Goal: Contribute content: Contribute content

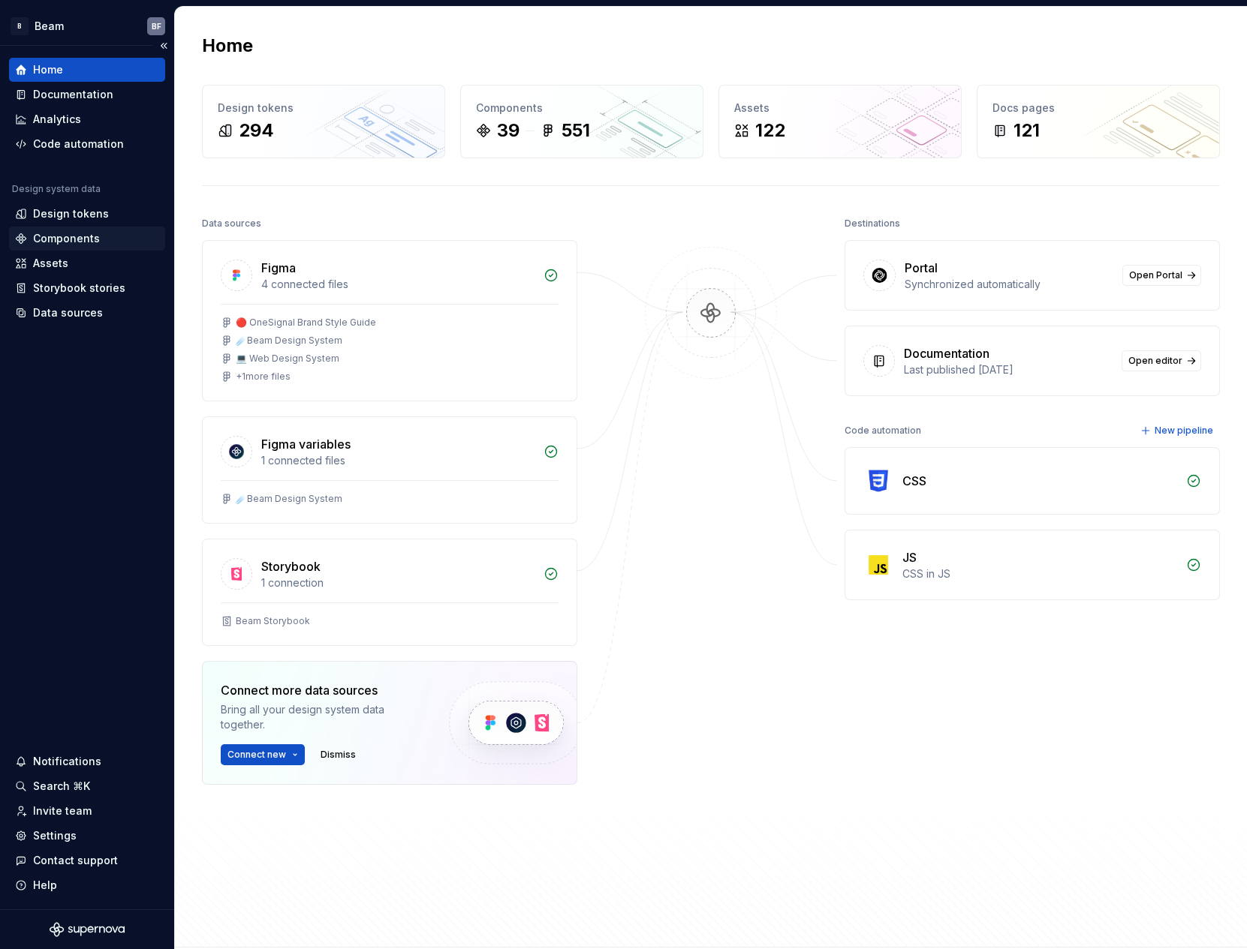
click at [63, 240] on div "Components" at bounding box center [66, 238] width 67 height 15
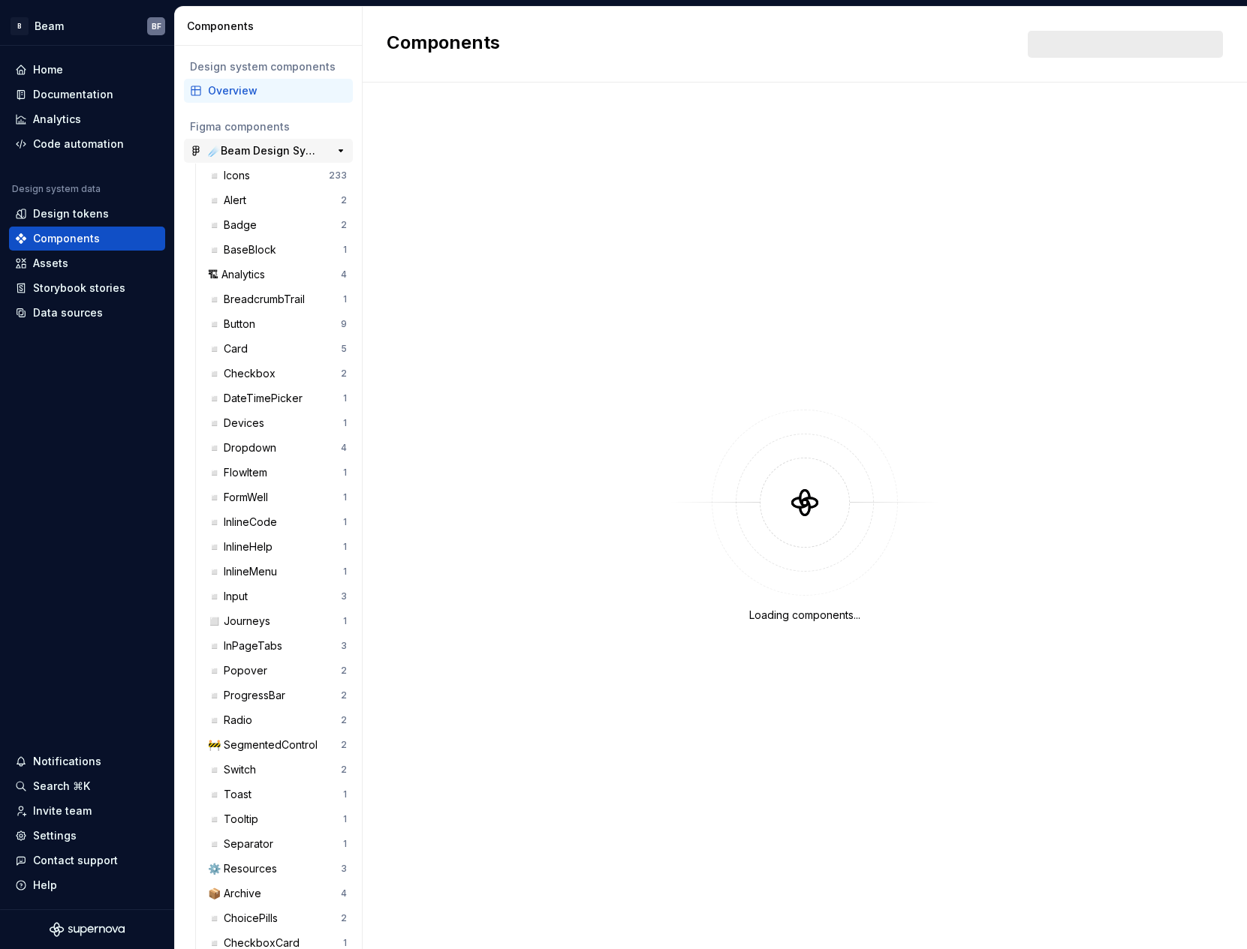
click at [227, 149] on div "☄️Beam Design System" at bounding box center [264, 150] width 112 height 15
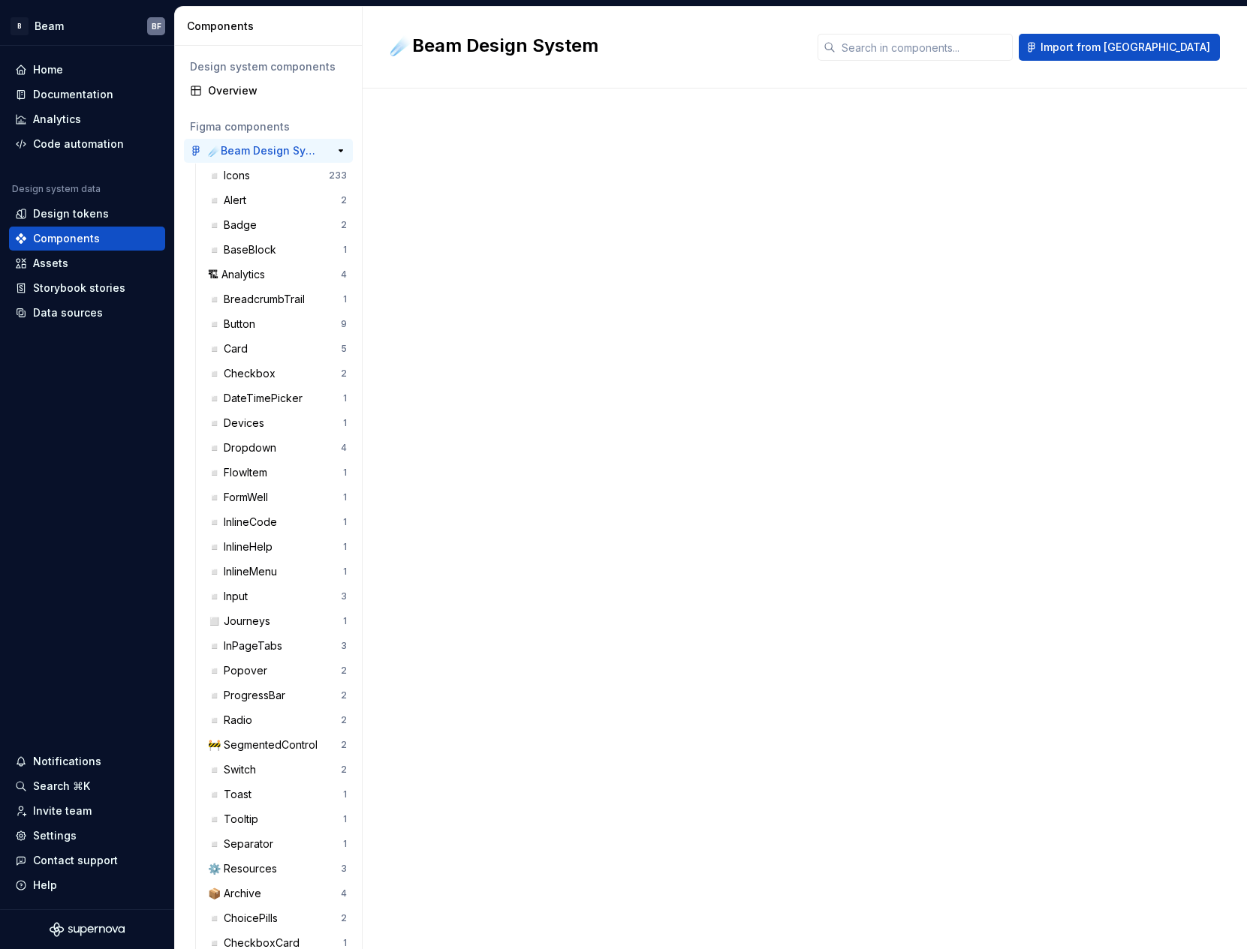
click at [232, 149] on div "☄️Beam Design System" at bounding box center [264, 150] width 112 height 15
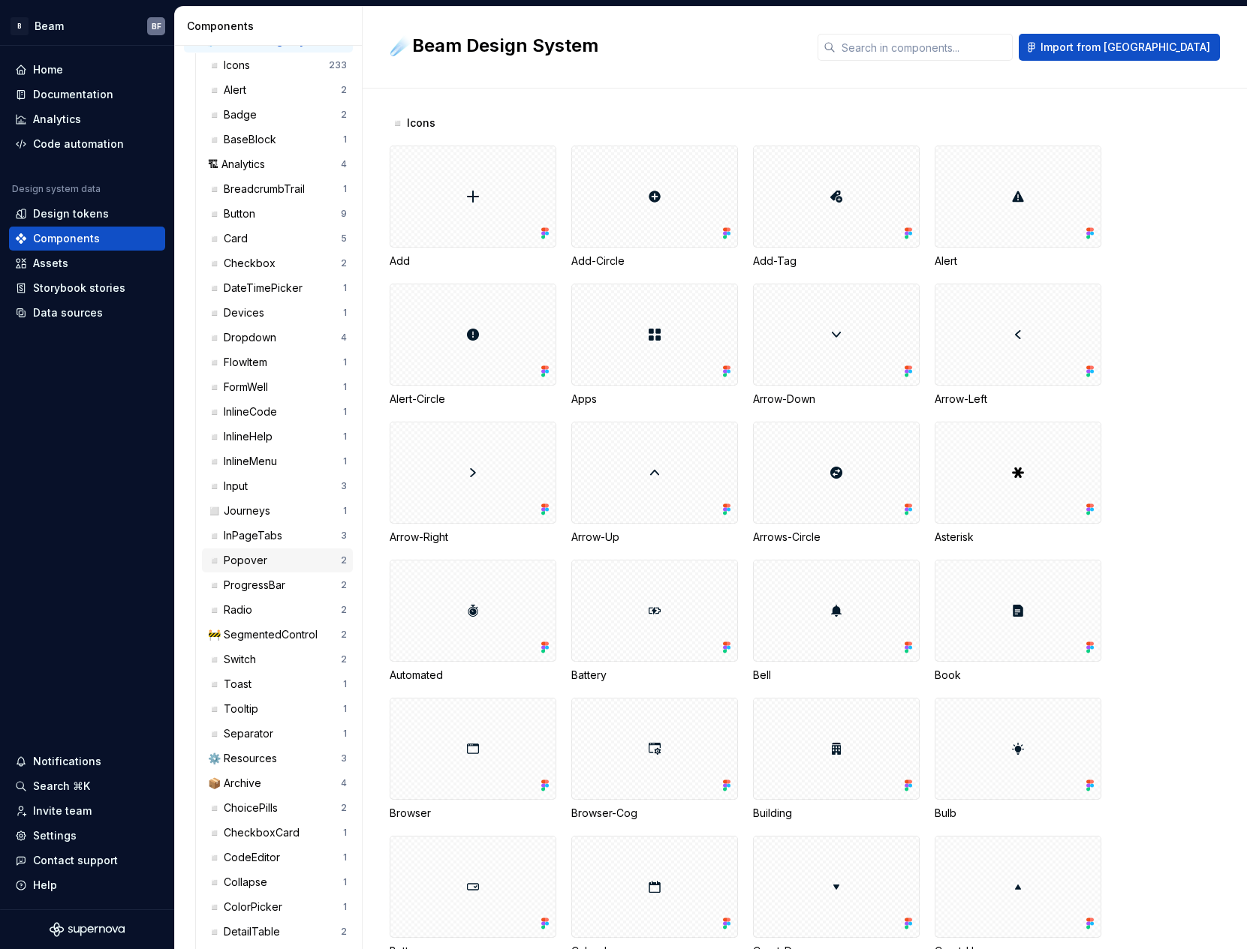
scroll to position [125, 0]
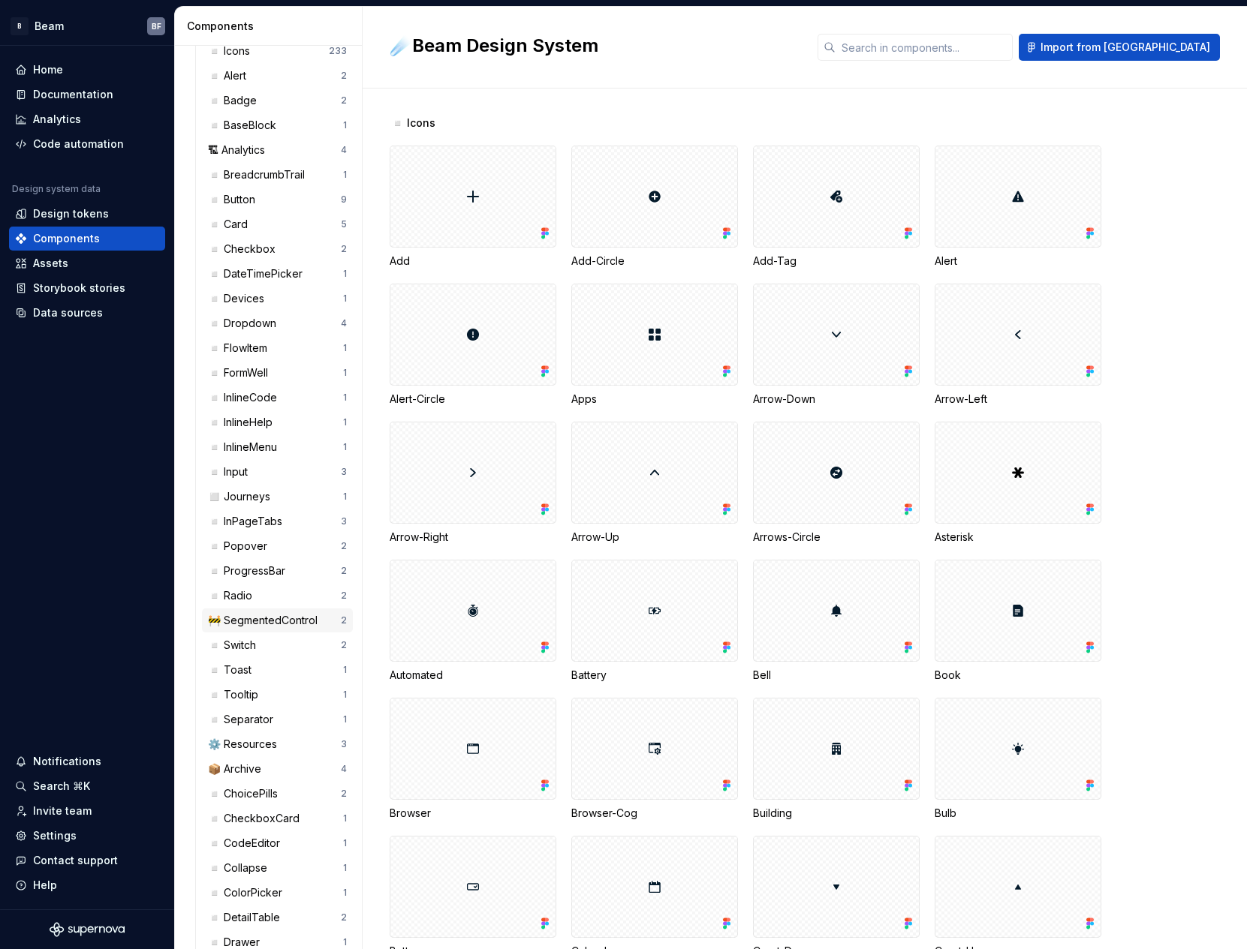
click at [273, 615] on div "🚧 SegmentedControl" at bounding box center [266, 620] width 116 height 15
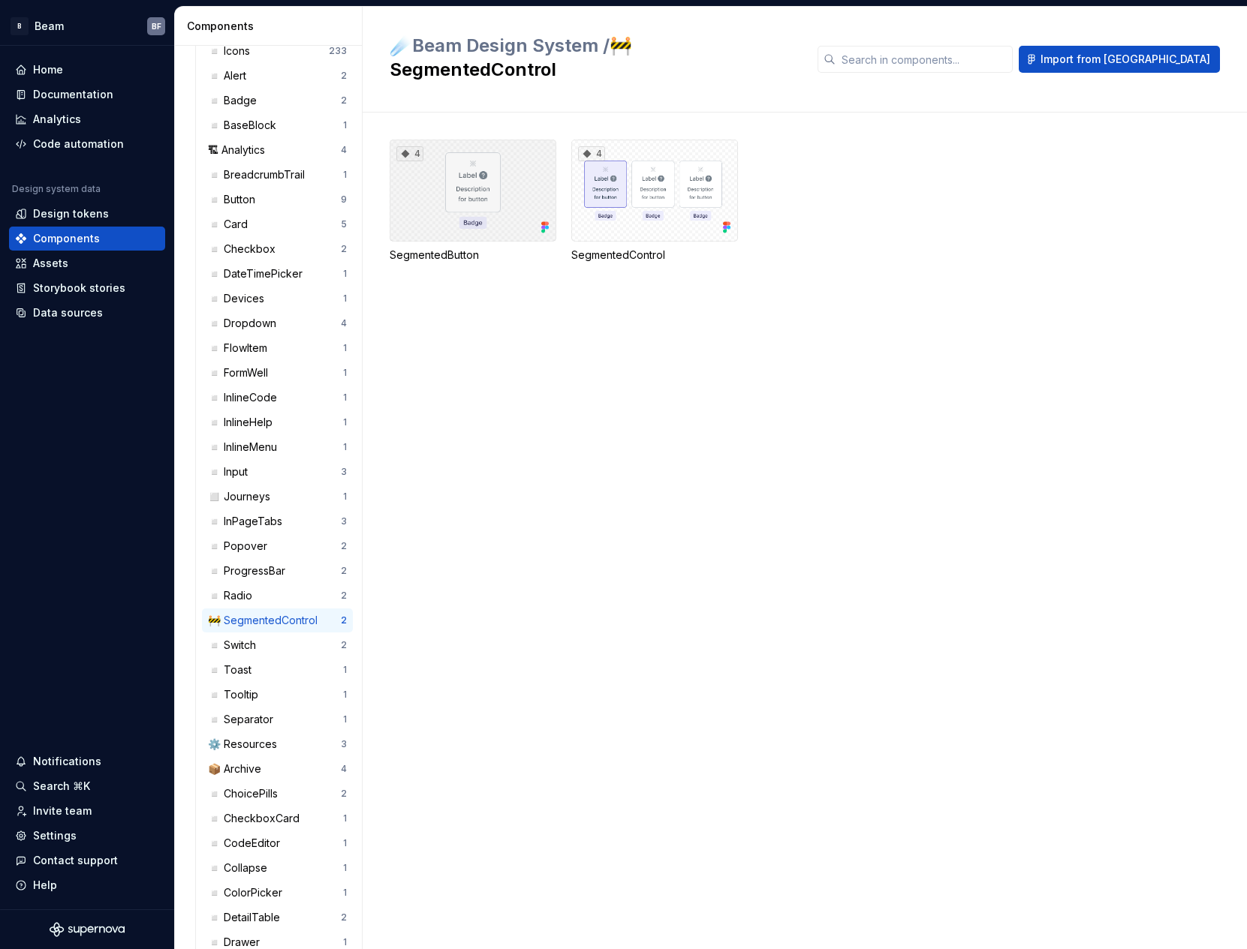
click at [534, 173] on div "4" at bounding box center [473, 191] width 167 height 102
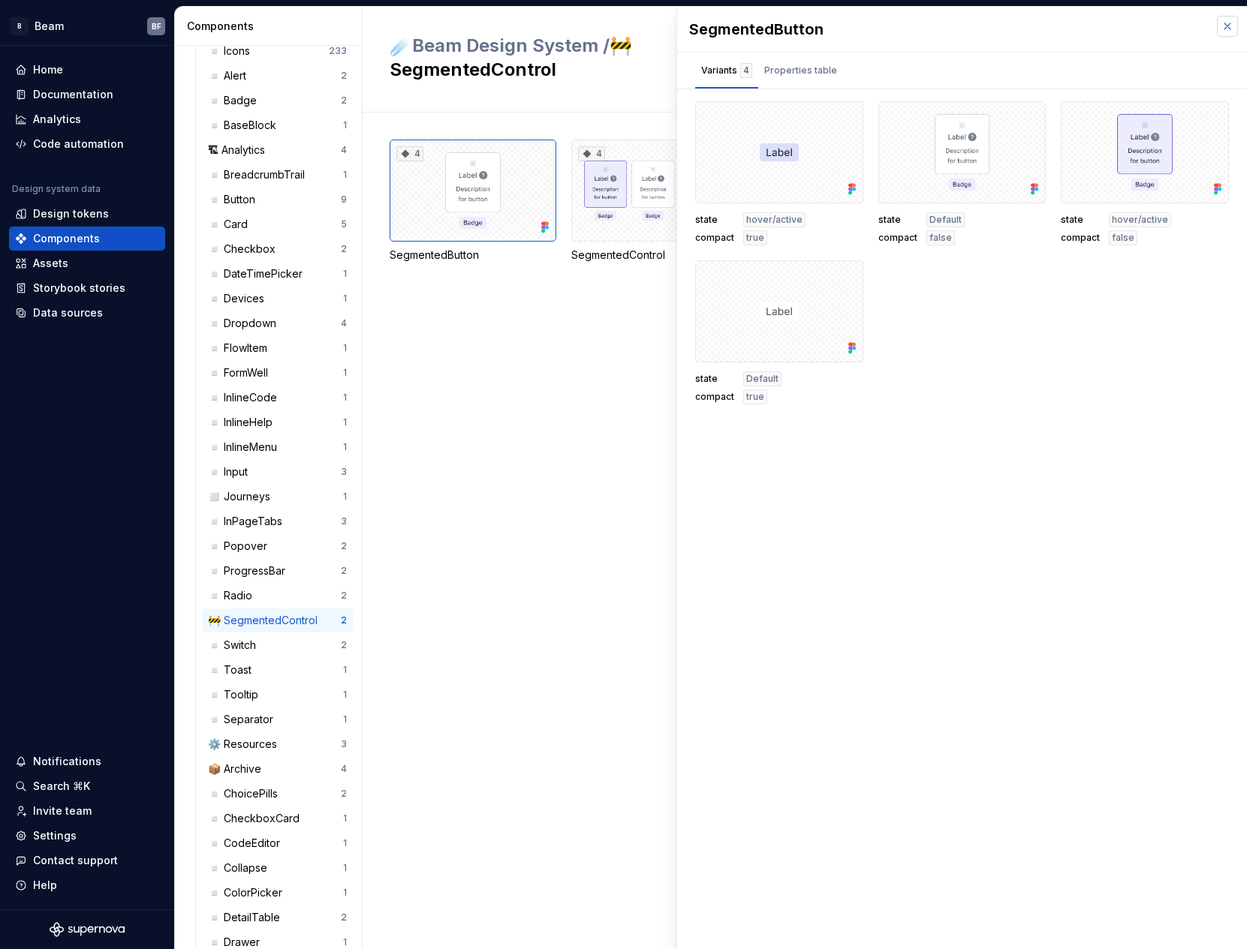
click at [1223, 24] on button "button" at bounding box center [1227, 26] width 21 height 21
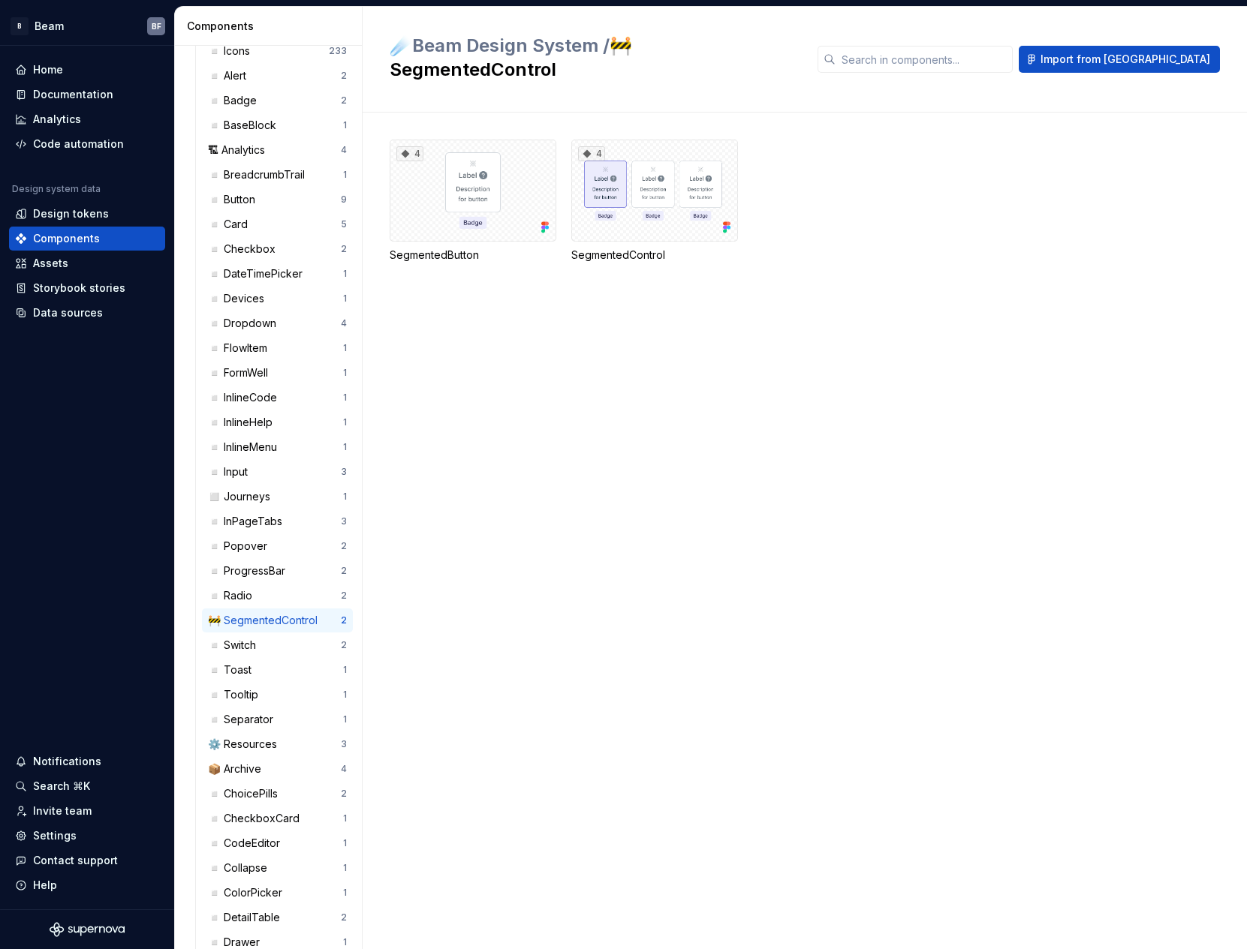
click at [659, 41] on h2 "☄️Beam Design System / 🚧 SegmentedControl" at bounding box center [595, 58] width 410 height 48
click at [78, 92] on div "Documentation" at bounding box center [73, 94] width 80 height 15
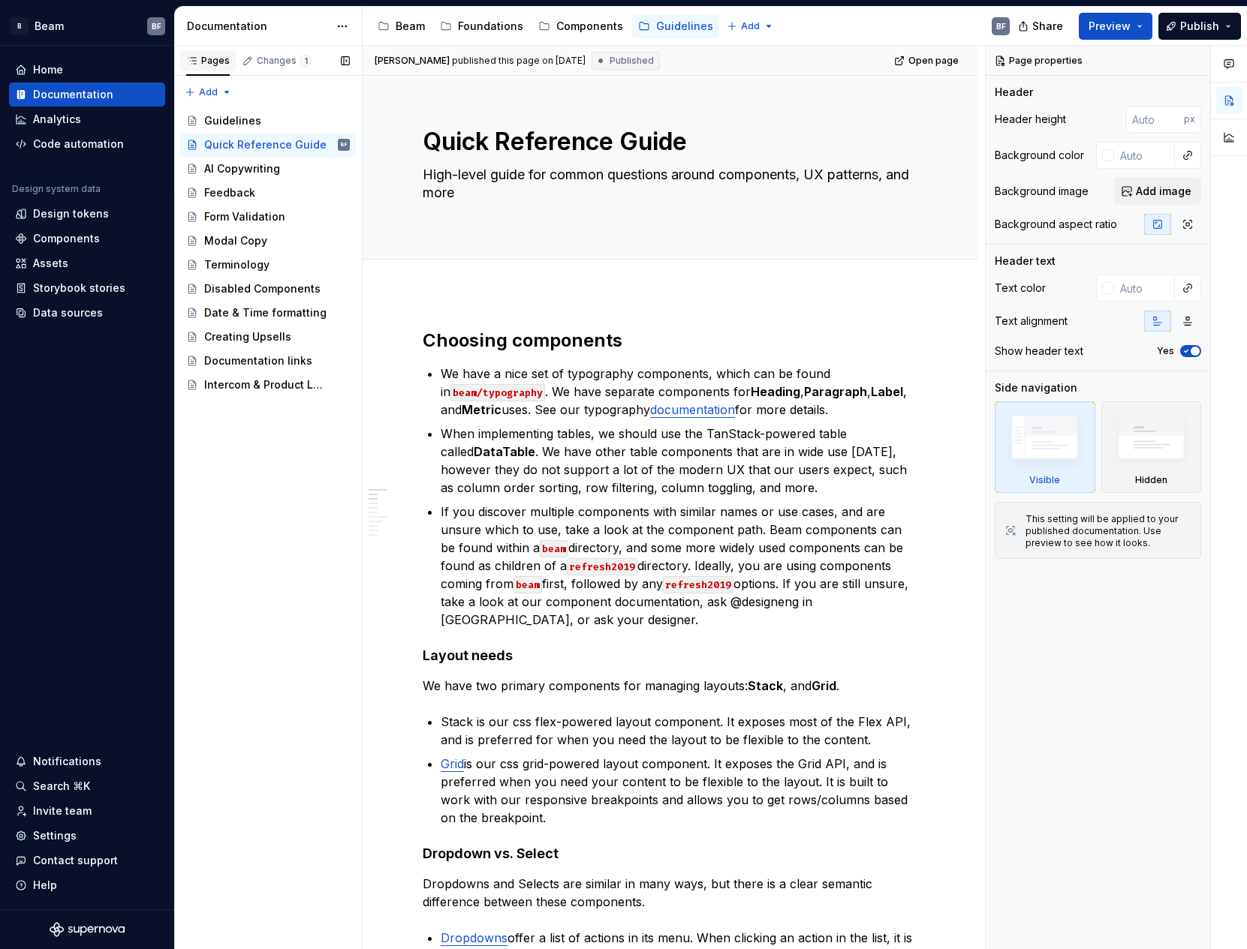
click at [215, 62] on div "Pages" at bounding box center [208, 61] width 44 height 12
click at [587, 26] on div "Components" at bounding box center [589, 26] width 67 height 15
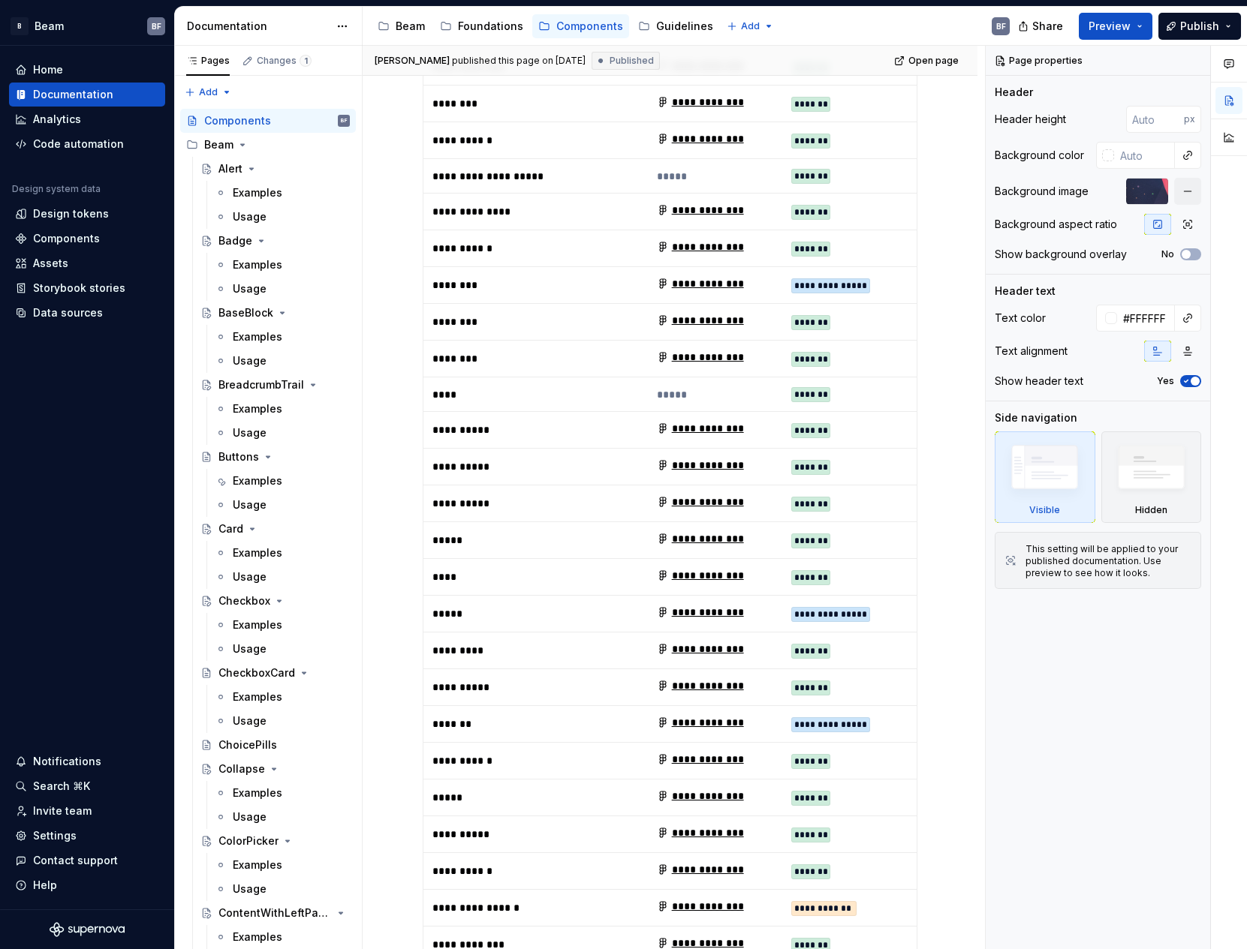
scroll to position [771, 0]
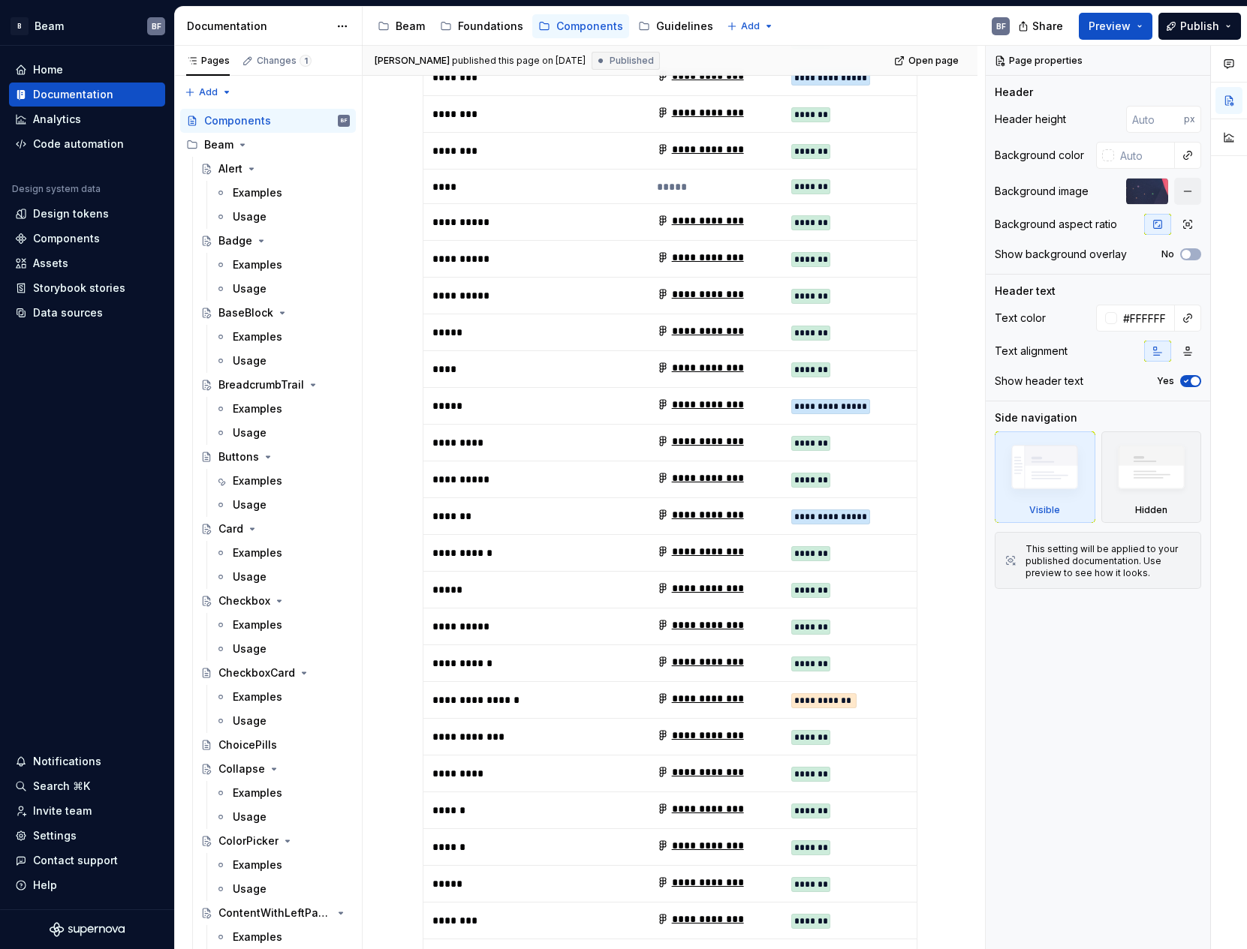
click at [582, 682] on td "**********" at bounding box center [535, 700] width 224 height 37
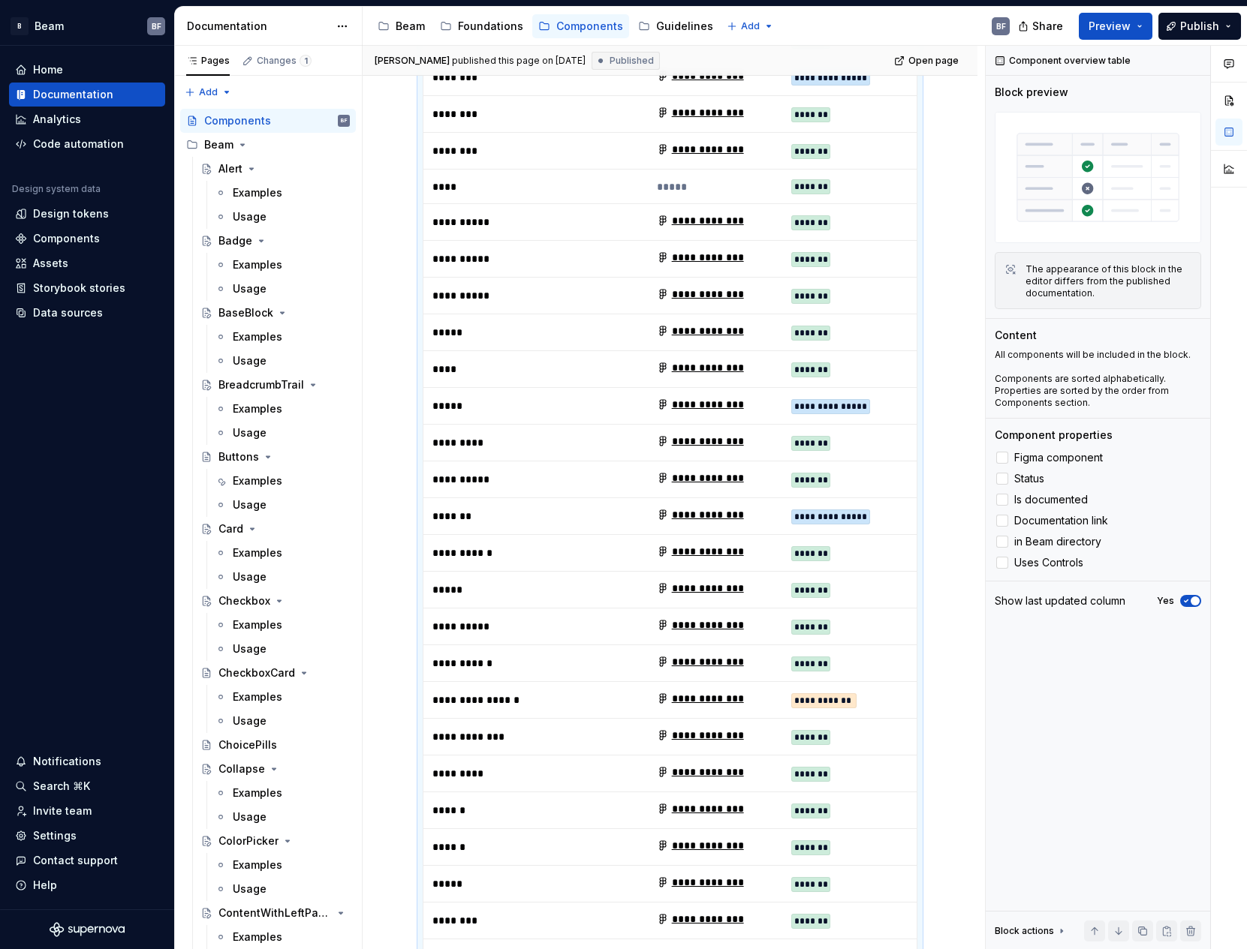
click at [517, 693] on p "**********" at bounding box center [526, 700] width 188 height 15
click at [555, 693] on p "**********" at bounding box center [526, 700] width 188 height 15
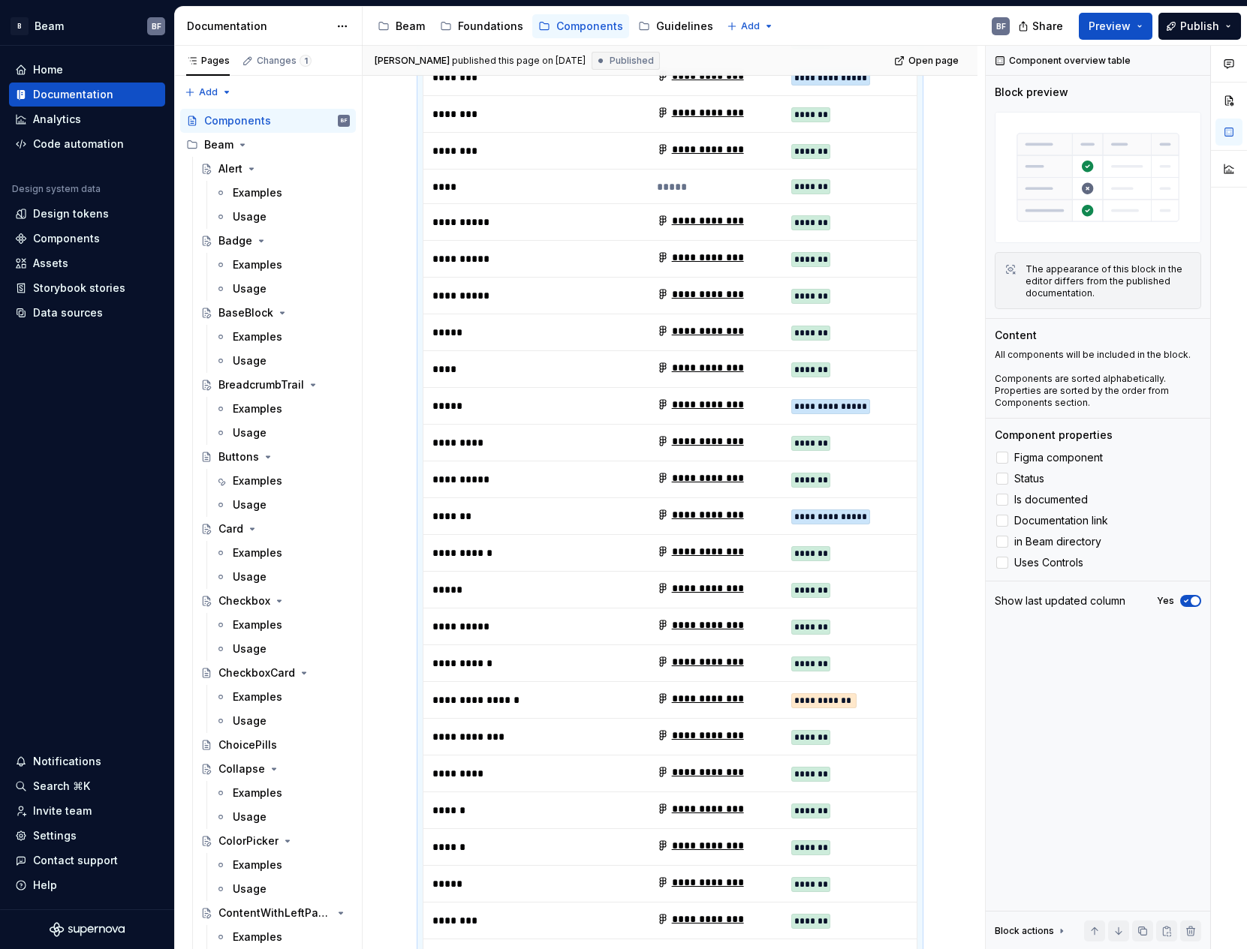
click at [555, 693] on p "**********" at bounding box center [526, 700] width 188 height 15
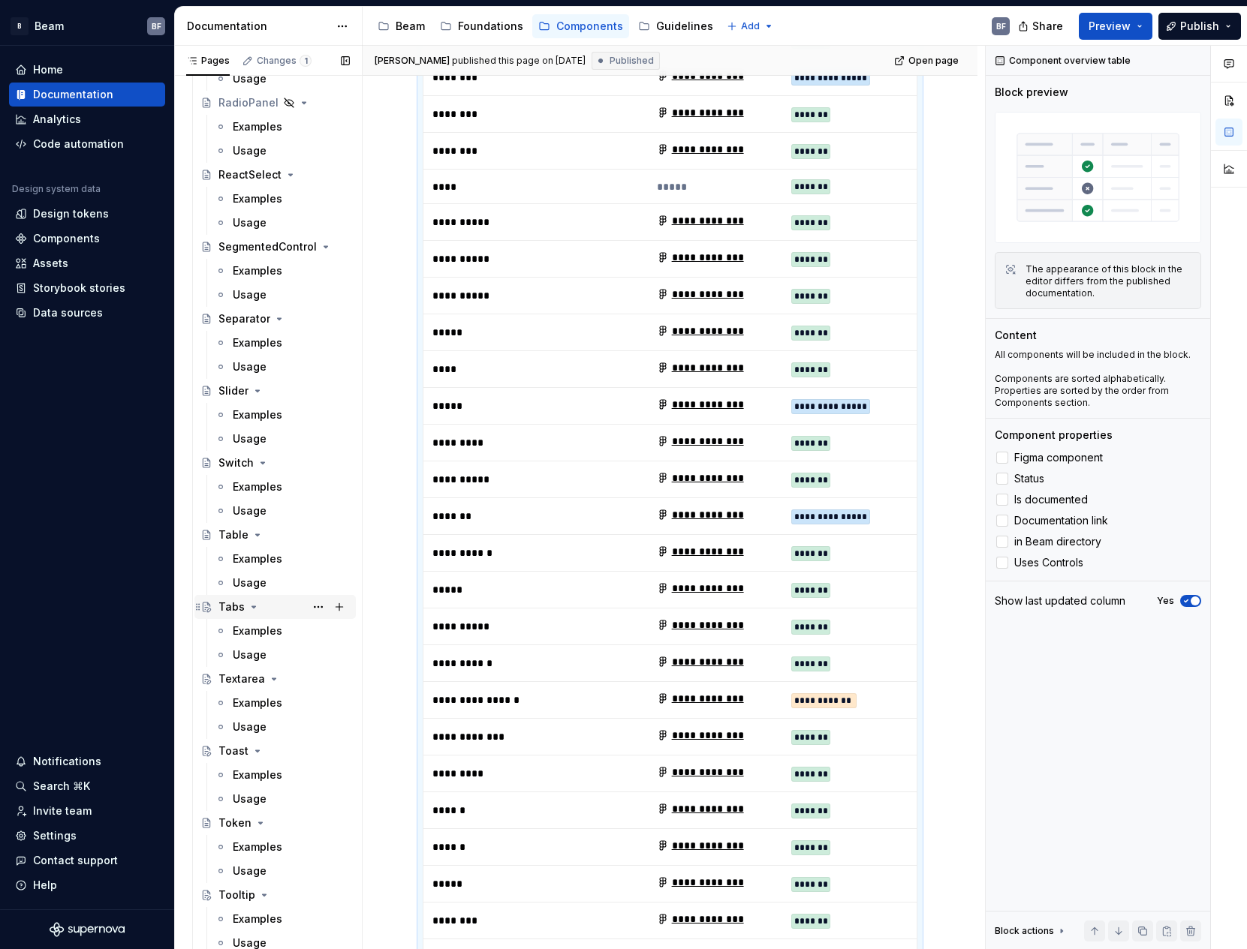
scroll to position [2110, 0]
click at [260, 239] on div "SegmentedControl" at bounding box center [253, 244] width 71 height 15
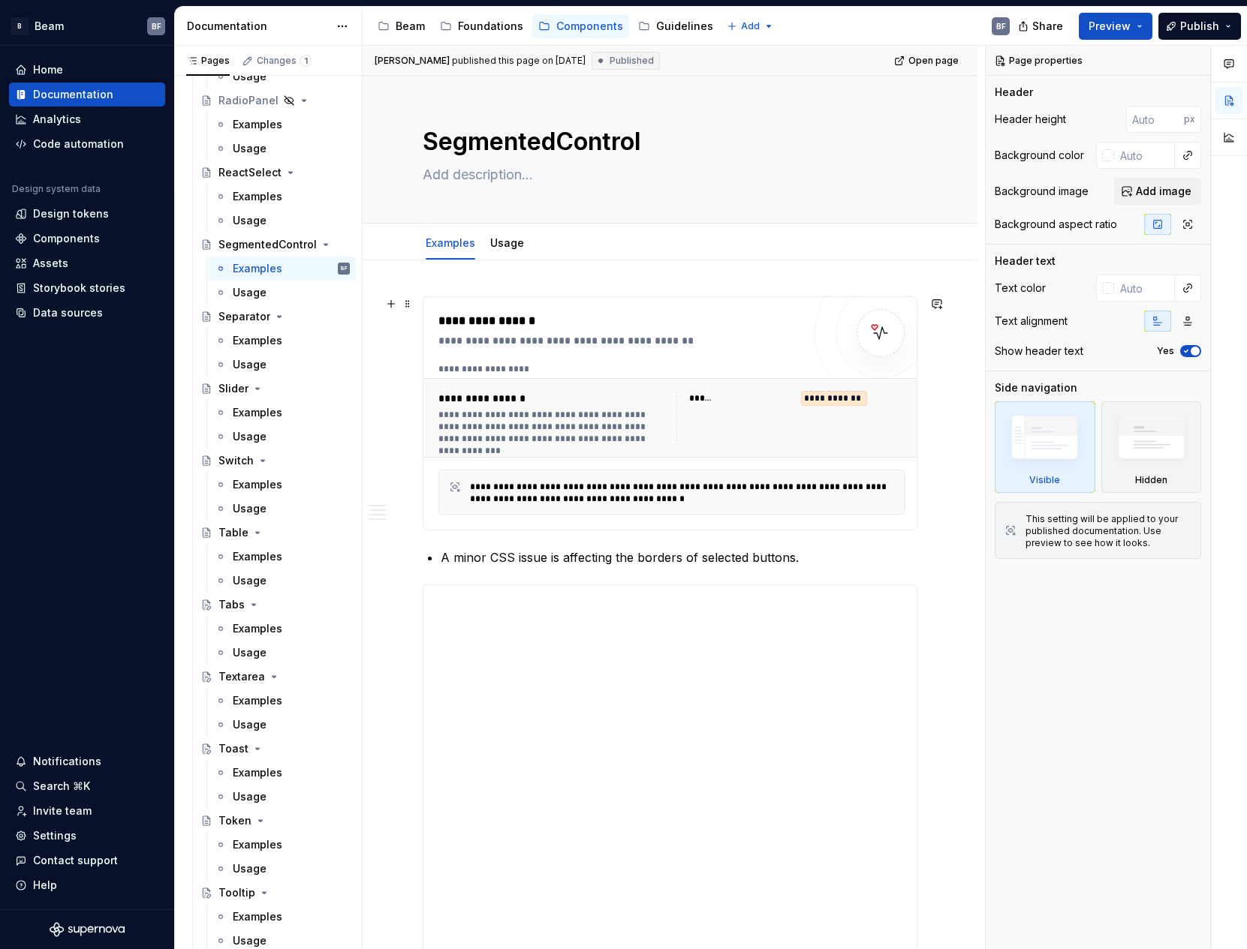
click at [845, 400] on div "**********" at bounding box center [834, 398] width 66 height 15
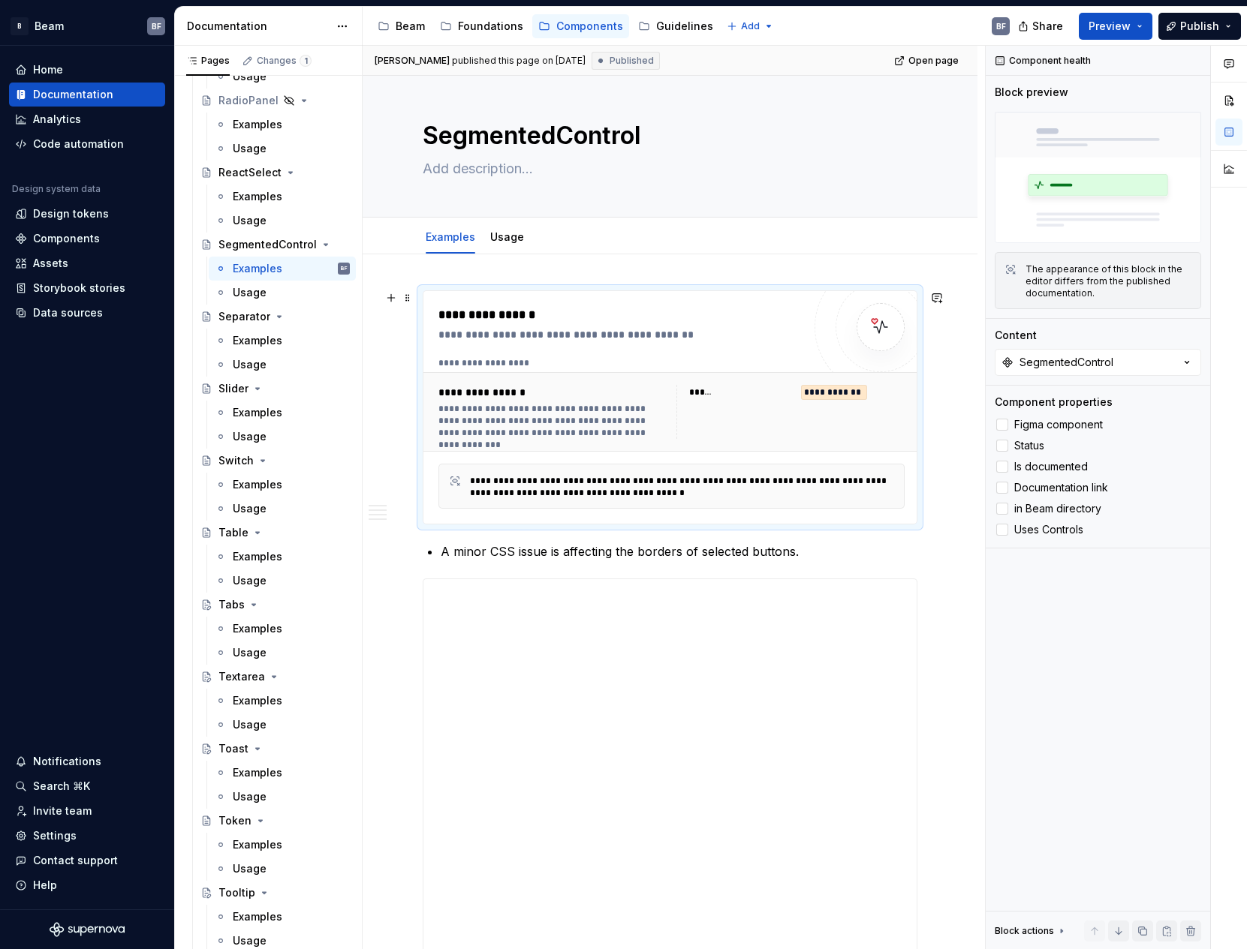
scroll to position [8, 0]
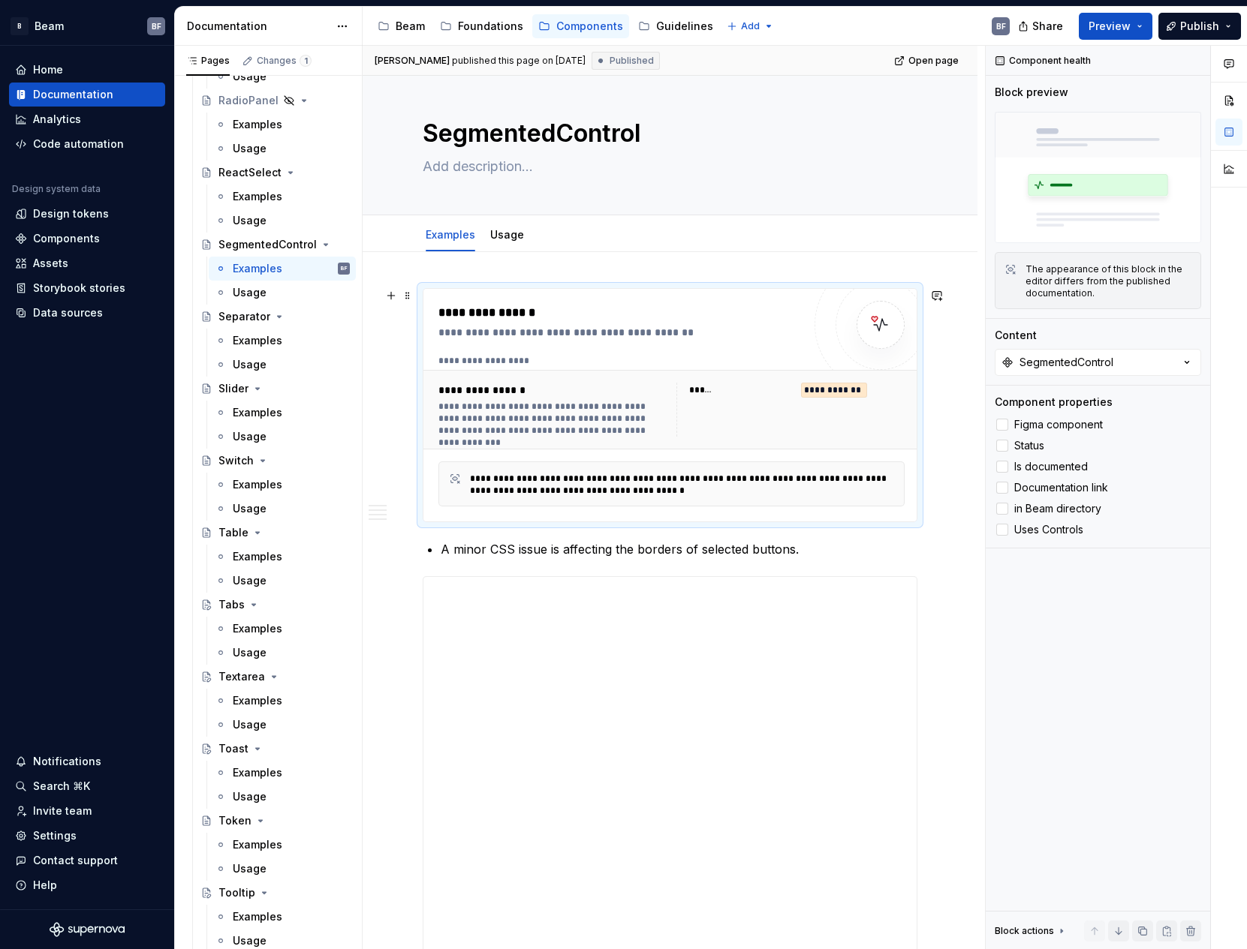
click at [698, 396] on div "******" at bounding box center [741, 390] width 104 height 15
click at [407, 296] on span at bounding box center [408, 295] width 12 height 21
click at [591, 323] on div "**********" at bounding box center [620, 322] width 364 height 36
click at [642, 329] on div "**********" at bounding box center [619, 332] width 363 height 15
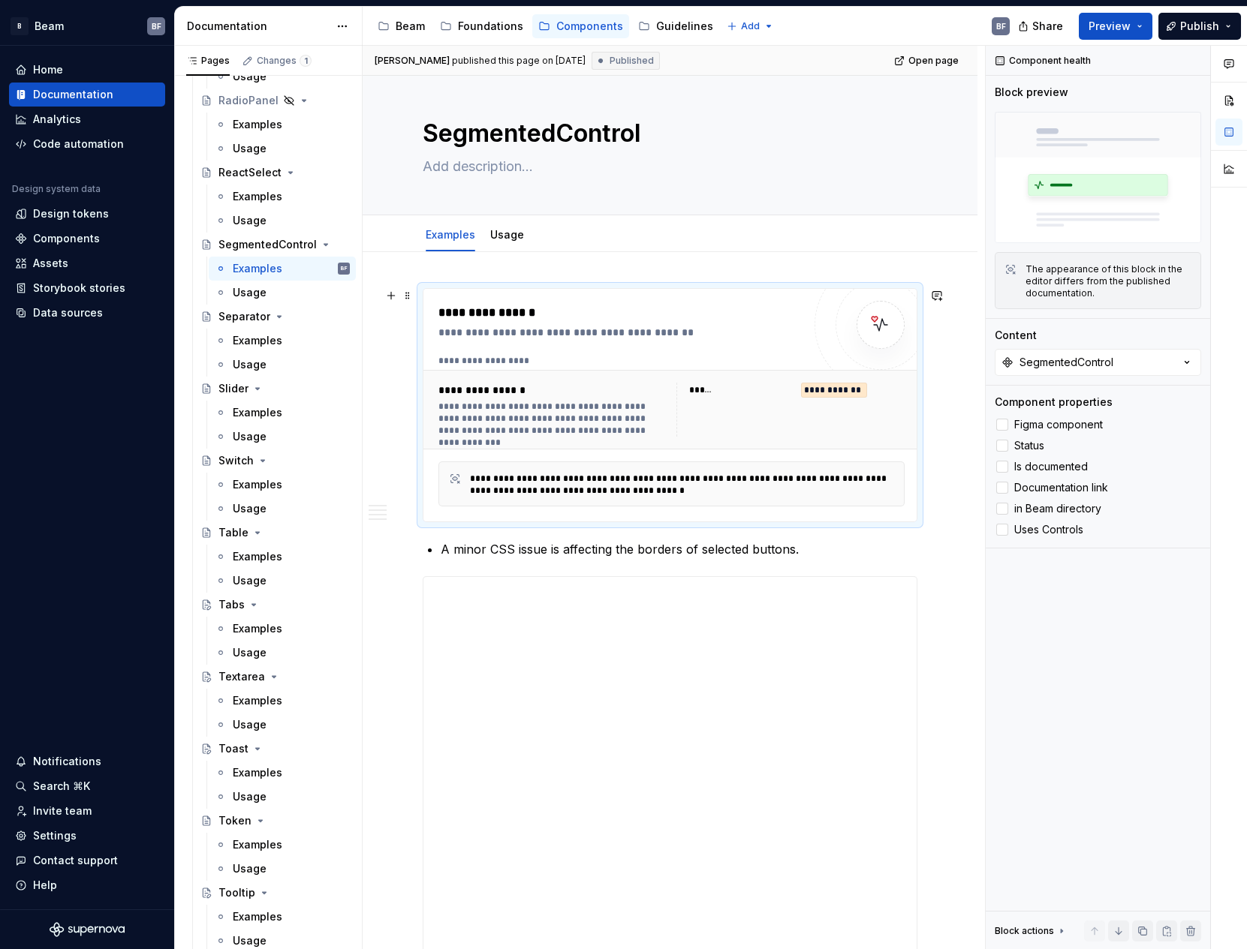
click at [830, 387] on div "**********" at bounding box center [834, 390] width 66 height 15
click at [660, 485] on div "**********" at bounding box center [682, 485] width 425 height 24
click at [1043, 357] on div "SegmentedControl" at bounding box center [1066, 362] width 94 height 15
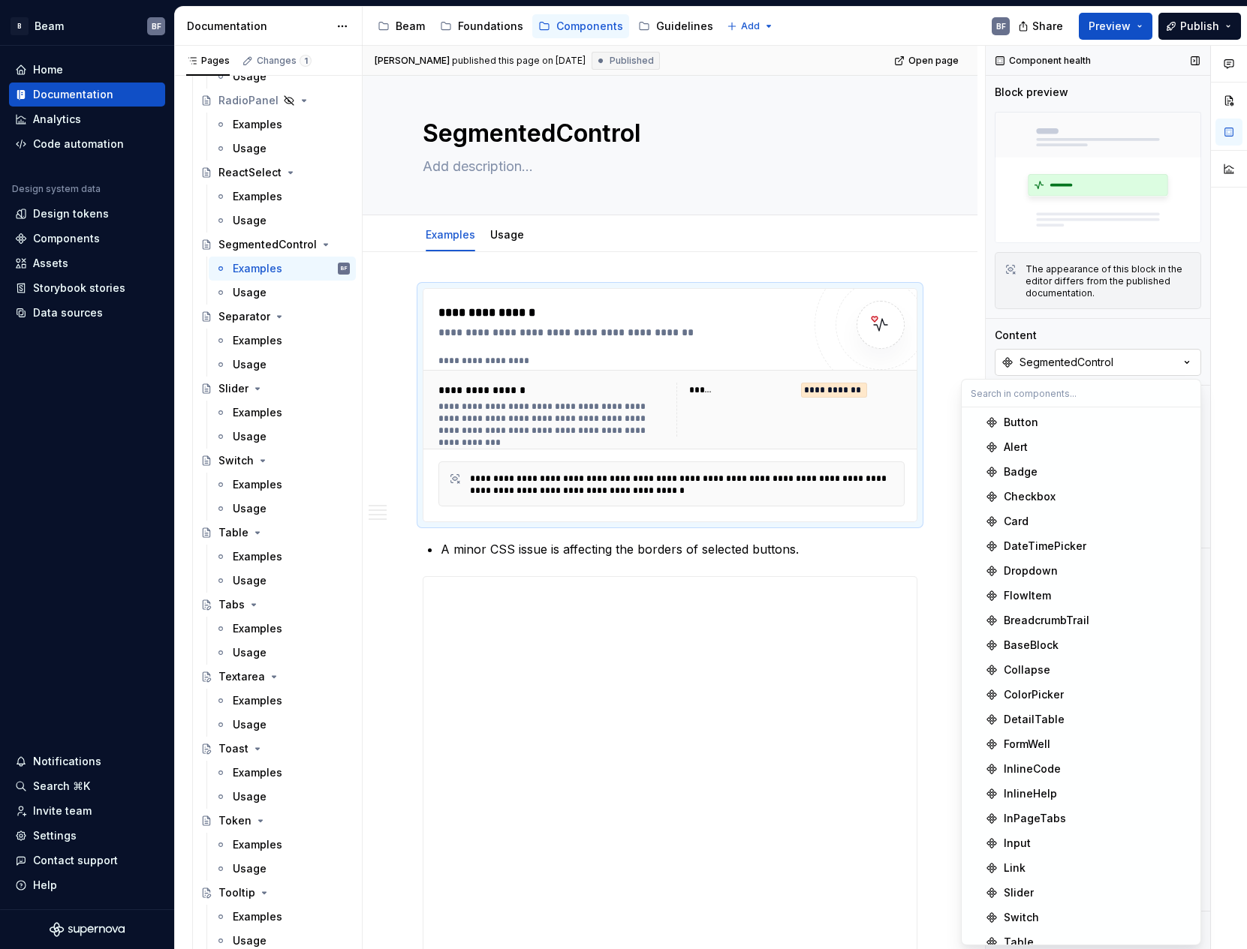
click at [1037, 363] on div "SegmentedControl" at bounding box center [1066, 362] width 94 height 15
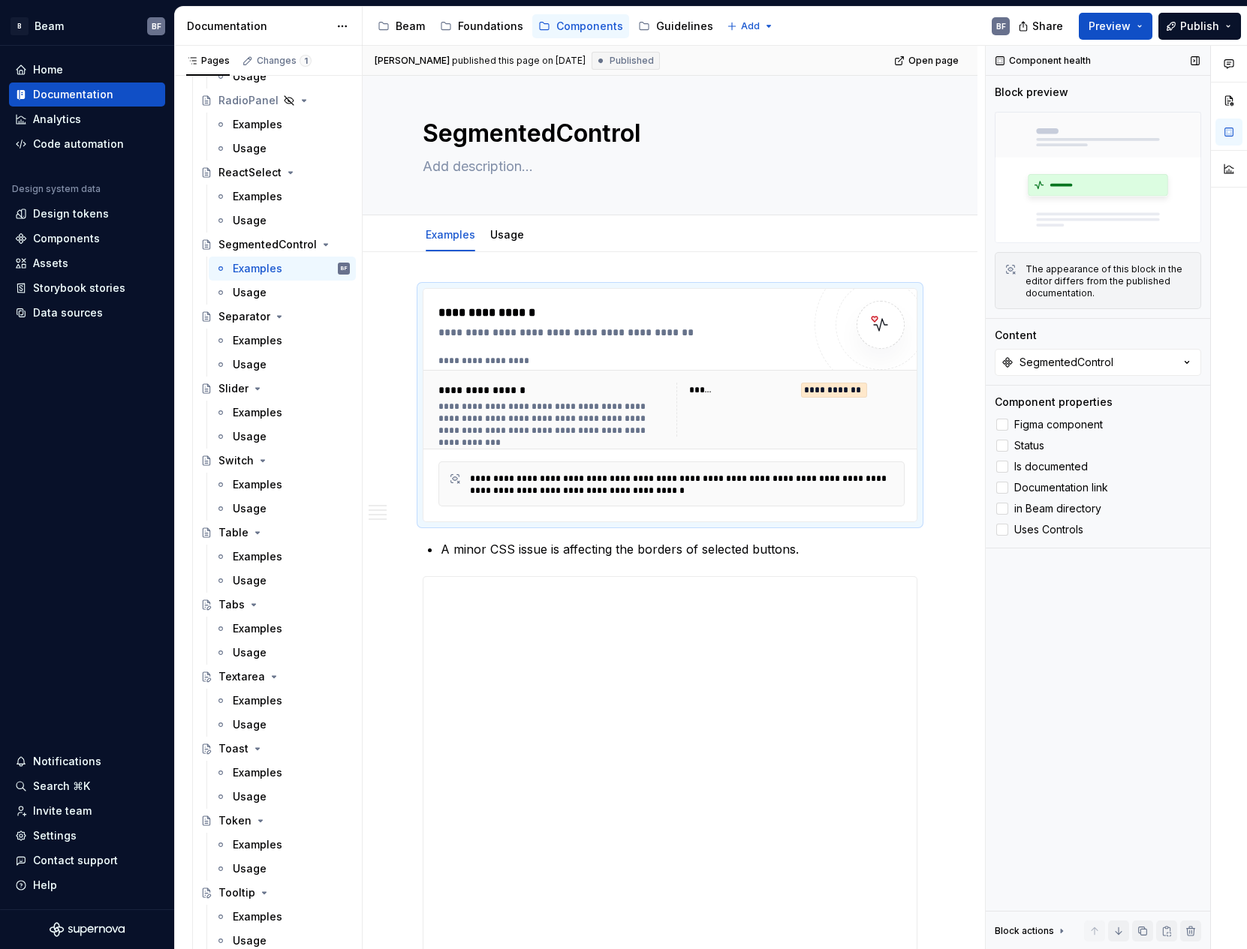
click at [1063, 281] on div "The appearance of this block in the editor differs from the published documenta…" at bounding box center [1108, 281] width 166 height 36
click at [402, 296] on span at bounding box center [408, 295] width 12 height 21
click at [588, 330] on div "**********" at bounding box center [619, 332] width 363 height 15
click at [823, 392] on div "**********" at bounding box center [834, 390] width 66 height 15
drag, startPoint x: 591, startPoint y: 398, endPoint x: 583, endPoint y: 401, distance: 8.1
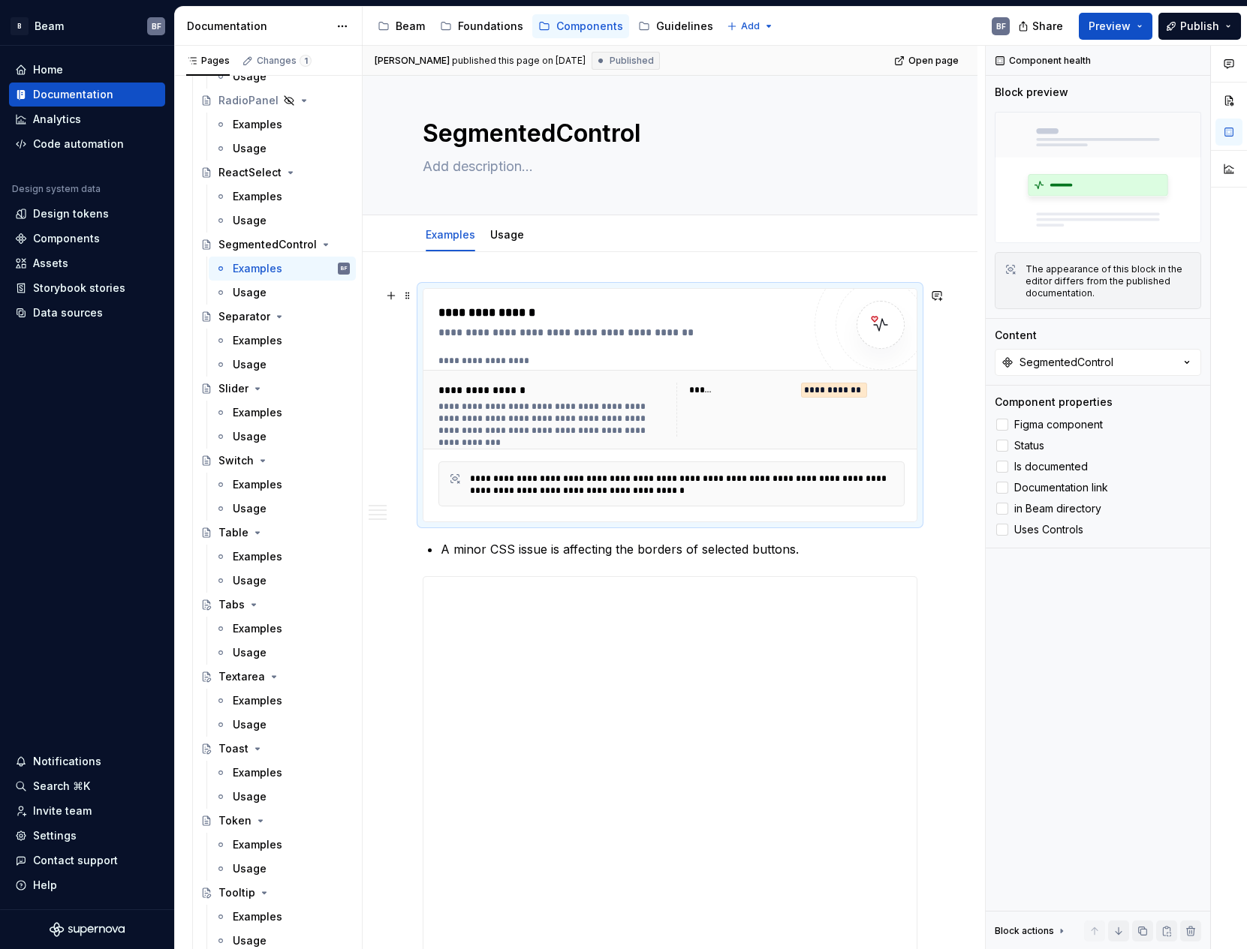
click at [590, 398] on div "**********" at bounding box center [552, 410] width 229 height 54
click at [542, 474] on div "**********" at bounding box center [682, 485] width 425 height 24
click at [1190, 62] on button "button" at bounding box center [1194, 60] width 21 height 21
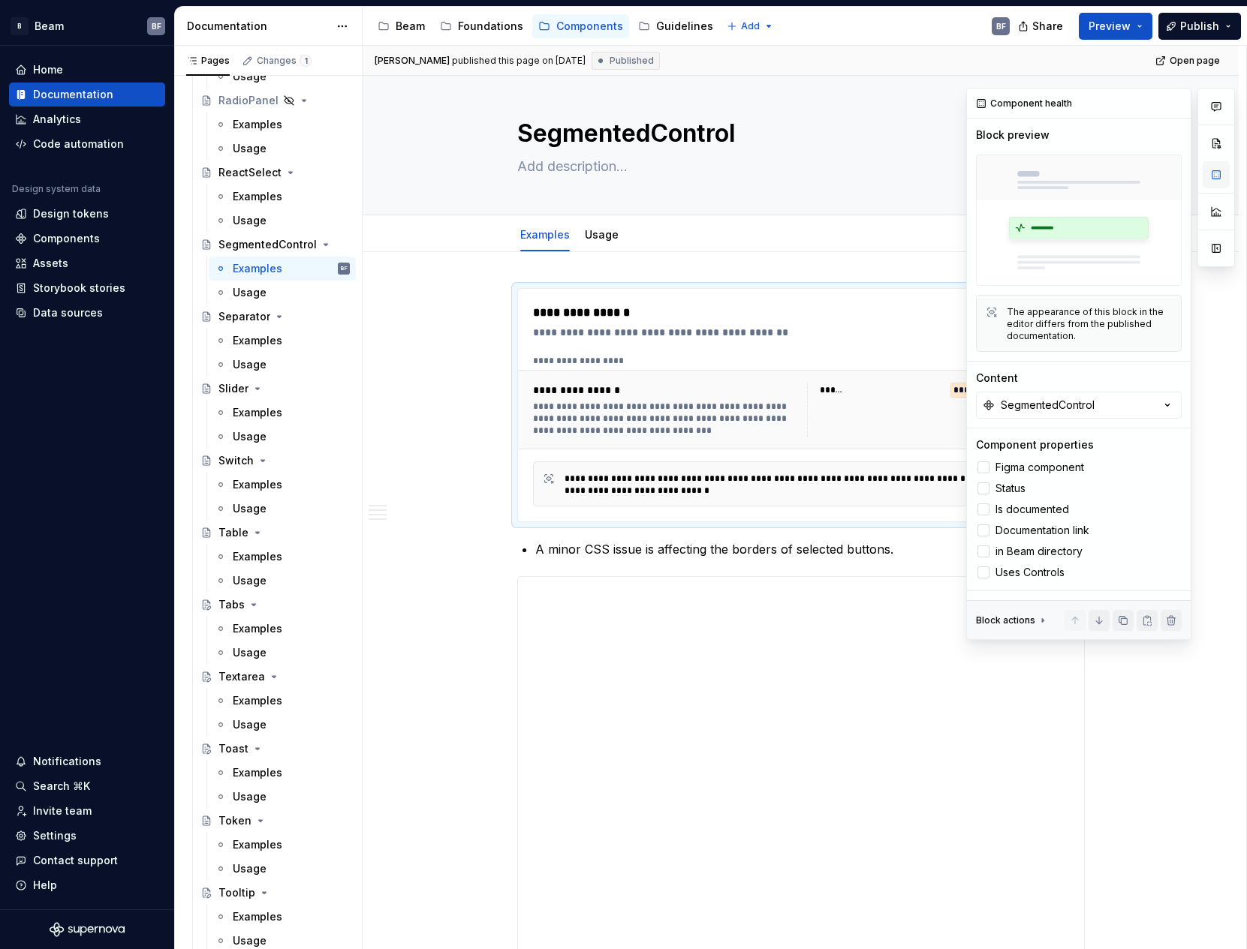
click at [1216, 176] on button "button" at bounding box center [1215, 174] width 27 height 27
click at [1040, 624] on icon at bounding box center [1043, 621] width 12 height 12
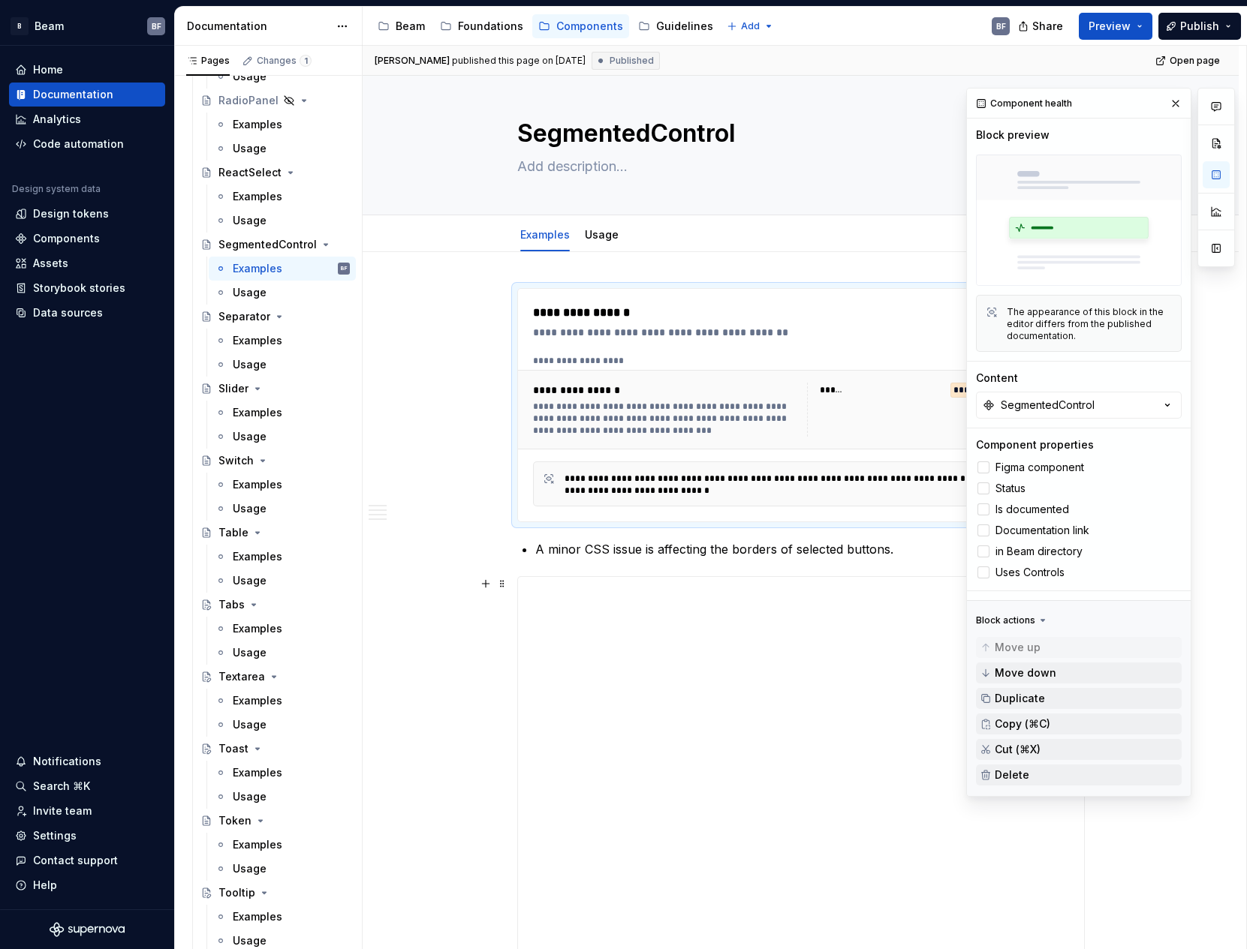
click at [1040, 624] on icon at bounding box center [1043, 621] width 12 height 12
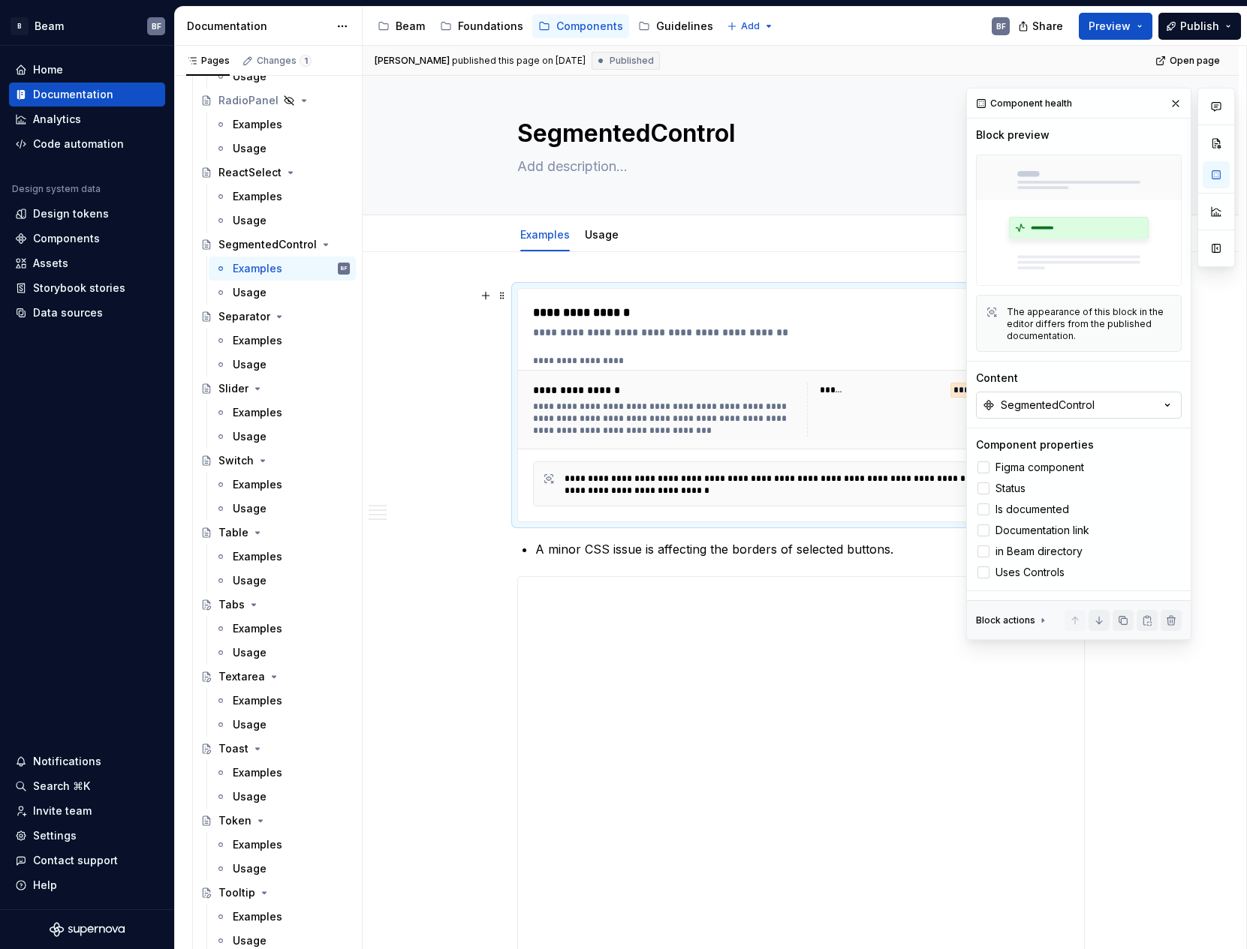
click at [1094, 400] on button "SegmentedControl" at bounding box center [1079, 405] width 206 height 27
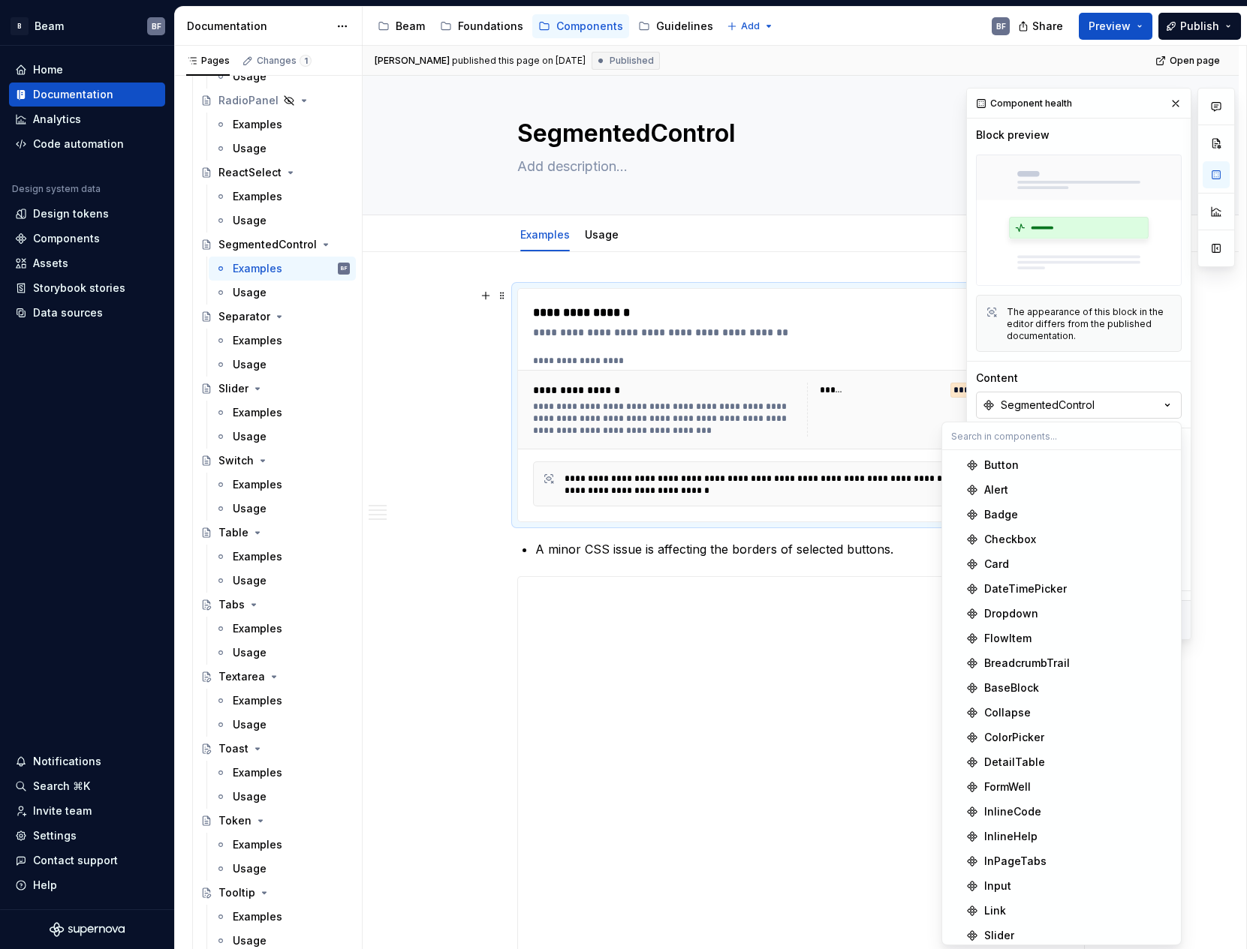
click at [1094, 400] on button "SegmentedControl" at bounding box center [1079, 405] width 206 height 27
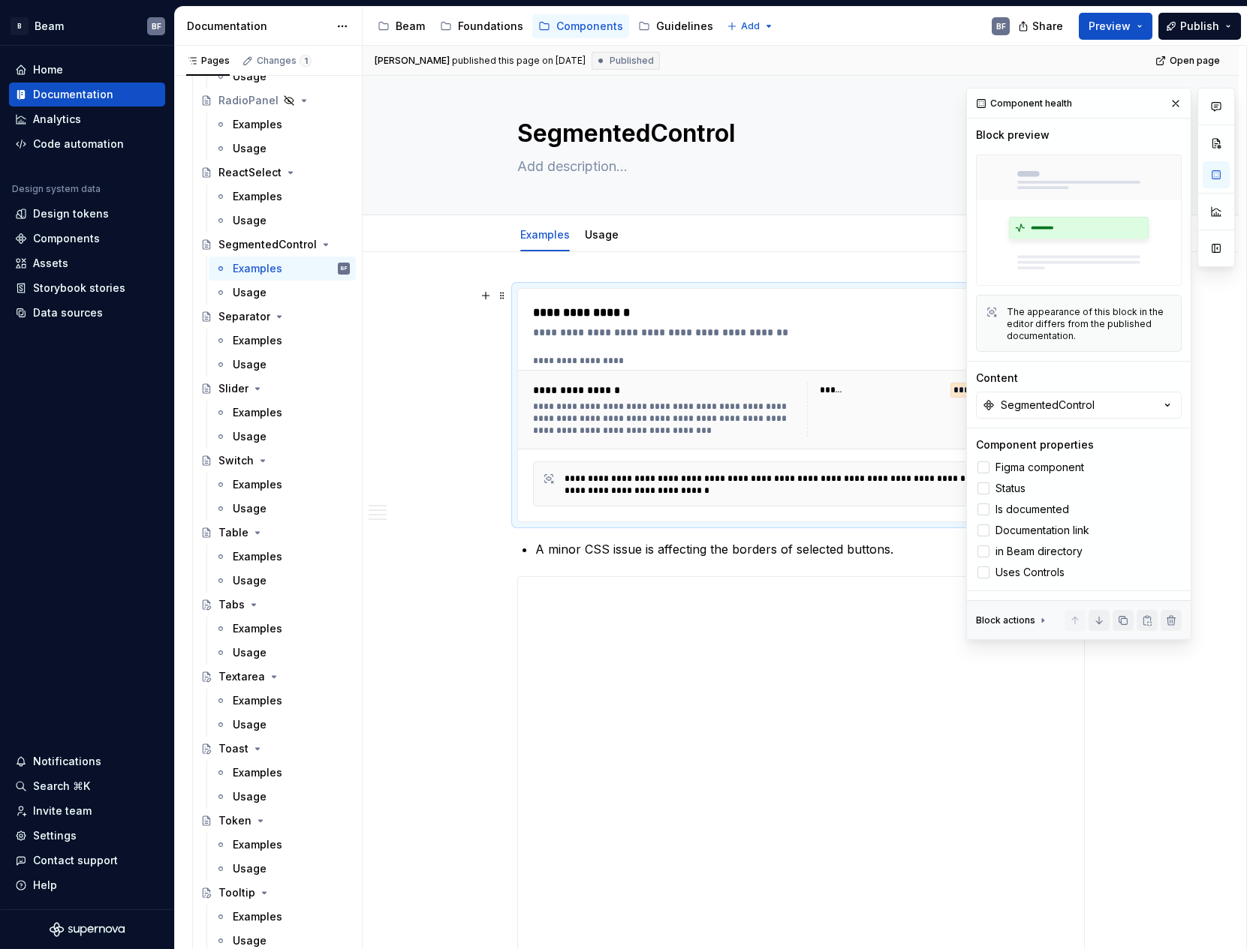
click at [865, 290] on div "**********" at bounding box center [801, 405] width 566 height 233
click at [1175, 106] on button "button" at bounding box center [1175, 103] width 21 height 21
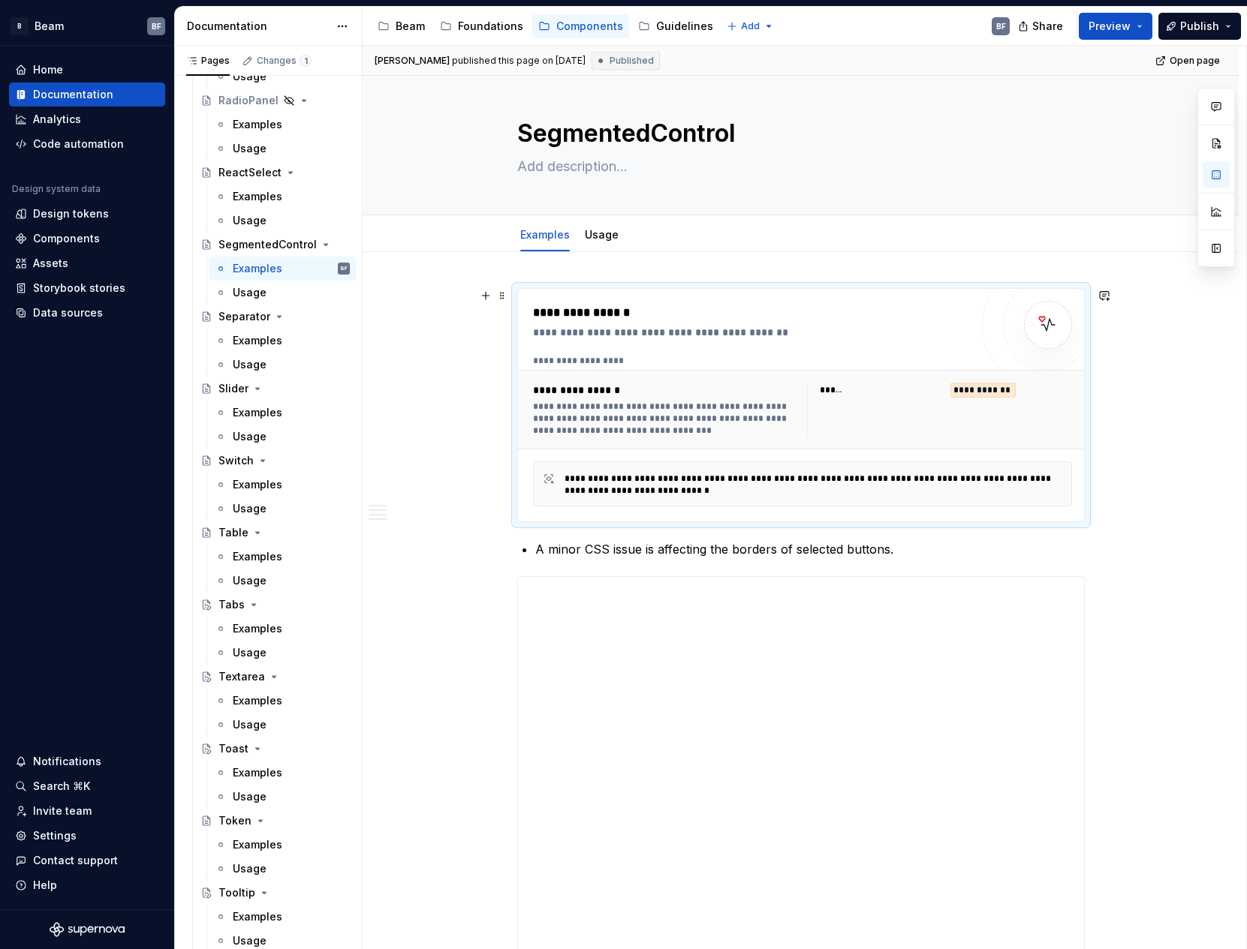
click at [642, 320] on div "**********" at bounding box center [751, 313] width 437 height 18
click at [77, 240] on div "Components" at bounding box center [66, 238] width 67 height 15
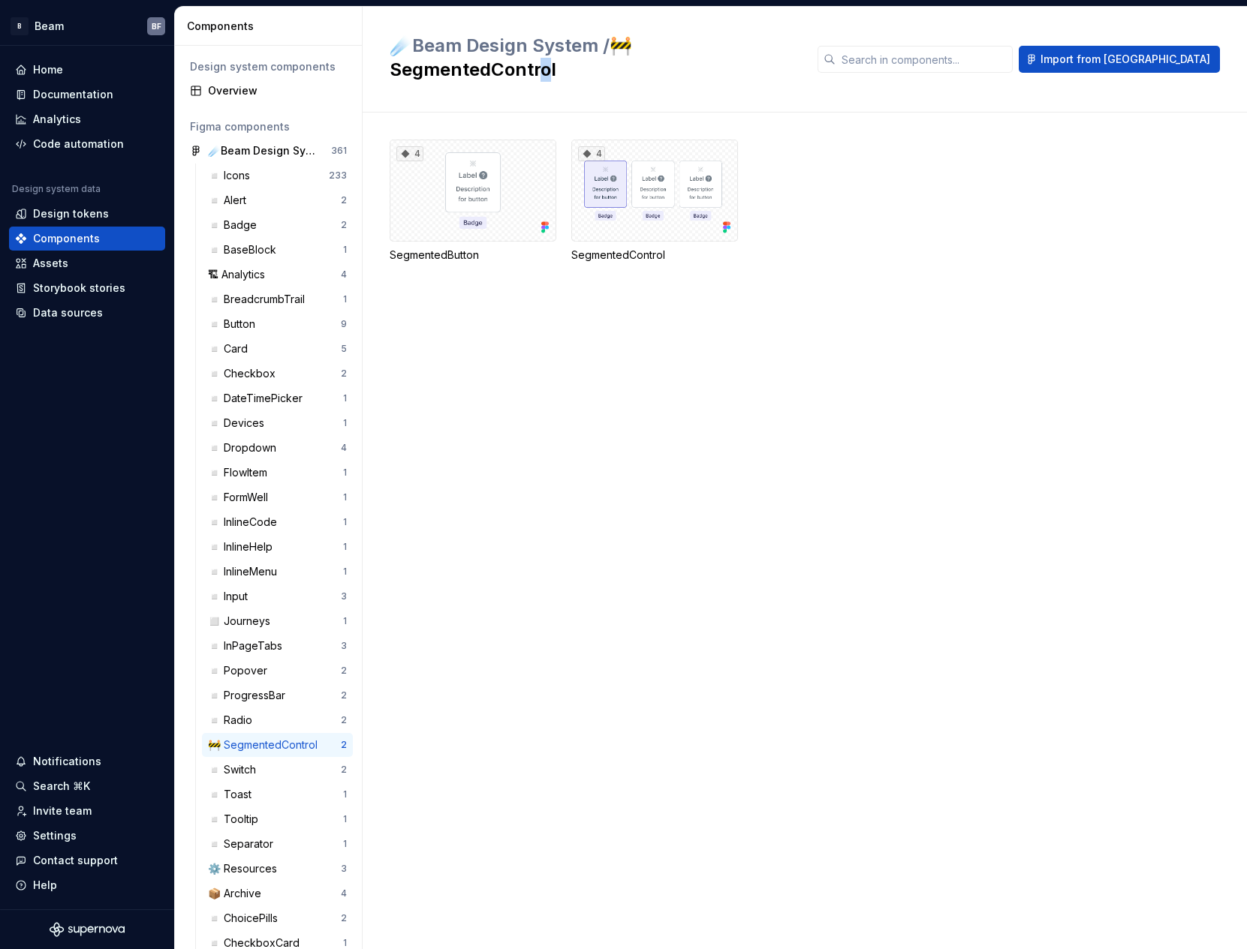
drag, startPoint x: 784, startPoint y: 53, endPoint x: 754, endPoint y: 52, distance: 30.8
click at [784, 53] on h2 "☄️Beam Design System / 🚧 SegmentedControl" at bounding box center [595, 58] width 410 height 48
click at [652, 46] on h2 "☄️Beam Design System / 🚧 SegmentedControl" at bounding box center [595, 58] width 410 height 48
click at [57, 99] on div "Documentation" at bounding box center [73, 94] width 80 height 15
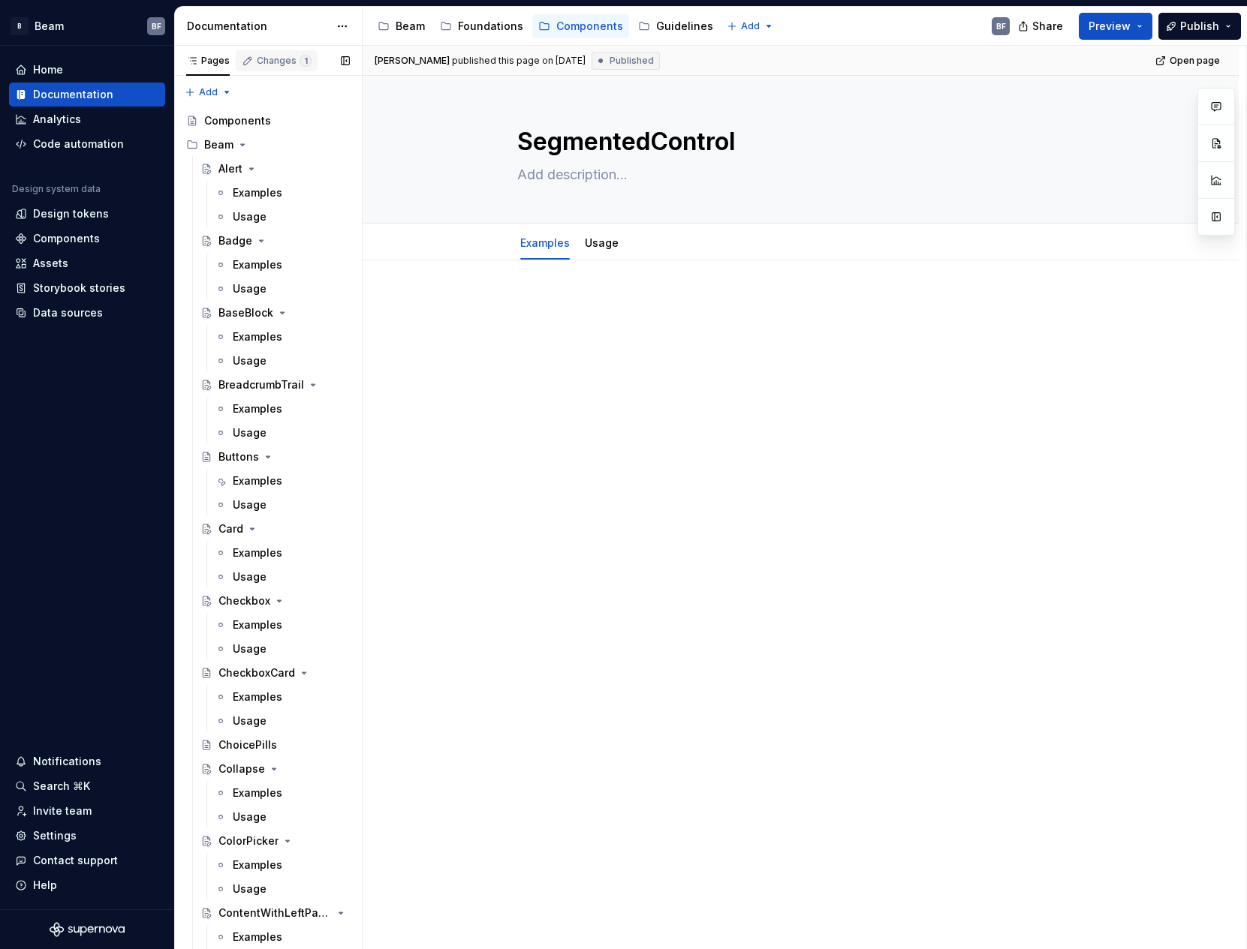
click at [270, 61] on div "Changes 1" at bounding box center [284, 61] width 55 height 12
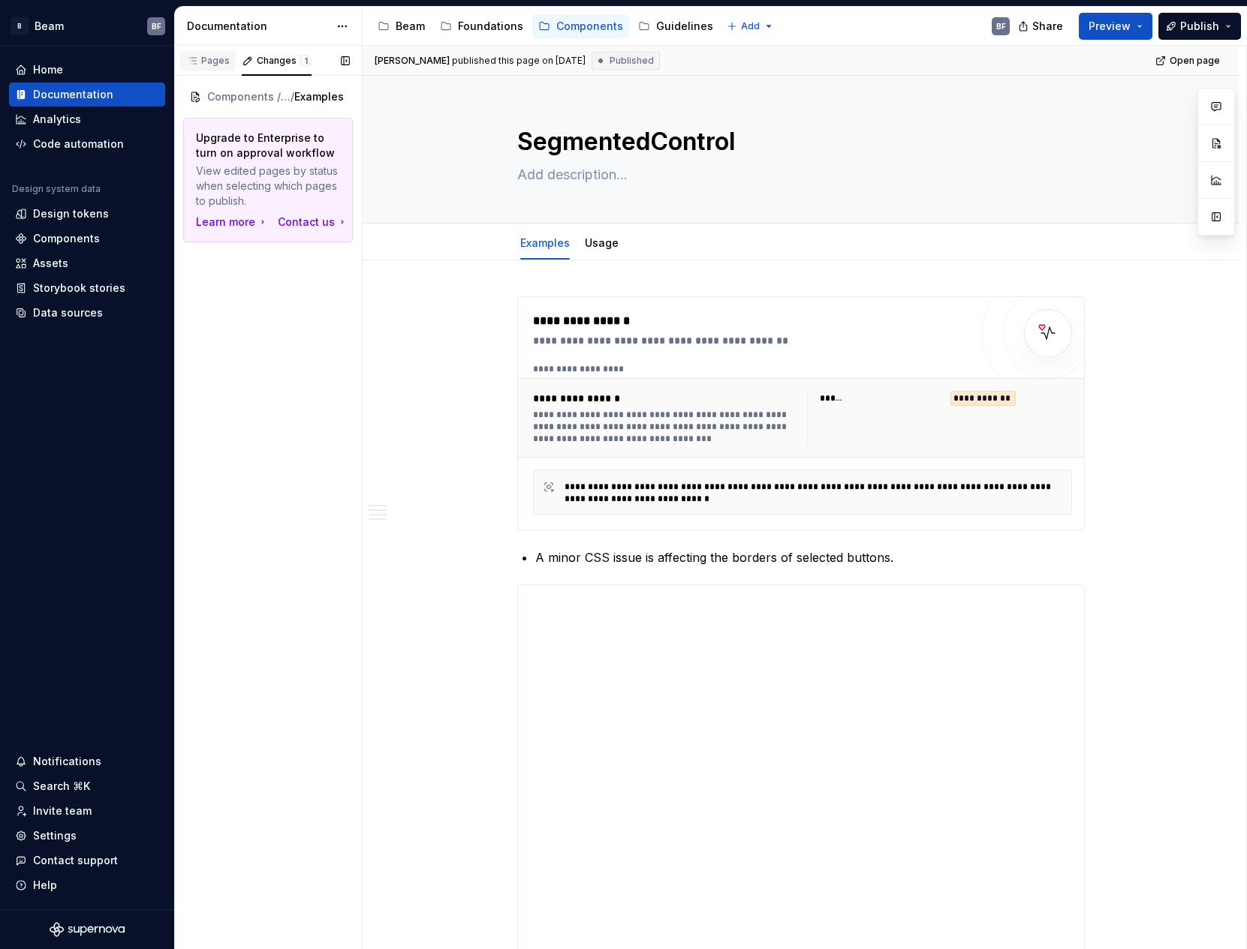
click at [221, 57] on div "Pages" at bounding box center [208, 61] width 44 height 12
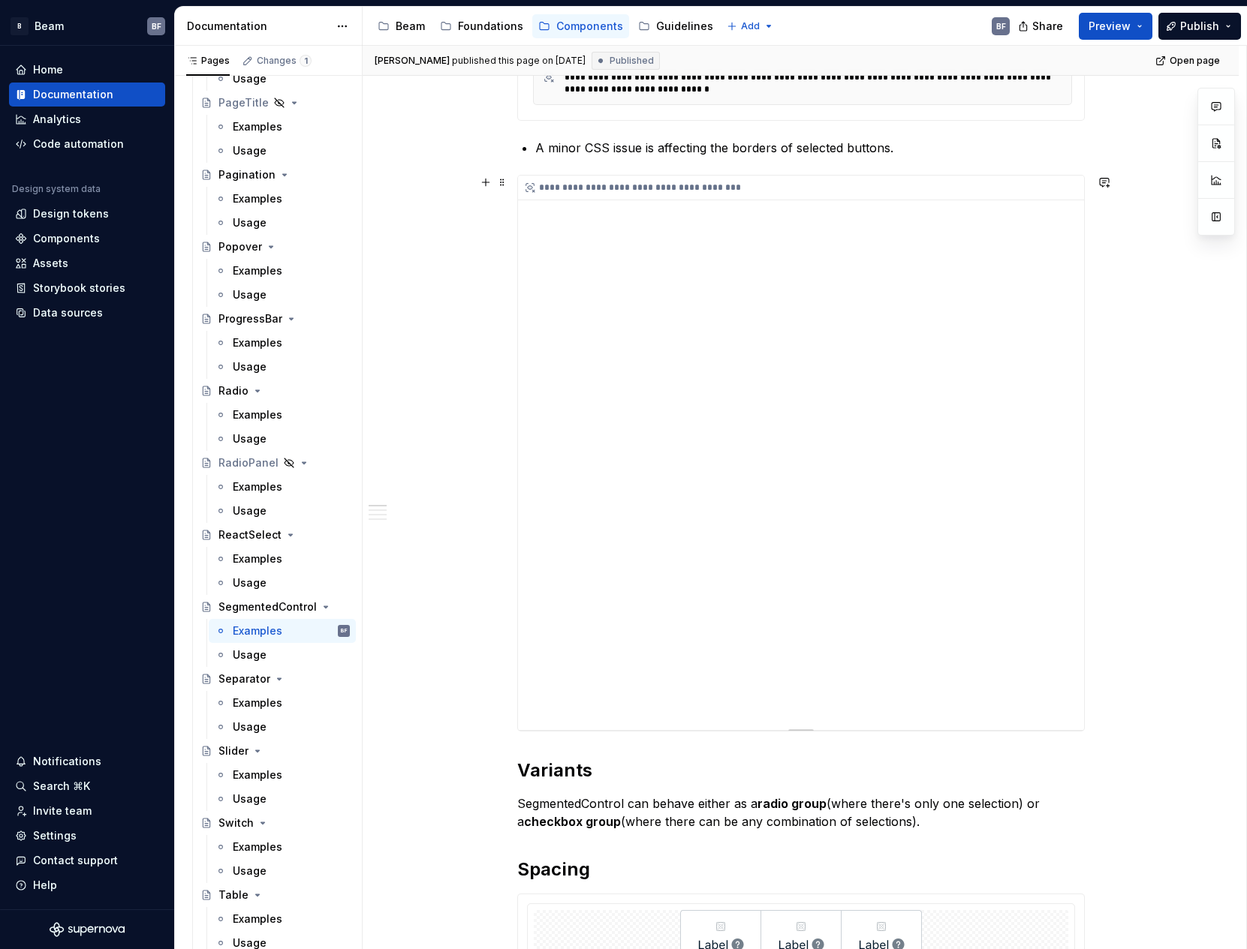
scroll to position [115, 0]
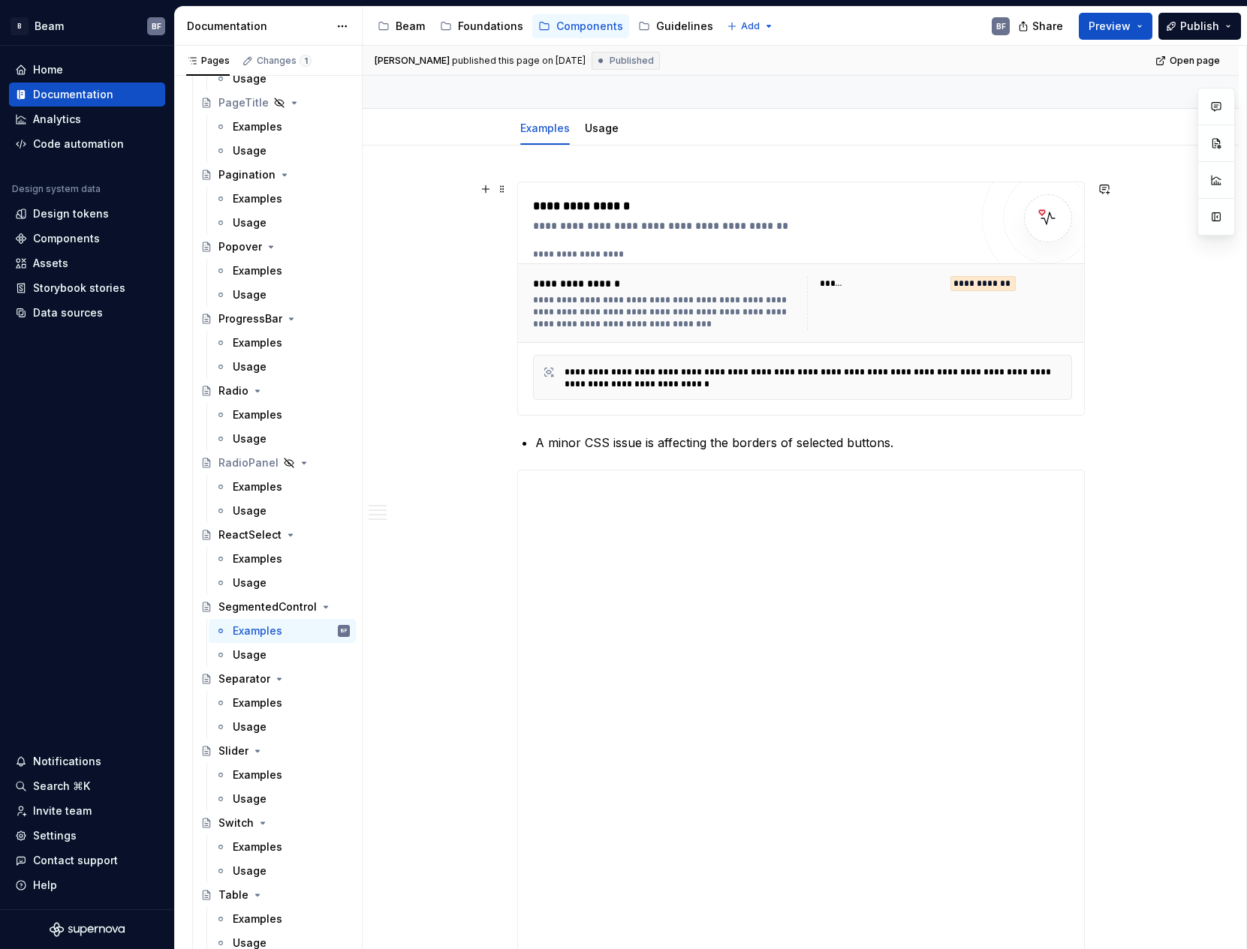
click at [831, 302] on div "**********" at bounding box center [939, 303] width 265 height 54
click at [695, 308] on div "**********" at bounding box center [665, 312] width 265 height 36
click at [1065, 223] on div at bounding box center [1048, 218] width 48 height 48
click at [75, 236] on div "Components" at bounding box center [66, 238] width 67 height 15
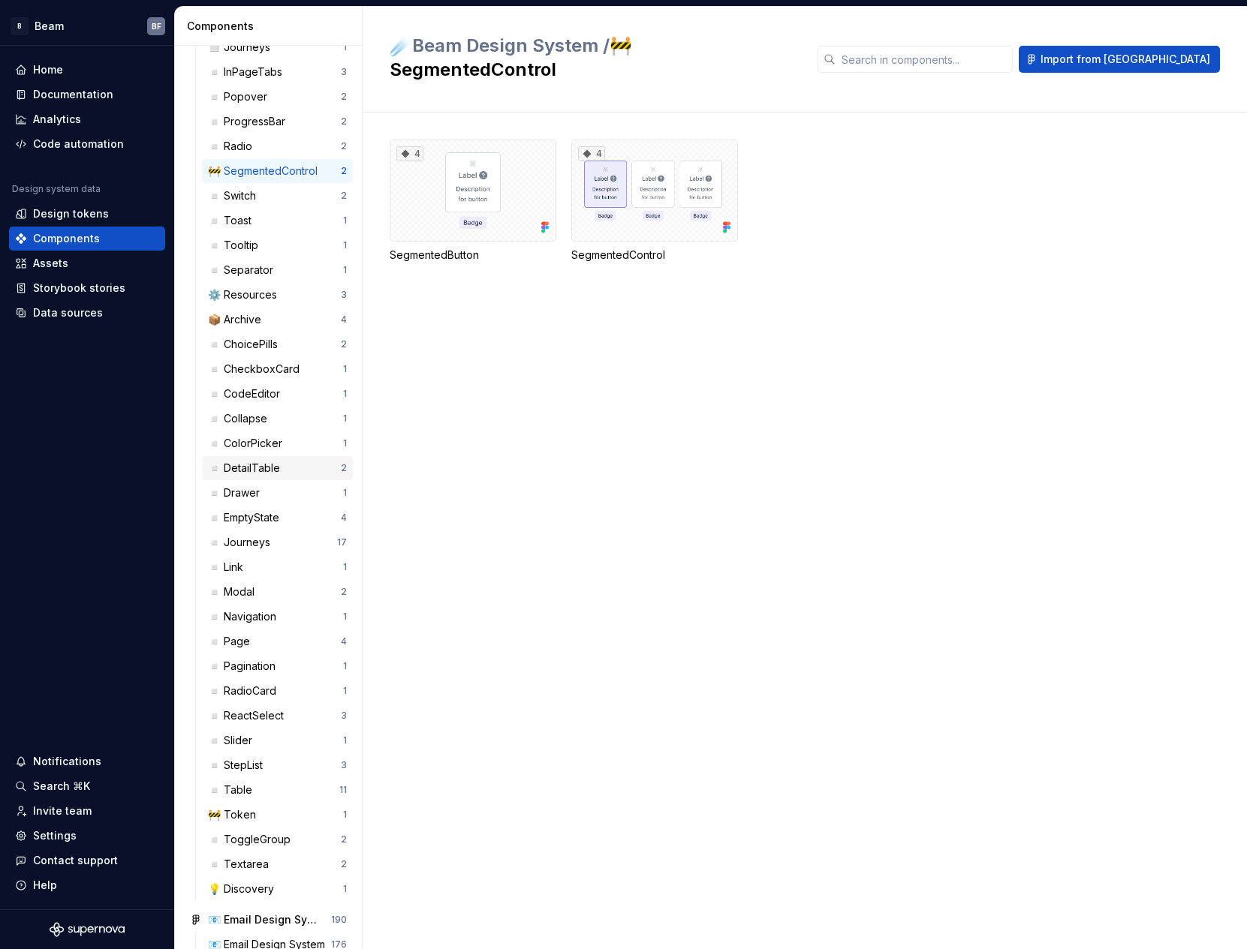
scroll to position [480, 0]
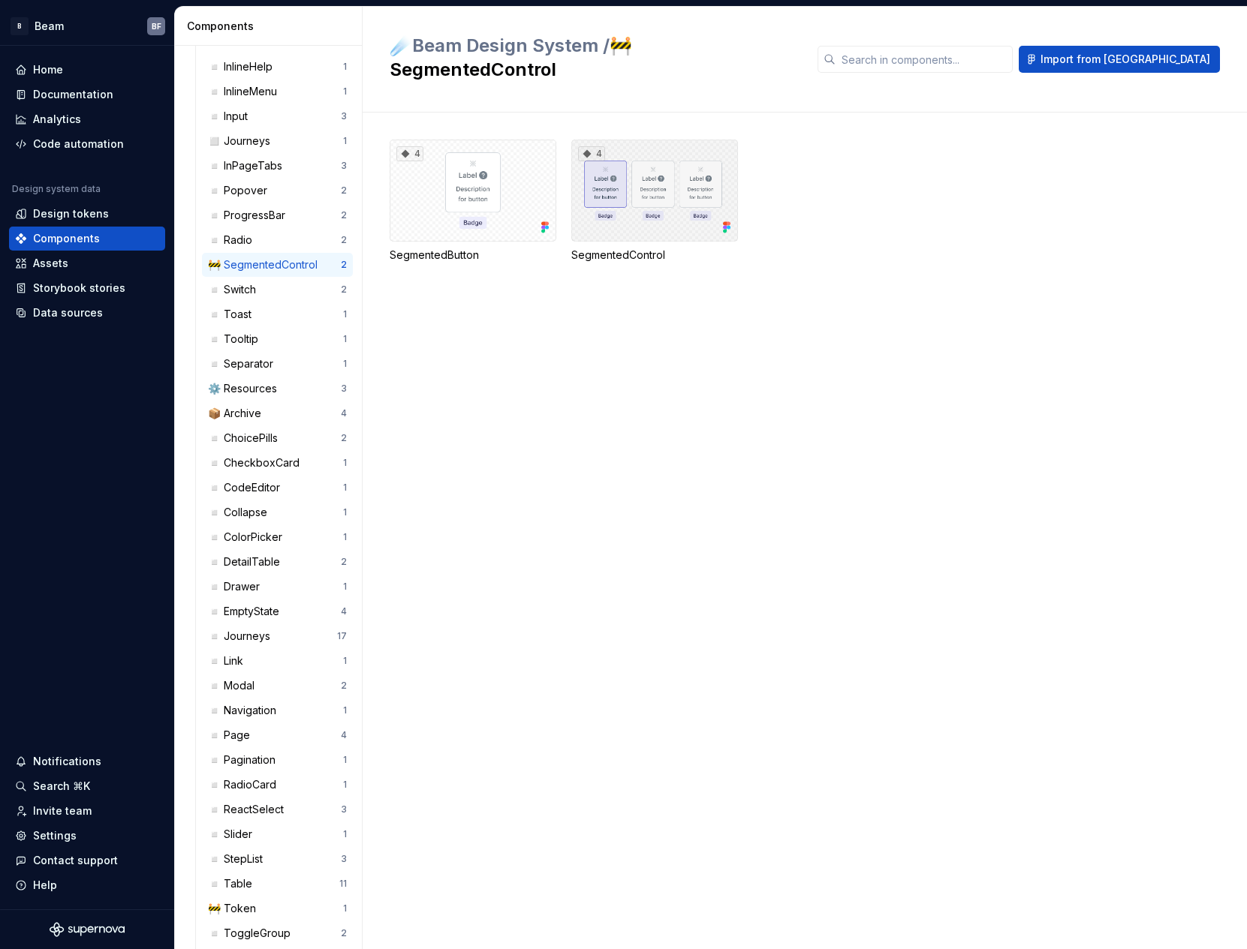
click at [703, 160] on div "4" at bounding box center [654, 191] width 167 height 102
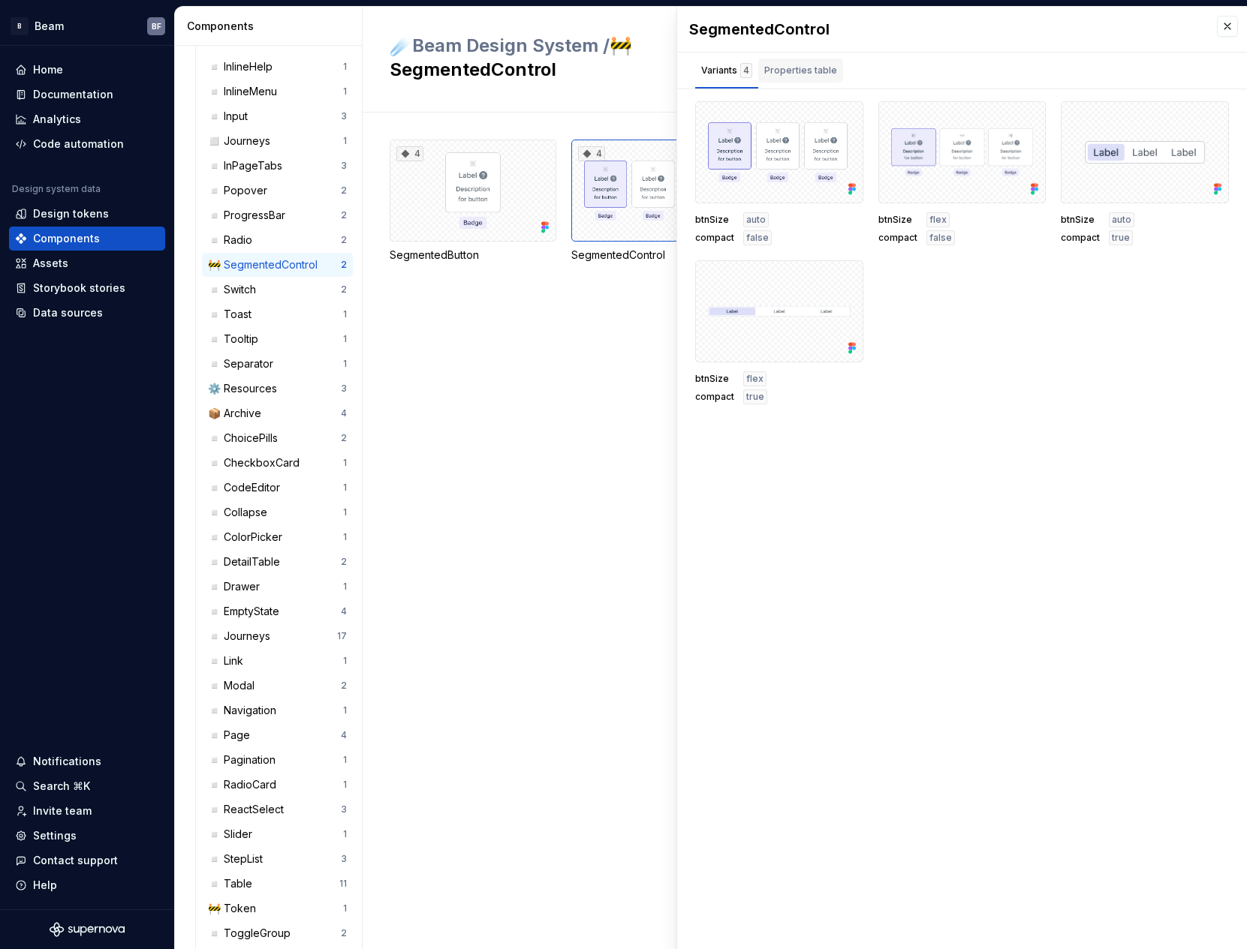
click at [835, 64] on div "Properties table" at bounding box center [800, 71] width 85 height 24
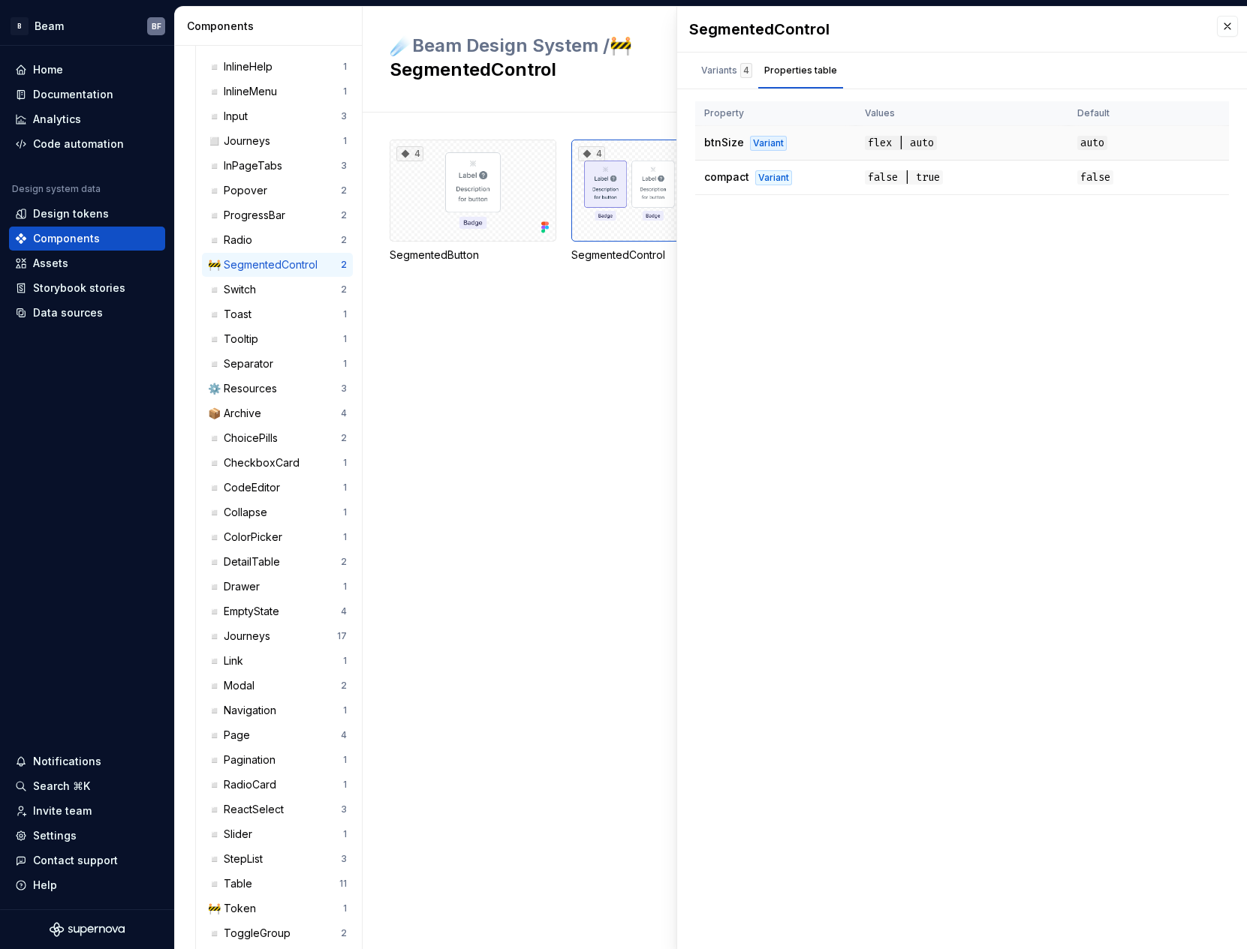
click at [836, 142] on td "btnSize Variant" at bounding box center [775, 143] width 161 height 35
click at [925, 139] on span "flex | auto" at bounding box center [901, 143] width 72 height 14
click at [707, 67] on div "Variants 4" at bounding box center [726, 70] width 51 height 15
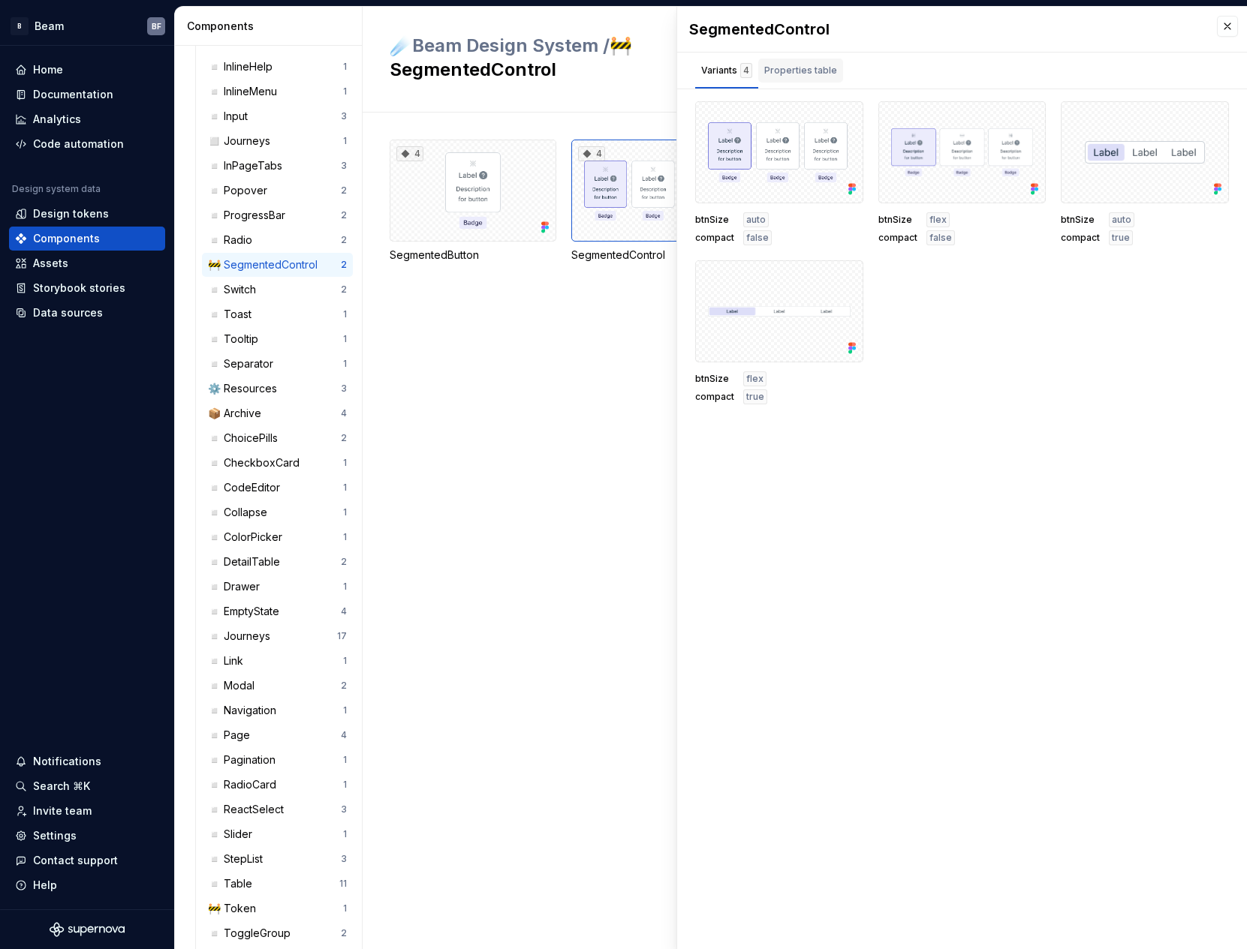
click at [818, 67] on div "Properties table" at bounding box center [800, 70] width 73 height 15
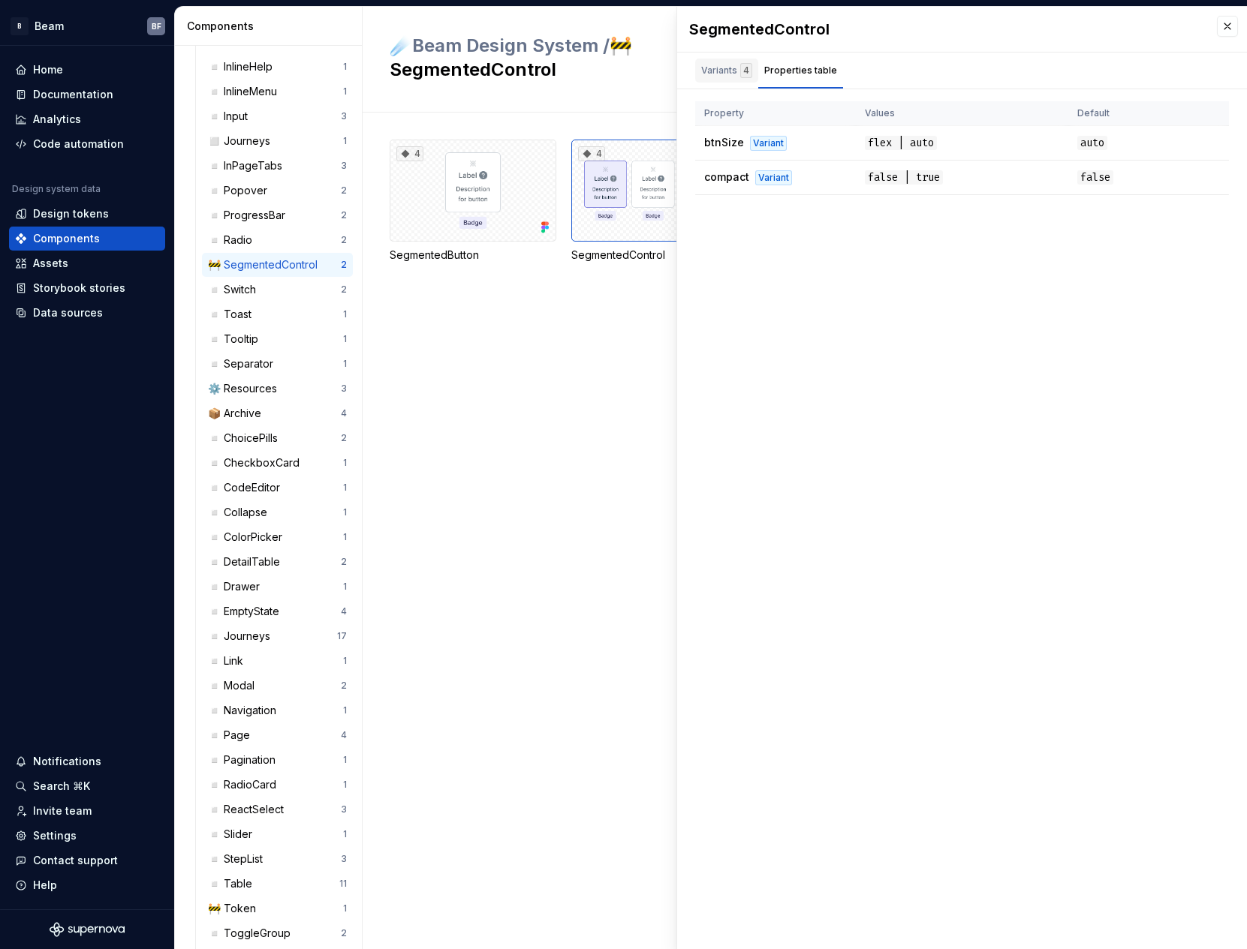
click at [740, 67] on div "4" at bounding box center [746, 70] width 12 height 15
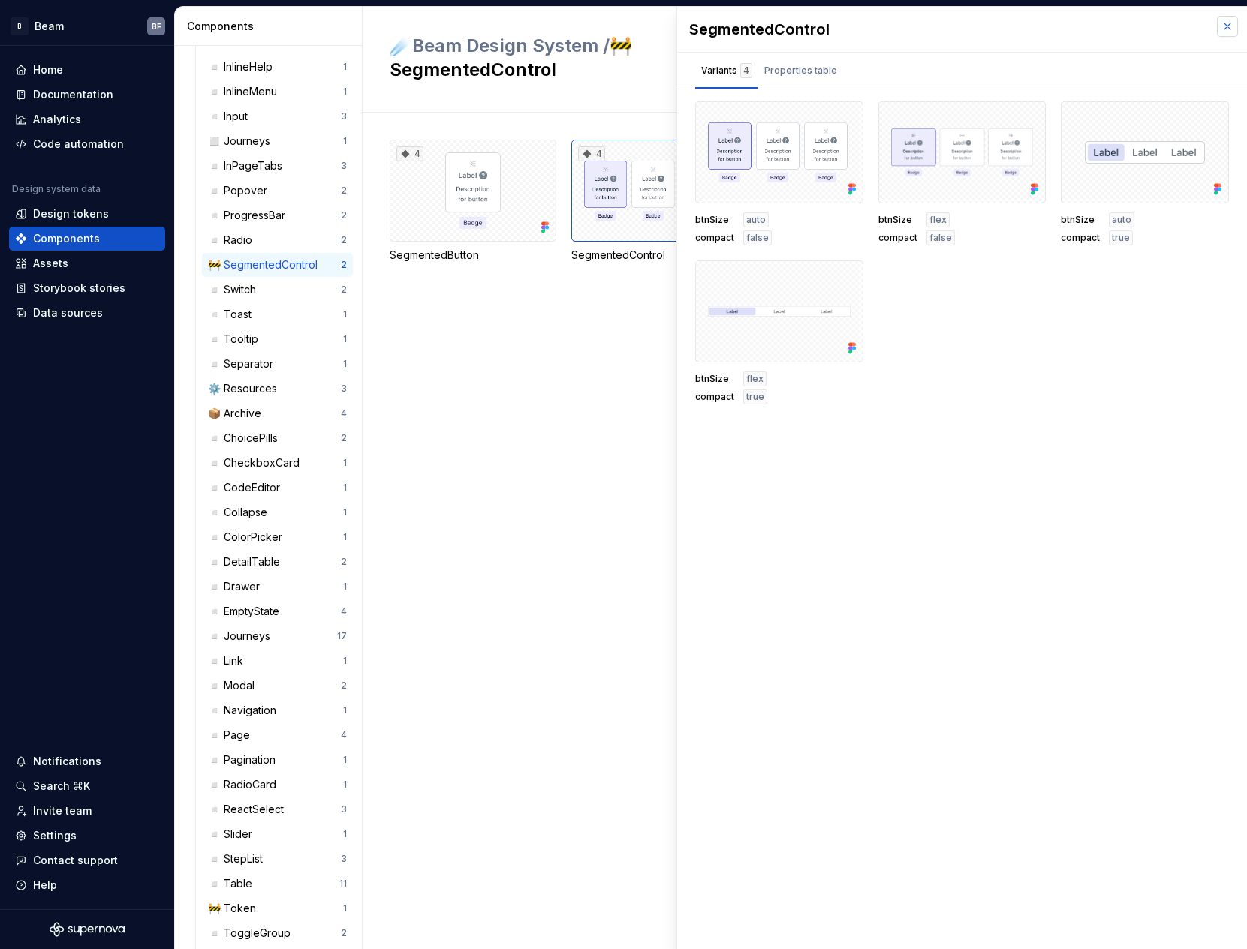
click at [1225, 23] on button "button" at bounding box center [1227, 26] width 21 height 21
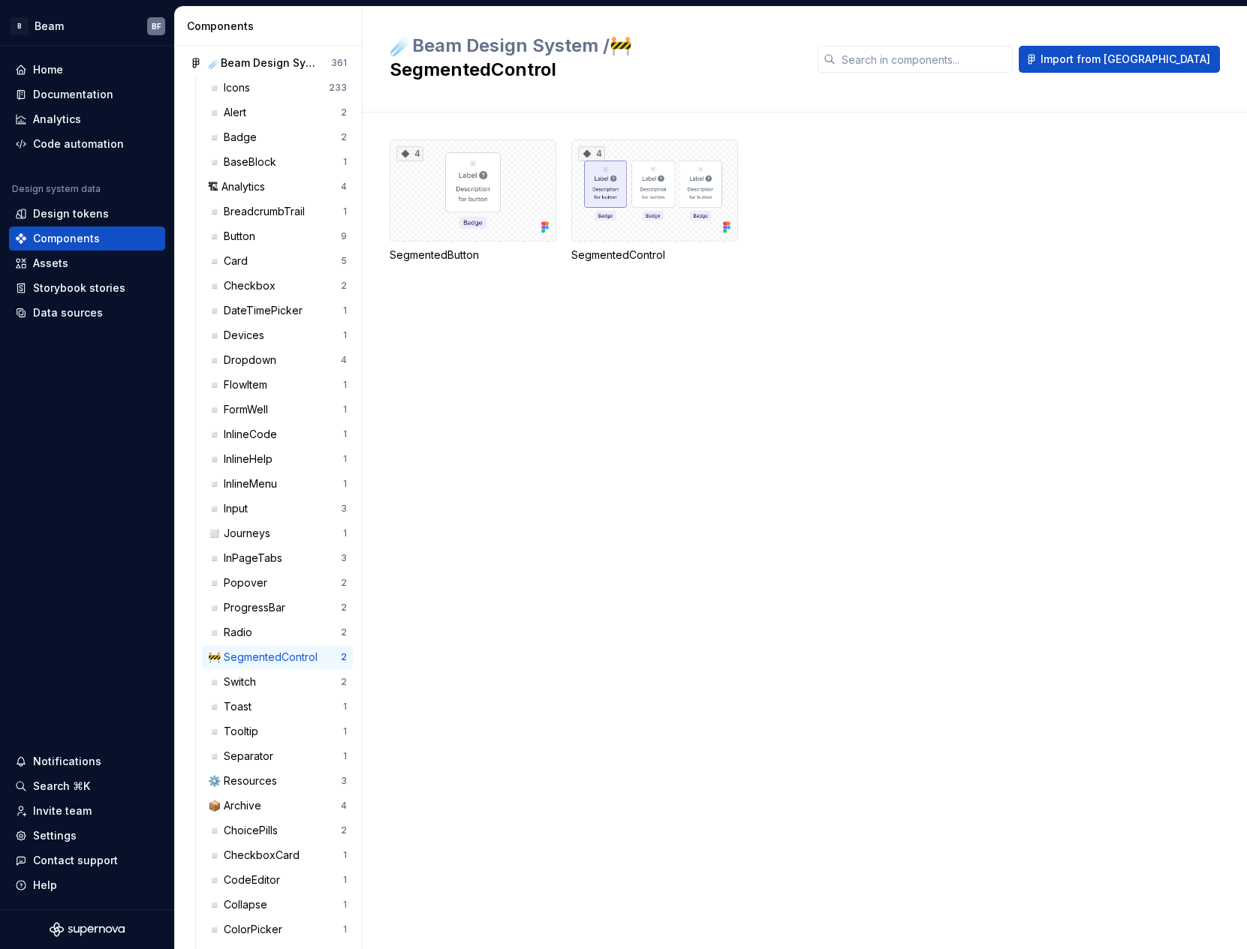
scroll to position [83, 0]
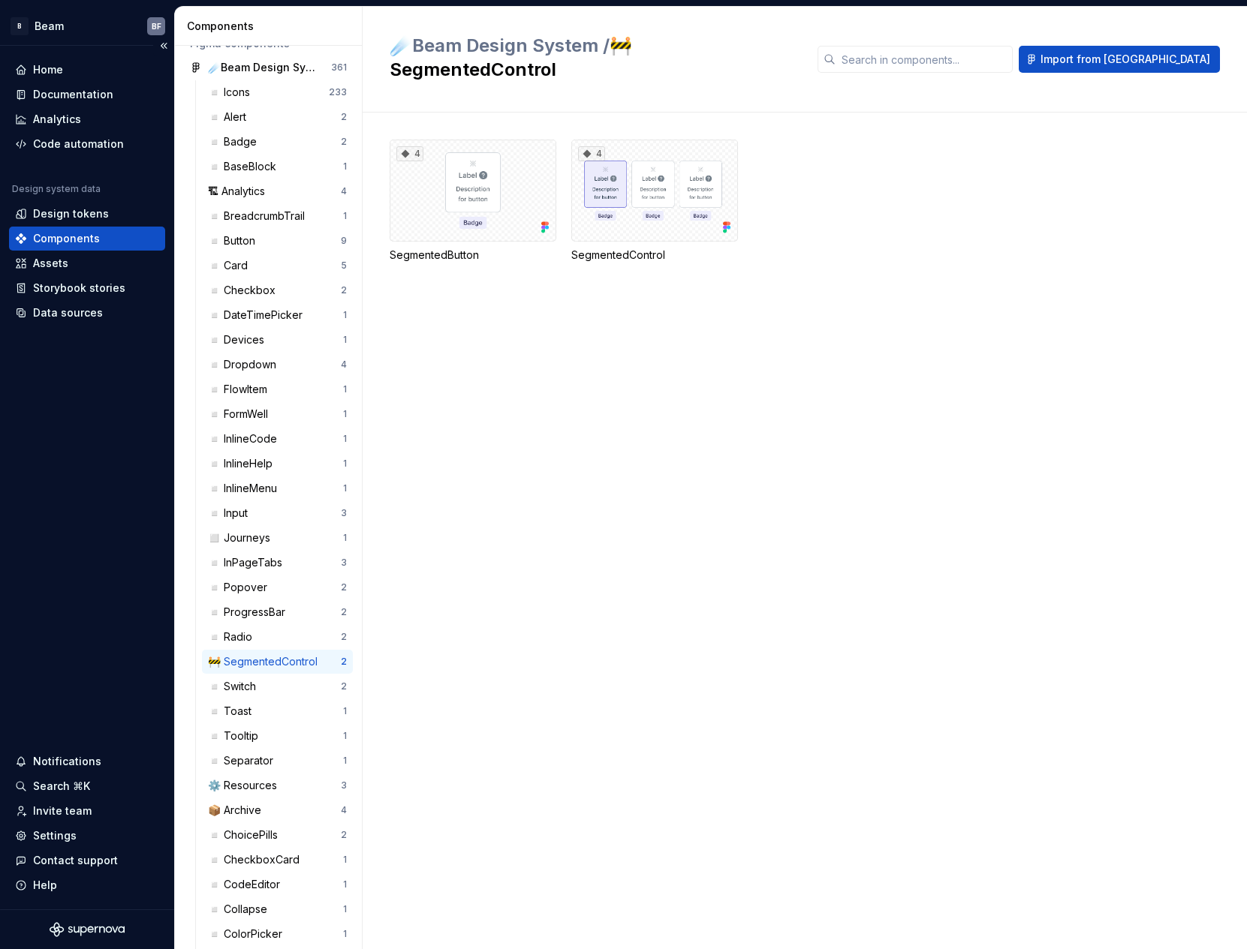
click at [105, 239] on div "Components" at bounding box center [87, 238] width 144 height 15
click at [510, 48] on span "☄️Beam Design System /" at bounding box center [500, 46] width 220 height 22
click at [87, 86] on div "Documentation" at bounding box center [87, 95] width 156 height 24
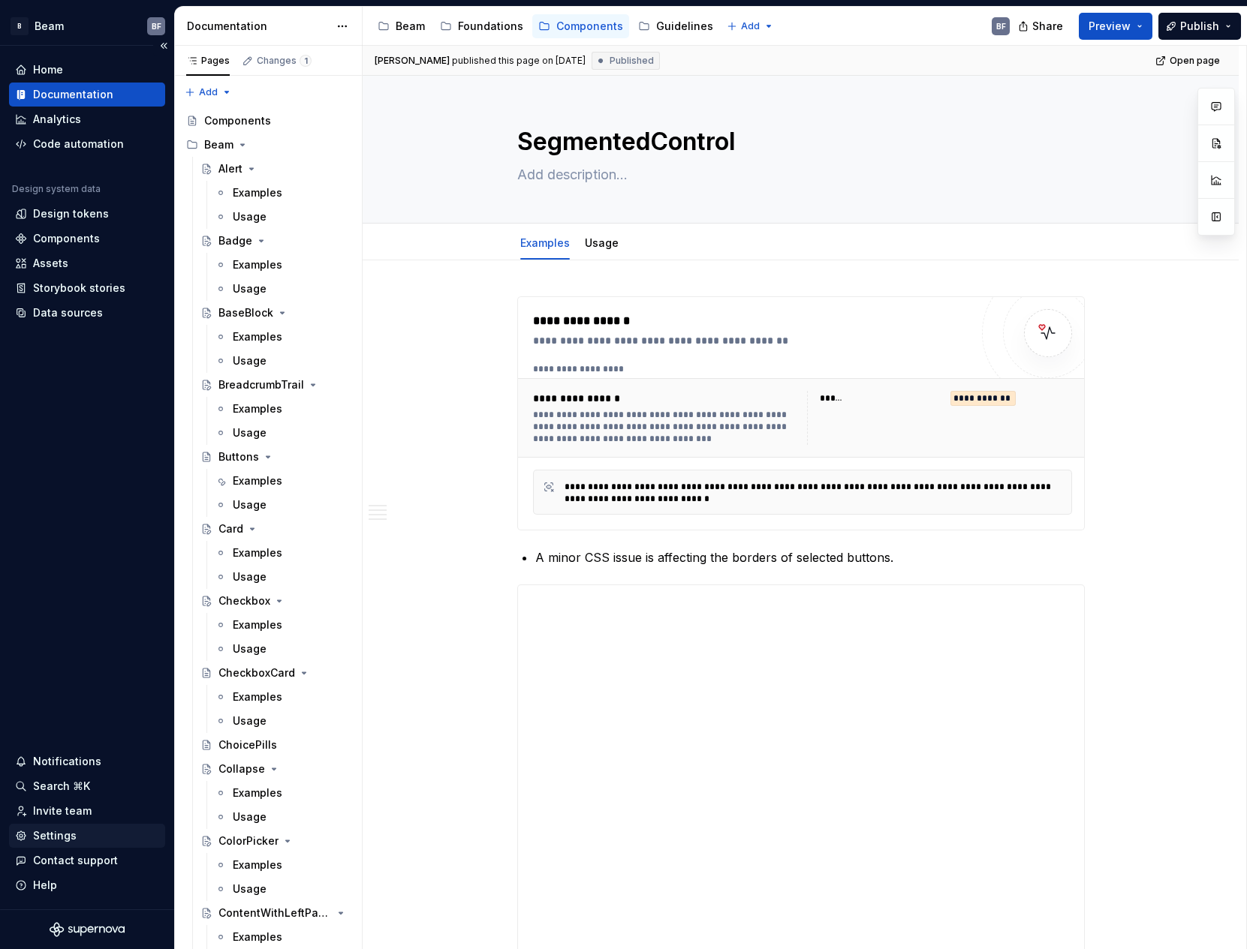
click at [62, 841] on div "Settings" at bounding box center [55, 836] width 44 height 15
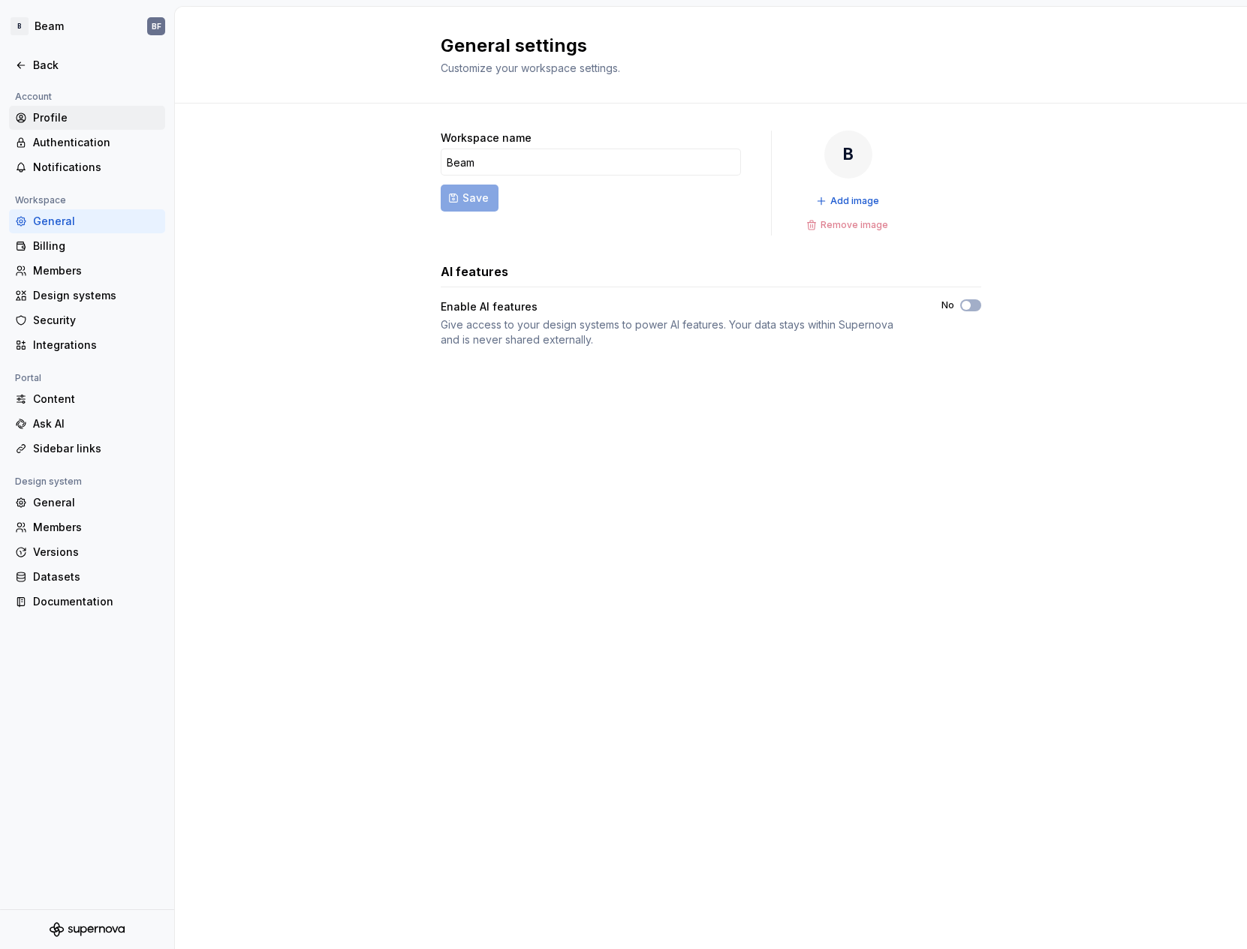
click at [81, 119] on div "Profile" at bounding box center [96, 117] width 126 height 15
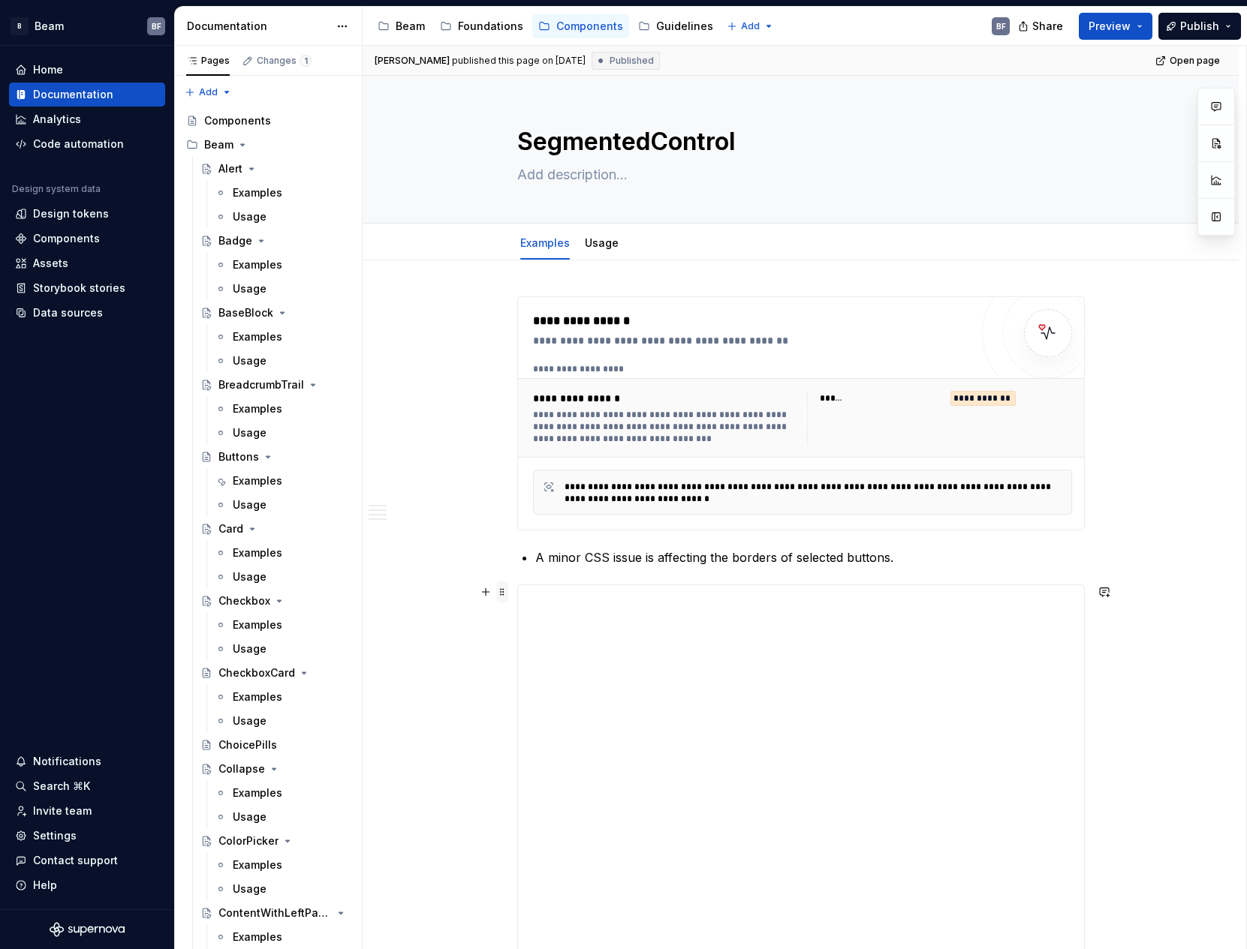
click at [501, 594] on span at bounding box center [502, 592] width 12 height 21
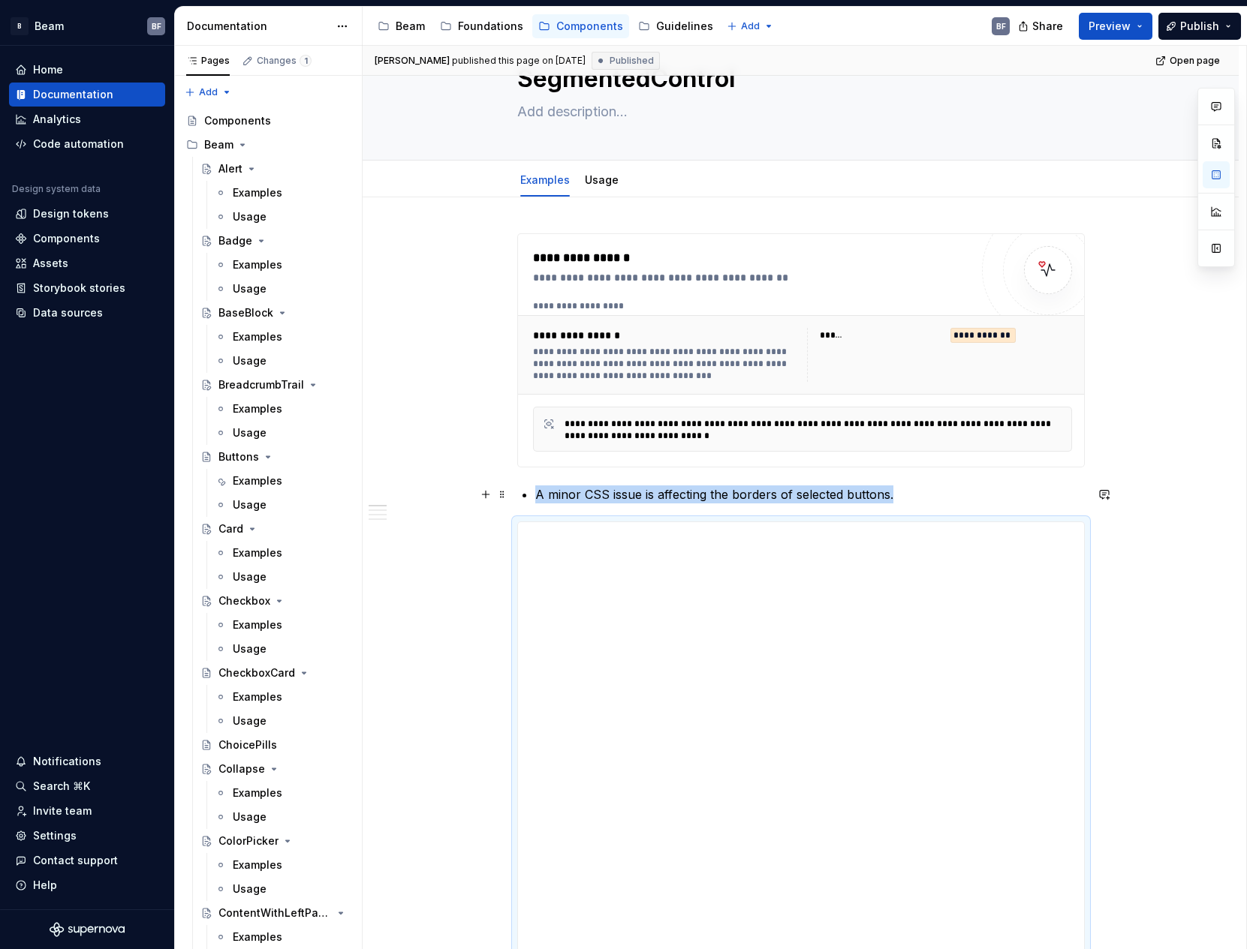
scroll to position [276, 0]
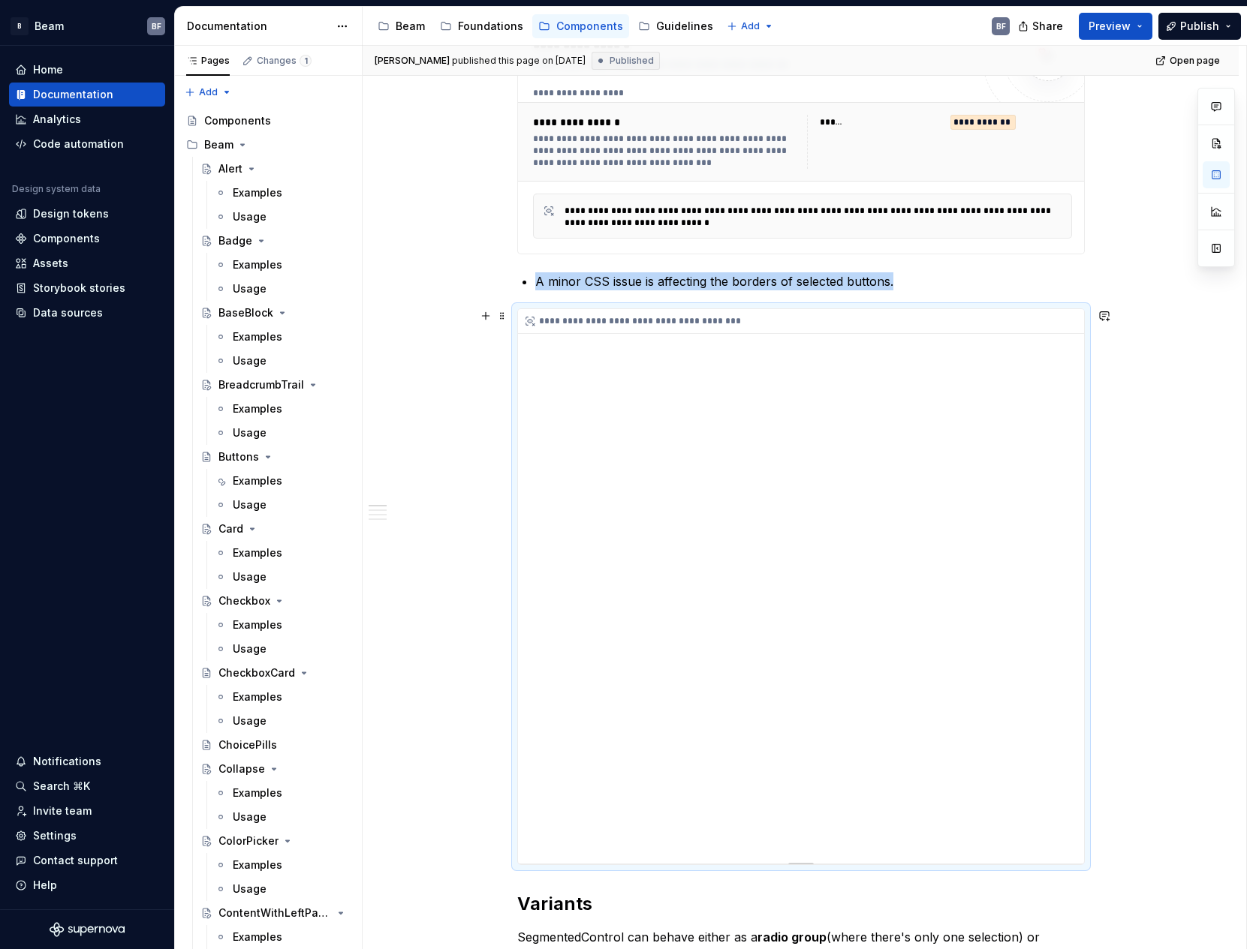
click at [781, 312] on div "**********" at bounding box center [801, 321] width 566 height 25
click at [498, 317] on span at bounding box center [502, 315] width 12 height 21
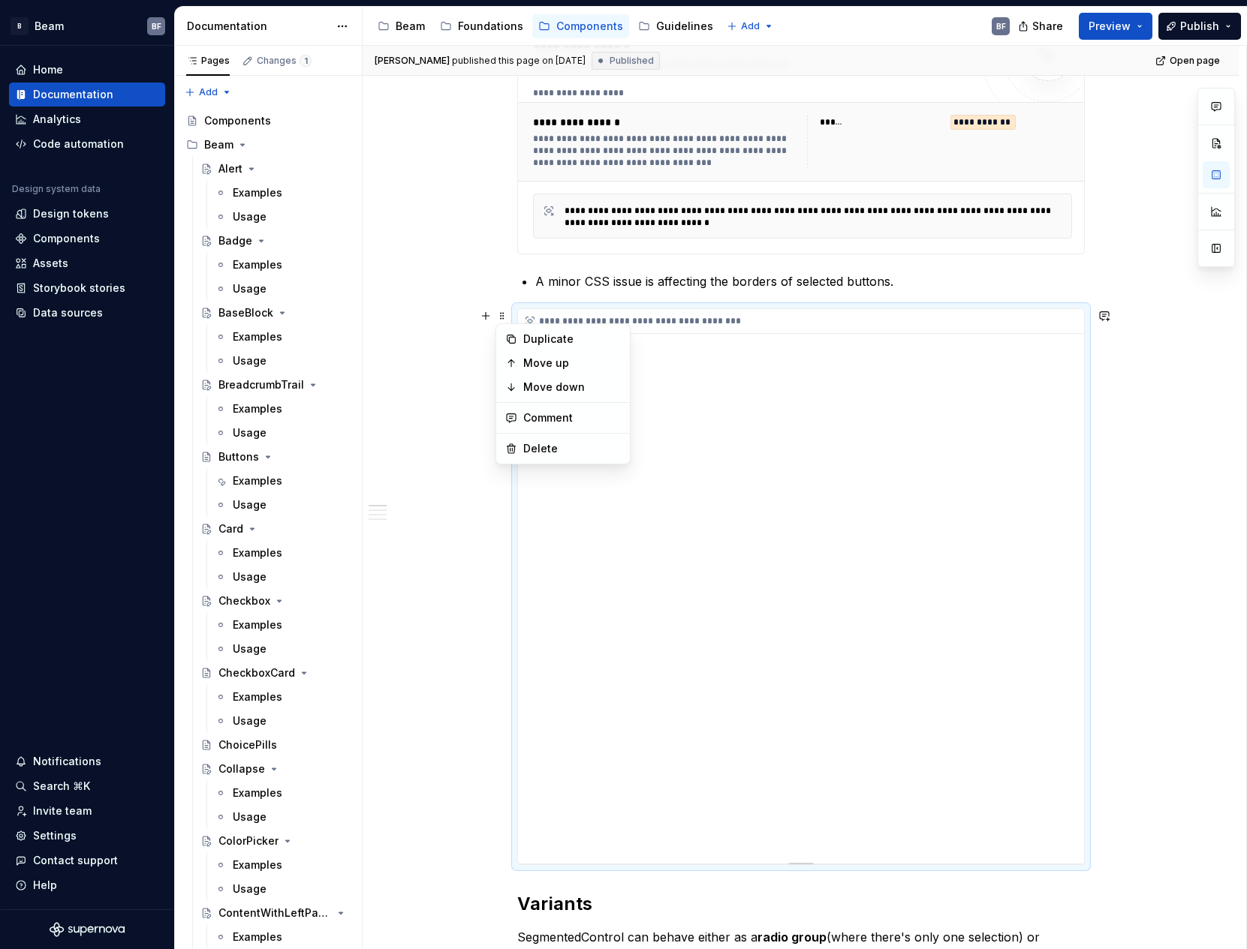
click at [672, 330] on div "**********" at bounding box center [801, 321] width 566 height 25
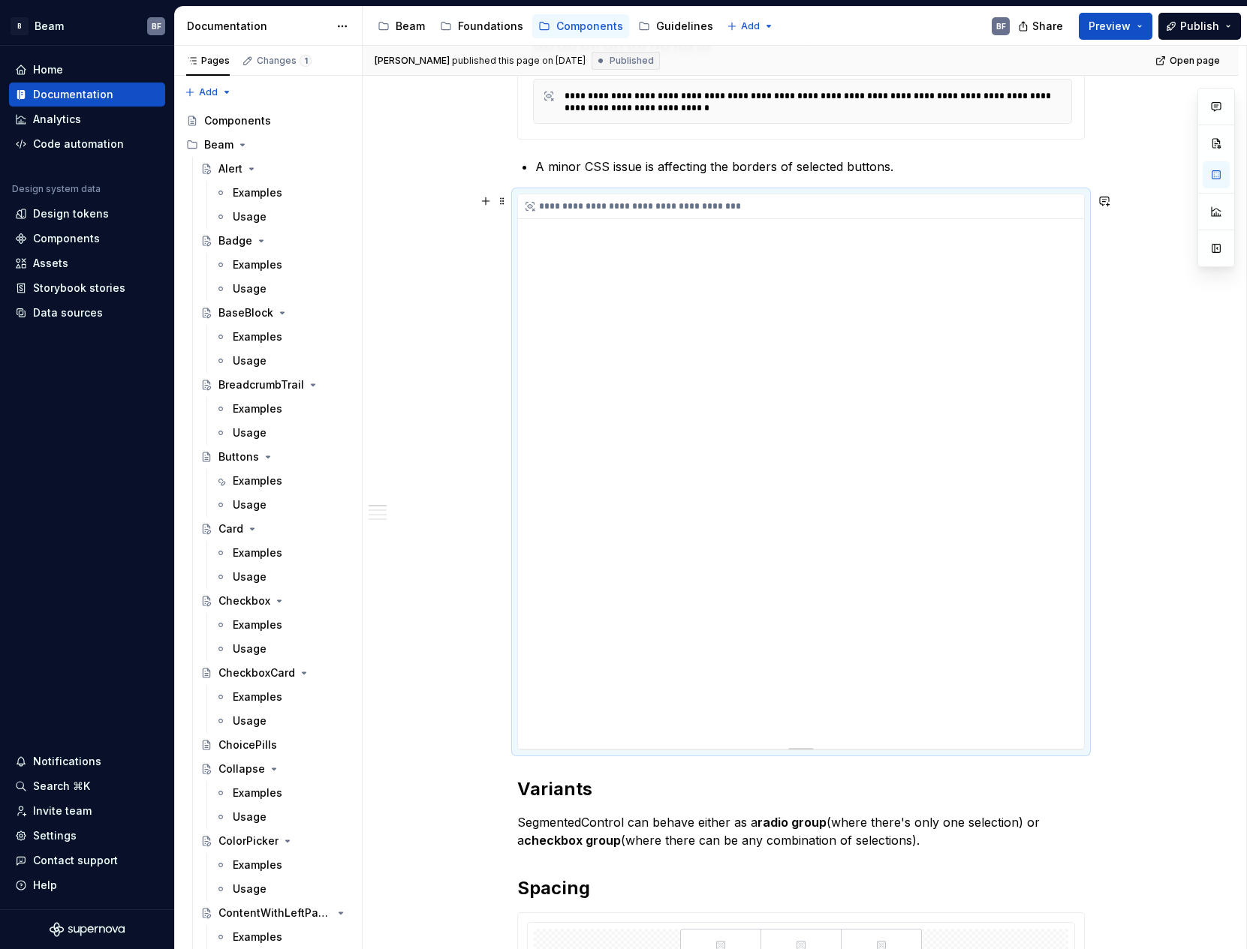
scroll to position [495, 0]
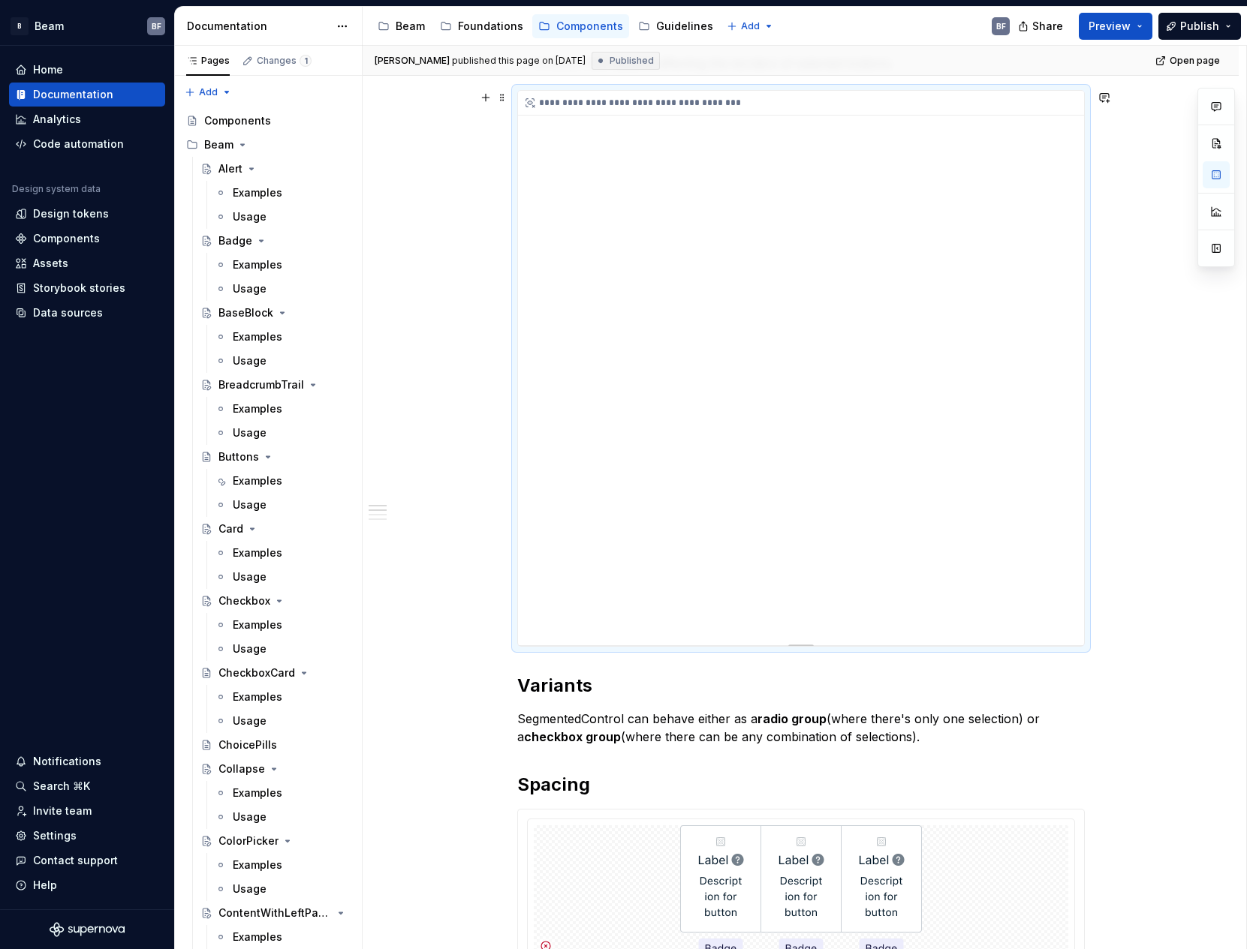
click at [792, 636] on div "**********" at bounding box center [801, 368] width 566 height 555
click at [827, 133] on div "**********" at bounding box center [801, 368] width 566 height 555
click at [690, 110] on div "**********" at bounding box center [801, 103] width 566 height 25
drag, startPoint x: 668, startPoint y: 162, endPoint x: 665, endPoint y: 128, distance: 34.7
click at [668, 161] on div "**********" at bounding box center [801, 368] width 566 height 555
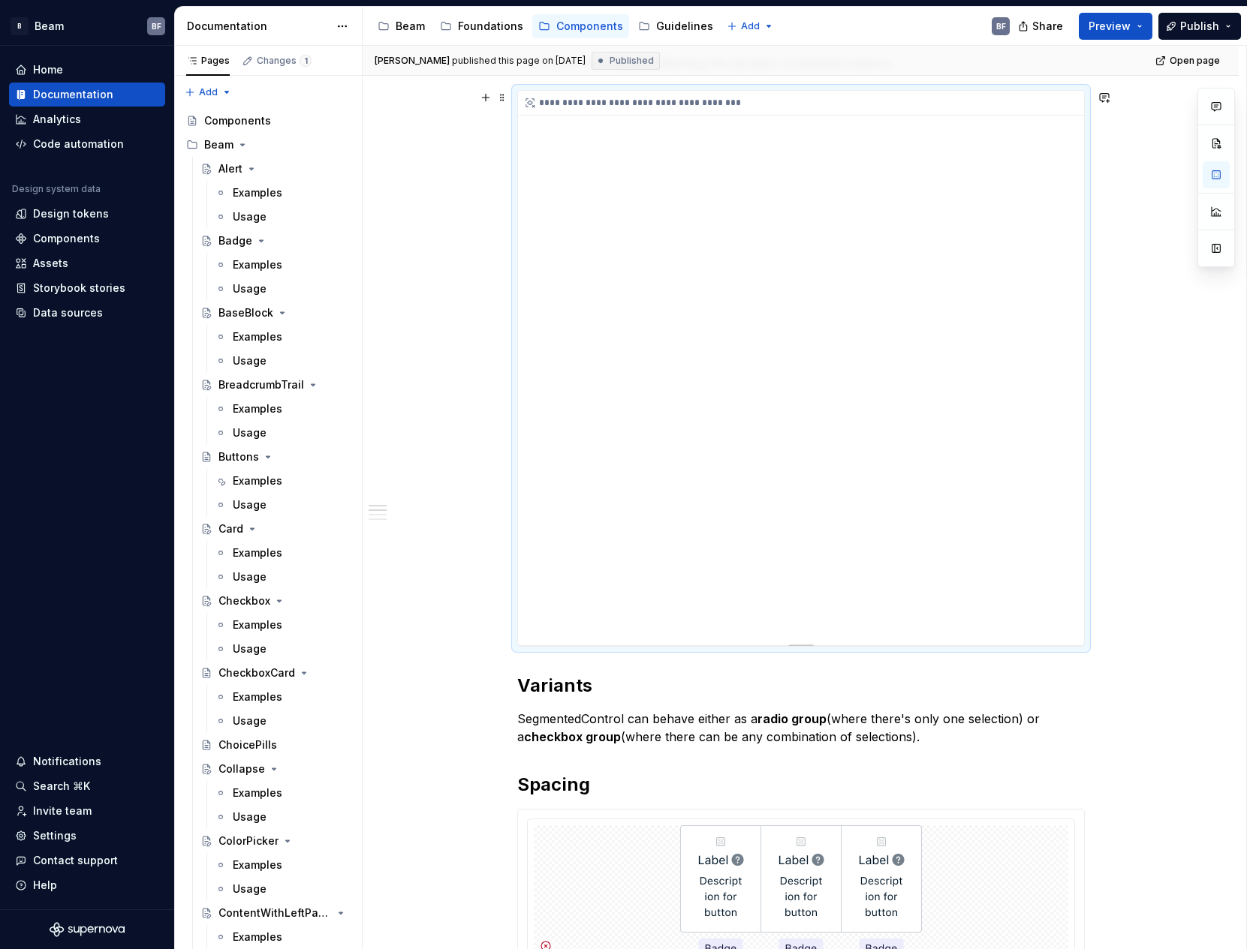
click at [655, 100] on div "**********" at bounding box center [801, 103] width 566 height 25
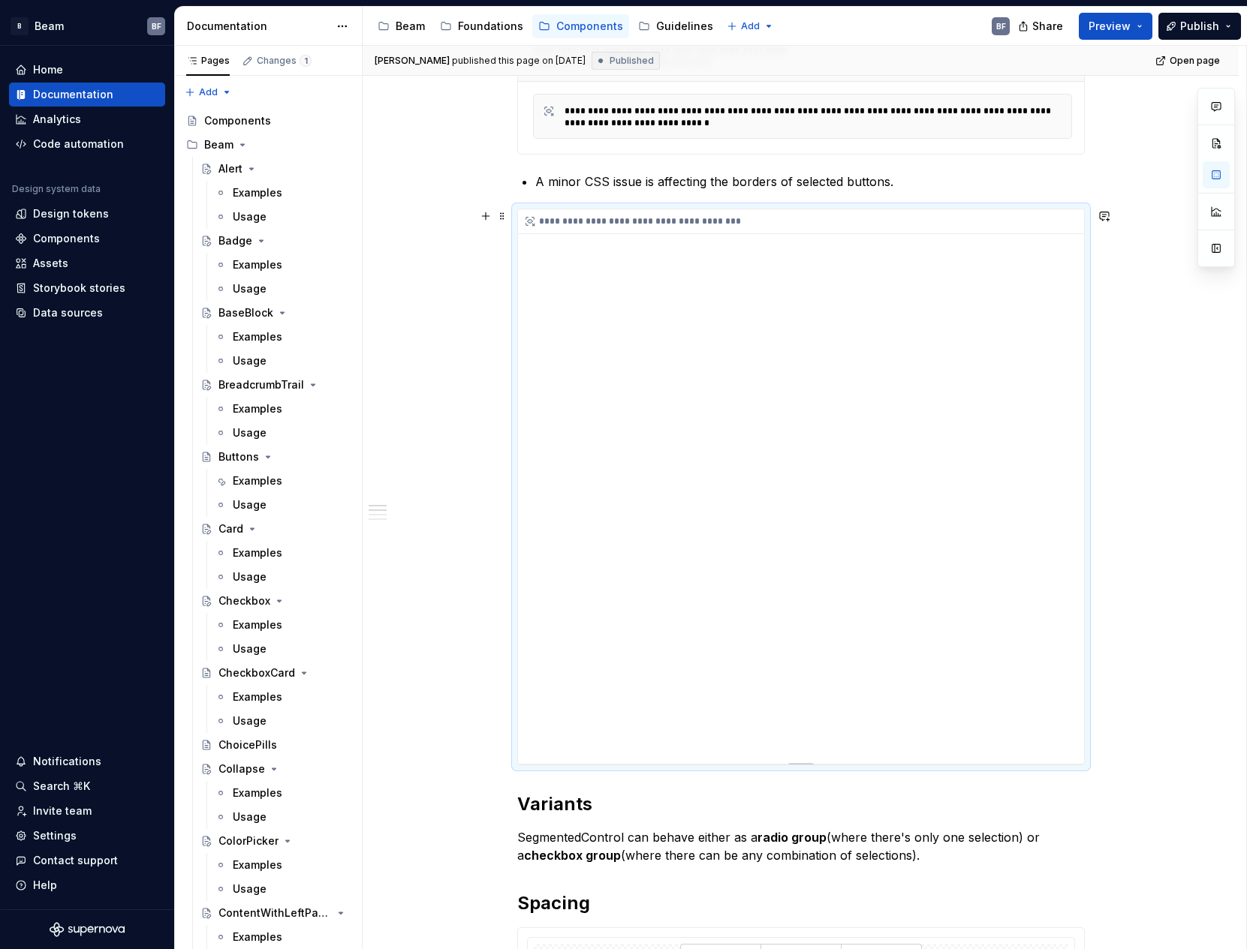
scroll to position [359, 0]
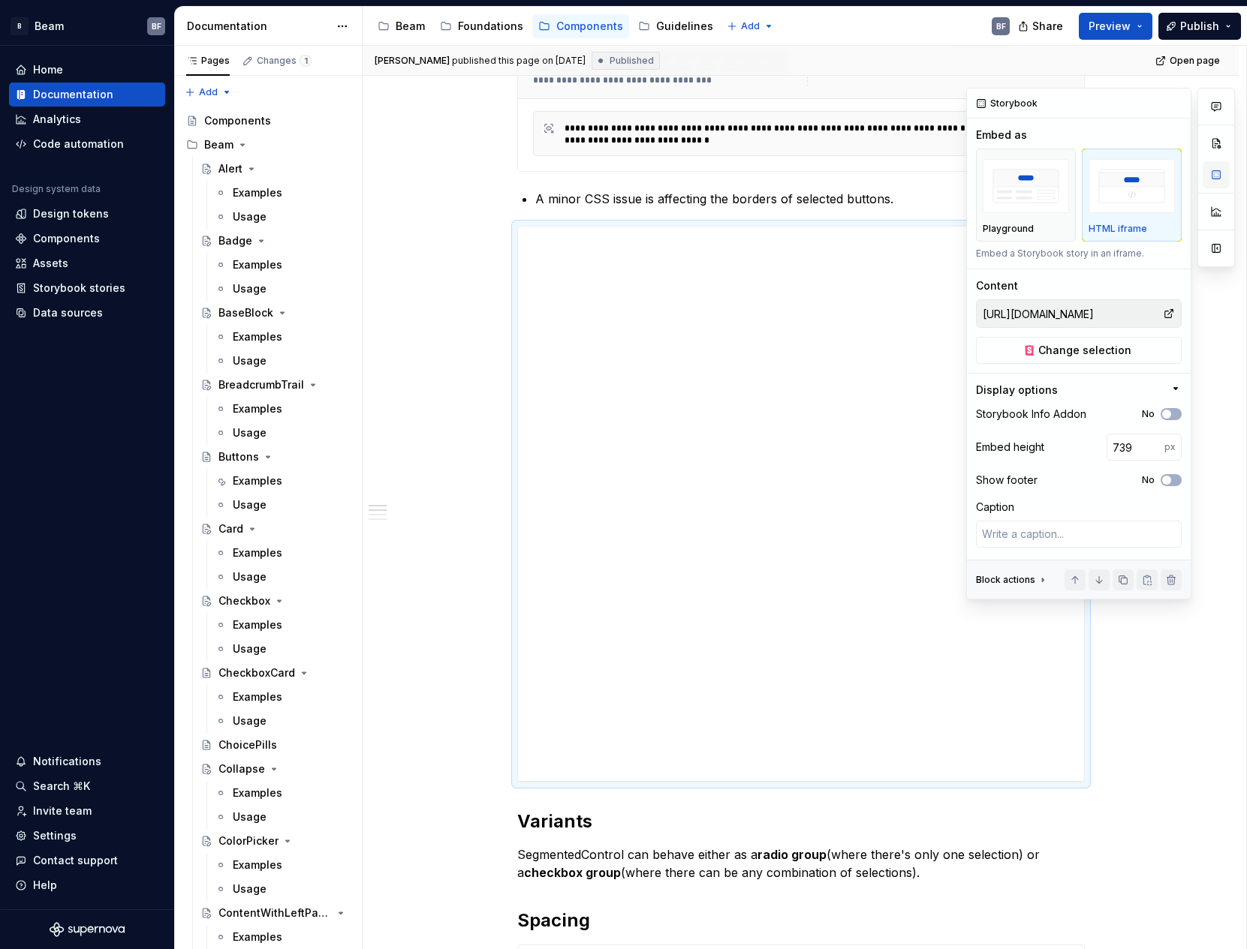
click at [1213, 175] on button "button" at bounding box center [1215, 174] width 27 height 27
click at [1224, 104] on button "button" at bounding box center [1215, 106] width 27 height 27
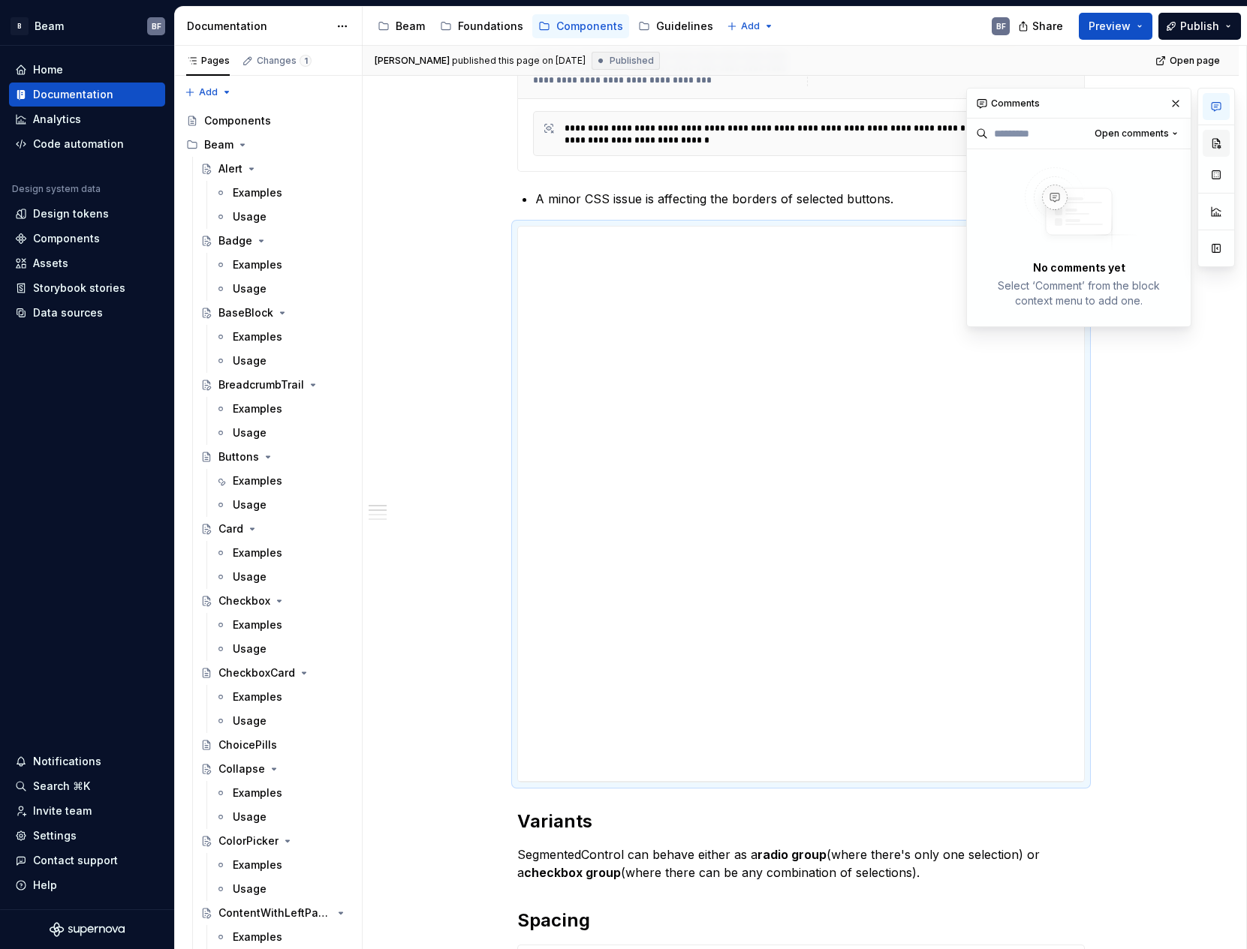
click at [1217, 137] on button "button" at bounding box center [1215, 143] width 27 height 27
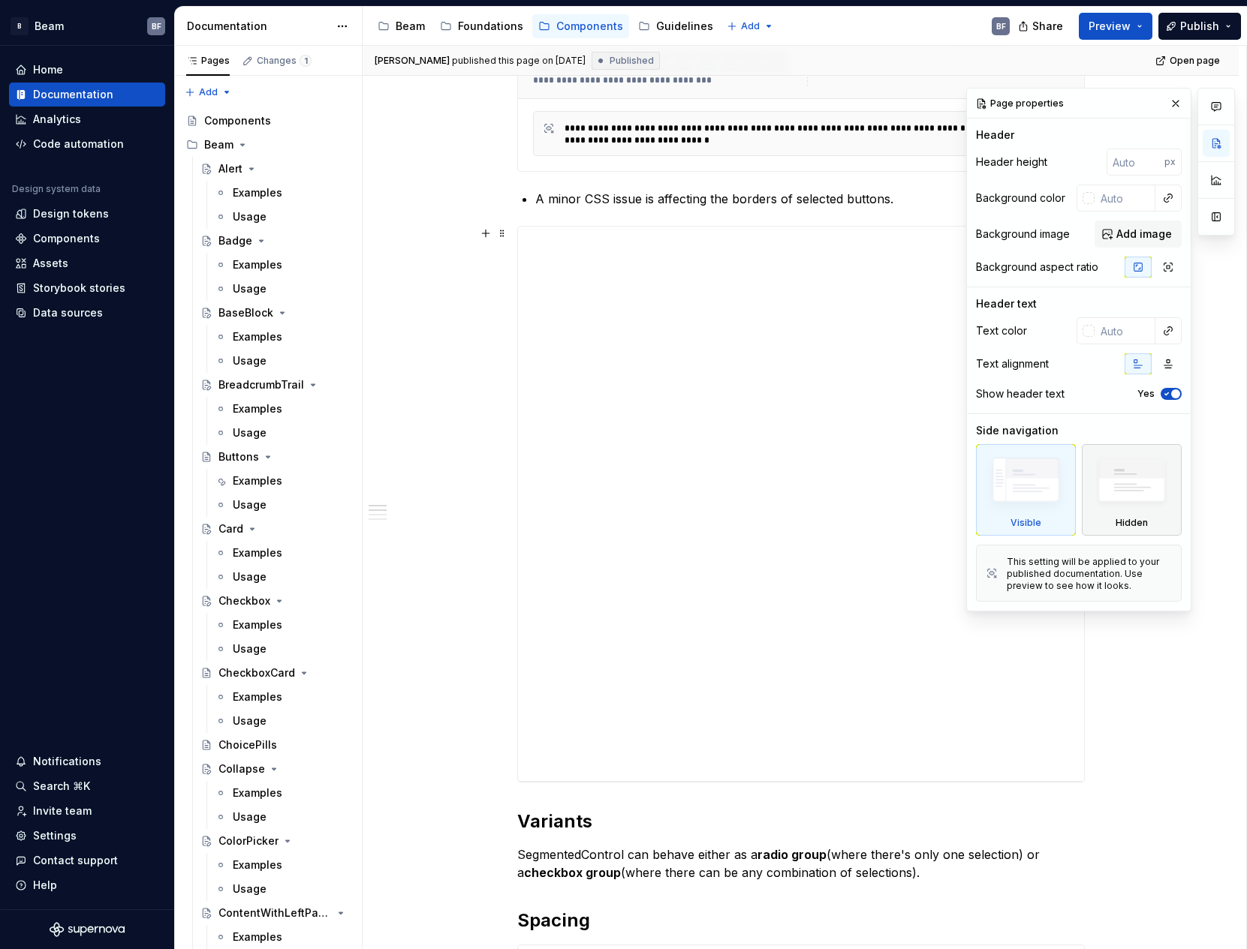
click at [1104, 495] on img at bounding box center [1131, 484] width 86 height 66
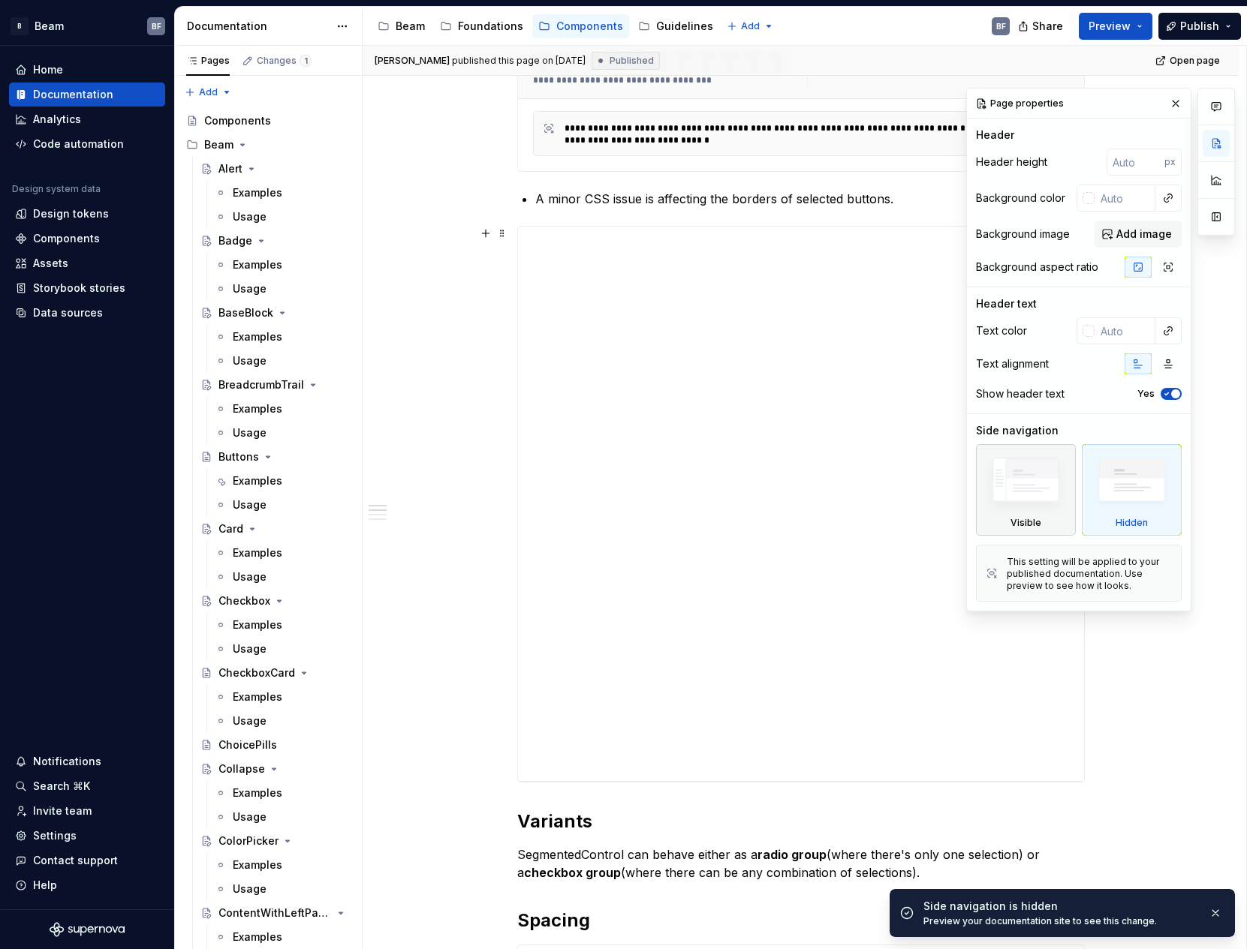
click at [1046, 491] on img at bounding box center [1026, 483] width 86 height 65
click at [1222, 214] on button "button" at bounding box center [1215, 216] width 27 height 27
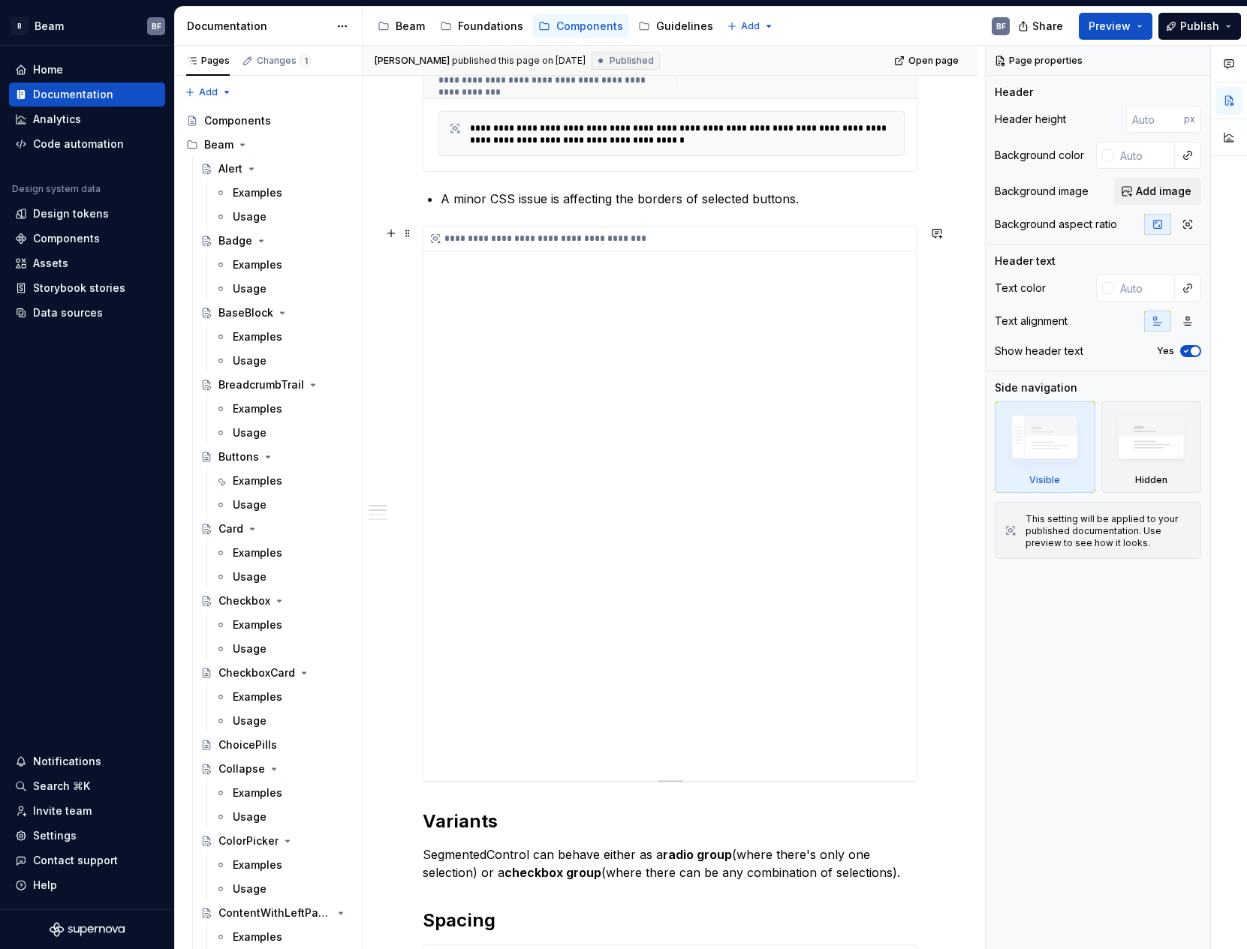
click at [877, 266] on div "**********" at bounding box center [669, 504] width 493 height 555
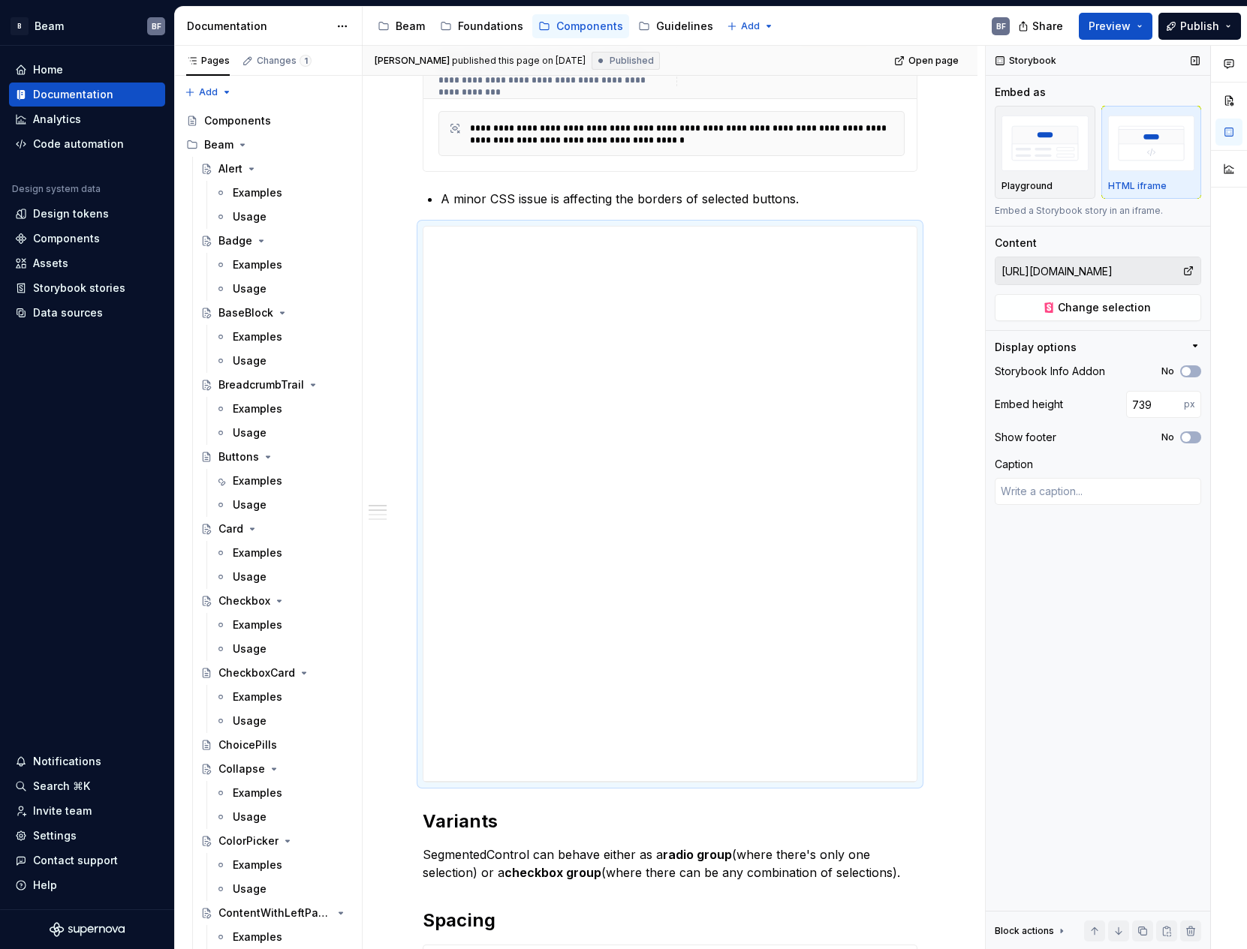
click at [1137, 263] on input "[URL][DOMAIN_NAME]" at bounding box center [1088, 270] width 187 height 27
click at [1040, 274] on input "[URL][DOMAIN_NAME]" at bounding box center [1088, 270] width 187 height 27
click at [1152, 302] on button "Change selection" at bounding box center [1098, 307] width 206 height 27
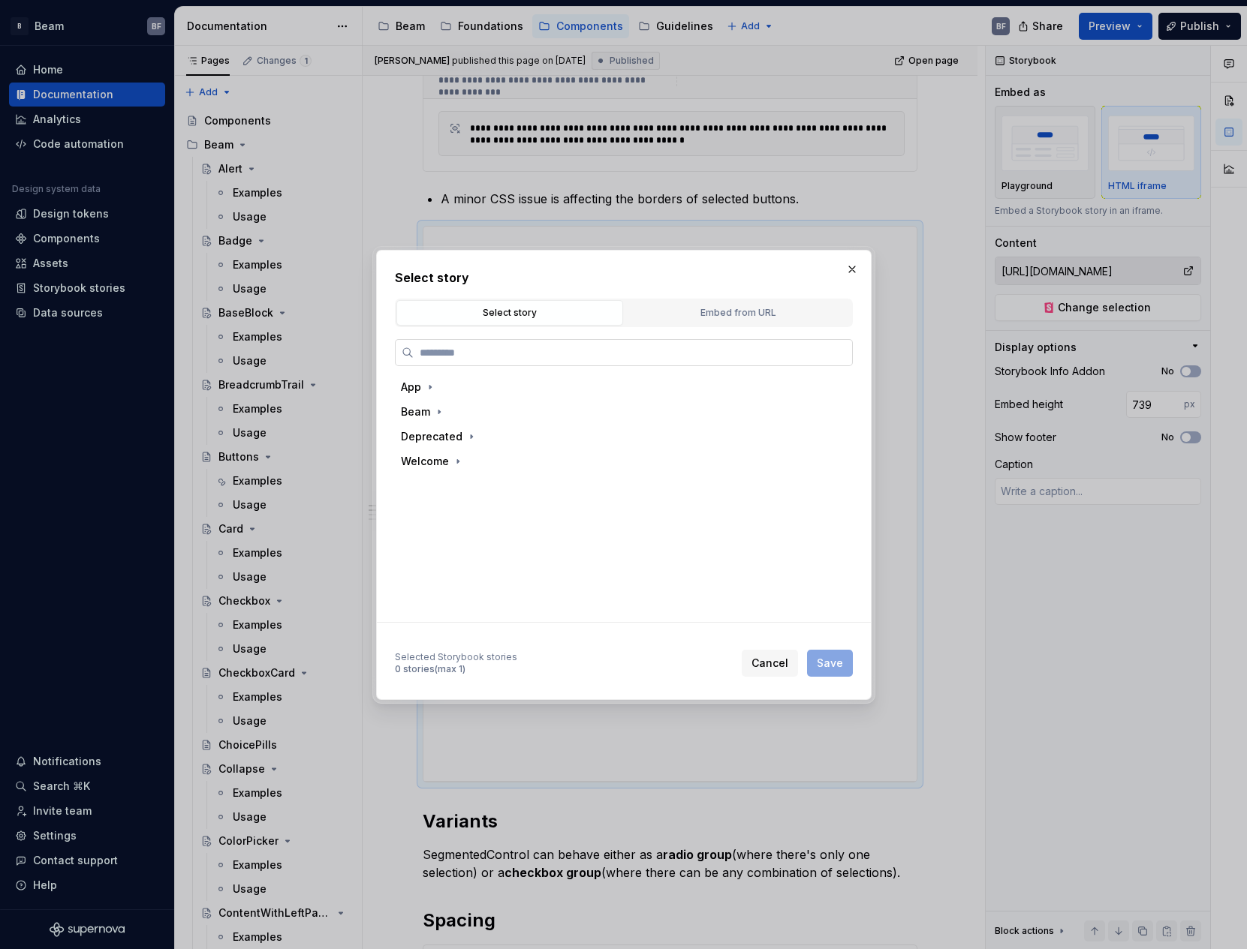
type textarea "*"
click at [708, 309] on div "Embed from URL" at bounding box center [738, 312] width 216 height 15
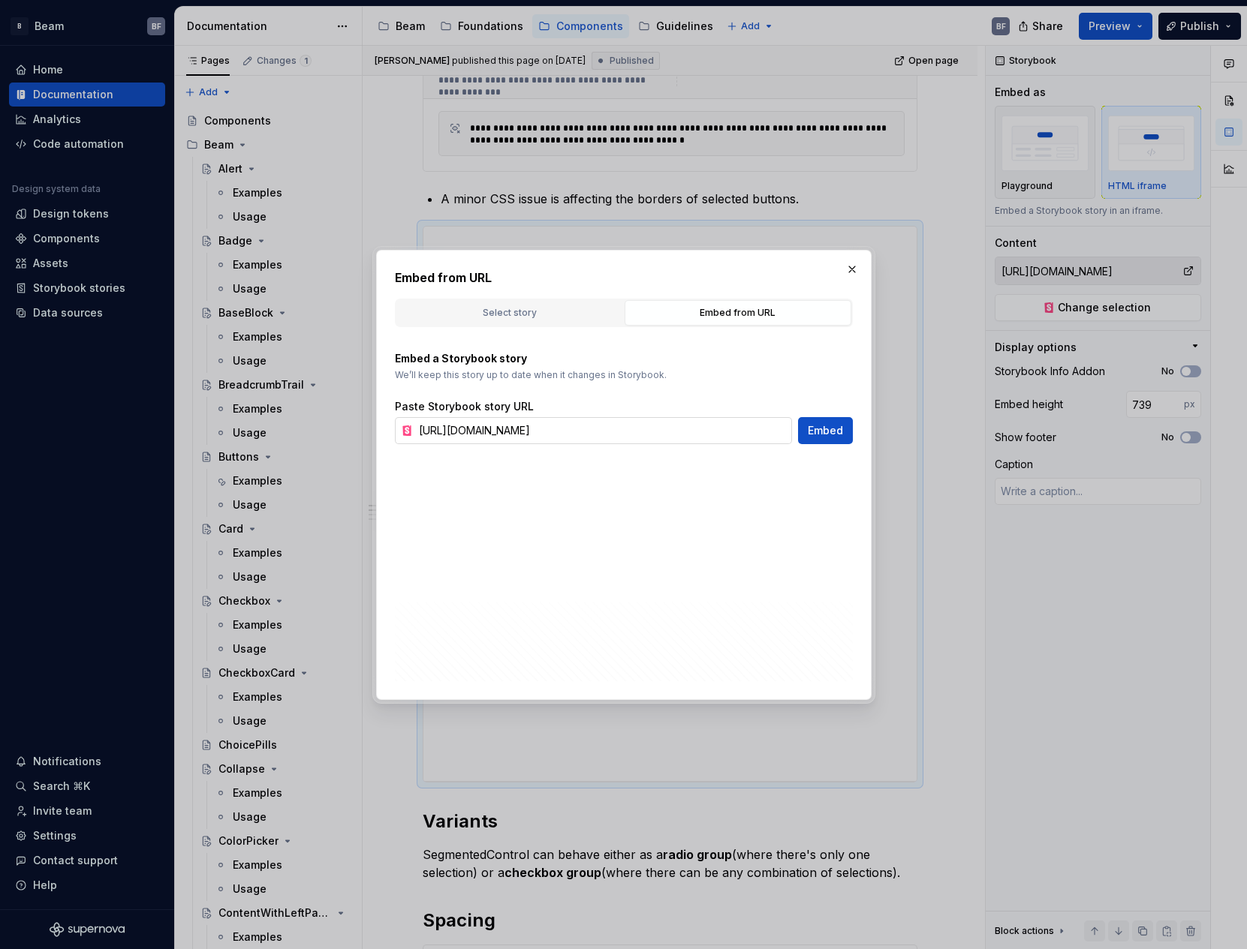
click at [516, 421] on input "[URL][DOMAIN_NAME]" at bounding box center [602, 430] width 379 height 27
paste input "button-size-demo"
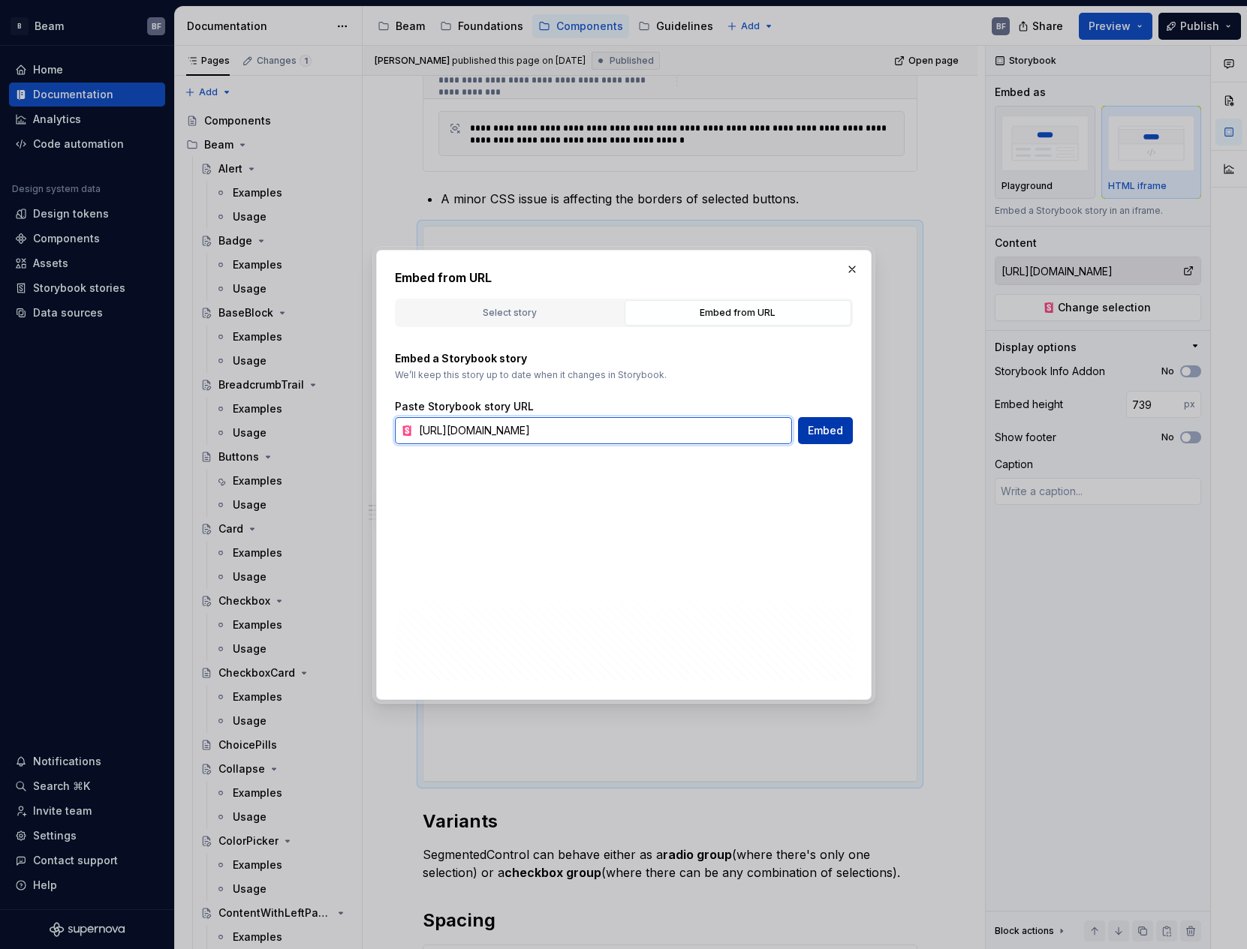
type input "[URL][DOMAIN_NAME]"
click at [823, 432] on span "Embed" at bounding box center [825, 430] width 35 height 15
type textarea "*"
type input "[URL][DOMAIN_NAME]"
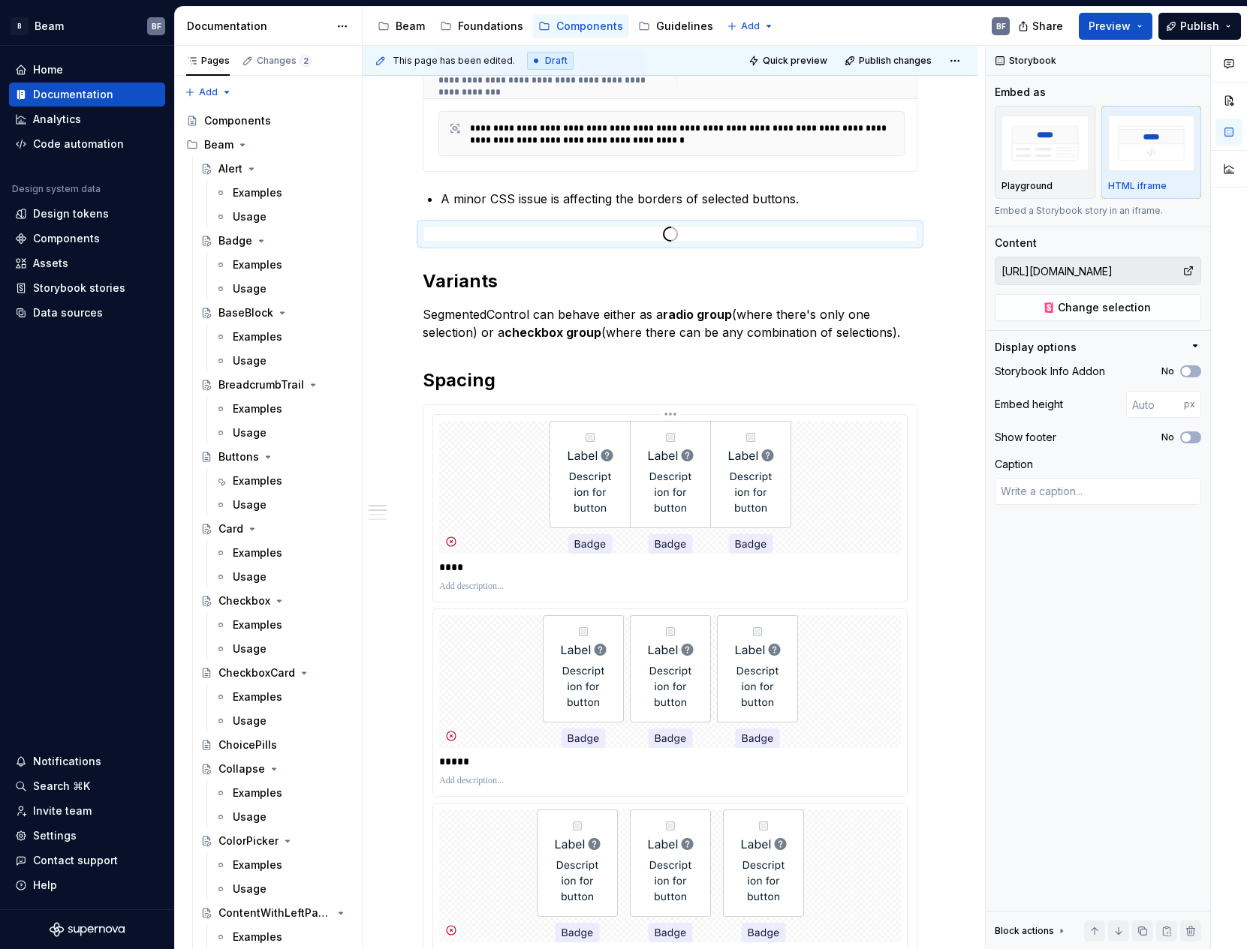
type textarea "*"
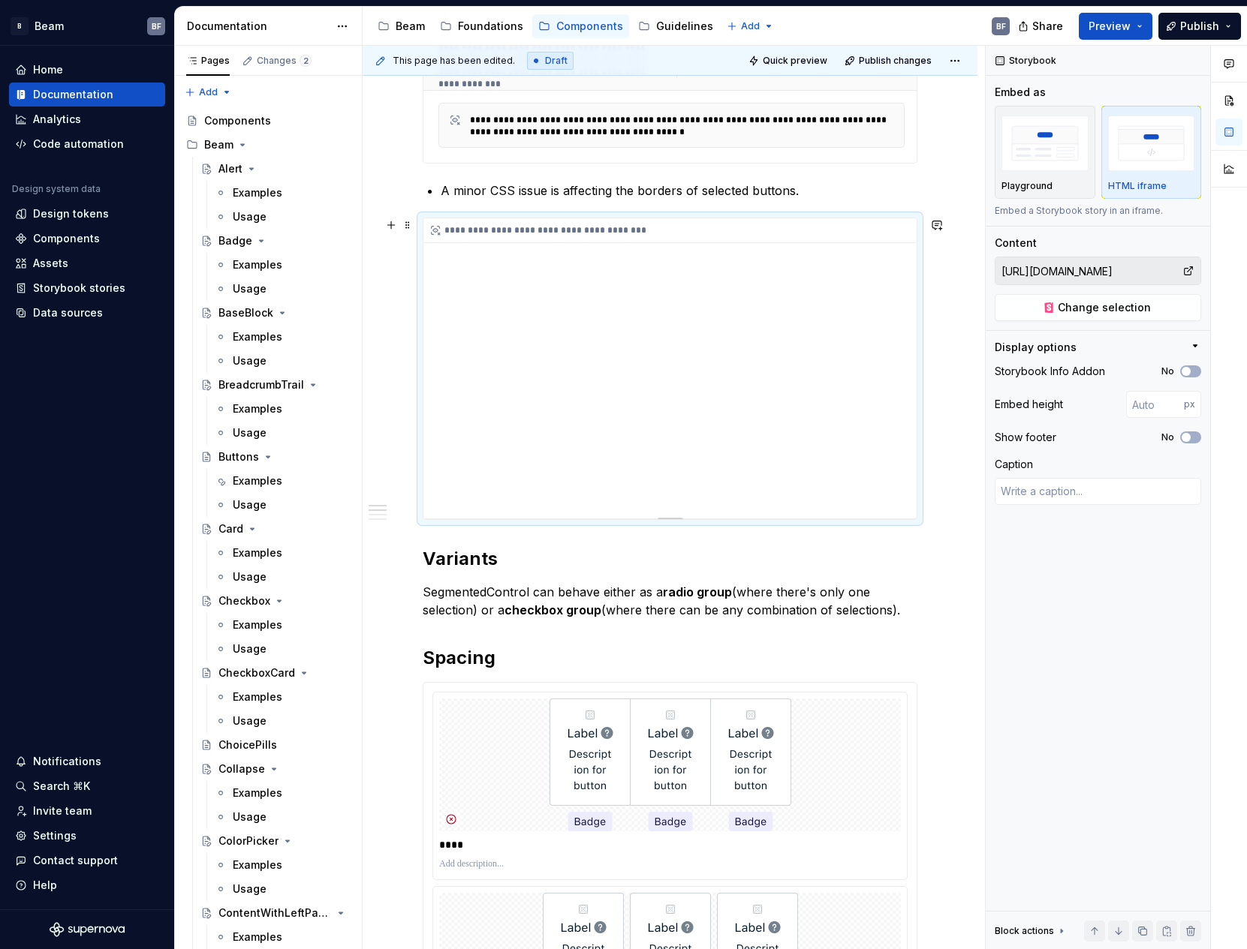
scroll to position [255, 0]
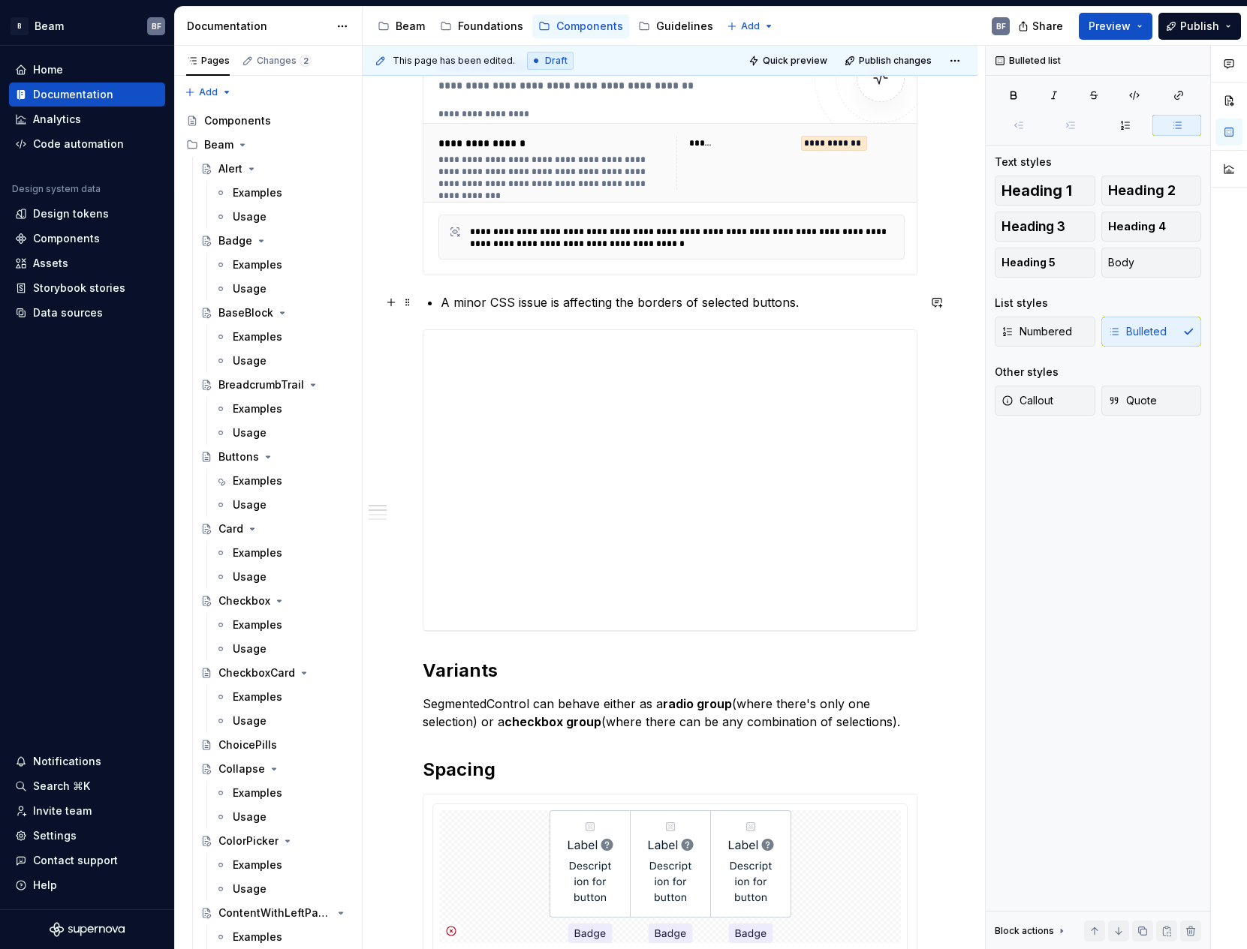
click at [687, 304] on p "A minor CSS issue is affecting the borders of selected buttons." at bounding box center [679, 302] width 477 height 18
click at [401, 305] on div at bounding box center [397, 302] width 33 height 21
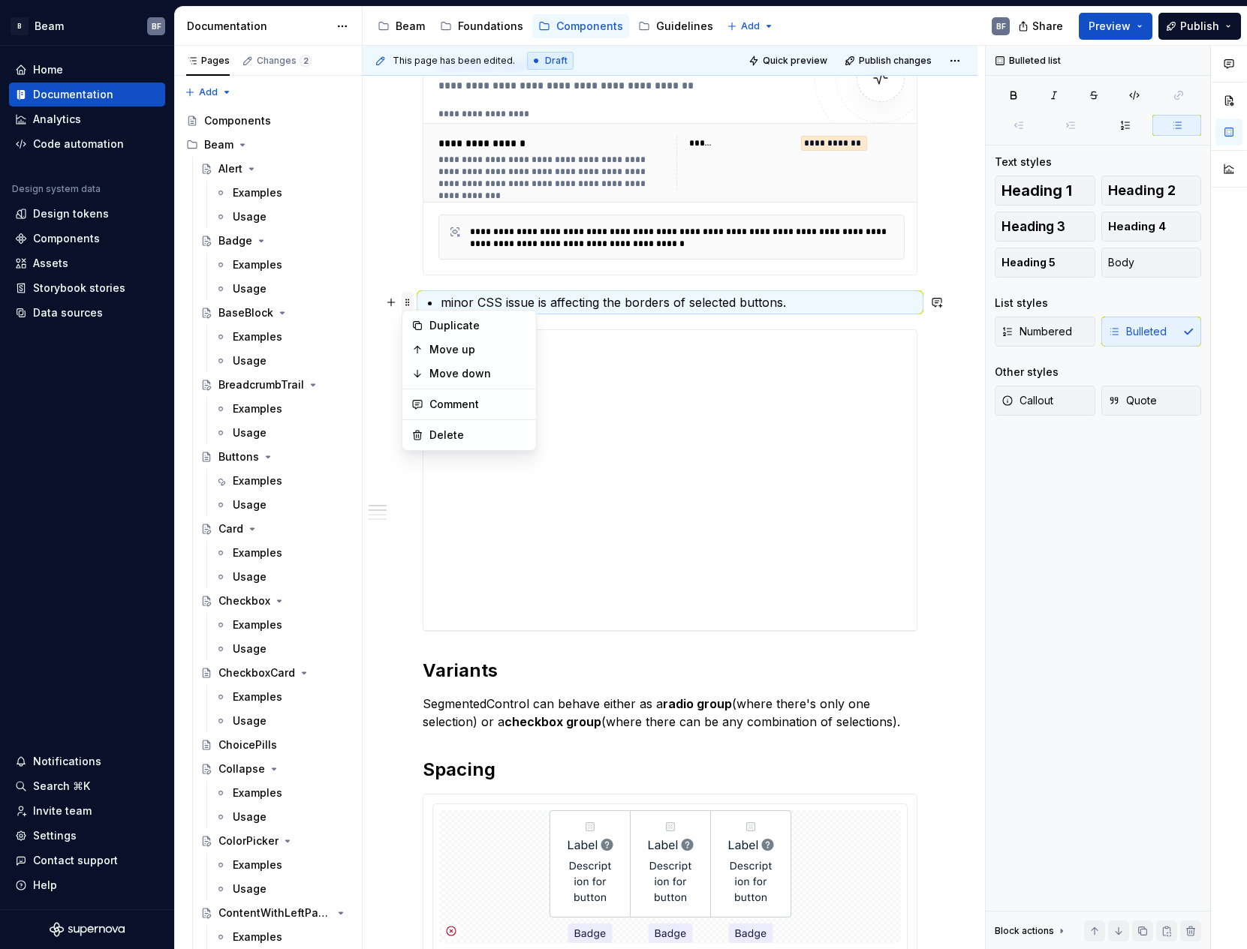
click at [409, 299] on span at bounding box center [408, 302] width 12 height 21
click at [447, 429] on div "Delete" at bounding box center [478, 435] width 98 height 15
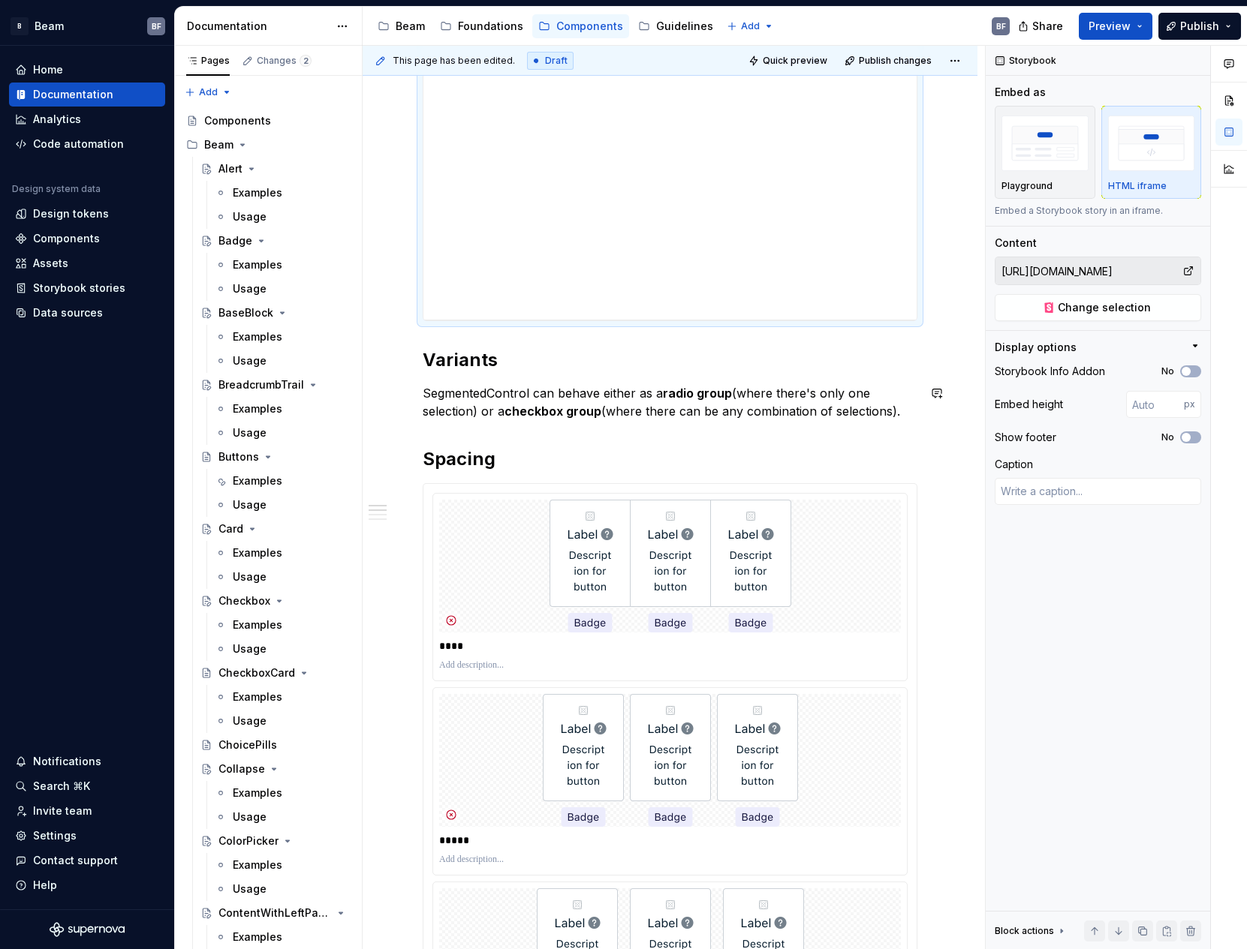
scroll to position [534, 0]
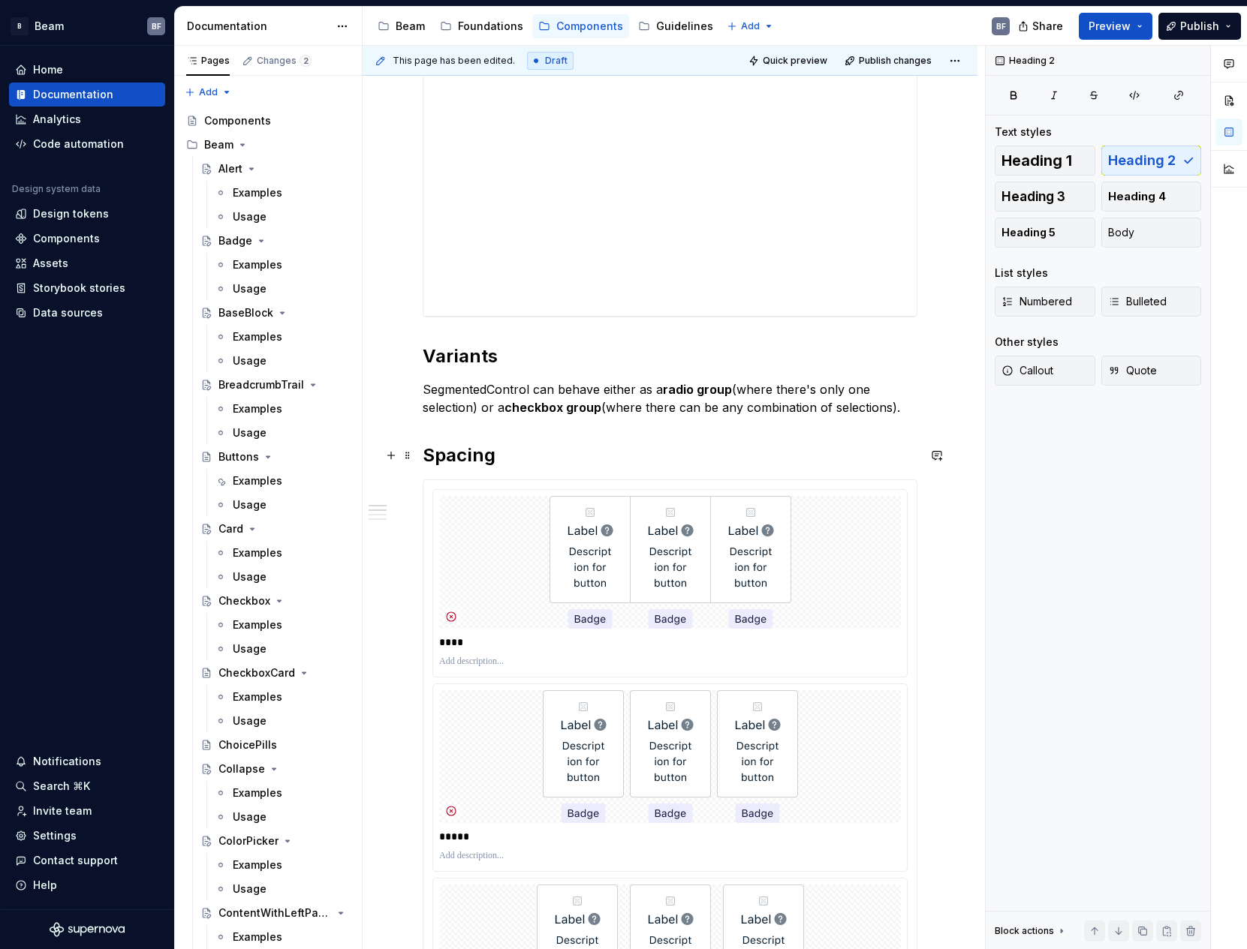
click at [438, 461] on h2 "Spacing" at bounding box center [670, 456] width 495 height 24
click at [431, 461] on h2 "Spacing" at bounding box center [670, 456] width 495 height 24
click at [452, 460] on h2 "Spacing" at bounding box center [670, 456] width 495 height 24
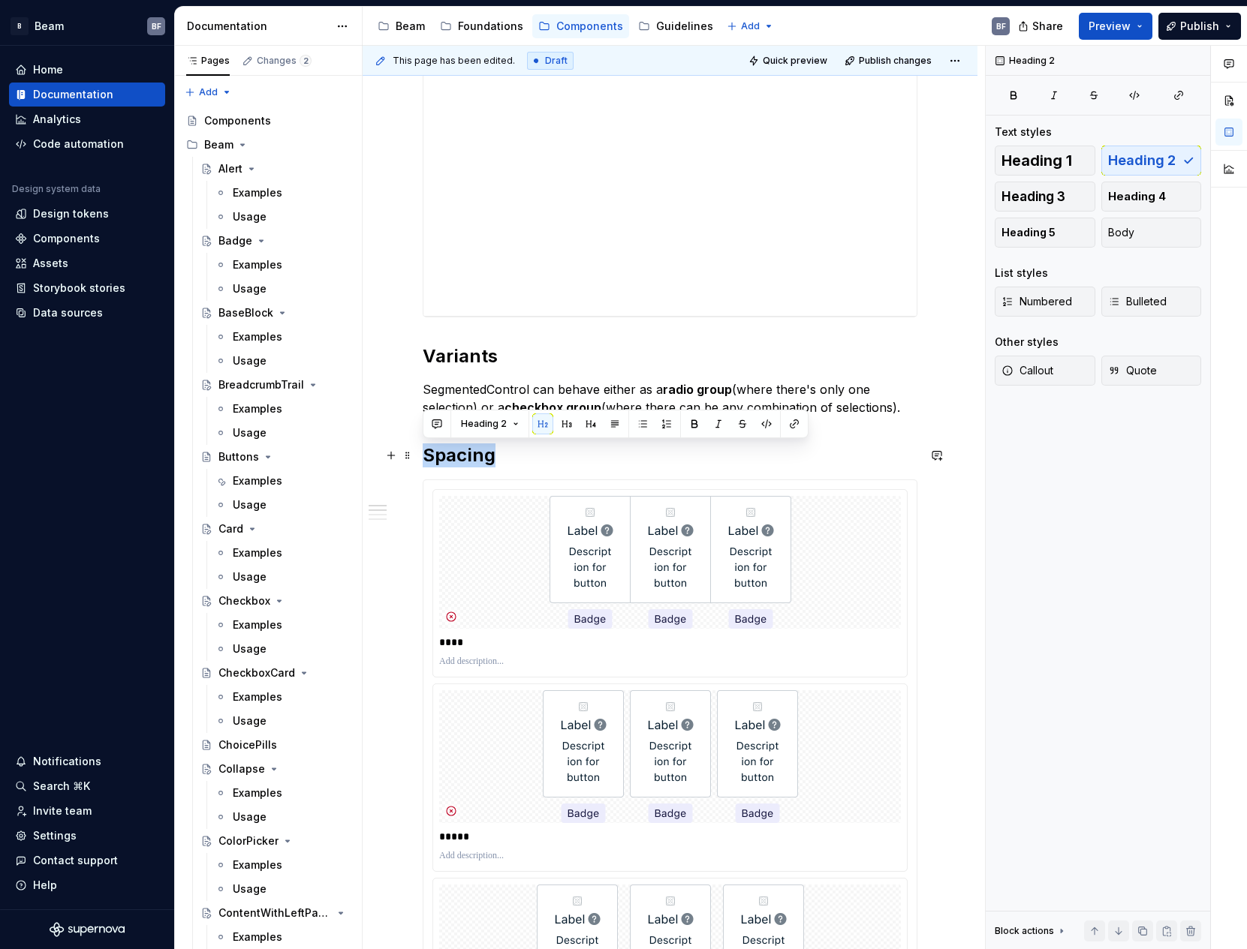
click at [452, 460] on h2 "Spacing" at bounding box center [670, 456] width 495 height 24
click at [477, 354] on h2 "Variants" at bounding box center [670, 357] width 495 height 24
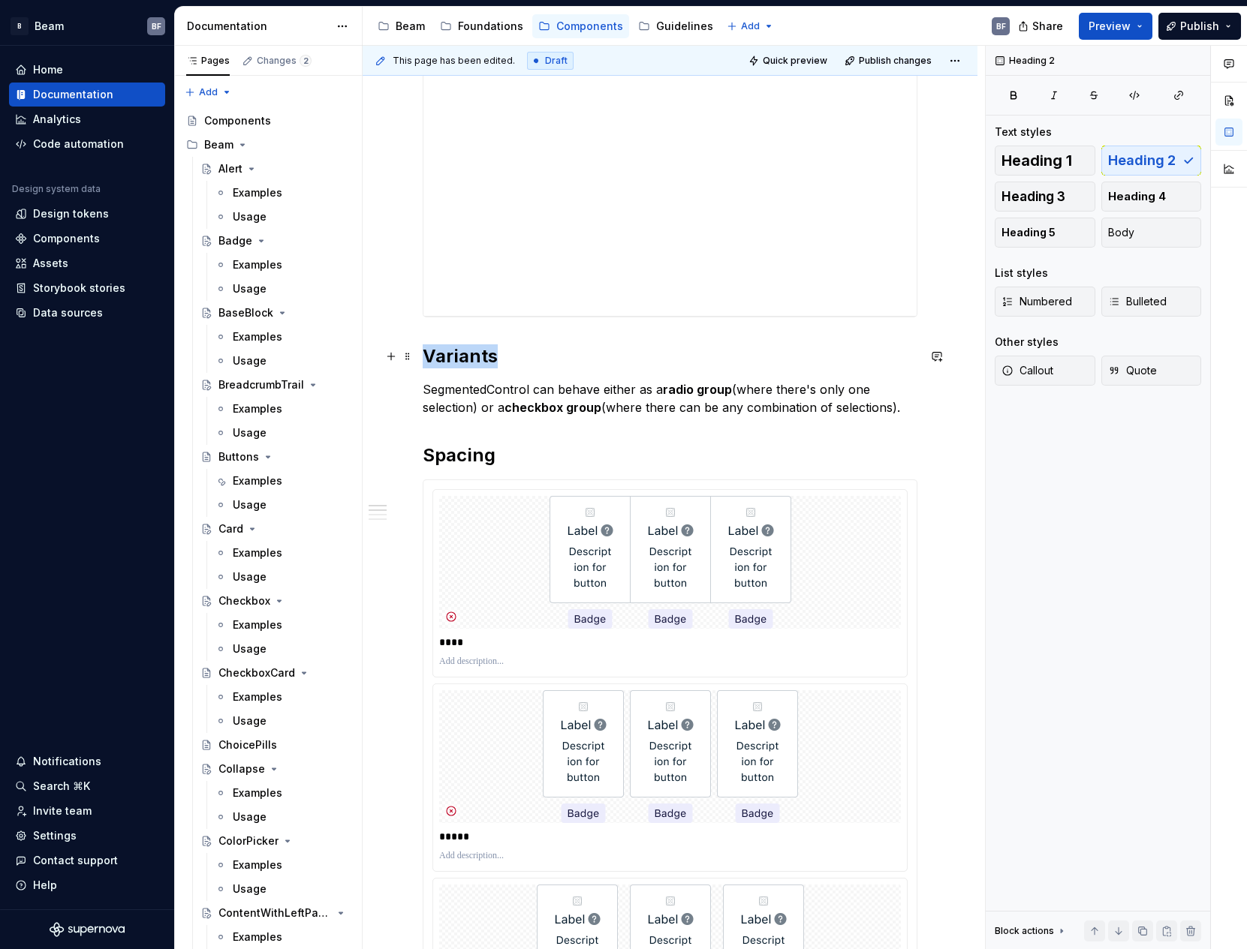
click at [477, 354] on h2 "Variants" at bounding box center [670, 357] width 495 height 24
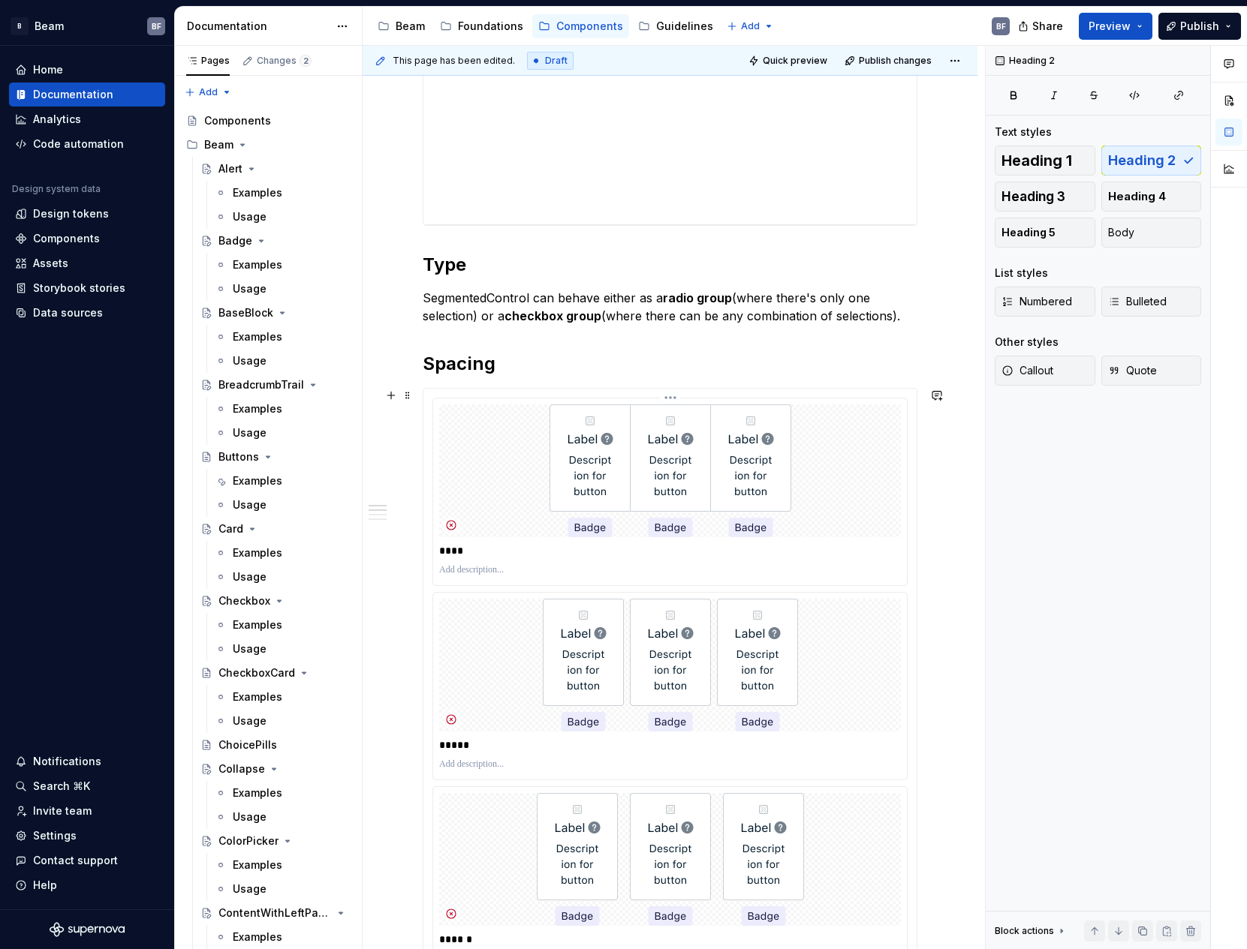
scroll to position [646, 0]
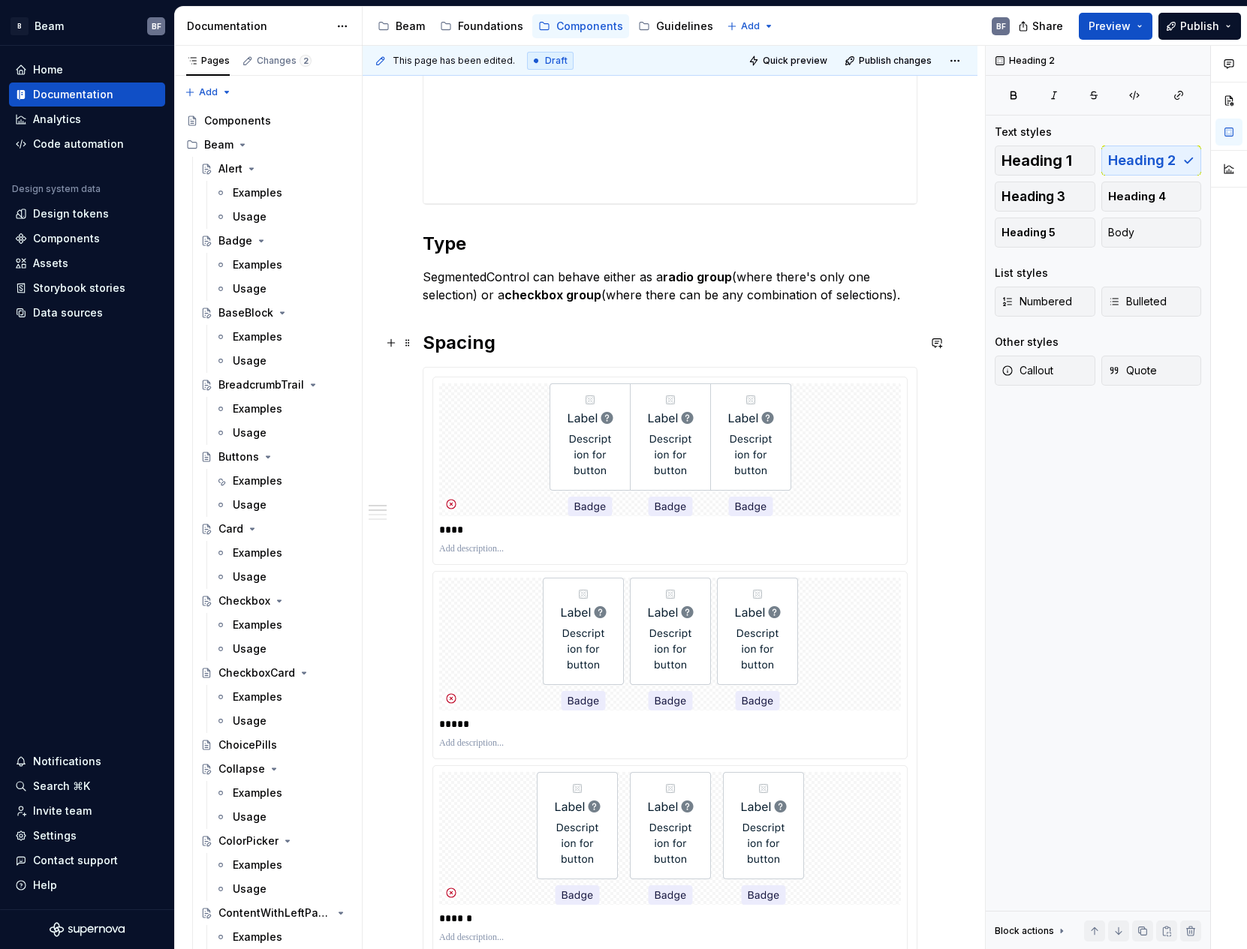
click at [428, 342] on h2 "Spacing" at bounding box center [670, 343] width 495 height 24
click at [427, 342] on h2 "Spacing" at bounding box center [670, 343] width 495 height 24
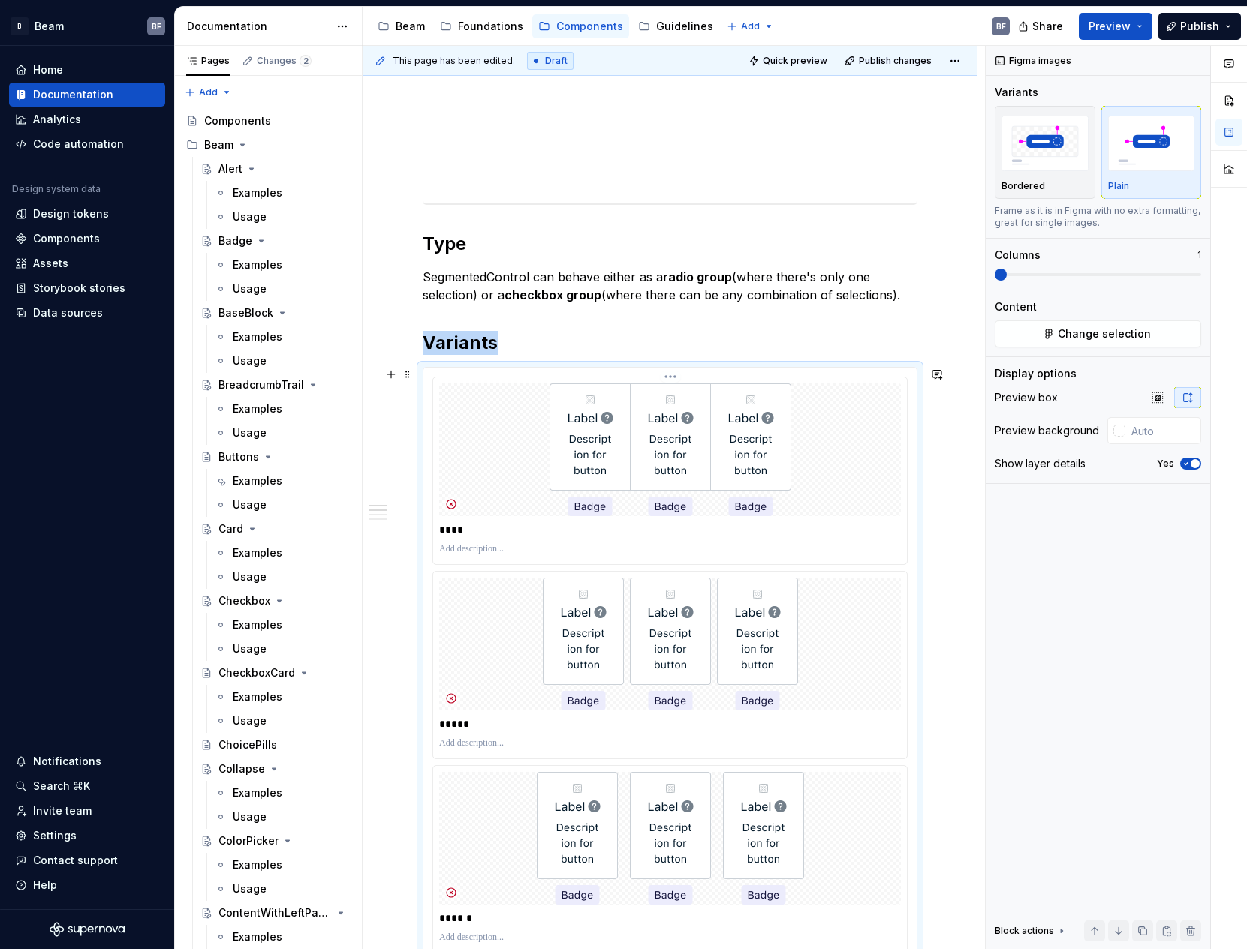
click at [518, 427] on div at bounding box center [670, 450] width 462 height 133
click at [1128, 328] on span "Change selection" at bounding box center [1104, 334] width 93 height 15
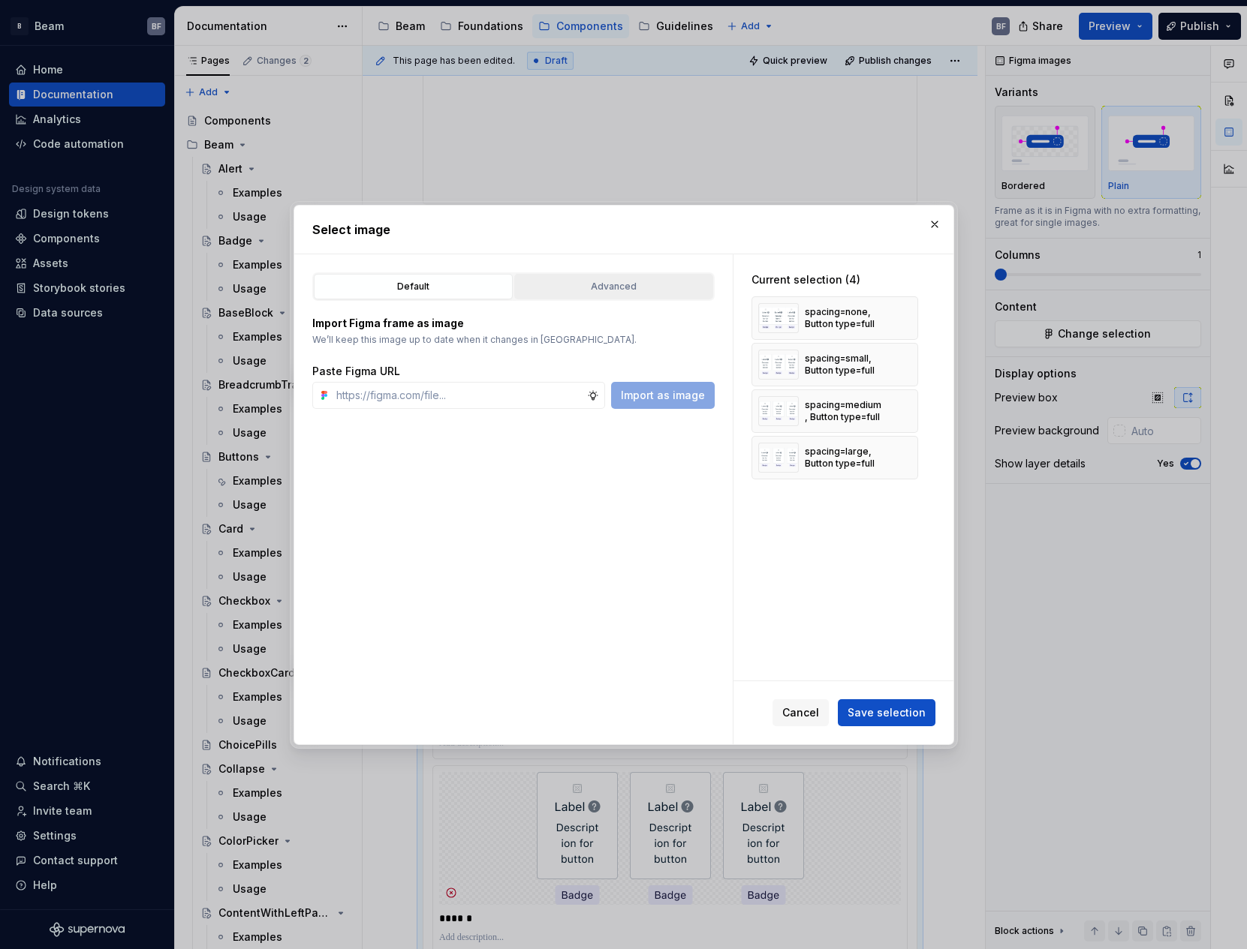
click at [653, 279] on div "Advanced" at bounding box center [613, 286] width 188 height 15
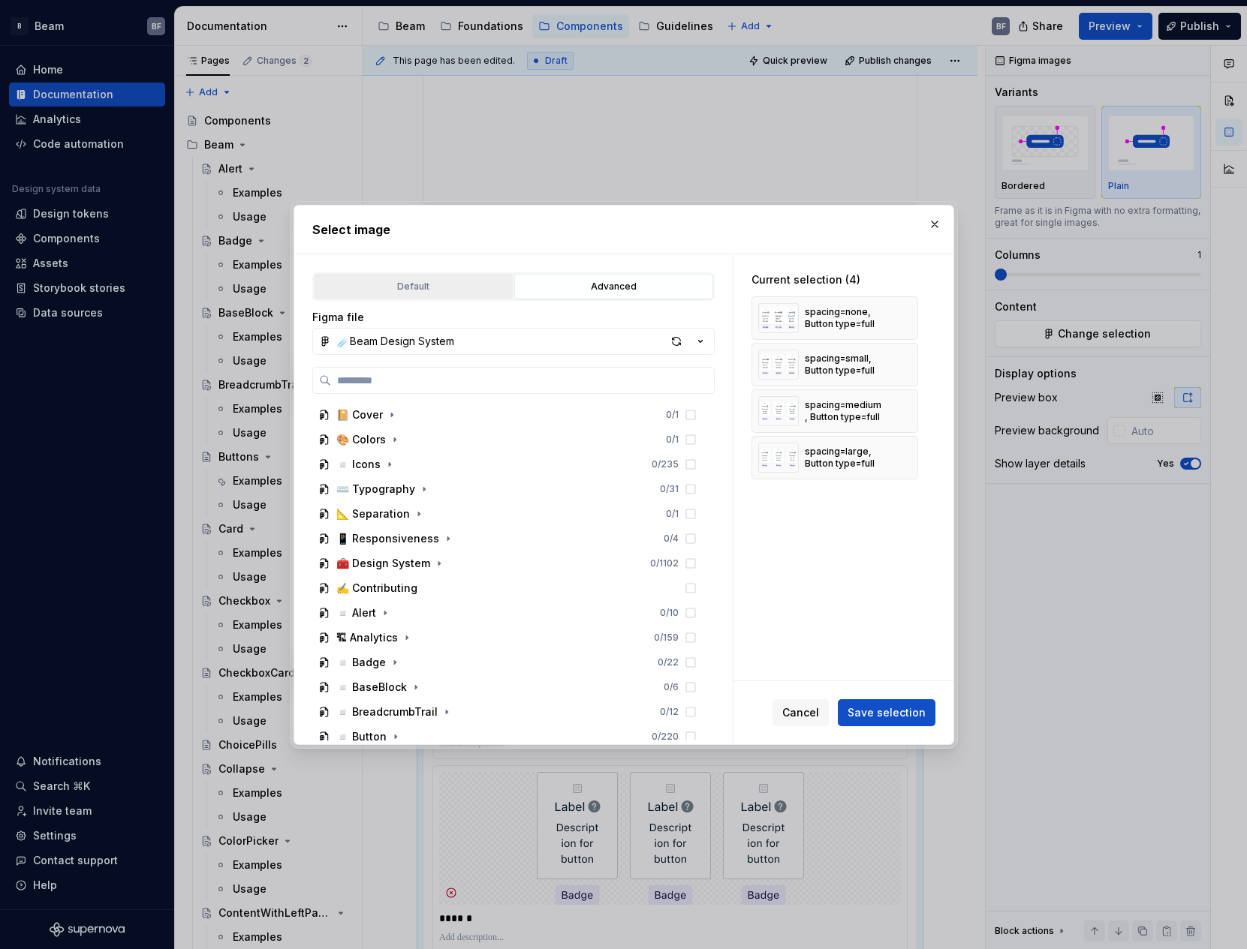
click at [455, 279] on div "Default" at bounding box center [413, 286] width 188 height 15
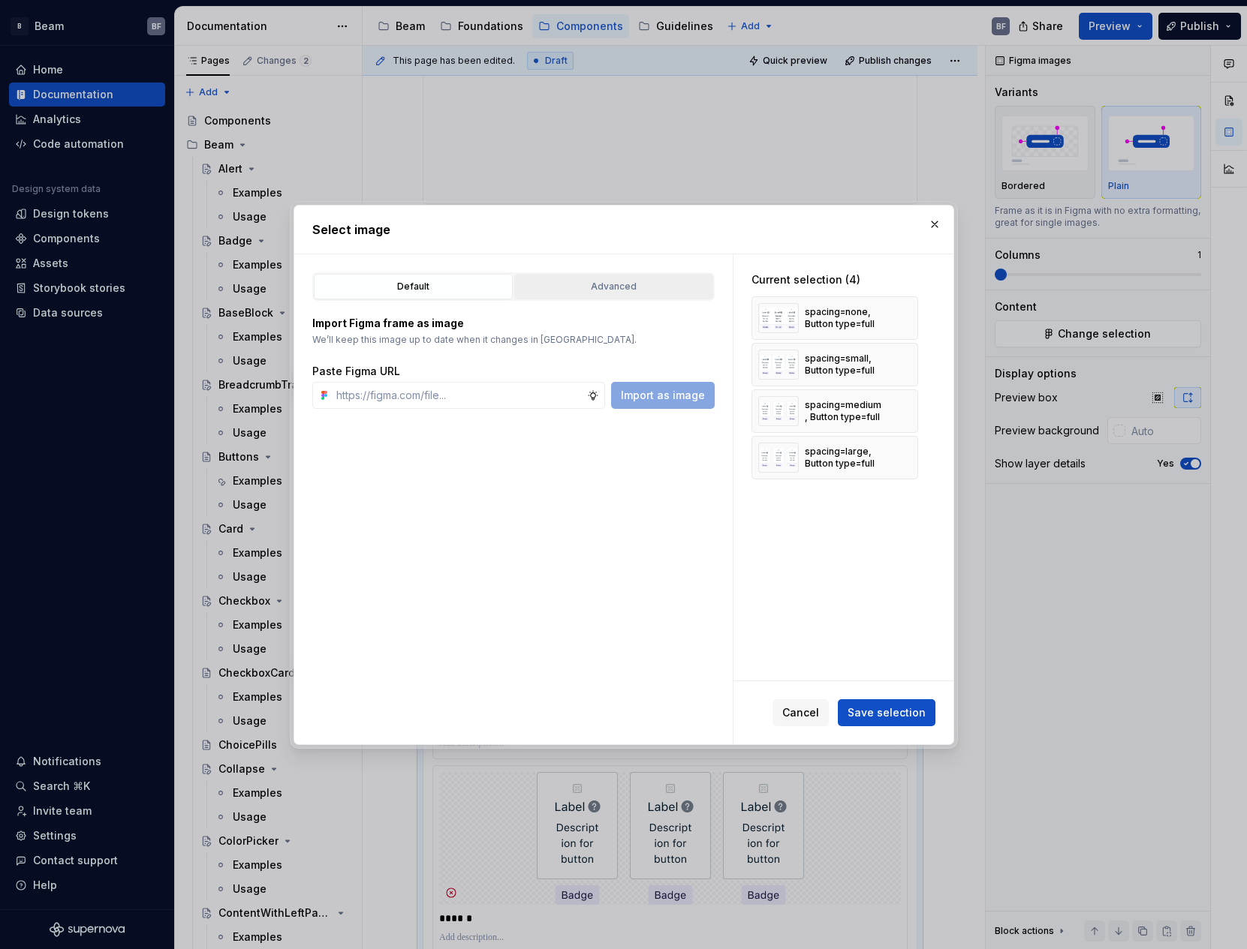
click at [570, 289] on div "Advanced" at bounding box center [613, 286] width 188 height 15
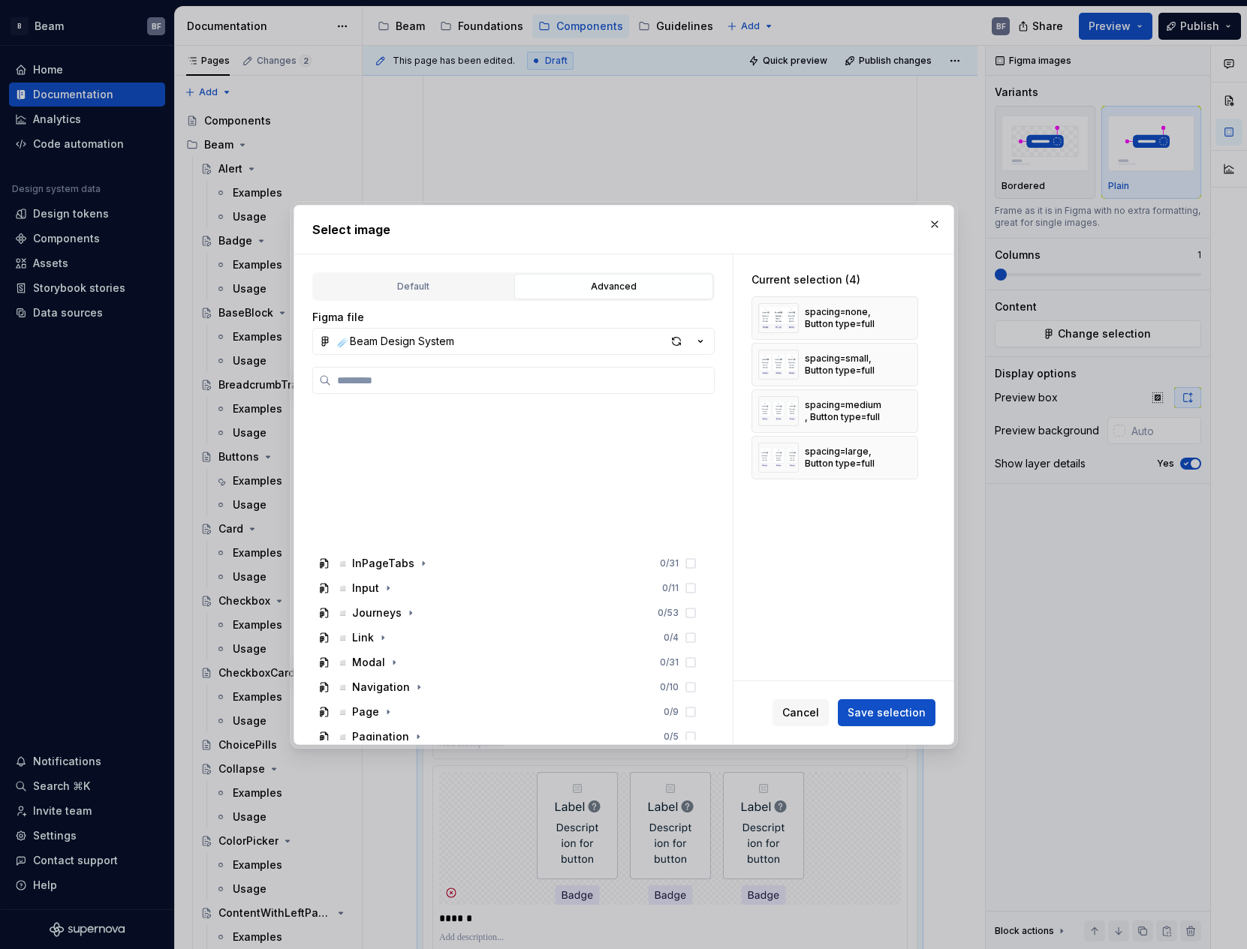
scroll to position [861, 0]
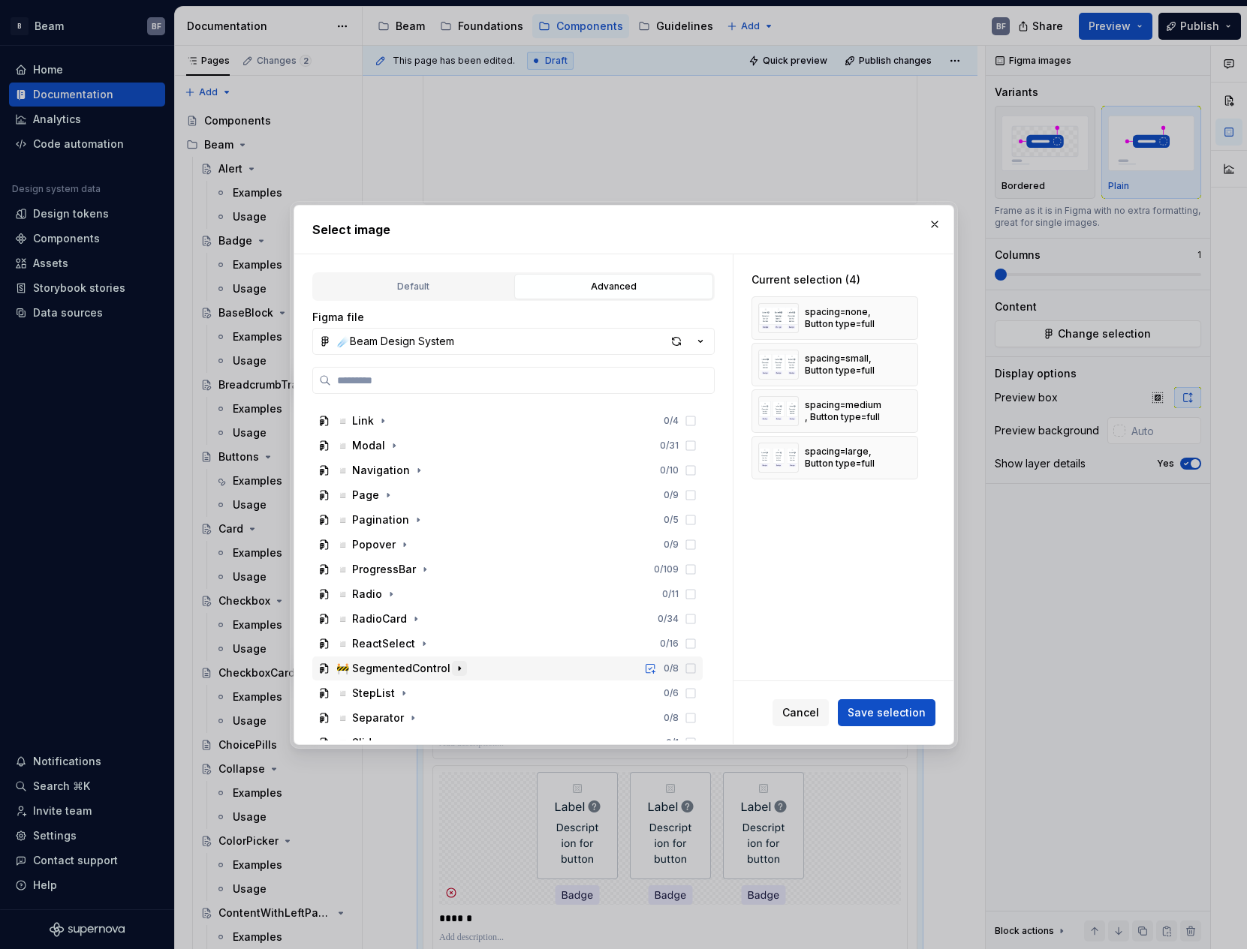
click at [456, 667] on icon "button" at bounding box center [459, 669] width 12 height 12
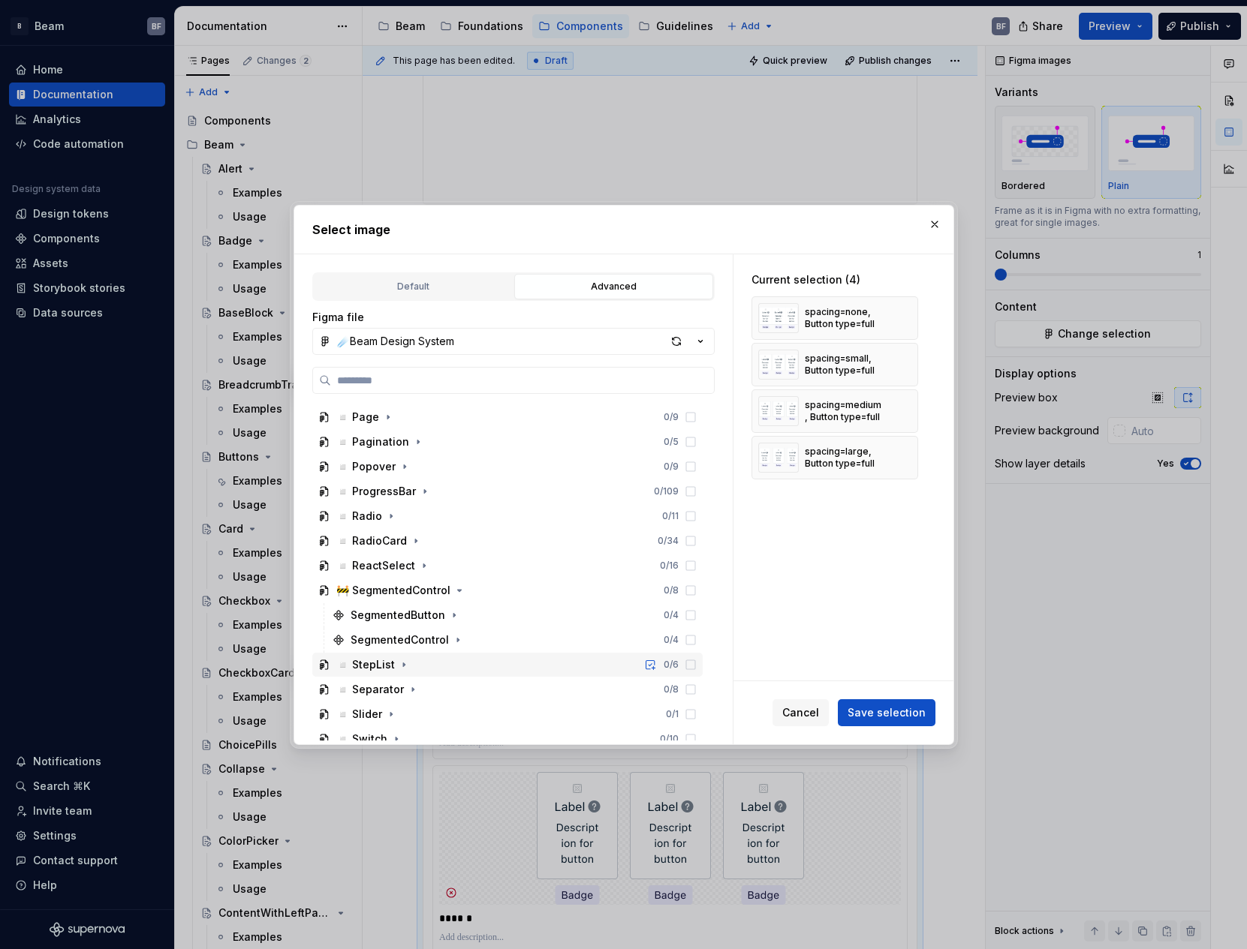
scroll to position [940, 0]
click at [454, 640] on icon "button" at bounding box center [458, 639] width 12 height 12
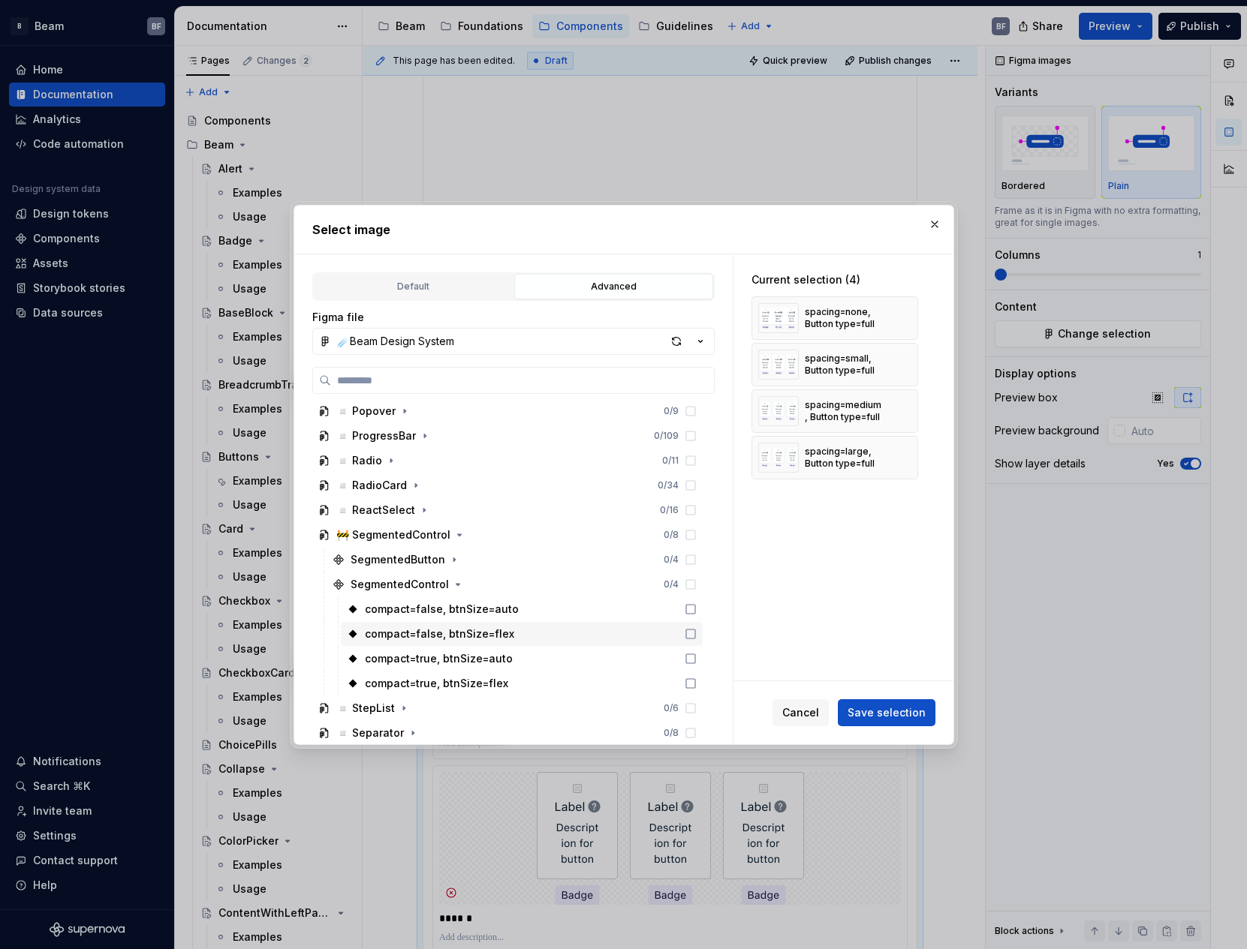
scroll to position [996, 0]
click at [688, 606] on icon at bounding box center [691, 608] width 12 height 12
click at [688, 630] on icon at bounding box center [691, 633] width 12 height 12
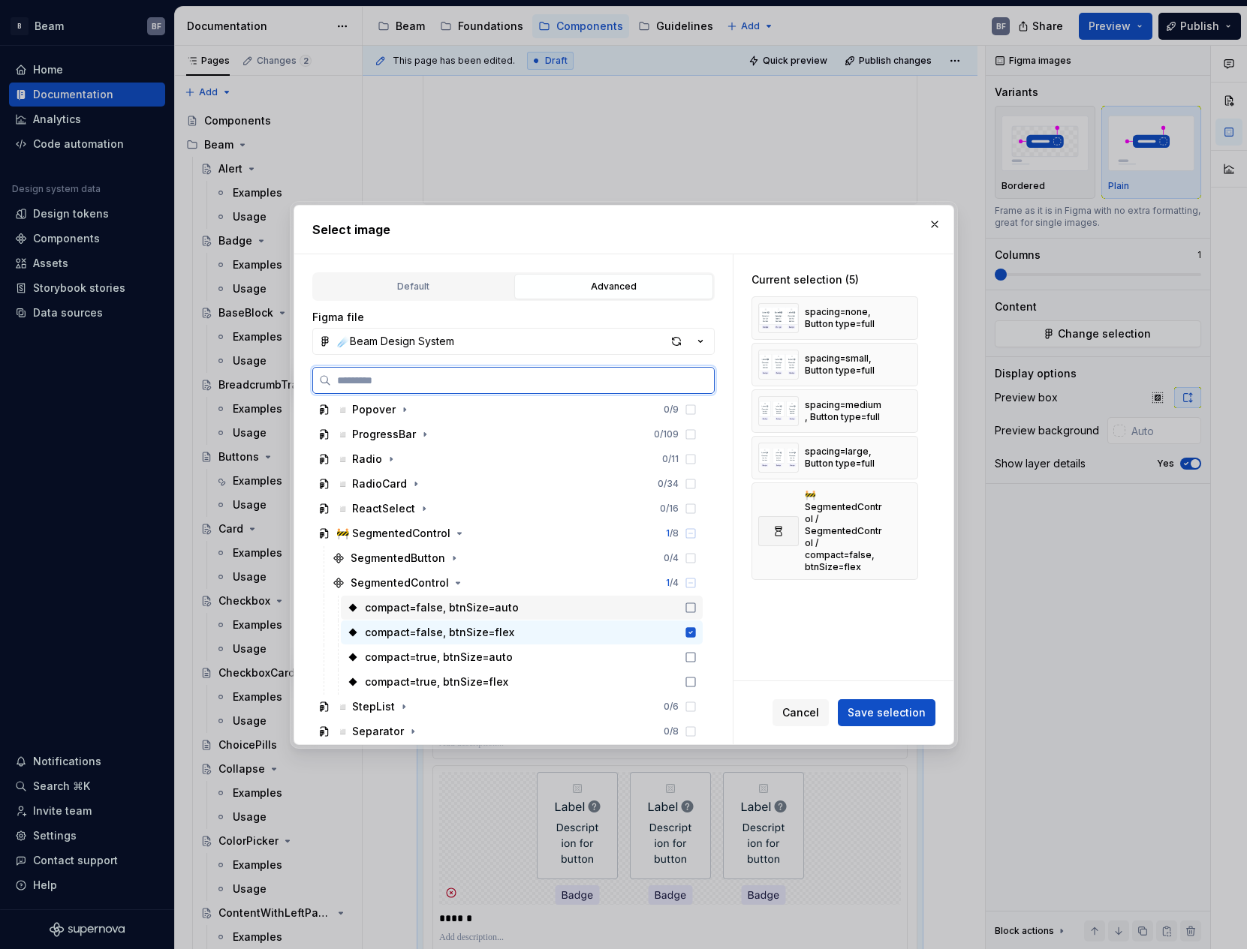
click at [689, 611] on icon at bounding box center [691, 608] width 12 height 12
click at [688, 608] on icon at bounding box center [691, 608] width 12 height 12
click at [688, 609] on icon at bounding box center [691, 608] width 12 height 12
click at [687, 607] on icon at bounding box center [691, 608] width 12 height 12
click at [668, 606] on div "compact=false, btnSize=auto" at bounding box center [522, 608] width 362 height 24
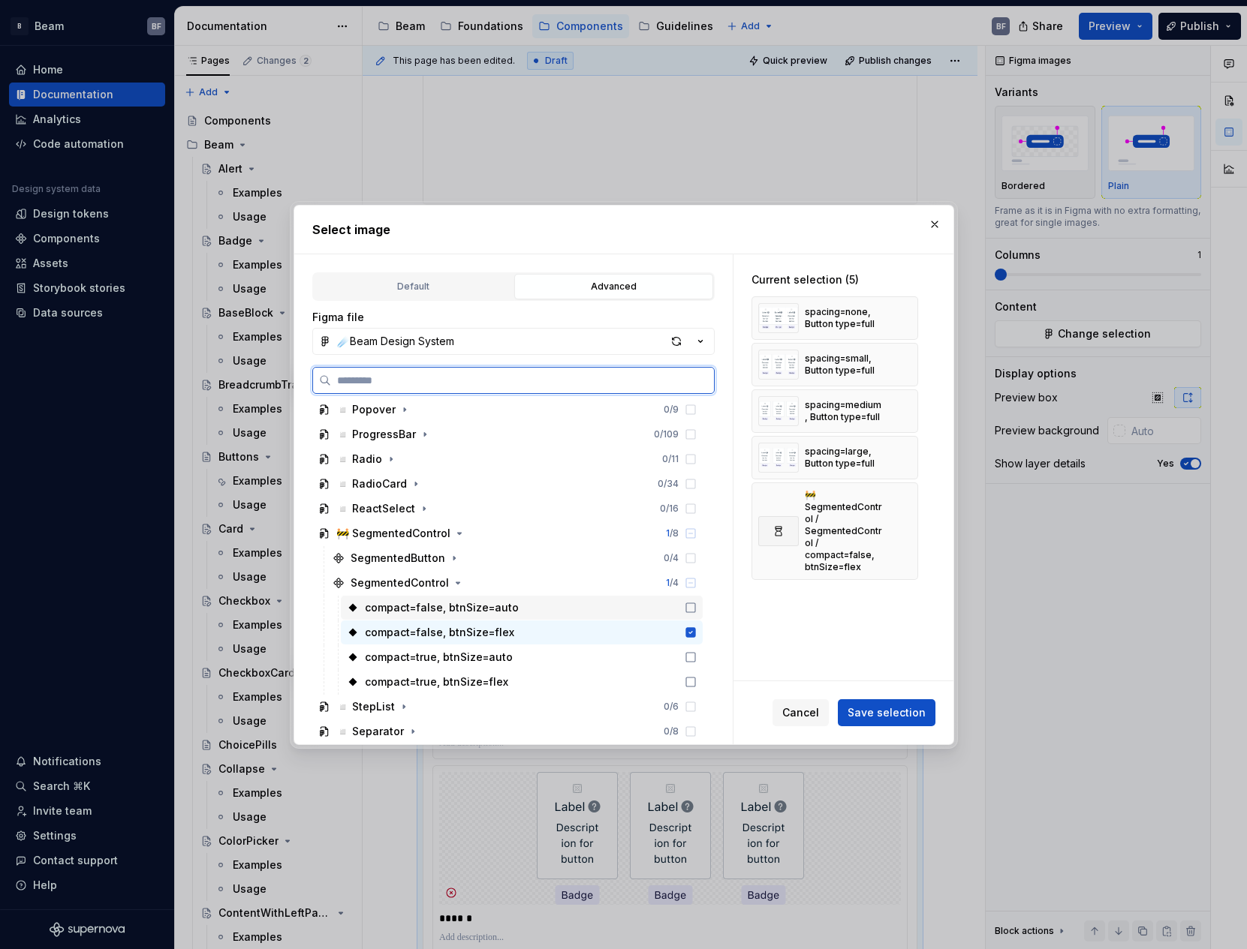
click at [685, 608] on icon at bounding box center [691, 608] width 12 height 12
click at [689, 608] on icon at bounding box center [691, 608] width 12 height 12
click at [689, 605] on icon at bounding box center [691, 608] width 12 height 12
click at [688, 605] on icon at bounding box center [691, 608] width 12 height 12
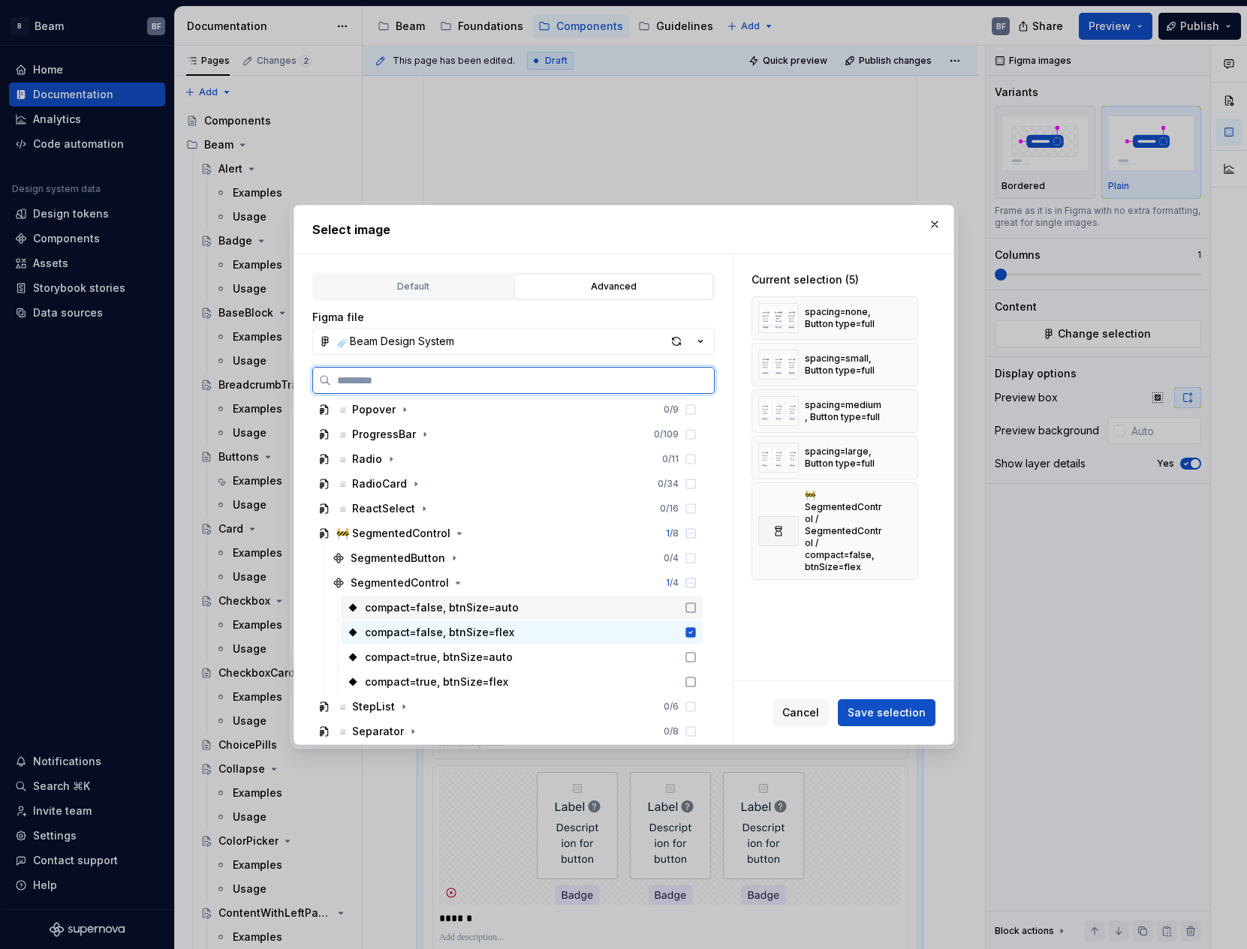
click at [689, 606] on icon at bounding box center [691, 608] width 12 height 12
click at [904, 710] on span "Save selection" at bounding box center [886, 713] width 78 height 15
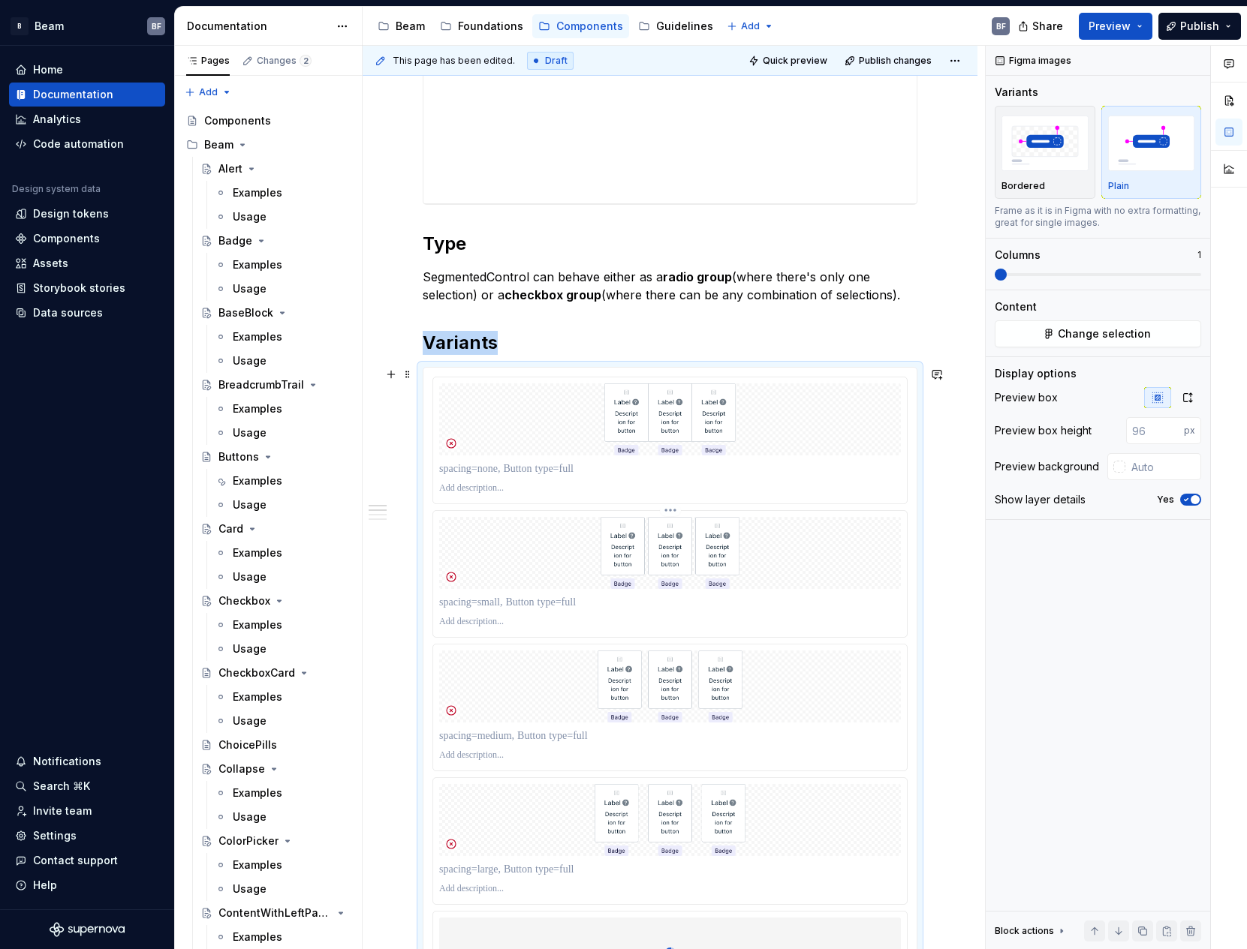
click at [525, 548] on div at bounding box center [670, 553] width 462 height 72
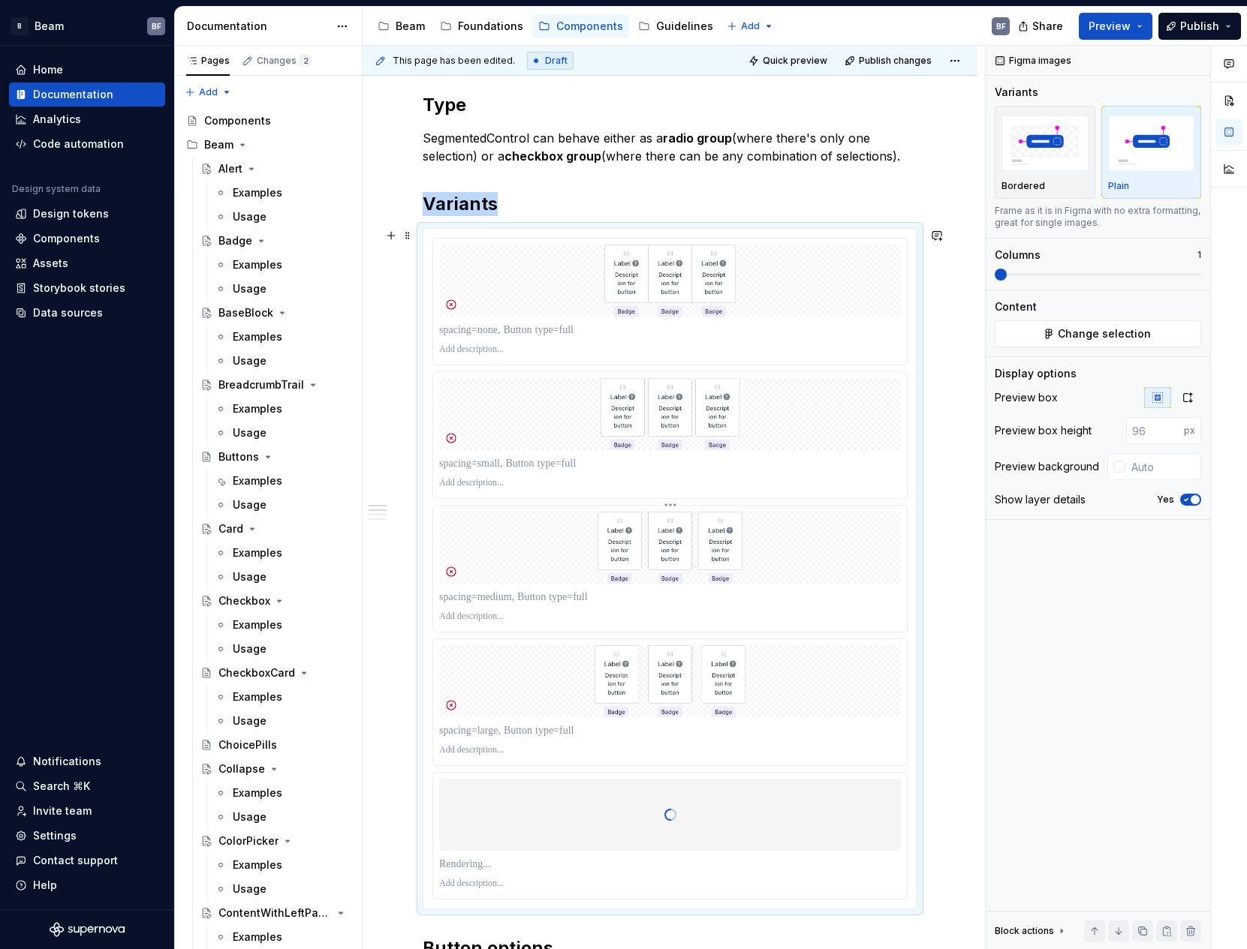
scroll to position [660, 0]
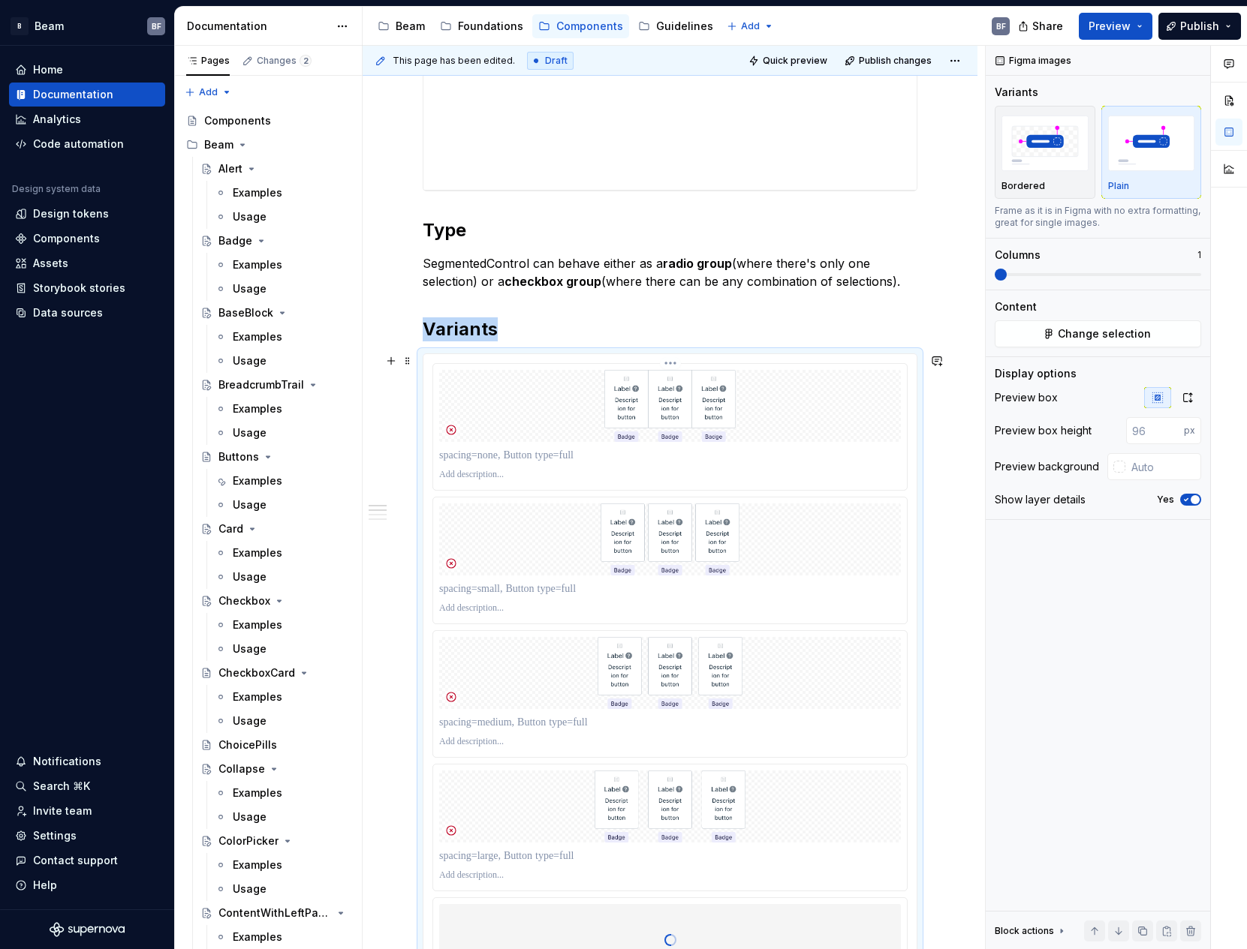
click at [708, 459] on p at bounding box center [669, 455] width 461 height 15
click at [614, 504] on img at bounding box center [670, 540] width 255 height 72
click at [527, 590] on p at bounding box center [669, 589] width 461 height 15
click at [946, 396] on div "**********" at bounding box center [670, 742] width 615 height 2283
click at [554, 459] on p at bounding box center [669, 455] width 461 height 15
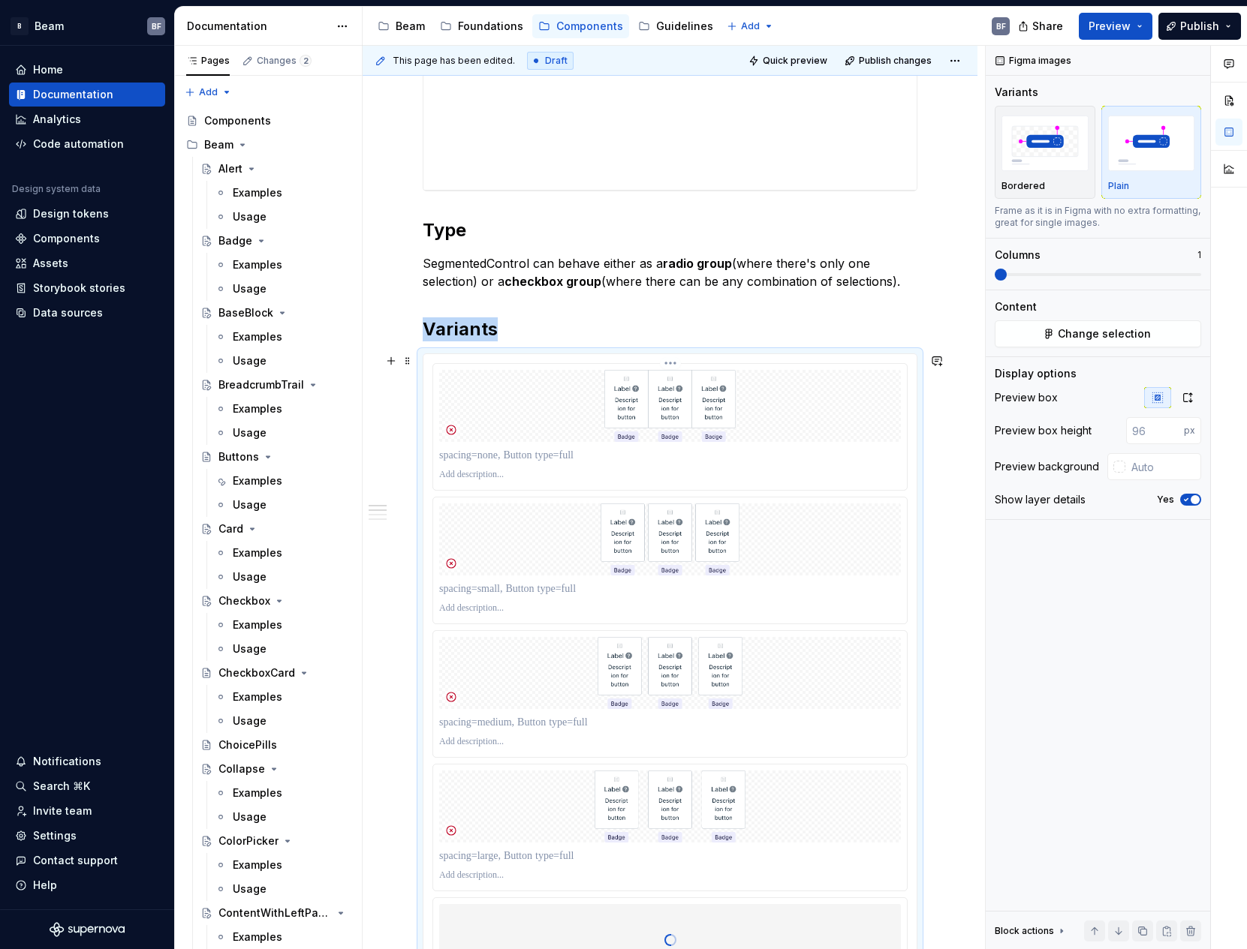
click at [678, 417] on img at bounding box center [670, 406] width 242 height 72
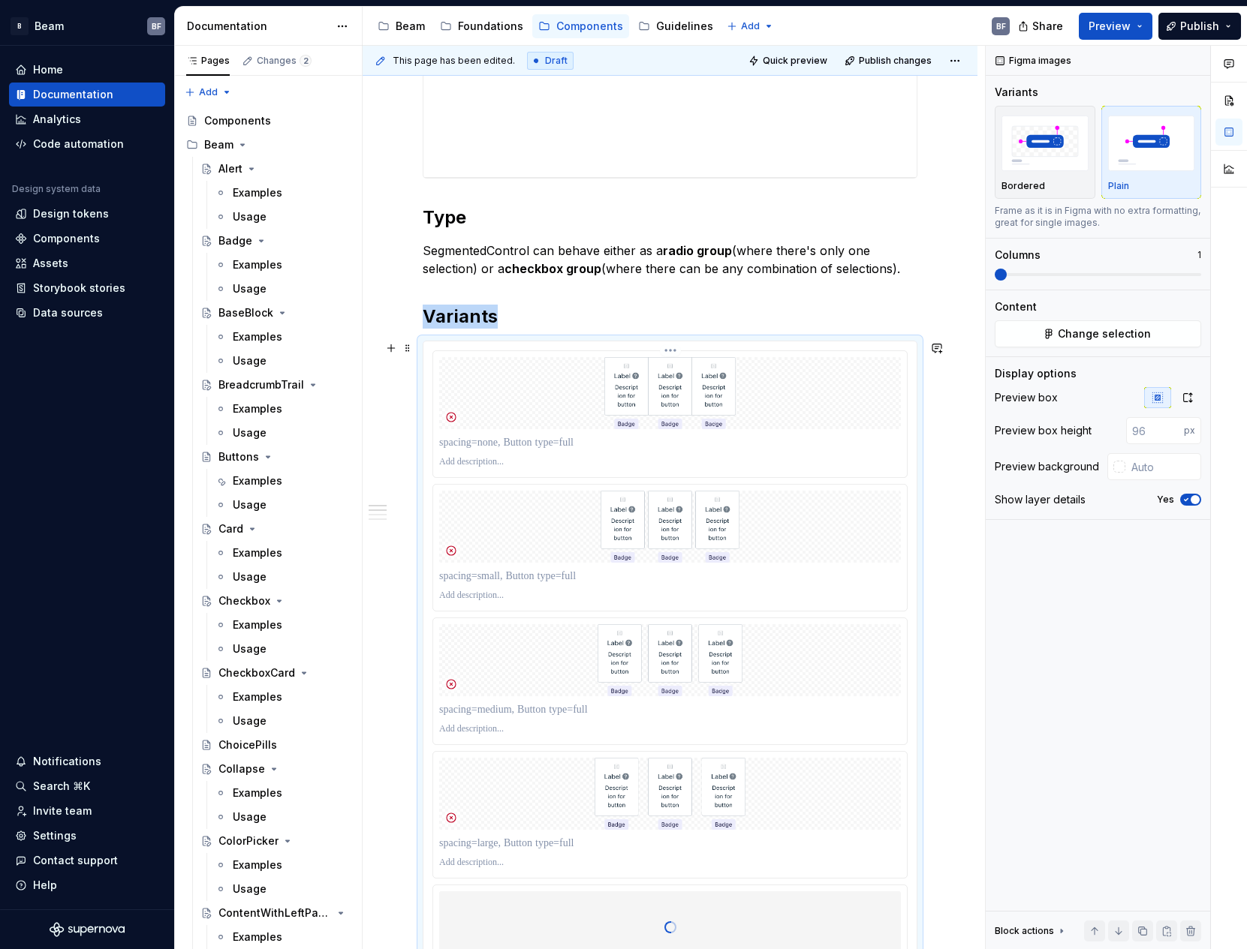
scroll to position [698, 0]
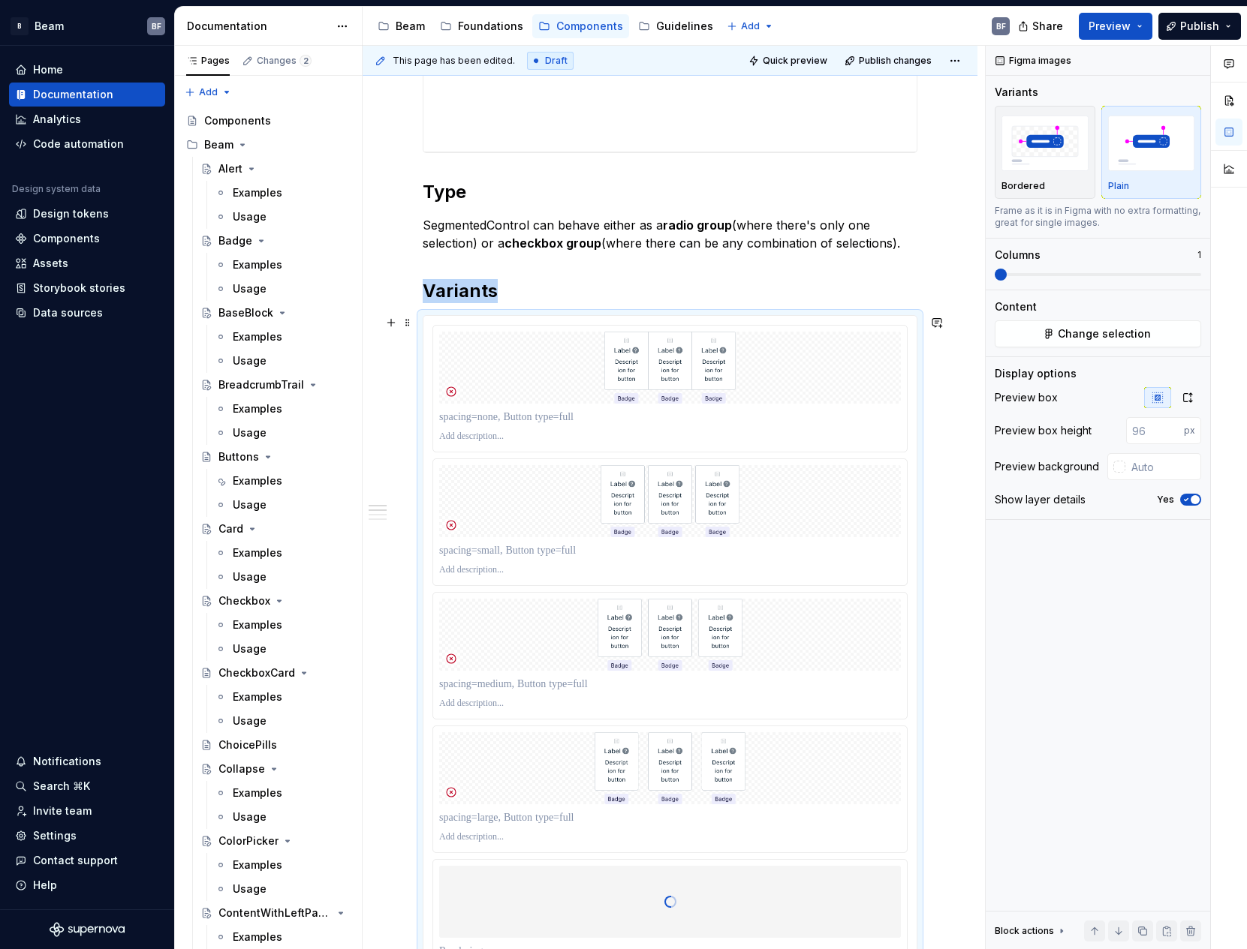
click at [676, 315] on div at bounding box center [670, 656] width 495 height 682
click at [403, 320] on span at bounding box center [408, 322] width 12 height 21
click at [471, 450] on div "Delete" at bounding box center [478, 455] width 98 height 15
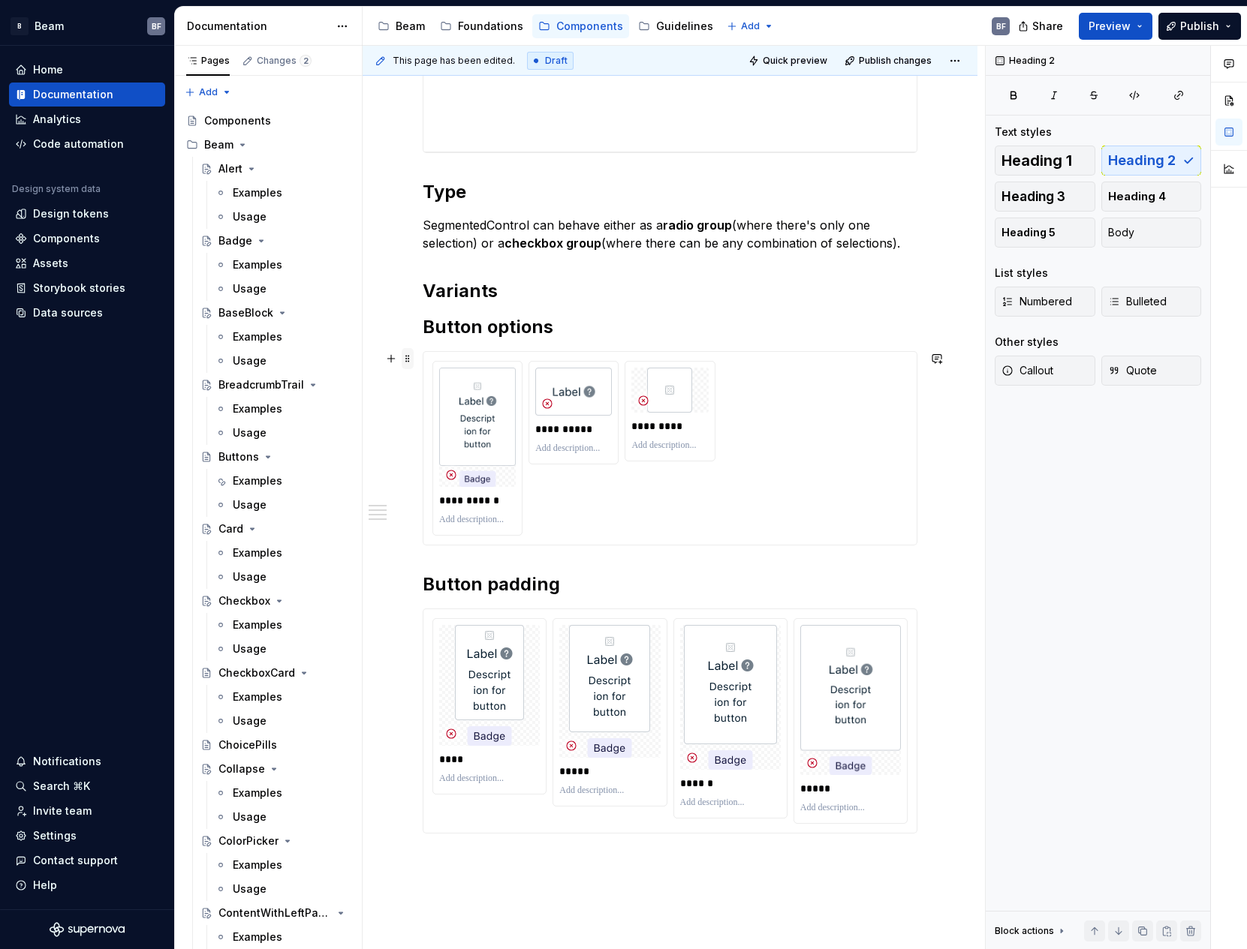
click at [409, 359] on span at bounding box center [408, 358] width 12 height 21
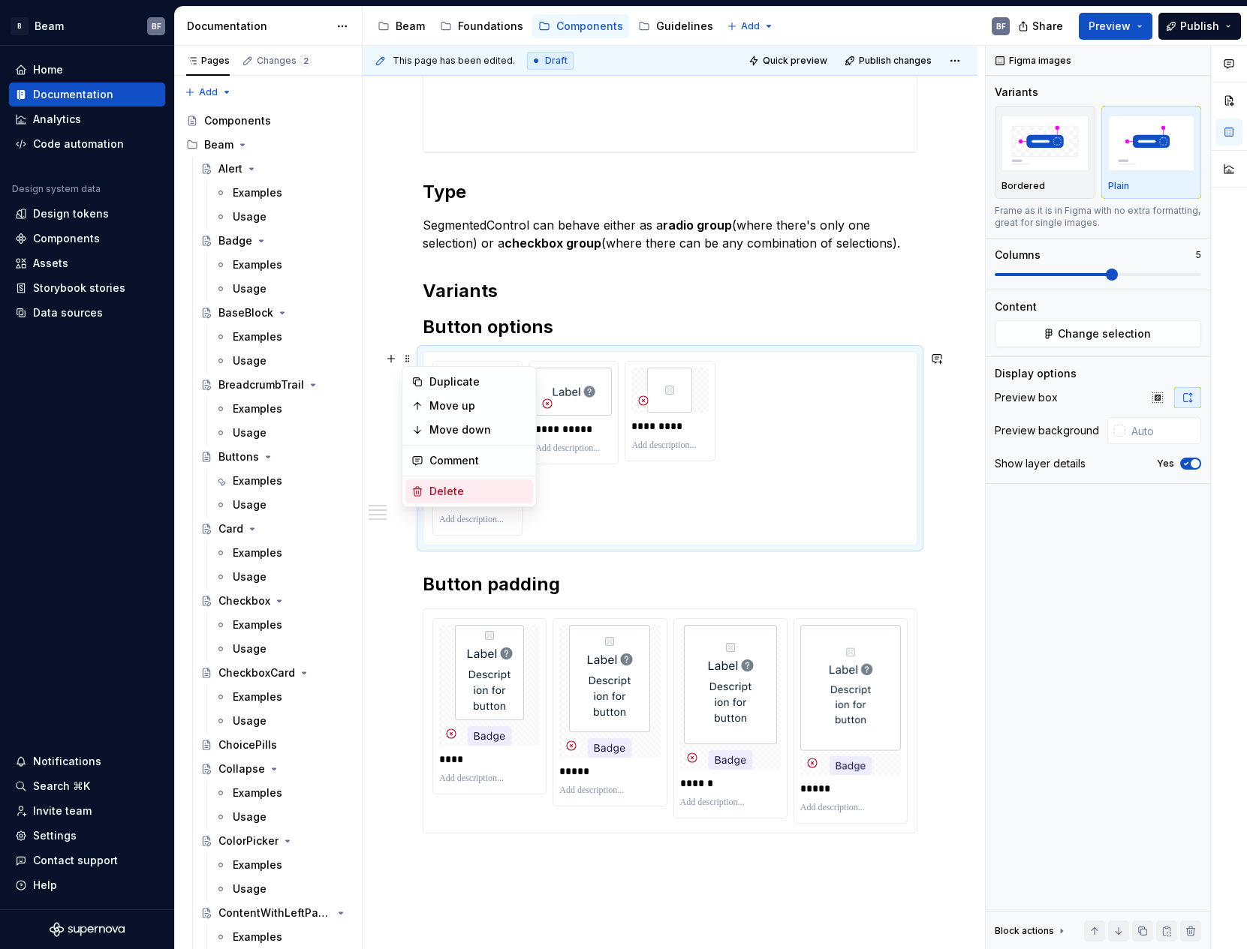
click at [443, 480] on div "Delete" at bounding box center [469, 492] width 128 height 24
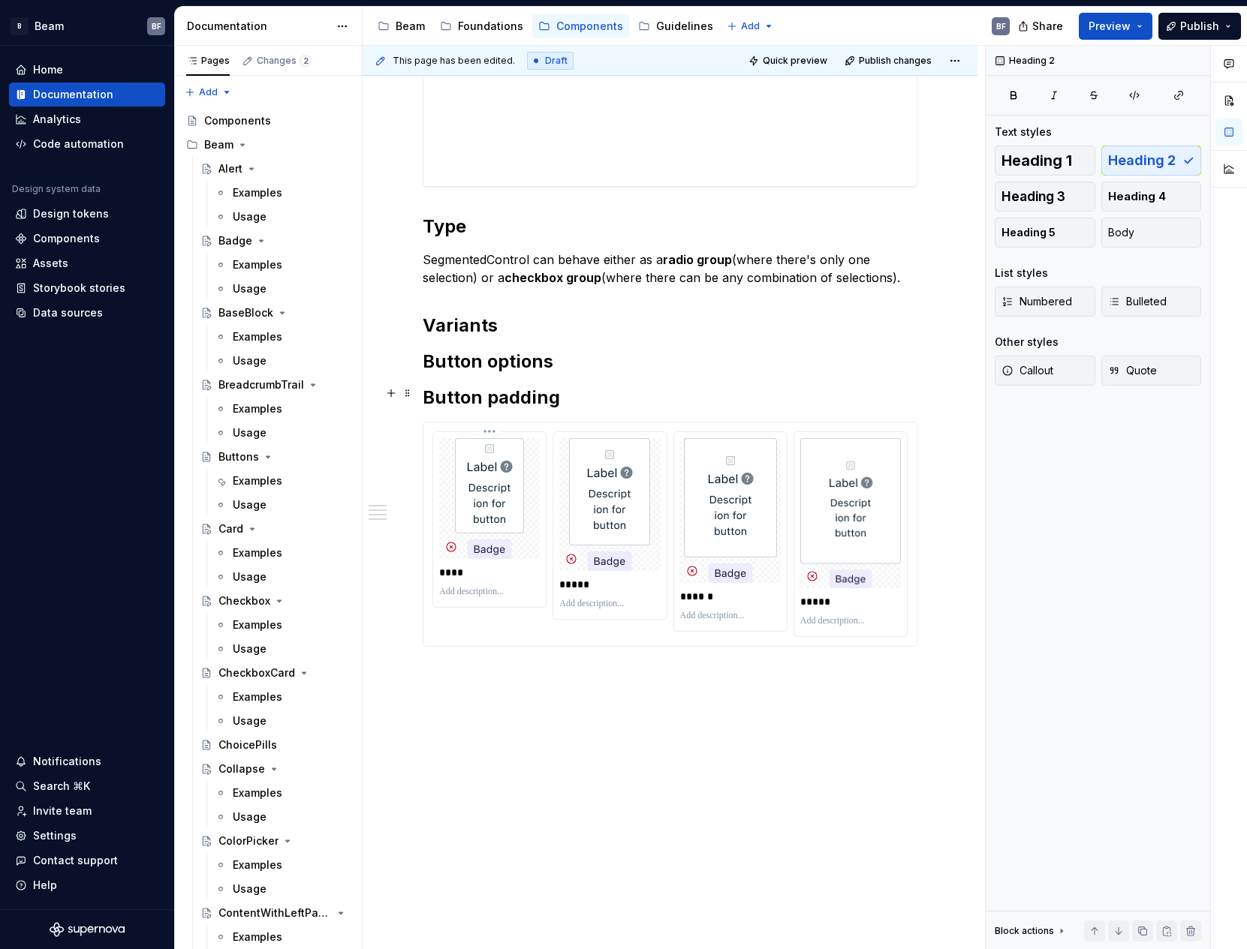
scroll to position [664, 0]
drag, startPoint x: 556, startPoint y: 398, endPoint x: 426, endPoint y: 396, distance: 129.9
click at [426, 396] on h2 "Button padding" at bounding box center [670, 398] width 495 height 24
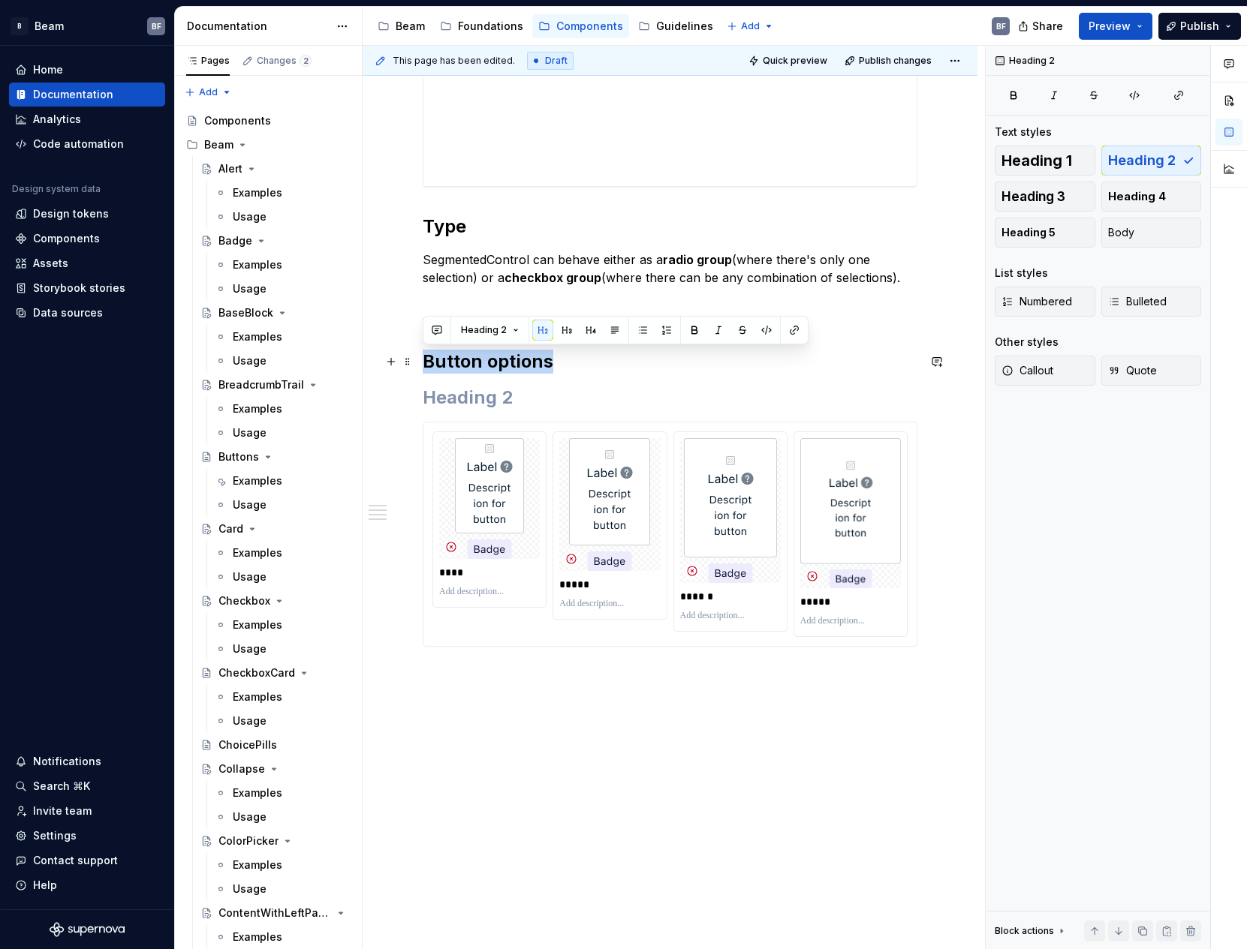
drag, startPoint x: 552, startPoint y: 357, endPoint x: 427, endPoint y: 360, distance: 125.4
click at [427, 360] on h2 "Button options" at bounding box center [670, 362] width 495 height 24
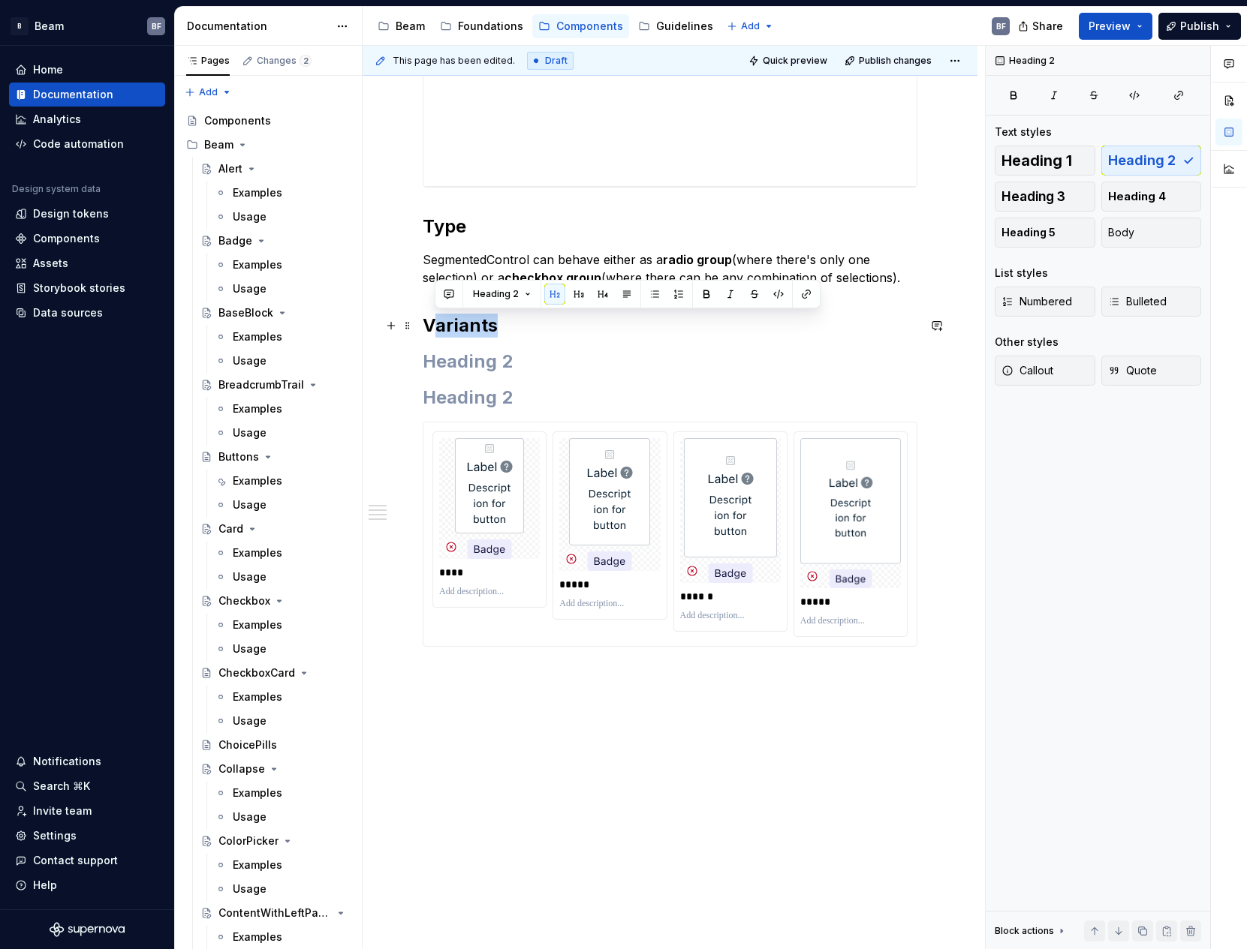
drag, startPoint x: 494, startPoint y: 326, endPoint x: 436, endPoint y: 326, distance: 57.8
click at [436, 326] on h2 "Variants" at bounding box center [670, 326] width 495 height 24
click at [497, 325] on h2 "Variants" at bounding box center [670, 326] width 495 height 24
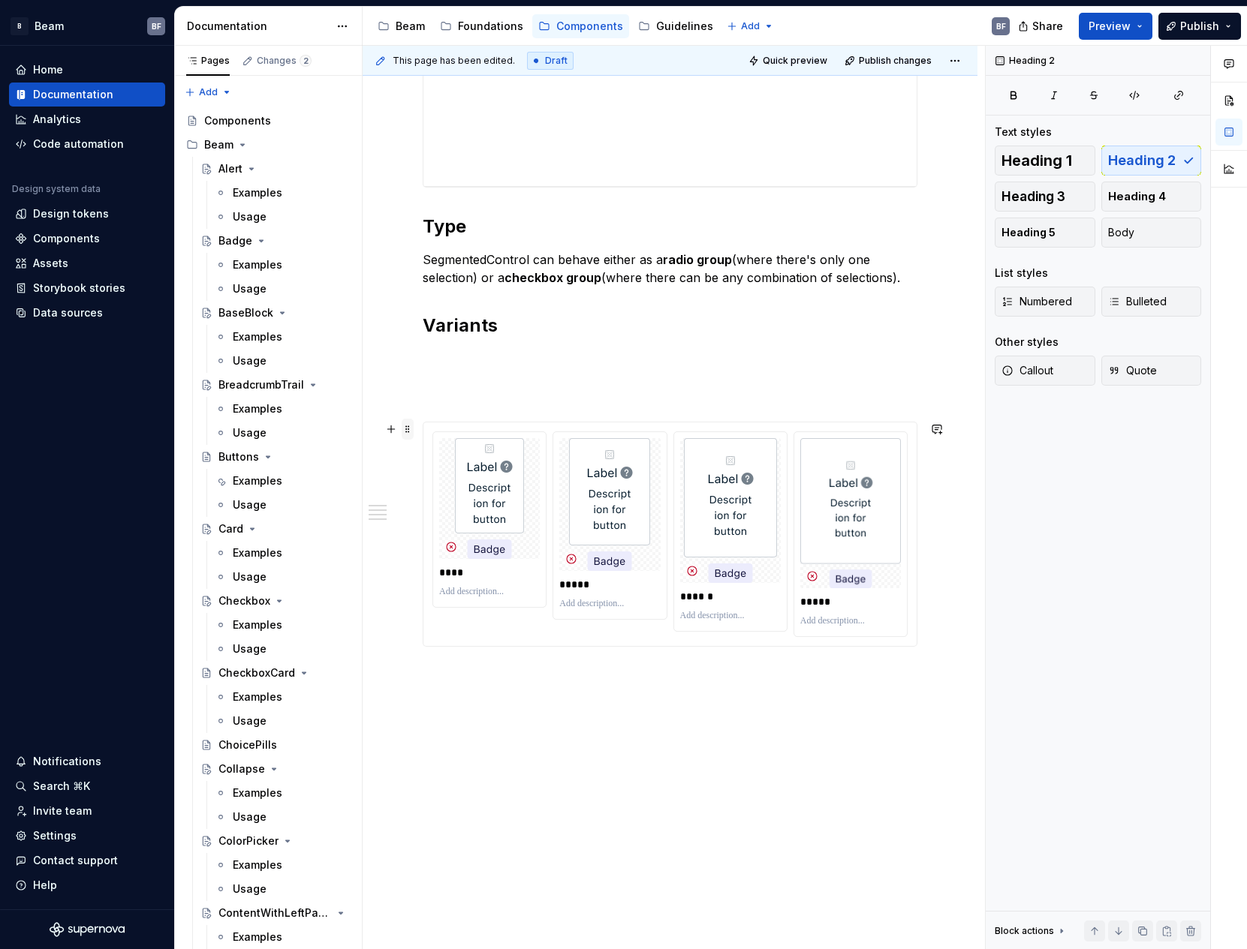
click at [410, 431] on span at bounding box center [408, 429] width 12 height 21
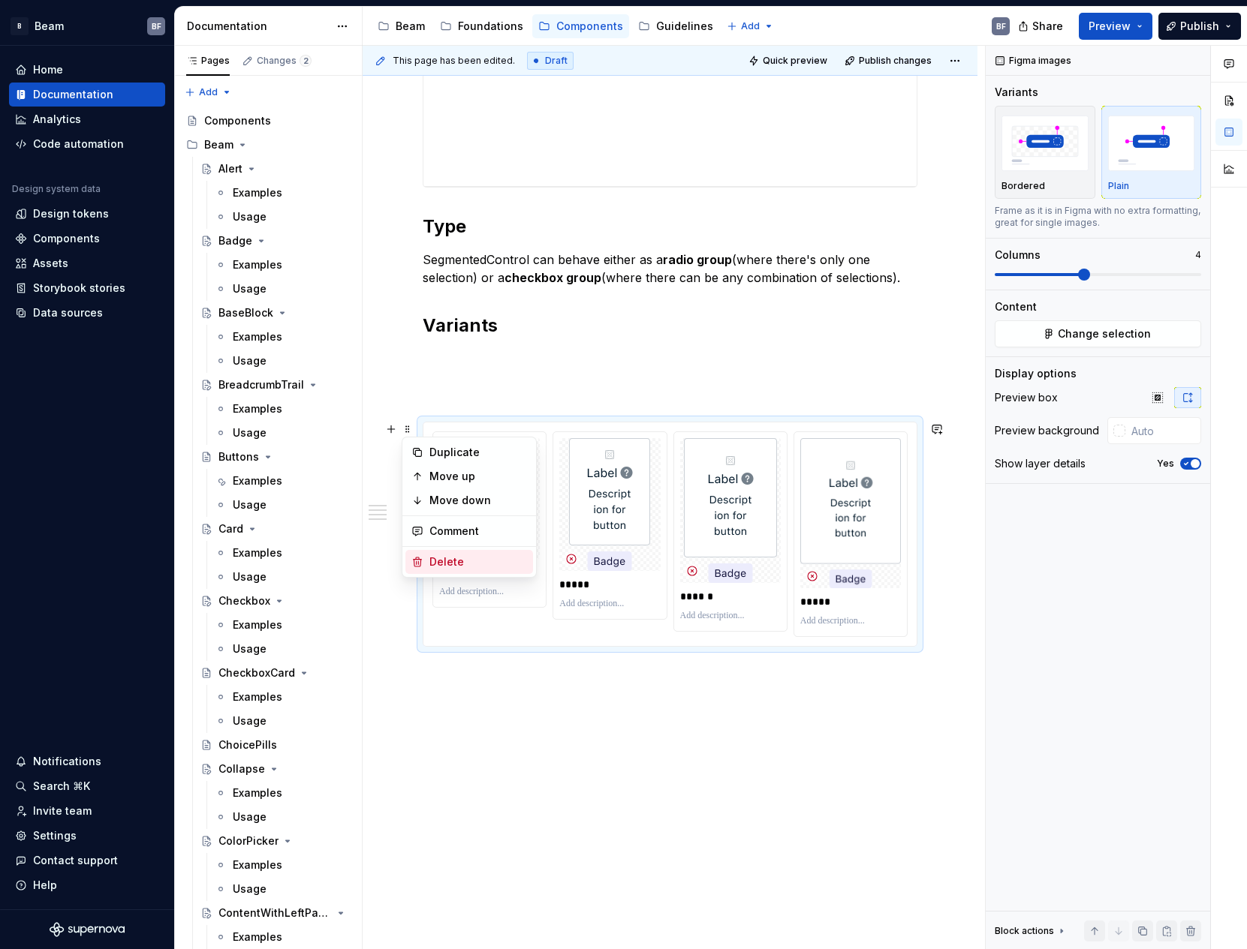
click at [444, 555] on div "Delete" at bounding box center [478, 562] width 98 height 15
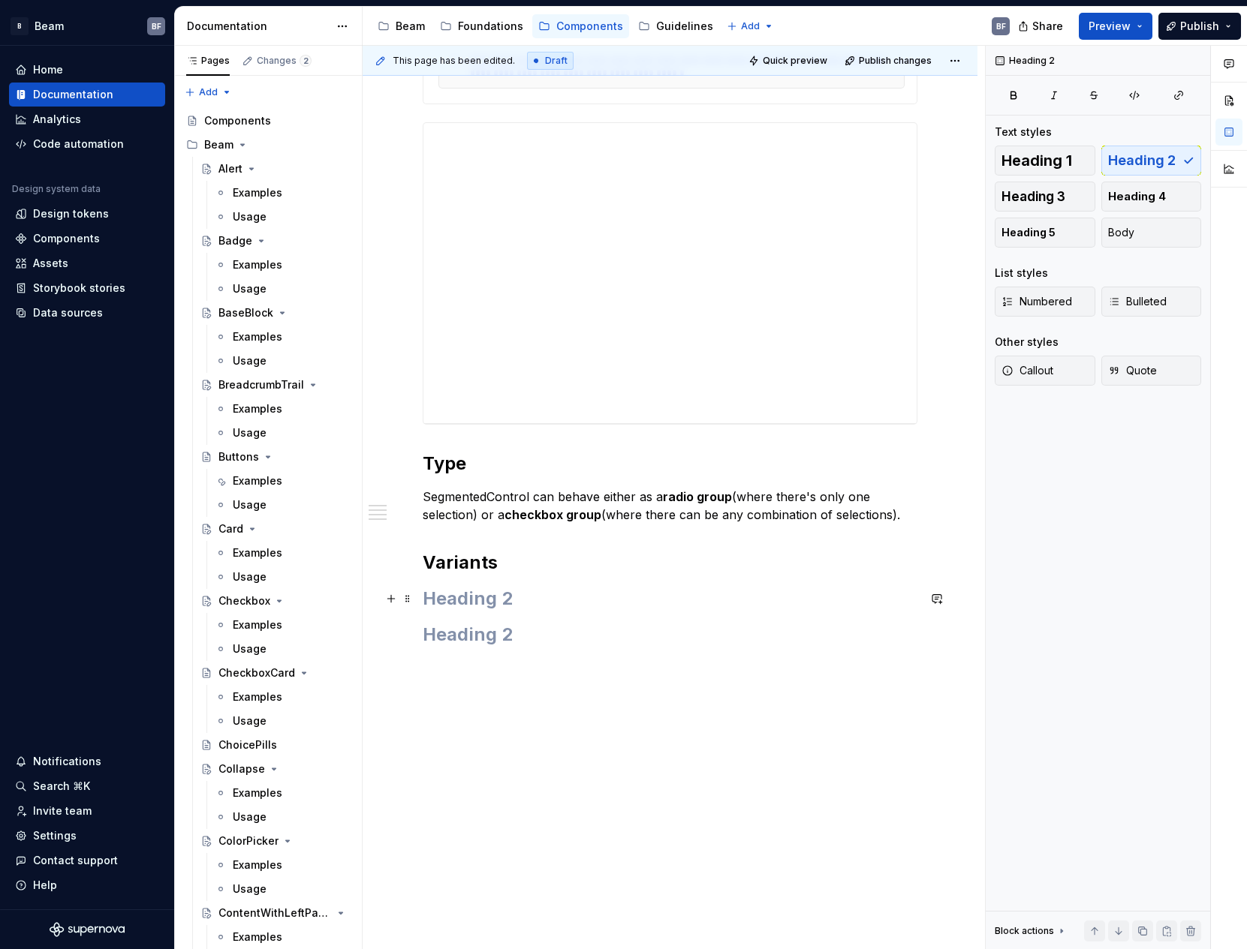
click at [489, 587] on h2 at bounding box center [670, 599] width 495 height 24
click at [484, 565] on h2 "Variants" at bounding box center [670, 563] width 495 height 24
click at [507, 563] on h2 "Variants" at bounding box center [670, 563] width 495 height 24
click at [1071, 197] on button "Heading 3" at bounding box center [1045, 197] width 101 height 30
click at [490, 621] on h2 at bounding box center [670, 632] width 495 height 24
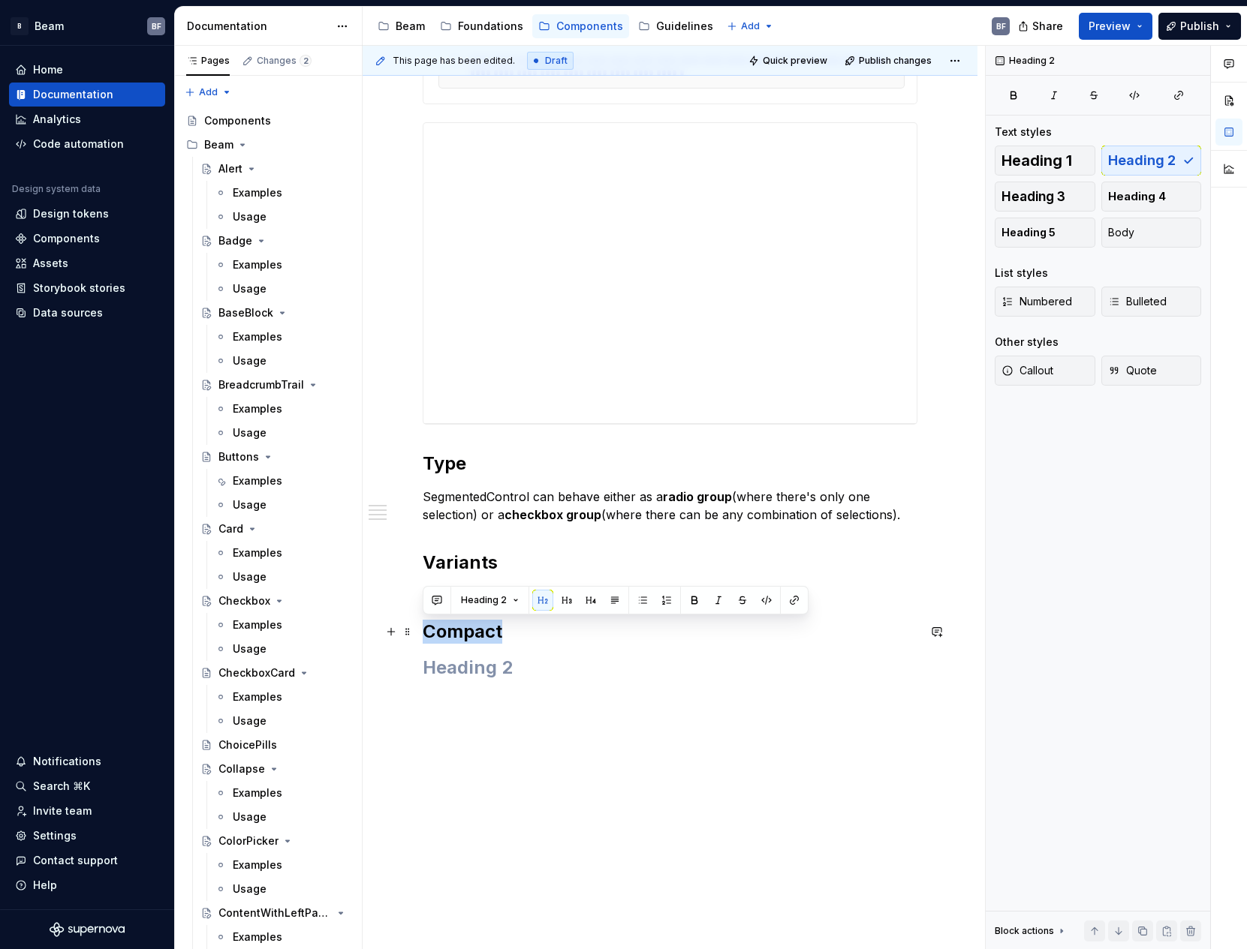
drag, startPoint x: 598, startPoint y: 625, endPoint x: 426, endPoint y: 630, distance: 172.7
click at [426, 630] on h2 "Compact" at bounding box center [670, 632] width 495 height 24
click at [1085, 192] on button "Heading 3" at bounding box center [1045, 197] width 101 height 30
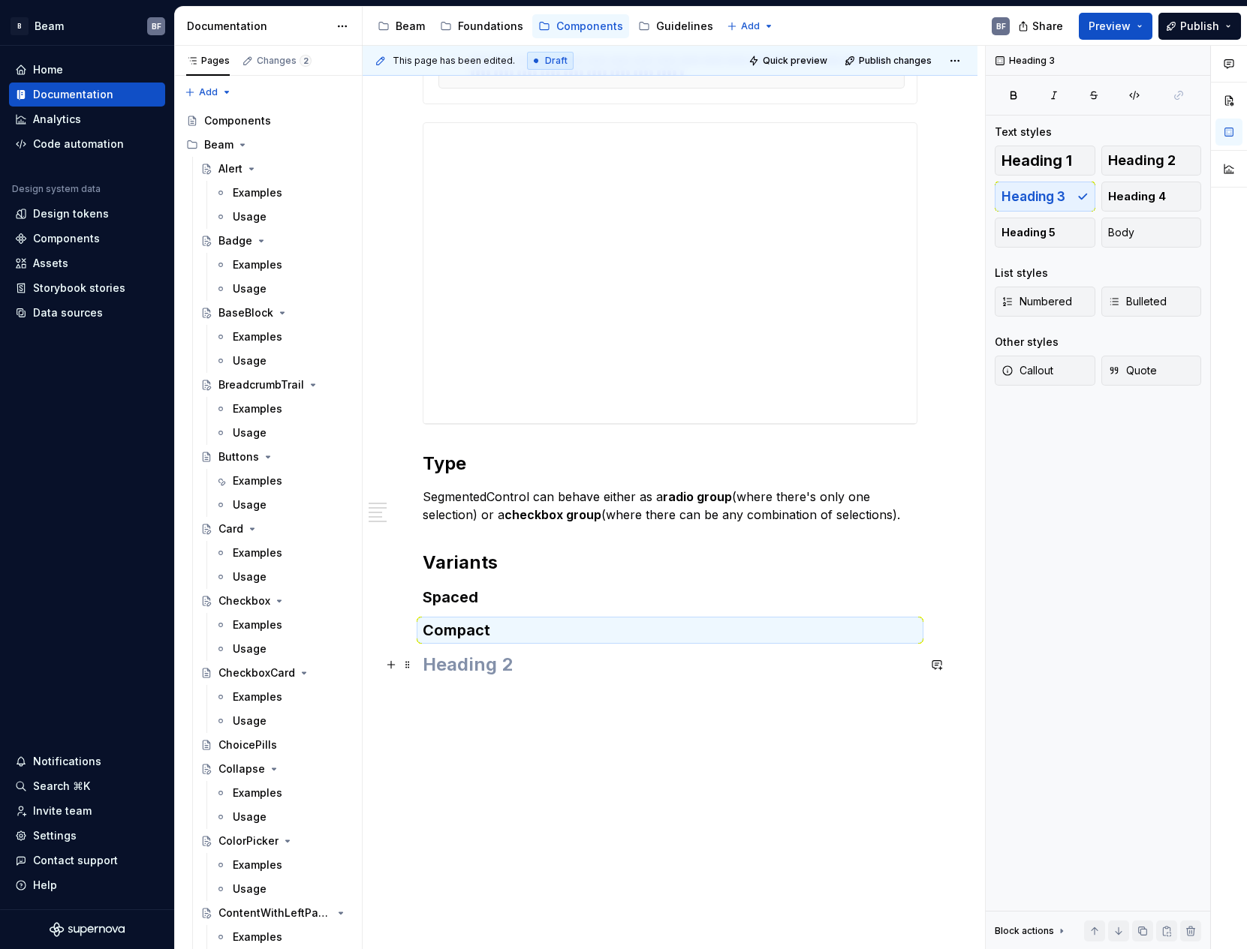
click at [487, 672] on h2 at bounding box center [670, 665] width 495 height 24
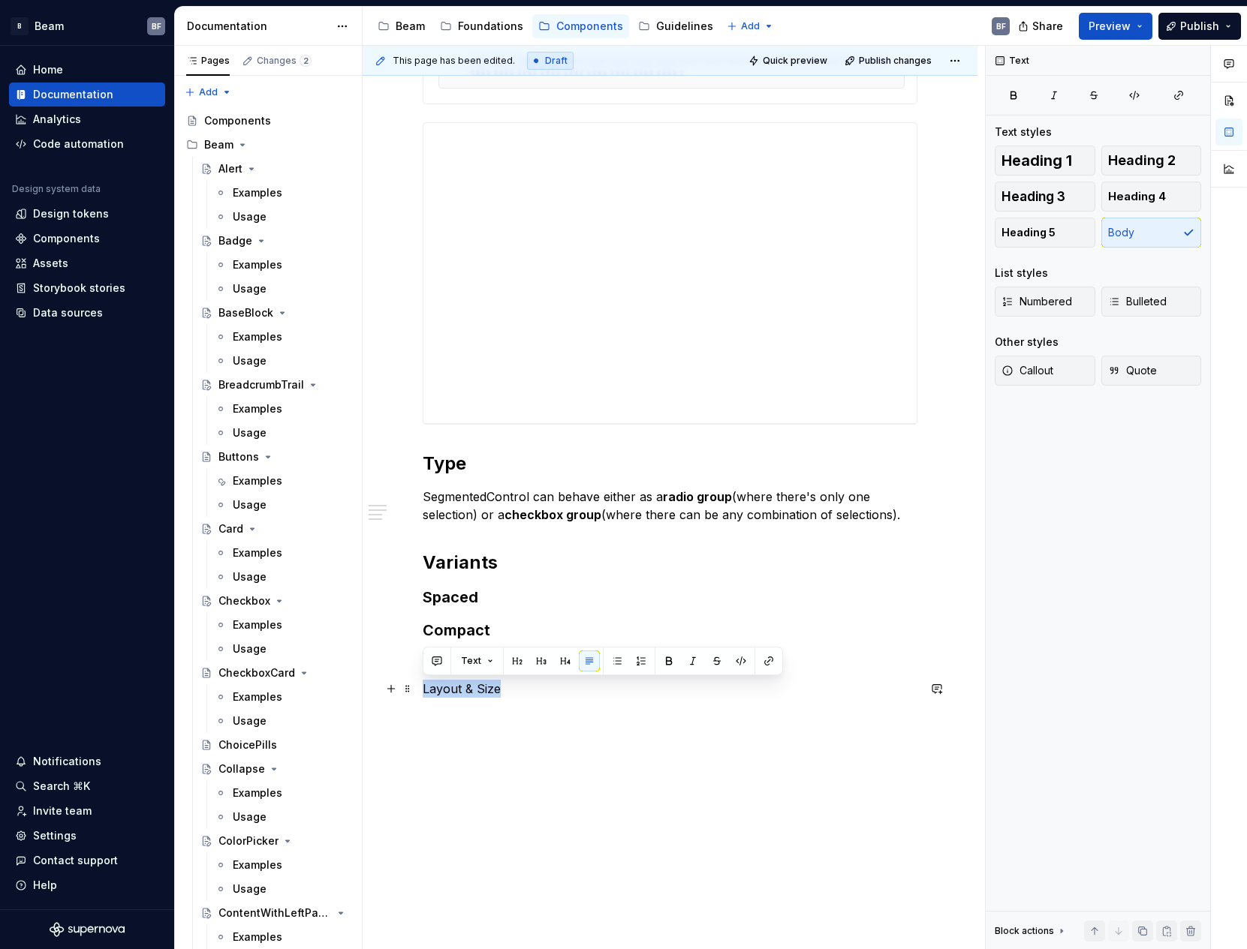
drag, startPoint x: 507, startPoint y: 688, endPoint x: 418, endPoint y: 685, distance: 88.6
click at [418, 685] on div "**********" at bounding box center [670, 417] width 615 height 1167
click at [1159, 155] on span "Heading 2" at bounding box center [1142, 160] width 68 height 15
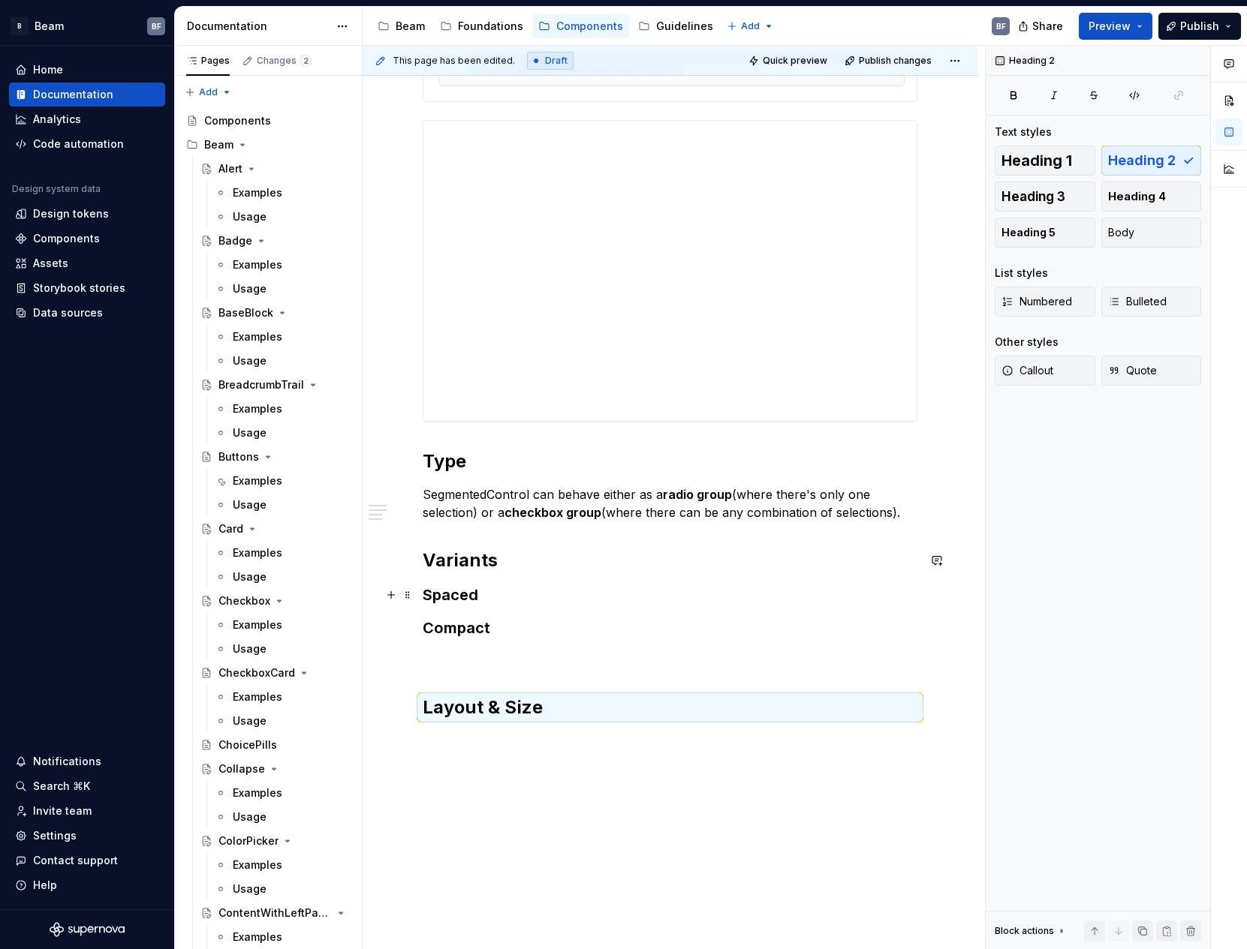
scroll to position [429, 0]
click at [569, 703] on h2 "Layout & Size" at bounding box center [670, 707] width 495 height 24
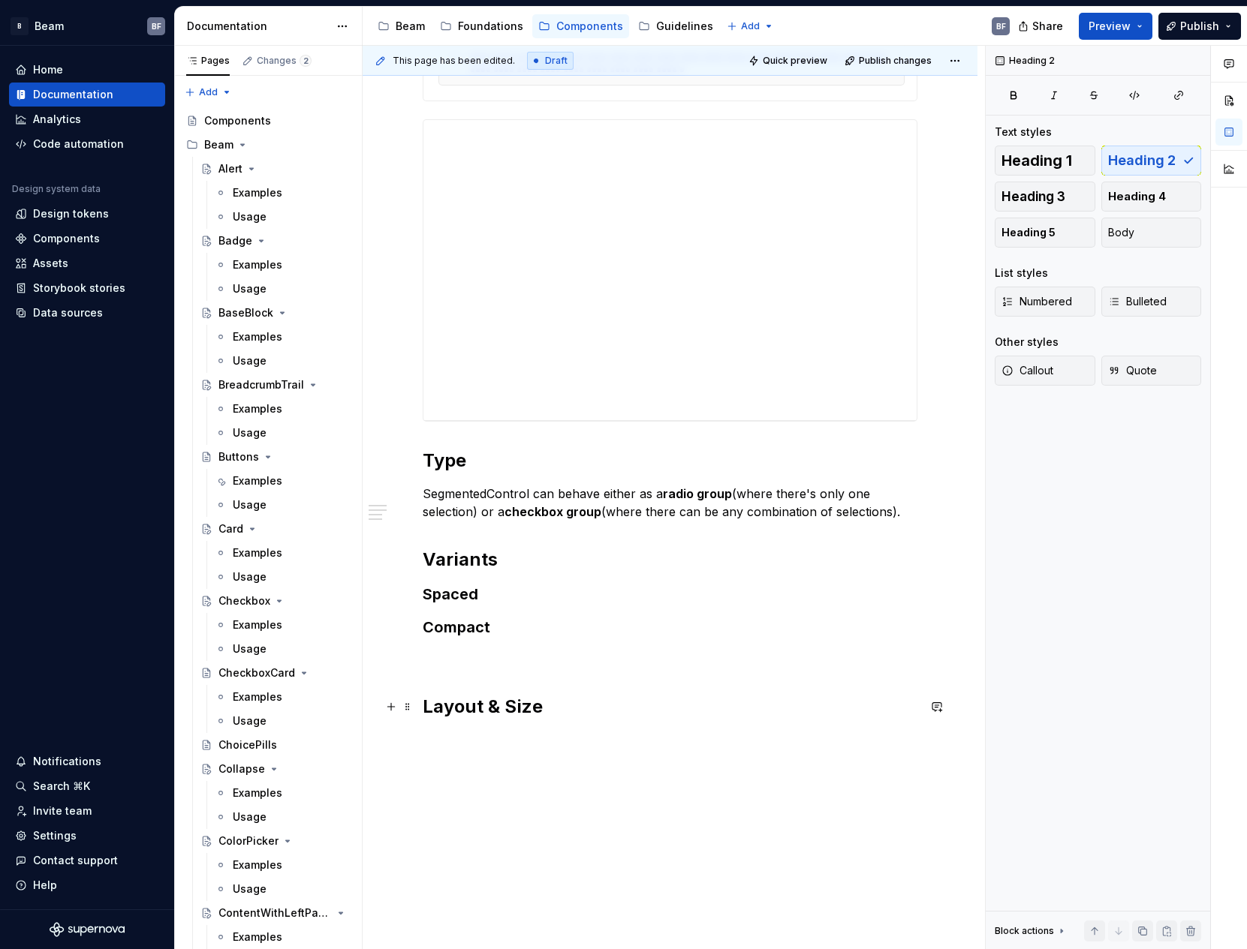
click at [564, 718] on h2 "Layout & Size" at bounding box center [670, 707] width 495 height 24
click at [520, 561] on h2 "Variants" at bounding box center [670, 560] width 495 height 24
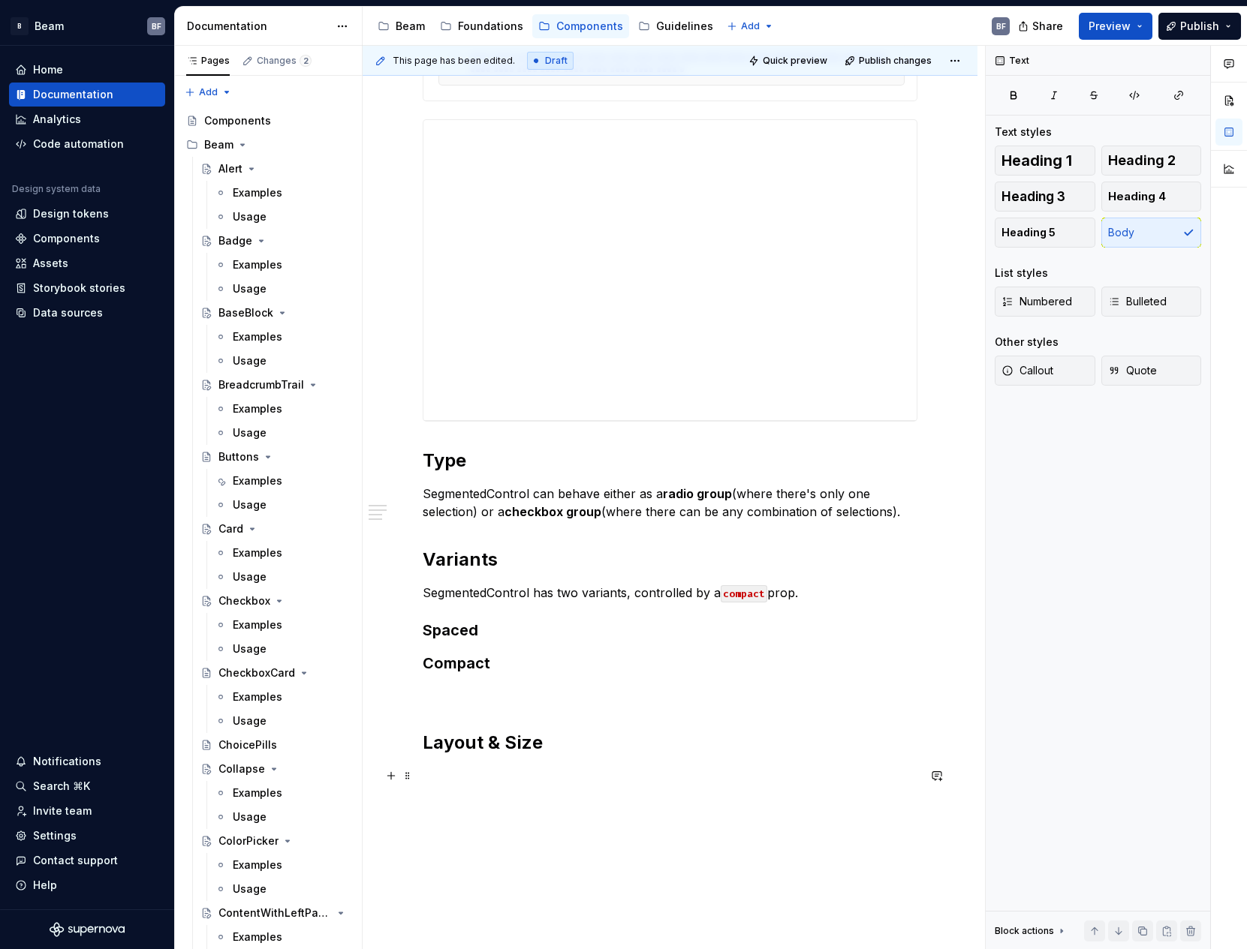
click at [562, 763] on div "**********" at bounding box center [670, 326] width 495 height 918
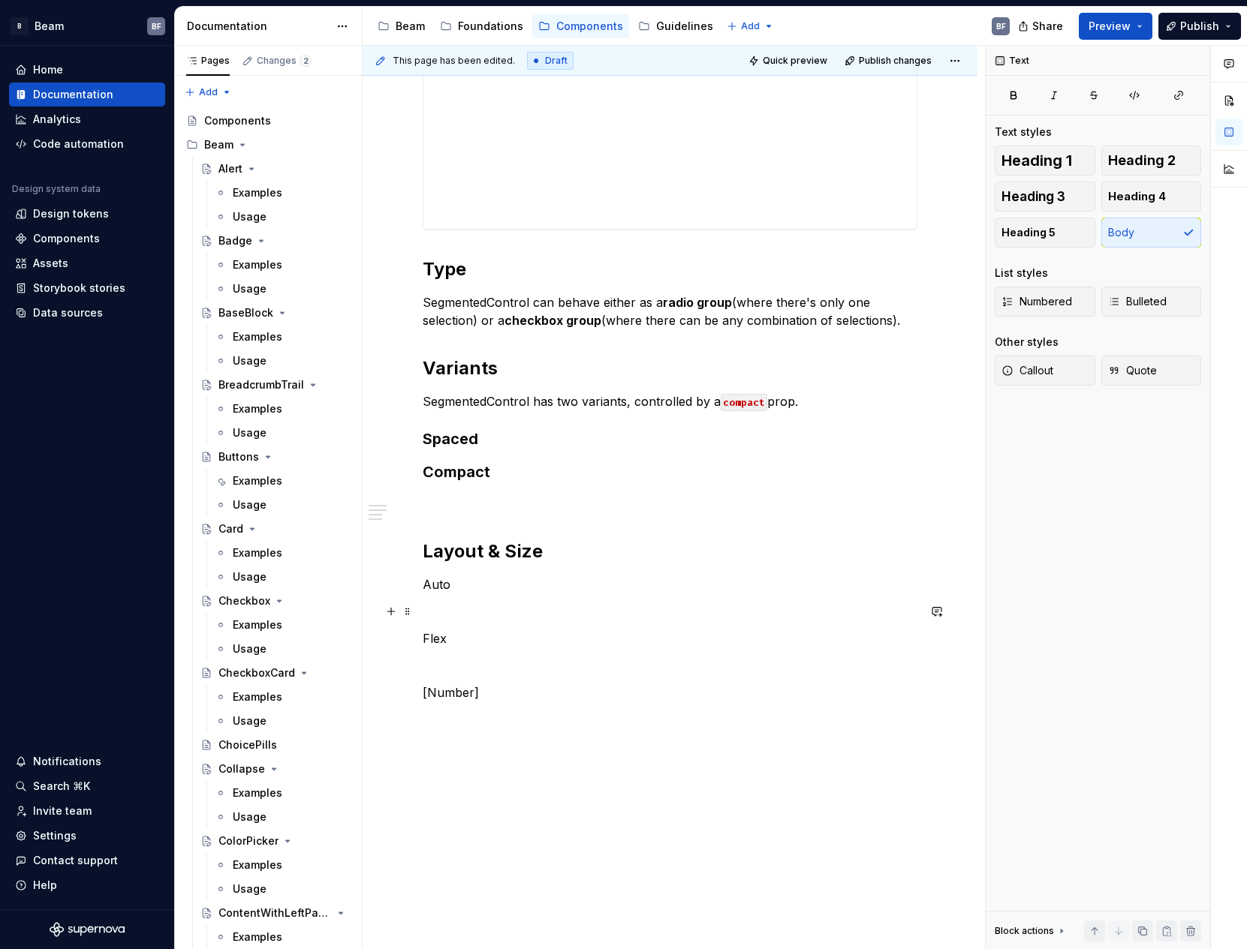
scroll to position [621, 0]
click at [468, 582] on p "Auto" at bounding box center [670, 584] width 495 height 18
click at [1063, 199] on span "Heading 3" at bounding box center [1033, 196] width 64 height 15
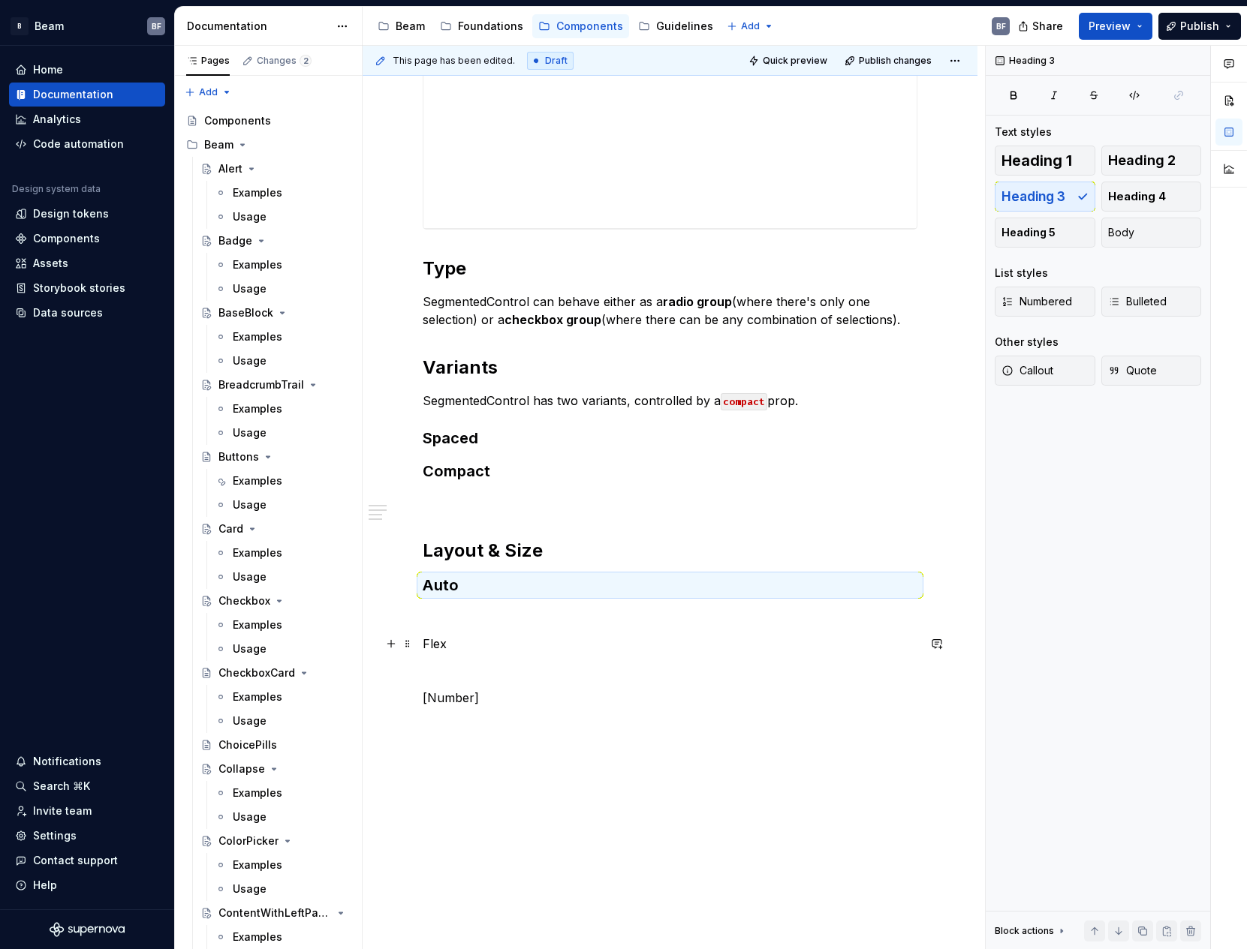
click at [497, 649] on p "Flex" at bounding box center [670, 644] width 495 height 18
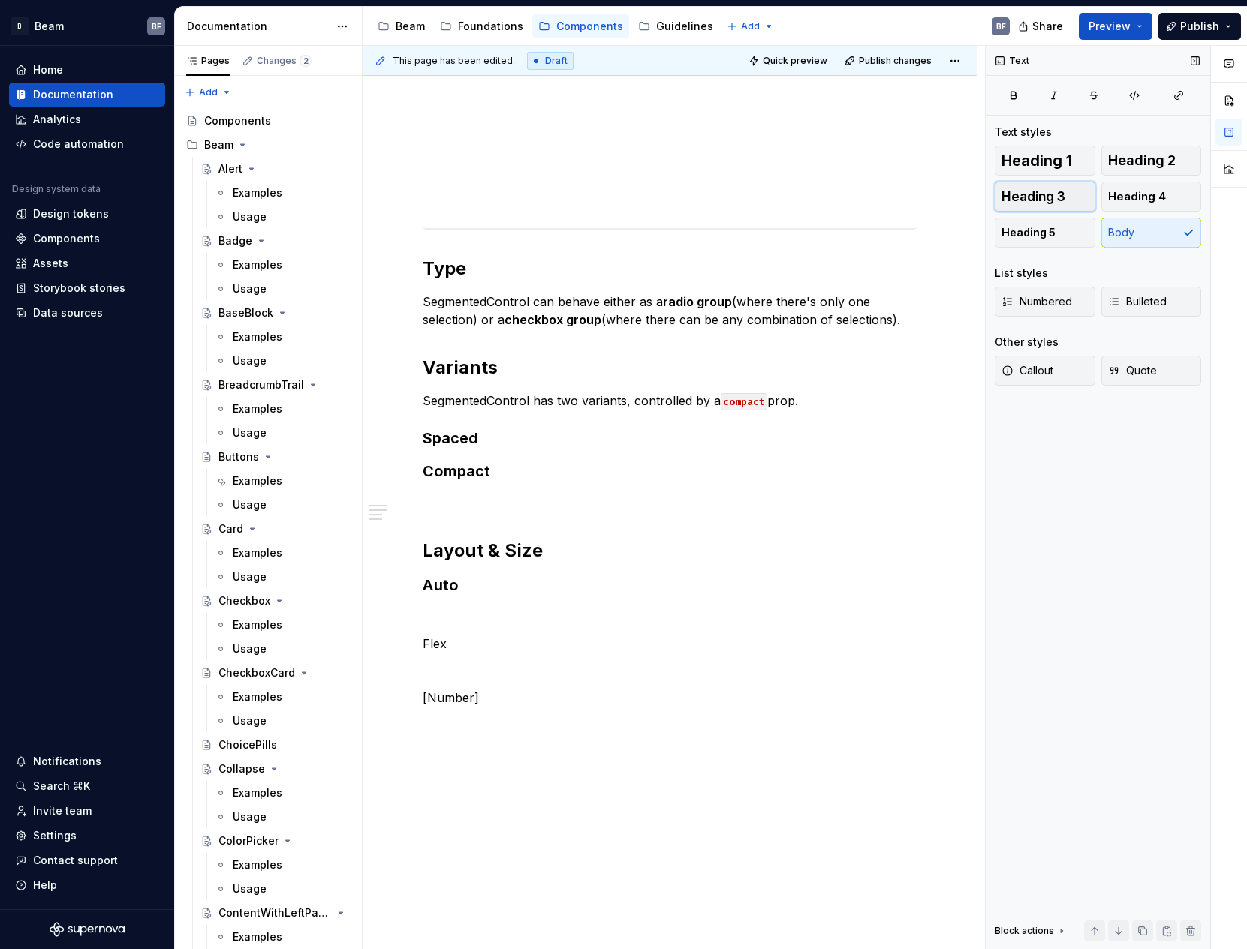
click at [1080, 189] on button "Heading 3" at bounding box center [1045, 197] width 101 height 30
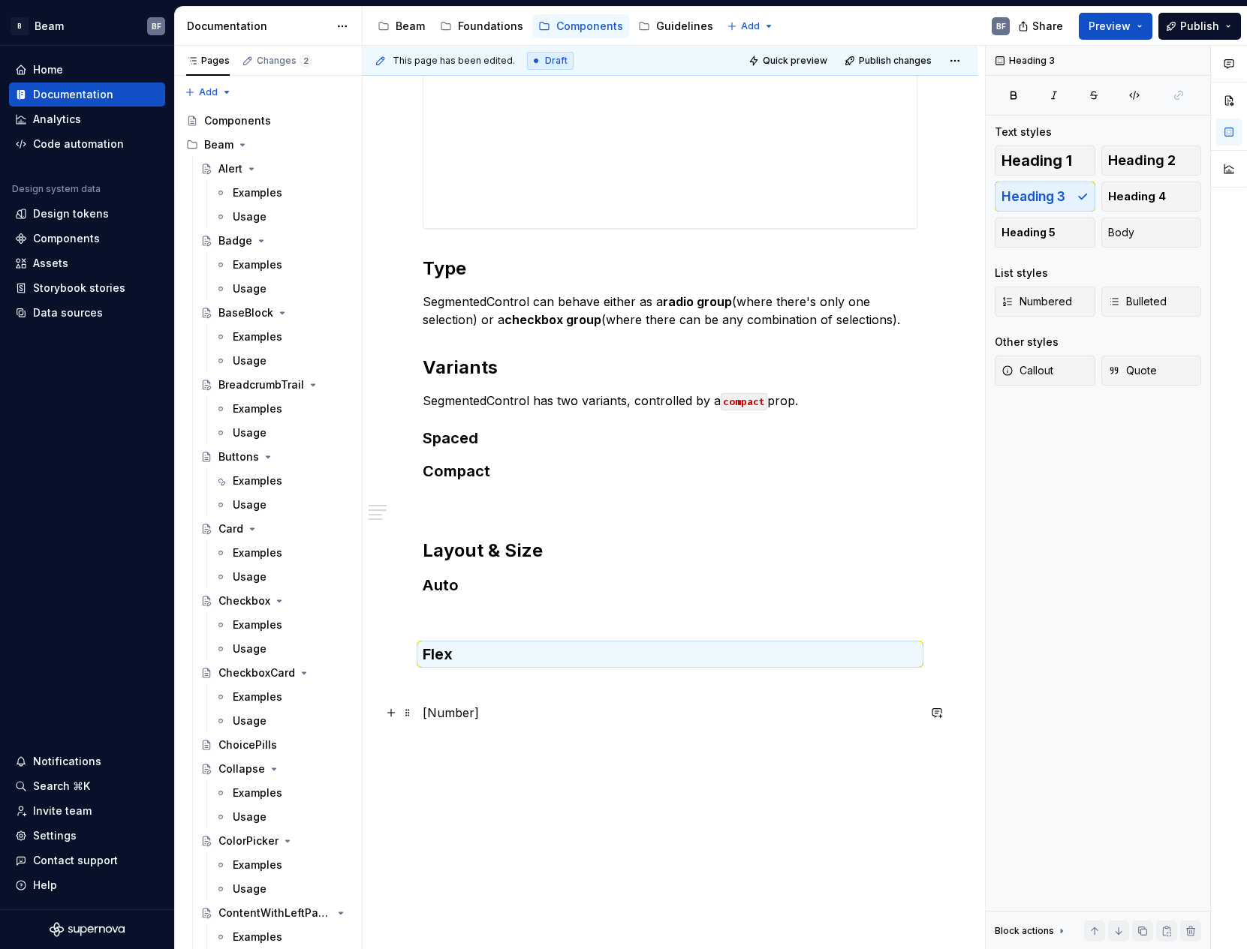
click at [518, 708] on p "[Number]" at bounding box center [670, 713] width 495 height 18
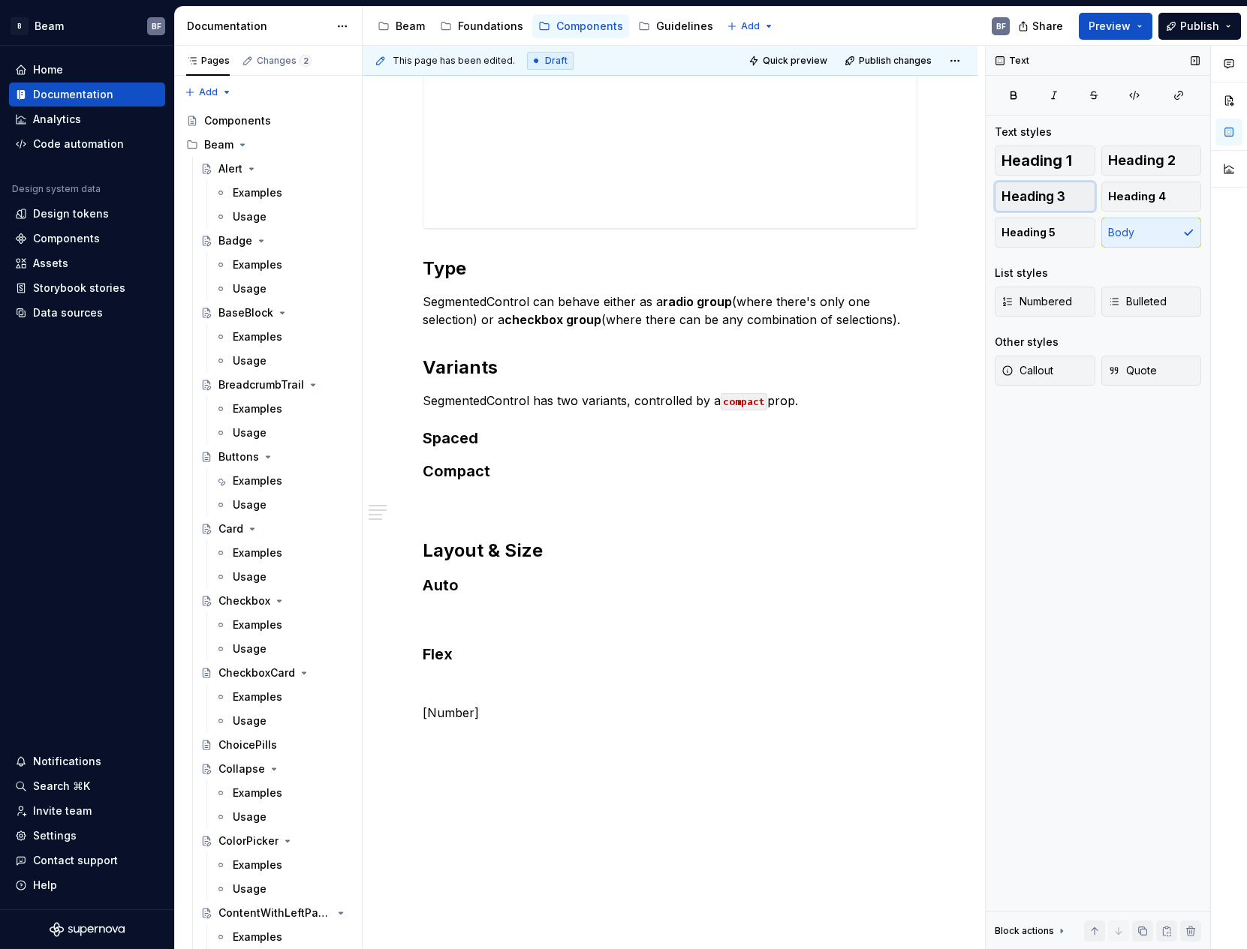
click at [1037, 204] on button "Heading 3" at bounding box center [1045, 197] width 101 height 30
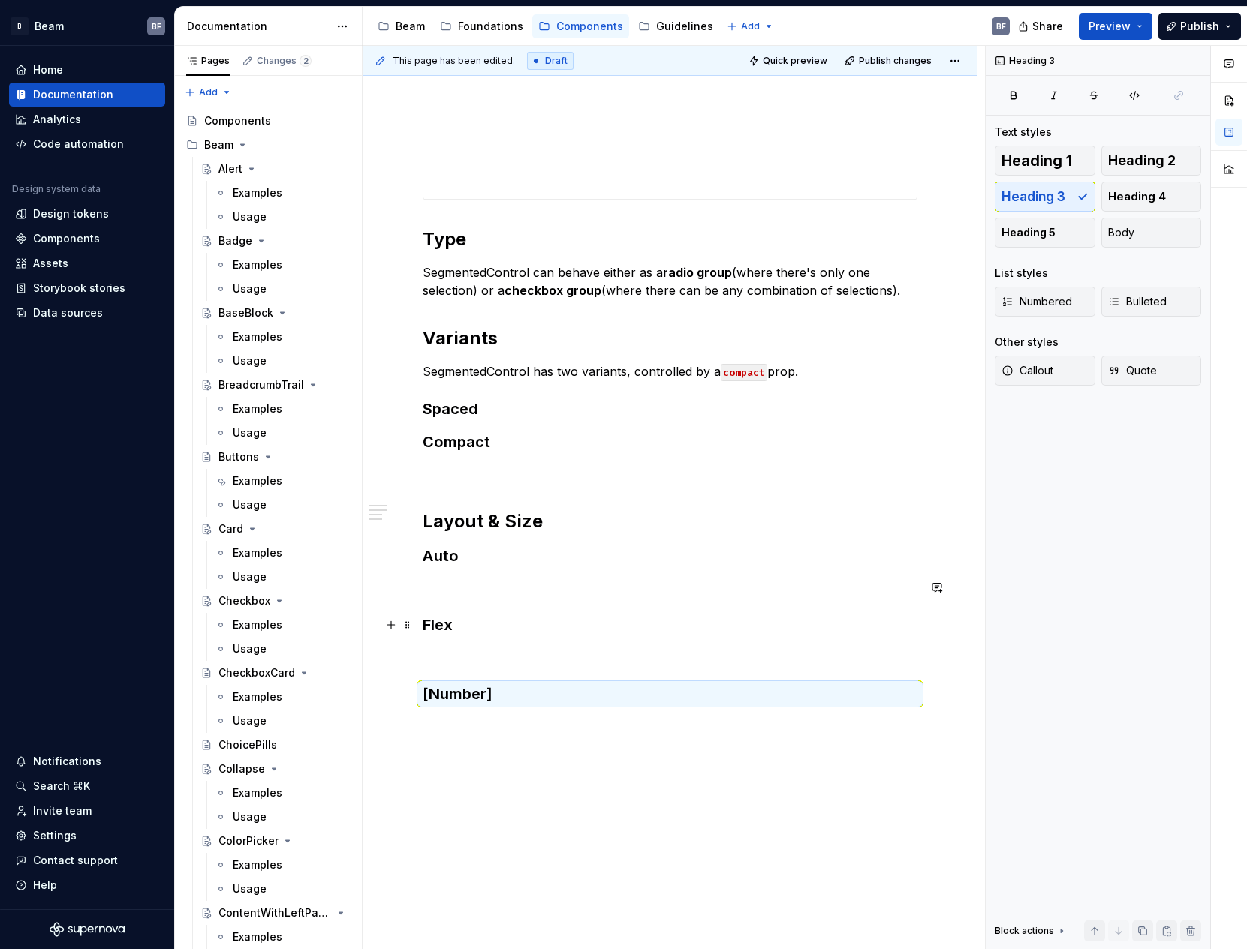
scroll to position [709, 0]
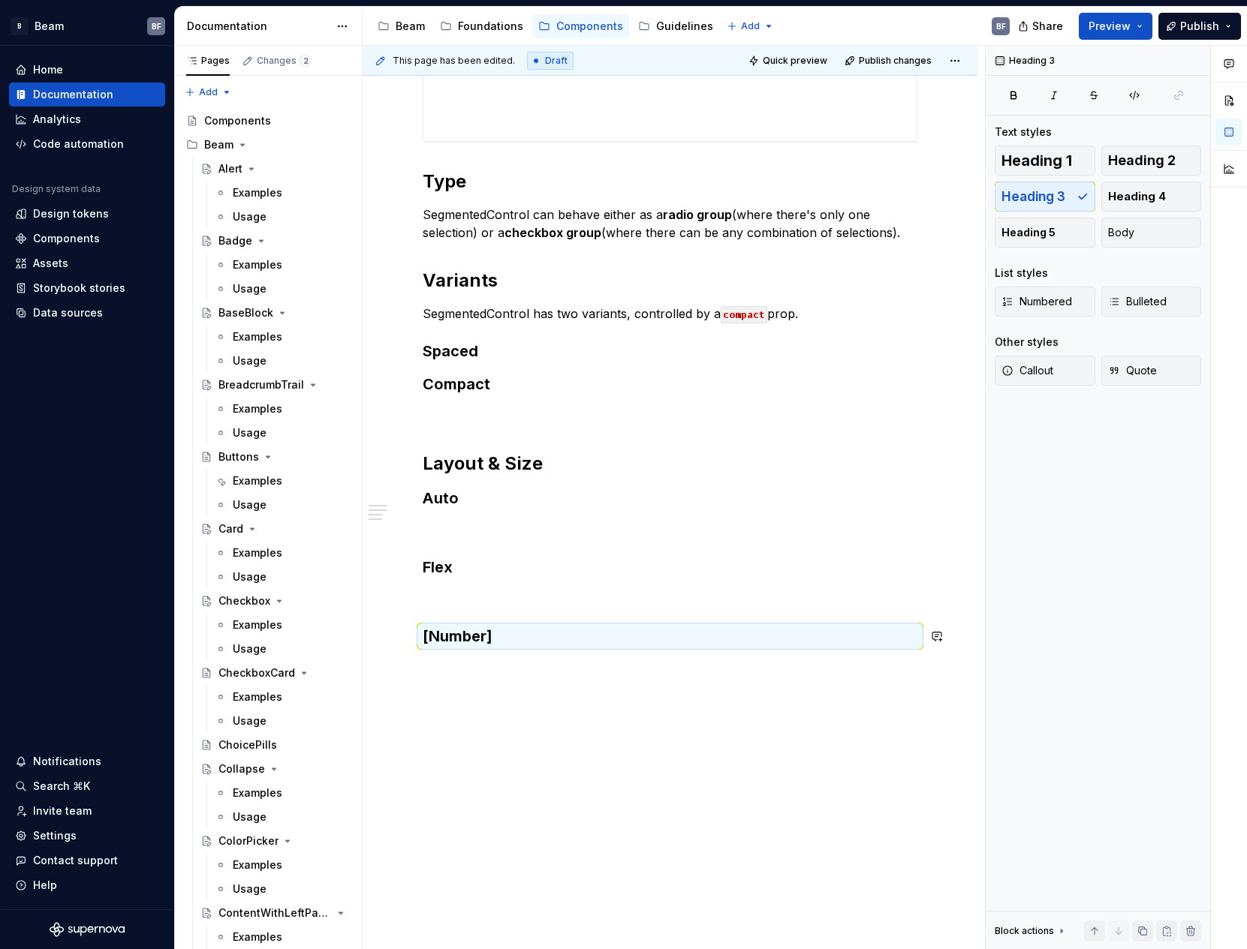
click at [591, 680] on div "**********" at bounding box center [670, 251] width 615 height 1398
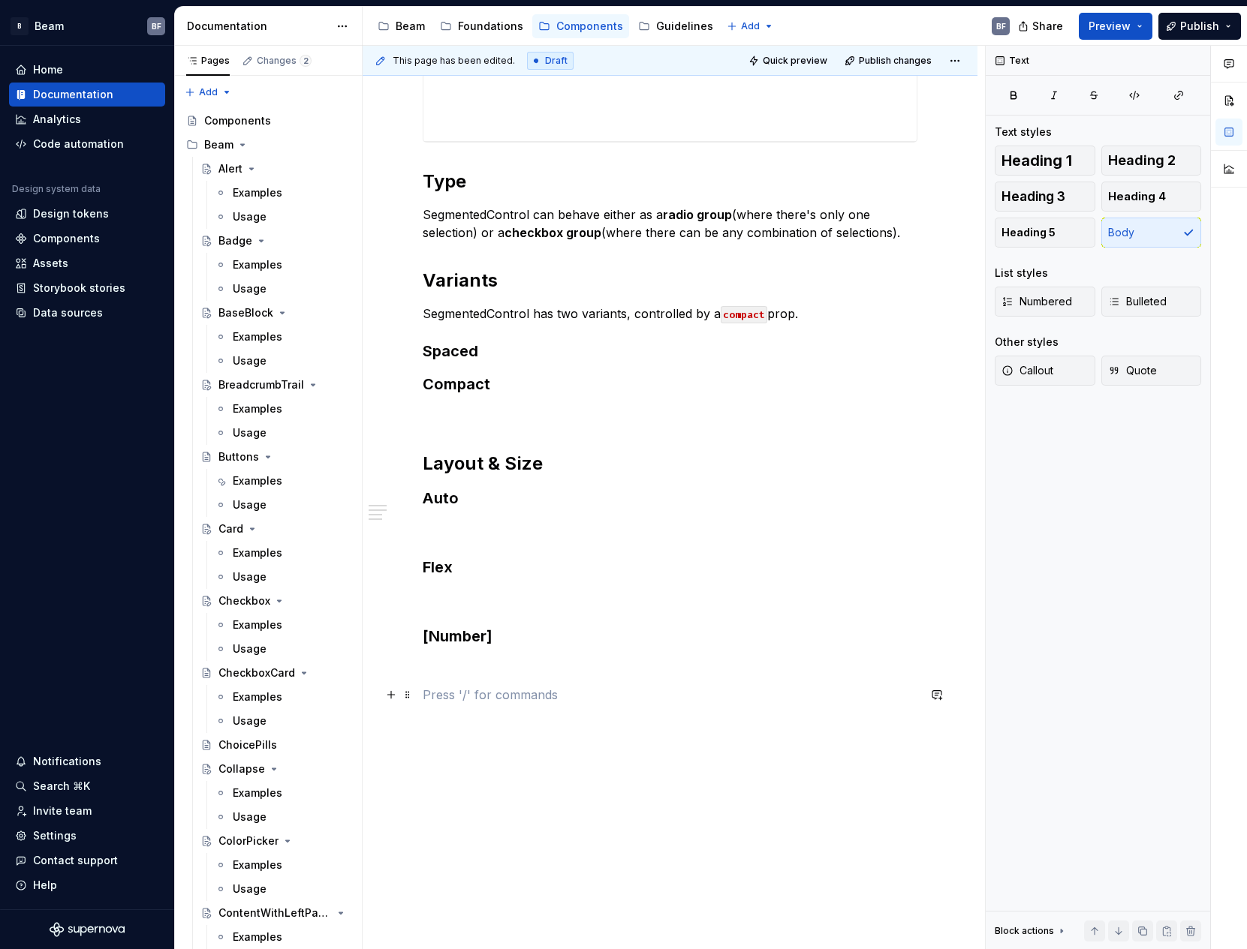
click at [480, 691] on p at bounding box center [670, 695] width 495 height 18
click at [1058, 197] on span "Heading 3" at bounding box center [1033, 196] width 64 height 15
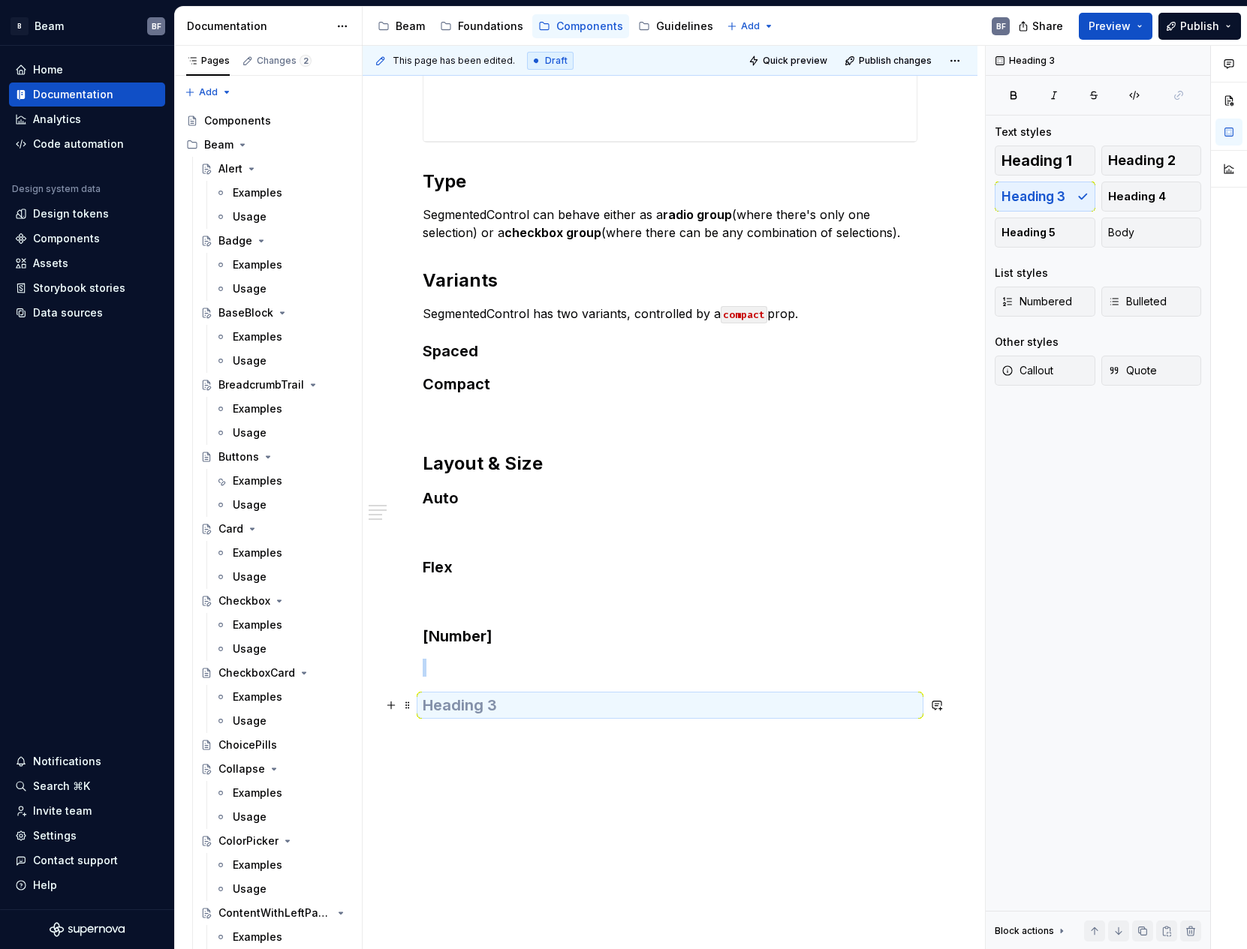
click at [466, 709] on h3 at bounding box center [670, 705] width 495 height 21
click at [1040, 191] on div "Heading 1 Heading 2 Heading 3 Heading 4 Heading 5 Body" at bounding box center [1098, 197] width 206 height 102
click at [485, 702] on h3 at bounding box center [670, 705] width 495 height 21
click at [387, 709] on button "button" at bounding box center [391, 705] width 21 height 21
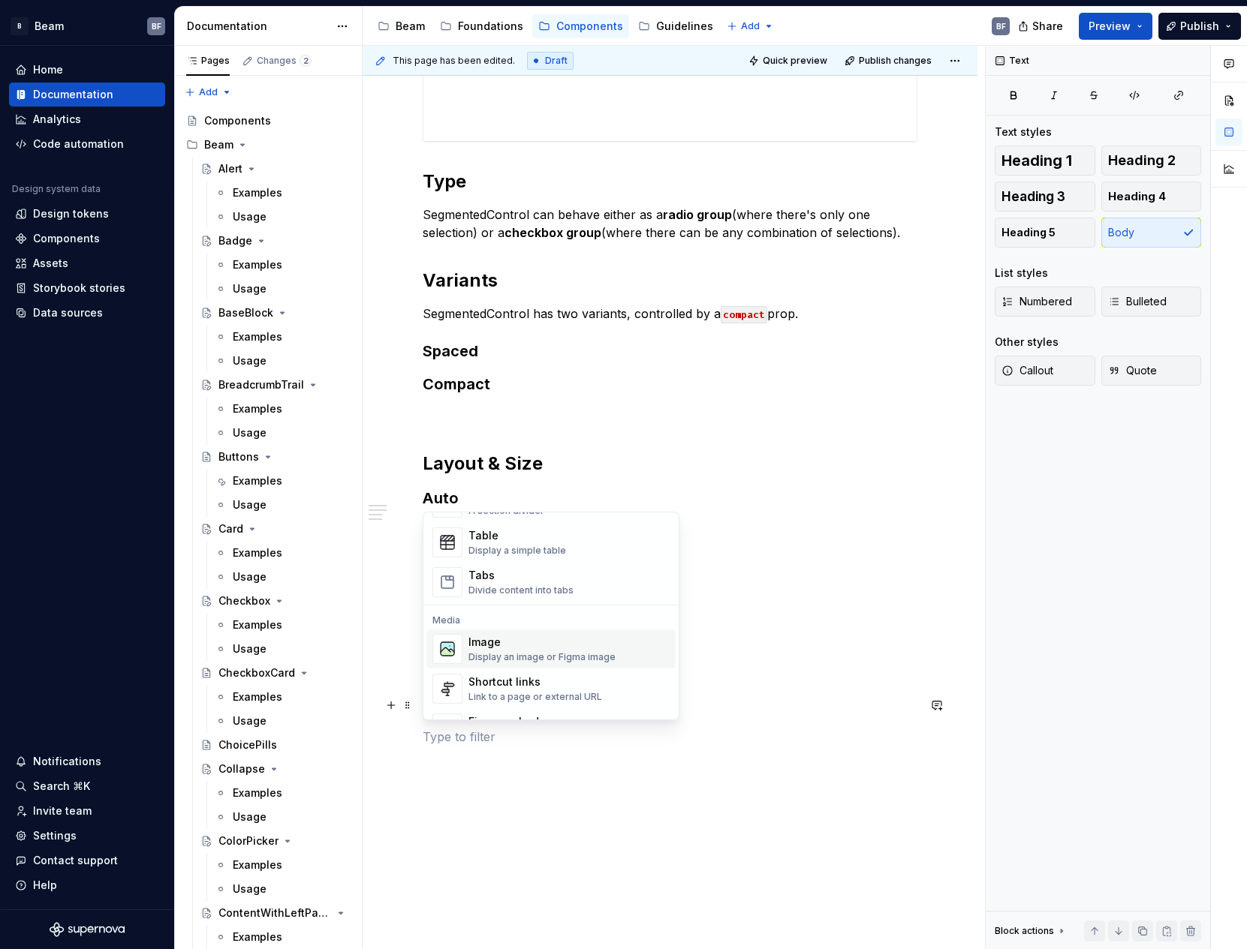
scroll to position [543, 0]
click at [526, 548] on div "Display a simple table" at bounding box center [517, 552] width 98 height 12
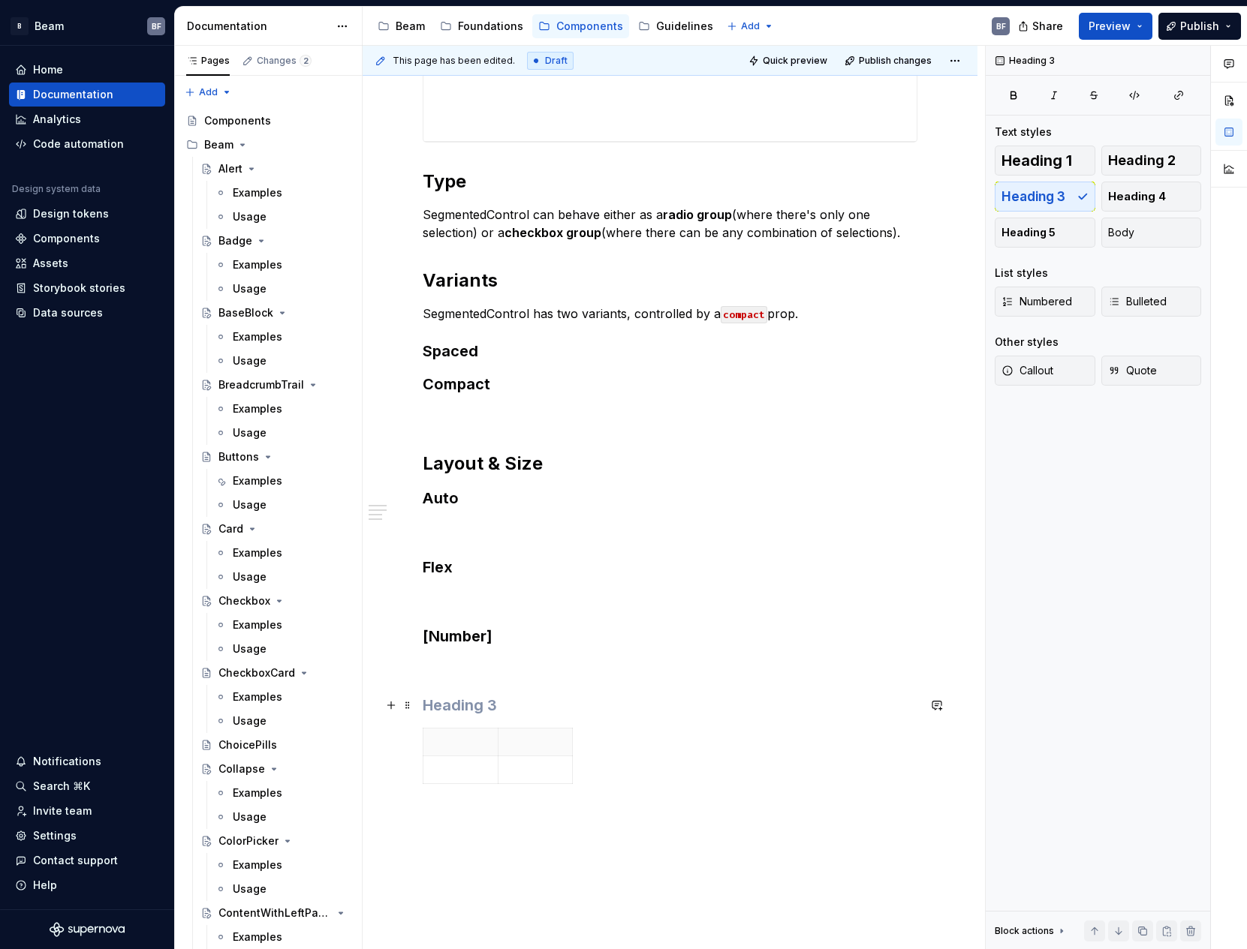
click at [581, 712] on h3 at bounding box center [670, 705] width 495 height 21
click at [467, 727] on div "**********" at bounding box center [670, 207] width 495 height 1238
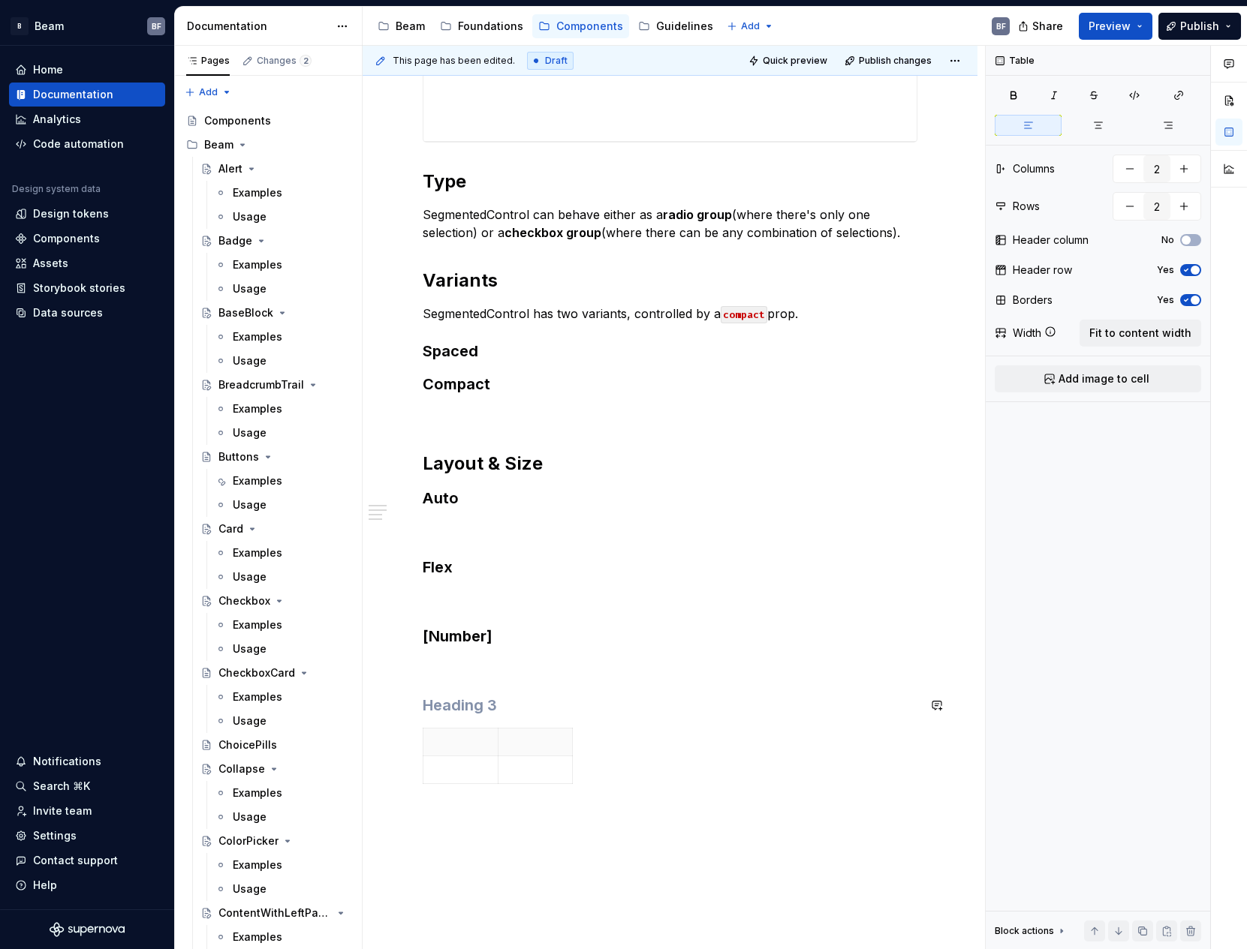
click at [454, 726] on div "**********" at bounding box center [670, 207] width 495 height 1238
click at [436, 723] on div "**********" at bounding box center [670, 207] width 495 height 1238
click at [444, 704] on h3 at bounding box center [670, 705] width 495 height 21
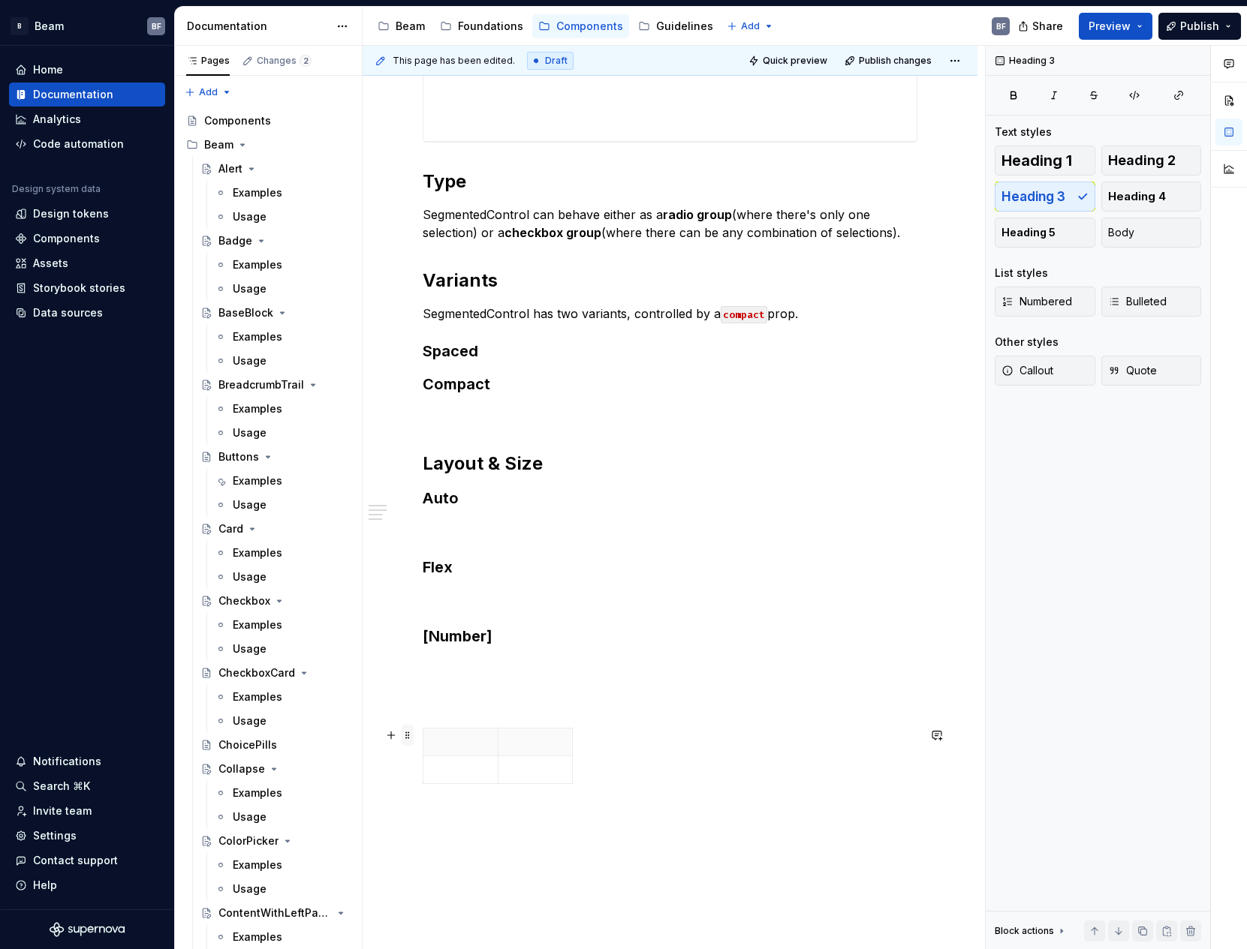
click at [411, 737] on span at bounding box center [408, 735] width 12 height 21
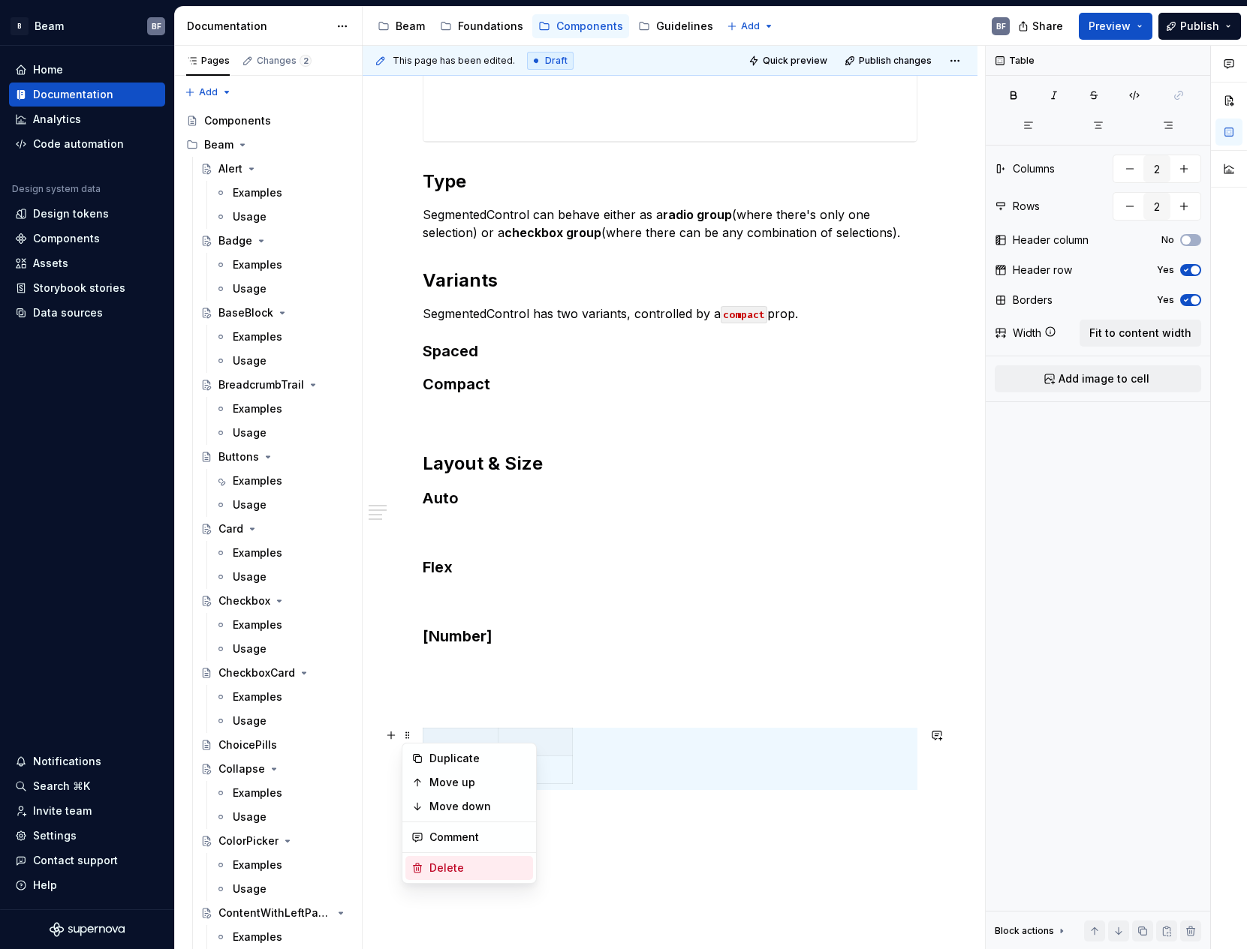
drag, startPoint x: 450, startPoint y: 869, endPoint x: 446, endPoint y: 858, distance: 11.9
click at [450, 868] on div "Delete" at bounding box center [478, 868] width 98 height 15
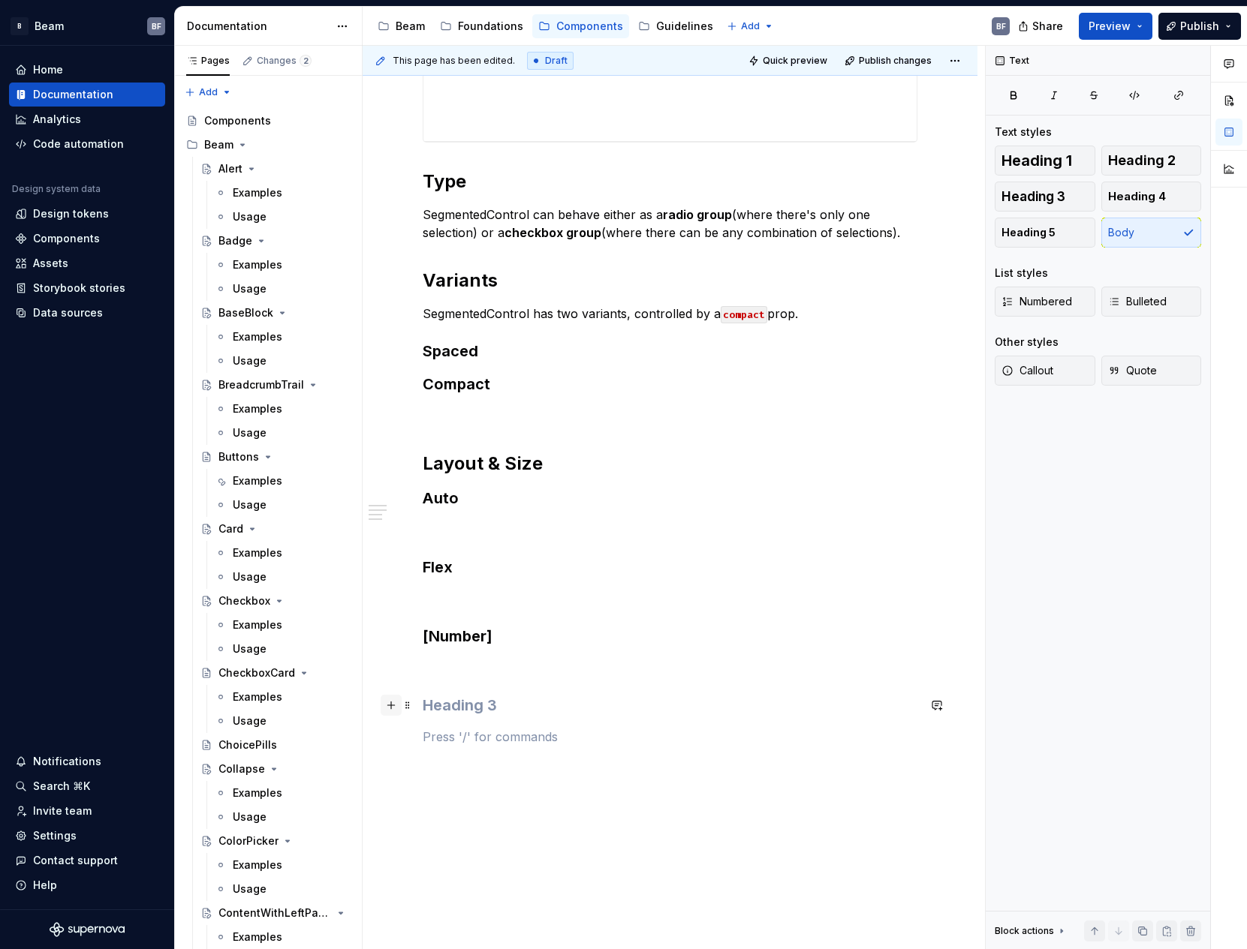
click at [391, 705] on button "button" at bounding box center [391, 705] width 21 height 21
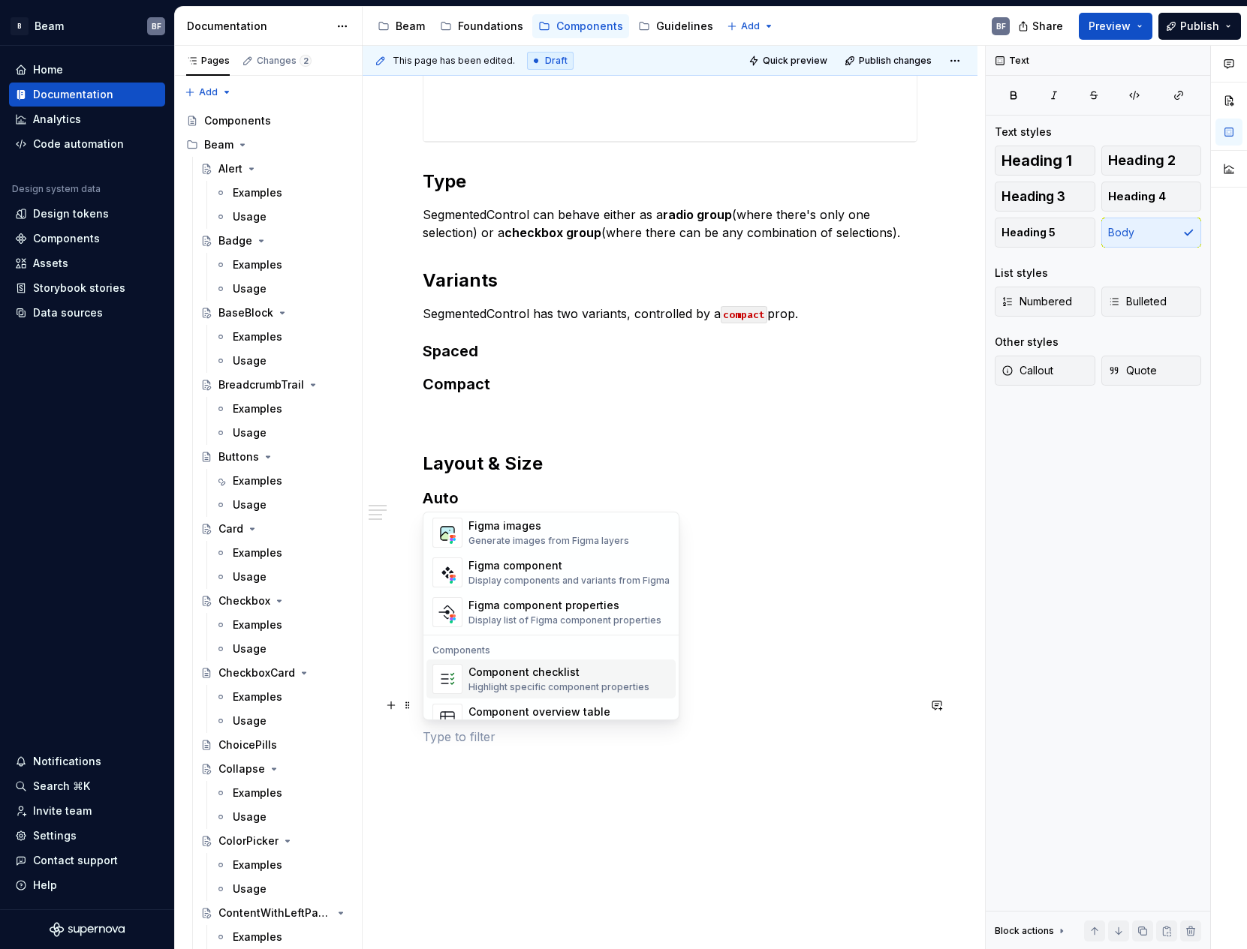
scroll to position [1400, 0]
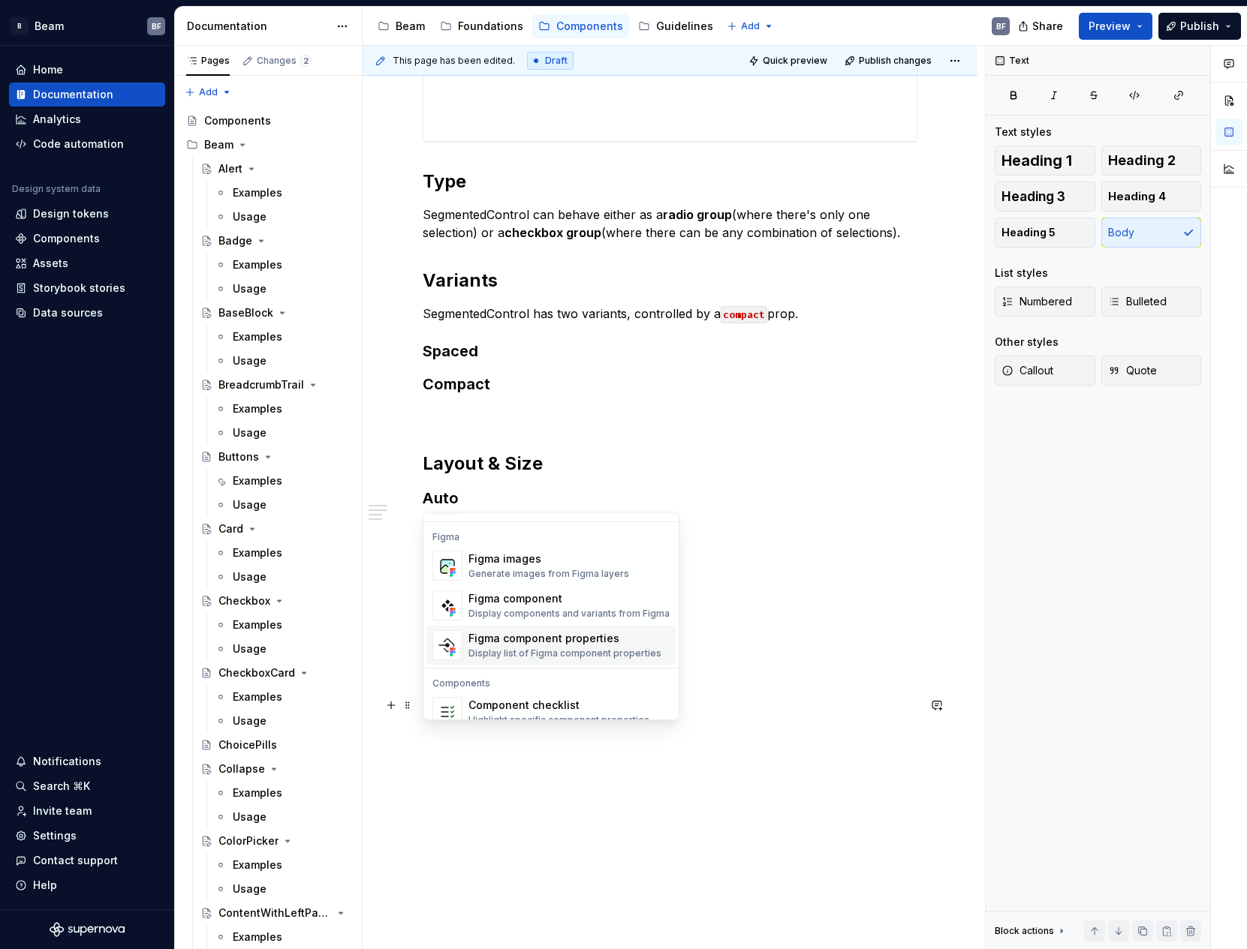
click at [592, 636] on div "Figma component properties" at bounding box center [564, 638] width 193 height 15
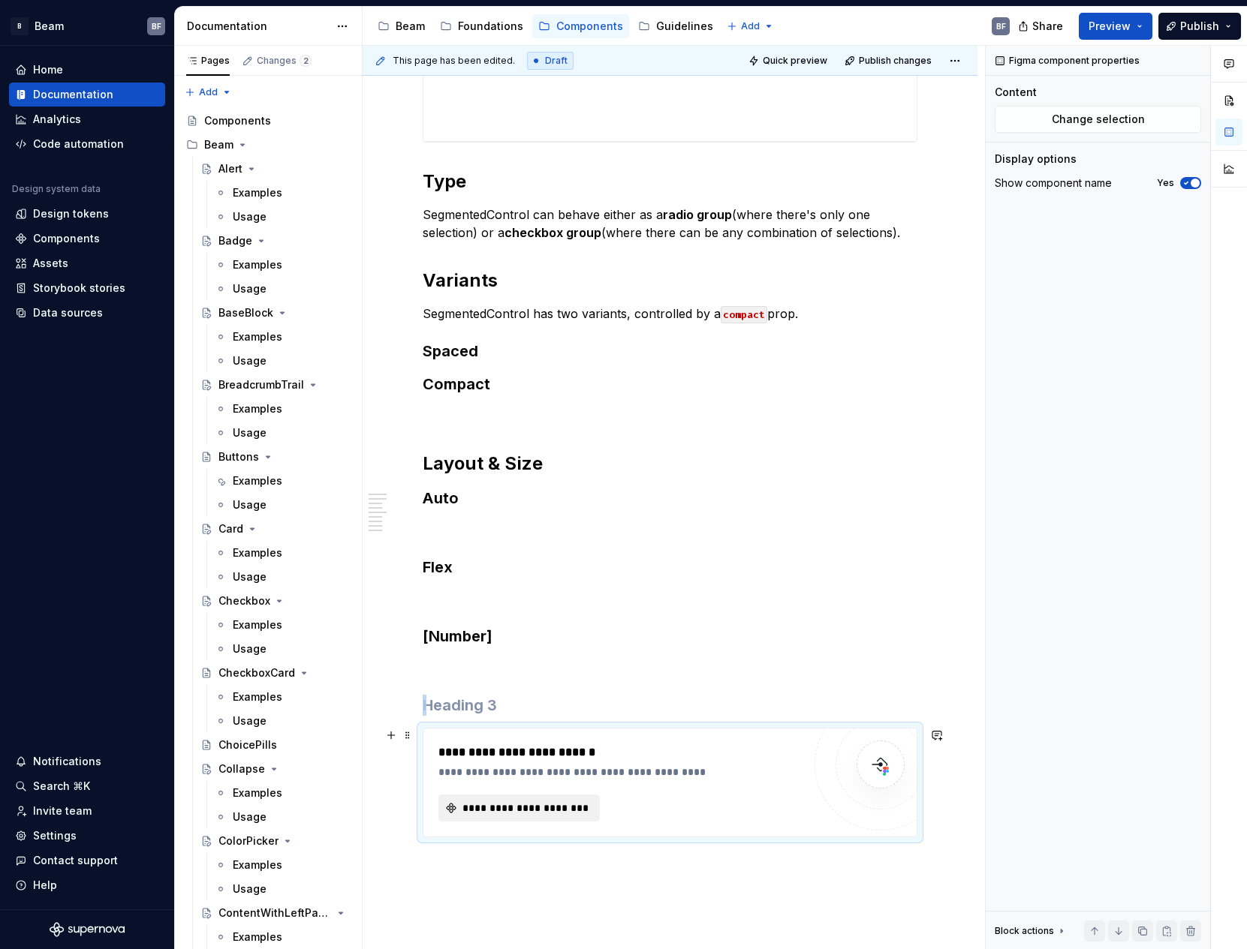
click at [546, 808] on span "**********" at bounding box center [525, 808] width 130 height 15
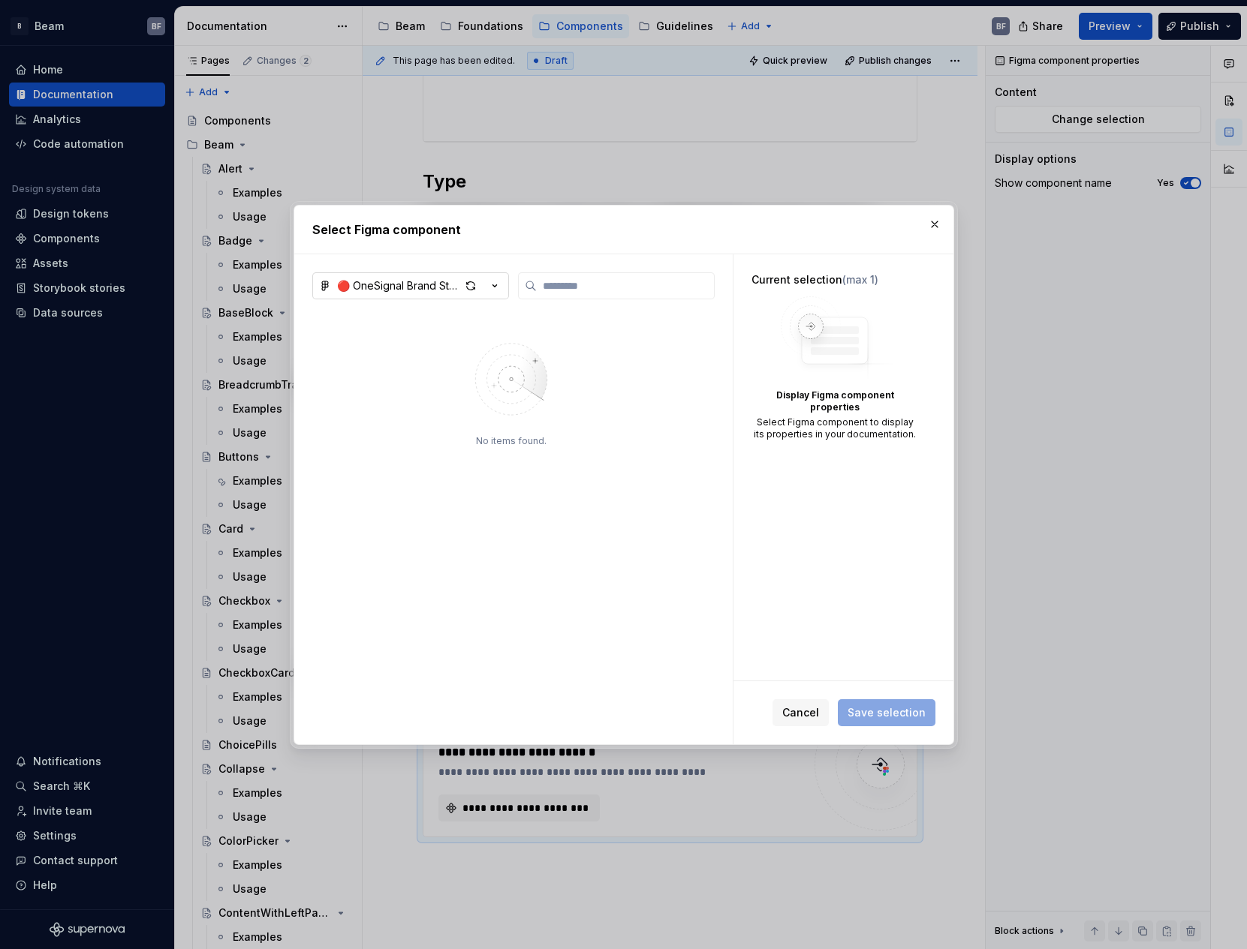
click at [446, 274] on button "🔴 OneSignal Brand Style Guide" at bounding box center [410, 285] width 197 height 27
click at [667, 344] on div "Select Figma component 🔴 OneSignal Brand Style Guide No items found. Current se…" at bounding box center [623, 474] width 1247 height 949
click at [451, 292] on div "🔴 OneSignal Brand Style Guide" at bounding box center [398, 285] width 123 height 15
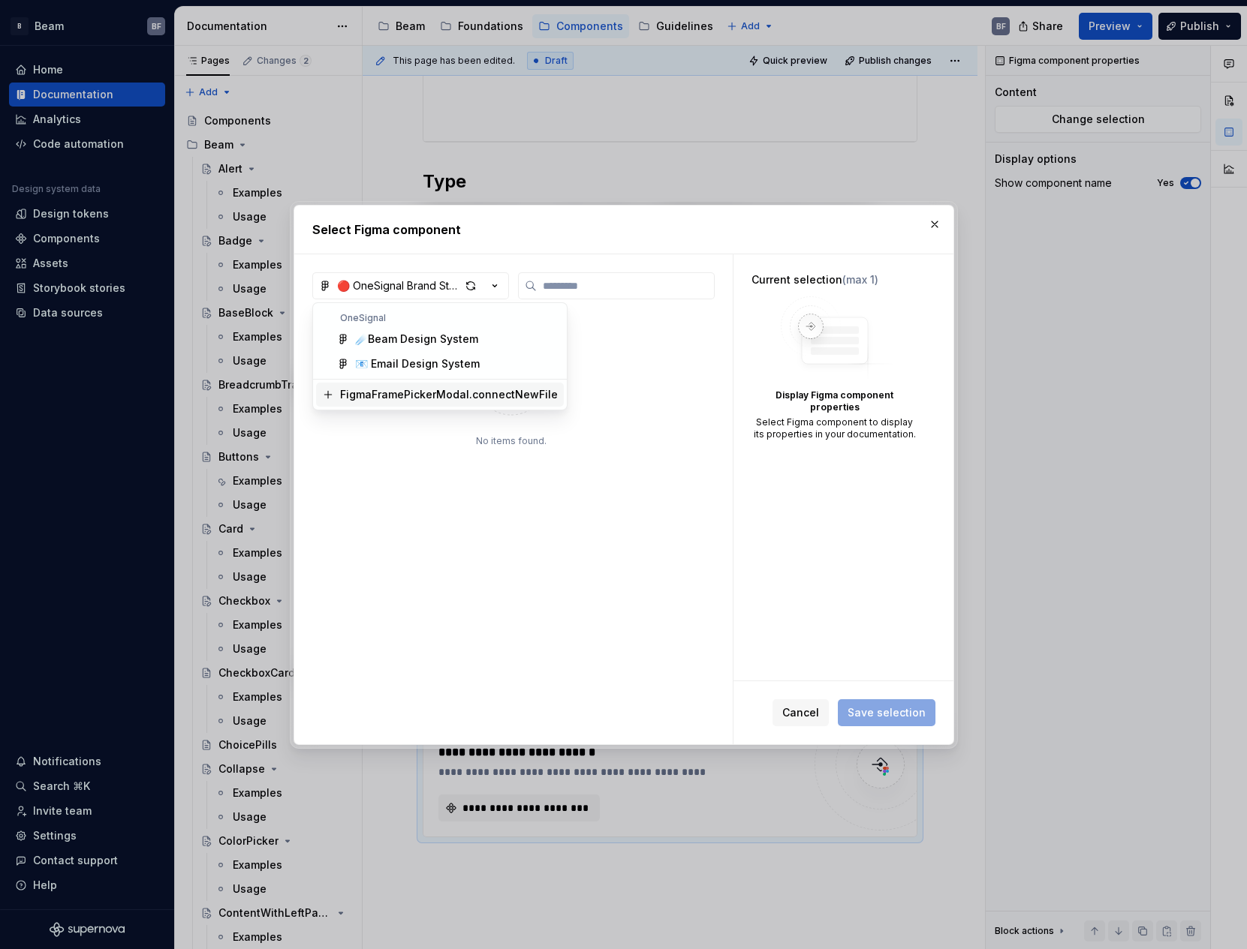
click at [426, 399] on div "FigmaFramePickerModal.connectNewFile" at bounding box center [449, 394] width 218 height 15
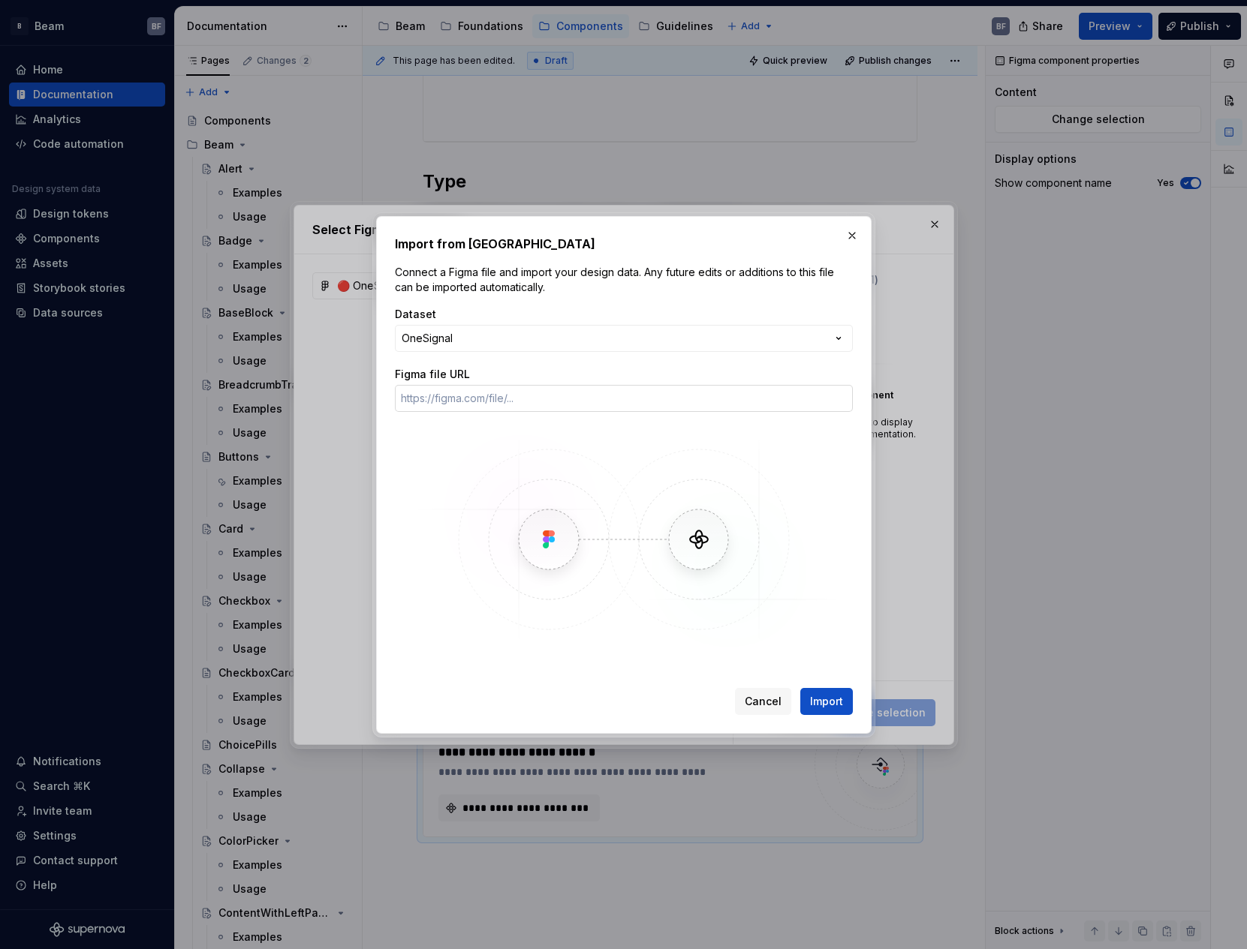
click at [528, 393] on input "Figma file URL" at bounding box center [624, 398] width 458 height 27
click at [850, 237] on button "button" at bounding box center [851, 235] width 21 height 21
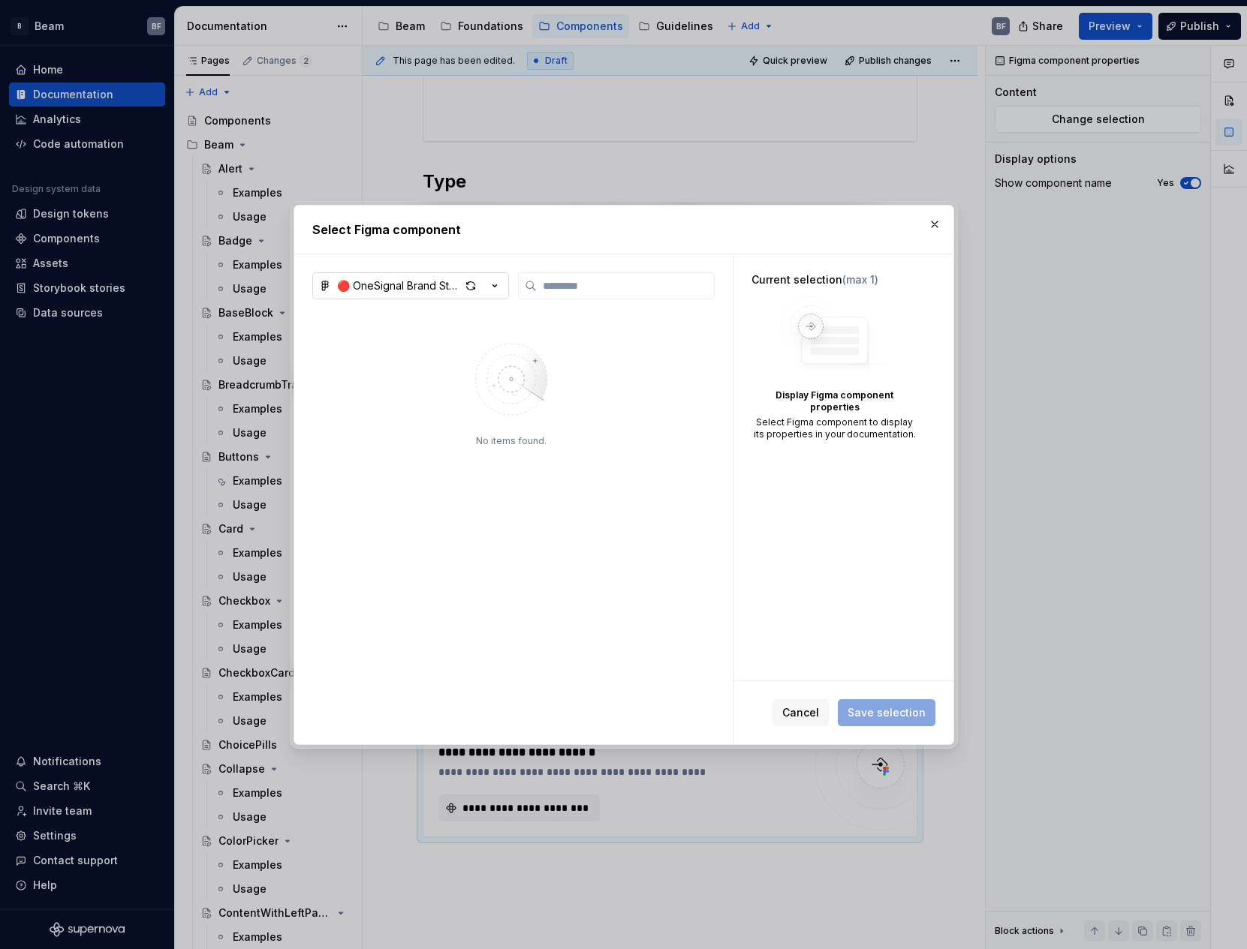
click at [361, 281] on div "🔴 OneSignal Brand Style Guide" at bounding box center [398, 285] width 123 height 15
click at [401, 330] on span "☄️Beam Design System" at bounding box center [440, 339] width 248 height 24
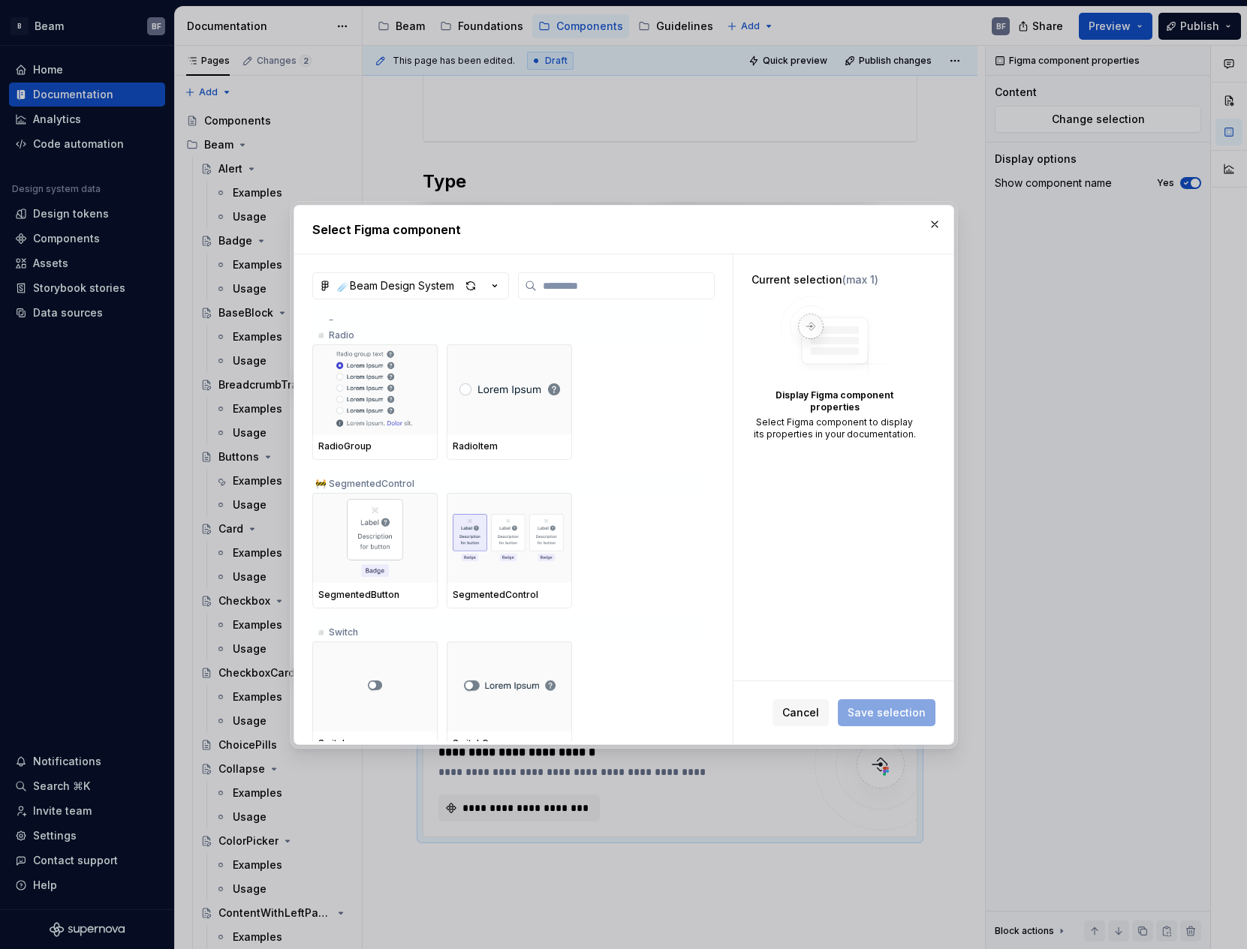
scroll to position [12910, 0]
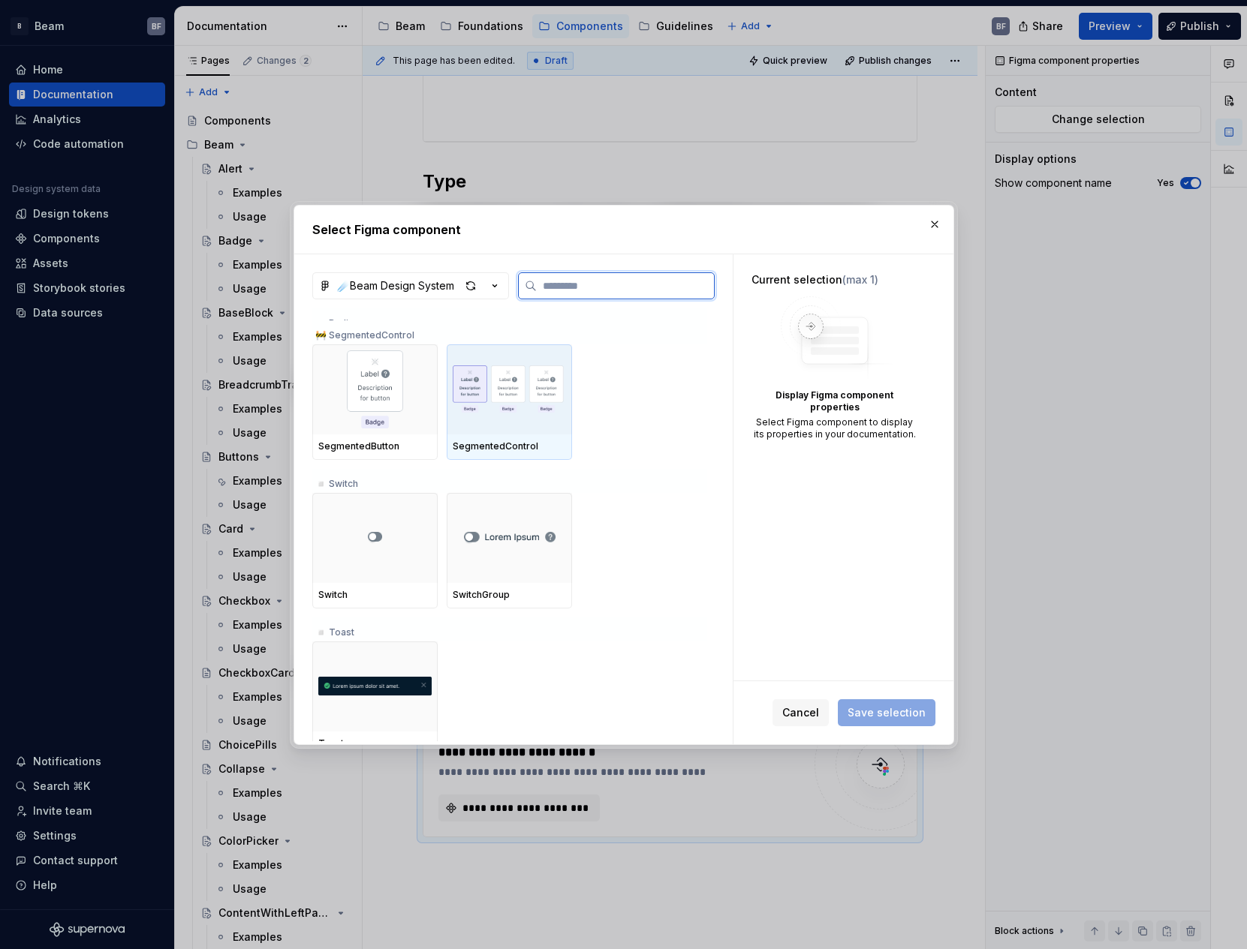
click at [519, 393] on img at bounding box center [509, 390] width 113 height 78
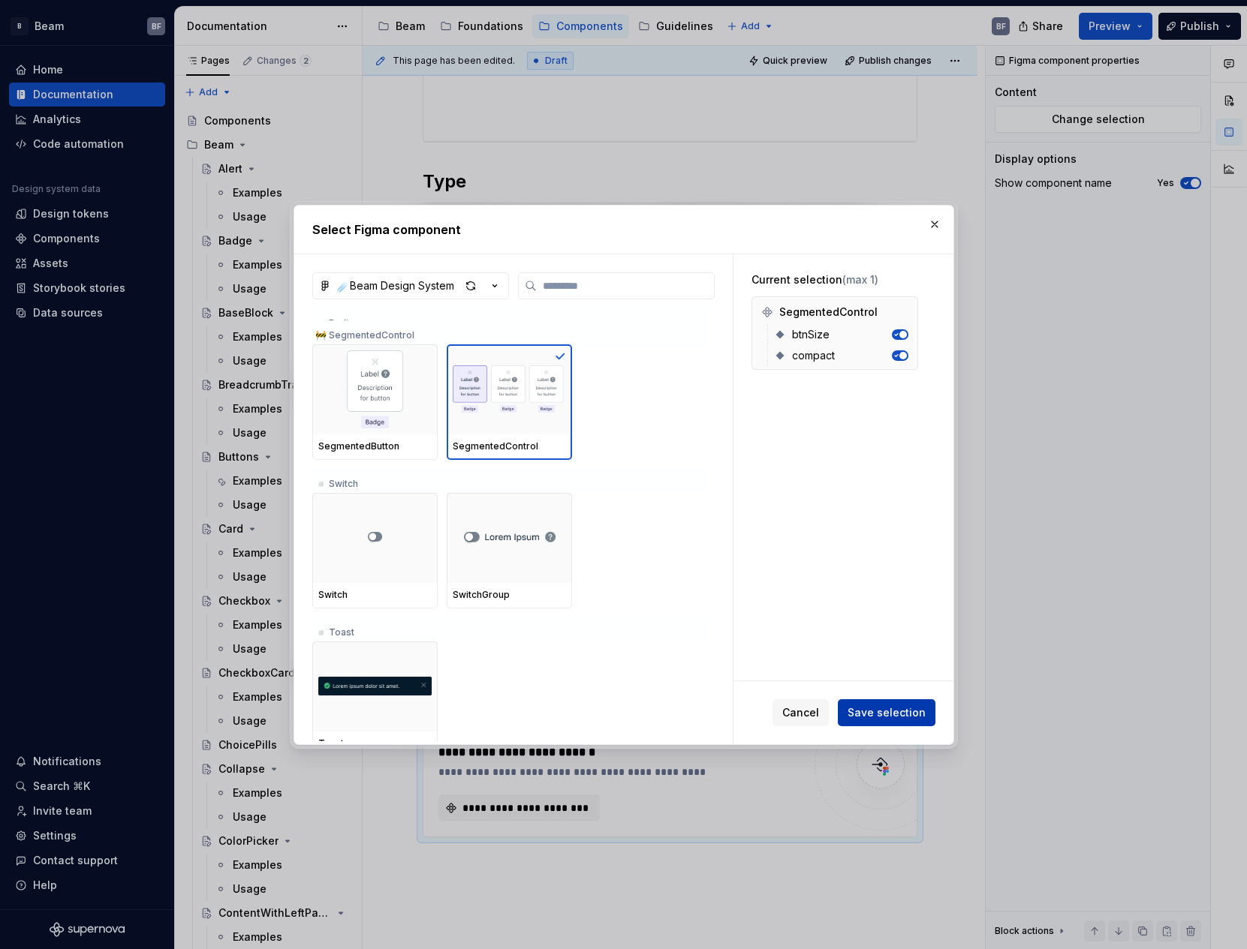
click at [881, 709] on span "Save selection" at bounding box center [886, 713] width 78 height 15
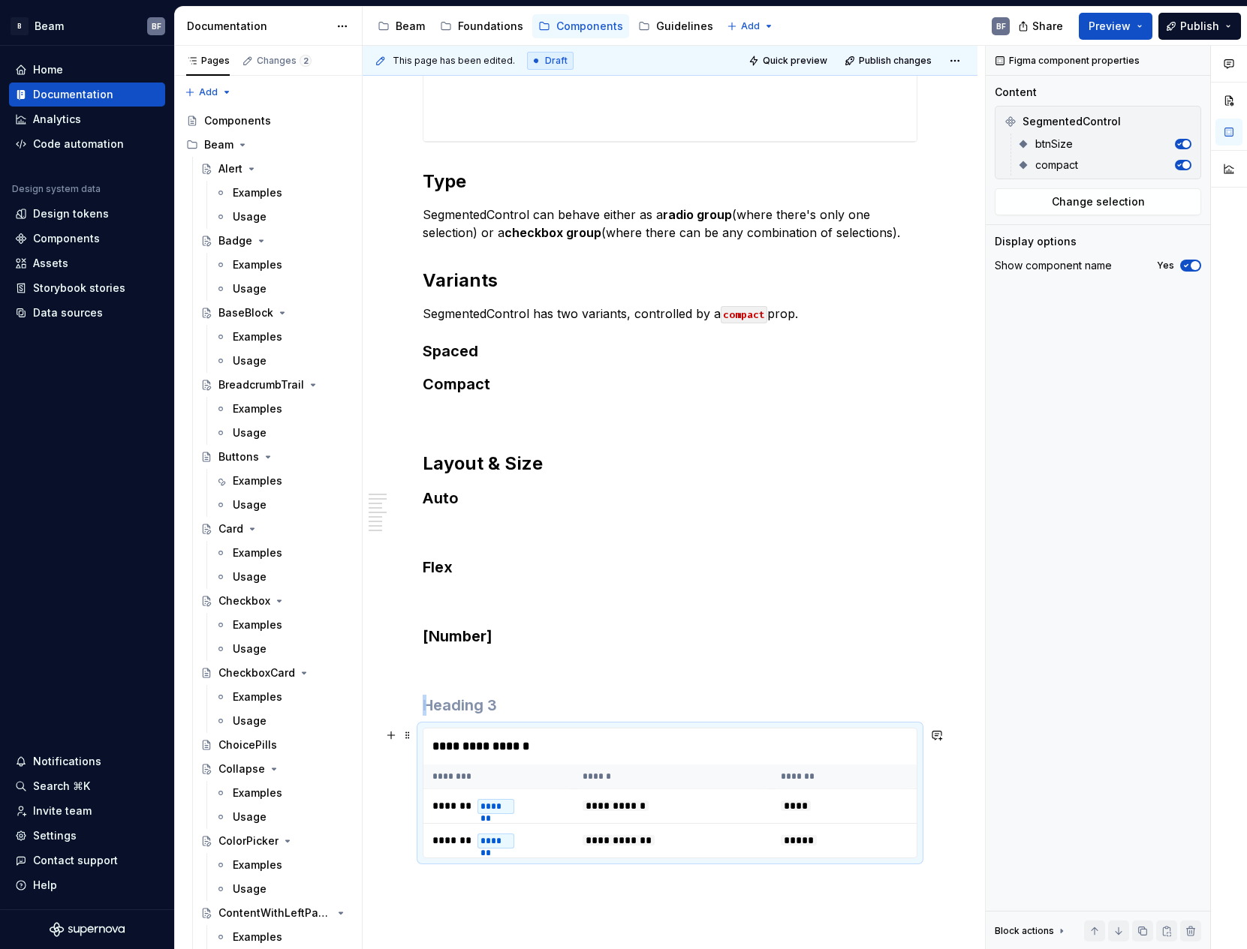
click at [664, 728] on div "**********" at bounding box center [670, 793] width 495 height 131
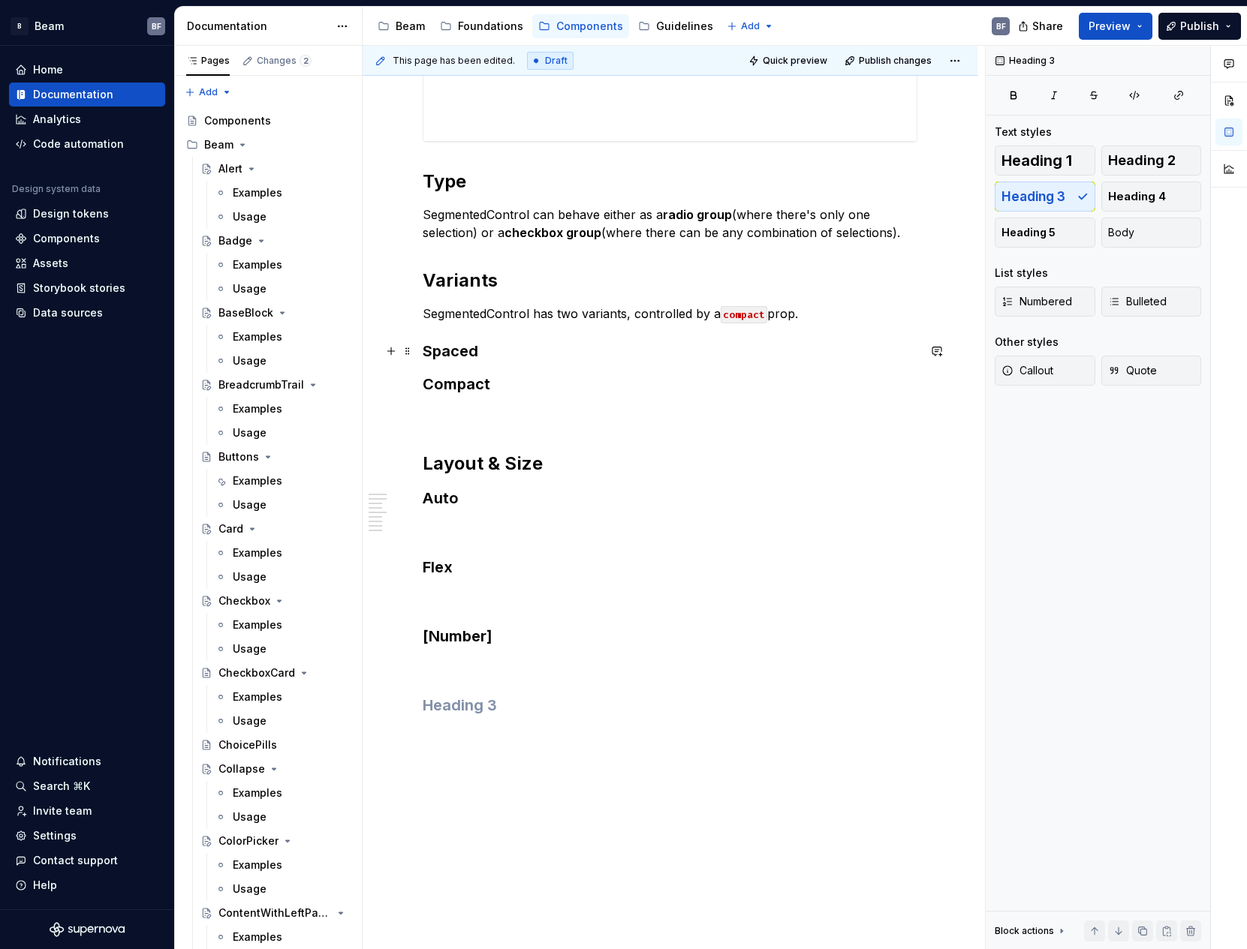
click at [525, 360] on h3 "Spaced" at bounding box center [670, 351] width 495 height 21
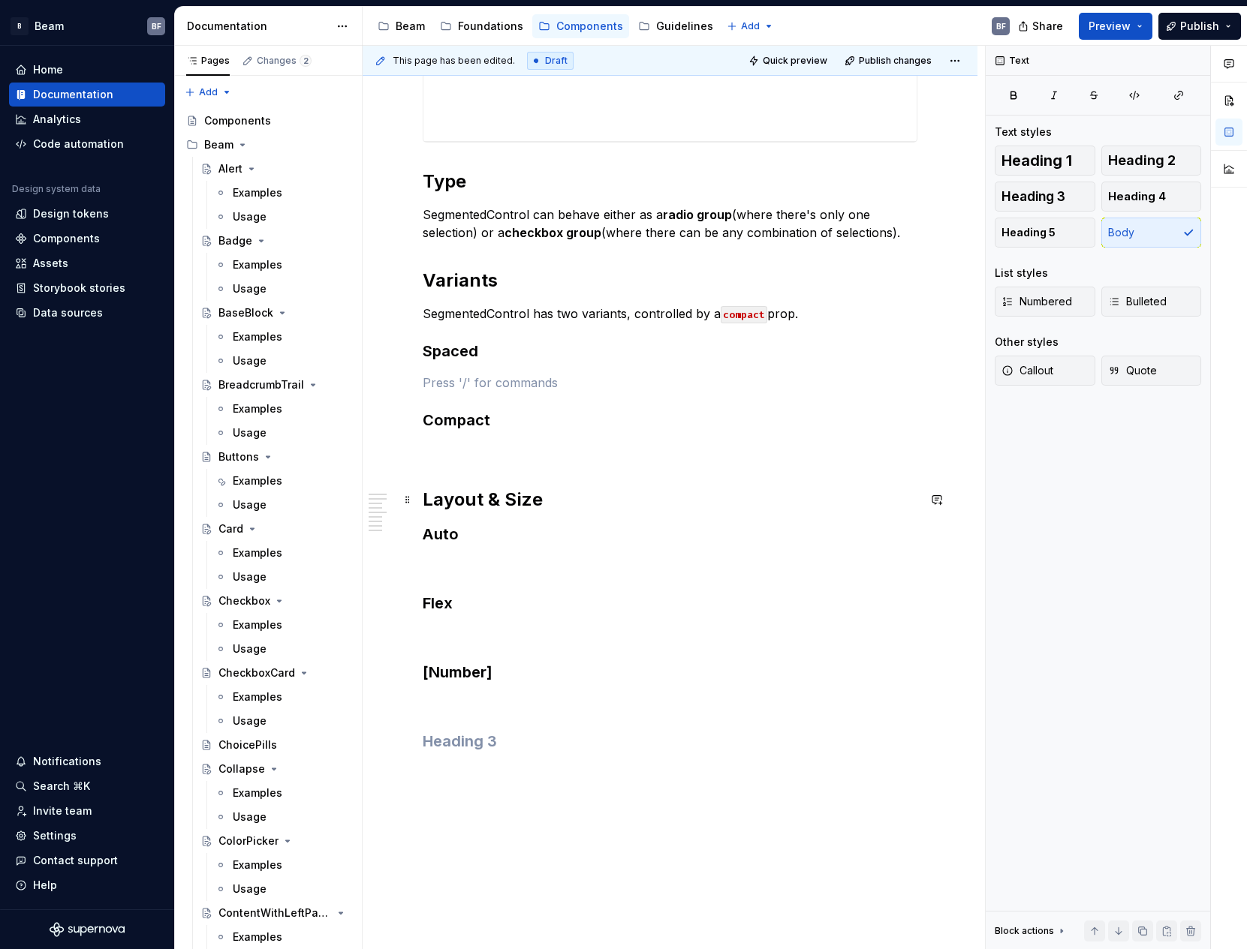
click at [573, 511] on h2 "Layout & Size" at bounding box center [670, 500] width 495 height 24
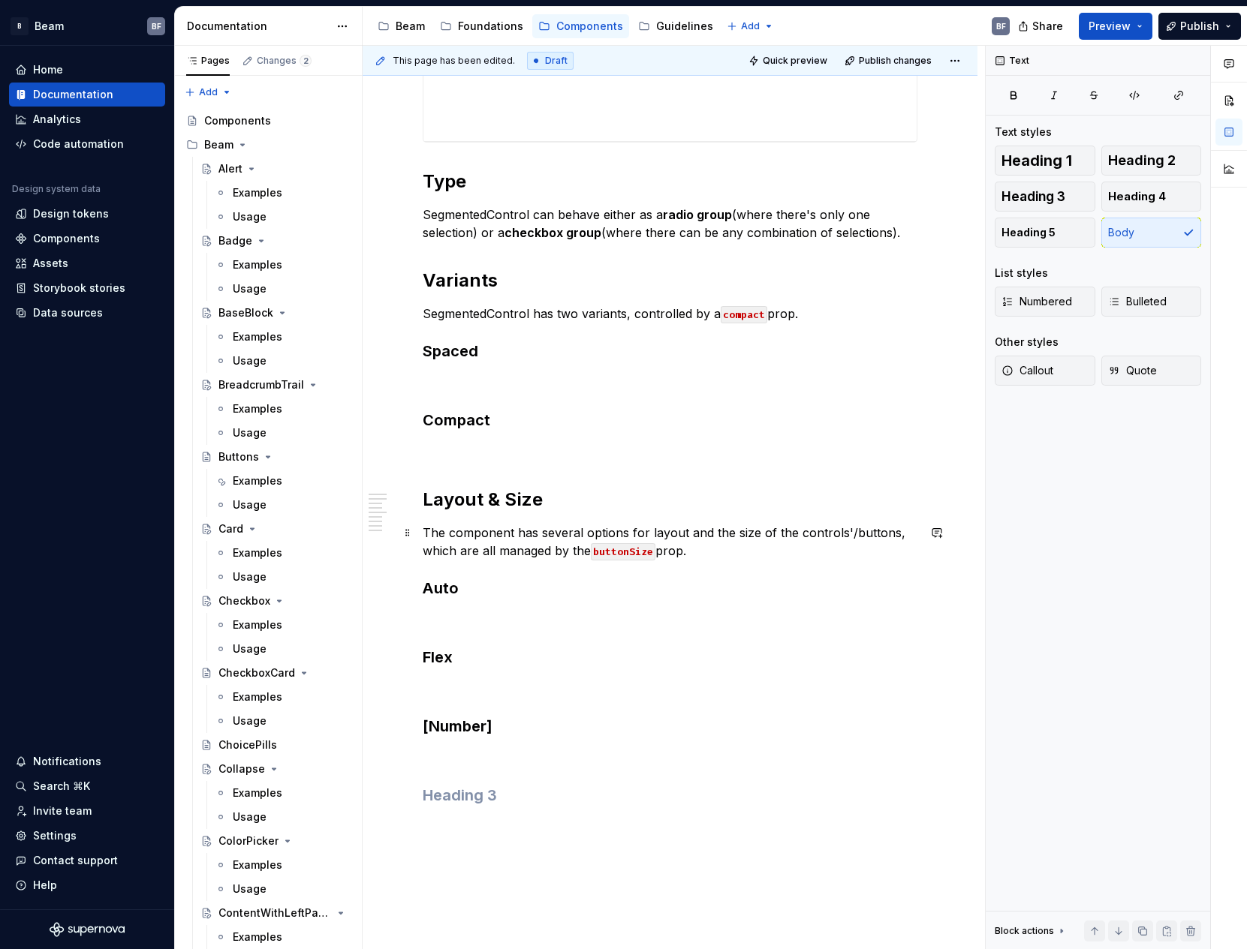
click at [843, 528] on p "The component has several options for layout and the size of the controls'/butt…" at bounding box center [670, 542] width 495 height 36
click at [466, 611] on p at bounding box center [670, 620] width 495 height 18
click at [390, 377] on button "button" at bounding box center [391, 382] width 21 height 21
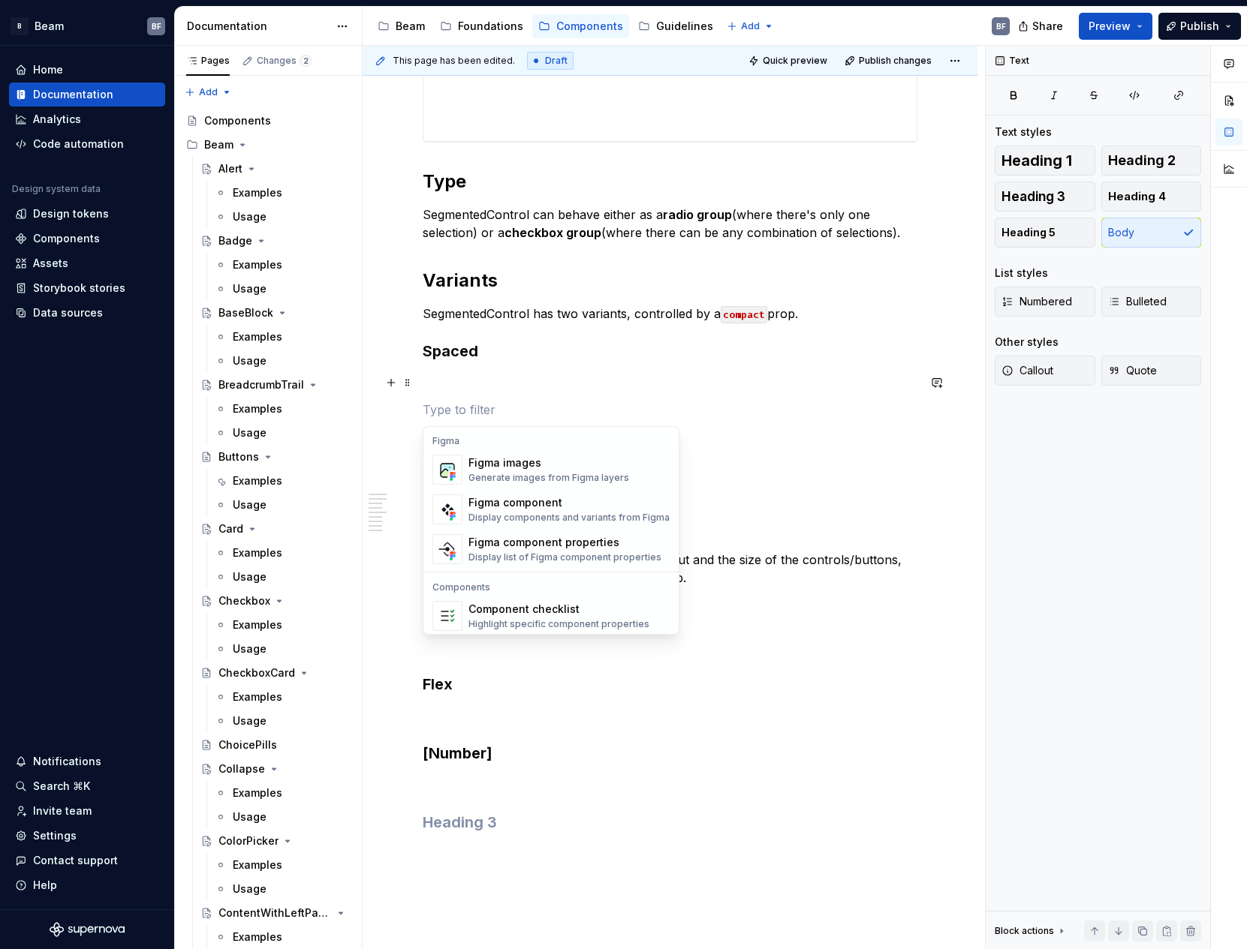
scroll to position [1447, 0]
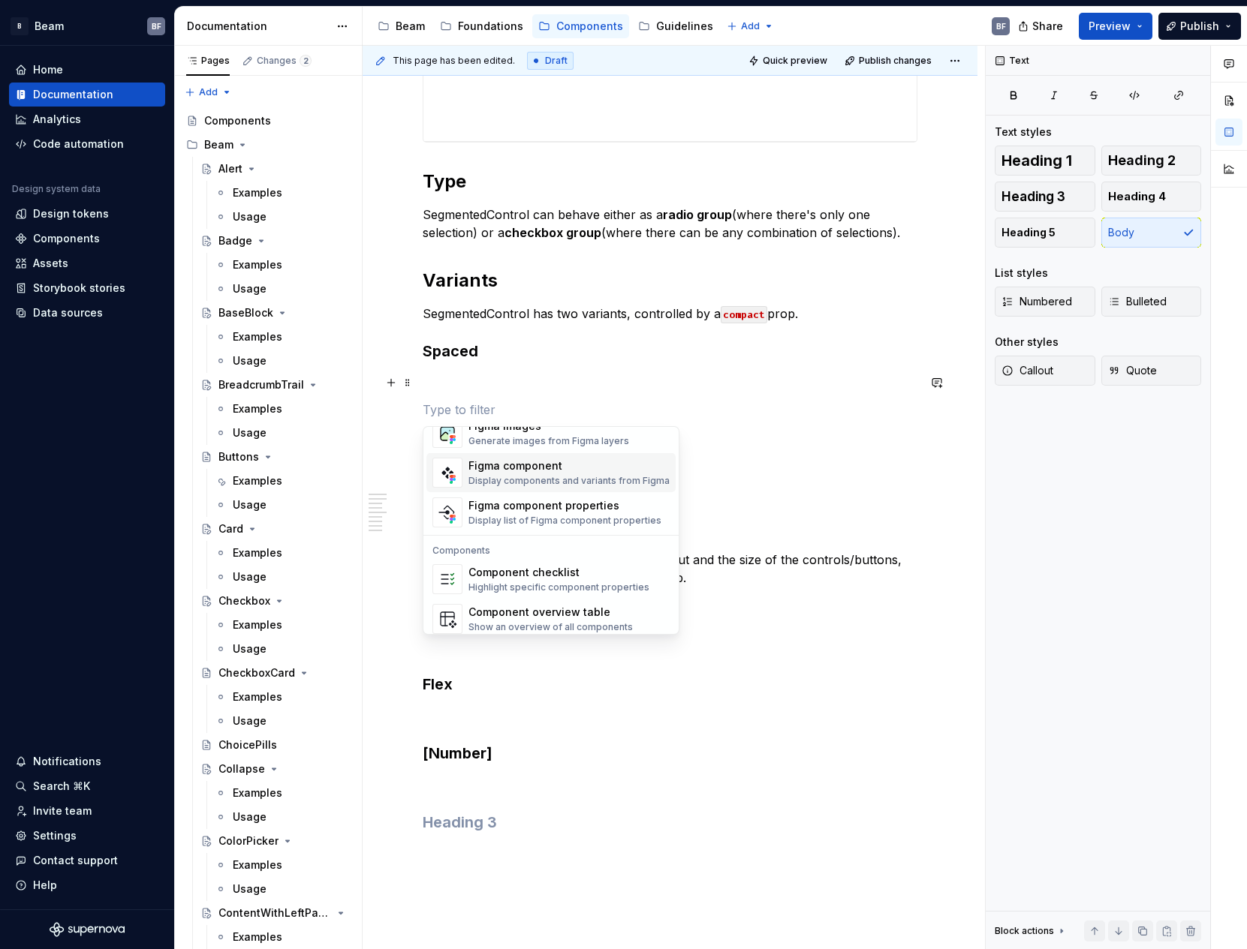
click at [549, 476] on div "Display components and variants from Figma" at bounding box center [568, 481] width 201 height 12
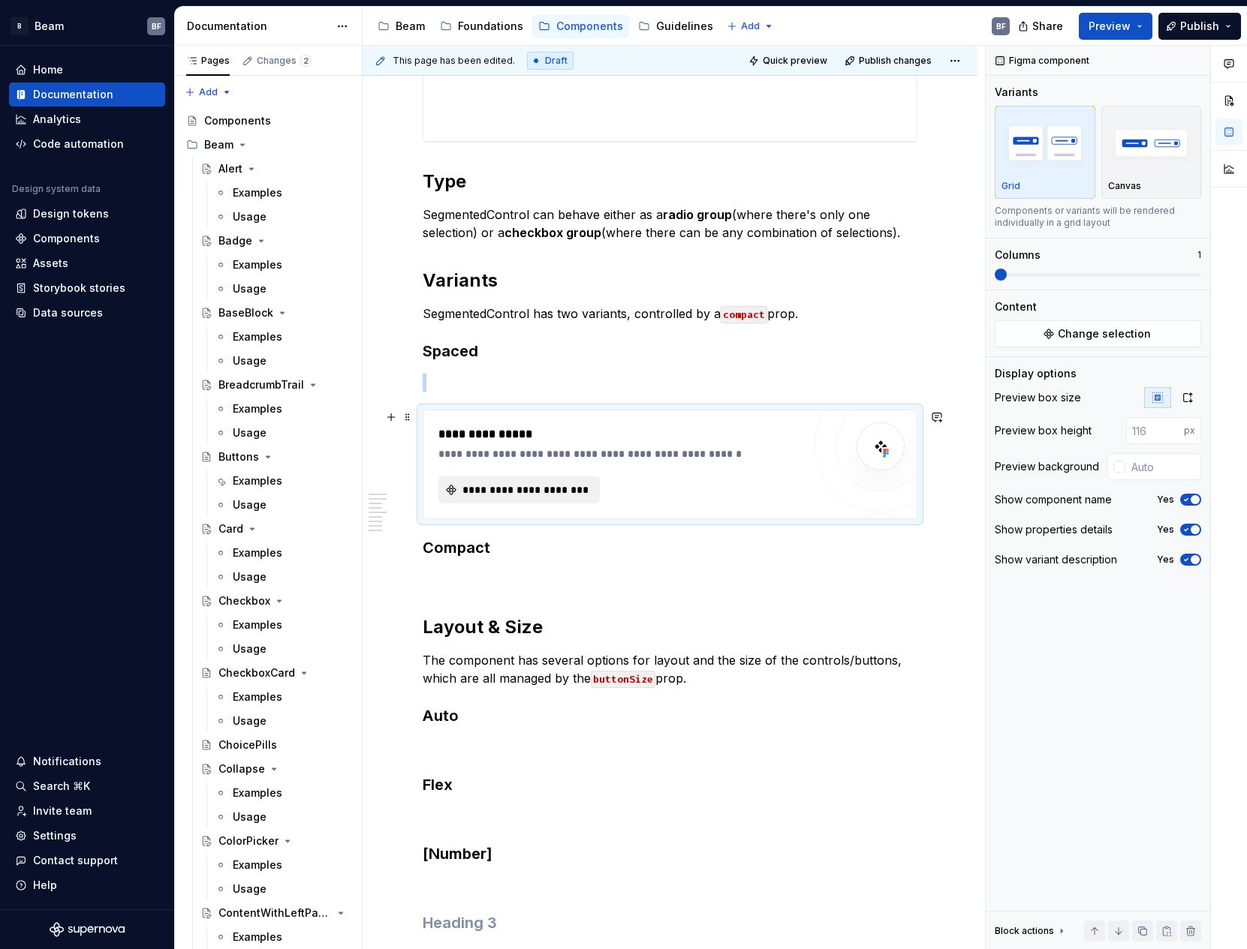
click at [565, 484] on span "**********" at bounding box center [525, 490] width 130 height 15
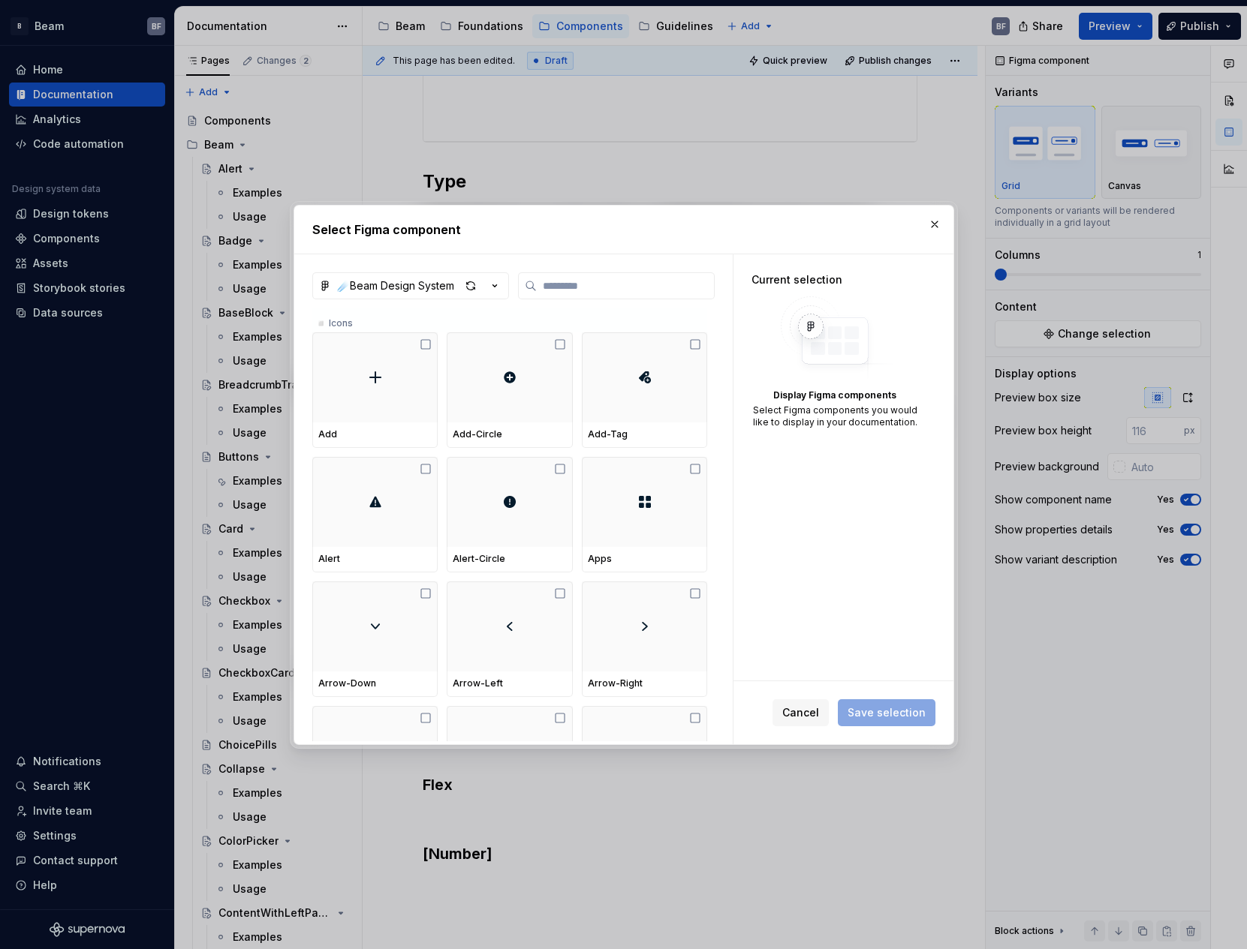
type textarea "*"
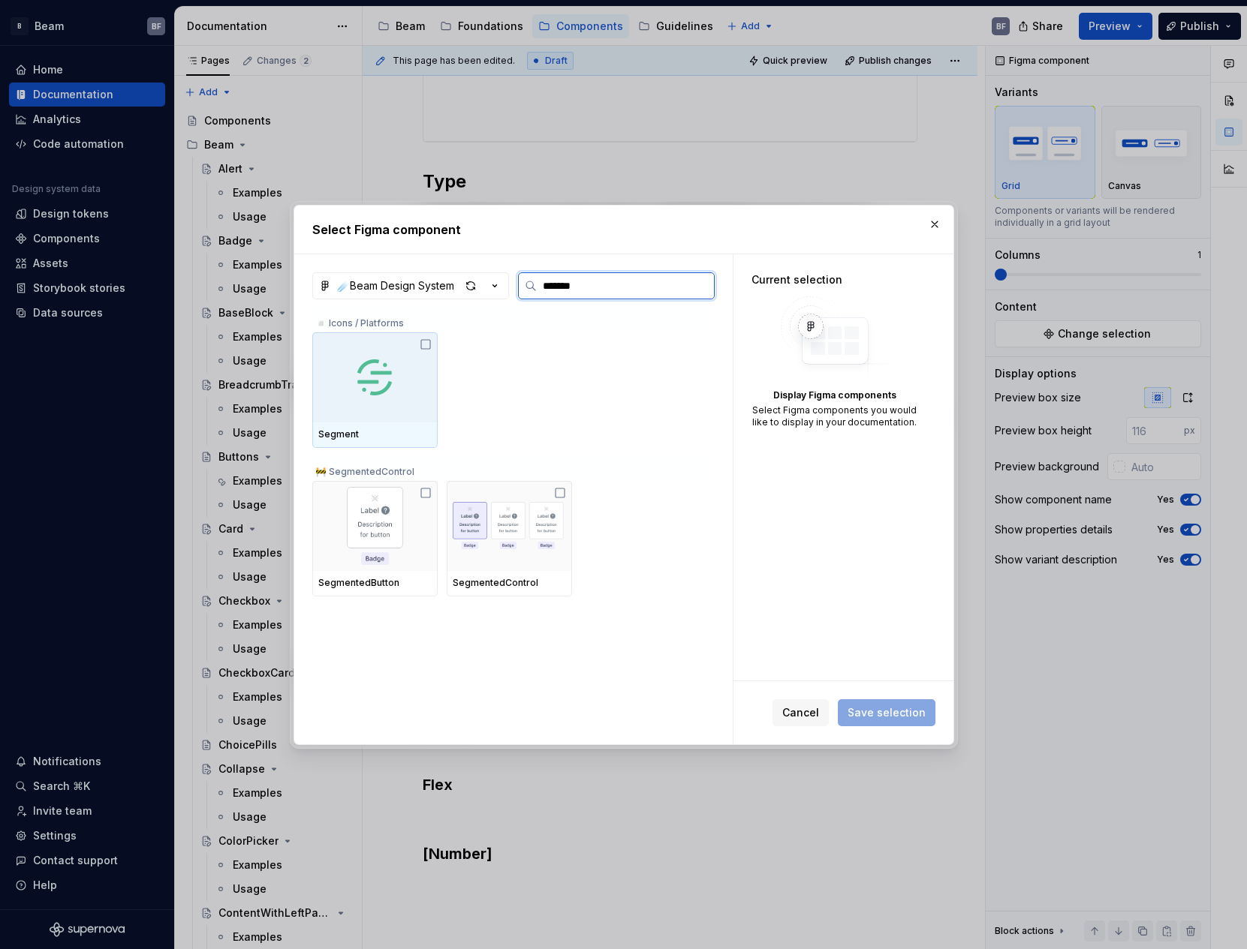
type input "********"
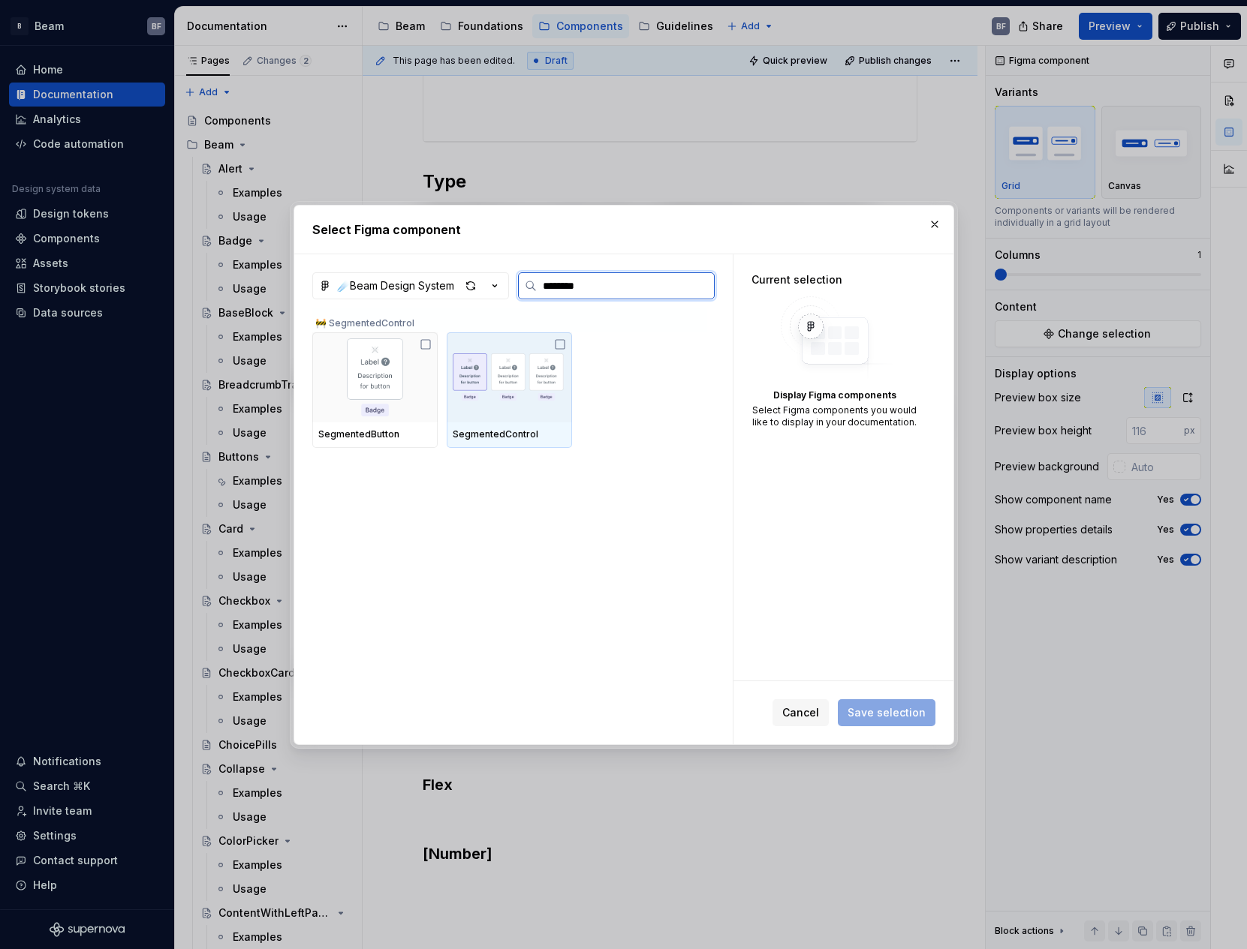
click at [483, 382] on img at bounding box center [509, 378] width 113 height 78
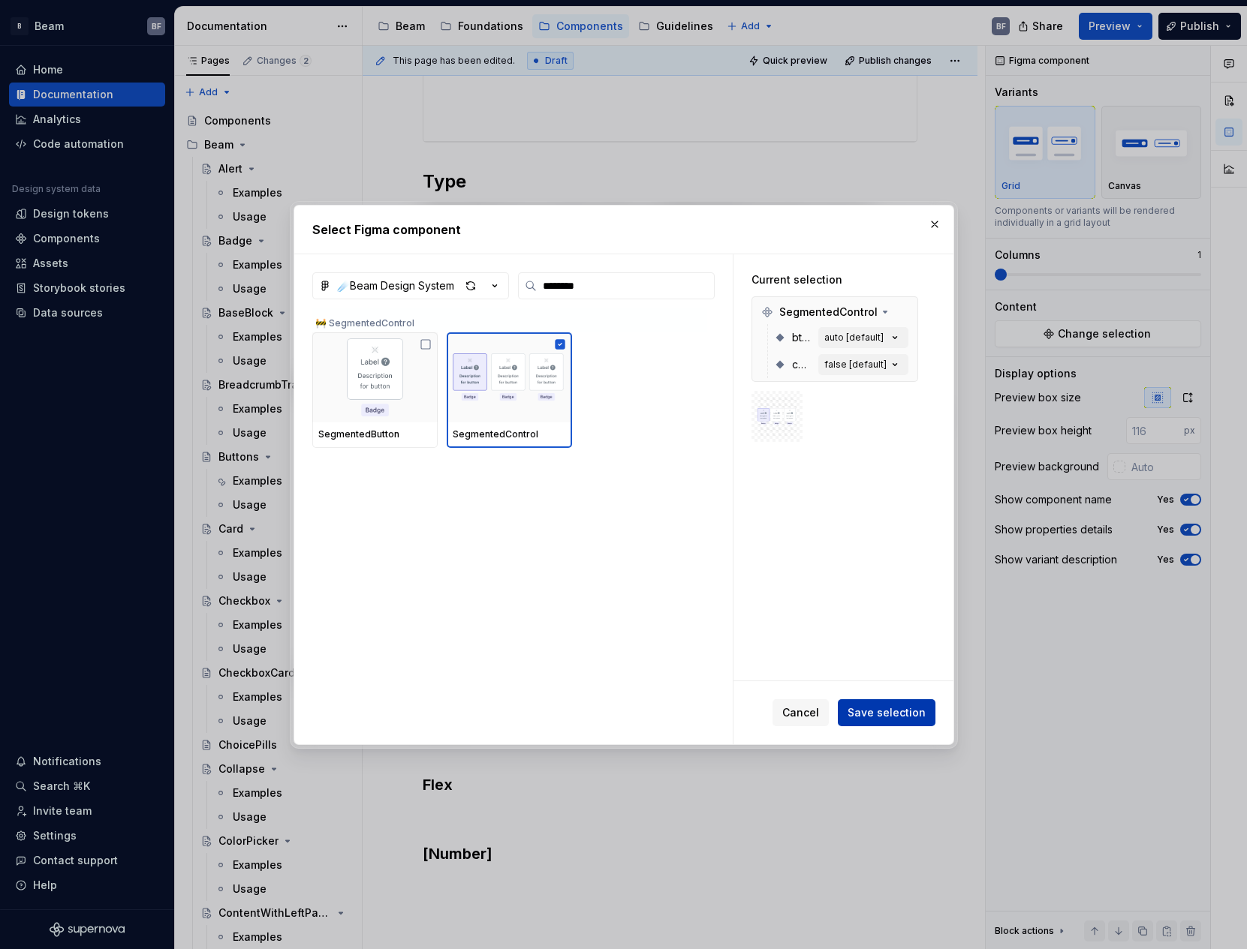
click at [880, 709] on span "Save selection" at bounding box center [886, 713] width 78 height 15
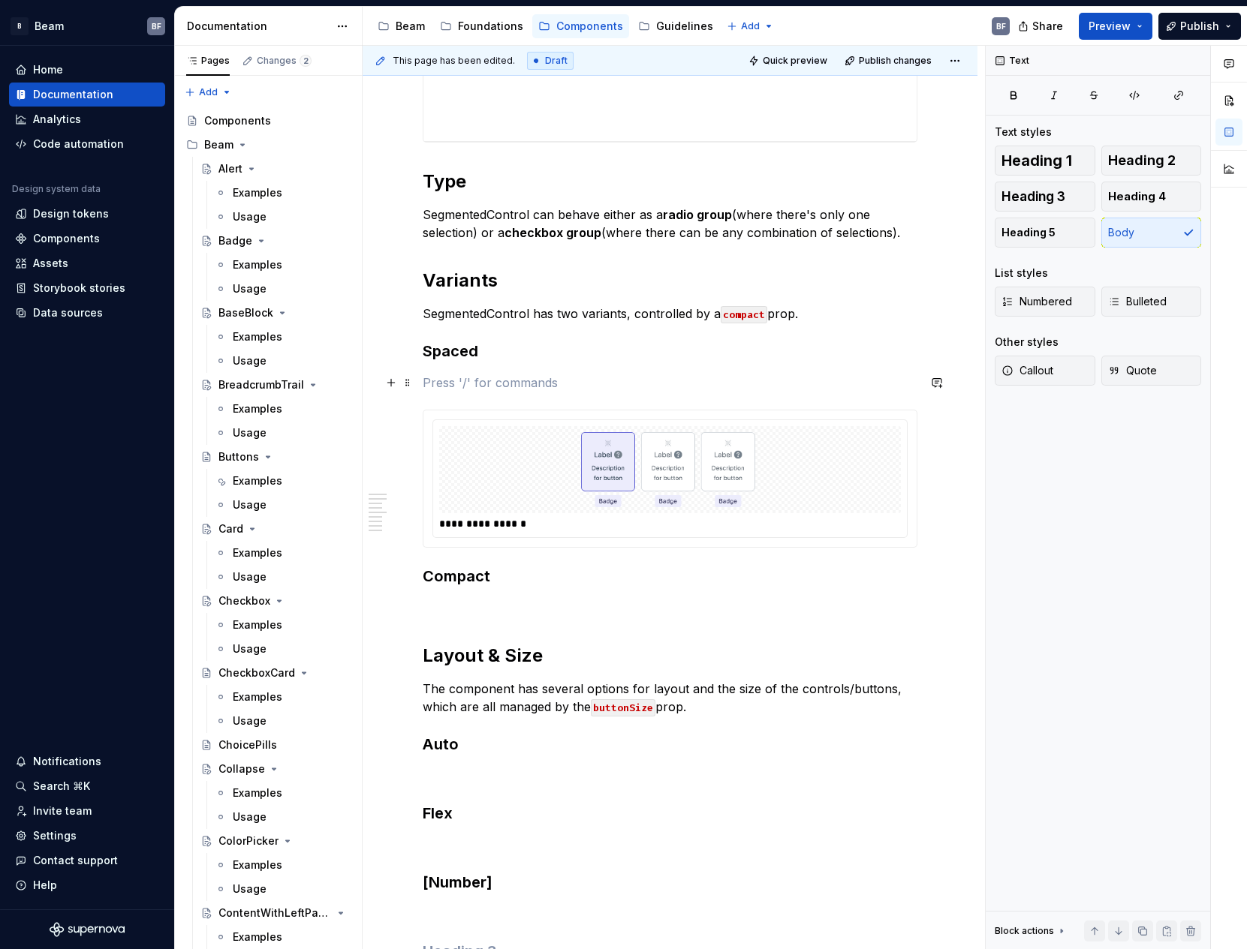
drag, startPoint x: 510, startPoint y: 408, endPoint x: 504, endPoint y: 386, distance: 22.6
click at [504, 386] on div "**********" at bounding box center [670, 290] width 495 height 1404
click at [518, 413] on div "**********" at bounding box center [669, 479] width 493 height 137
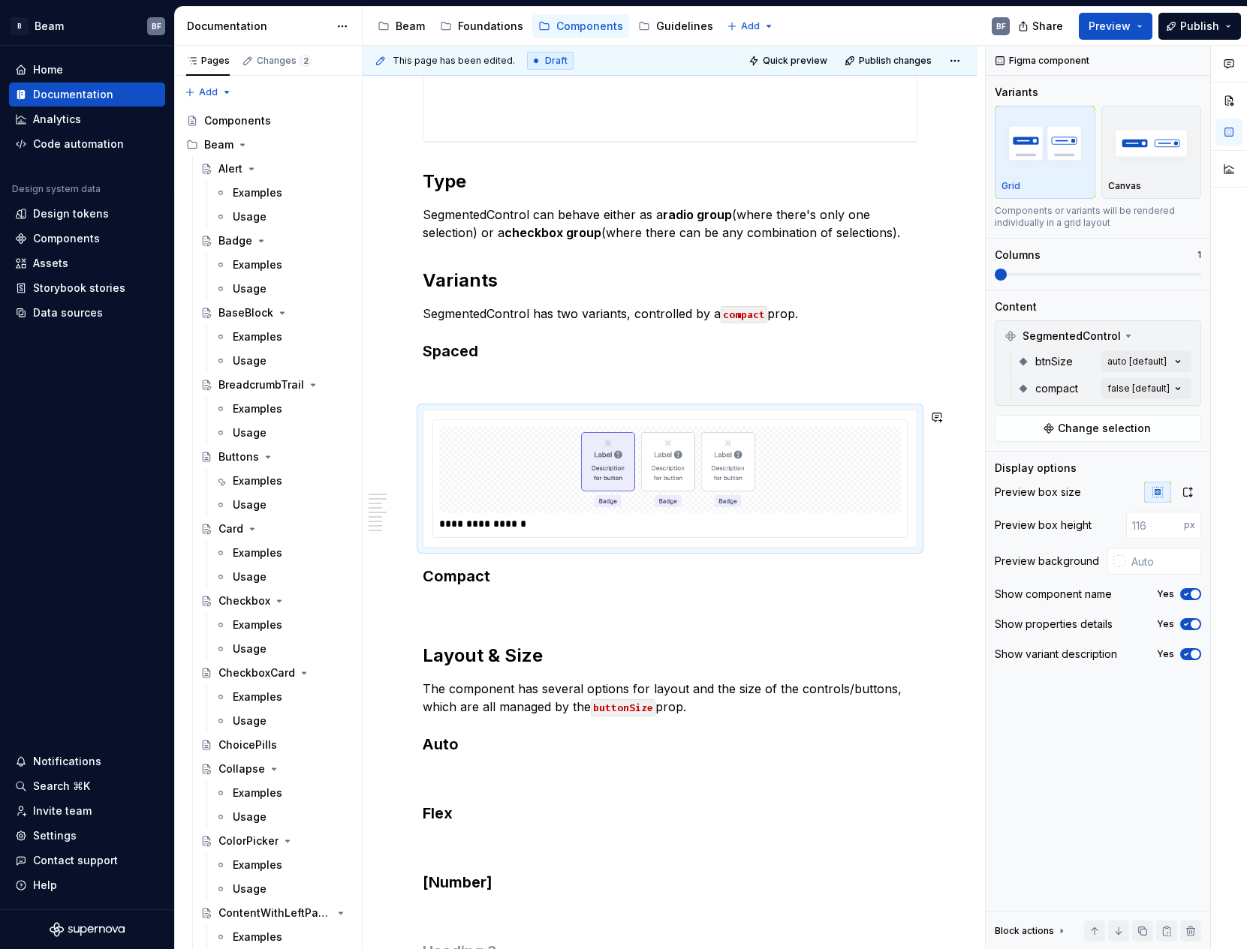
click at [495, 383] on p at bounding box center [670, 383] width 495 height 18
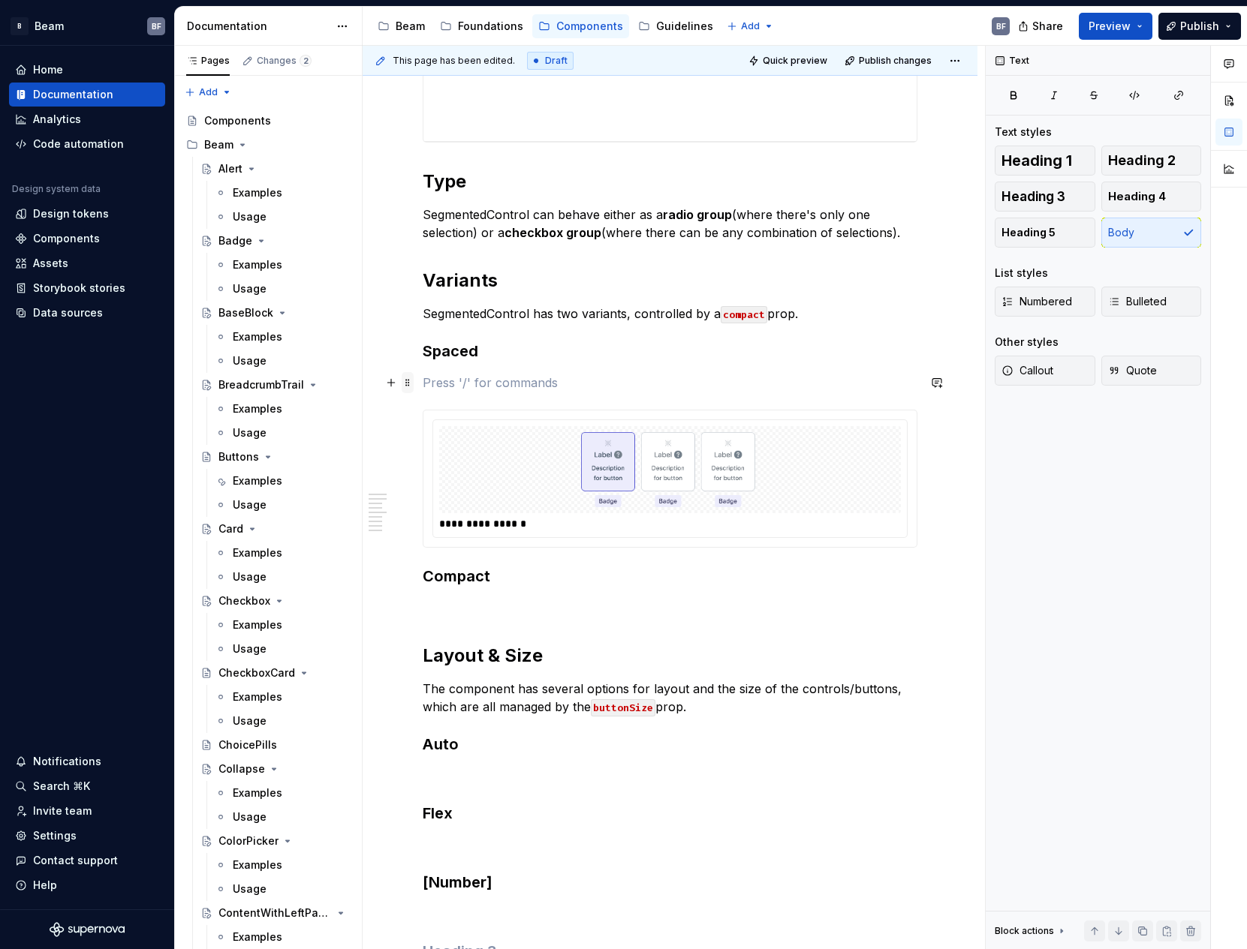
click at [407, 384] on span at bounding box center [408, 382] width 12 height 21
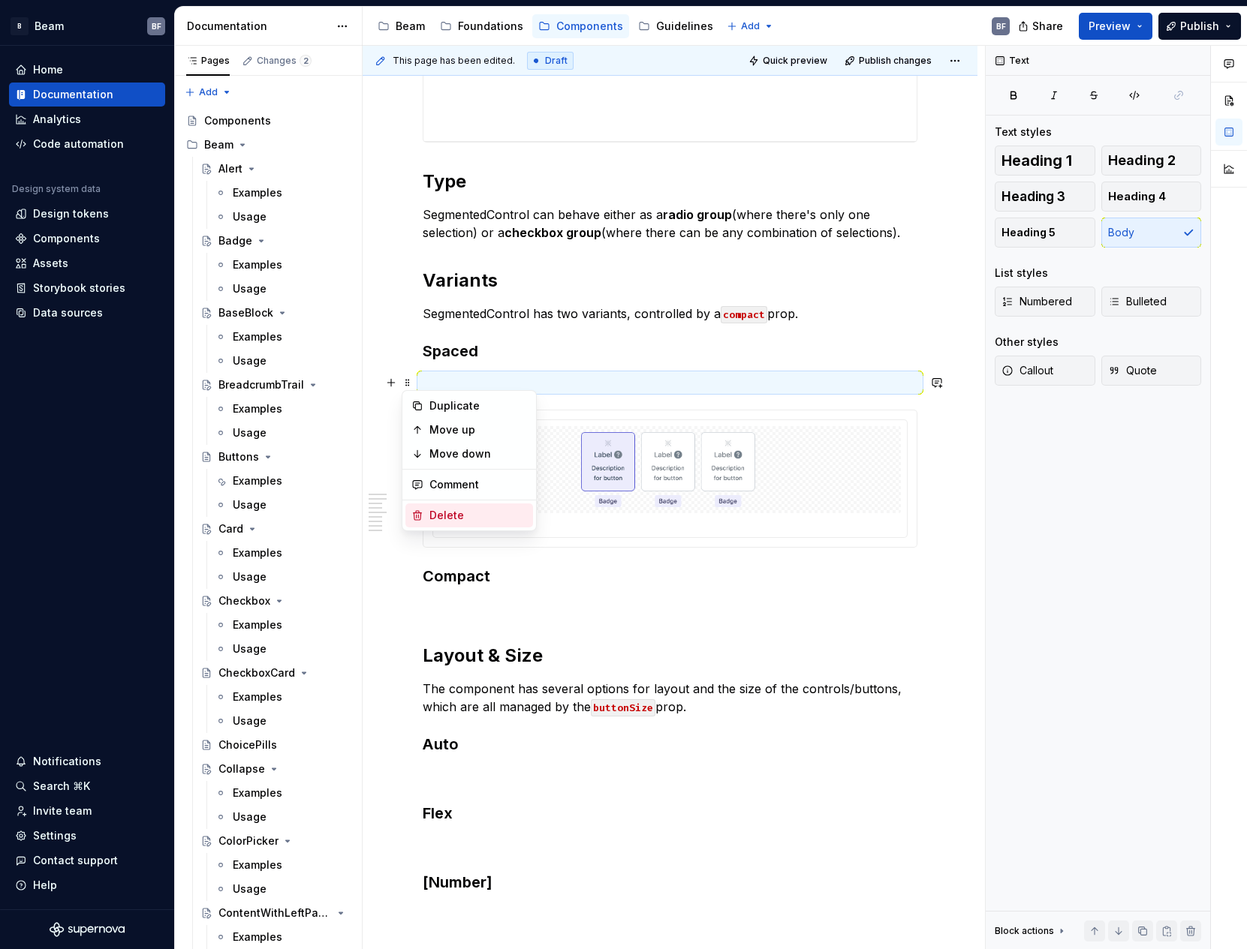
click at [456, 509] on div "Delete" at bounding box center [478, 515] width 98 height 15
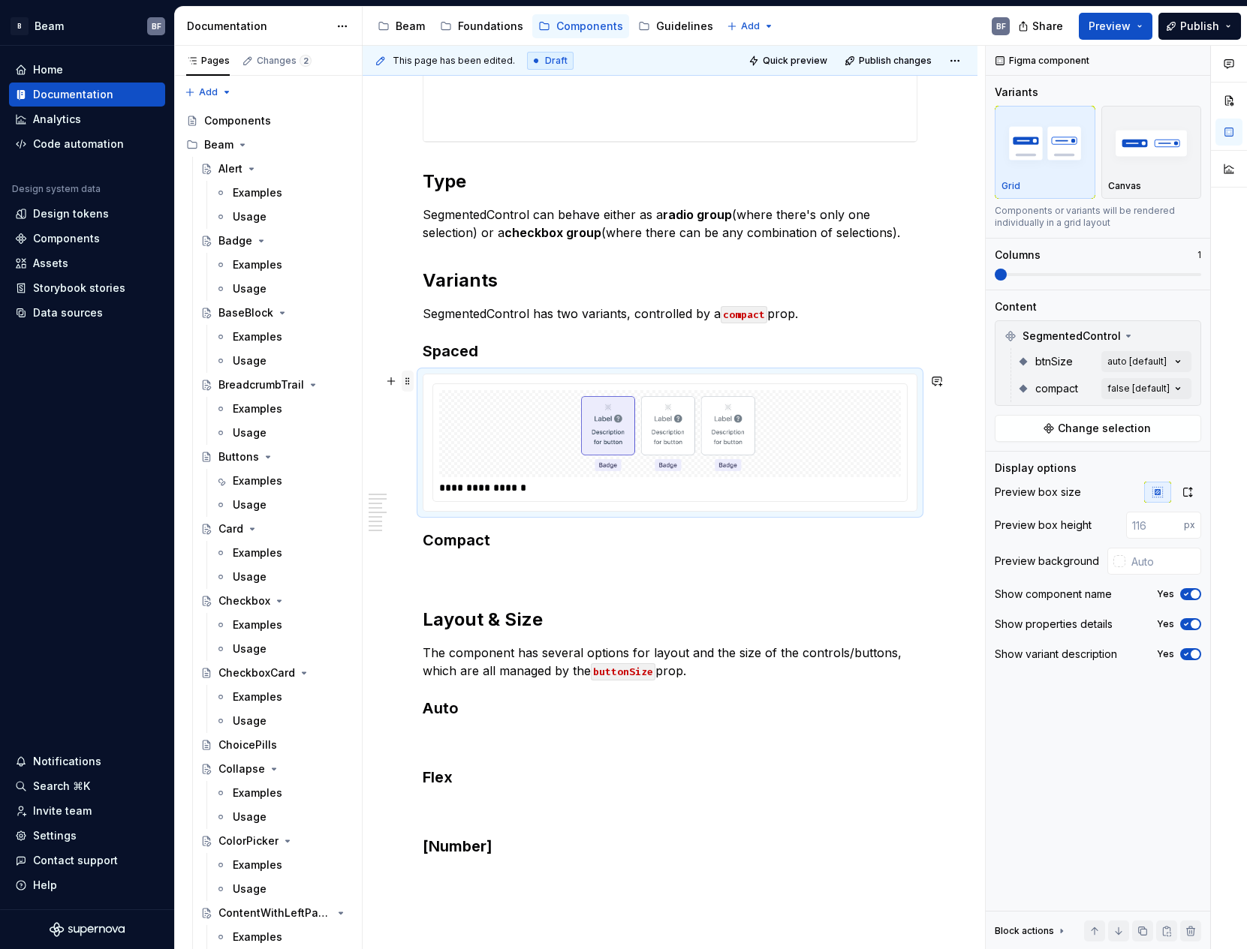
click at [408, 388] on span at bounding box center [408, 381] width 12 height 21
click at [446, 411] on div "Duplicate" at bounding box center [478, 404] width 98 height 15
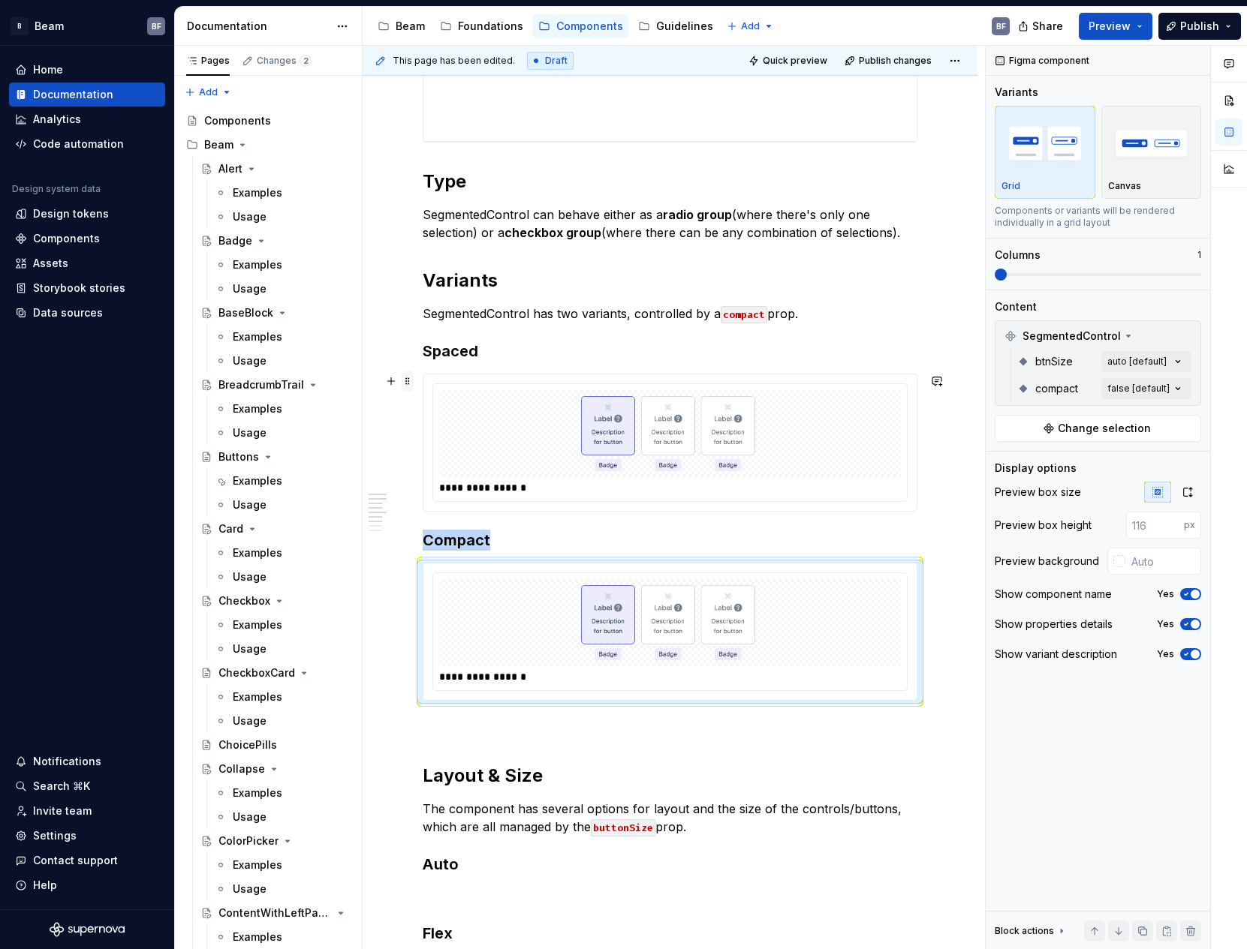
click at [411, 378] on span at bounding box center [408, 381] width 12 height 21
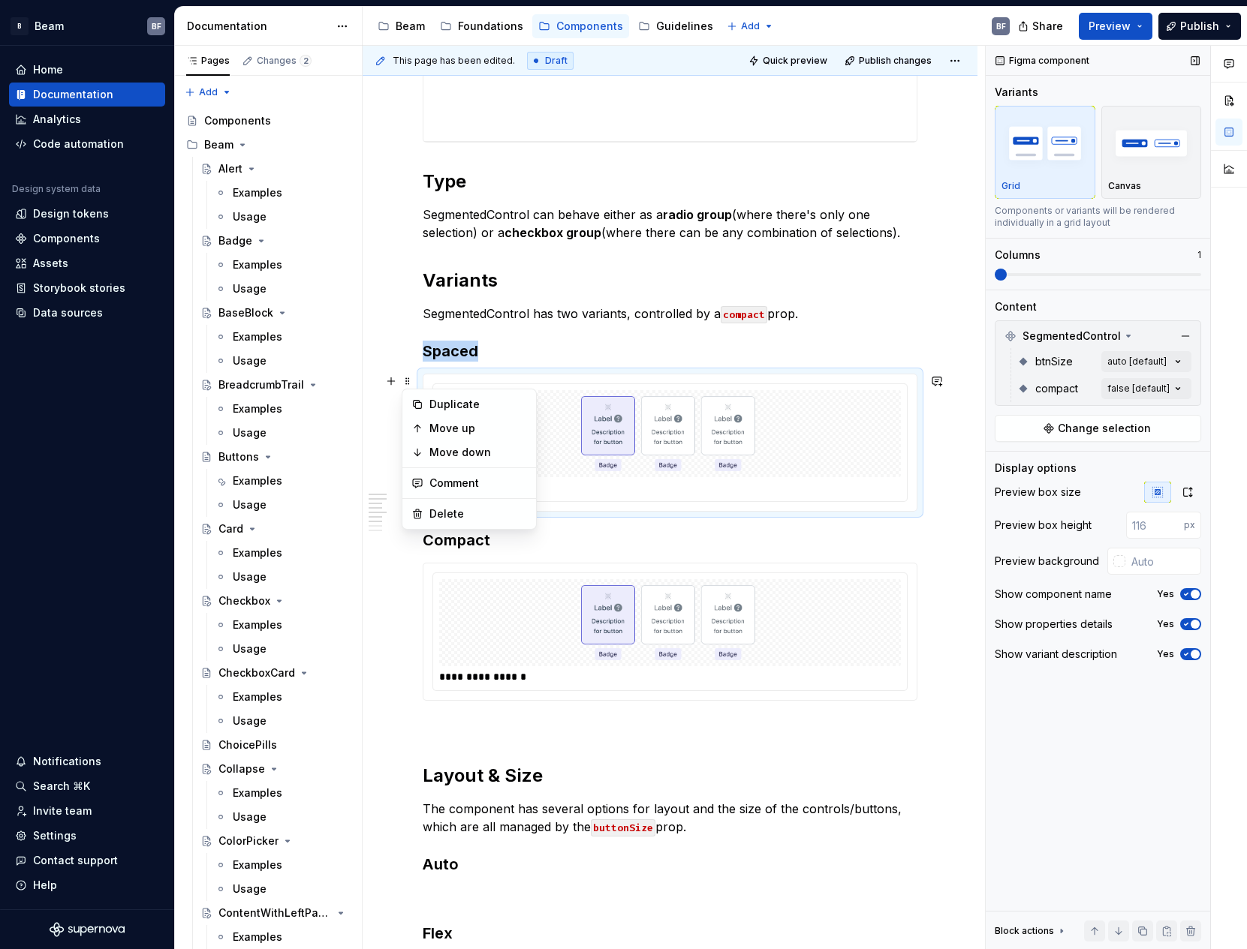
click at [1193, 590] on span "button" at bounding box center [1194, 594] width 9 height 9
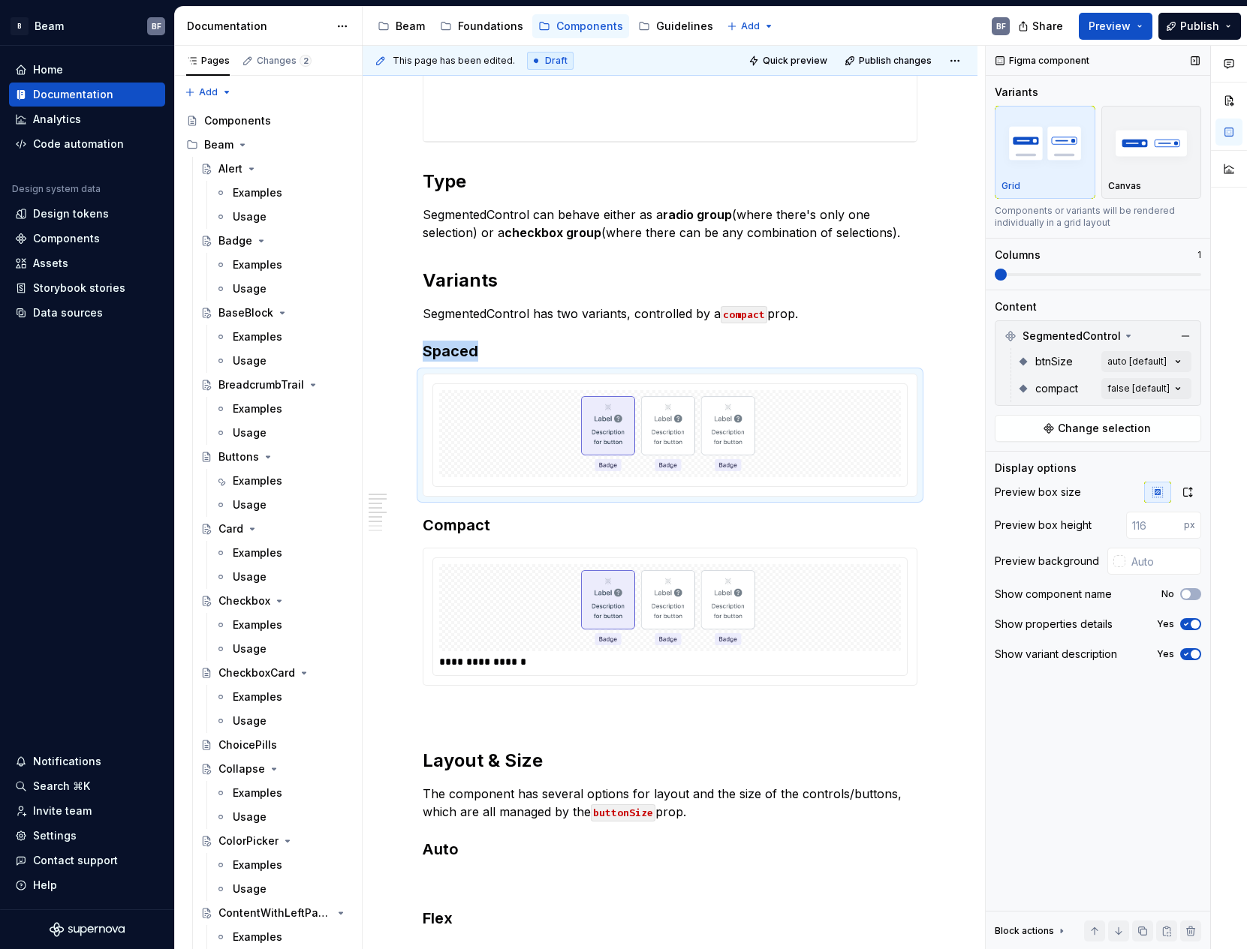
click at [1189, 652] on icon "button" at bounding box center [1186, 654] width 12 height 9
click at [1187, 495] on icon "button" at bounding box center [1187, 492] width 12 height 12
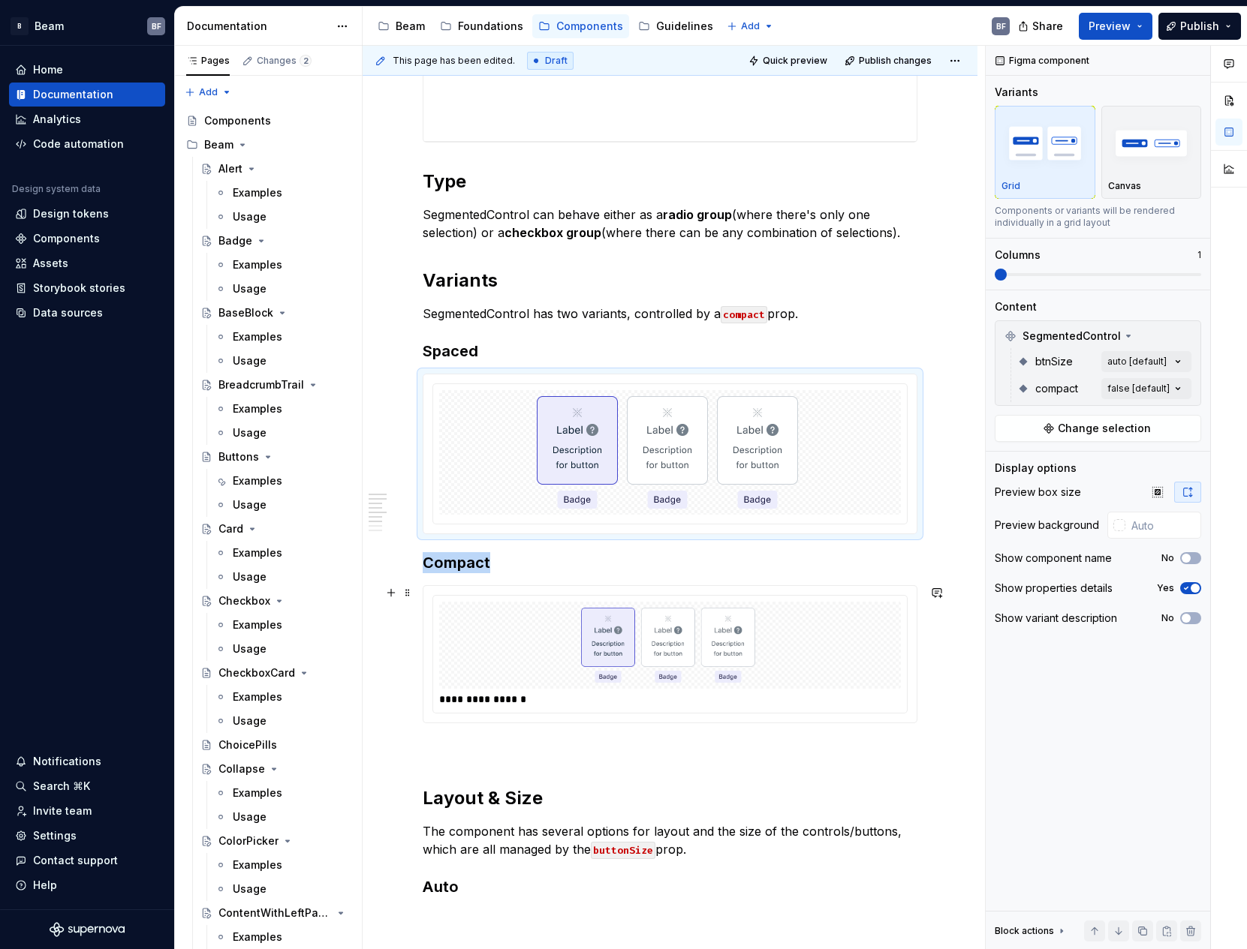
click at [852, 612] on div at bounding box center [670, 645] width 462 height 87
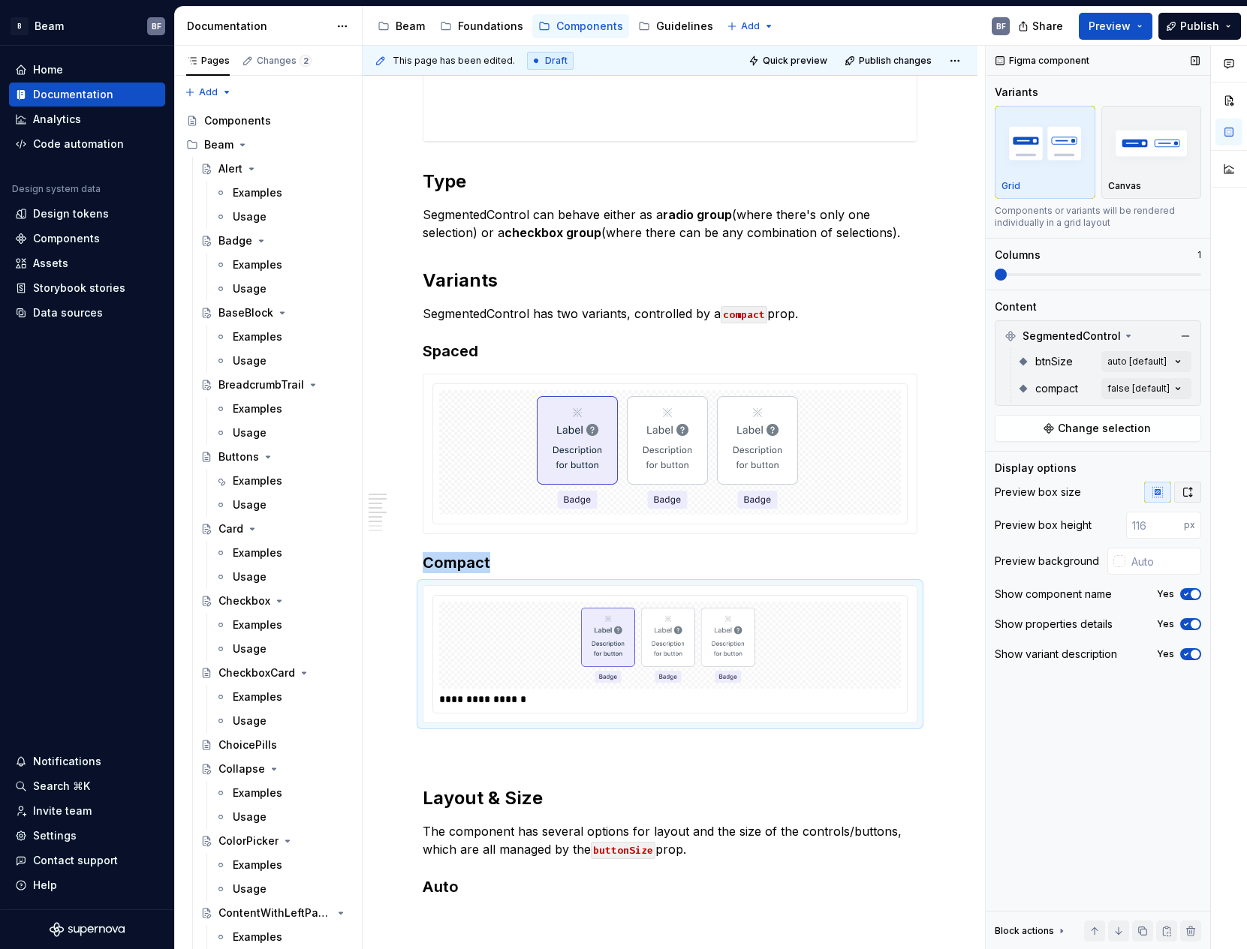
click at [1187, 495] on icon "button" at bounding box center [1187, 492] width 12 height 12
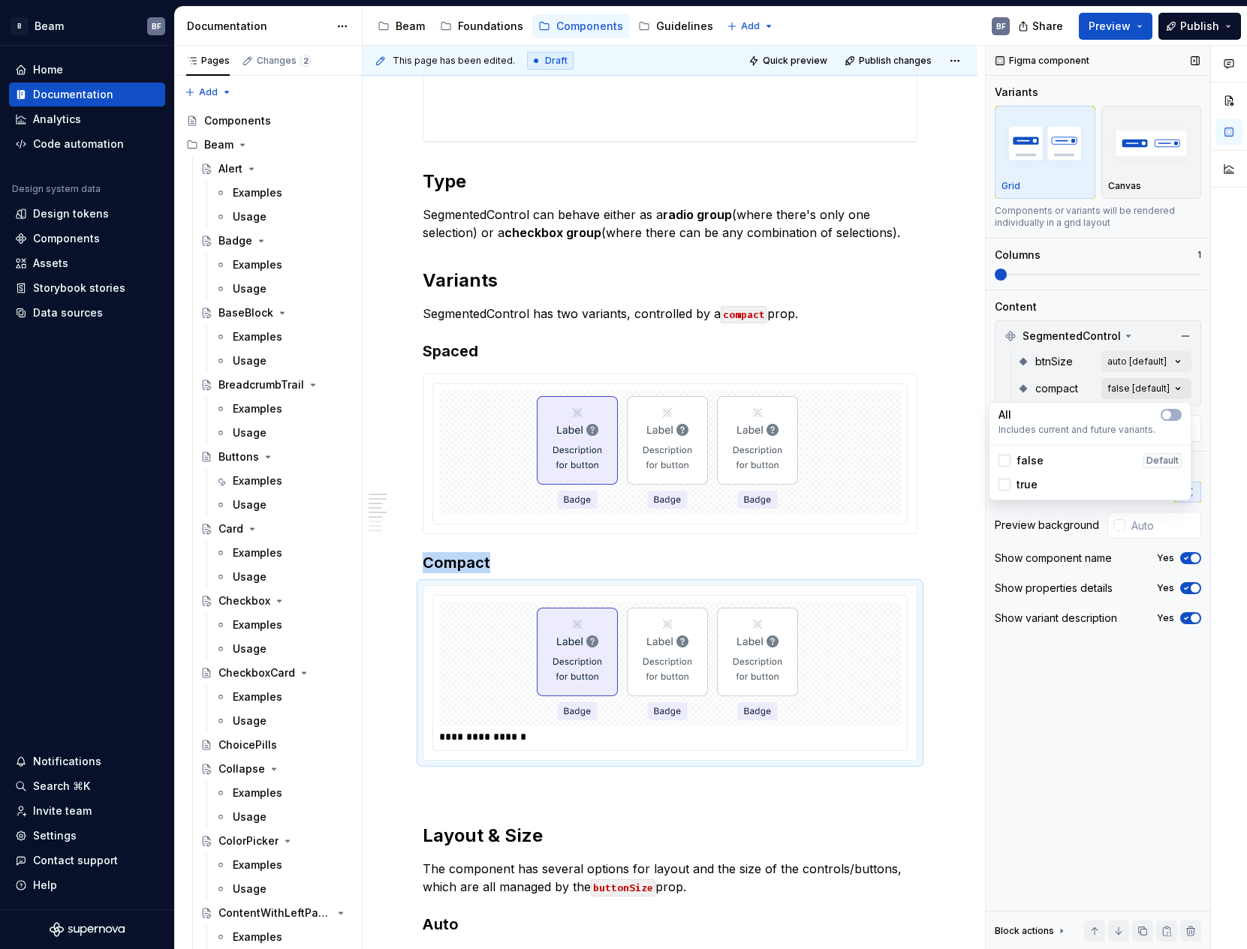
click at [1153, 383] on div "Comments Open comments No comments yet Select ‘Comment’ from the block context …" at bounding box center [1116, 498] width 261 height 904
click at [1013, 485] on div "true" at bounding box center [1017, 484] width 39 height 15
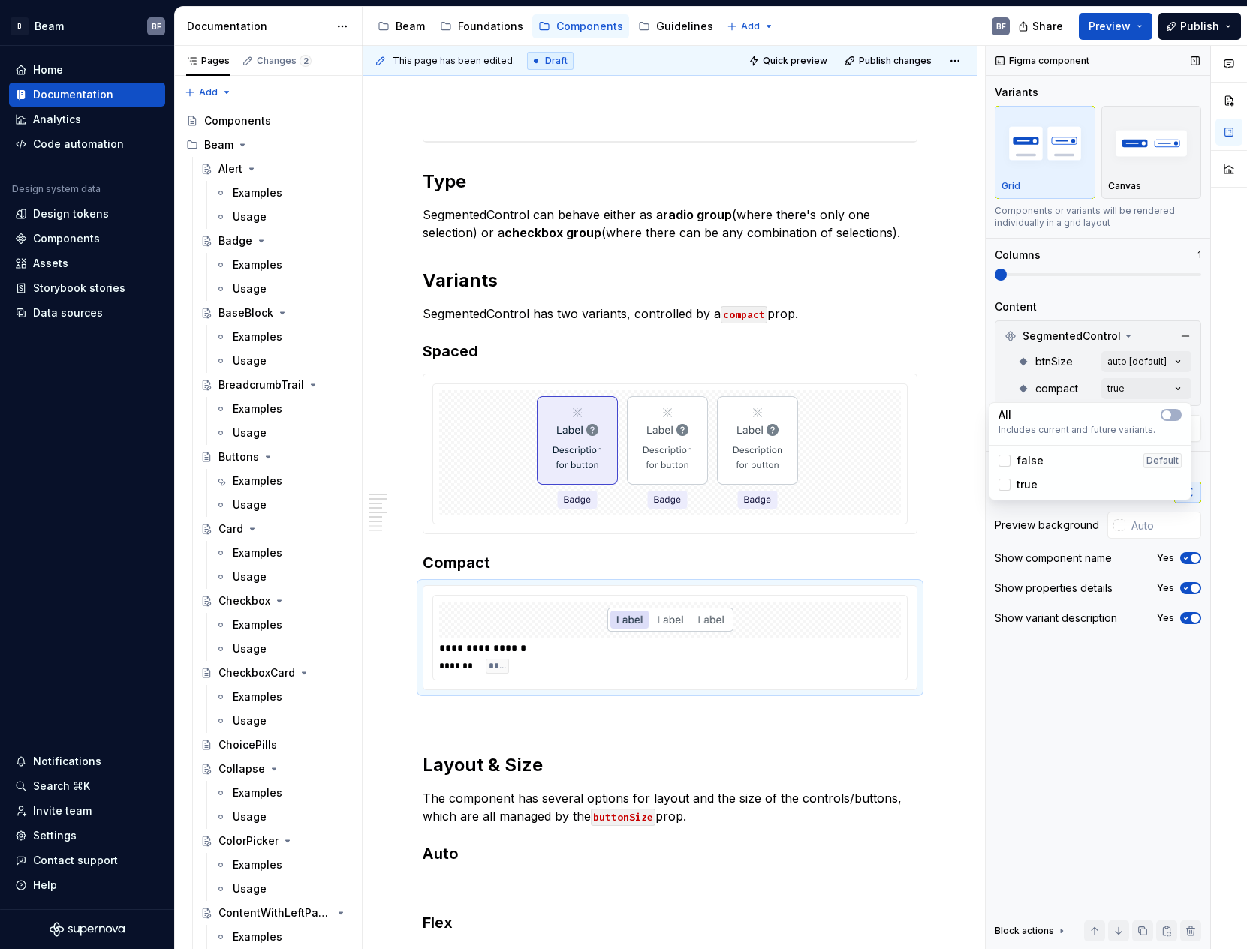
click at [1196, 555] on div "Comments Open comments No comments yet Select ‘Comment’ from the block context …" at bounding box center [1116, 498] width 261 height 904
click at [1192, 555] on span "button" at bounding box center [1194, 558] width 9 height 9
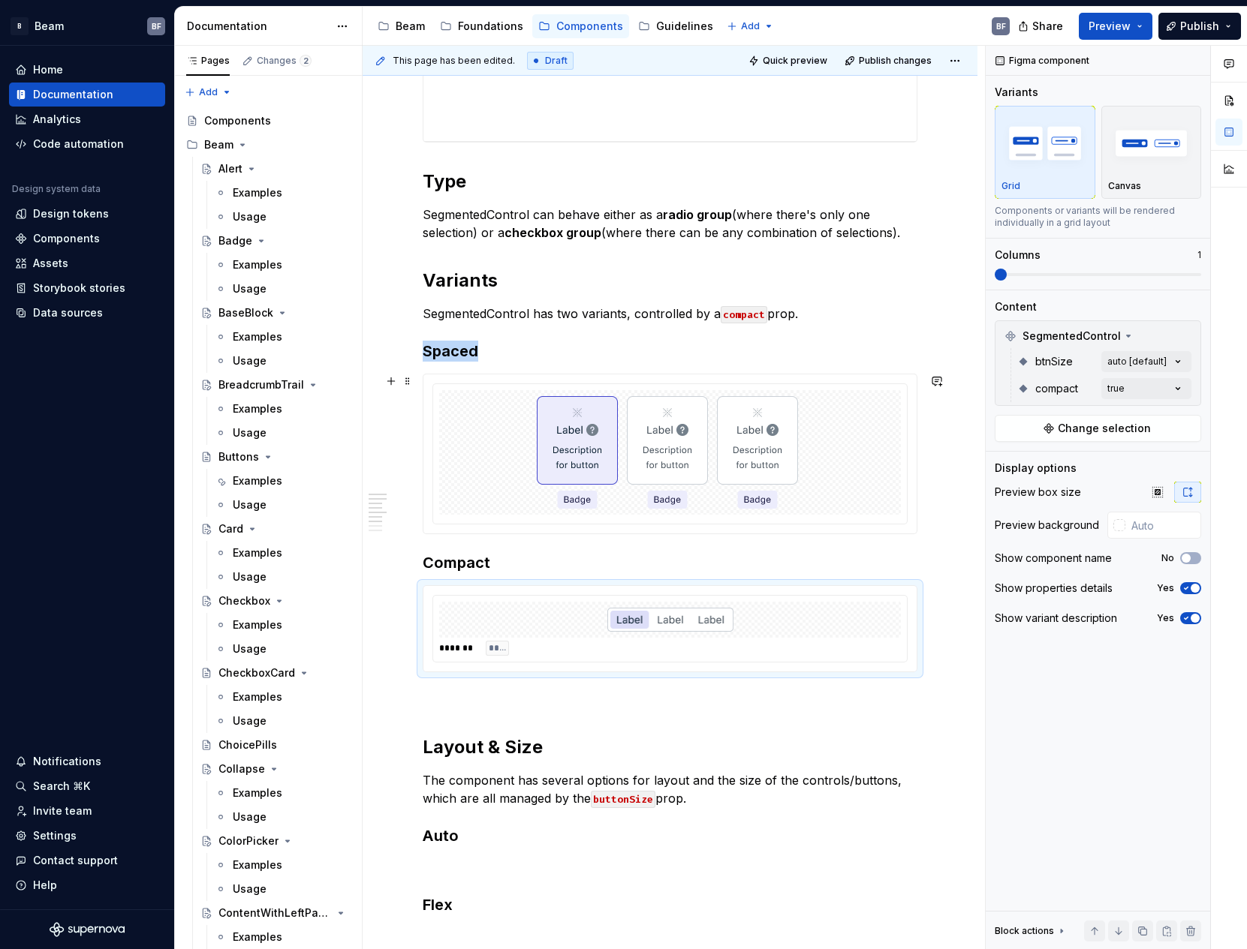
click at [850, 447] on div at bounding box center [670, 452] width 462 height 125
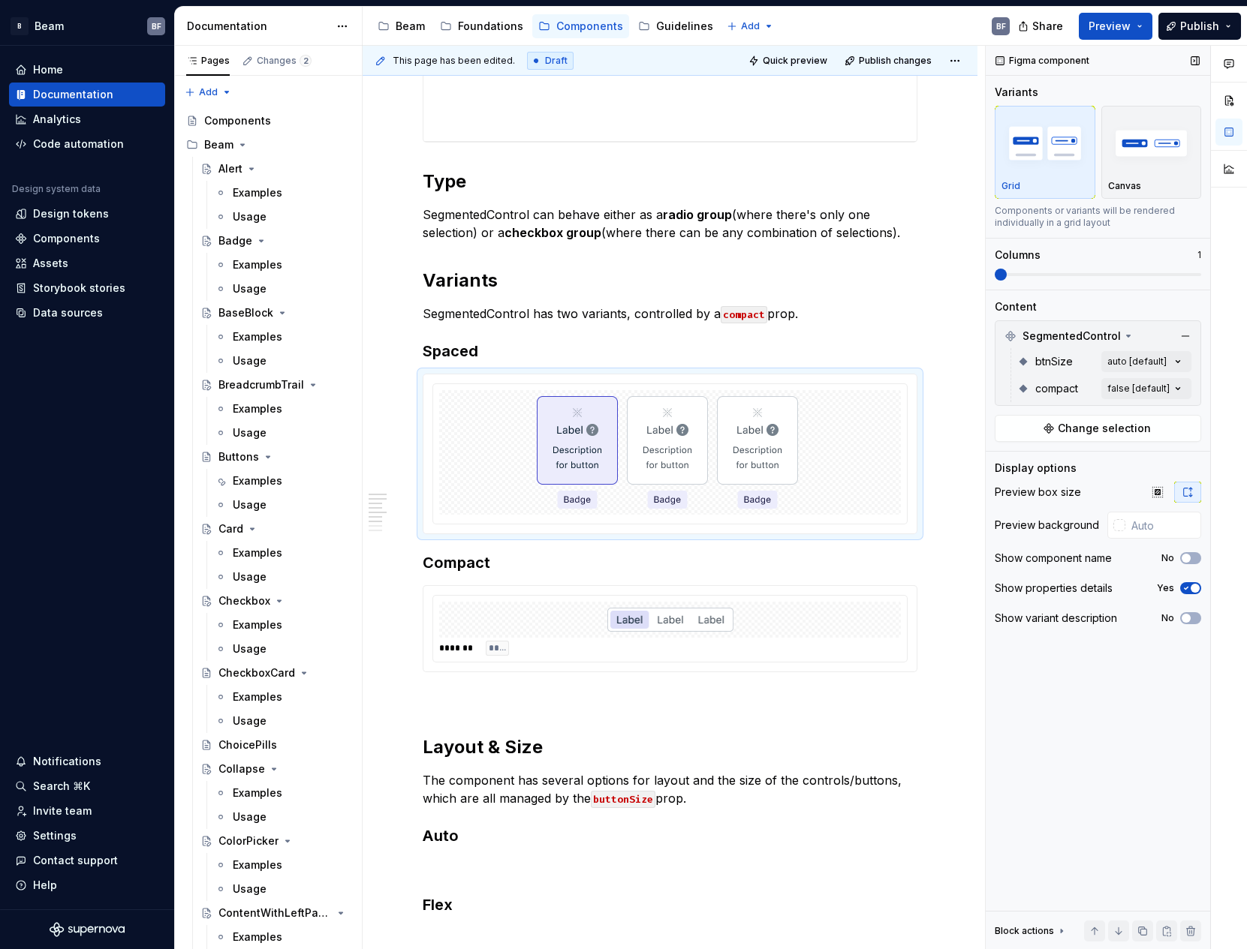
click at [1190, 585] on icon "button" at bounding box center [1186, 588] width 12 height 9
click at [1186, 585] on icon "button" at bounding box center [1186, 588] width 12 height 9
click at [1187, 587] on span "button" at bounding box center [1185, 588] width 9 height 9
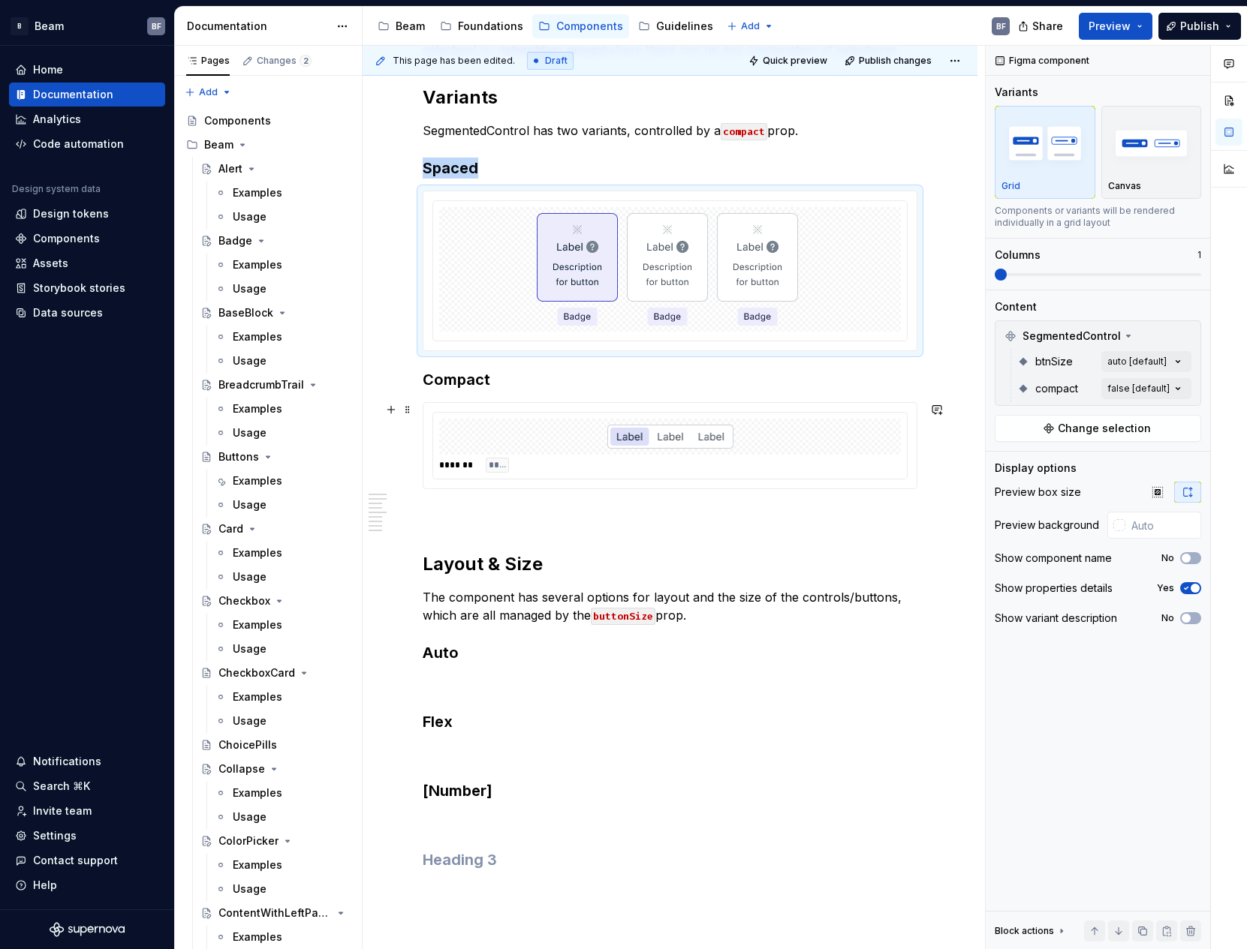
scroll to position [902, 0]
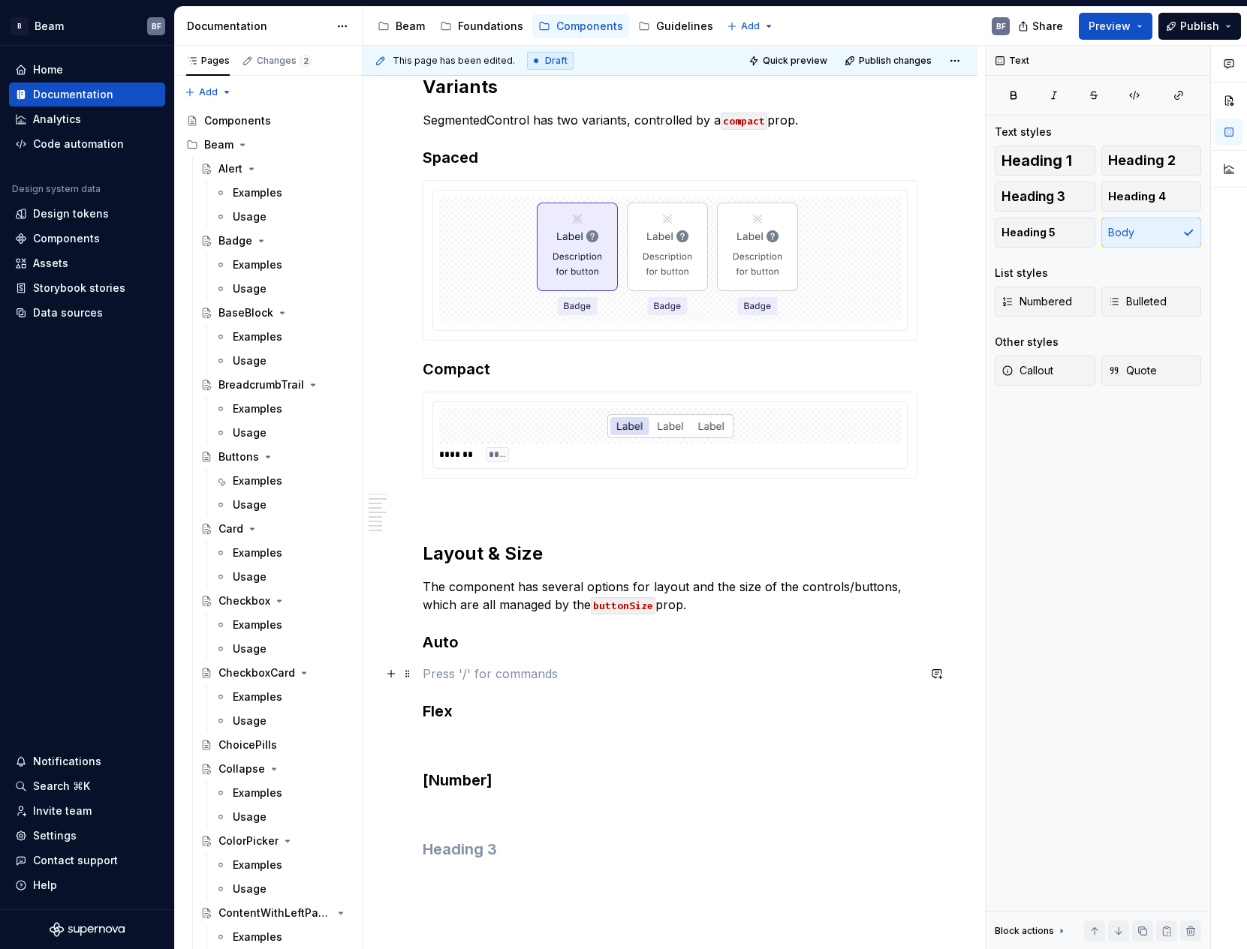
click at [498, 674] on p at bounding box center [670, 674] width 495 height 18
click at [456, 238] on div at bounding box center [670, 259] width 462 height 125
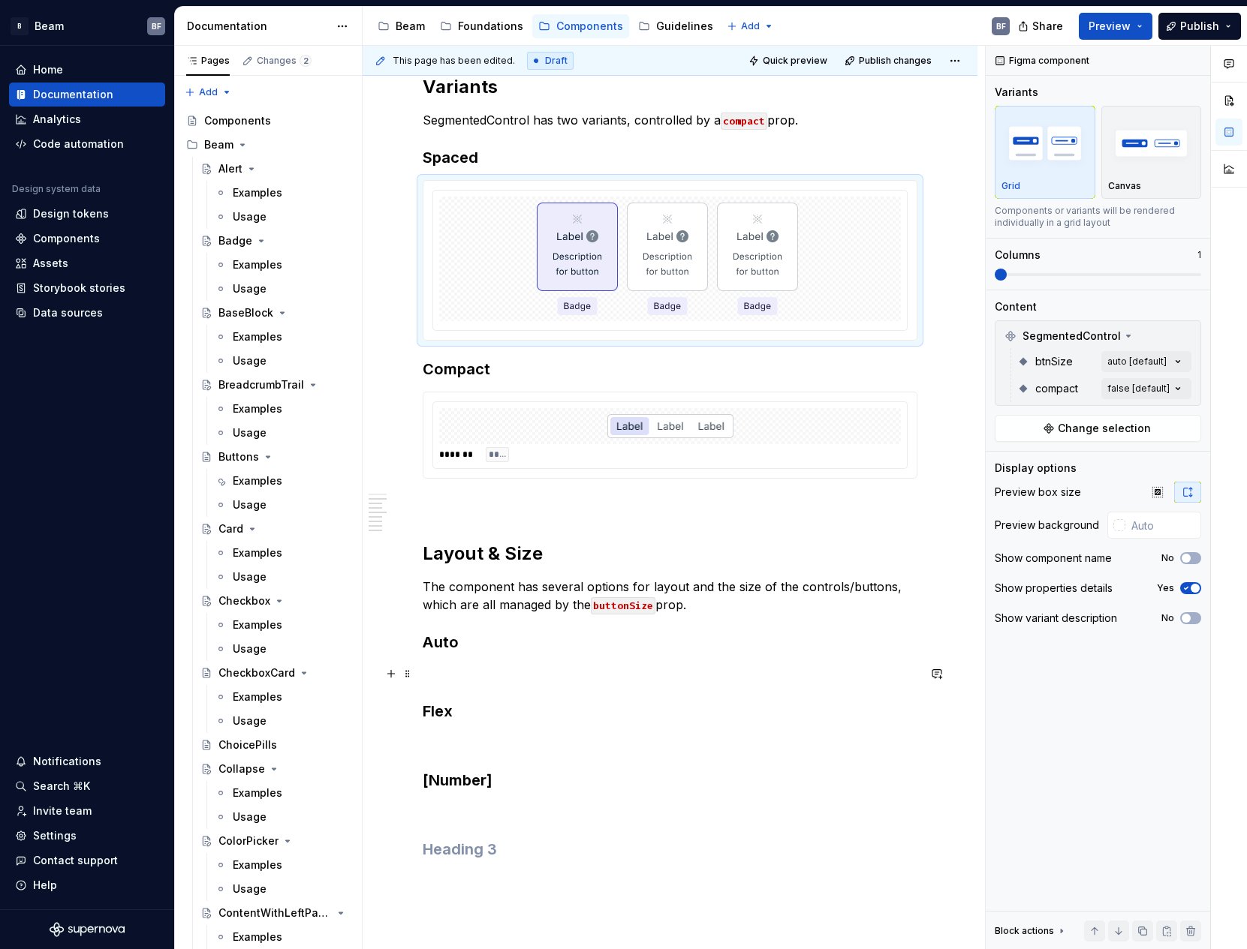
click at [448, 682] on p at bounding box center [670, 674] width 495 height 18
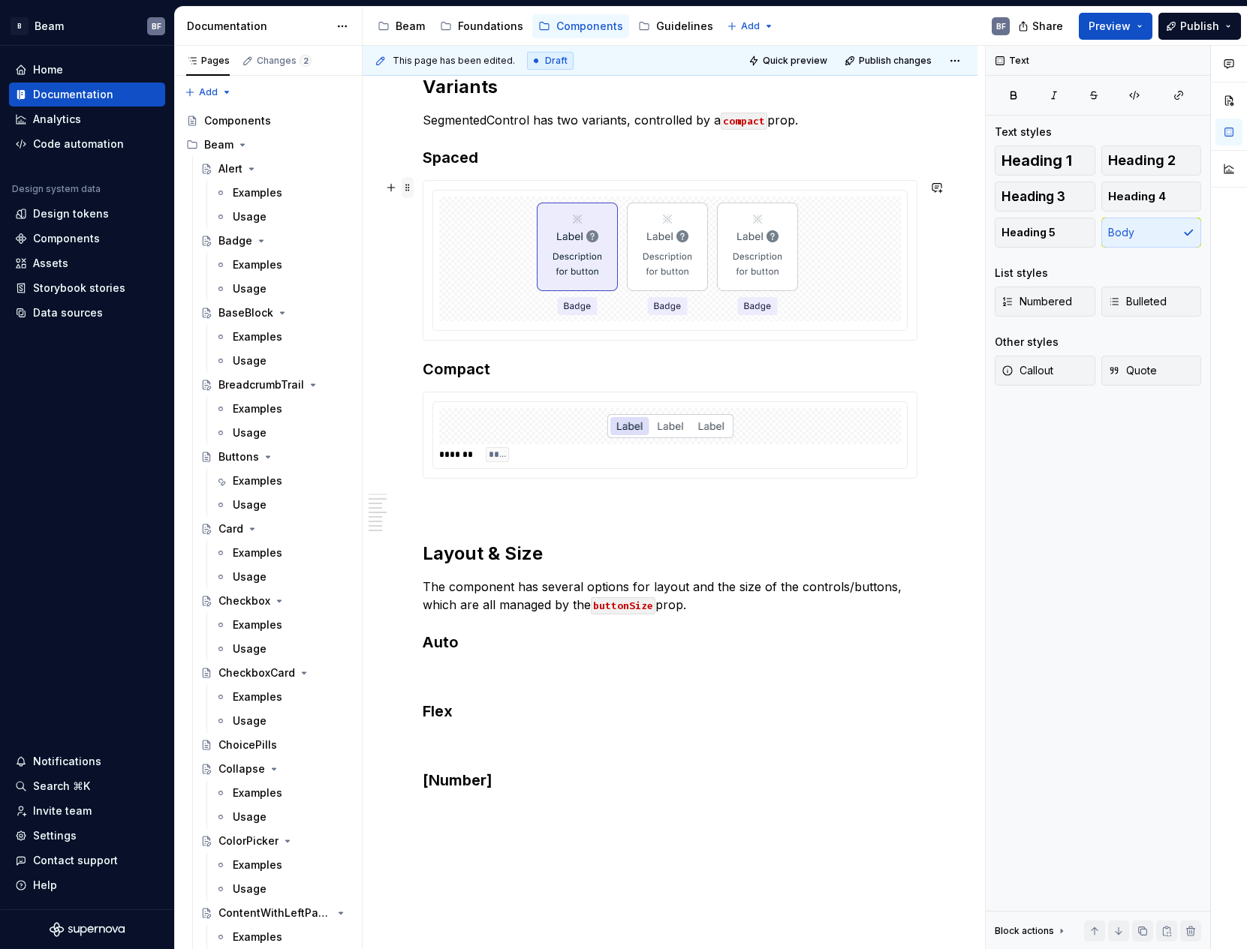
click at [405, 192] on span at bounding box center [408, 187] width 12 height 21
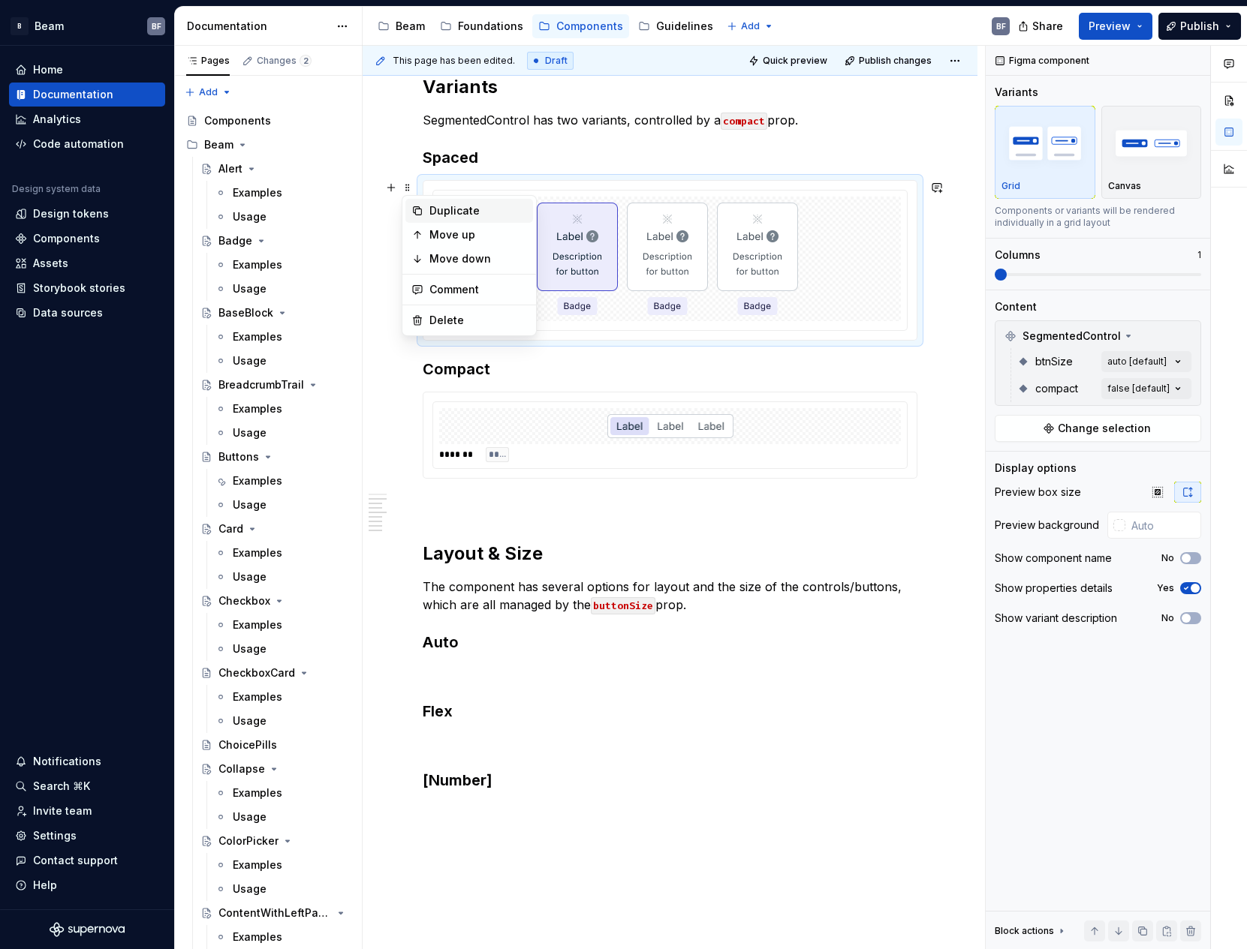
click at [423, 203] on div "Duplicate" at bounding box center [469, 211] width 128 height 24
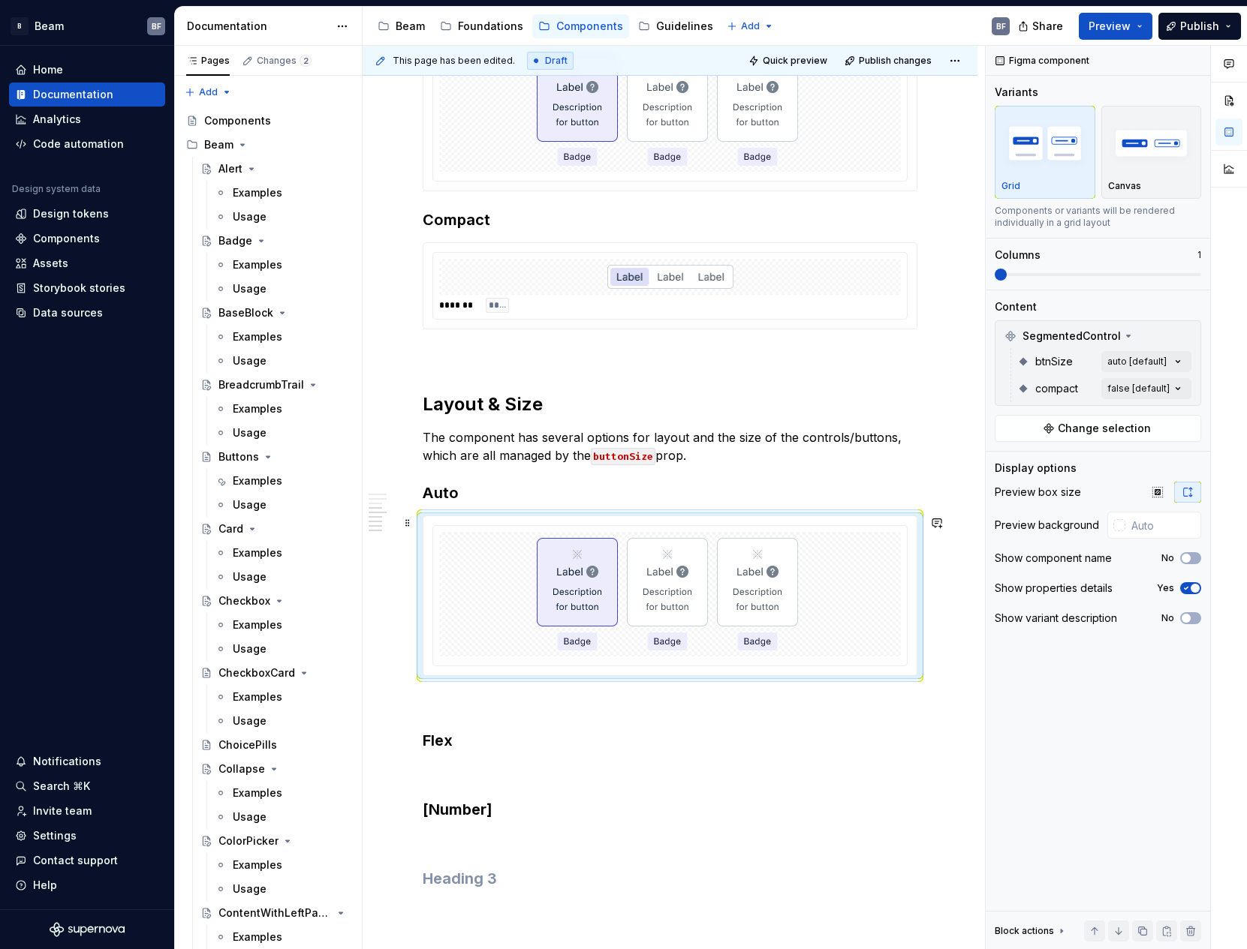
scroll to position [1055, 0]
click at [411, 521] on span at bounding box center [408, 520] width 12 height 21
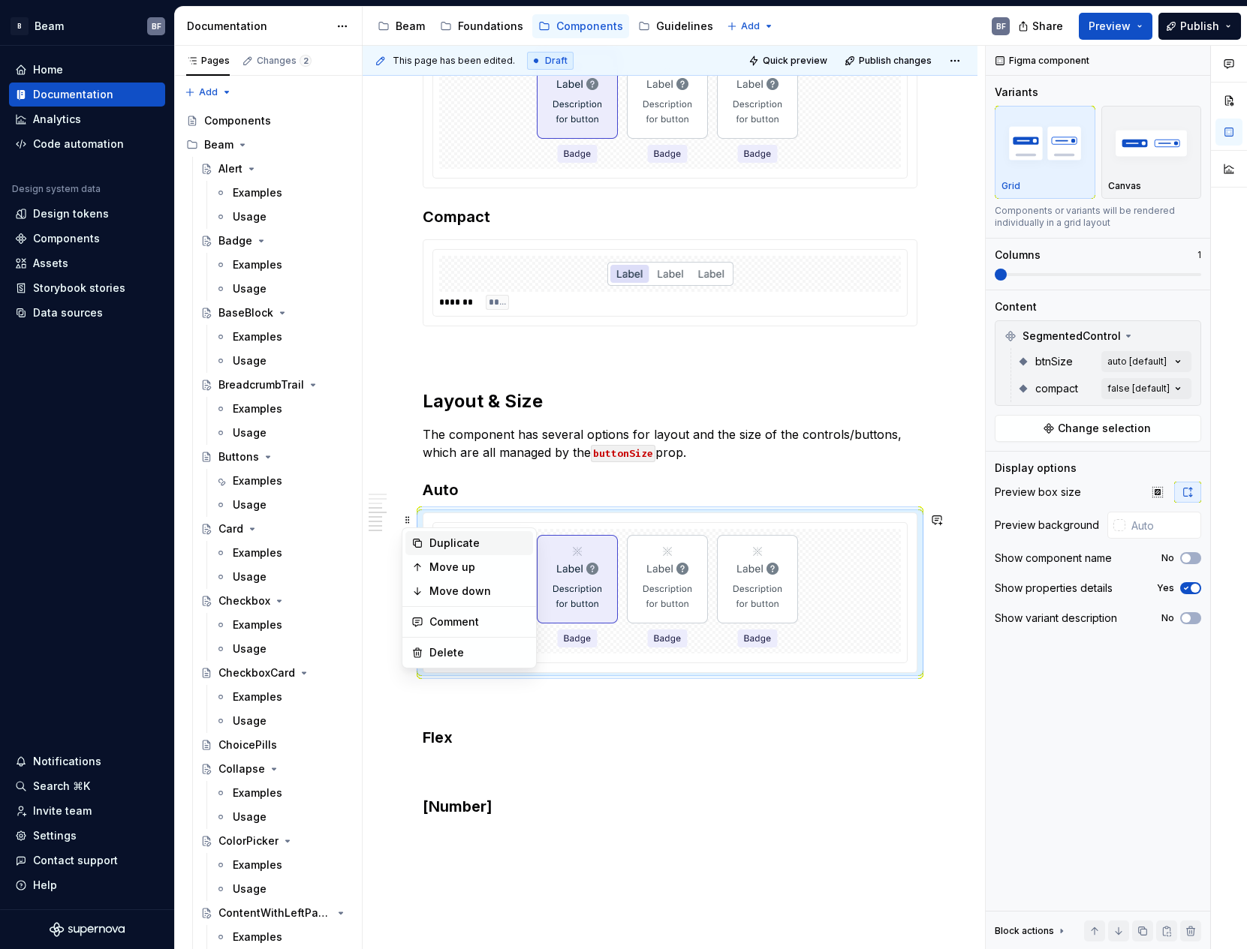
click at [461, 543] on div "Duplicate" at bounding box center [478, 543] width 98 height 15
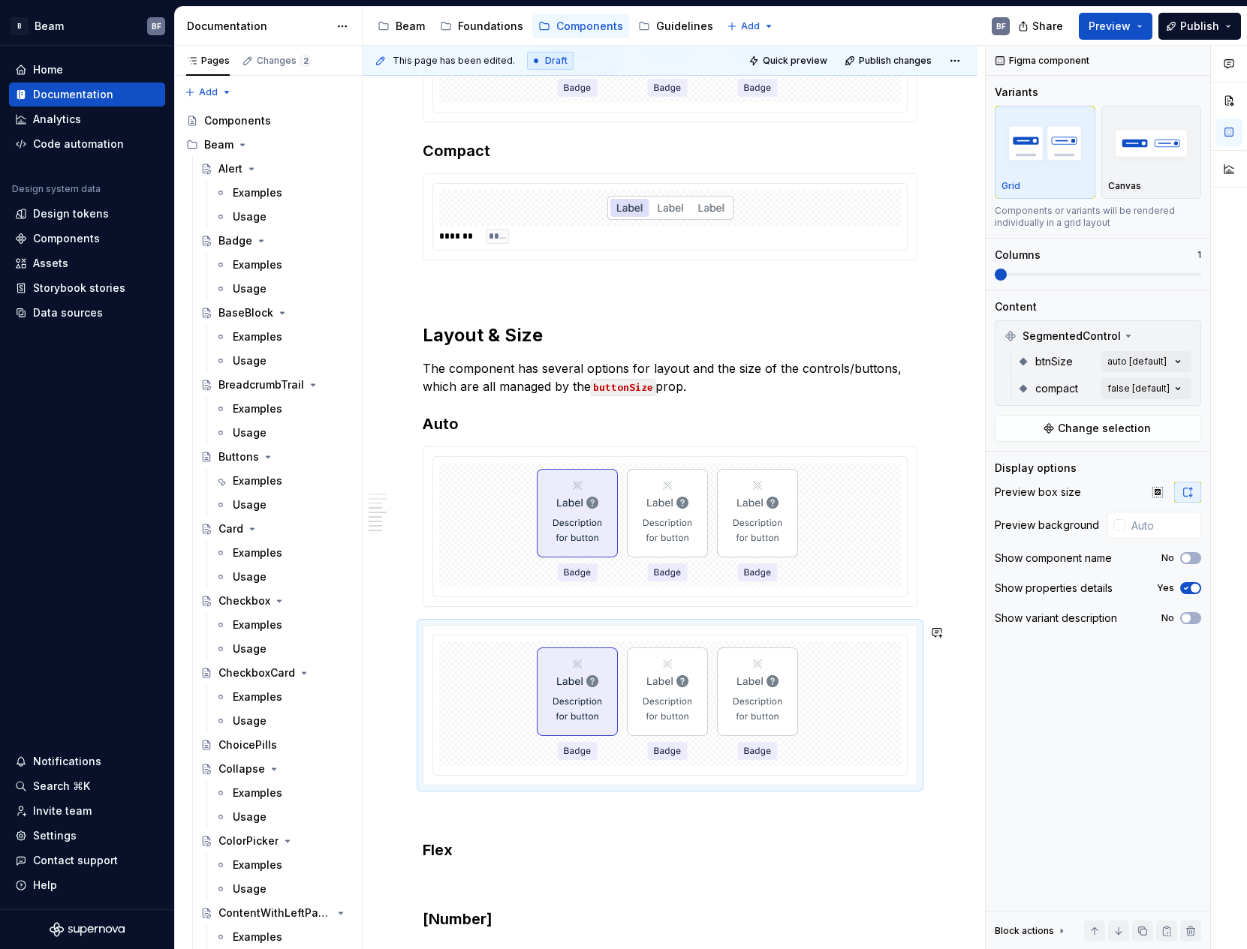
scroll to position [1287, 0]
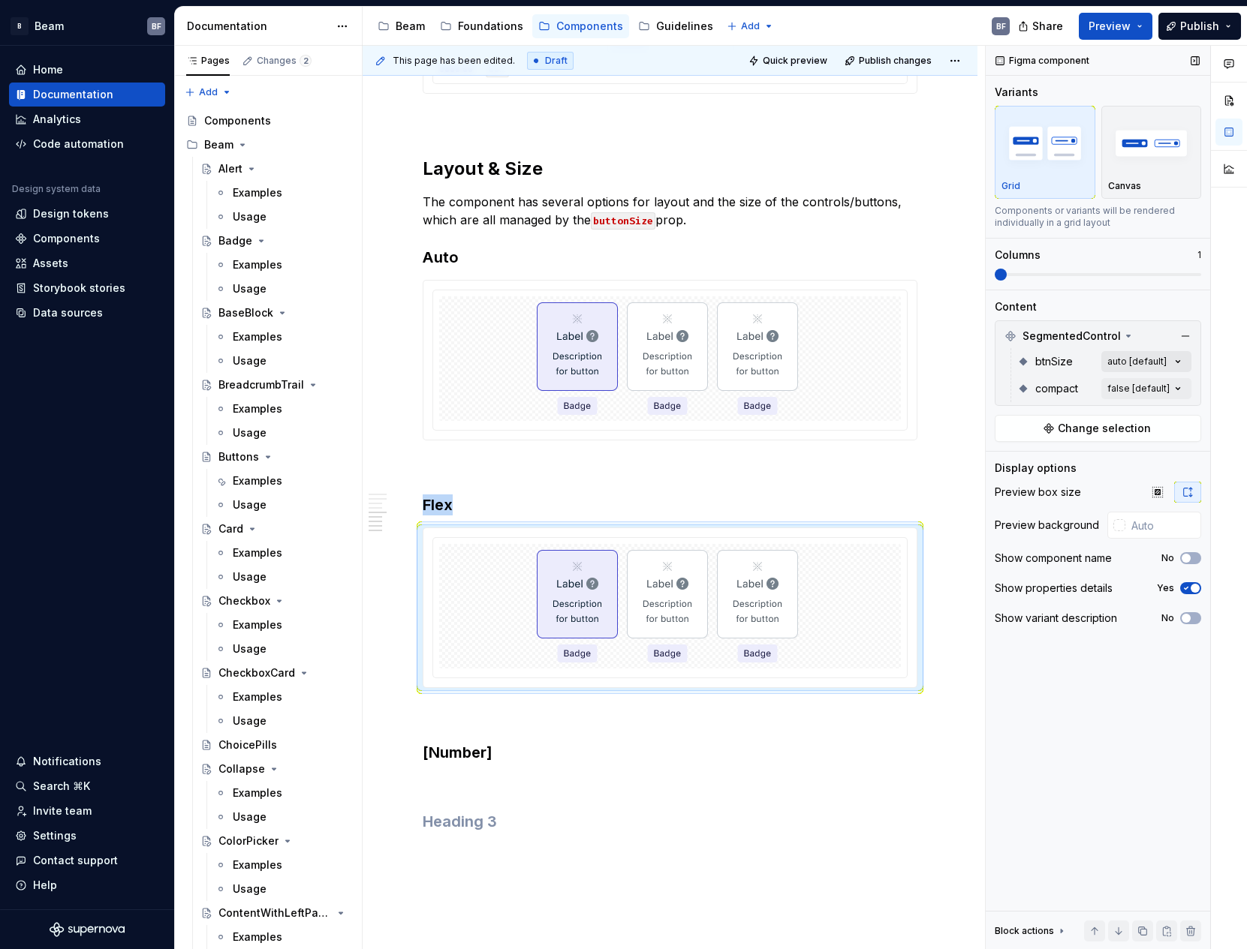
click at [1158, 363] on div "Comments Open comments No comments yet Select ‘Comment’ from the block context …" at bounding box center [1116, 498] width 261 height 904
click at [1011, 431] on div "flex" at bounding box center [1017, 433] width 38 height 15
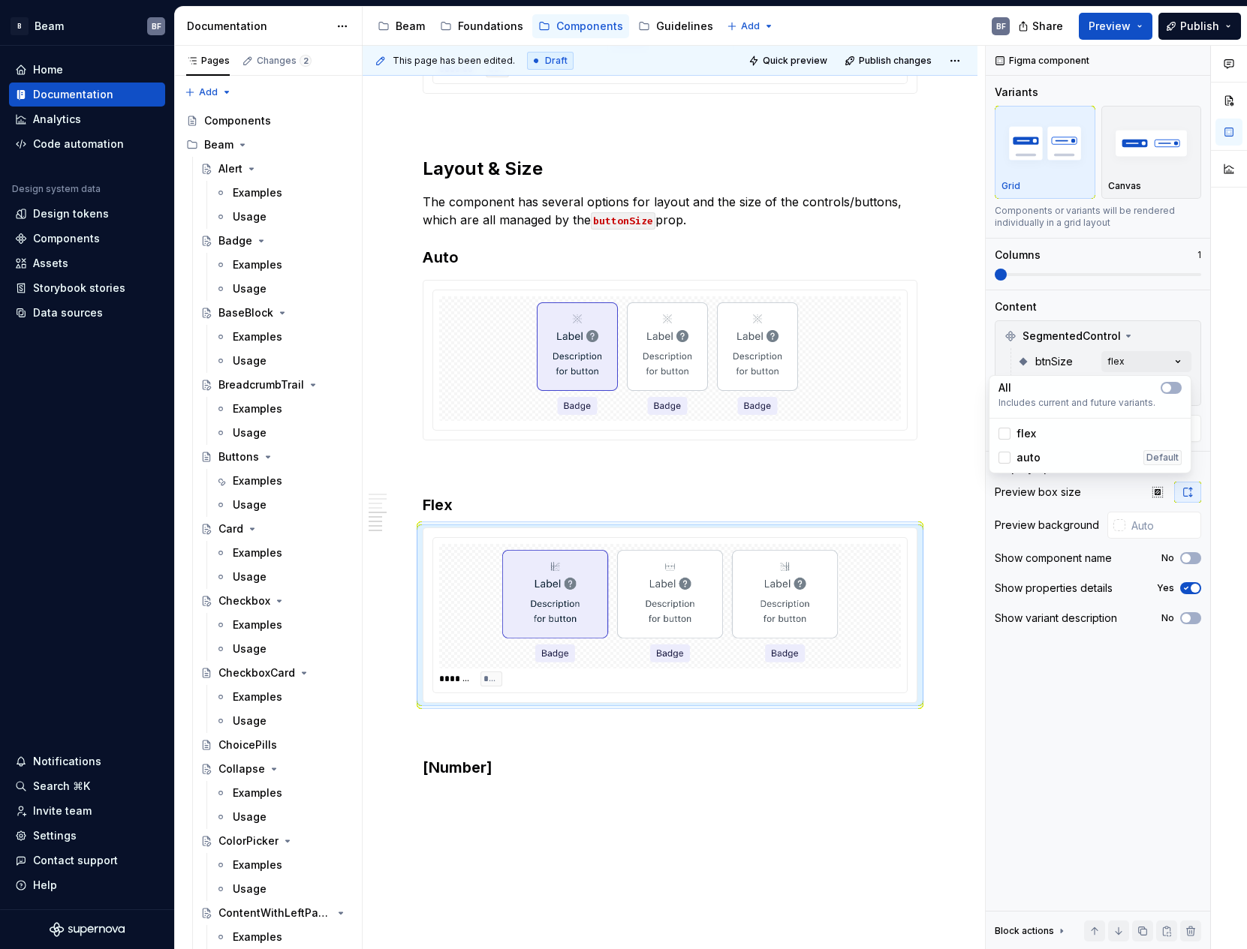
click at [1138, 304] on div "Comments Open comments No comments yet Select ‘Comment’ from the block context …" at bounding box center [1116, 498] width 261 height 904
click at [803, 379] on div at bounding box center [670, 358] width 462 height 125
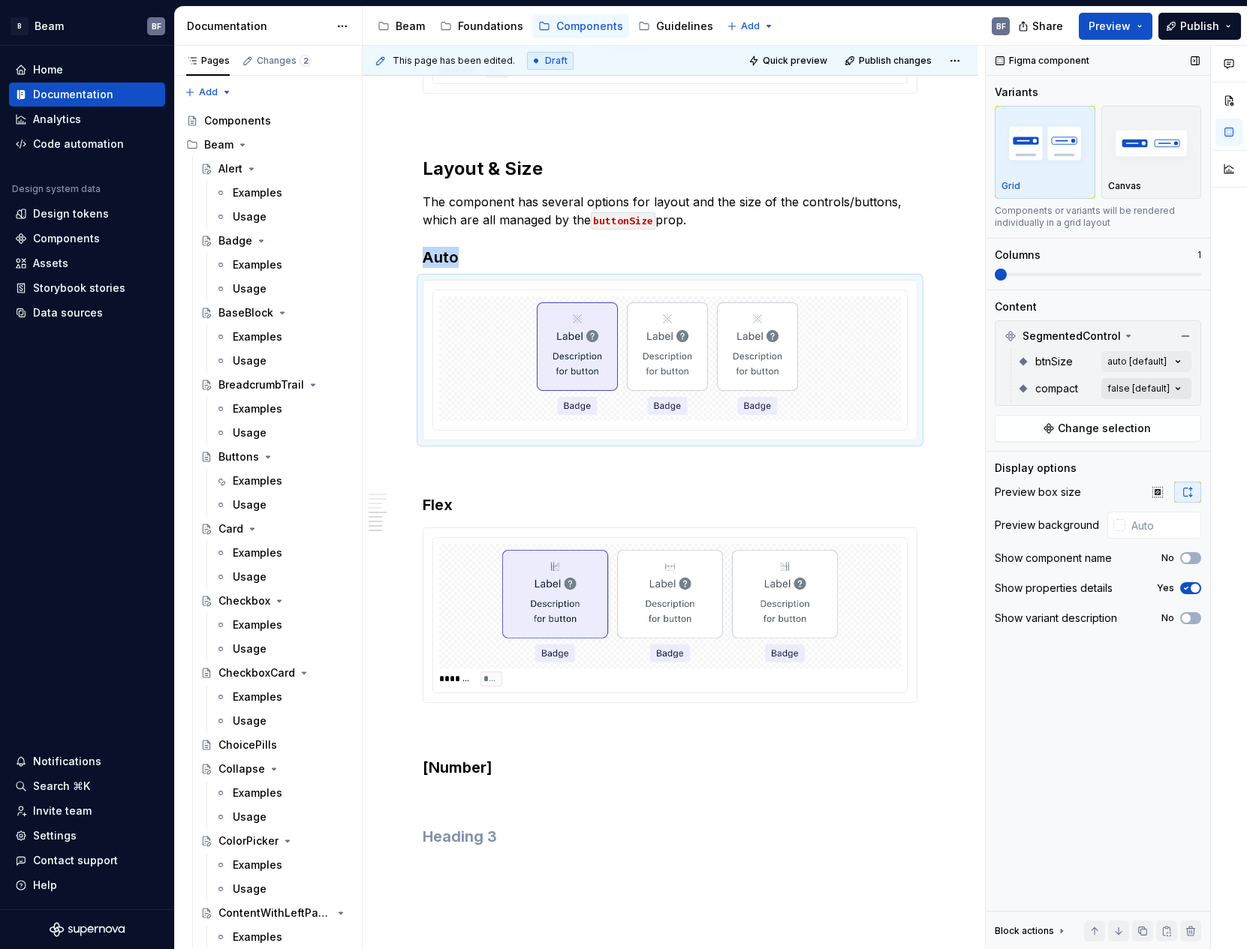
click at [1170, 385] on div "Comments Open comments No comments yet Select ‘Comment’ from the block context …" at bounding box center [1116, 498] width 261 height 904
click at [1013, 477] on div "true" at bounding box center [1017, 484] width 39 height 15
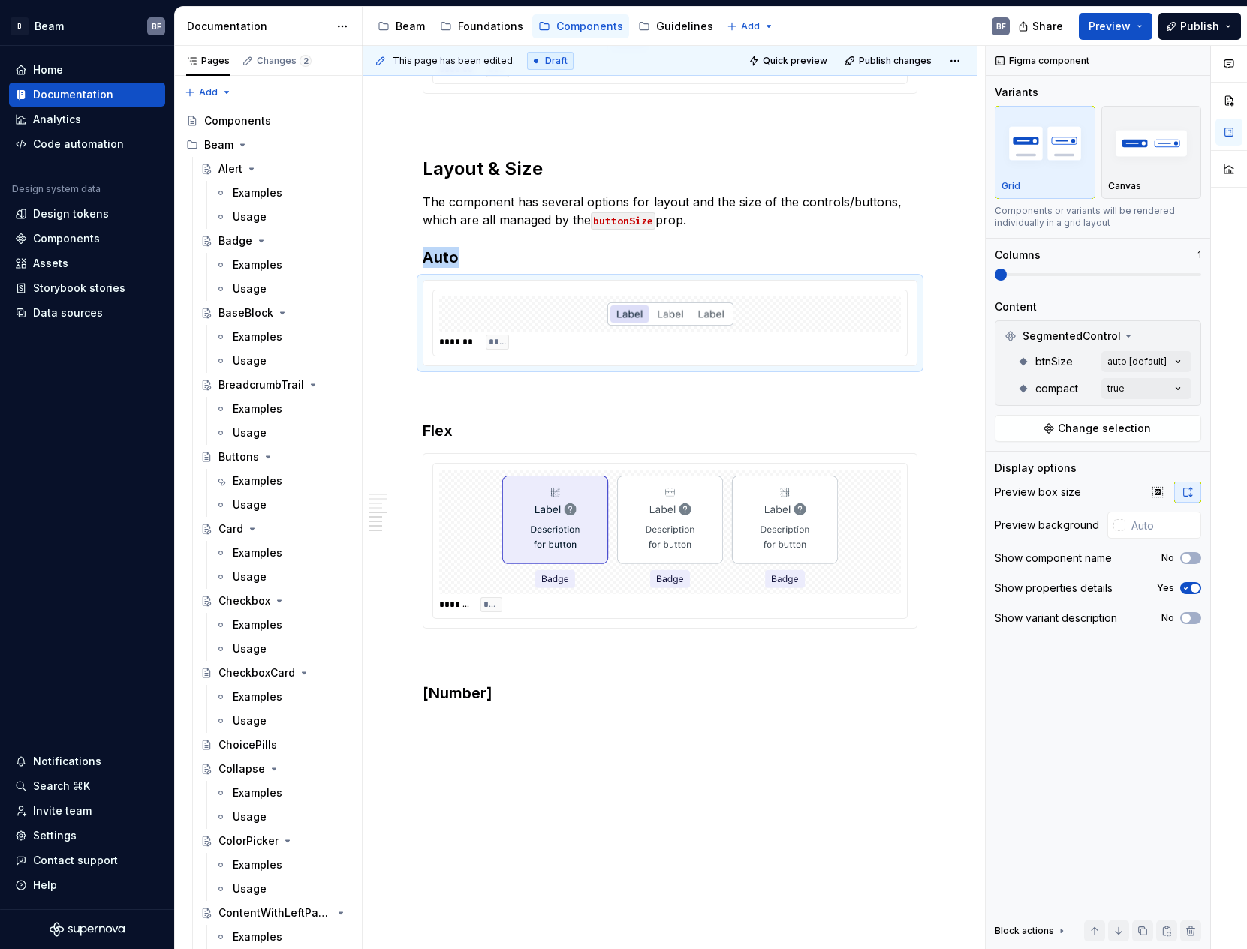
click at [751, 492] on html "B Beam BF Home Documentation Analytics Code automation Design system data Desig…" at bounding box center [623, 474] width 1247 height 949
click at [443, 460] on div "******* ****" at bounding box center [669, 541] width 493 height 174
click at [405, 458] on span at bounding box center [408, 460] width 12 height 21
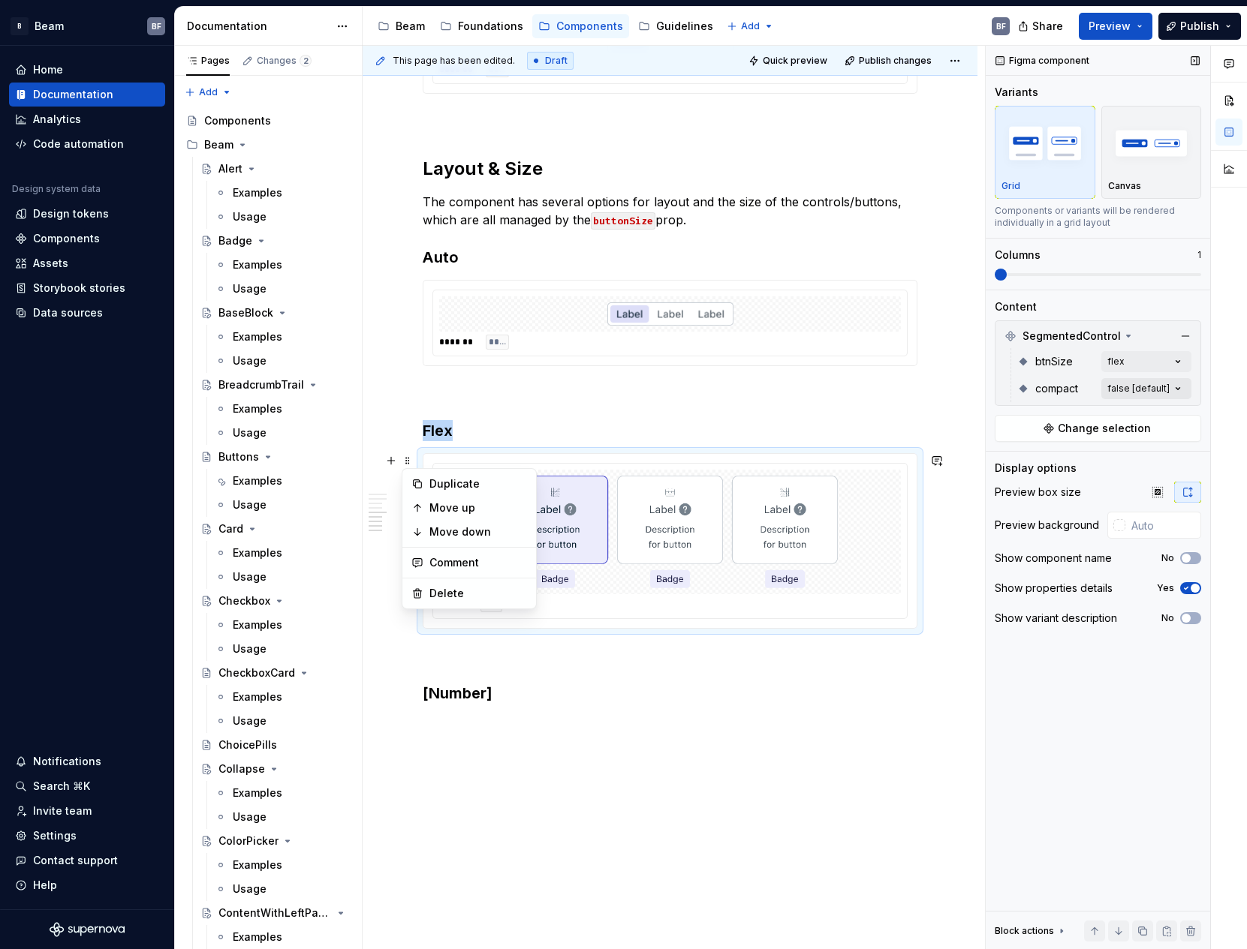
click at [1154, 392] on div "Comments Open comments No comments yet Select ‘Comment’ from the block context …" at bounding box center [1116, 498] width 261 height 904
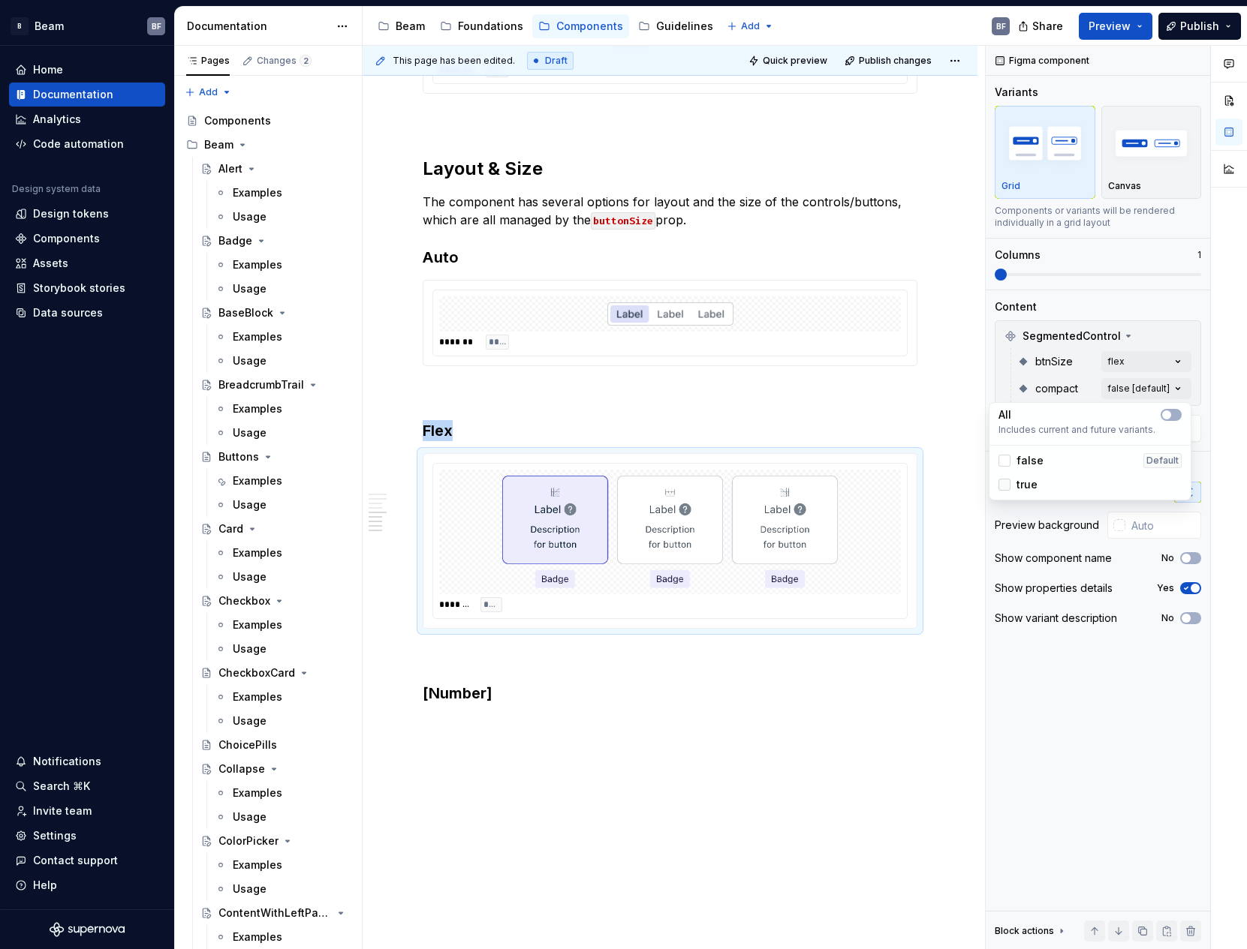
click at [998, 482] on div at bounding box center [1004, 485] width 12 height 12
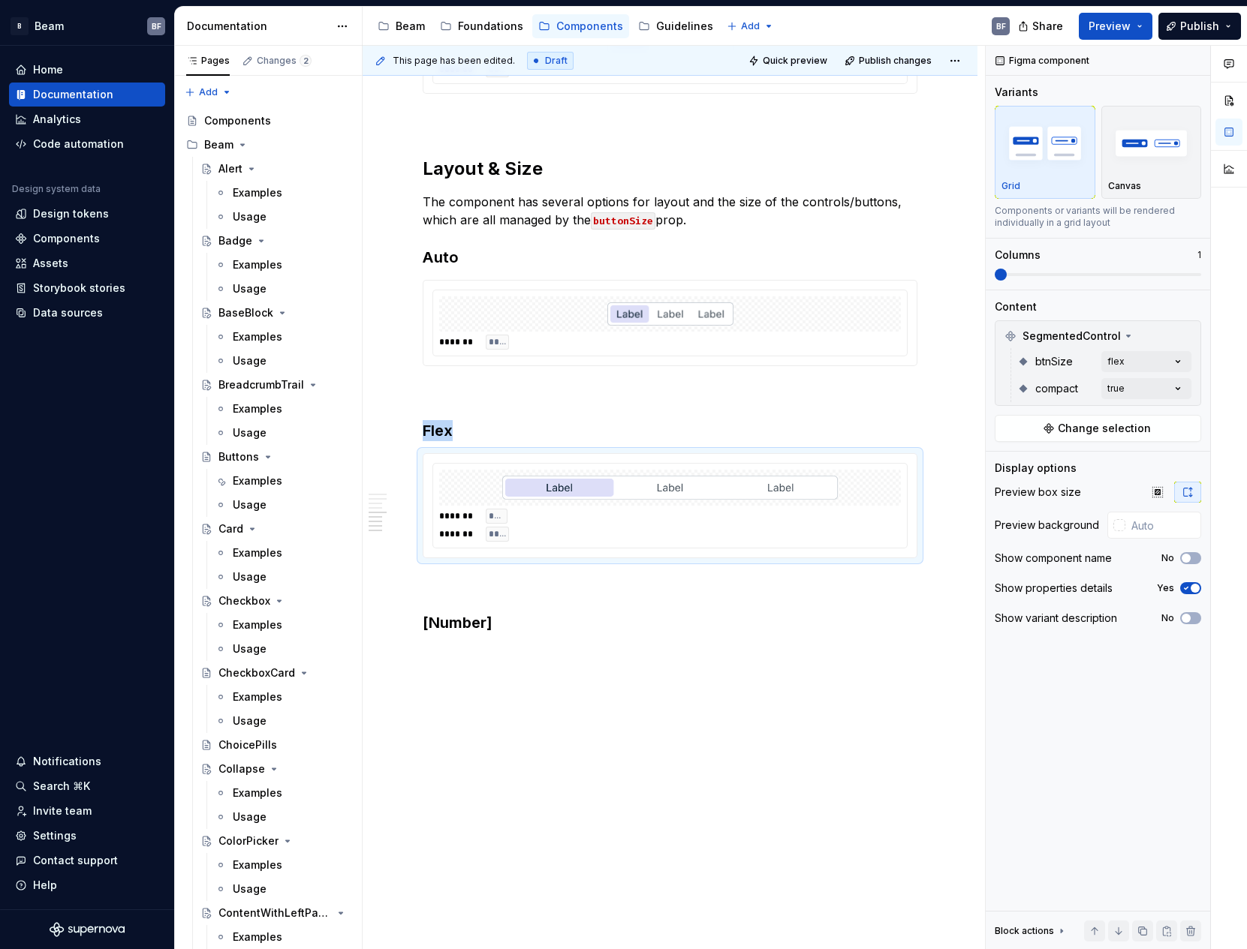
click at [938, 409] on html "B Beam BF Home Documentation Analytics Code automation Design system data Desig…" at bounding box center [623, 474] width 1247 height 949
click at [598, 327] on div at bounding box center [670, 314] width 462 height 36
click at [1187, 588] on icon "button" at bounding box center [1186, 589] width 4 height 2
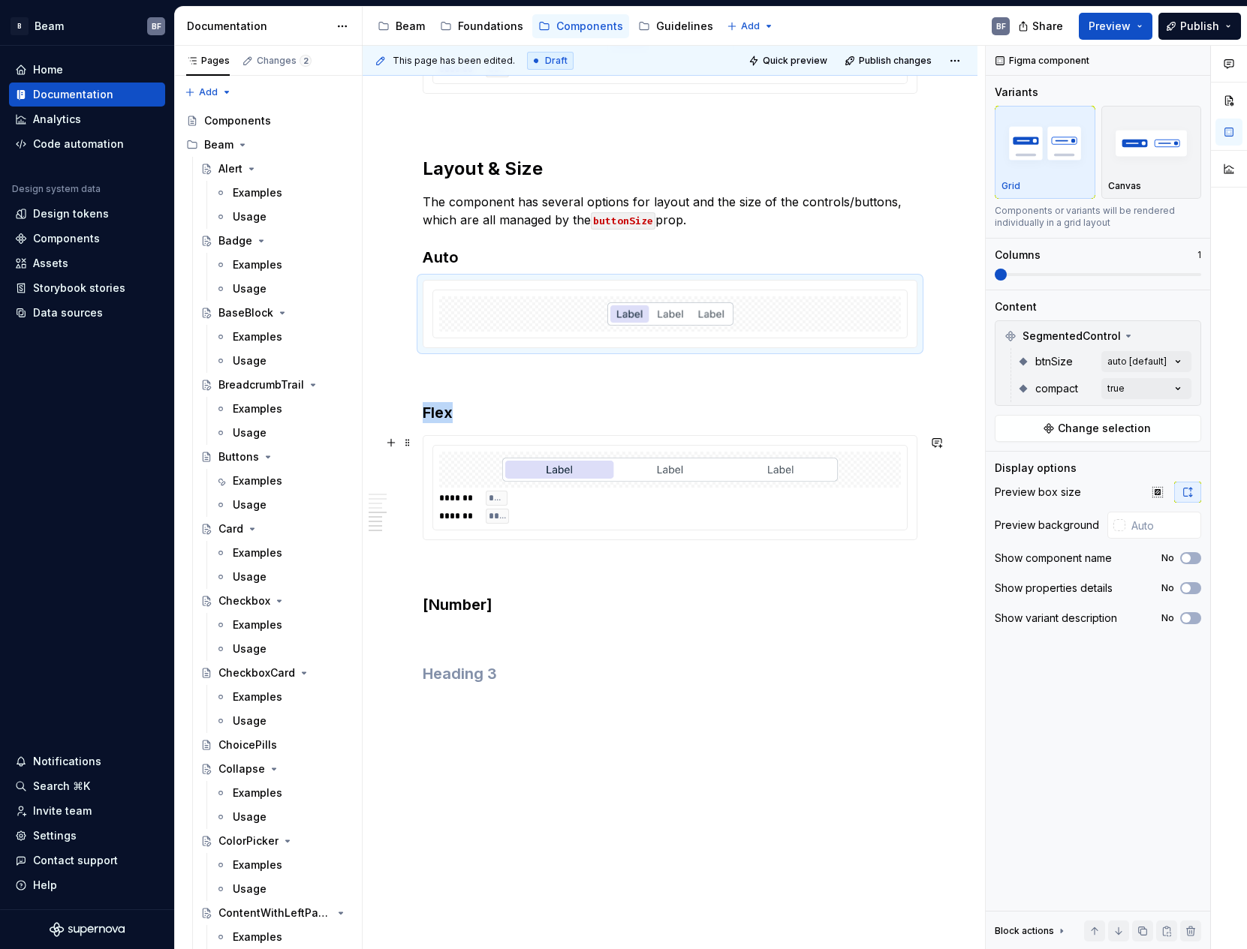
click at [778, 462] on img at bounding box center [670, 470] width 336 height 24
click at [1189, 587] on icon "button" at bounding box center [1186, 588] width 12 height 9
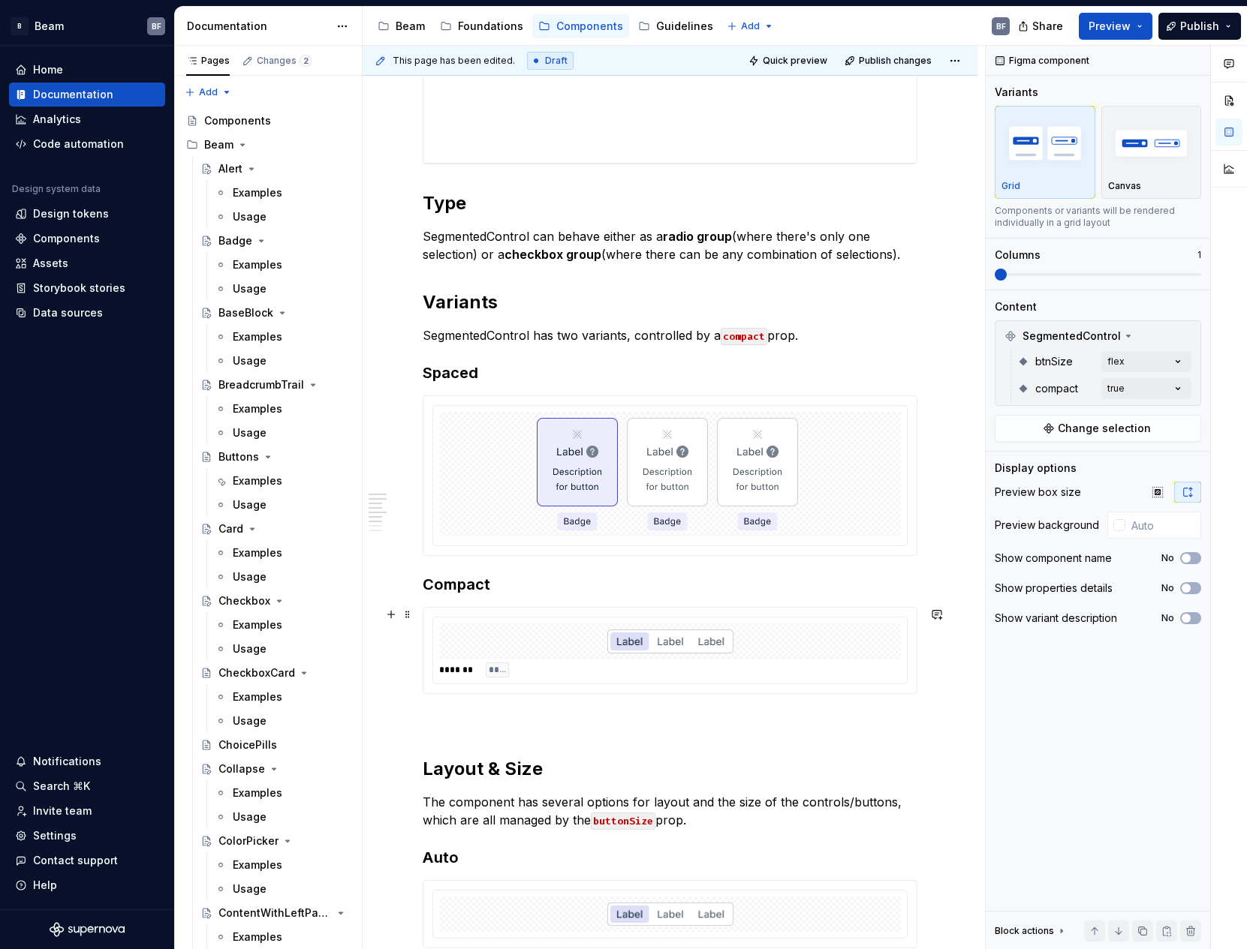
scroll to position [682, 0]
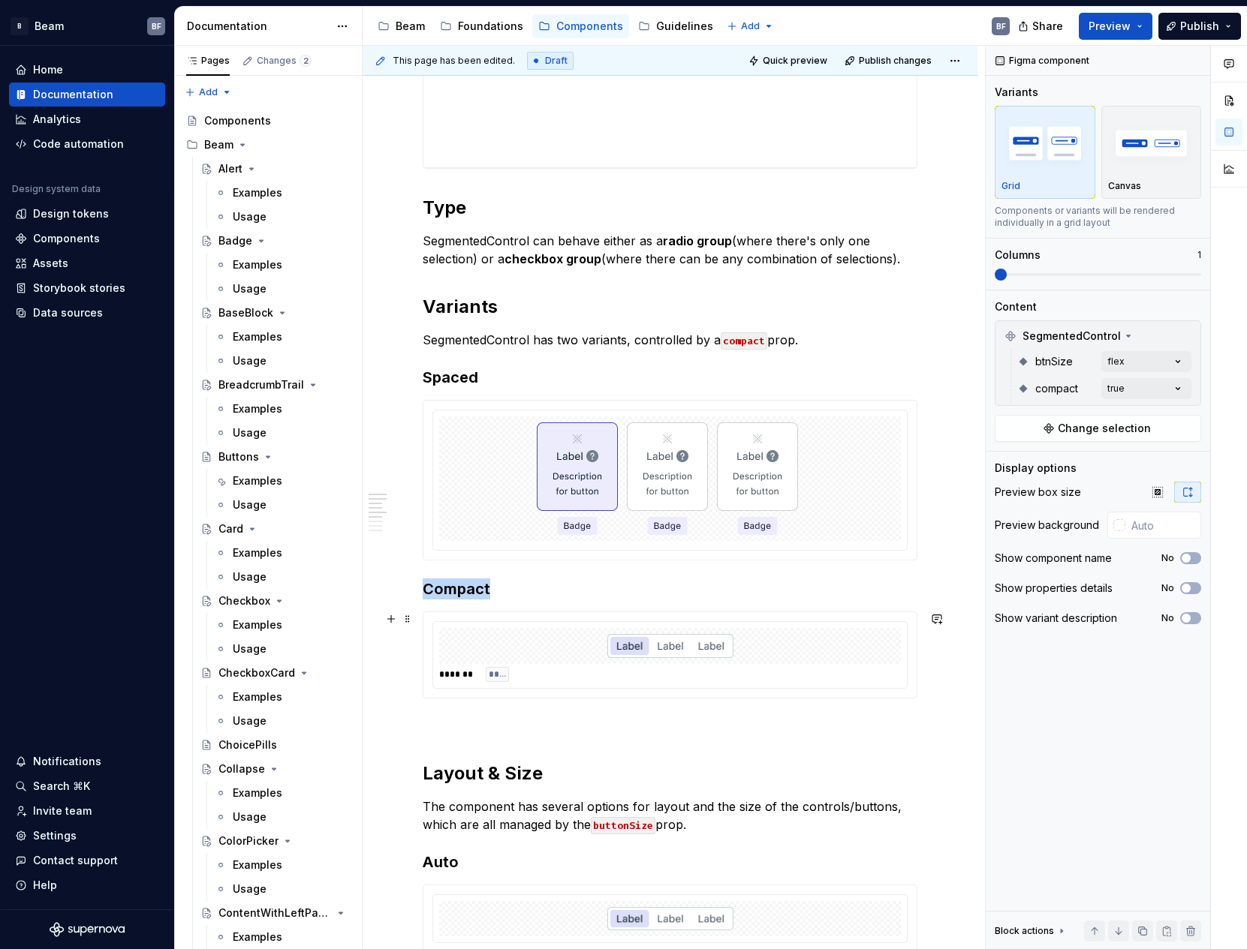
click at [754, 629] on div at bounding box center [670, 646] width 462 height 36
click at [1193, 590] on span "button" at bounding box center [1194, 588] width 9 height 9
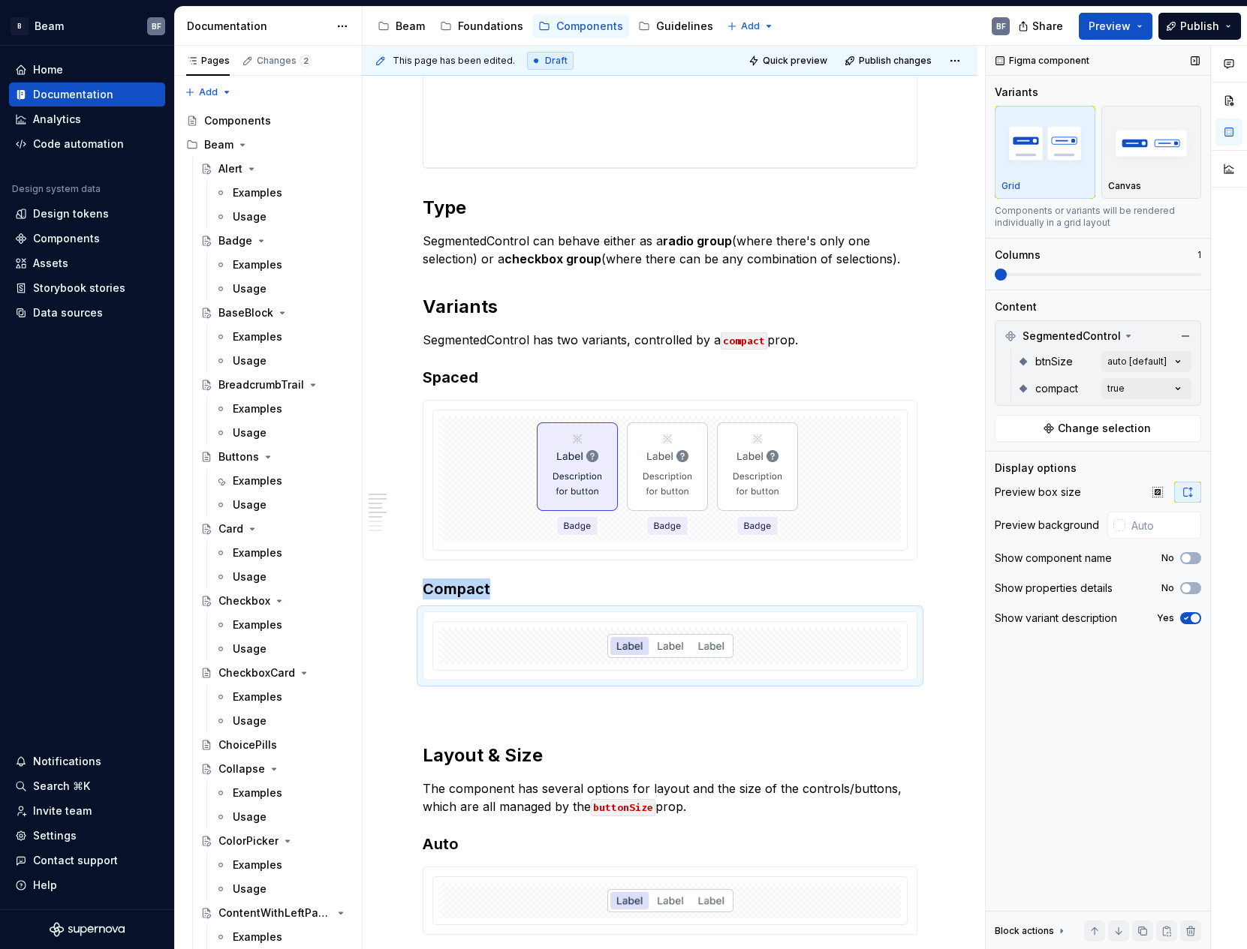
click at [1193, 615] on span "button" at bounding box center [1194, 618] width 9 height 9
click at [716, 451] on img at bounding box center [670, 479] width 267 height 113
click at [1186, 589] on icon "button" at bounding box center [1186, 588] width 12 height 9
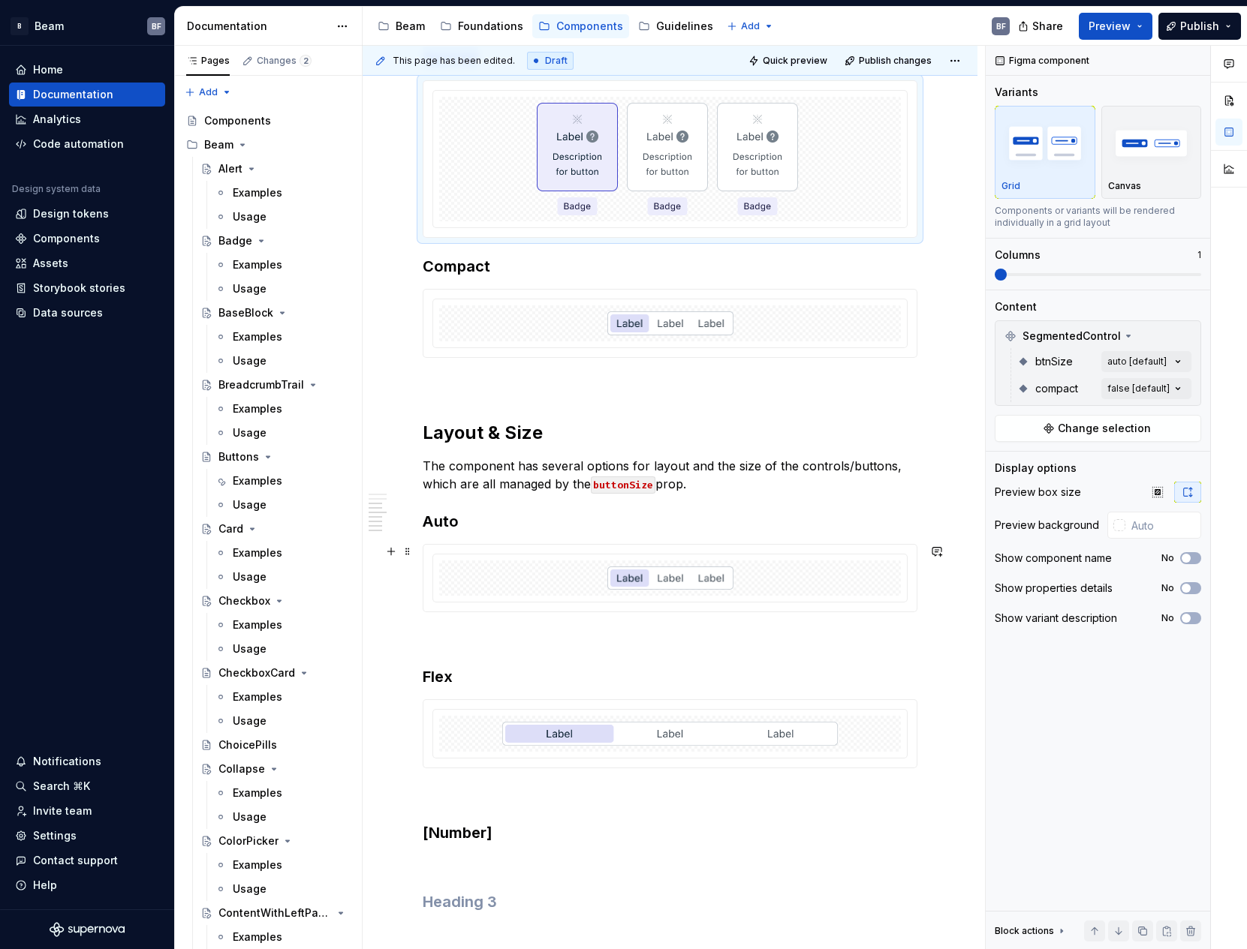
scroll to position [1003, 0]
click at [801, 573] on div at bounding box center [670, 578] width 462 height 36
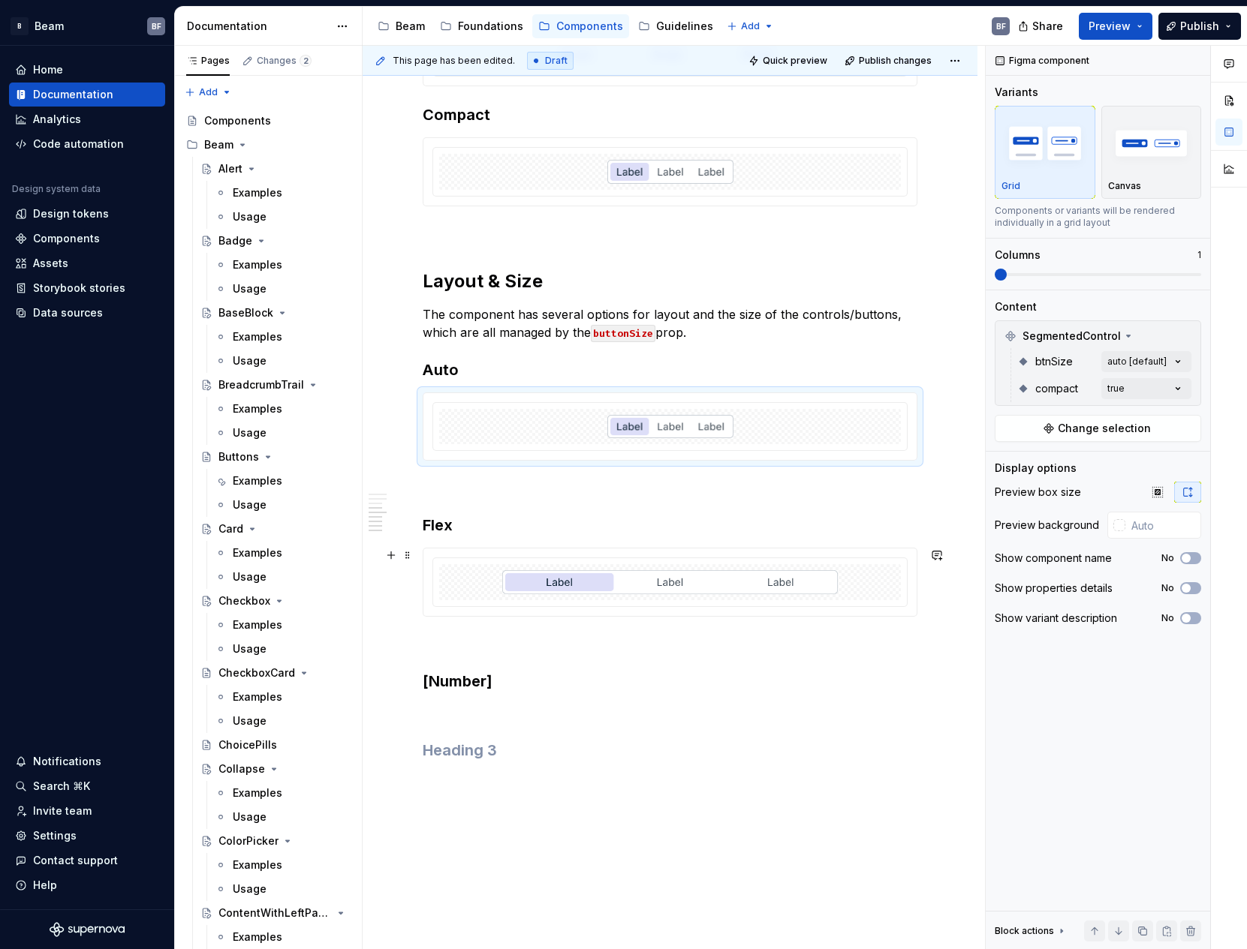
scroll to position [1159, 0]
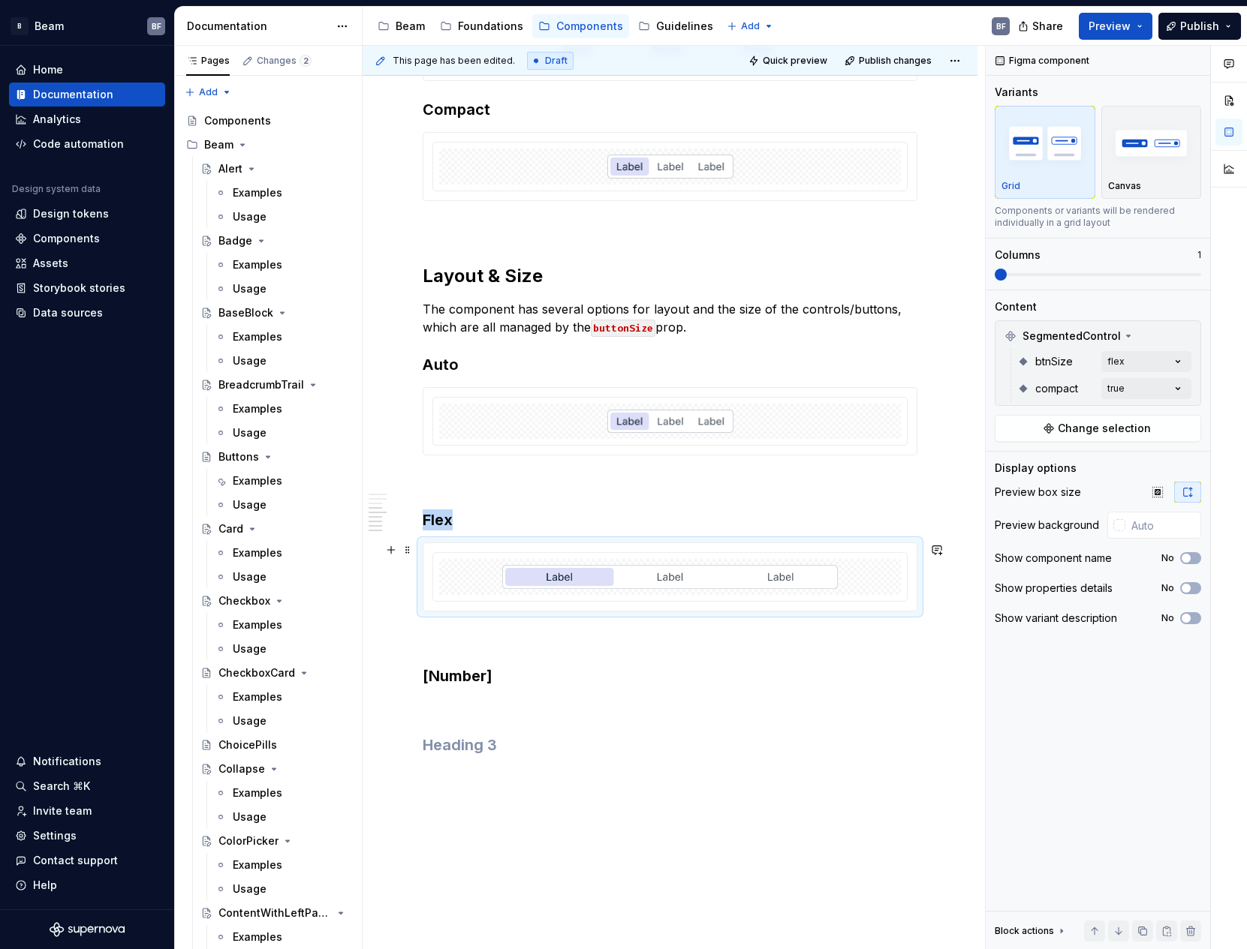
click at [772, 578] on img at bounding box center [670, 577] width 336 height 24
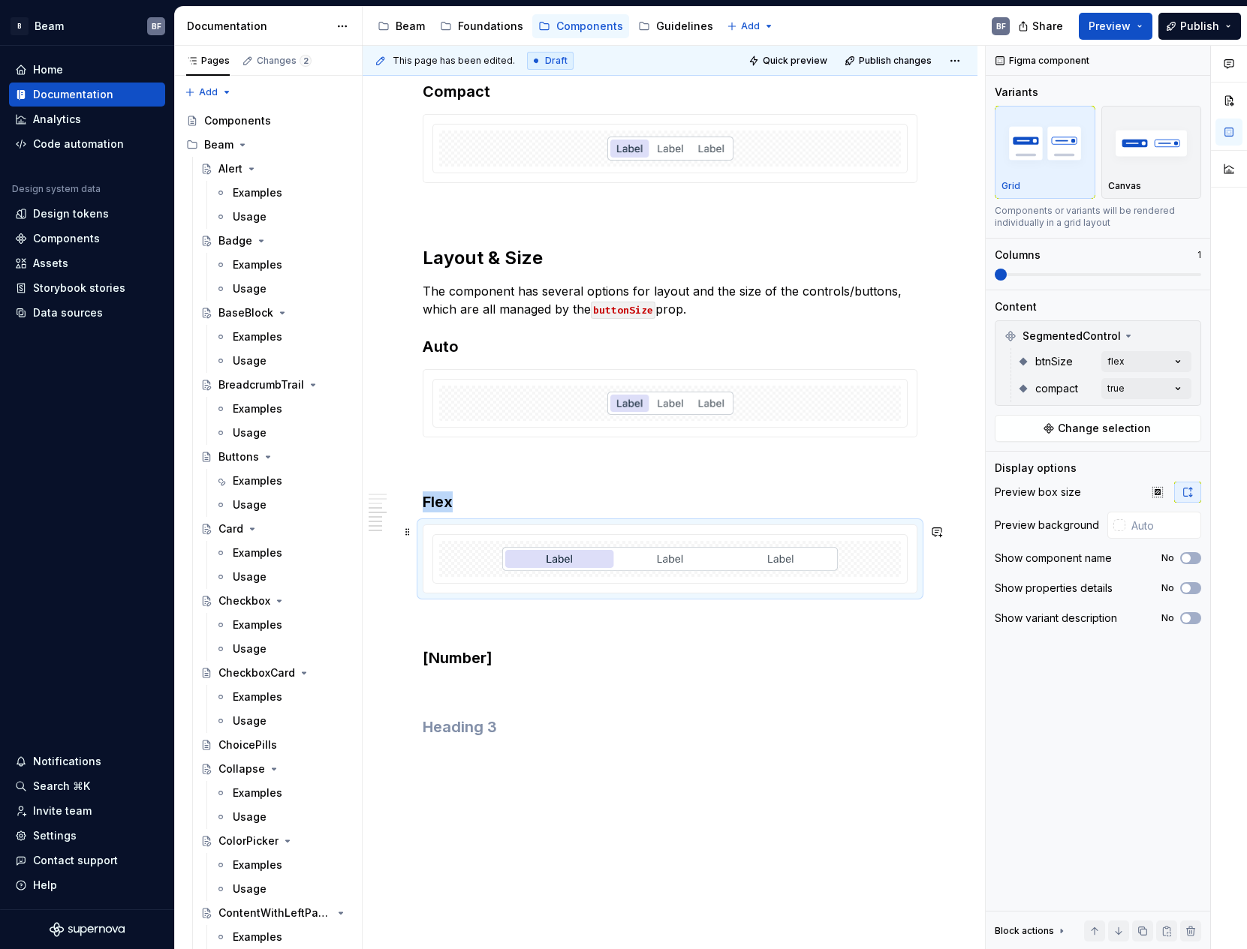
scroll to position [1179, 0]
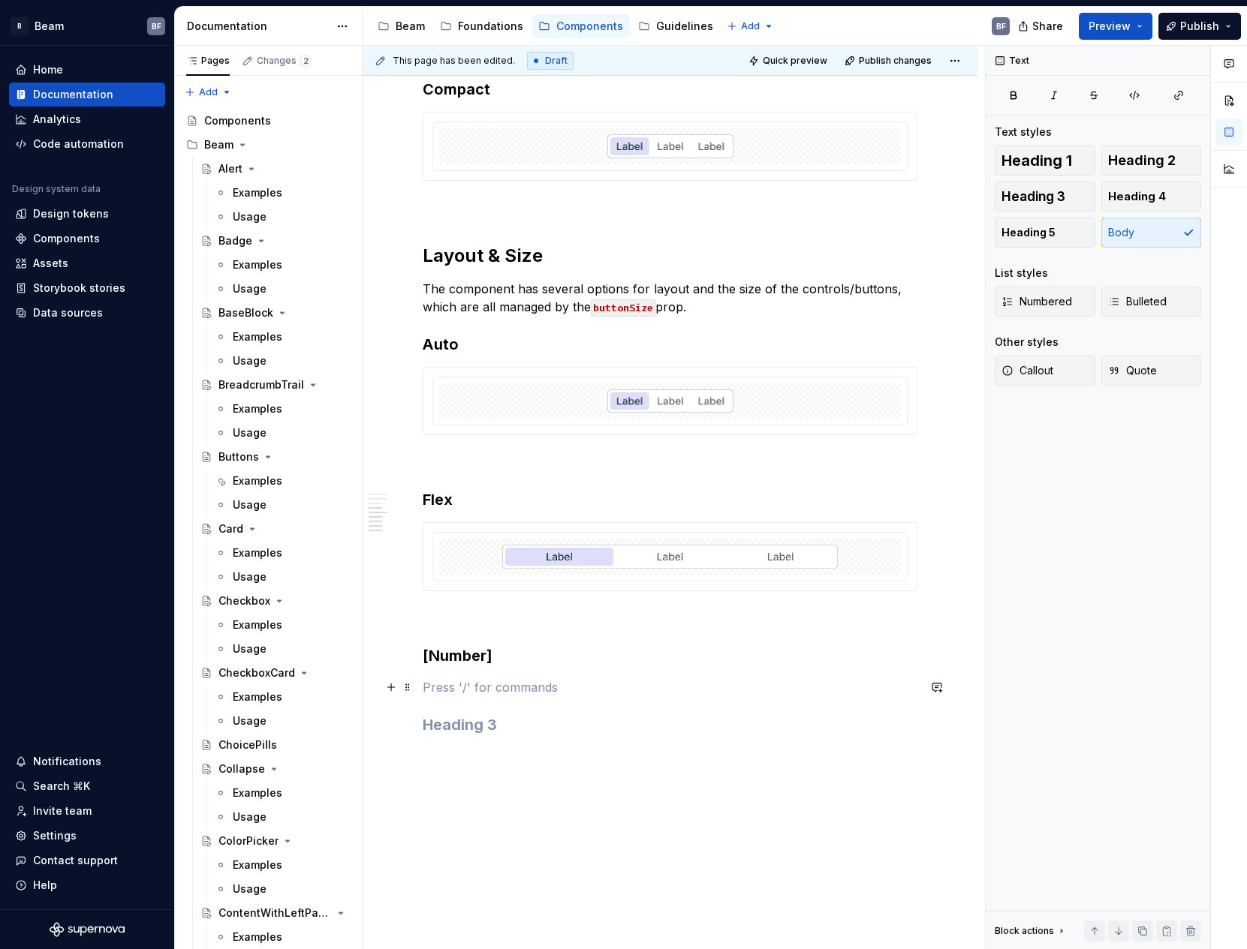
click at [499, 685] on p at bounding box center [670, 688] width 495 height 18
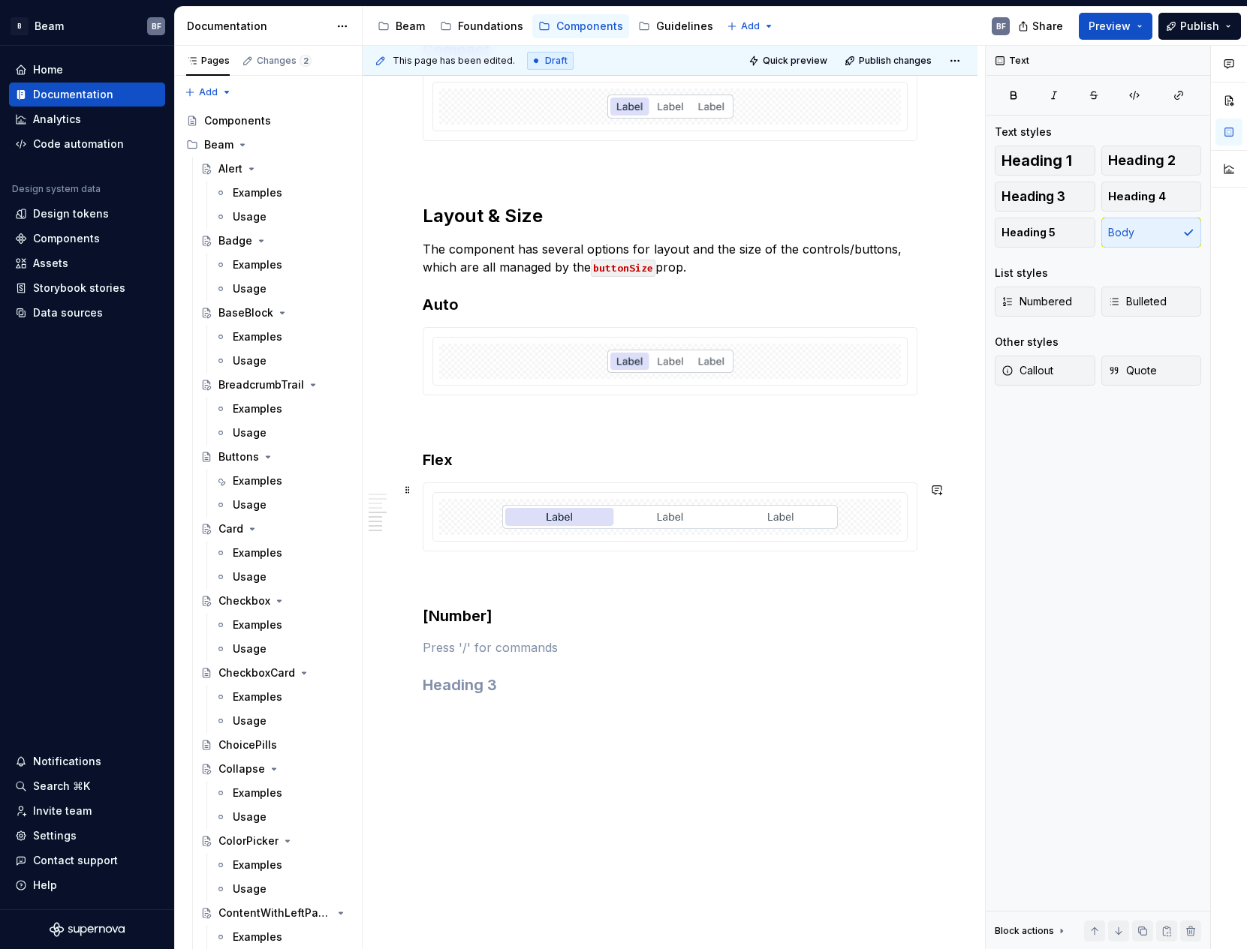
scroll to position [1298, 0]
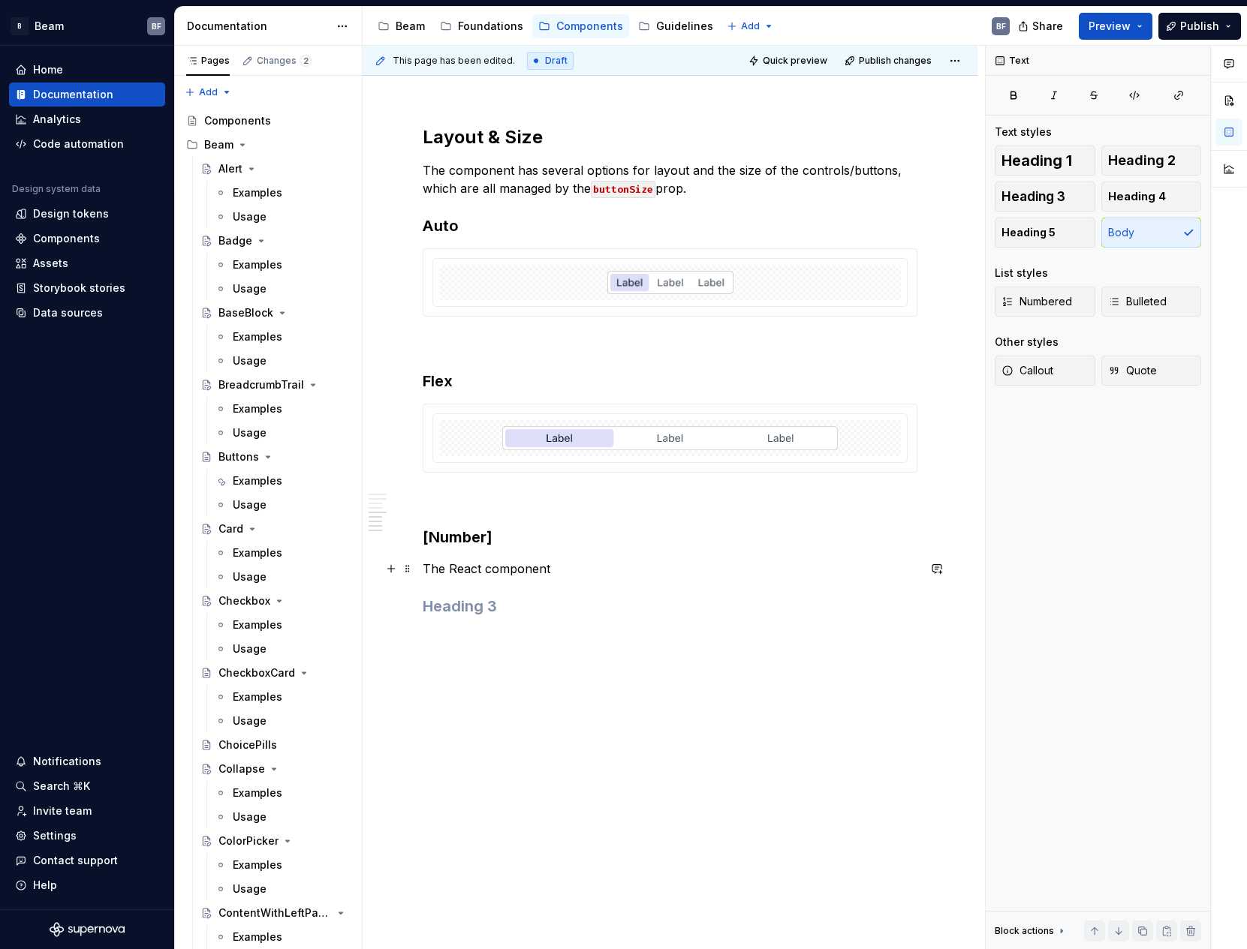
click at [477, 570] on p "The React component" at bounding box center [670, 569] width 495 height 18
click at [481, 569] on p "The React component" at bounding box center [670, 569] width 495 height 18
click at [689, 567] on p "The React version of this component" at bounding box center [670, 569] width 495 height 18
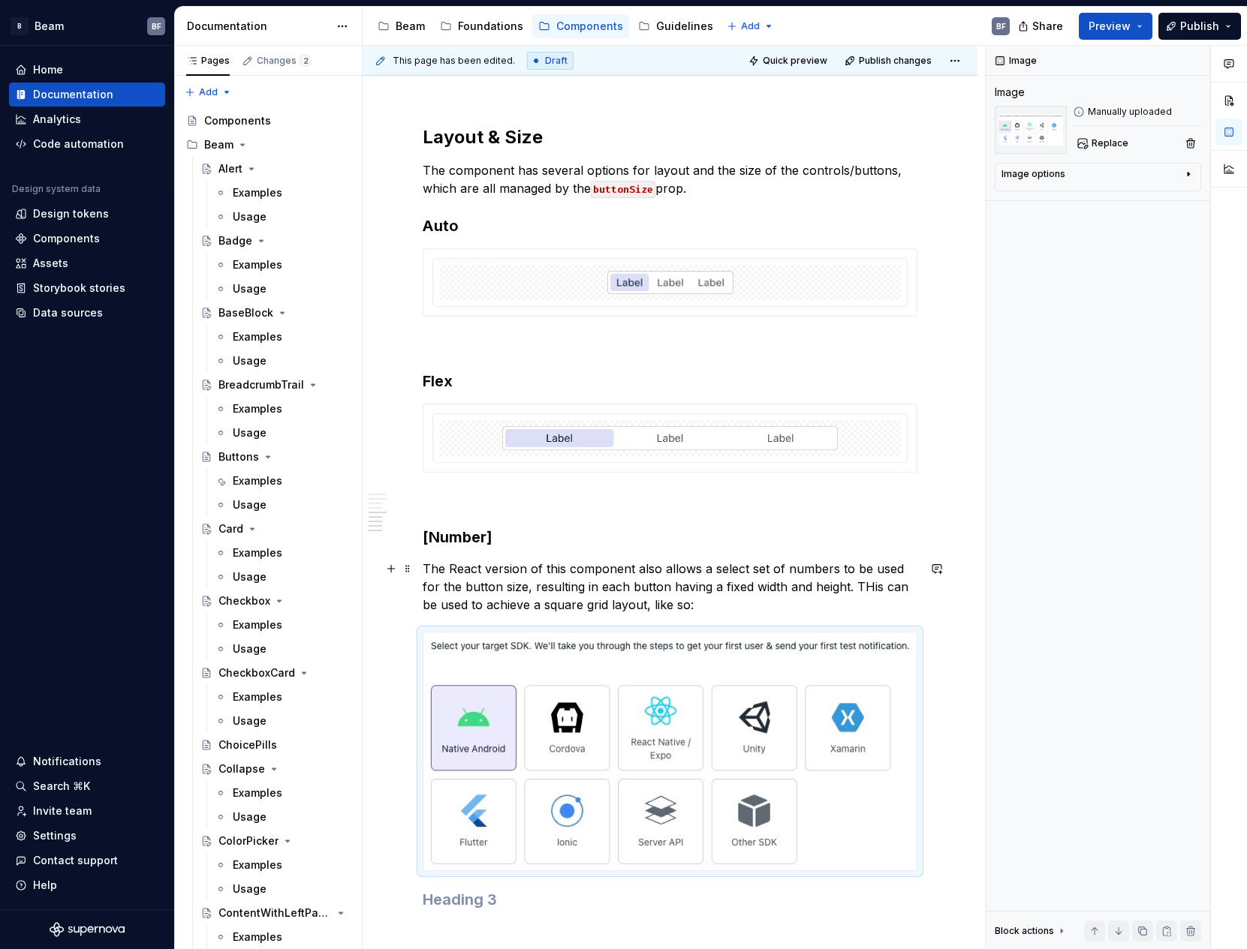
click at [867, 585] on p "The React version of this component also allows a select set of numbers to be u…" at bounding box center [670, 587] width 495 height 54
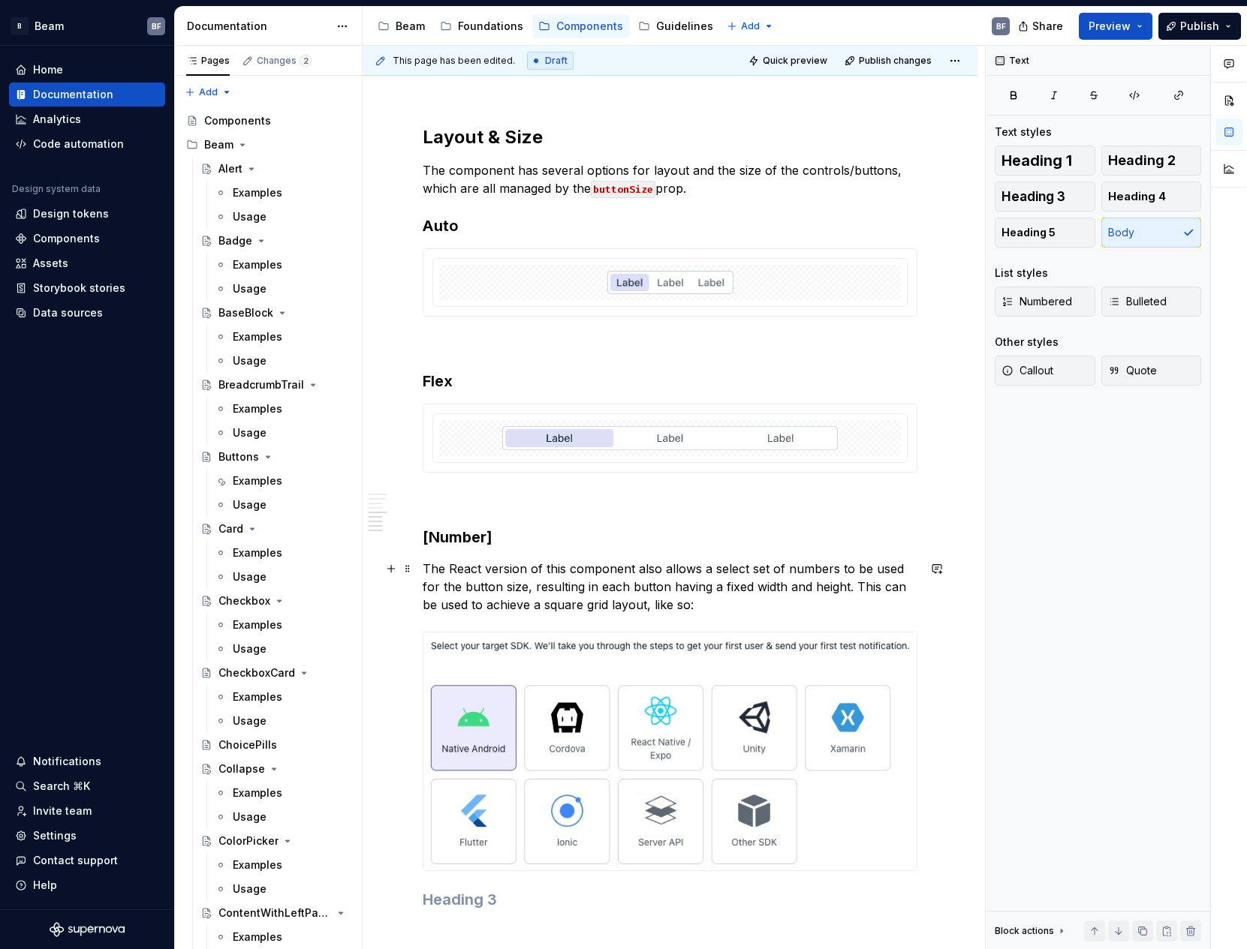
click at [787, 588] on p "The React version of this component also allows a select set of numbers to be u…" at bounding box center [670, 587] width 495 height 54
click at [852, 585] on p "The React version of this component also allows a select set of numbers to be u…" at bounding box center [670, 587] width 495 height 54
click at [851, 587] on p "The React version of this component also allows a select set of numbers to be u…" at bounding box center [670, 587] width 495 height 54
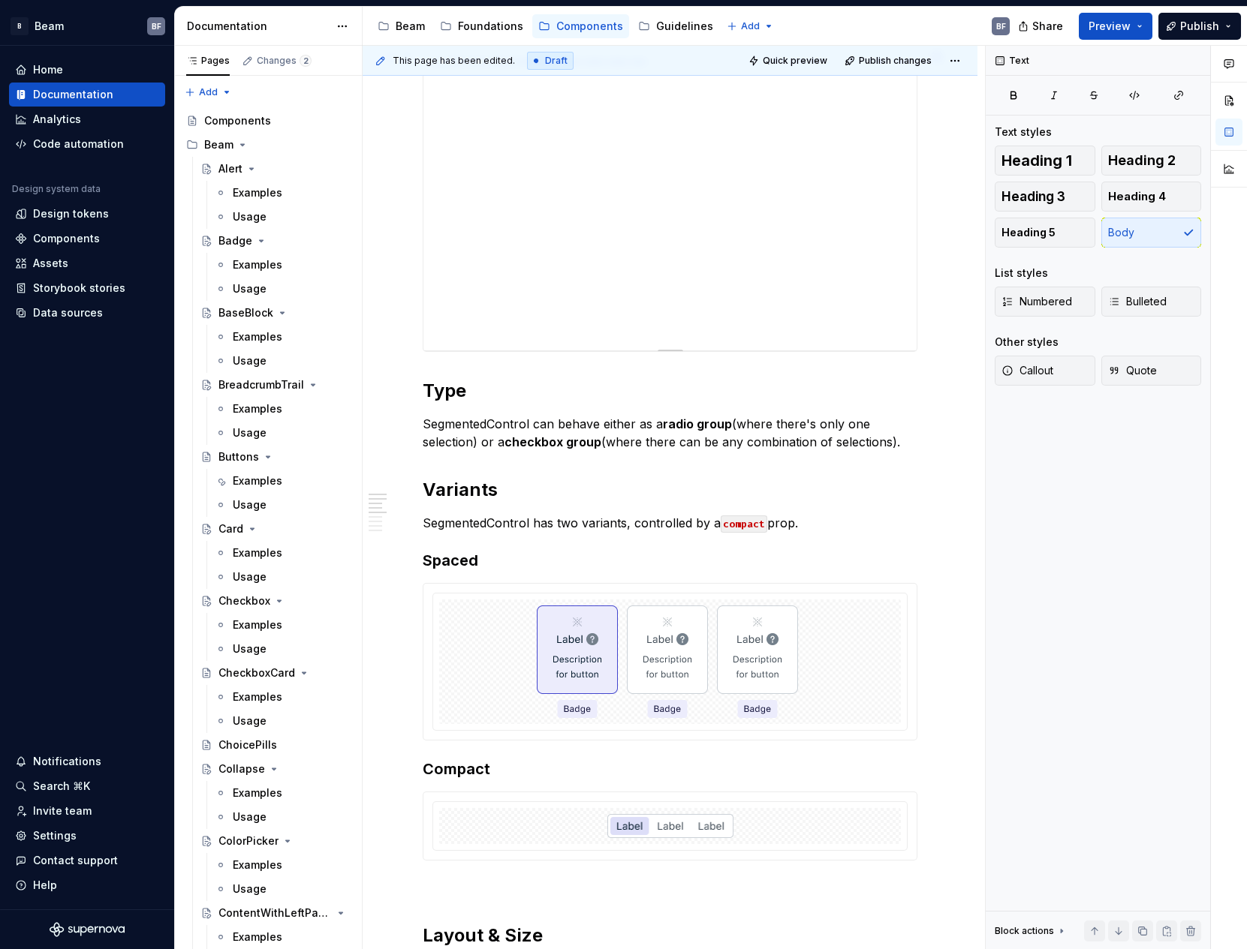
scroll to position [182, 0]
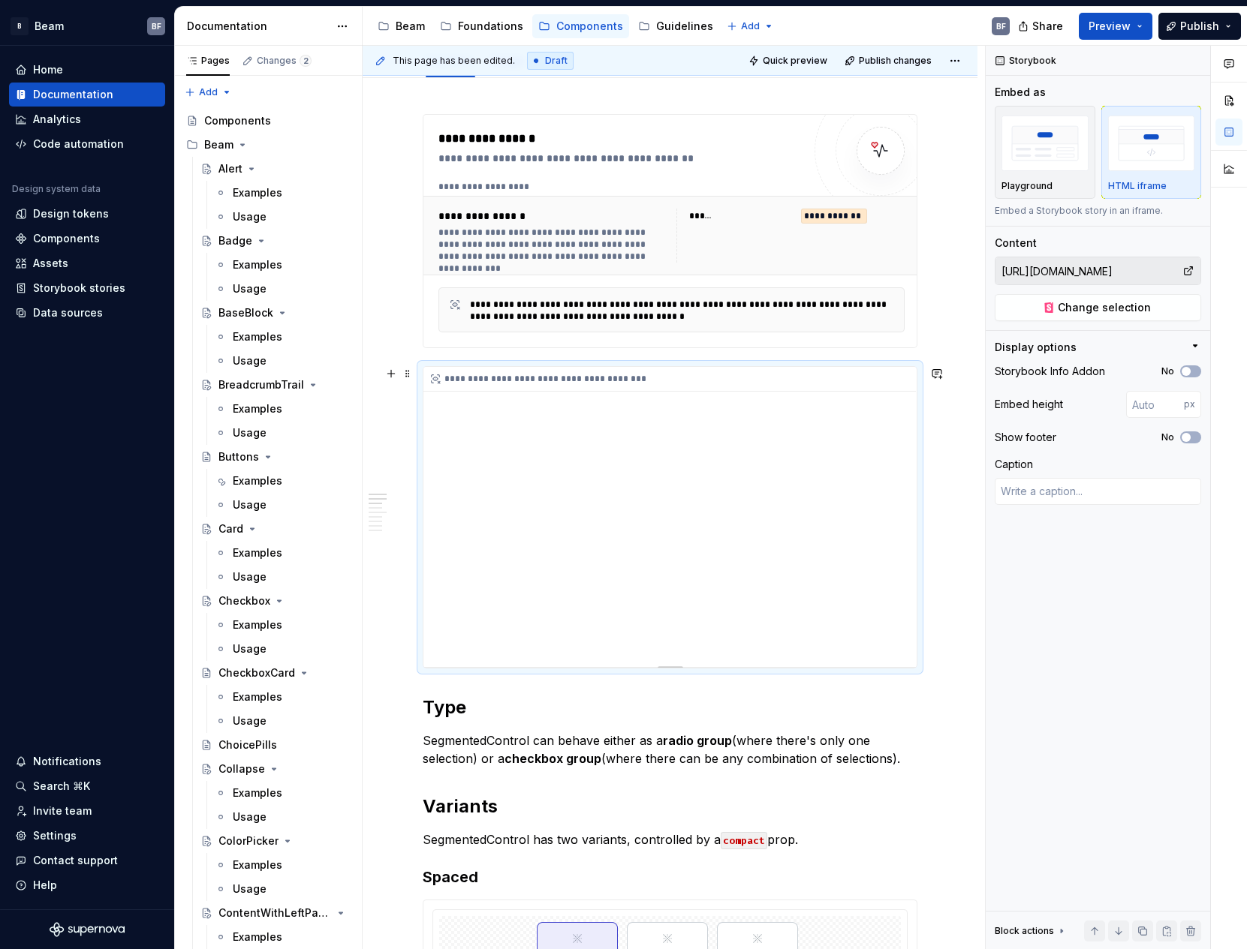
click at [875, 415] on div "**********" at bounding box center [669, 517] width 493 height 300
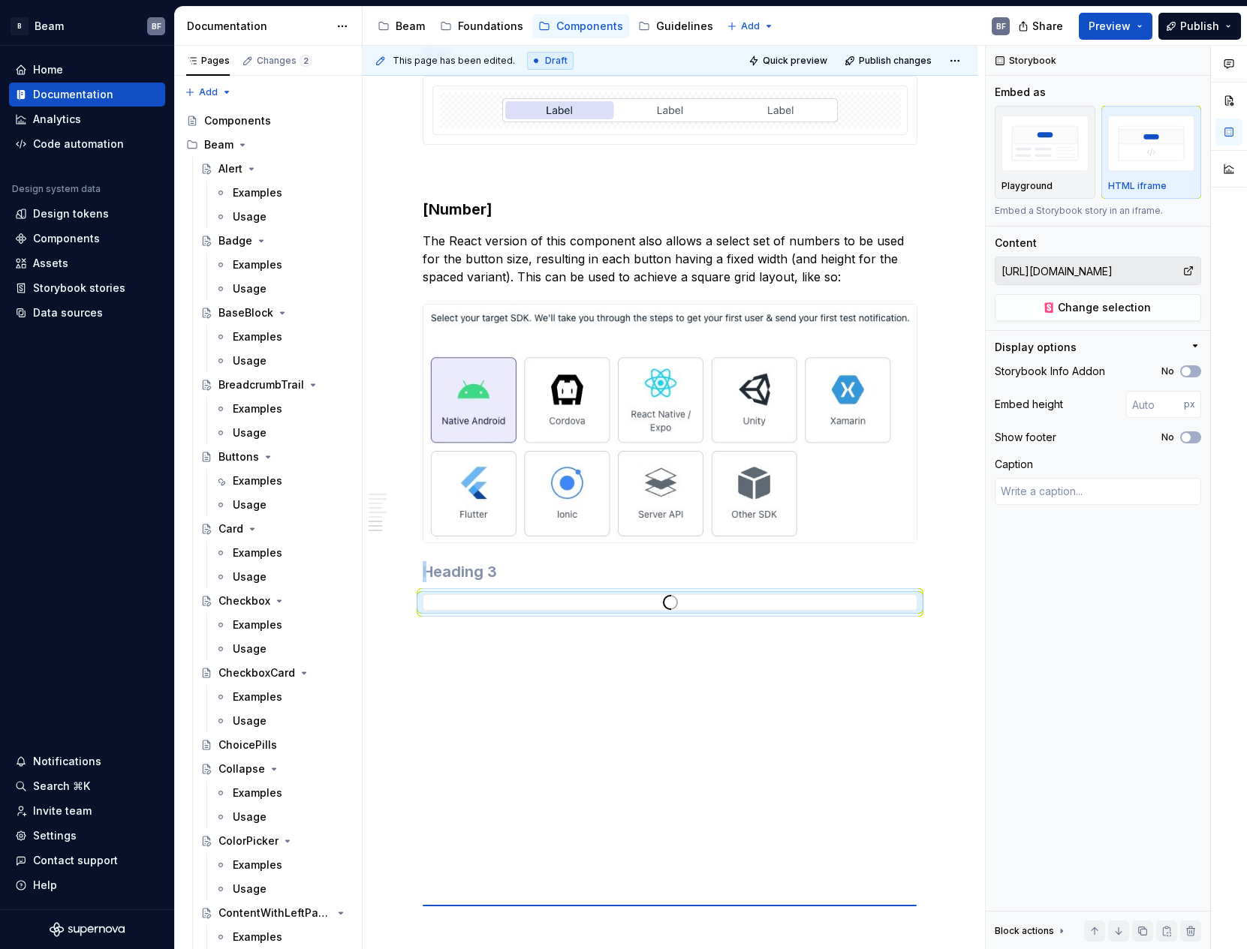
scroll to position [1270, 0]
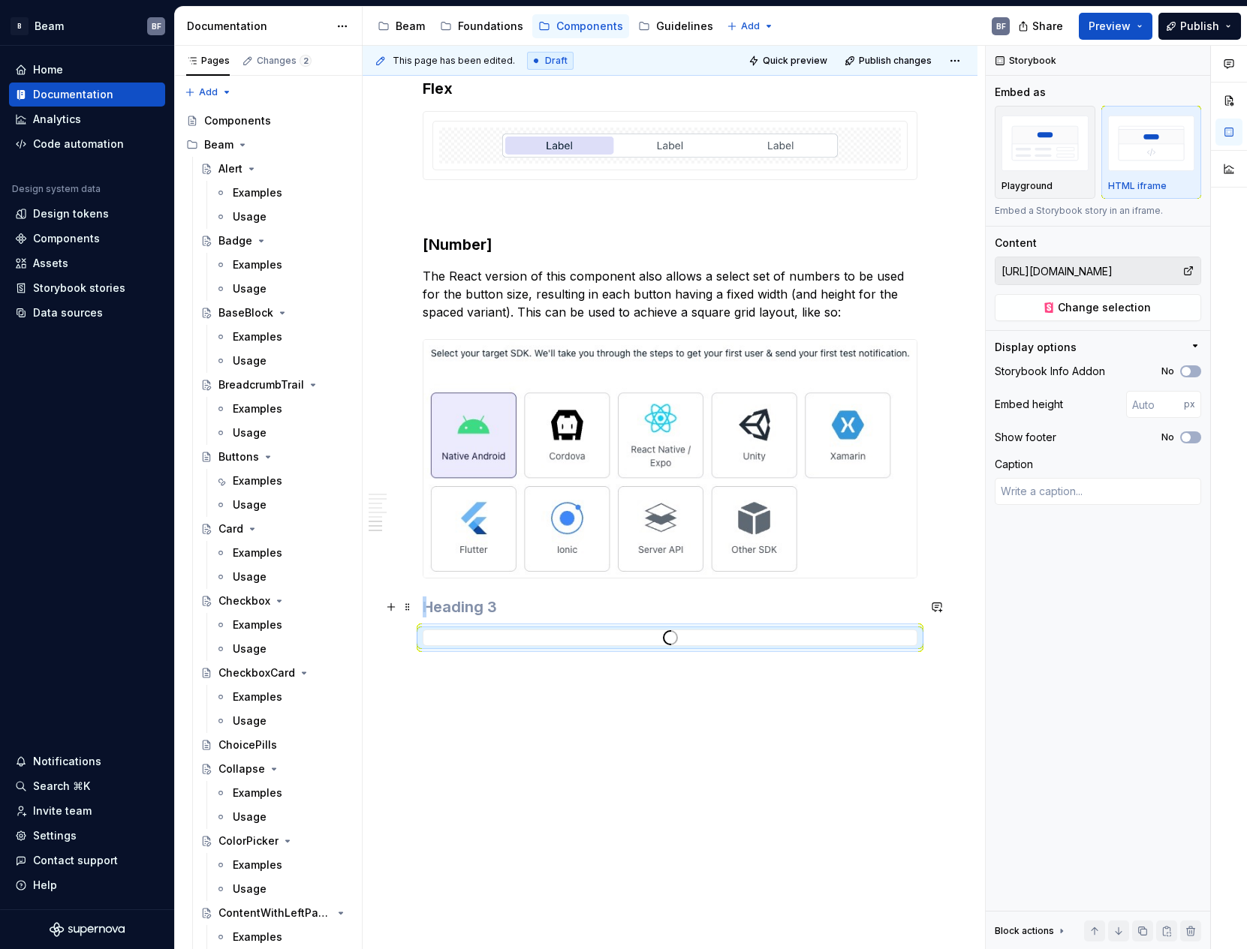
click at [447, 602] on h3 at bounding box center [670, 607] width 495 height 21
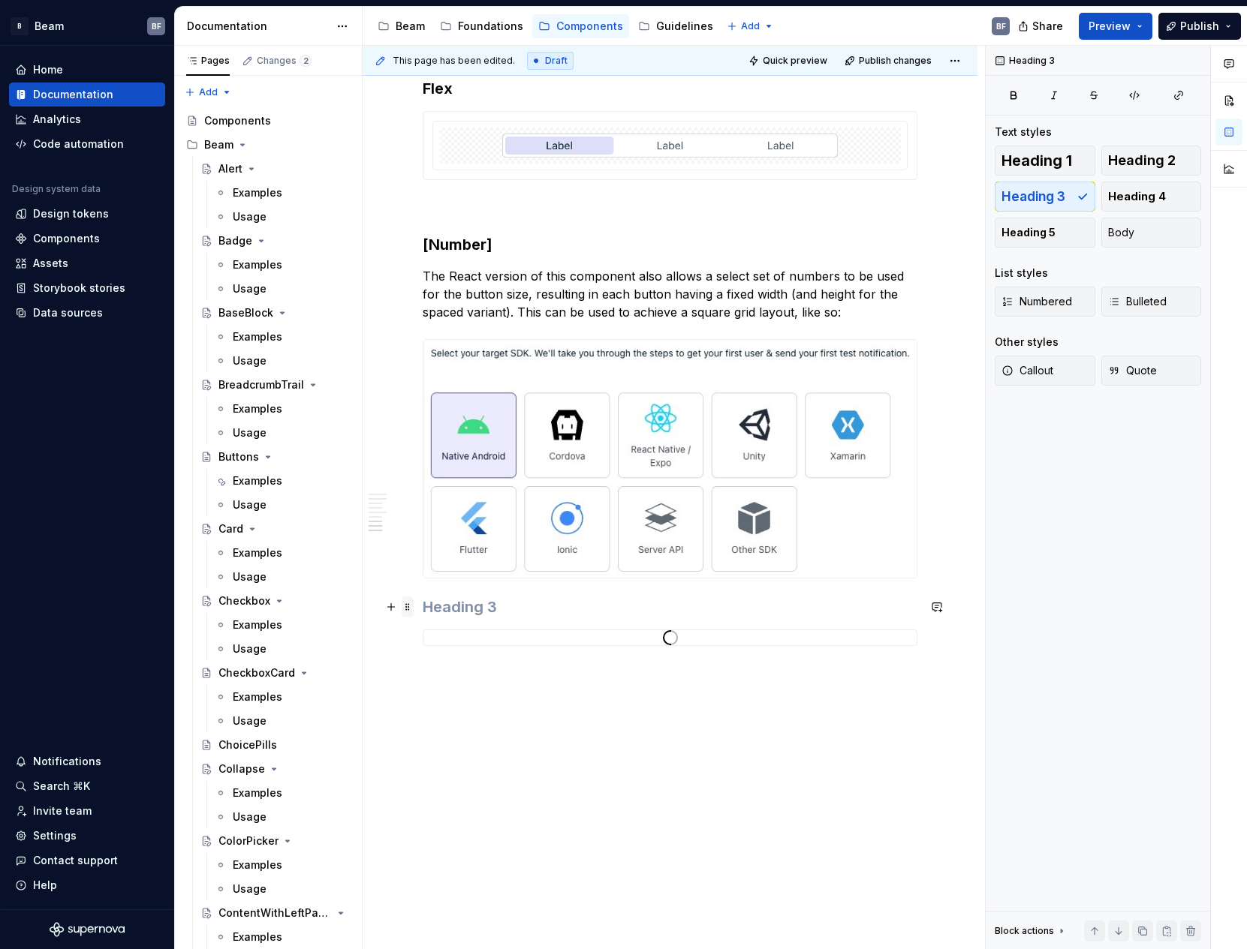
click at [408, 606] on span at bounding box center [408, 607] width 12 height 21
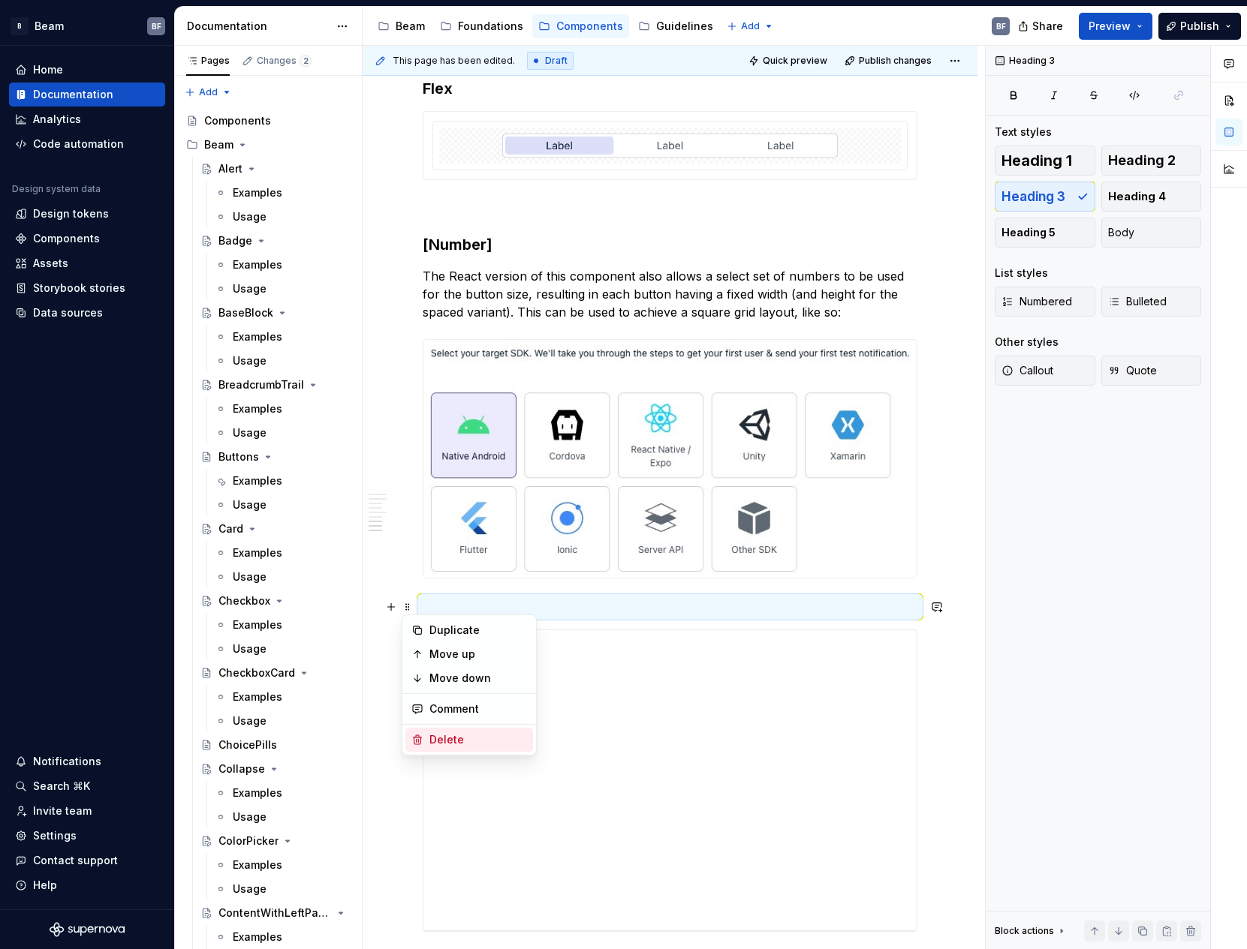
click at [433, 733] on div "Delete" at bounding box center [478, 740] width 98 height 15
type textarea "*"
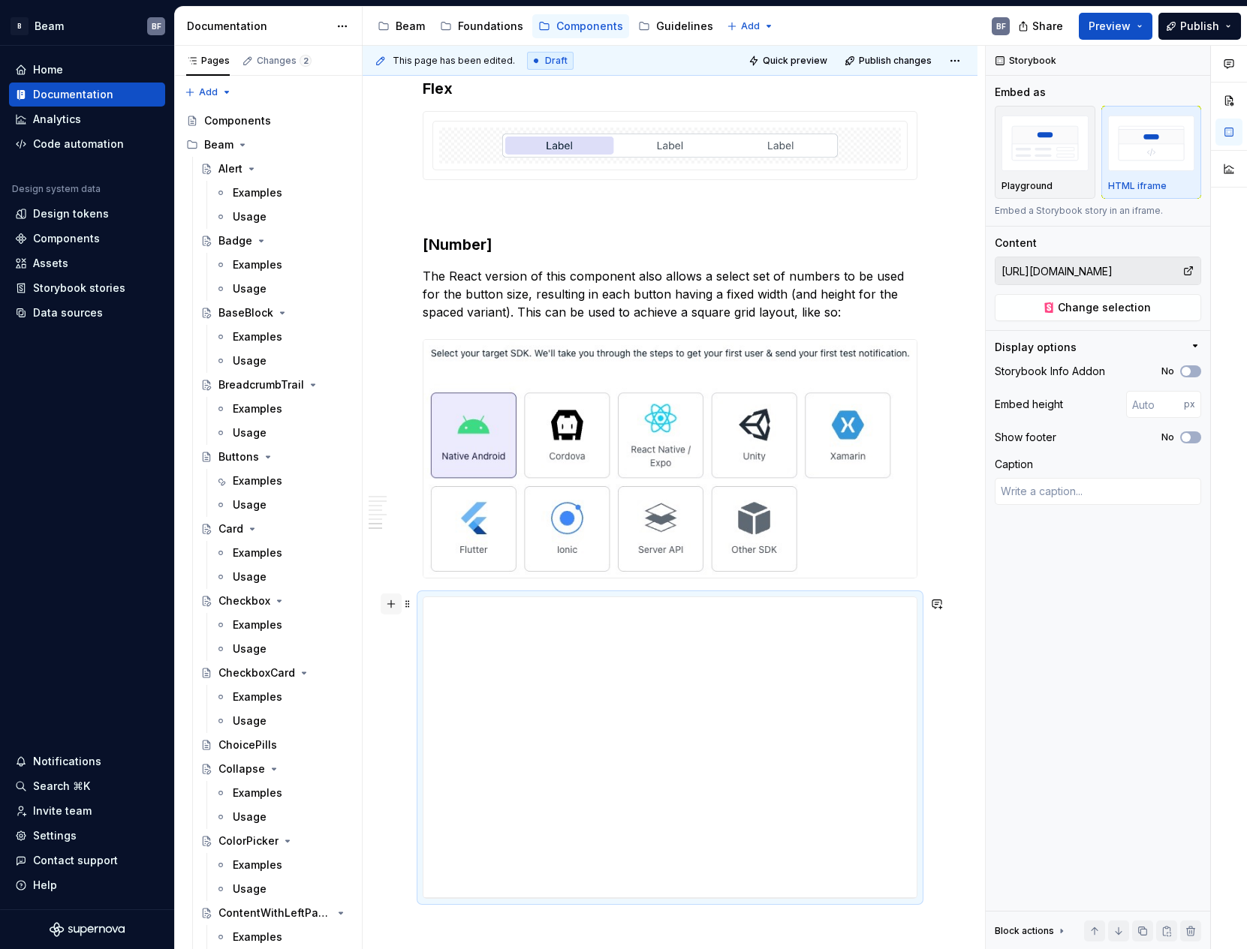
click at [391, 603] on button "button" at bounding box center [391, 604] width 21 height 21
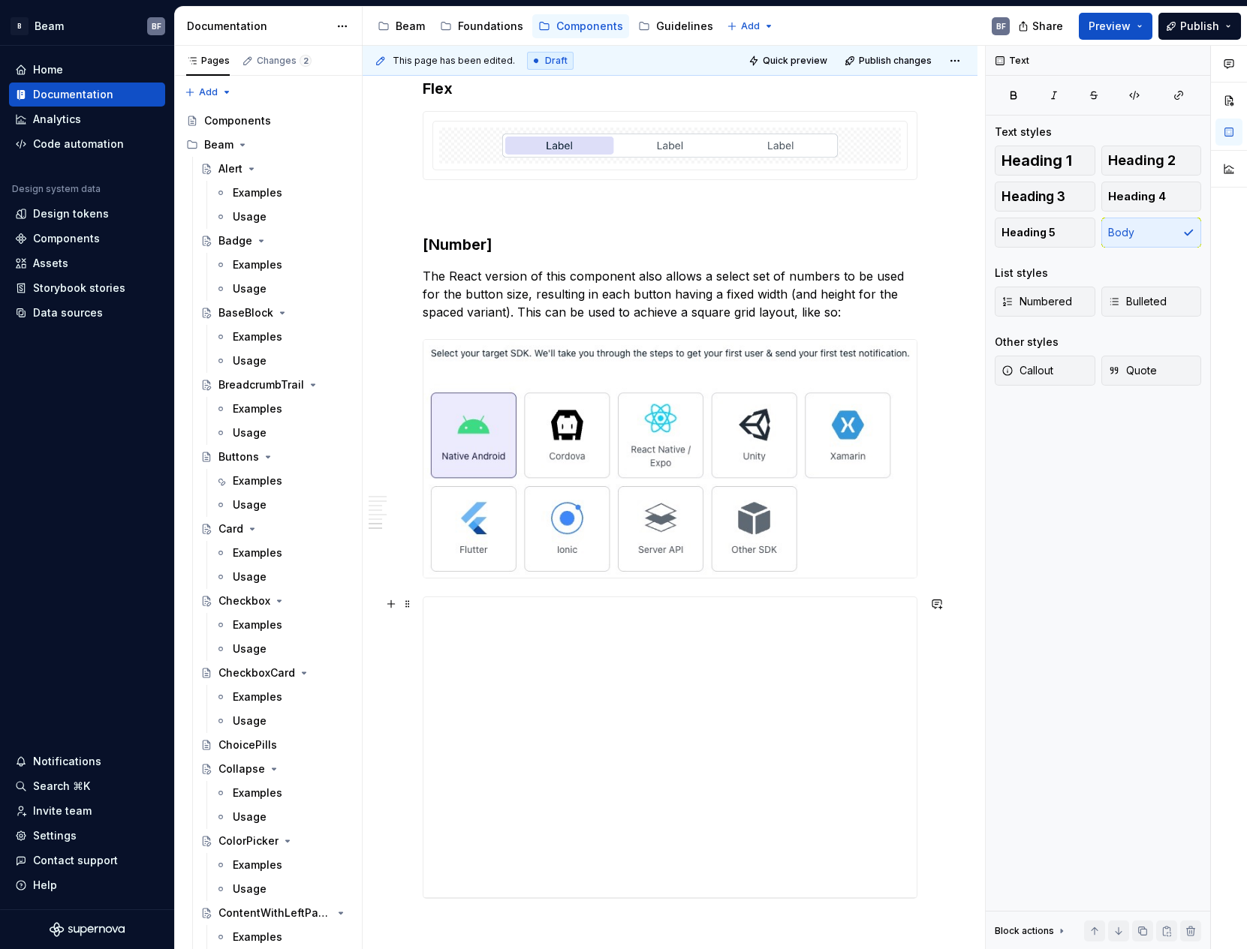
click at [408, 664] on div "**********" at bounding box center [670, 127] width 615 height 2275
click at [386, 345] on button "button" at bounding box center [391, 346] width 21 height 21
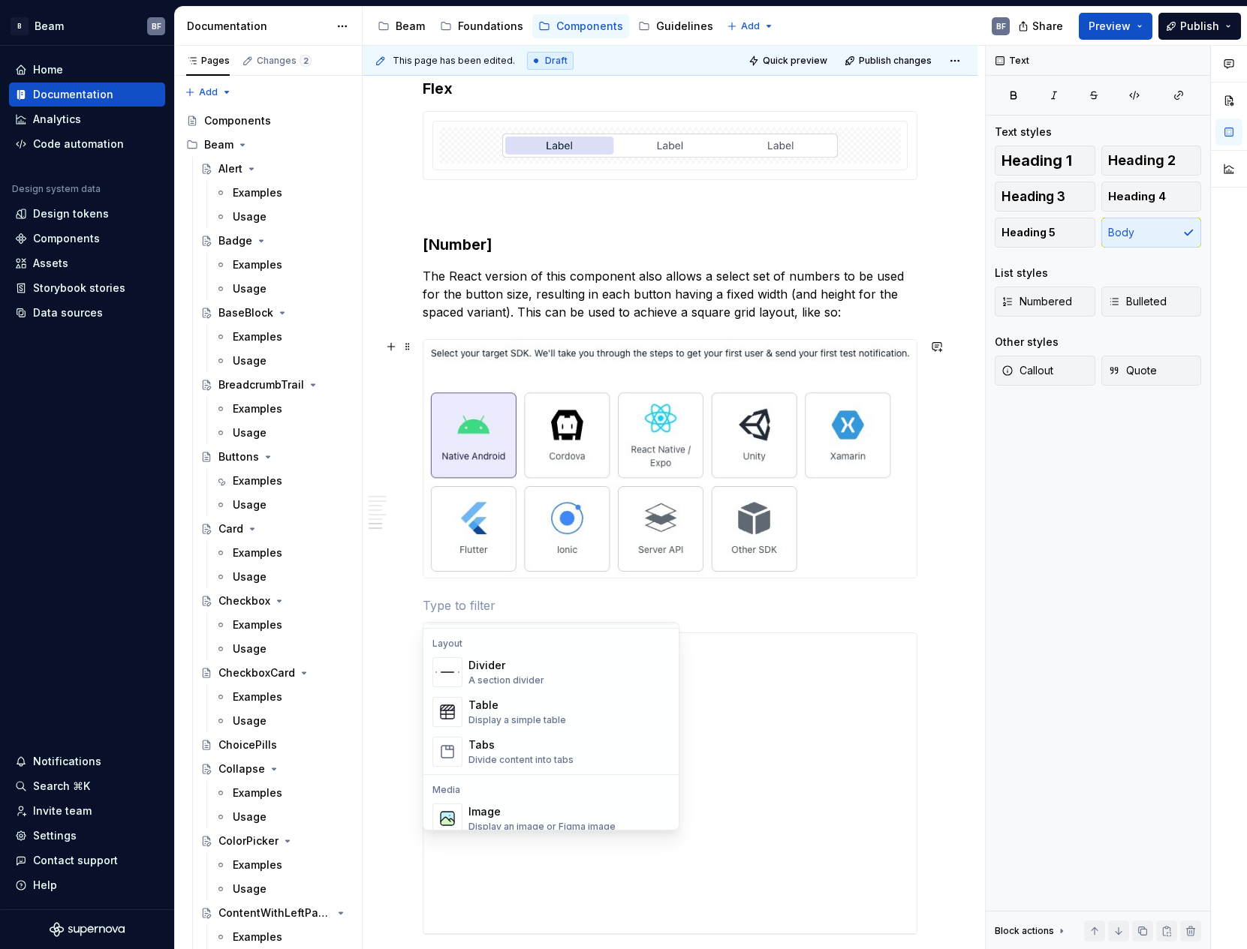
scroll to position [486, 0]
click at [540, 717] on div "Display a simple table" at bounding box center [517, 720] width 98 height 12
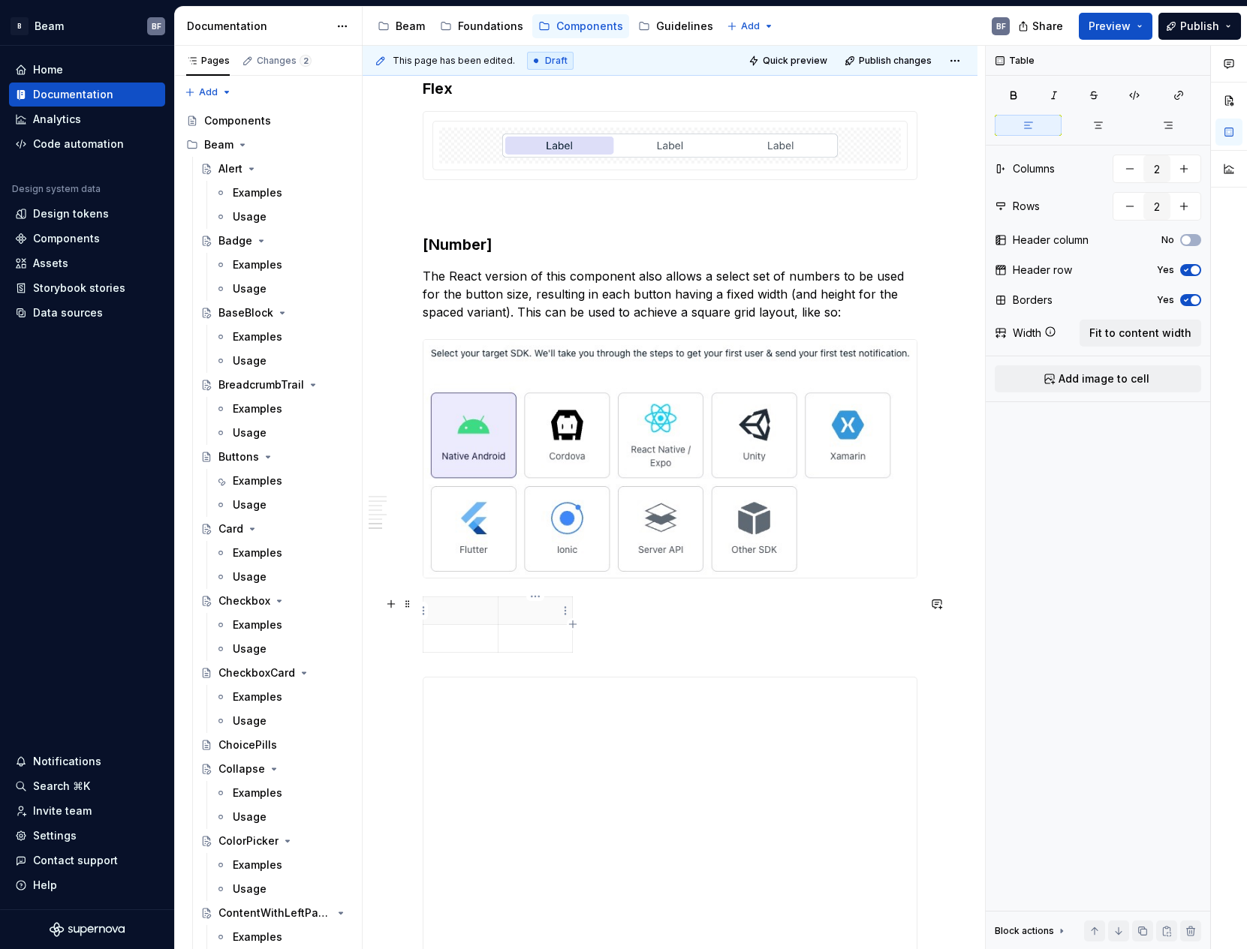
click at [546, 617] on p at bounding box center [535, 610] width 56 height 15
click at [1136, 175] on button "button" at bounding box center [1129, 168] width 27 height 27
type input "1"
click at [472, 609] on p at bounding box center [460, 610] width 56 height 15
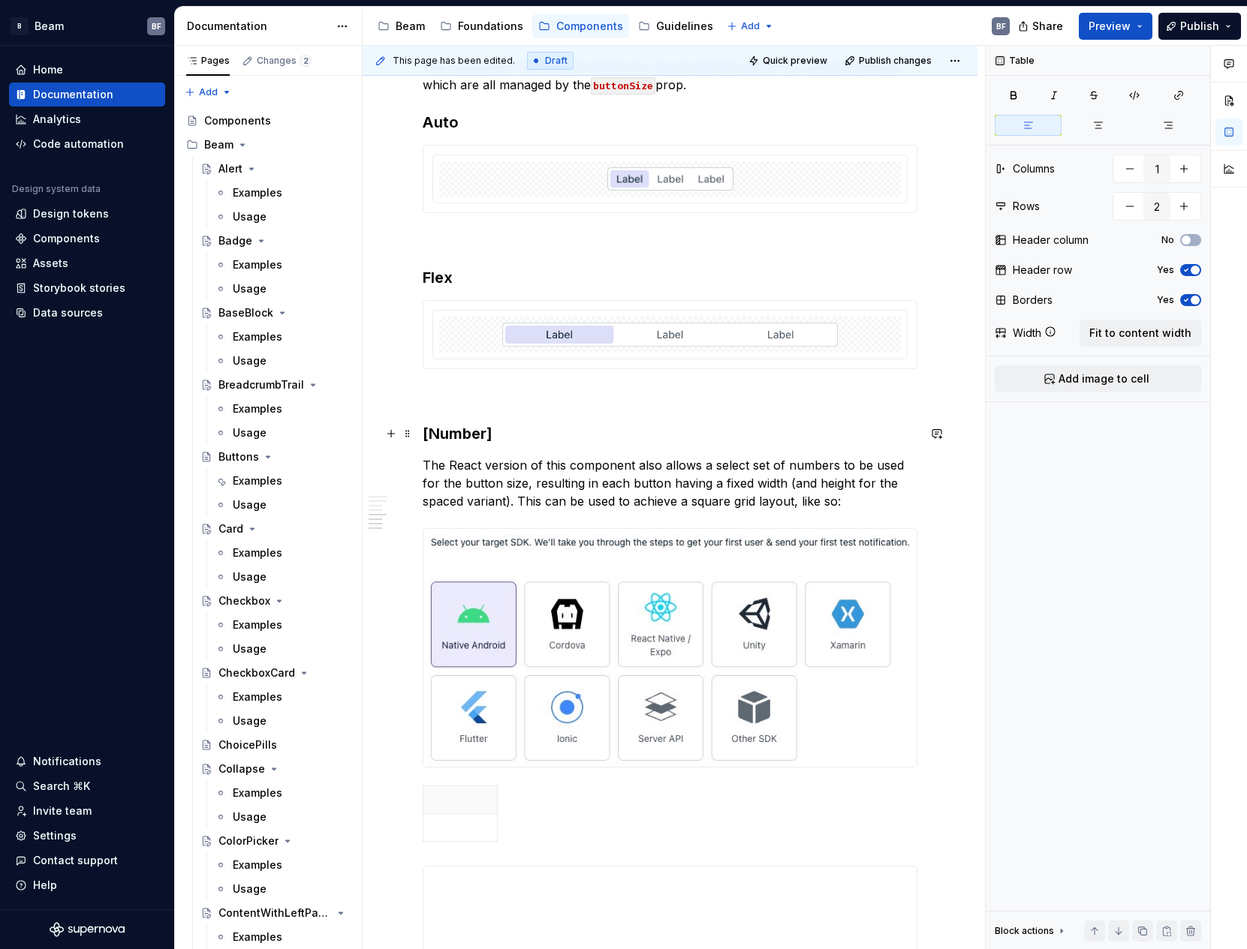
scroll to position [1082, 0]
type textarea "*"
click at [852, 481] on p "The React version of this component also allows a select set of numbers to be u…" at bounding box center [670, 482] width 495 height 54
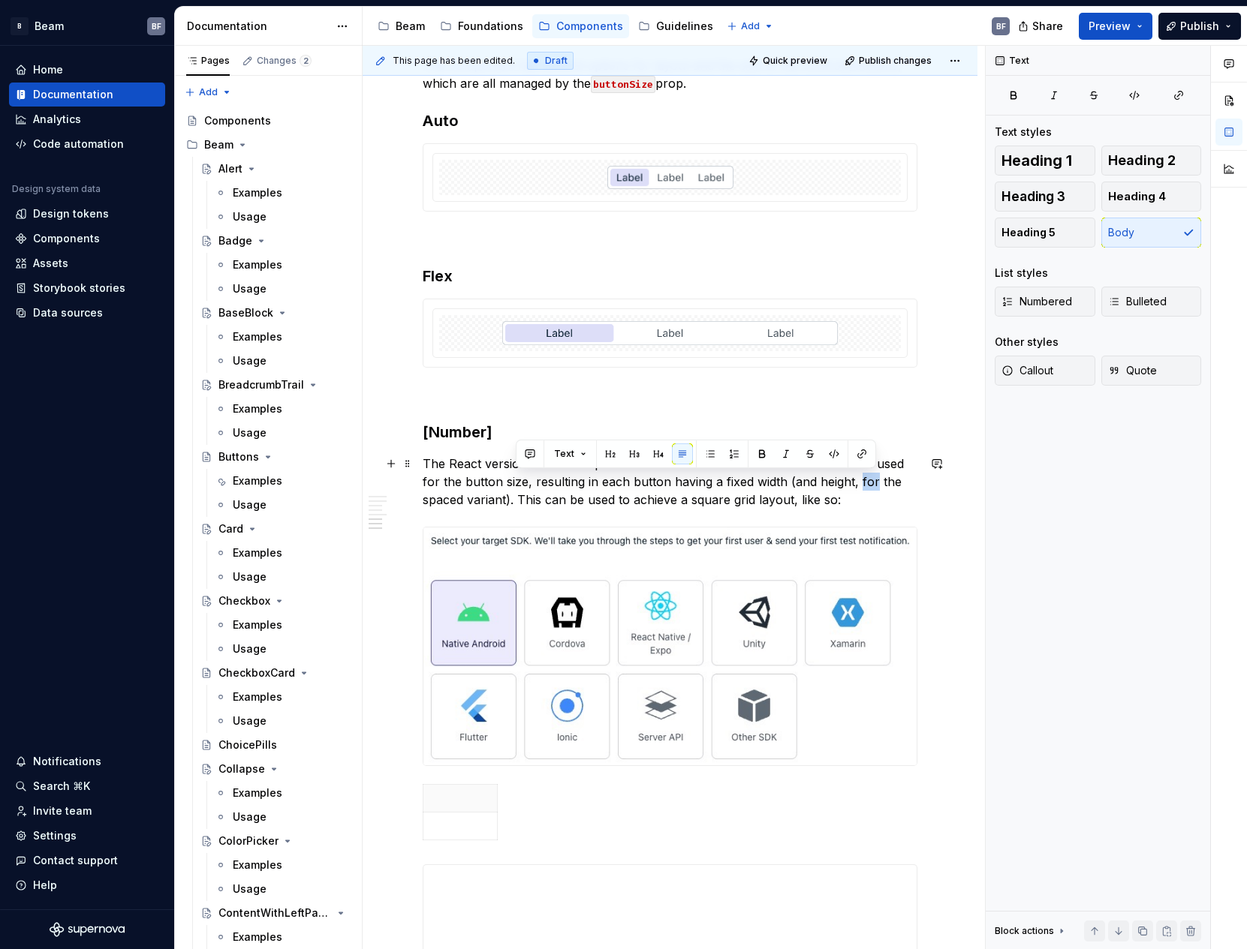
drag, startPoint x: 872, startPoint y: 482, endPoint x: 857, endPoint y: 479, distance: 15.3
click at [857, 479] on p "The React version of this component also allows a select set of numbers to be u…" at bounding box center [670, 482] width 495 height 54
click at [880, 500] on p "The React version of this component also allows a select set of numbers to be u…" at bounding box center [670, 482] width 495 height 54
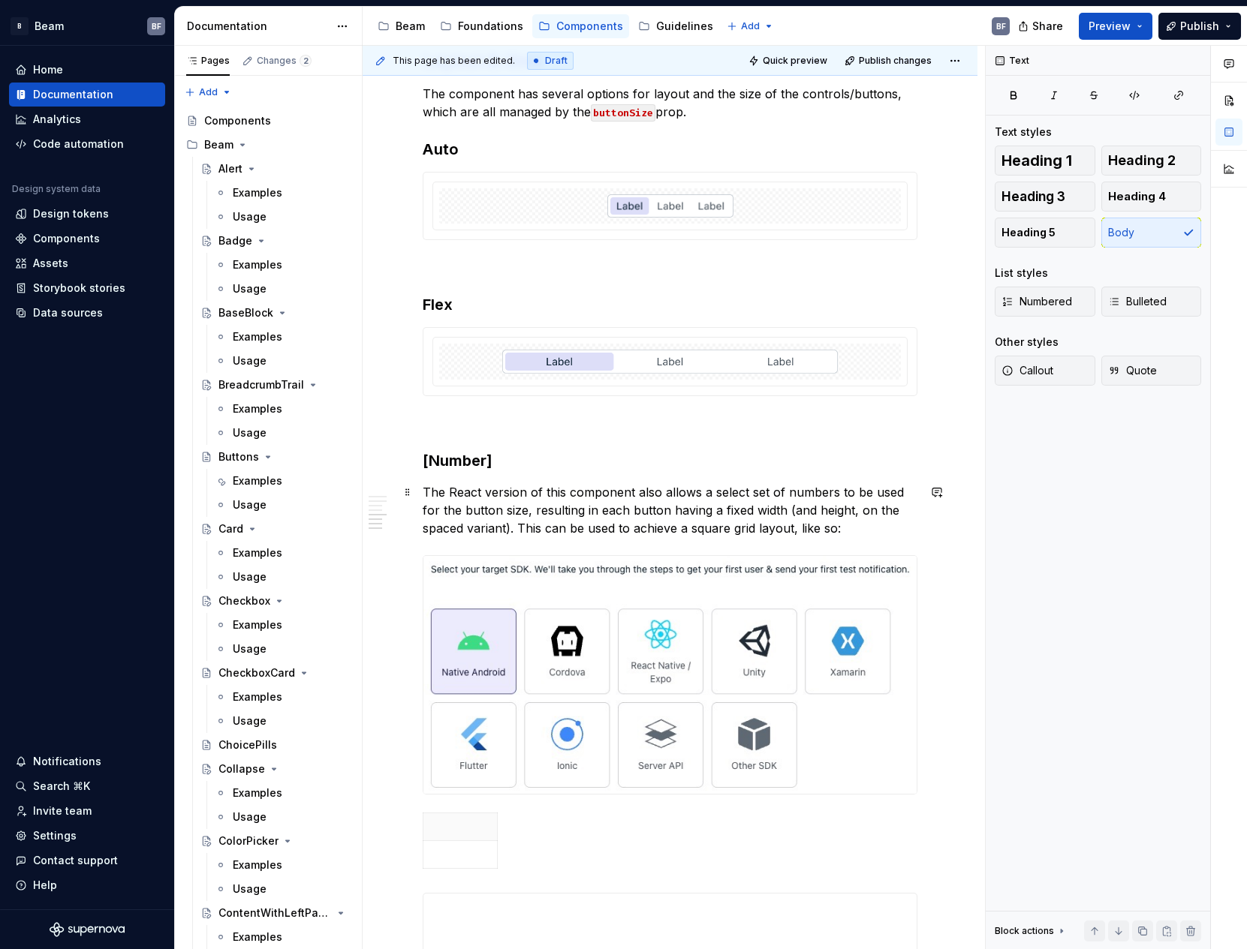
scroll to position [949, 0]
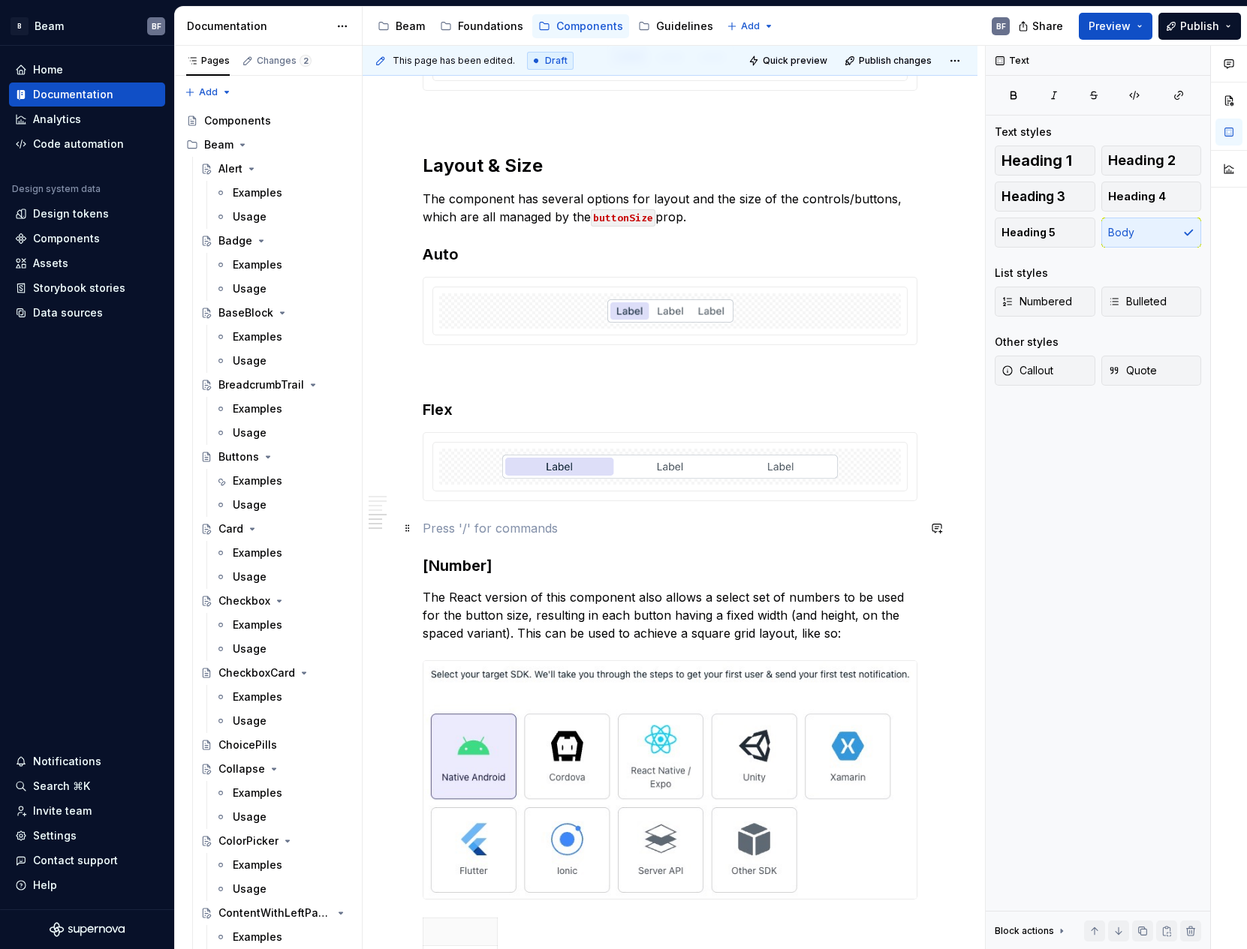
click at [518, 528] on p at bounding box center [670, 528] width 495 height 18
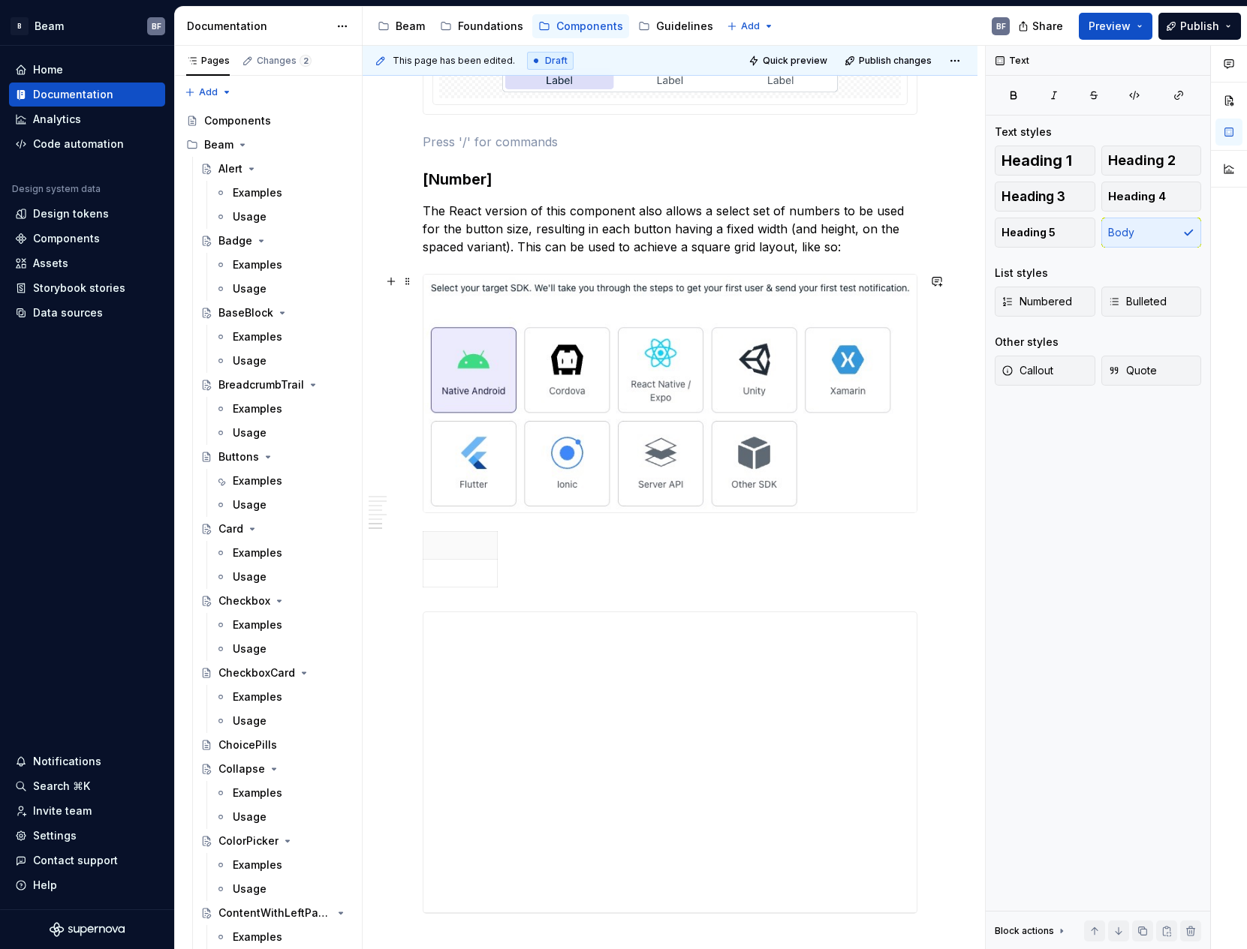
scroll to position [1482, 0]
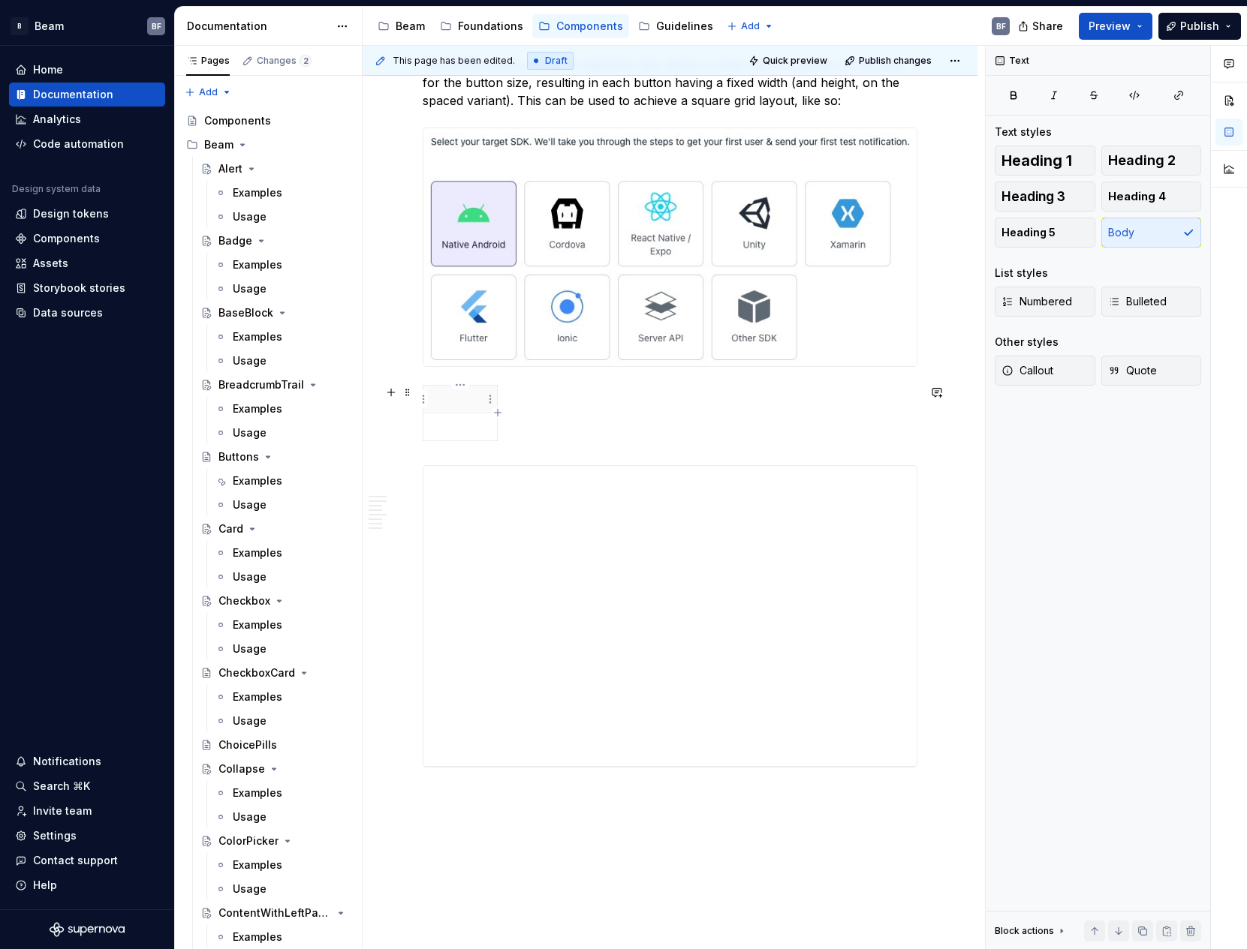
click at [456, 392] on p at bounding box center [460, 399] width 56 height 15
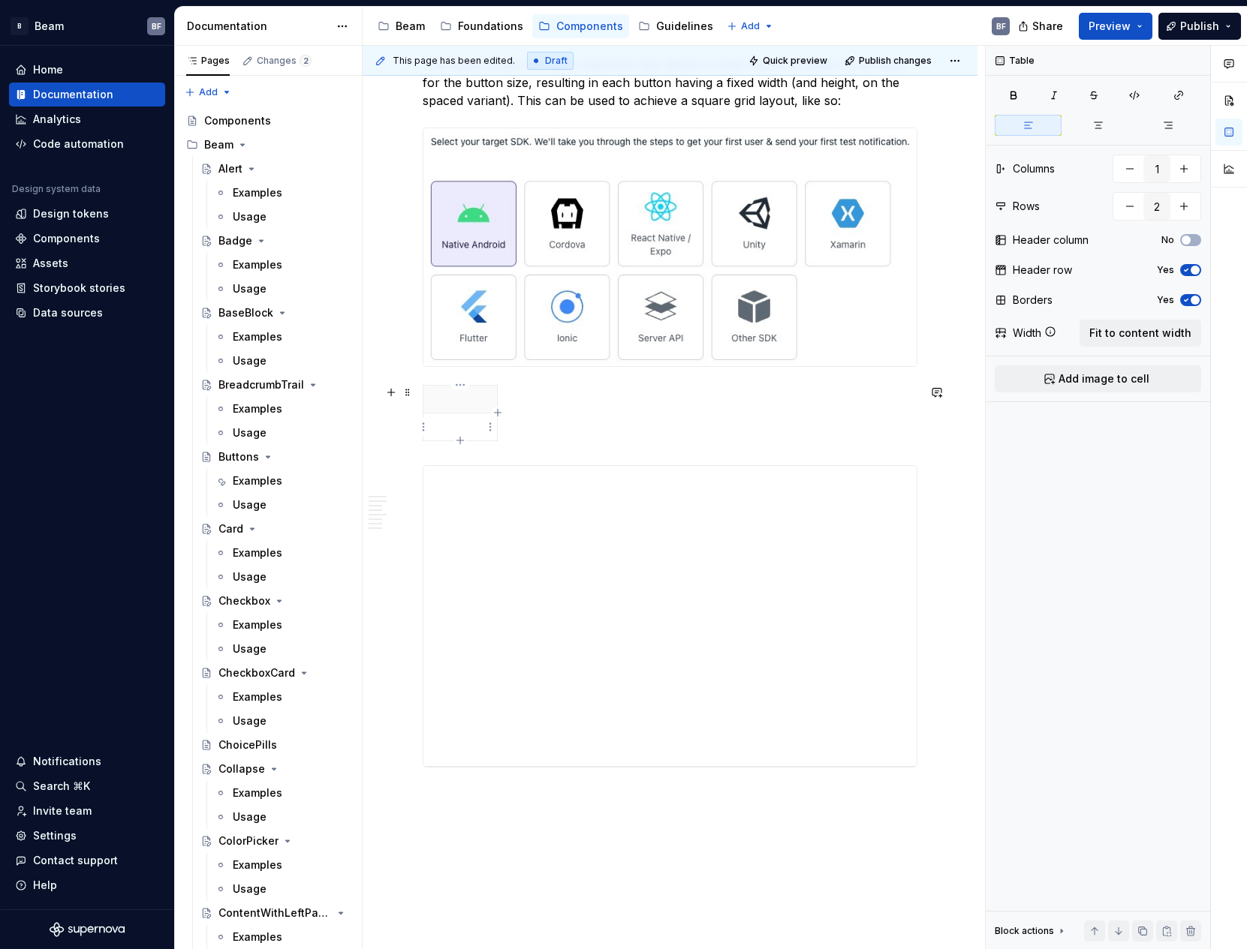
click at [456, 428] on p at bounding box center [460, 427] width 56 height 15
click at [1186, 205] on button "button" at bounding box center [1183, 206] width 27 height 27
click at [1127, 209] on button "button" at bounding box center [1129, 206] width 27 height 27
type input "2"
click at [1127, 209] on button "button" at bounding box center [1129, 206] width 27 height 27
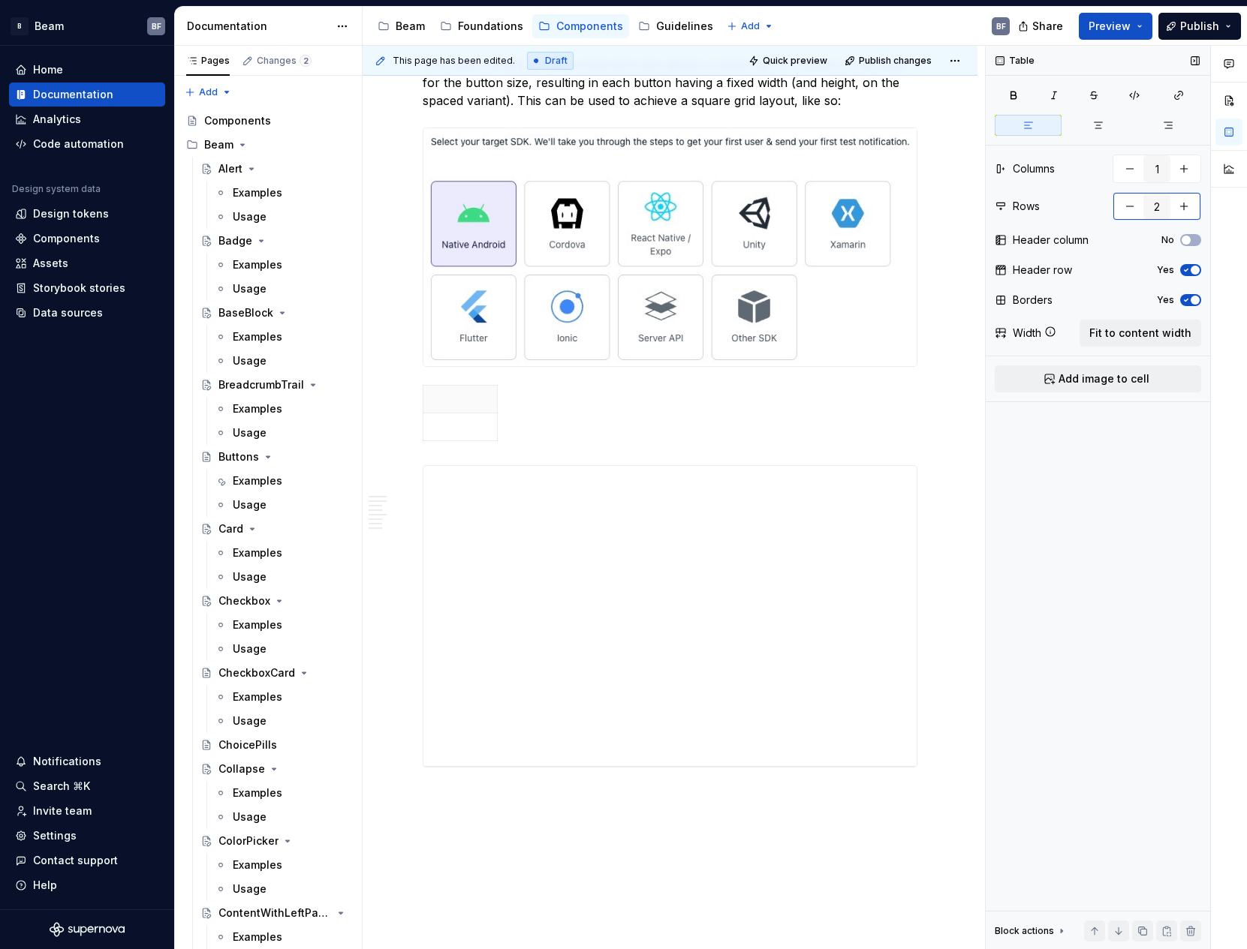
type textarea "*"
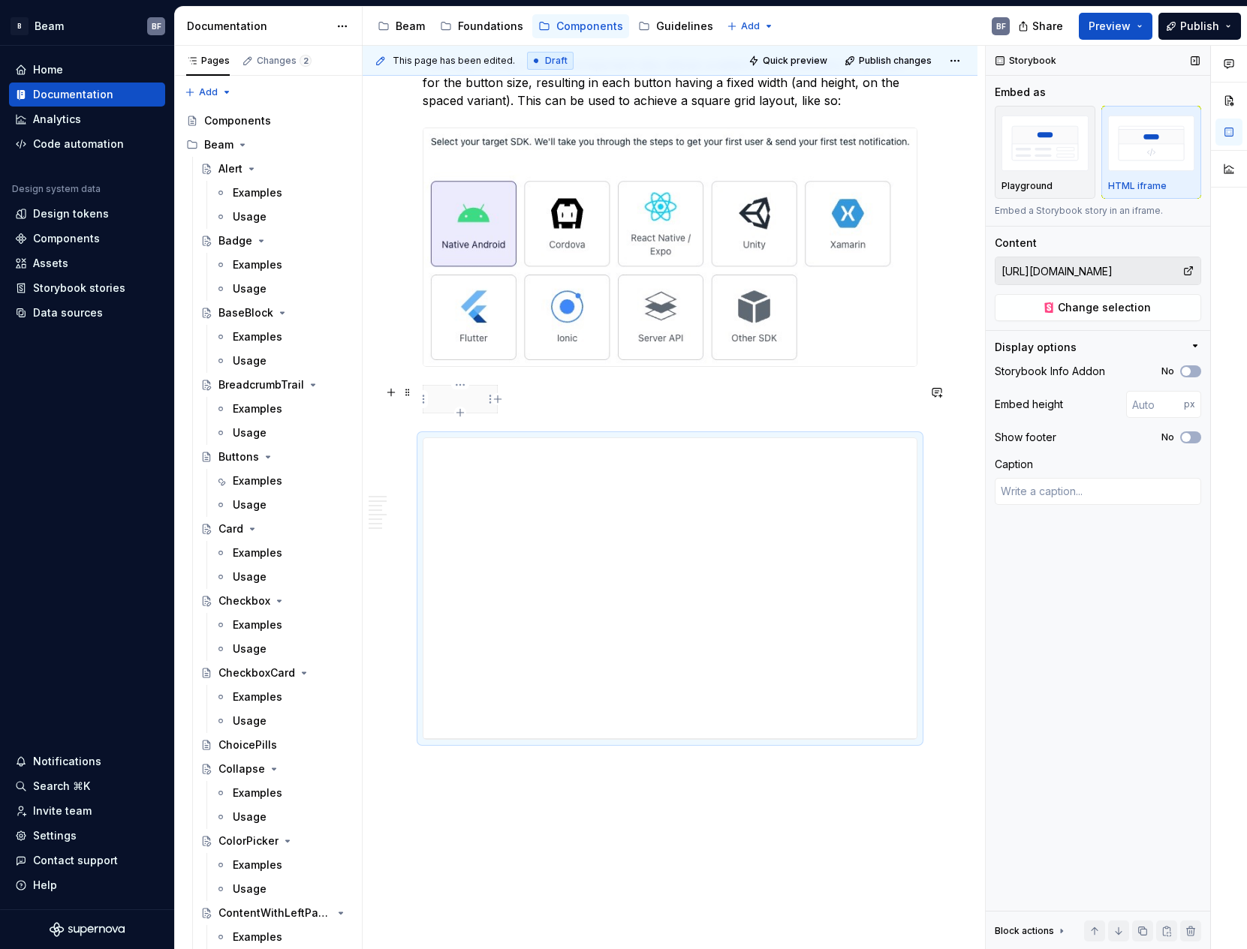
click at [469, 398] on p at bounding box center [460, 399] width 56 height 15
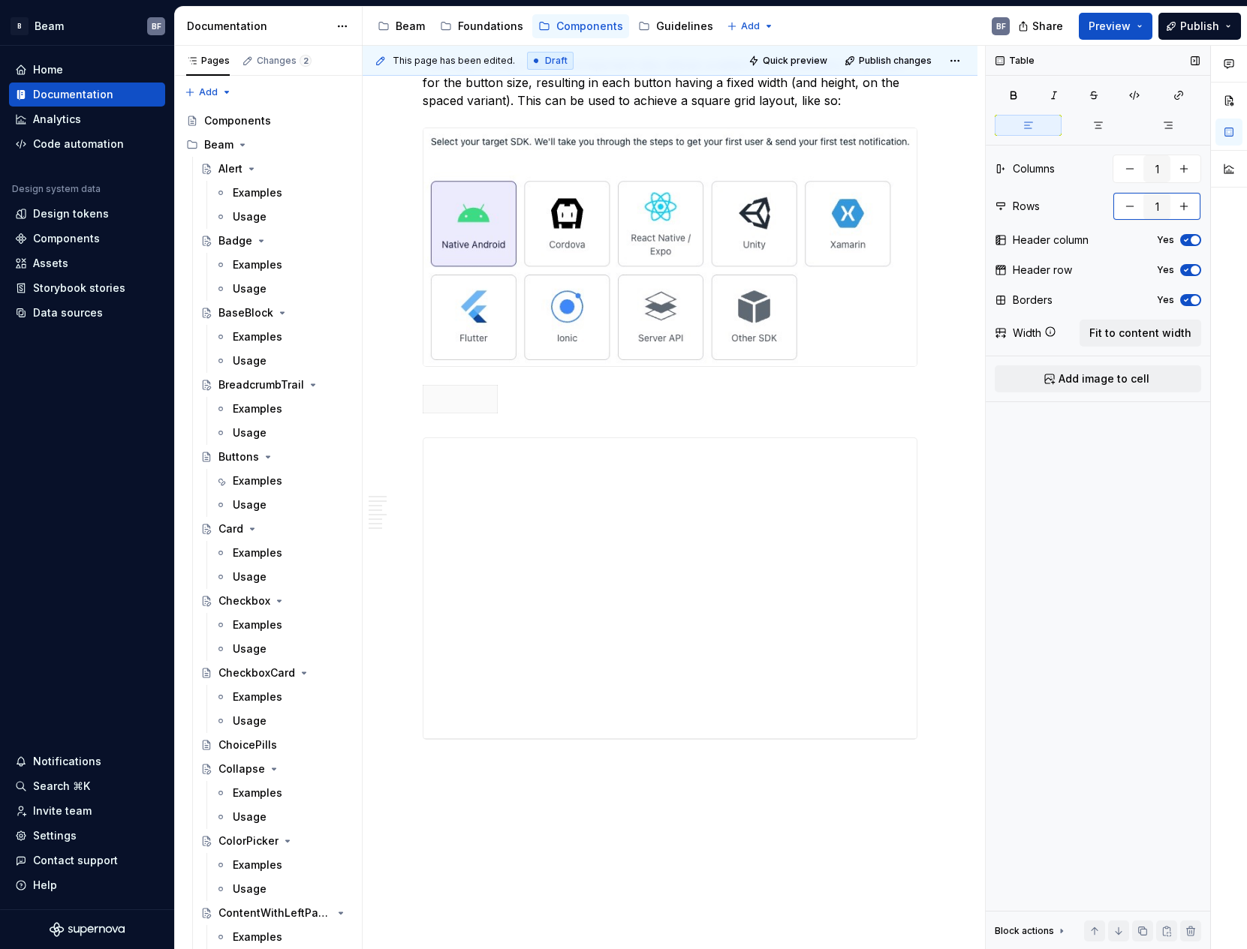
click at [1183, 202] on button "button" at bounding box center [1183, 206] width 27 height 27
type input "2"
click at [464, 426] on p at bounding box center [460, 427] width 56 height 15
click at [1182, 159] on button "button" at bounding box center [1183, 168] width 27 height 27
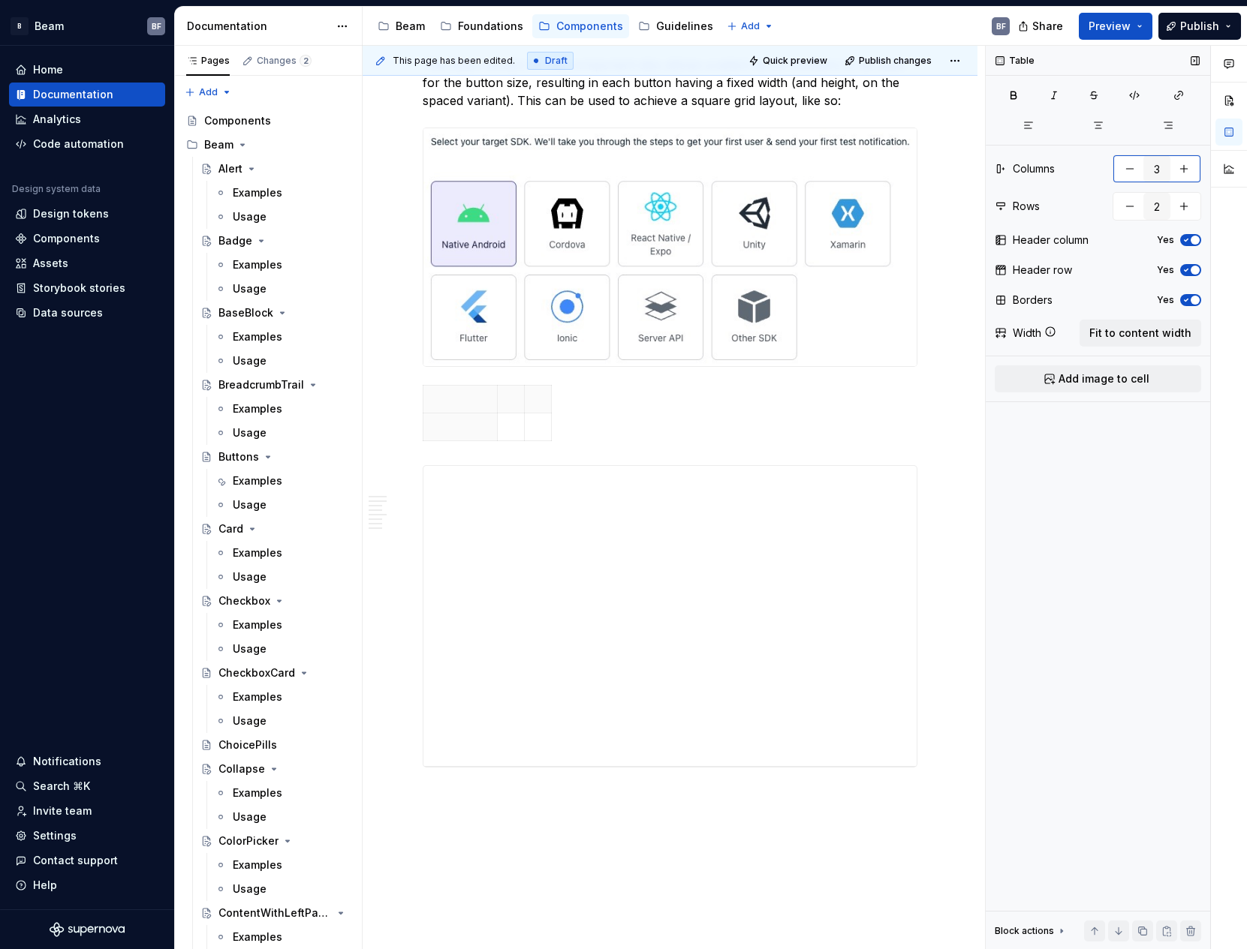
click at [1182, 159] on button "button" at bounding box center [1183, 168] width 27 height 27
type input "5"
click at [1194, 239] on span "button" at bounding box center [1194, 240] width 9 height 9
click at [1127, 206] on button "button" at bounding box center [1129, 206] width 27 height 27
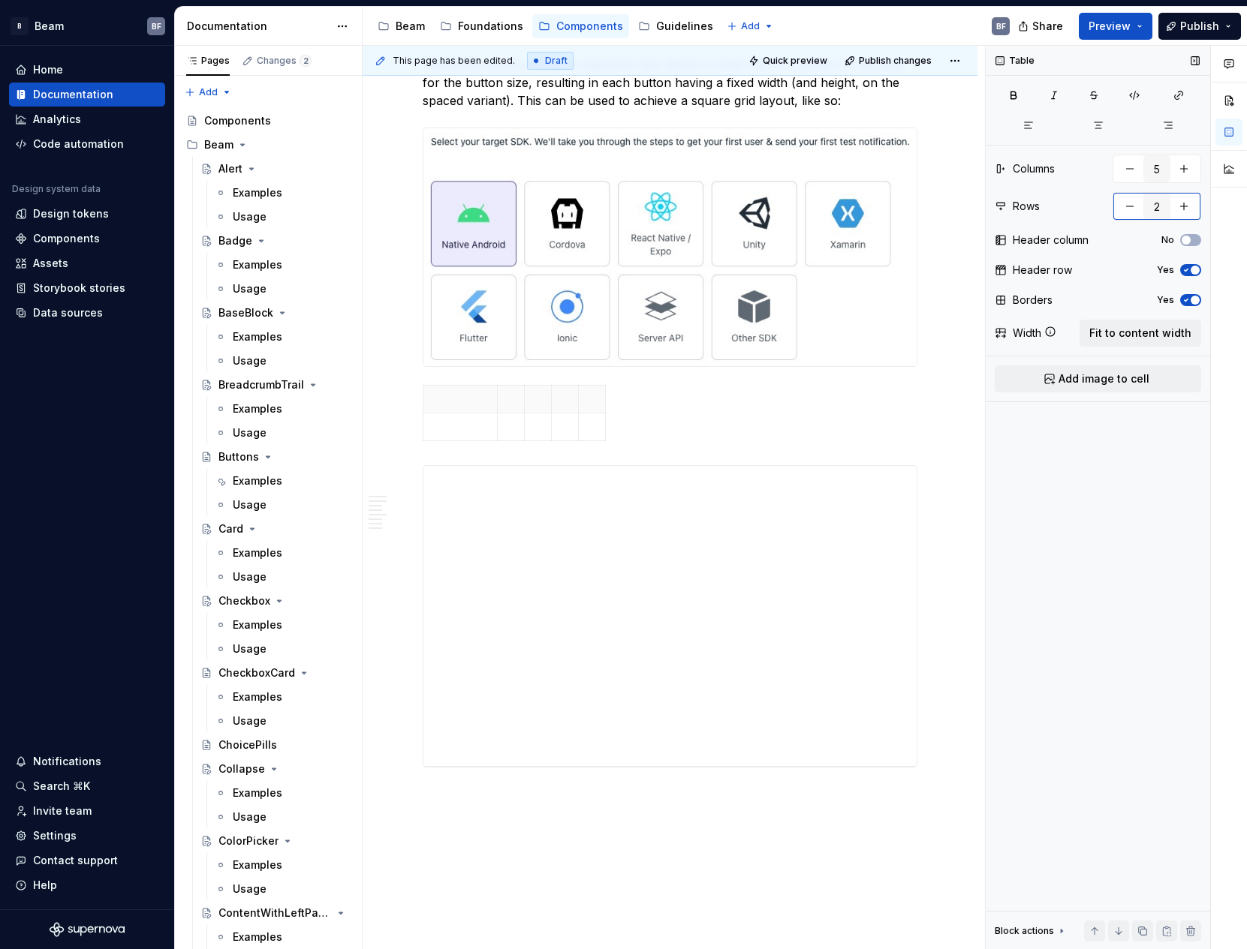
type textarea "*"
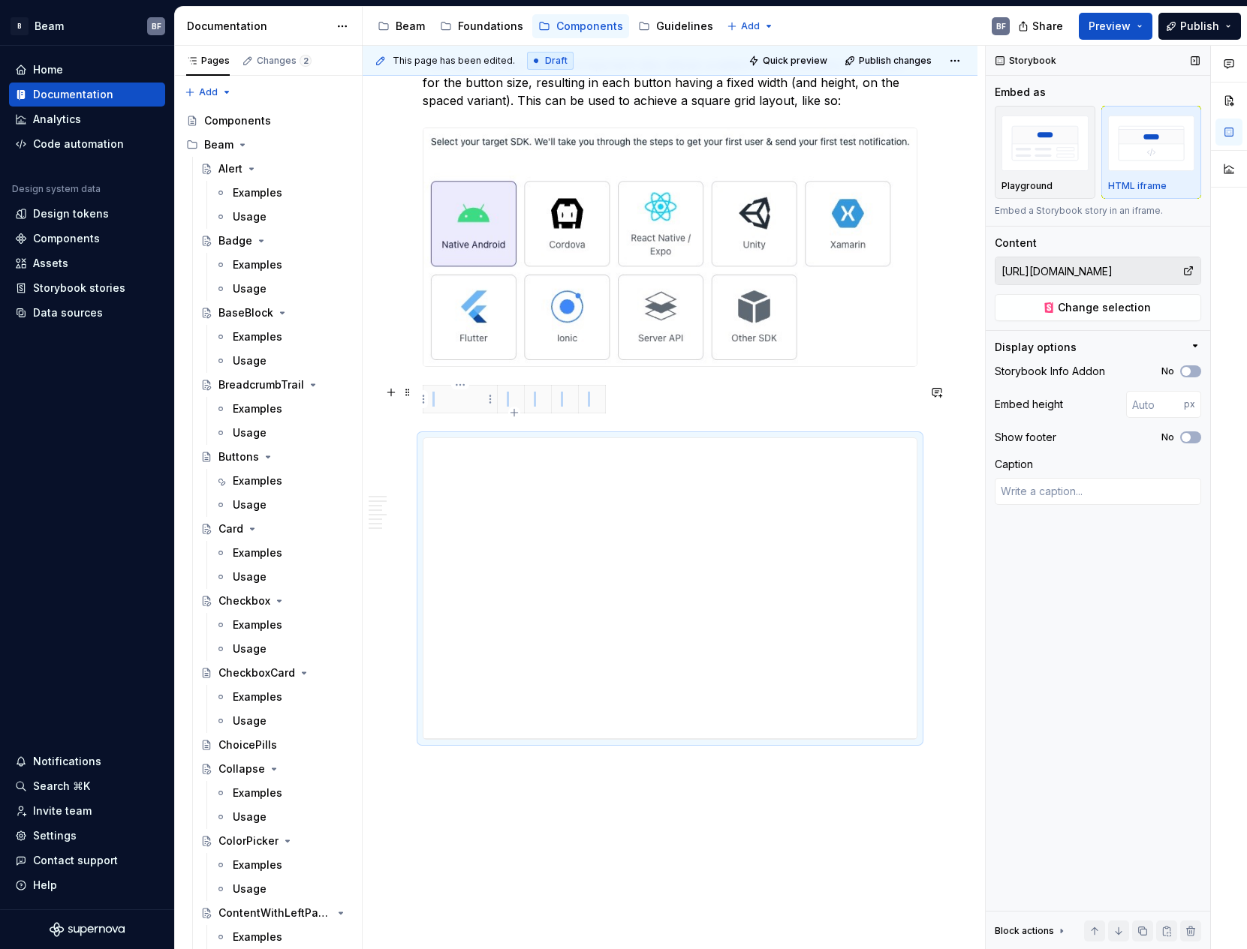
click at [465, 396] on p at bounding box center [460, 399] width 56 height 15
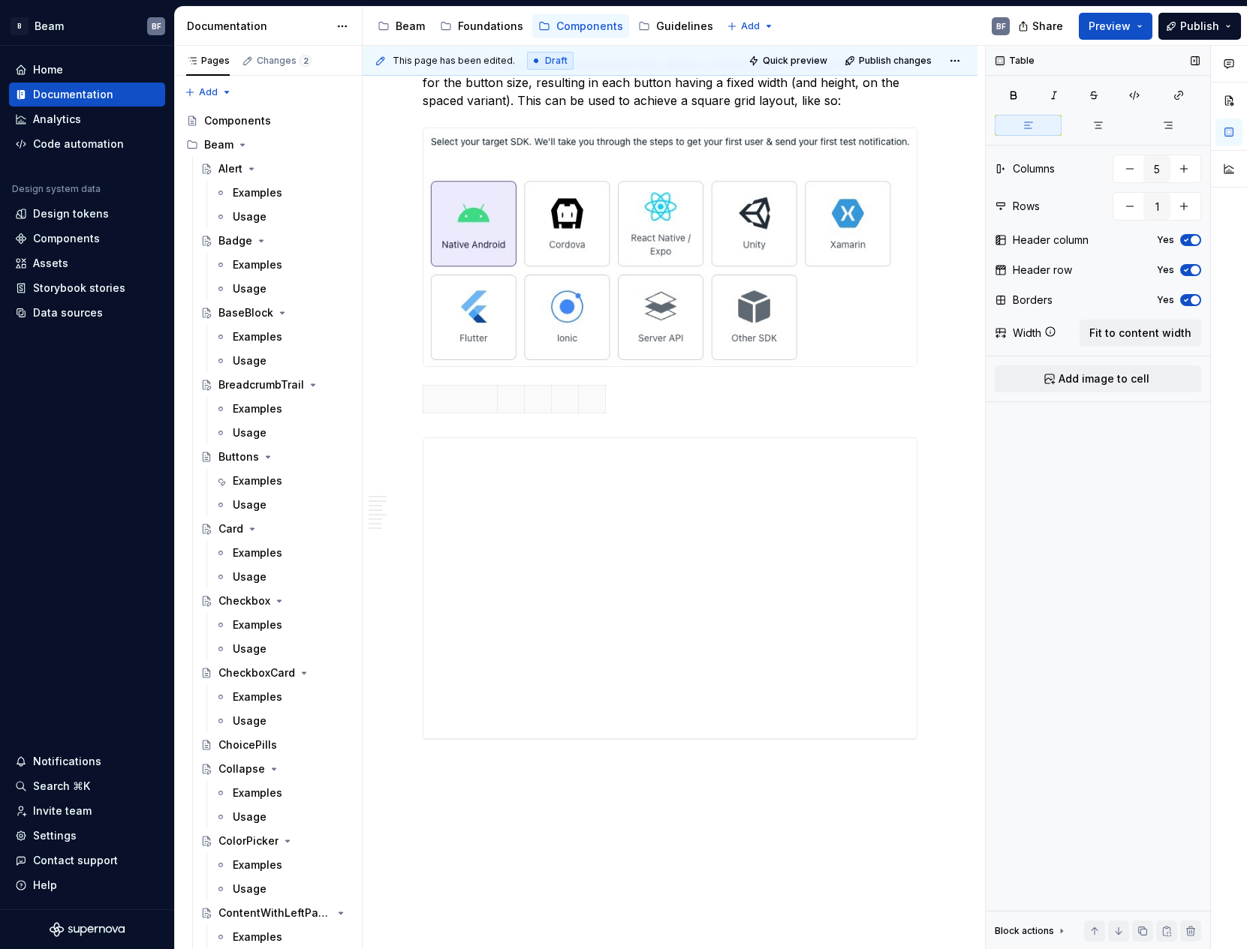
click at [1196, 240] on span "button" at bounding box center [1194, 240] width 9 height 9
click at [1195, 234] on button "Yes" at bounding box center [1190, 240] width 21 height 12
click at [1193, 239] on span "button" at bounding box center [1194, 240] width 9 height 9
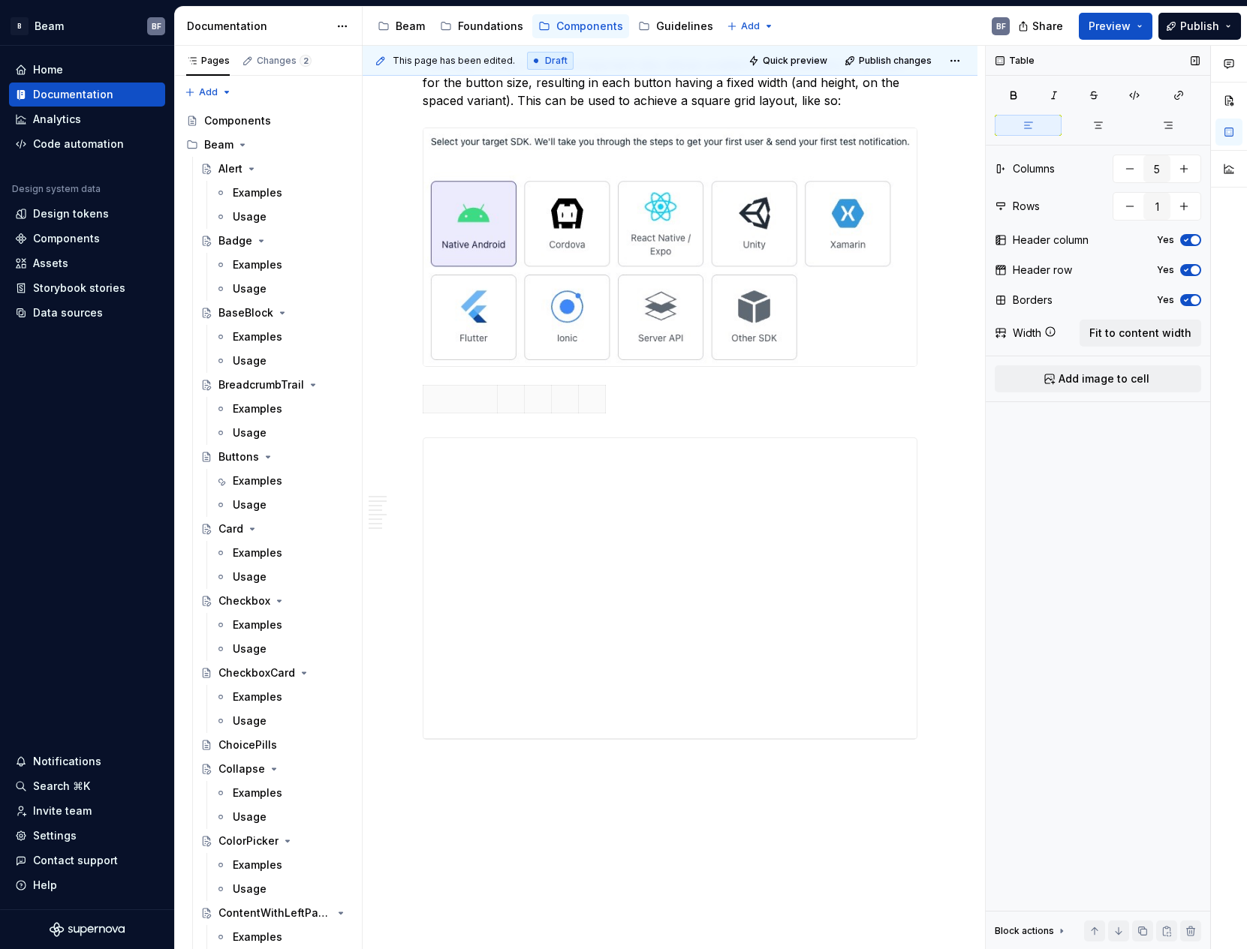
click at [1193, 239] on span "button" at bounding box center [1194, 240] width 9 height 9
click at [1186, 214] on button "button" at bounding box center [1183, 206] width 27 height 27
type input "2"
click at [1197, 240] on span "button" at bounding box center [1194, 240] width 9 height 9
click at [461, 422] on p at bounding box center [460, 427] width 56 height 15
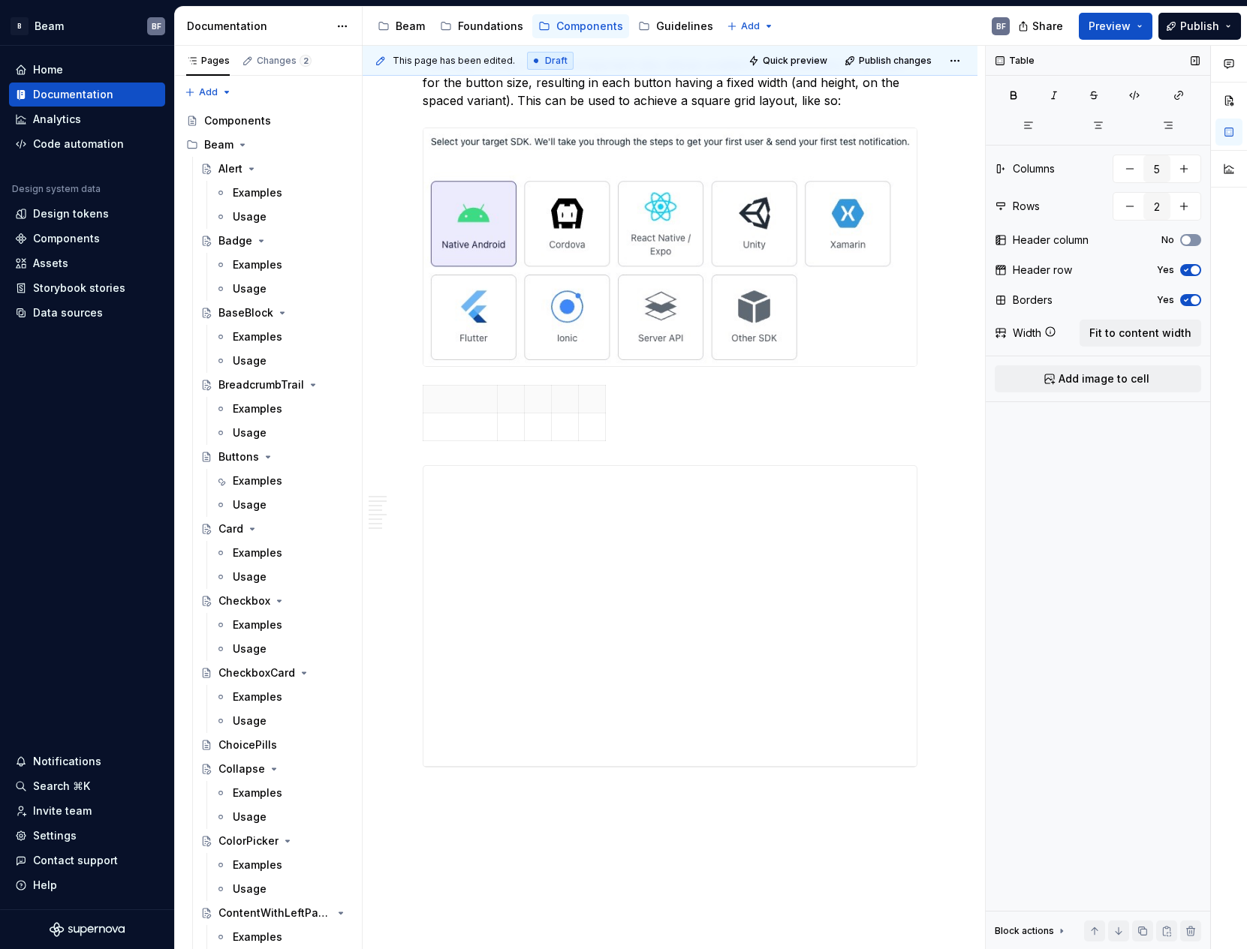
click at [1190, 239] on button "No" at bounding box center [1190, 240] width 21 height 12
click at [1190, 269] on span "button" at bounding box center [1194, 270] width 9 height 9
click at [1130, 203] on button "button" at bounding box center [1129, 206] width 27 height 27
type textarea "*"
click at [469, 402] on p at bounding box center [460, 399] width 56 height 15
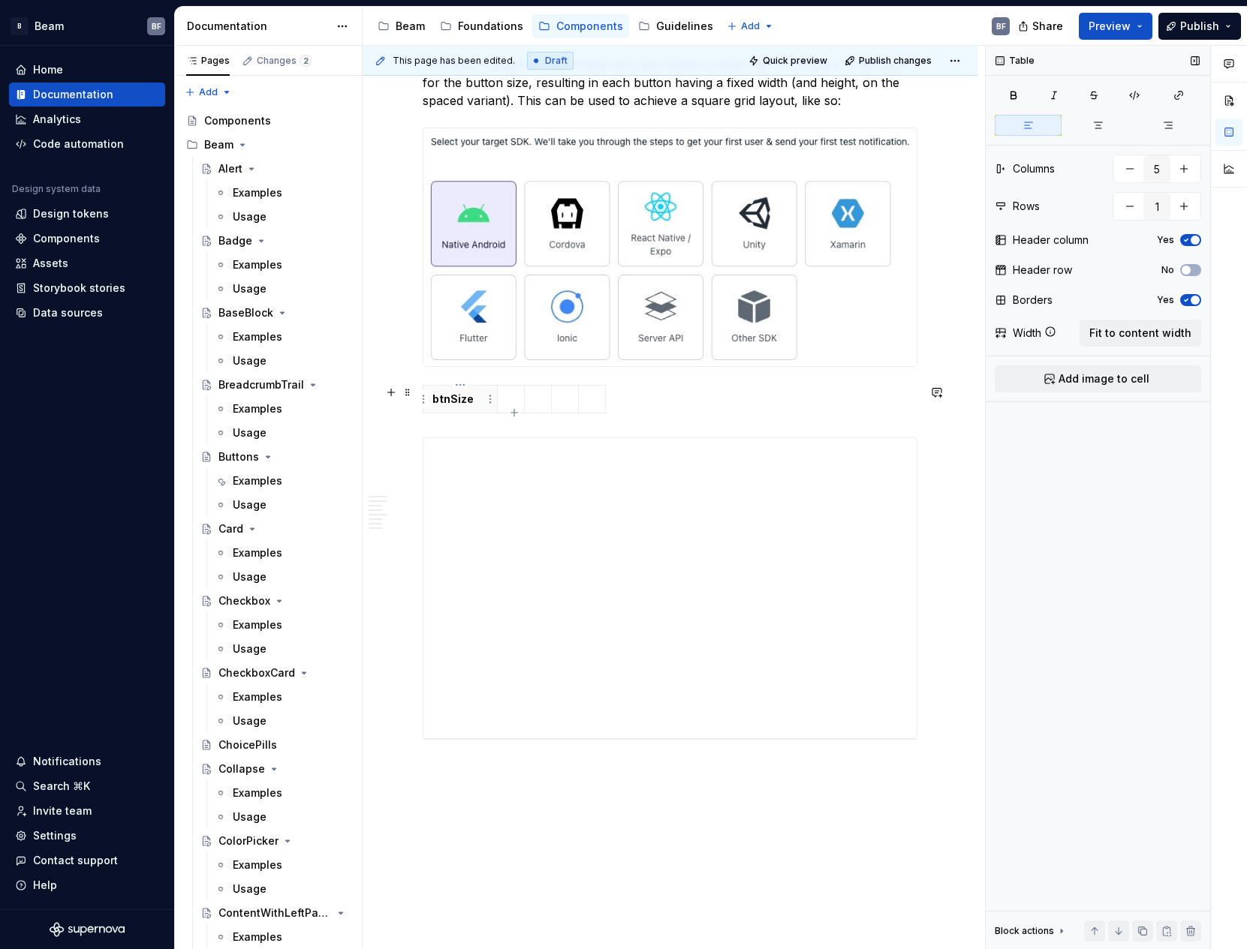
click at [438, 400] on p "btnSize" at bounding box center [460, 399] width 56 height 15
drag, startPoint x: 495, startPoint y: 404, endPoint x: 537, endPoint y: 403, distance: 42.0
click at [551, 400] on p at bounding box center [553, 399] width 8 height 15
click at [579, 414] on td at bounding box center [580, 422] width 27 height 73
click at [600, 417] on td at bounding box center [607, 422] width 27 height 73
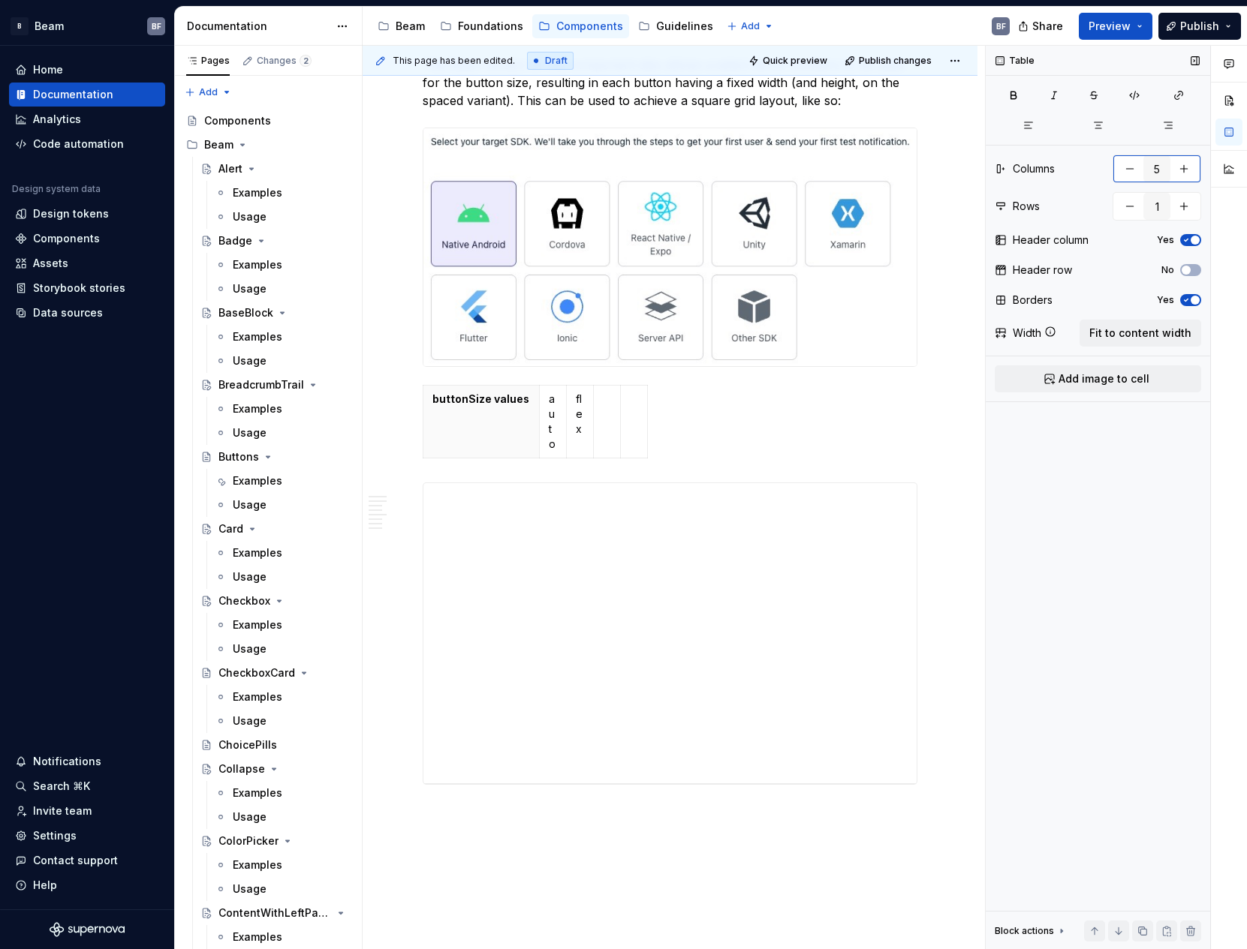
click at [1193, 173] on button "button" at bounding box center [1183, 168] width 27 height 27
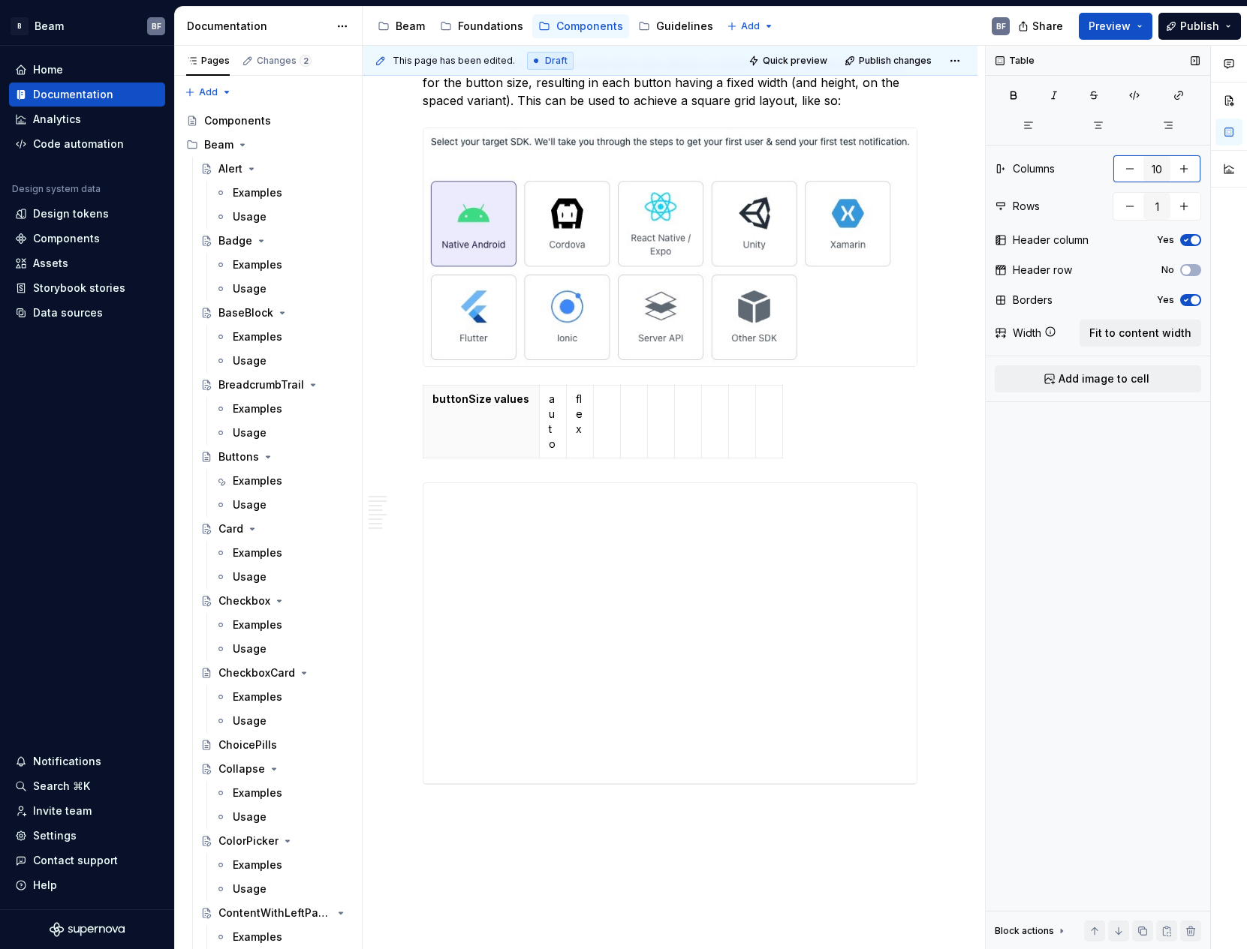
click at [1193, 173] on button "button" at bounding box center [1183, 168] width 27 height 27
drag, startPoint x: 807, startPoint y: 408, endPoint x: 913, endPoint y: 408, distance: 105.8
drag, startPoint x: 783, startPoint y: 422, endPoint x: 862, endPoint y: 414, distance: 79.9
click at [862, 414] on td at bounding box center [928, 422] width 133 height 73
drag, startPoint x: 565, startPoint y: 426, endPoint x: 606, endPoint y: 423, distance: 41.5
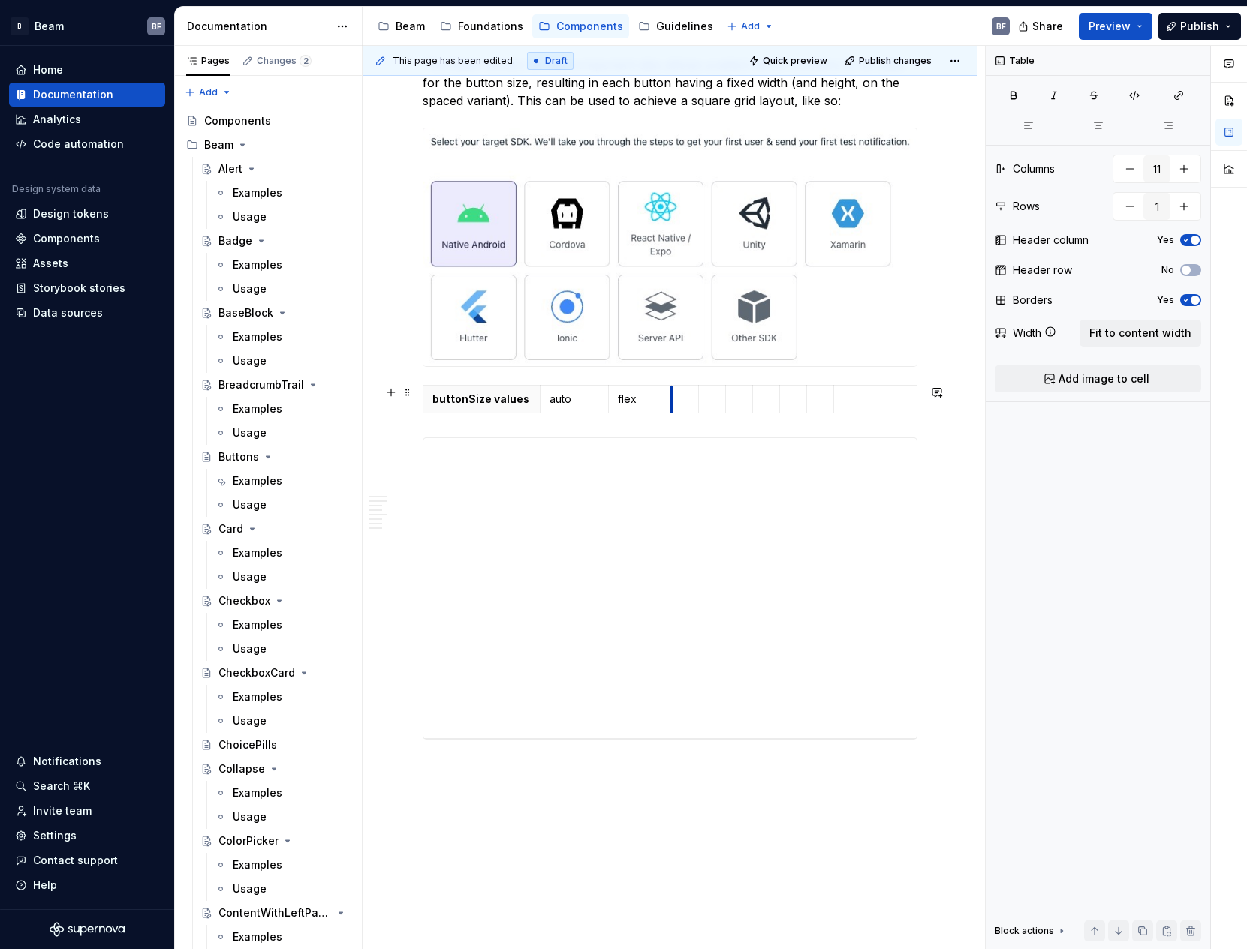
drag, startPoint x: 633, startPoint y: 419, endPoint x: 670, endPoint y: 417, distance: 36.1
click at [700, 400] on html "B Beam BF Home Documentation Analytics Code automation Design system data Desig…" at bounding box center [623, 474] width 1247 height 949
click at [680, 400] on html "B Beam BF Home Documentation Analytics Code automation Design system data Desig…" at bounding box center [623, 474] width 1247 height 949
click at [681, 400] on p at bounding box center [685, 399] width 8 height 15
click at [708, 411] on td at bounding box center [711, 407] width 27 height 43
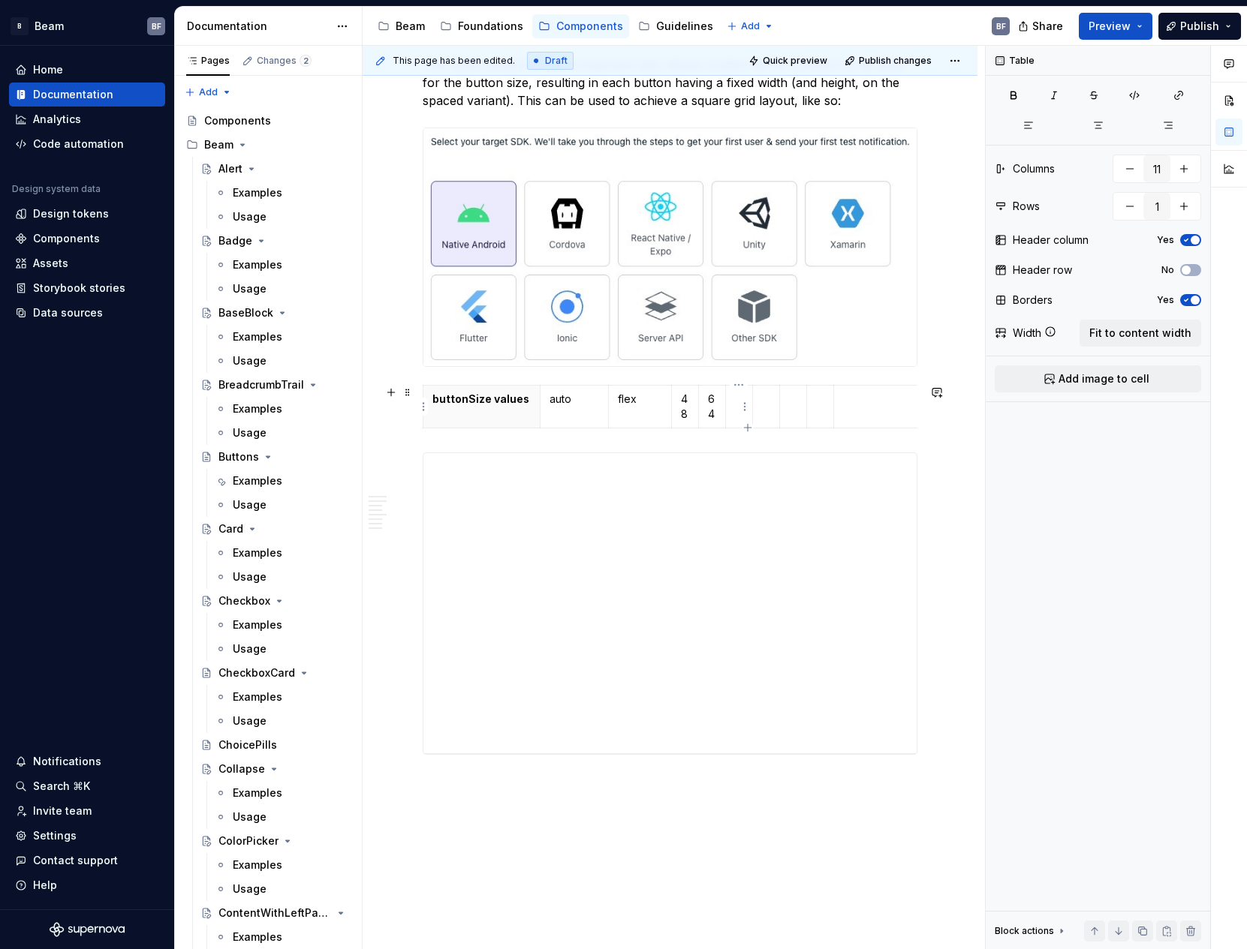
click at [735, 408] on td at bounding box center [738, 407] width 27 height 43
click at [764, 416] on td at bounding box center [765, 415] width 27 height 58
click at [790, 417] on td at bounding box center [792, 415] width 27 height 58
click at [814, 414] on td at bounding box center [819, 415] width 27 height 58
click at [852, 419] on td at bounding box center [886, 415] width 107 height 58
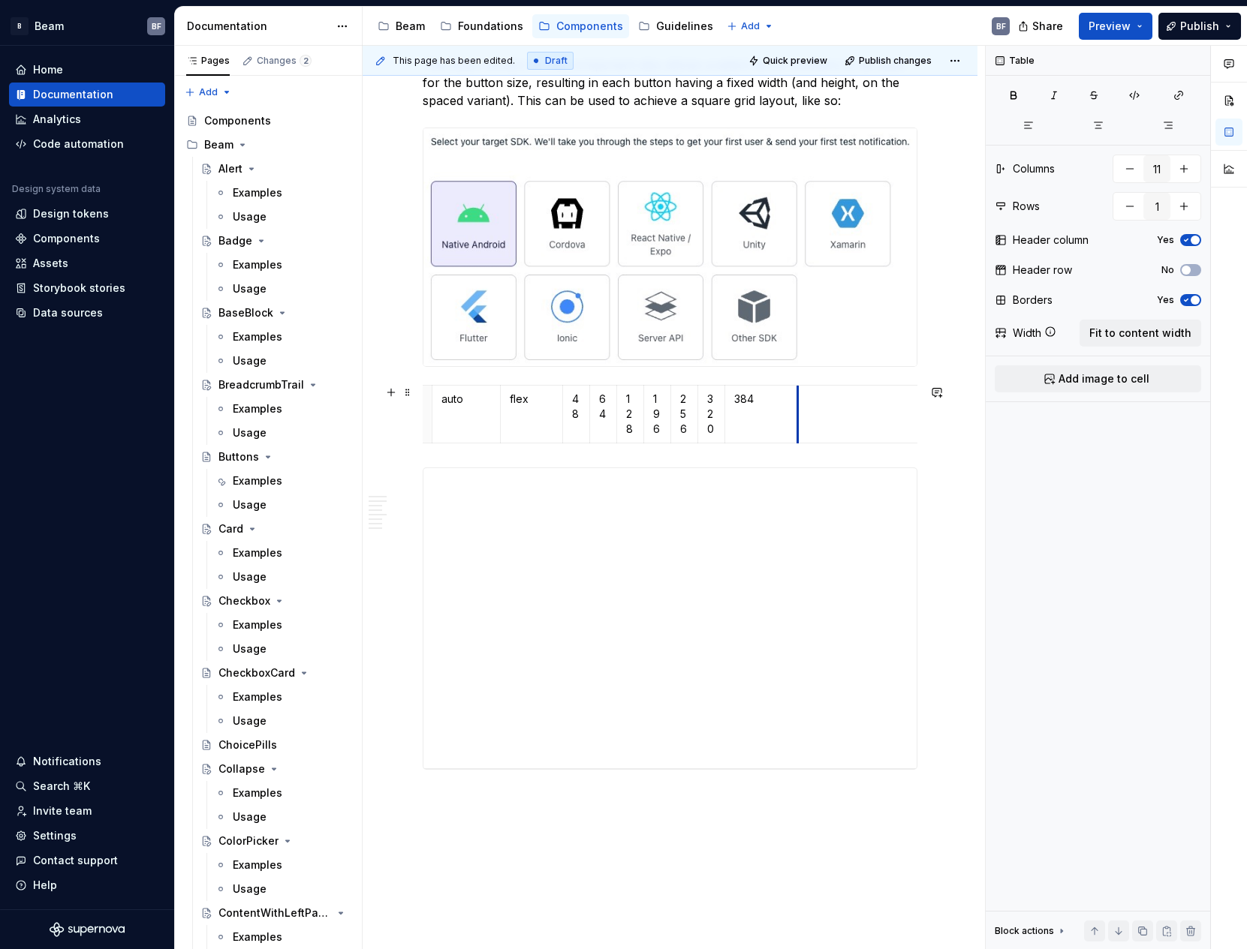
scroll to position [0, 107]
drag, startPoint x: 806, startPoint y: 421, endPoint x: 757, endPoint y: 417, distance: 48.9
click at [849, 419] on td at bounding box center [850, 415] width 133 height 58
click at [1192, 172] on button "button" at bounding box center [1183, 168] width 27 height 27
type input "12"
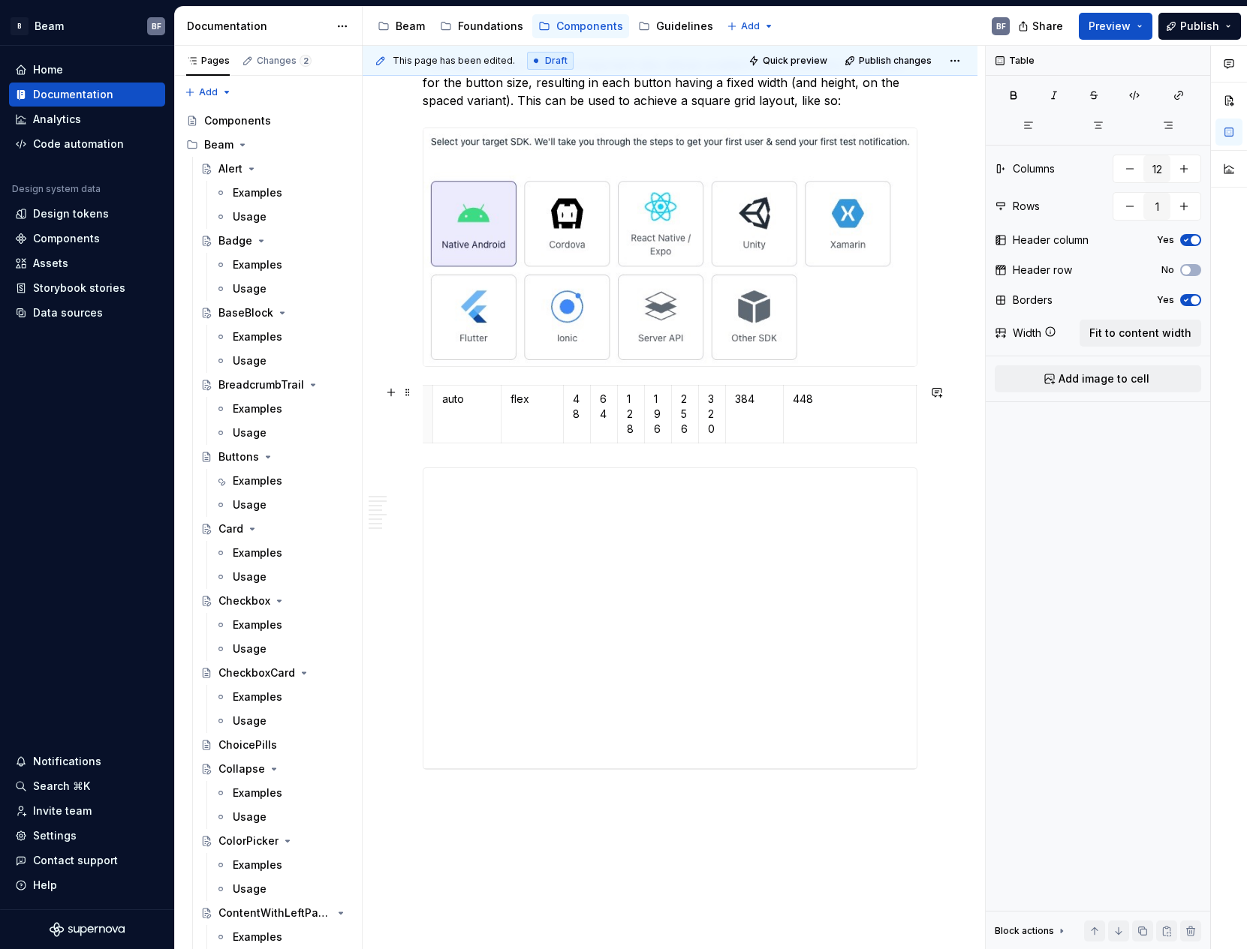
scroll to position [0, 134]
click at [902, 414] on td at bounding box center [902, 415] width 27 height 58
drag, startPoint x: 889, startPoint y: 414, endPoint x: 796, endPoint y: 411, distance: 93.1
click at [796, 411] on tr "buttonSize values auto flex 48 64 128 196 256 320 384 448 512" at bounding box center [656, 415] width 534 height 58
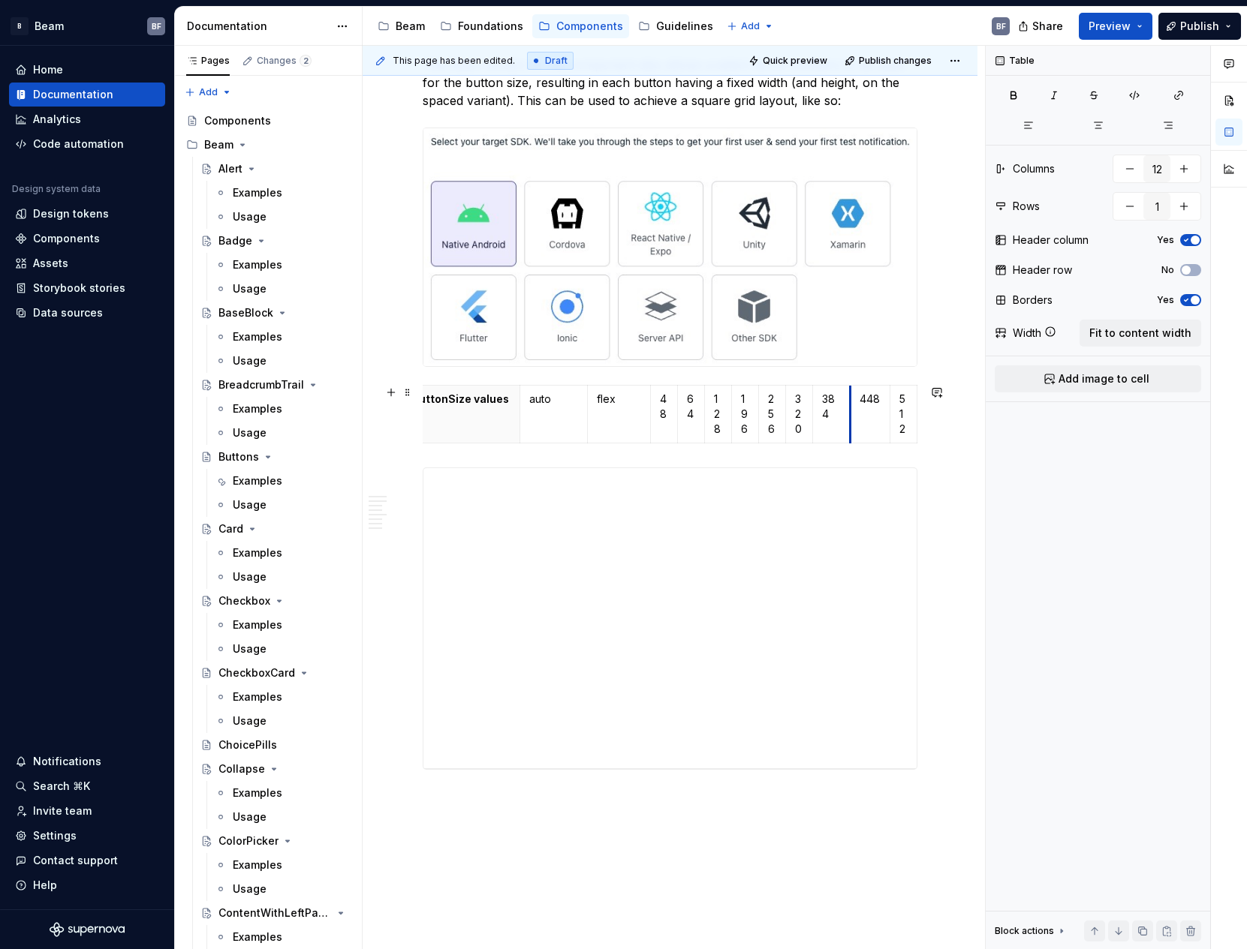
scroll to position [0, 21]
drag, startPoint x: 855, startPoint y: 414, endPoint x: 836, endPoint y: 414, distance: 18.8
drag, startPoint x: 651, startPoint y: 418, endPoint x: 624, endPoint y: 416, distance: 26.4
drag, startPoint x: 609, startPoint y: 416, endPoint x: 583, endPoint y: 414, distance: 25.6
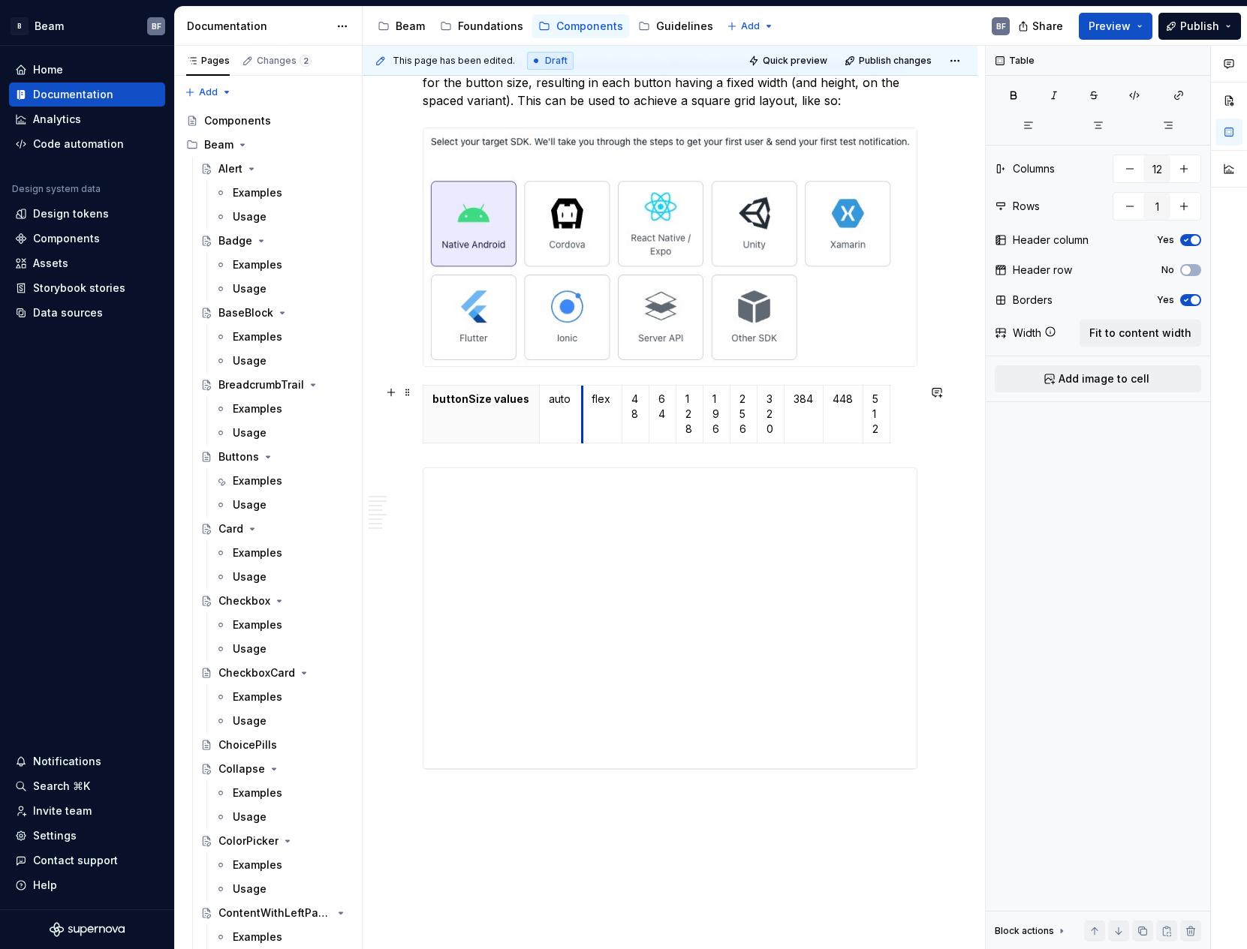
click at [583, 414] on td "flex" at bounding box center [602, 415] width 40 height 58
click at [1140, 333] on span "Fit to content width" at bounding box center [1140, 333] width 102 height 15
click at [453, 432] on p "buttonSize values" at bounding box center [446, 429] width 29 height 75
drag, startPoint x: 470, startPoint y: 429, endPoint x: 537, endPoint y: 429, distance: 66.8
click at [537, 429] on div "buttonSize values auto flex 48 64 128 196 256 320 384 448 512" at bounding box center [670, 410] width 495 height 50
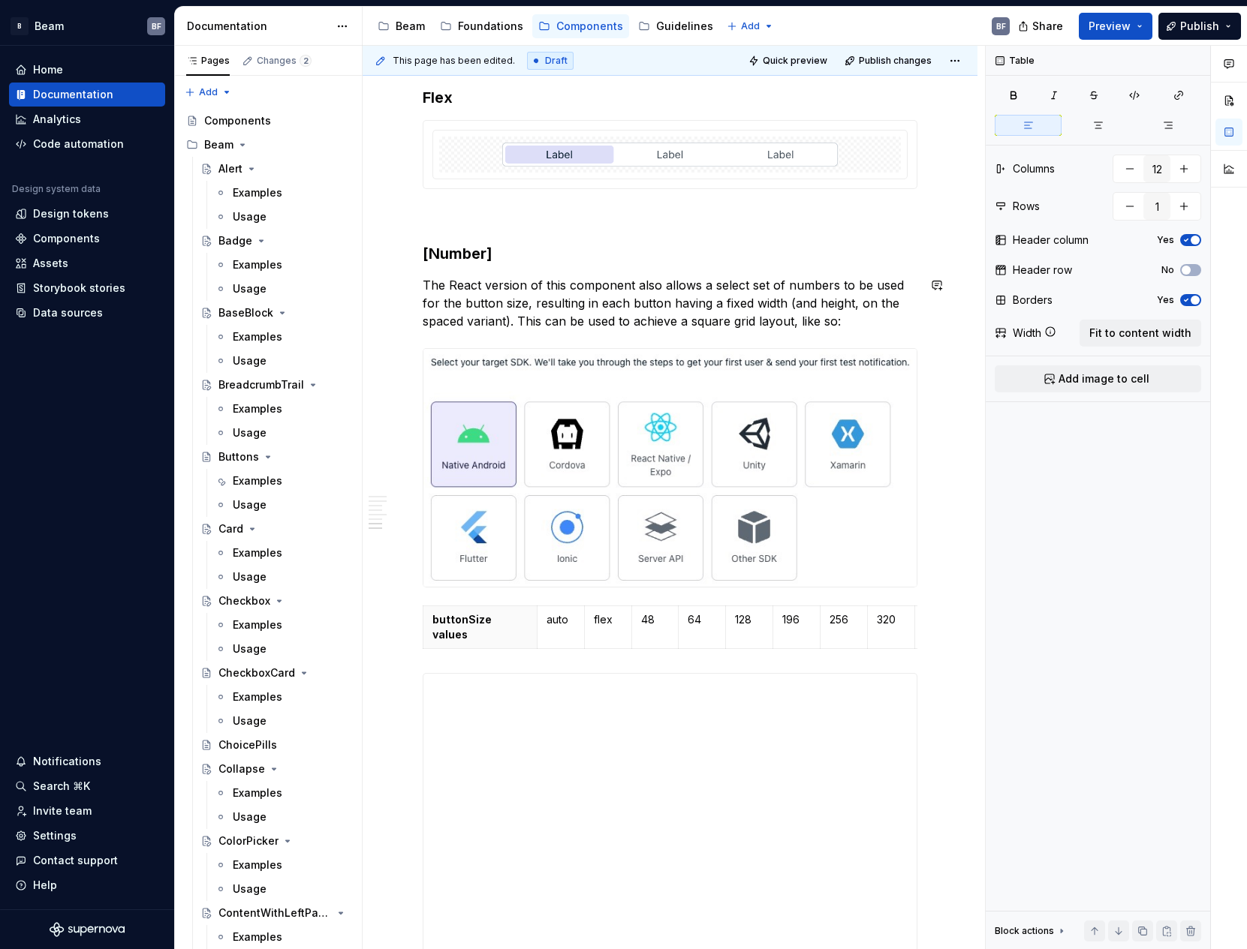
scroll to position [1286, 0]
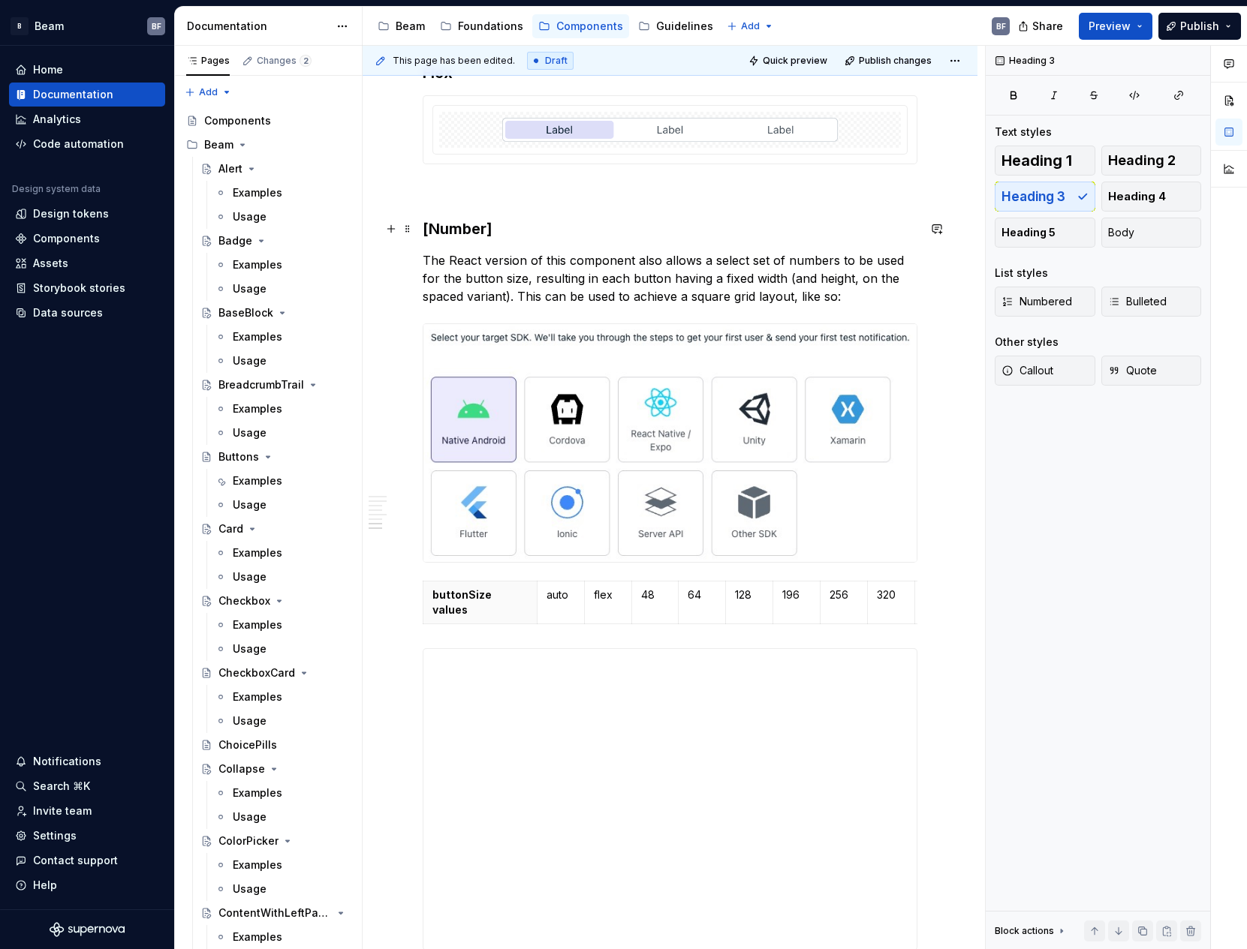
click at [529, 230] on h3 "[Number]" at bounding box center [670, 228] width 495 height 21
click at [527, 278] on p "The React version of this component also allows a select set of numbers to be u…" at bounding box center [670, 278] width 495 height 54
click at [739, 287] on p "The React version of this component also allows a select set of numbers to be u…" at bounding box center [670, 278] width 495 height 54
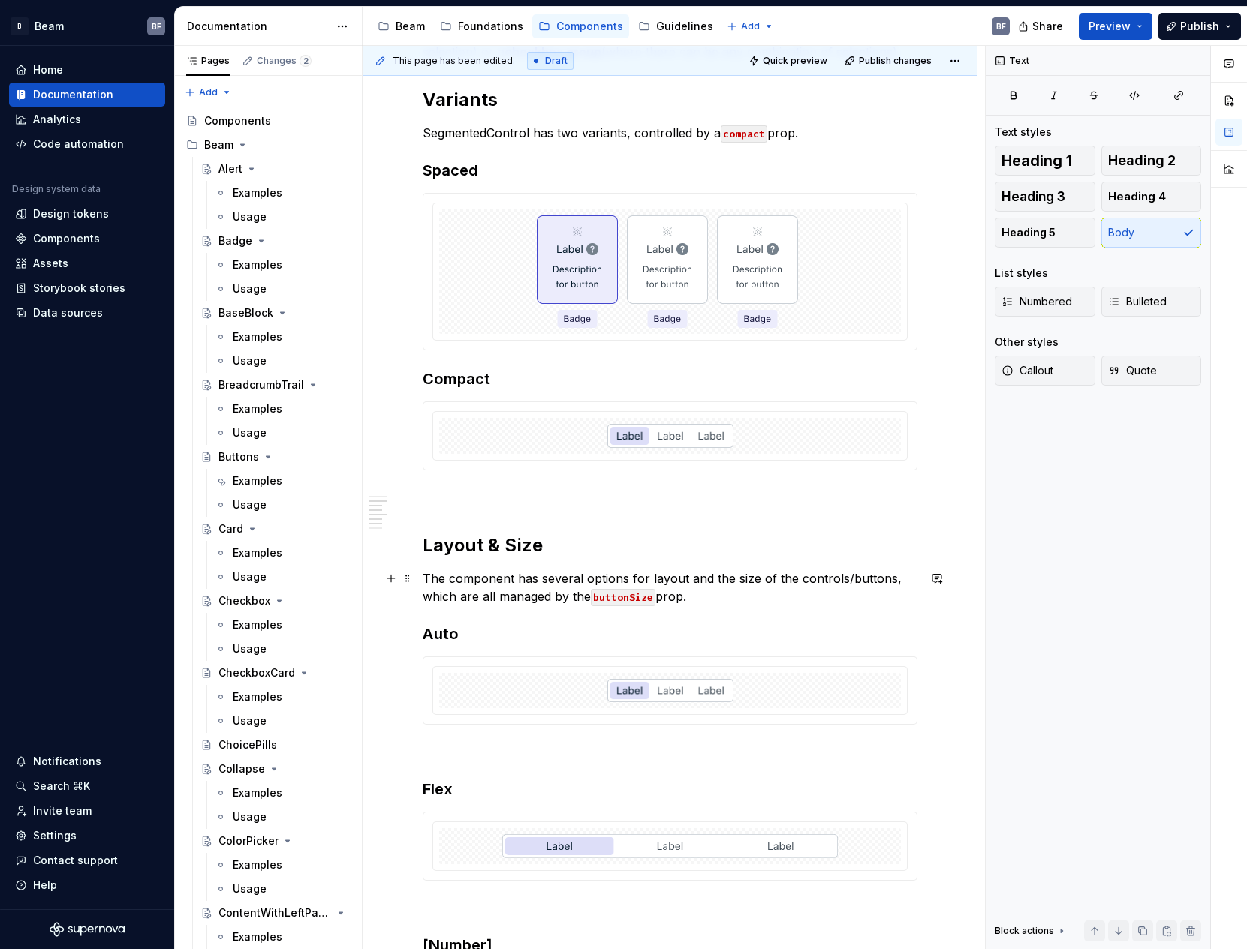
scroll to position [427, 0]
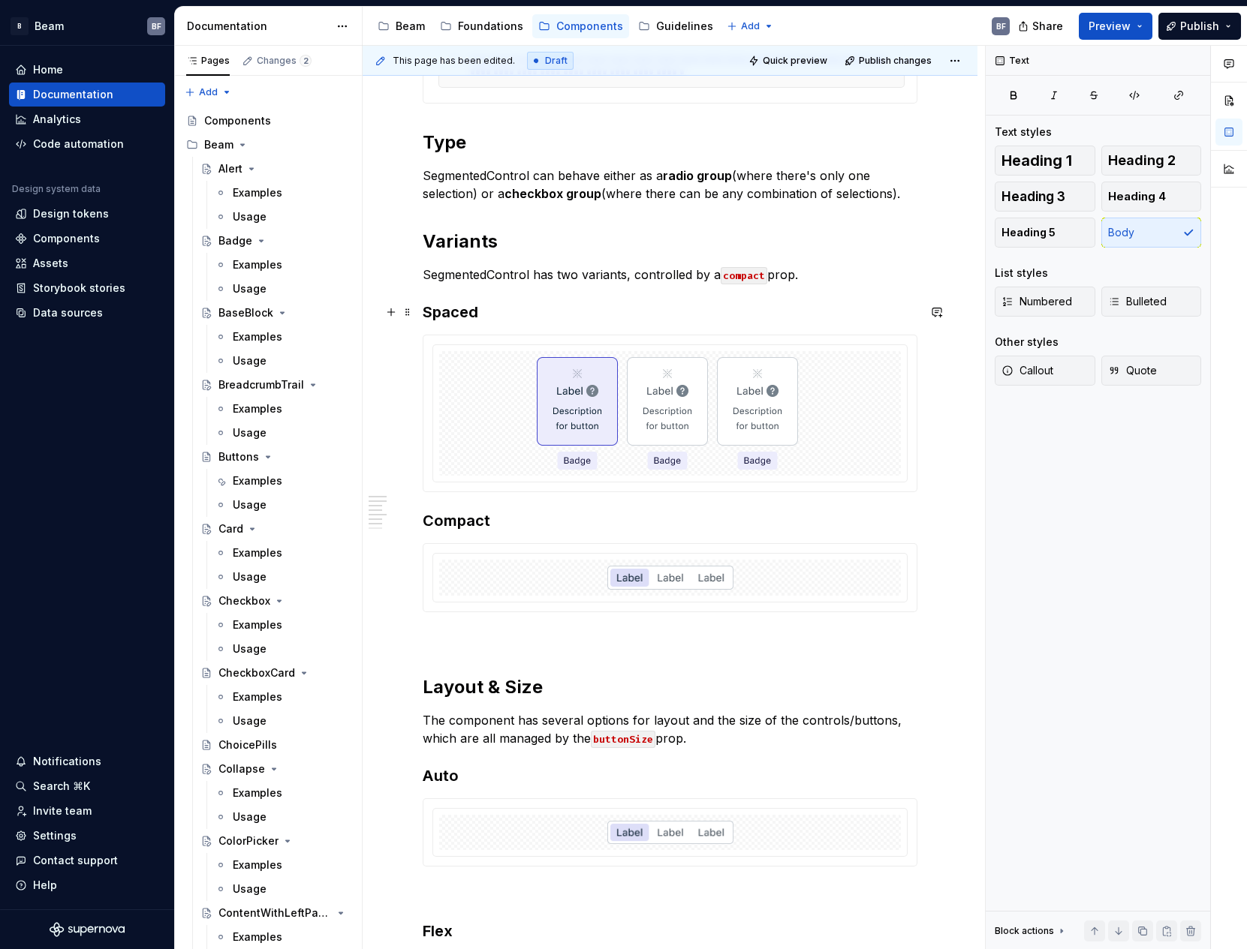
click at [630, 314] on h3 "Spaced" at bounding box center [670, 312] width 495 height 21
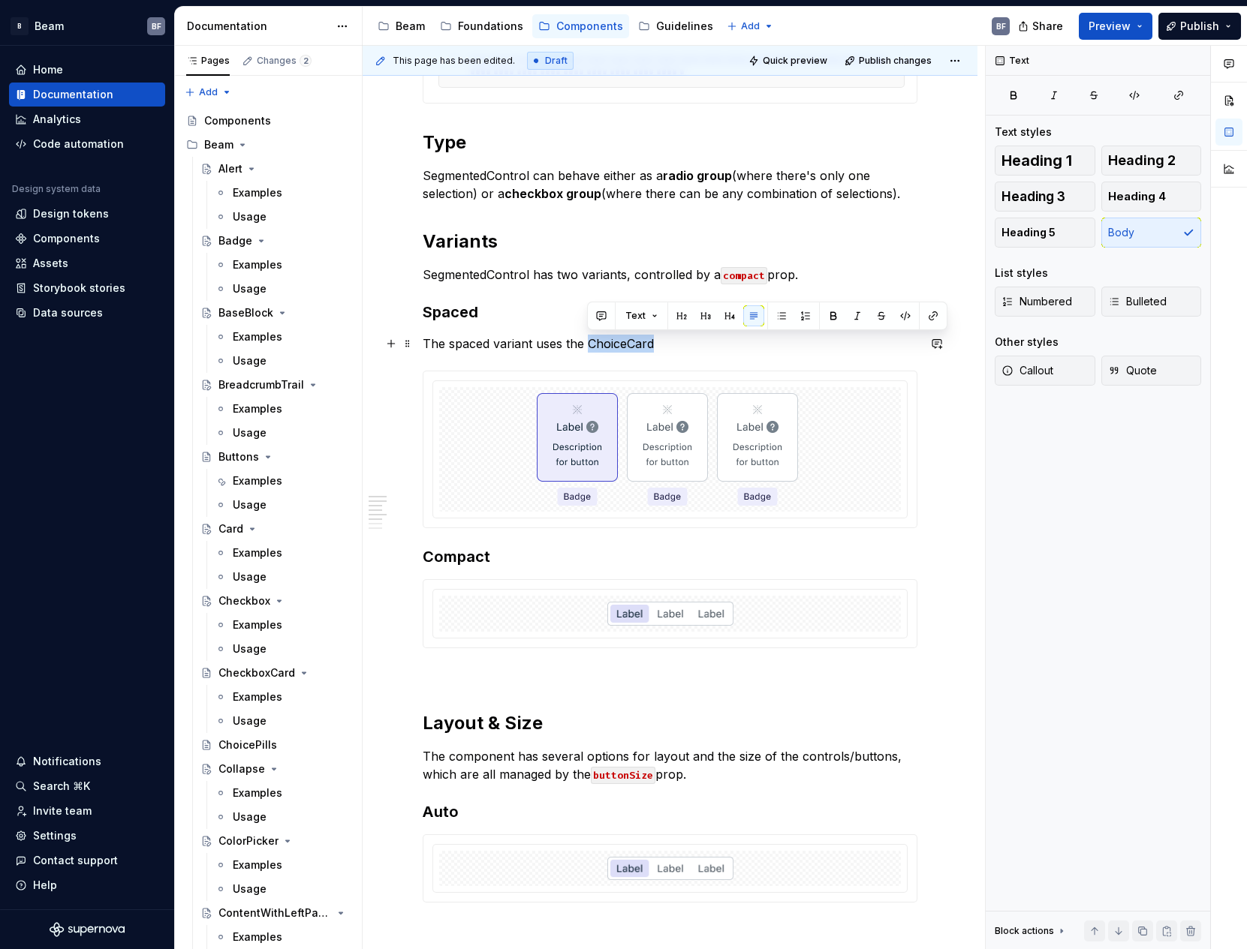
drag, startPoint x: 585, startPoint y: 342, endPoint x: 658, endPoint y: 345, distance: 72.9
click at [658, 345] on p "The spaced variant uses the ChoiceCard" at bounding box center [670, 344] width 495 height 18
drag, startPoint x: 609, startPoint y: 347, endPoint x: 621, endPoint y: 345, distance: 12.1
click at [609, 347] on p "The spaced variant uses the ChoiceCard" at bounding box center [670, 344] width 495 height 18
drag, startPoint x: 626, startPoint y: 344, endPoint x: 591, endPoint y: 344, distance: 35.3
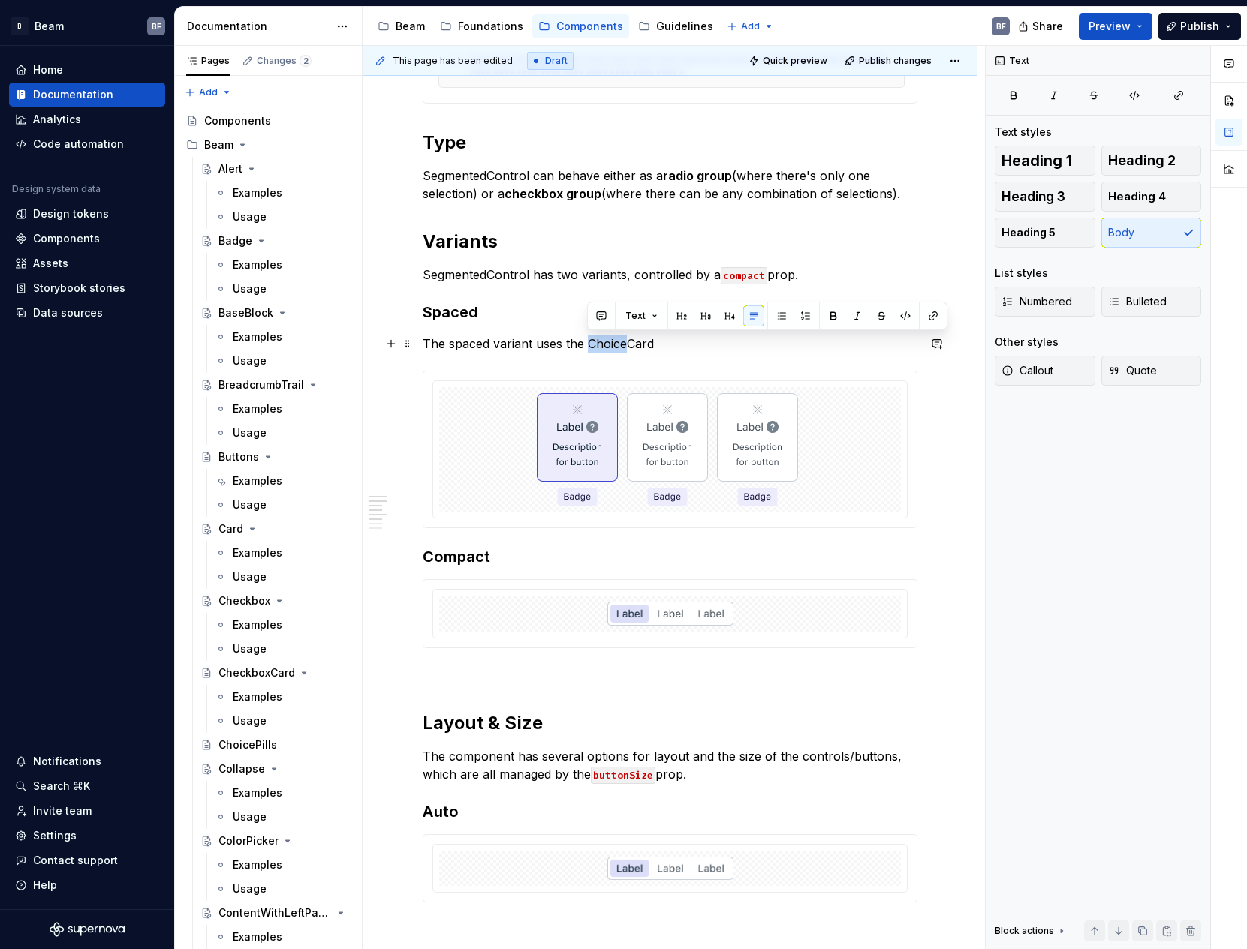
click at [591, 344] on p "The spaced variant uses the ChoiceCard" at bounding box center [670, 344] width 495 height 18
drag, startPoint x: 588, startPoint y: 342, endPoint x: 645, endPoint y: 345, distance: 57.2
click at [645, 345] on p "The spaced variant uses the RadioCard" at bounding box center [670, 344] width 495 height 18
click at [935, 319] on button "button" at bounding box center [932, 315] width 21 height 21
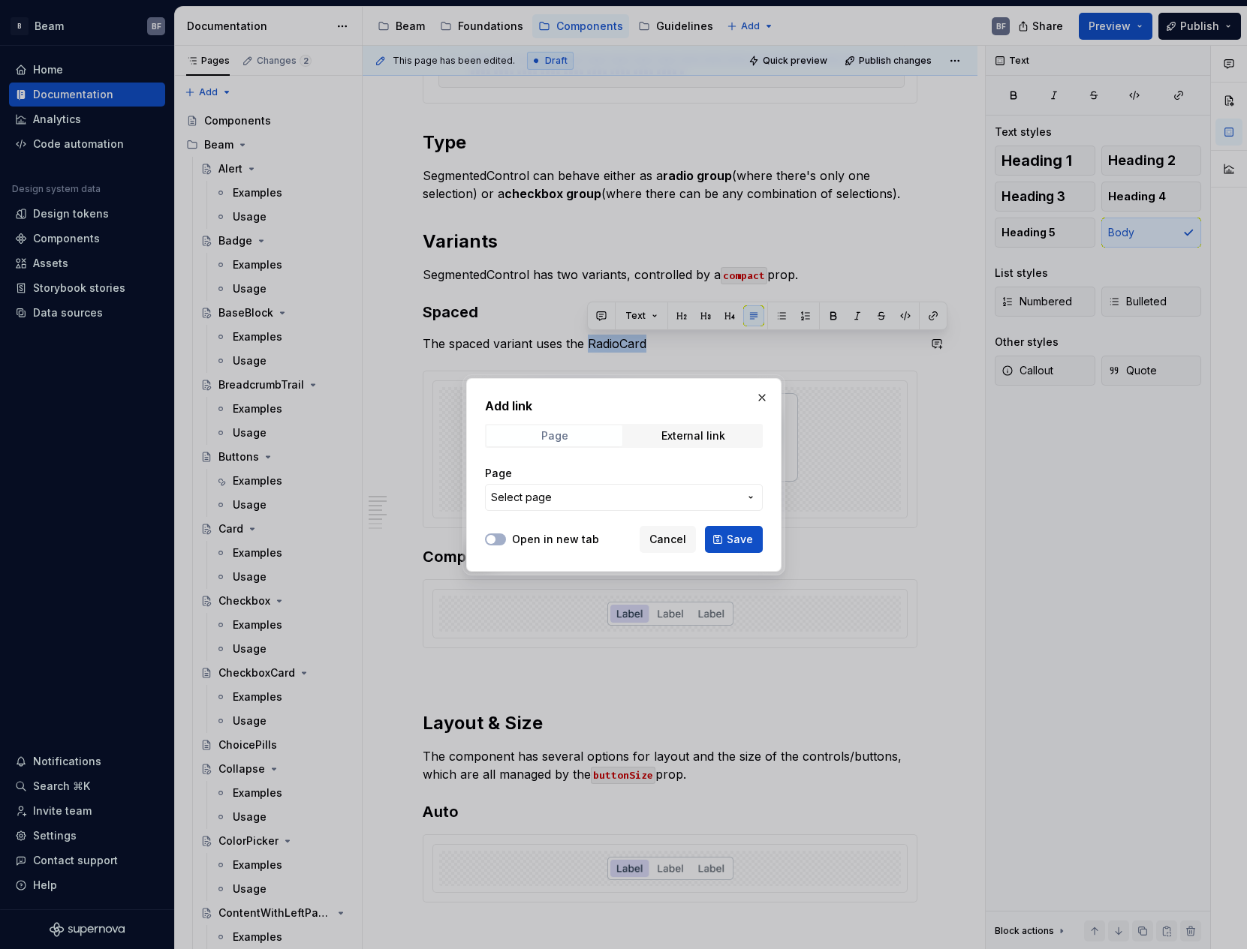
click at [565, 432] on div "Page" at bounding box center [553, 436] width 27 height 12
click at [573, 494] on span "Select page" at bounding box center [615, 497] width 248 height 15
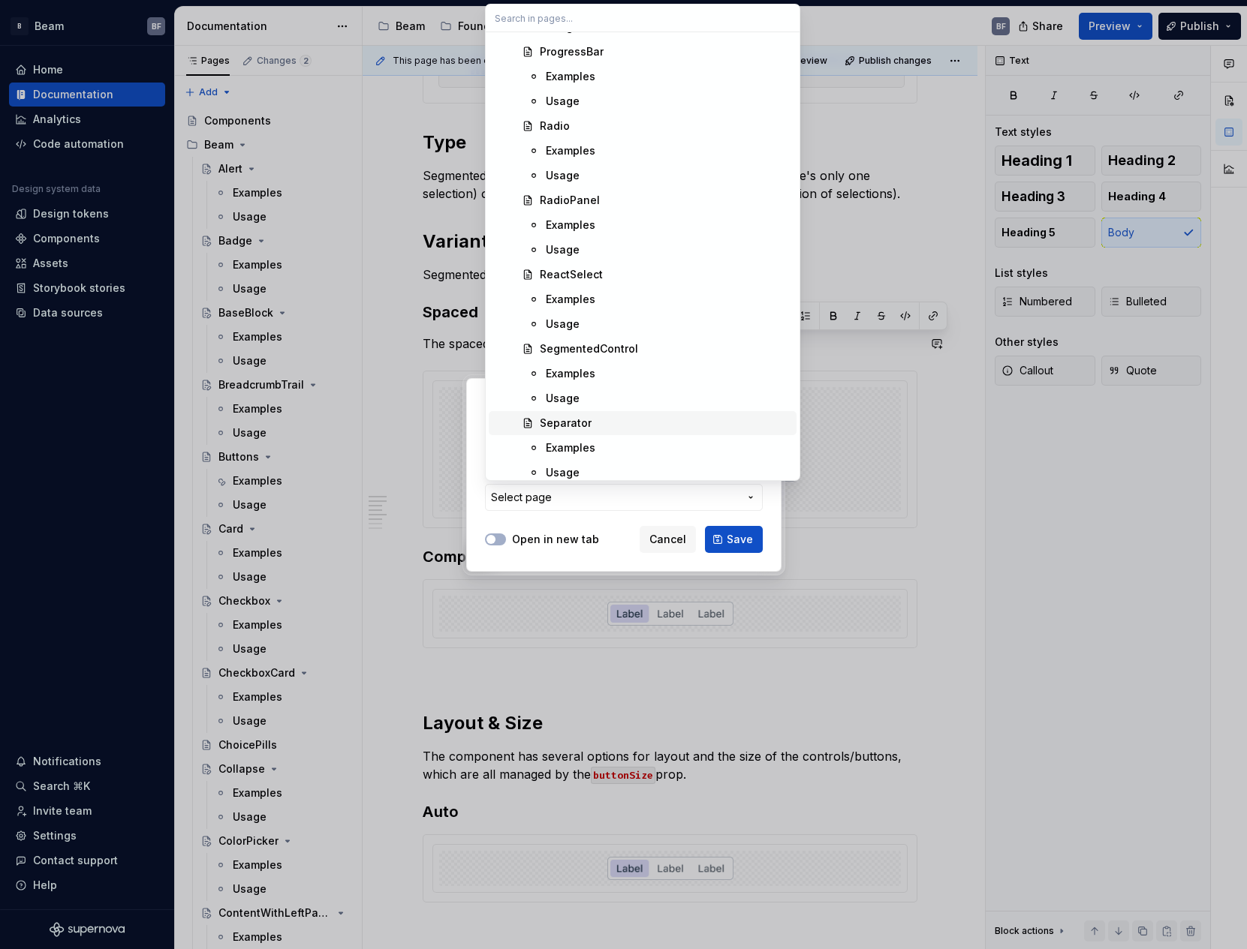
scroll to position [2903, 0]
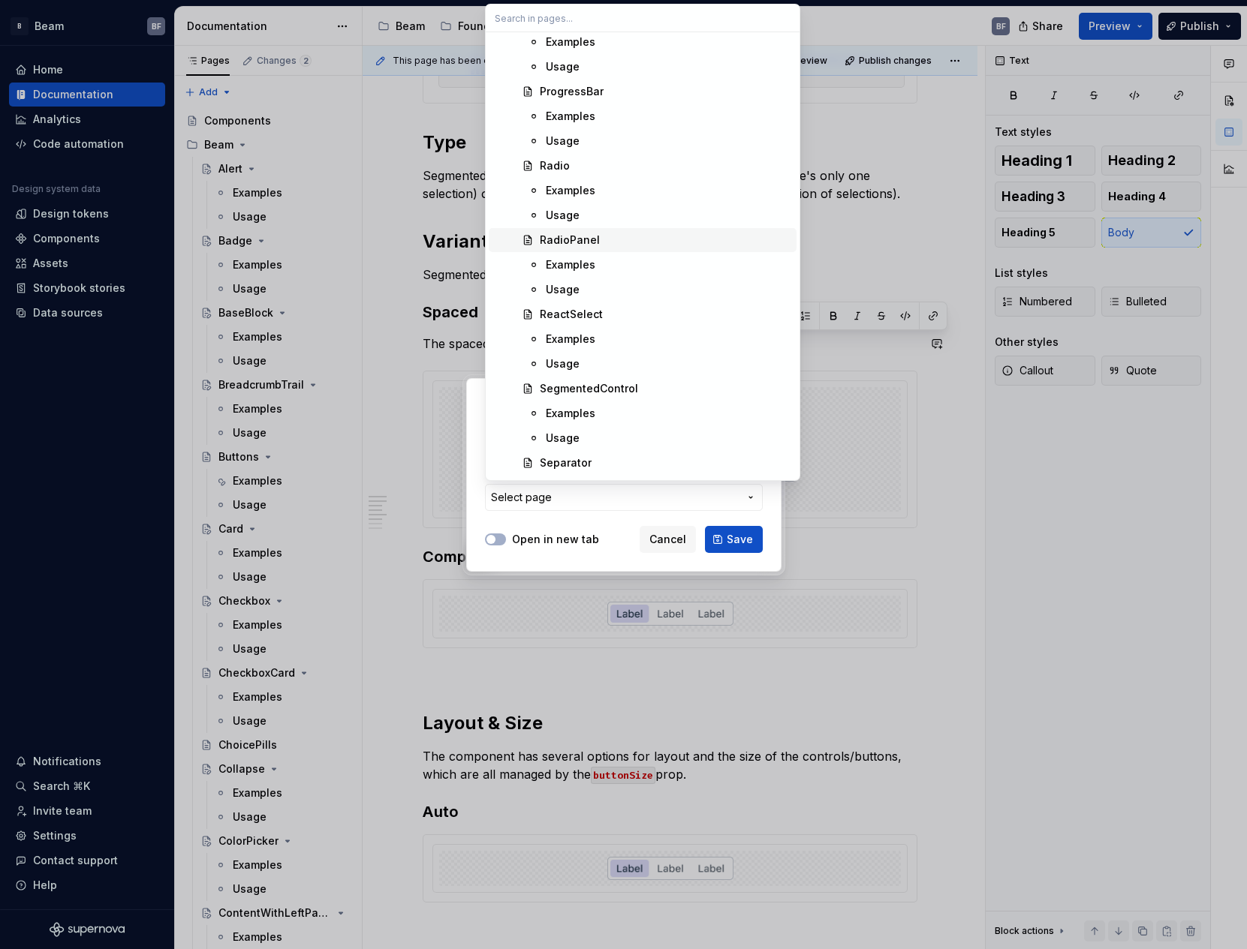
click at [569, 239] on div "RadioPanel" at bounding box center [570, 240] width 60 height 15
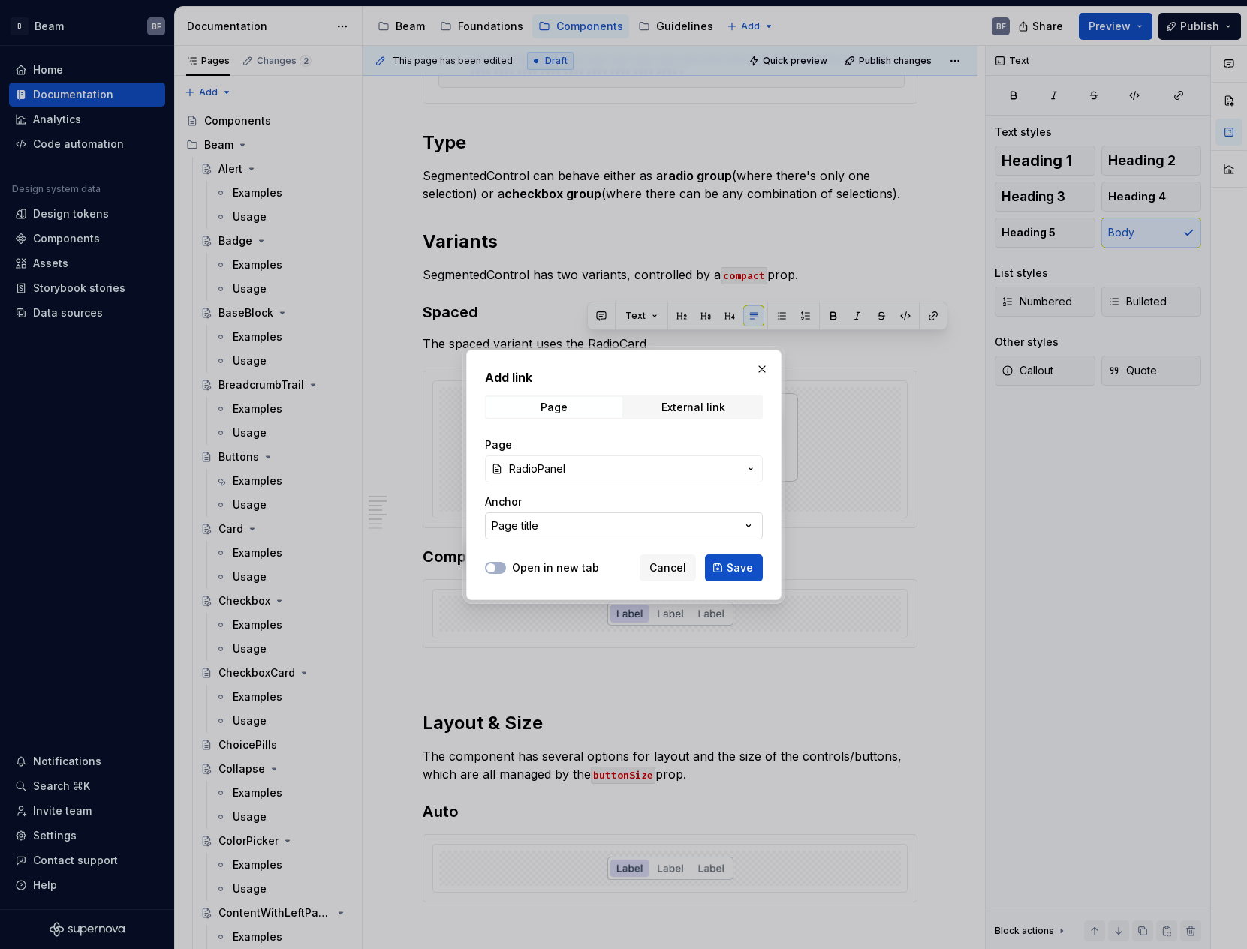
click at [742, 530] on icon "button" at bounding box center [748, 526] width 15 height 15
click at [742, 530] on div "Add link Page External link Page RadioPanel Anchor Page title Open in new tab C…" at bounding box center [623, 474] width 1247 height 949
click at [739, 564] on span "Save" at bounding box center [740, 568] width 26 height 15
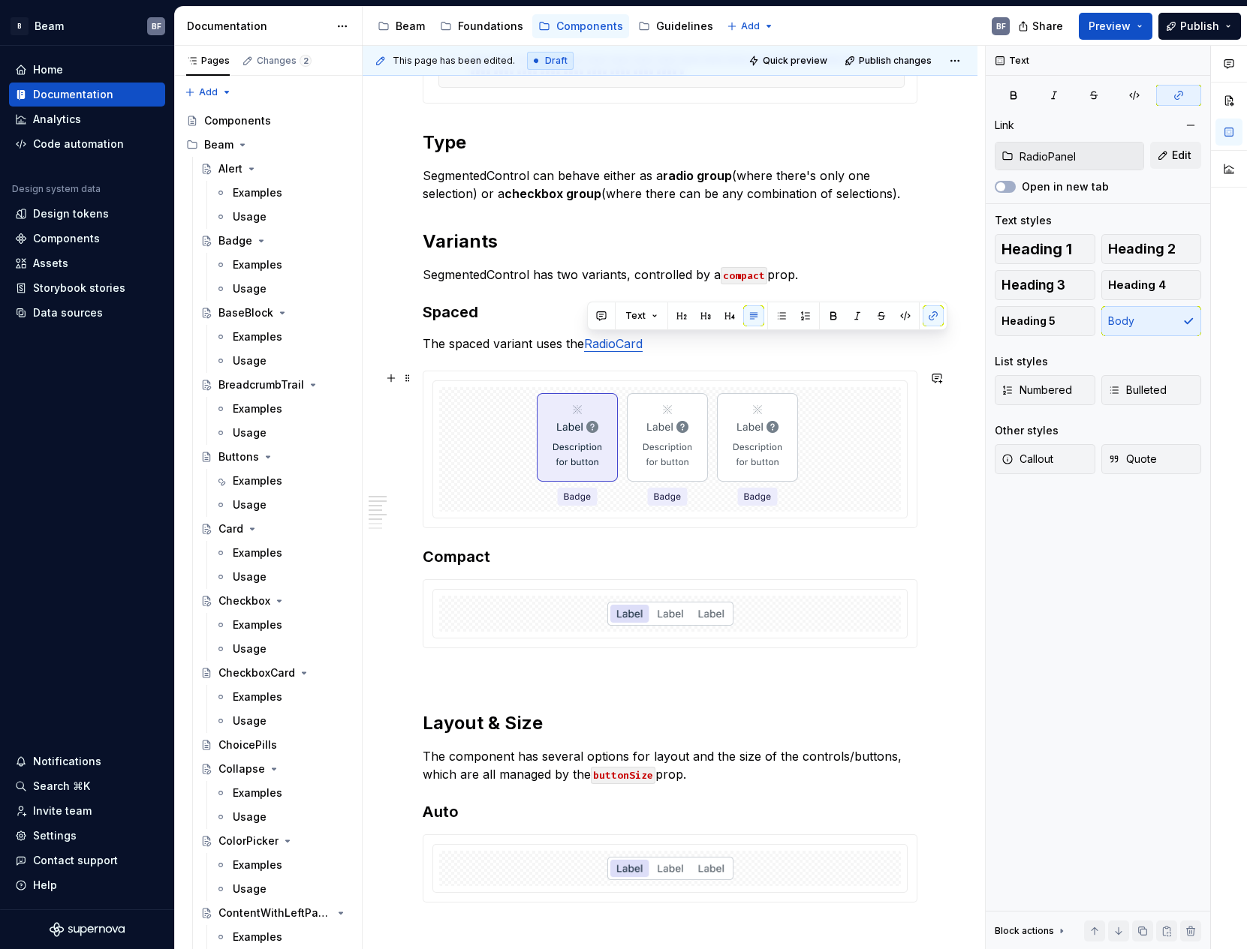
click at [748, 360] on div "**********" at bounding box center [670, 888] width 495 height 2039
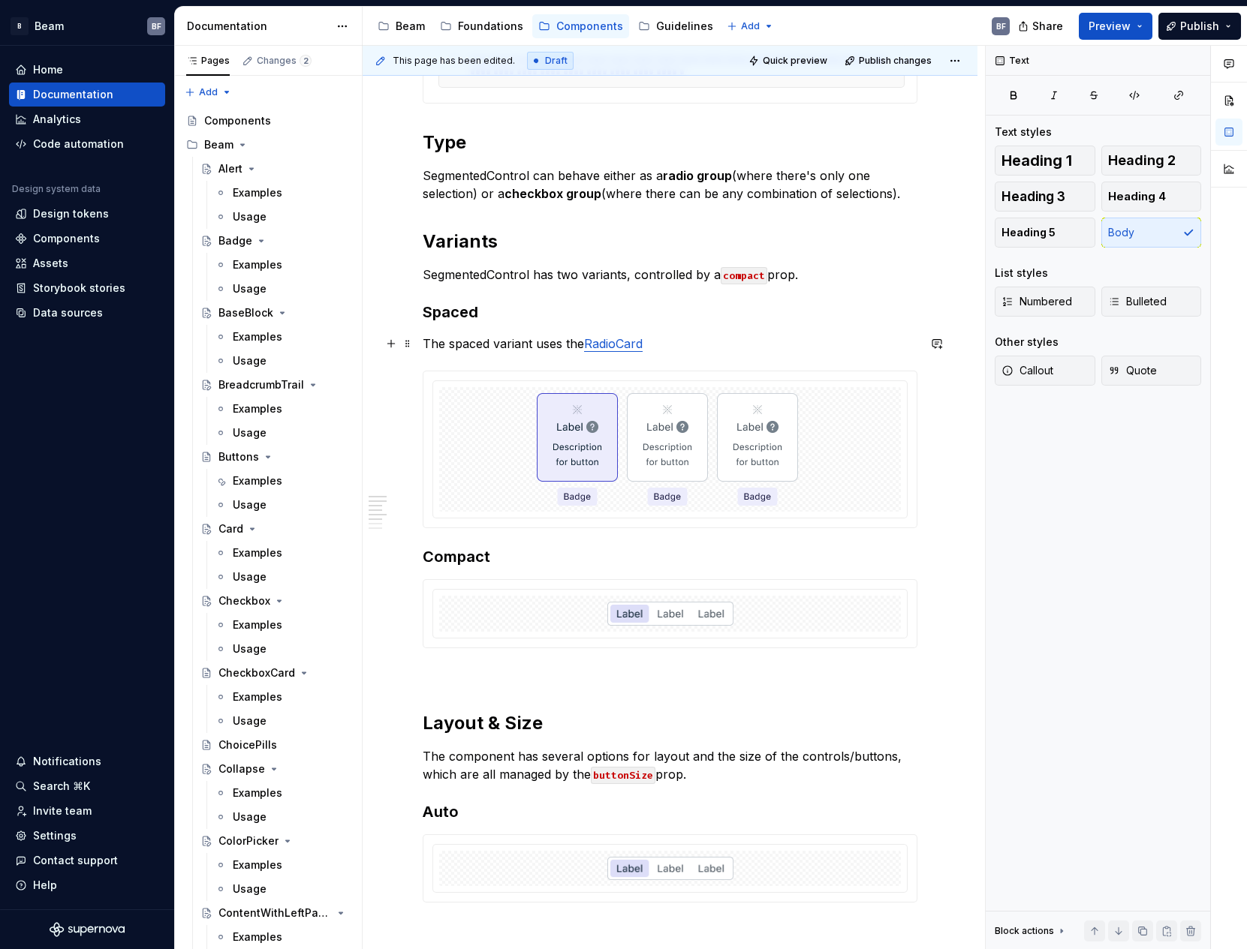
click at [736, 343] on p "The spaced variant uses the RadioCard" at bounding box center [670, 344] width 495 height 18
type textarea "*"
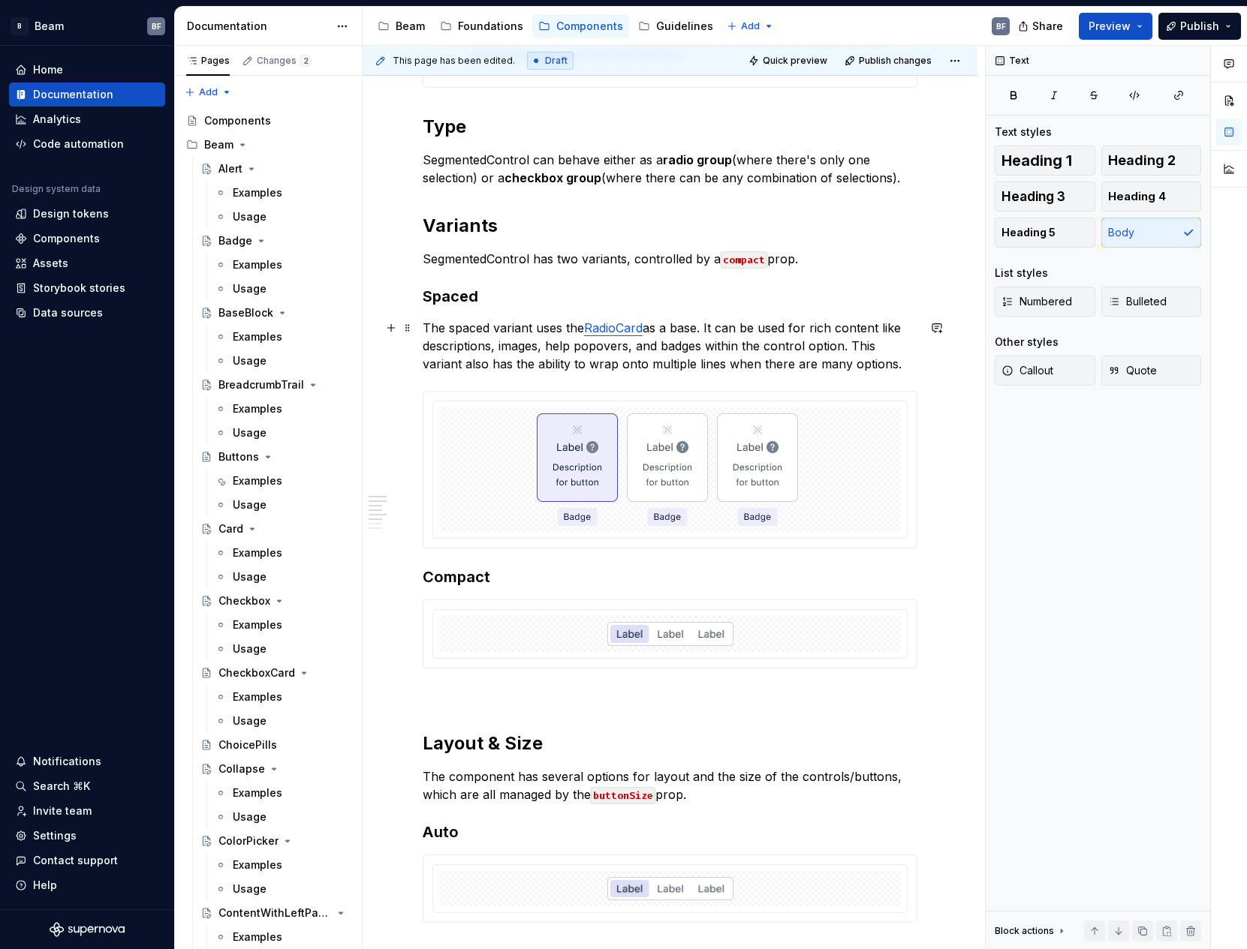
scroll to position [458, 0]
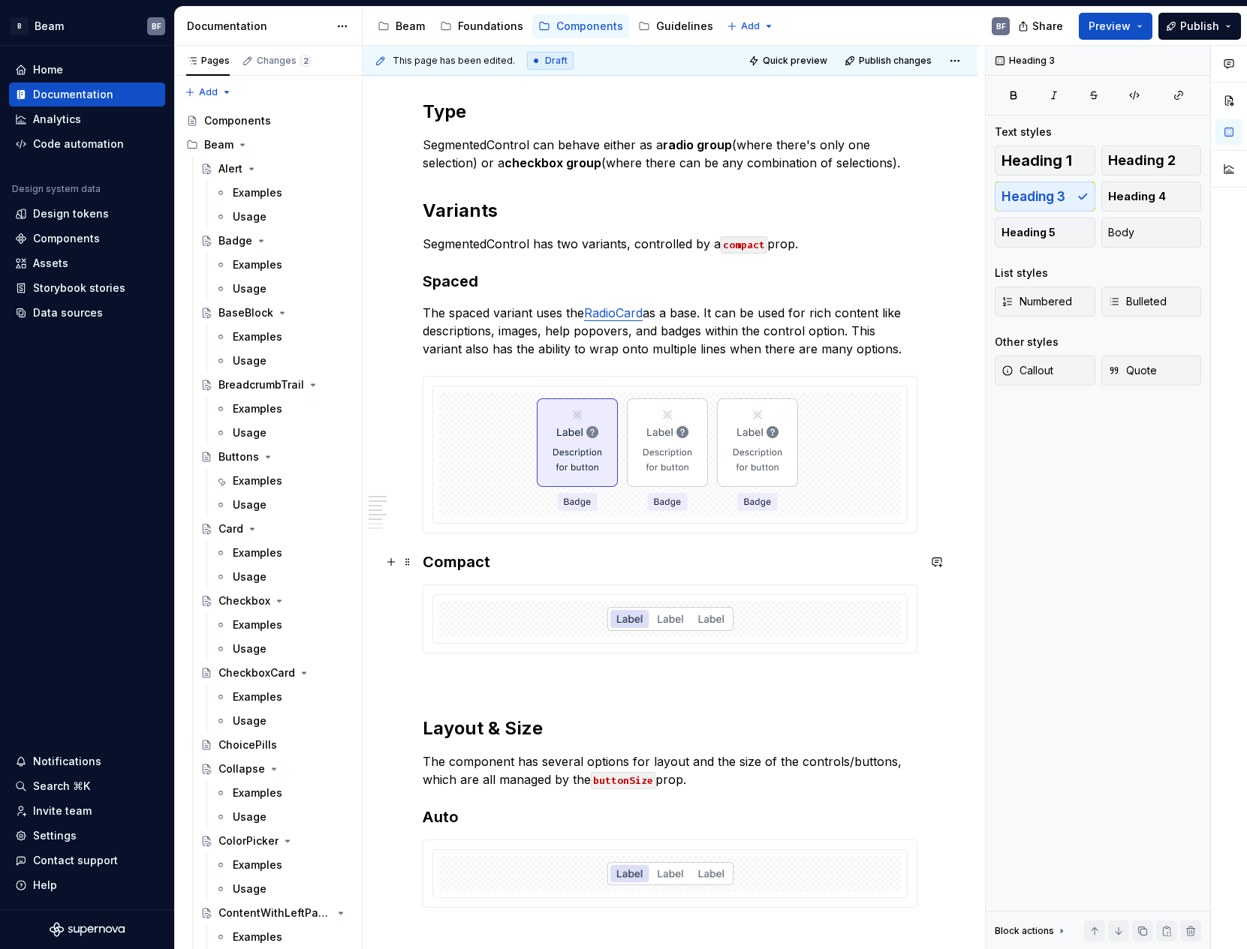
click at [551, 568] on h3 "Compact" at bounding box center [670, 562] width 495 height 21
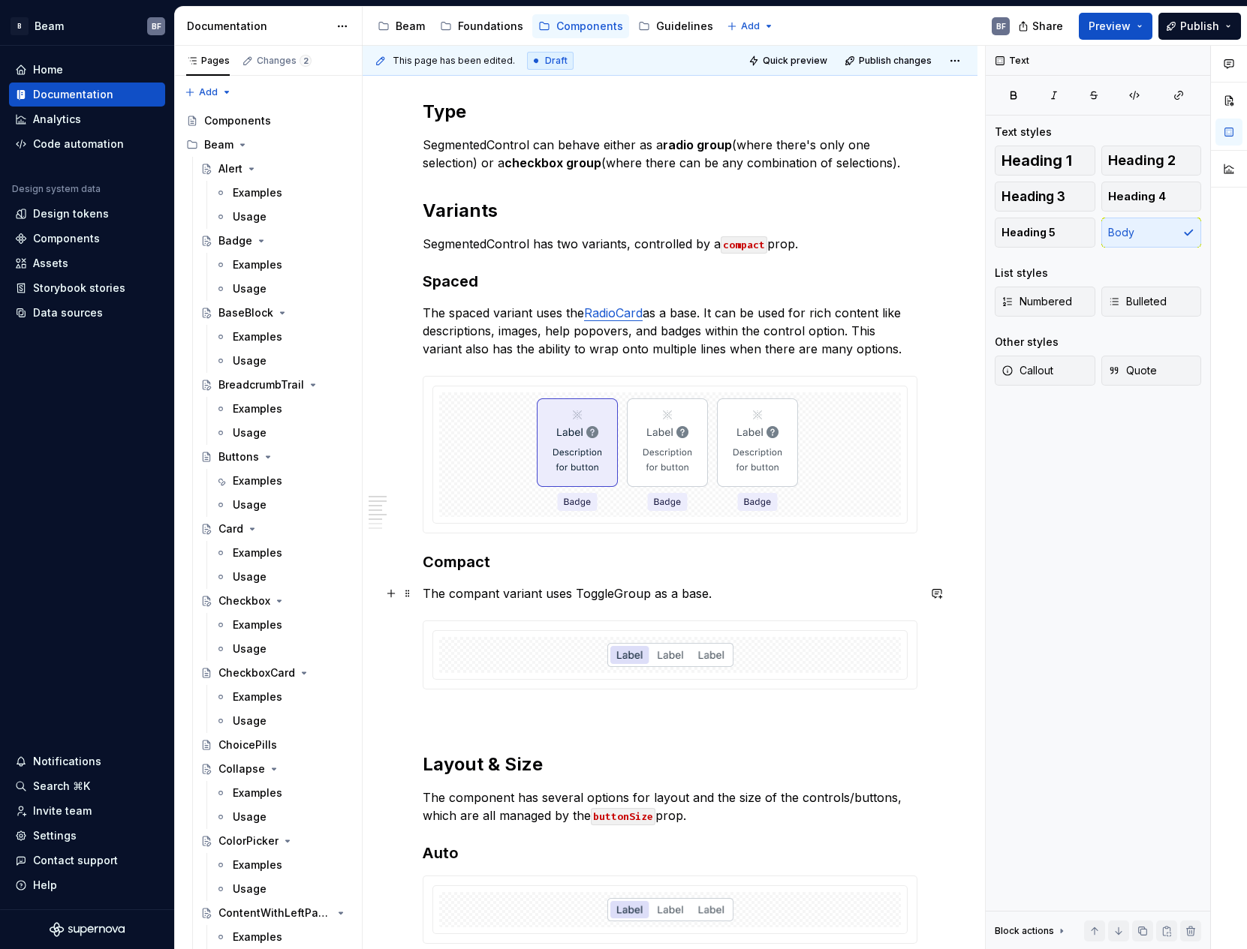
click at [491, 596] on p "The compant variant uses ToggleGroup as a base." at bounding box center [670, 594] width 495 height 18
click at [736, 597] on p "The compact variant uses ToggleGroup as a base." at bounding box center [670, 594] width 495 height 18
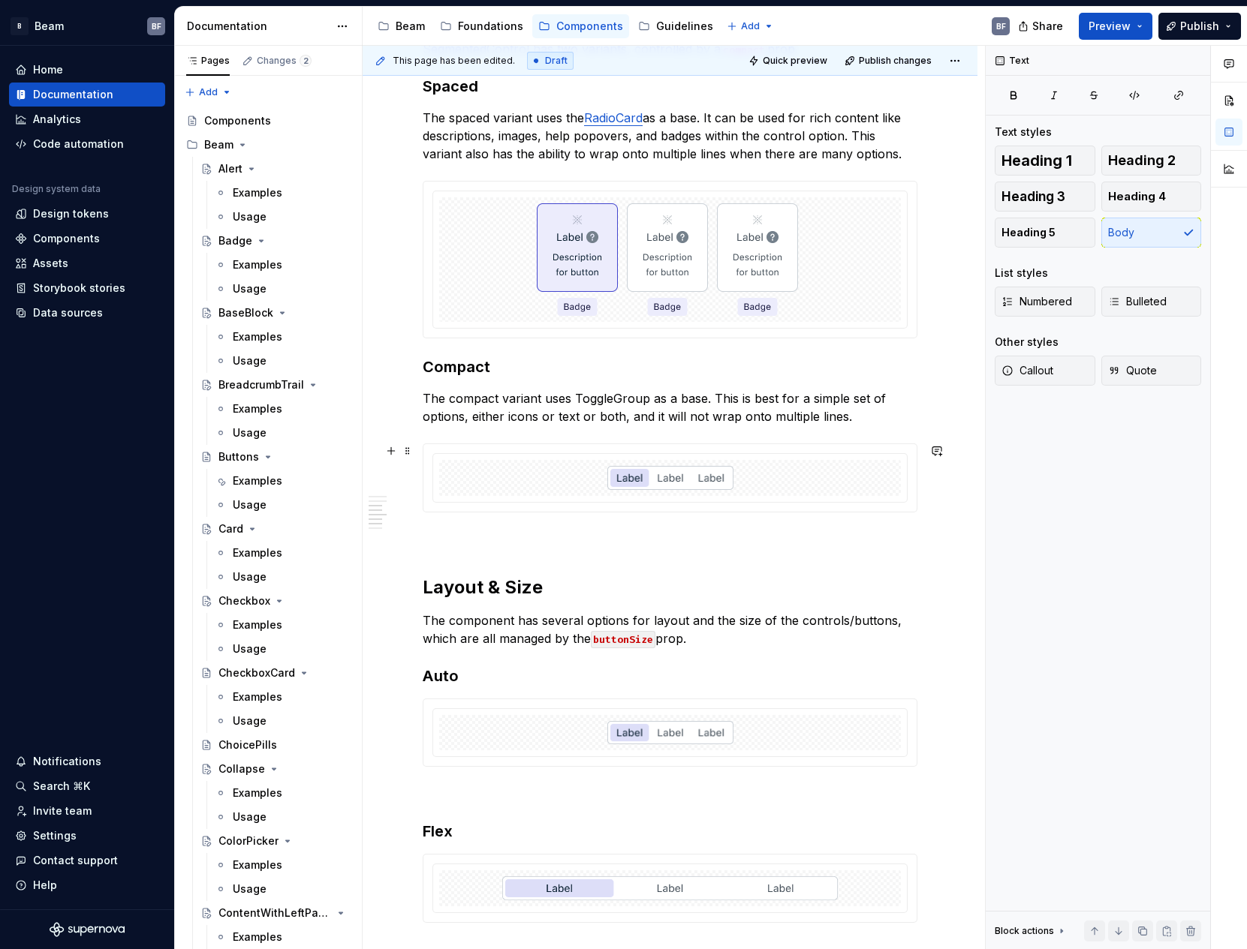
scroll to position [341, 0]
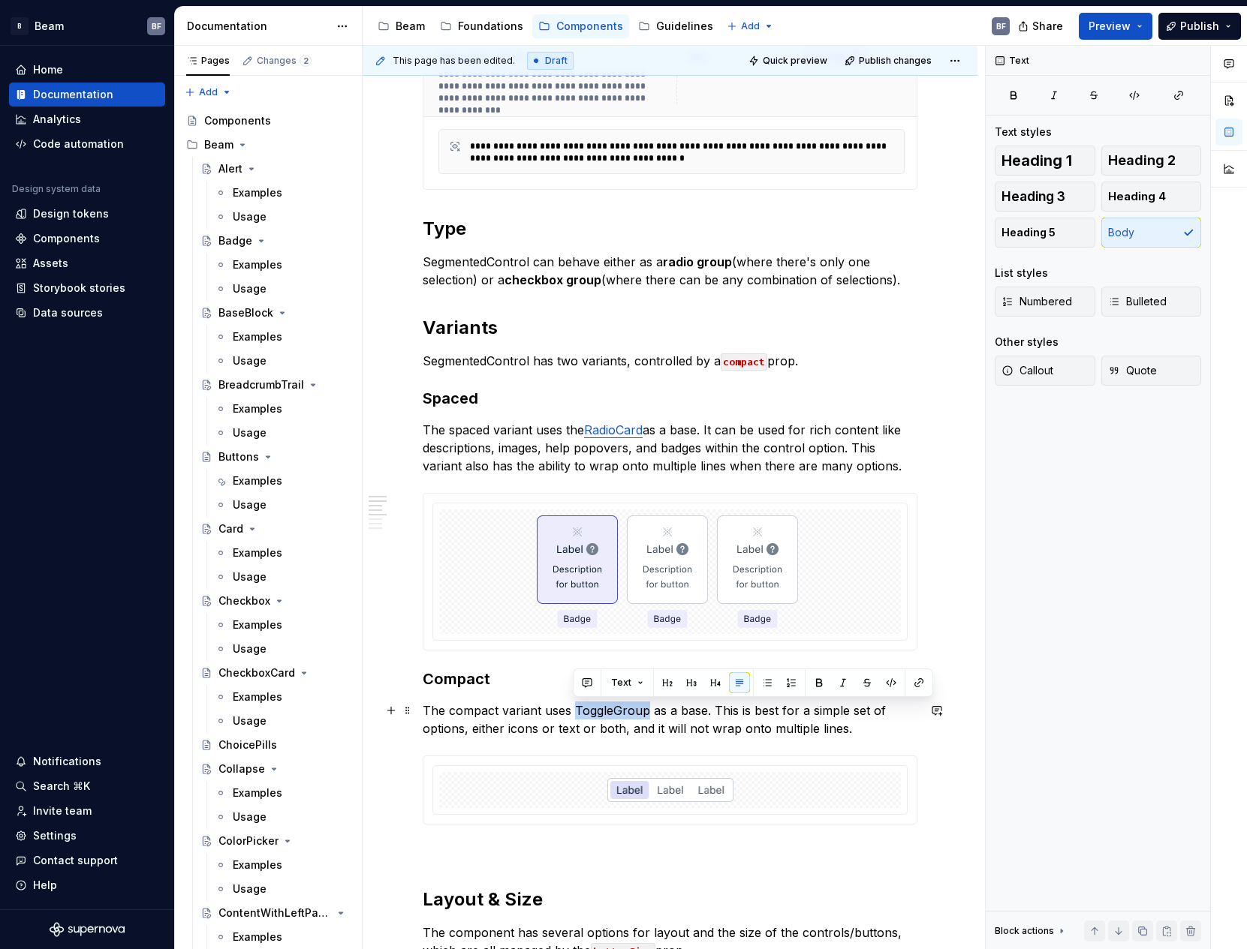
drag, startPoint x: 575, startPoint y: 707, endPoint x: 648, endPoint y: 708, distance: 72.8
click at [648, 708] on p "The compact variant uses ToggleGroup as a base. This is best for a simple set o…" at bounding box center [670, 720] width 495 height 36
click at [916, 677] on button "button" at bounding box center [918, 683] width 21 height 21
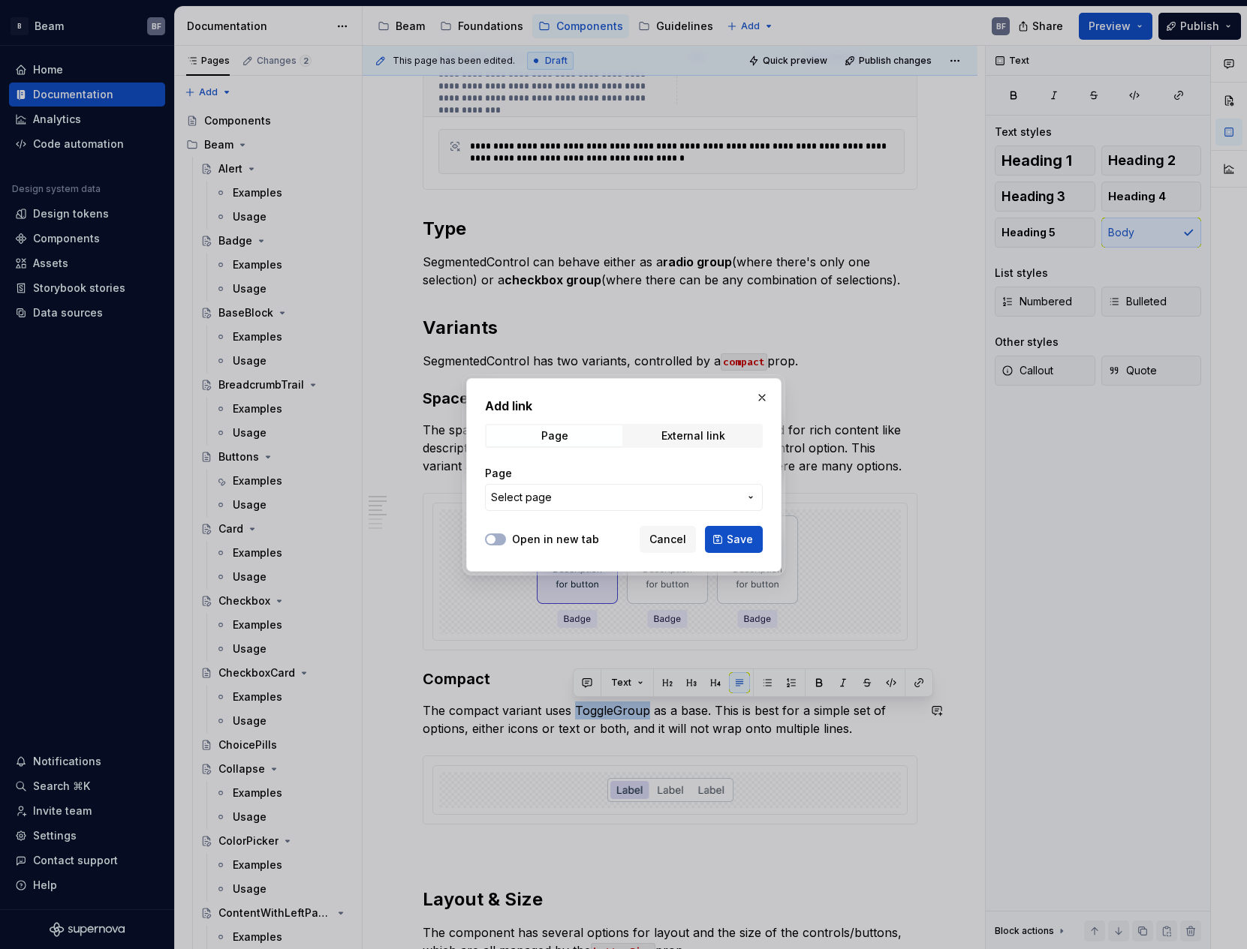
click at [731, 507] on button "Select page" at bounding box center [624, 497] width 278 height 27
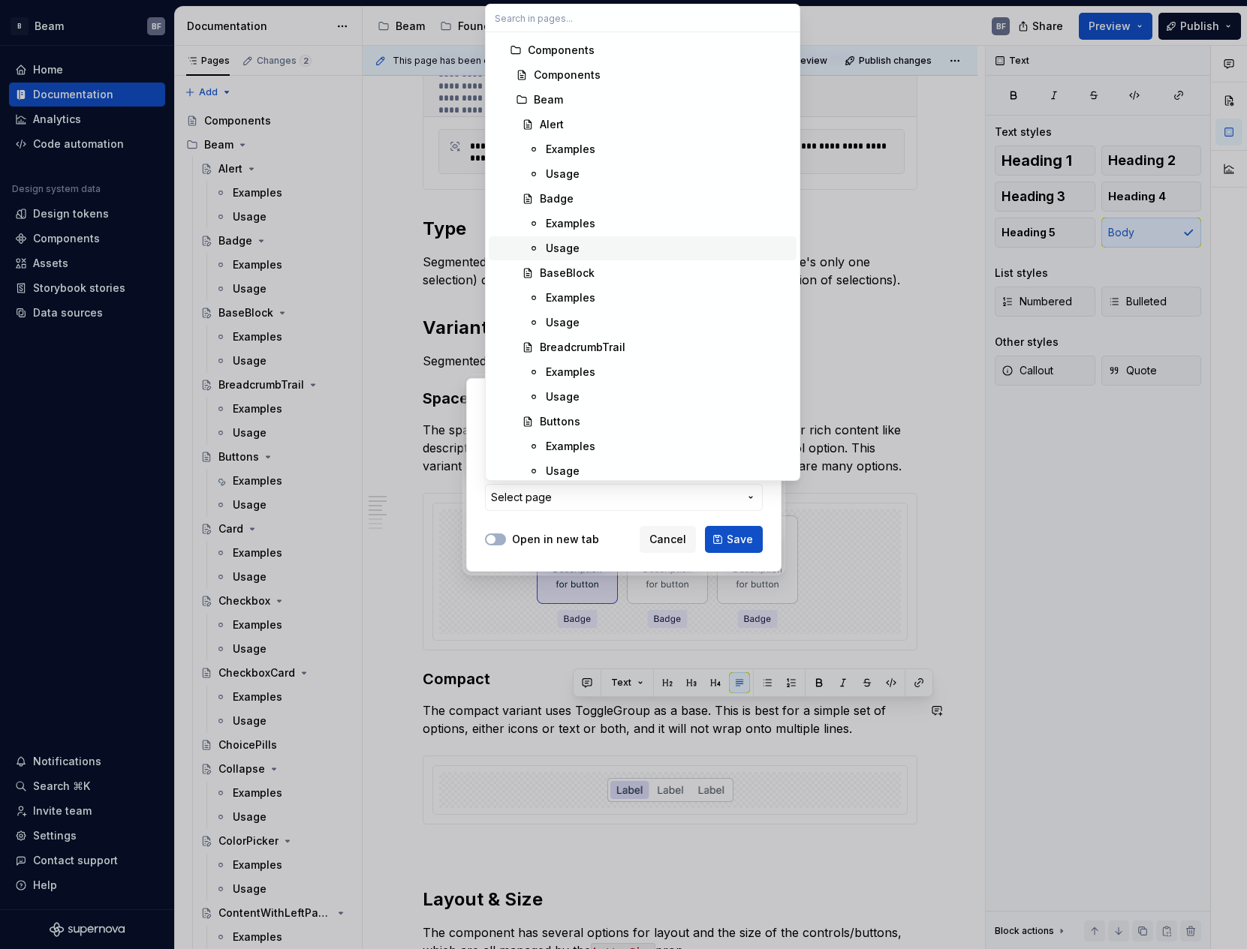
scroll to position [0, 0]
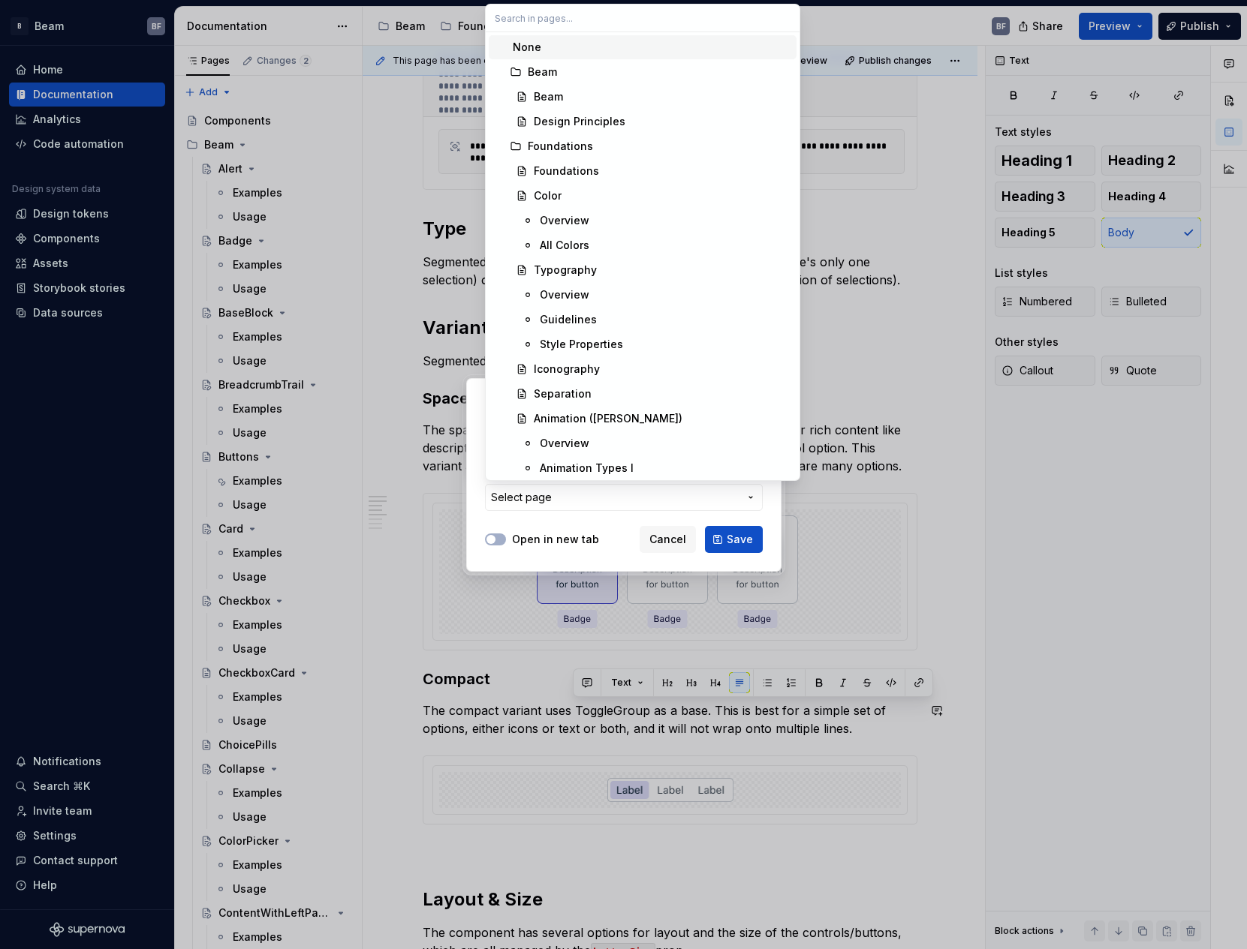
click at [631, 26] on input "text" at bounding box center [643, 18] width 314 height 27
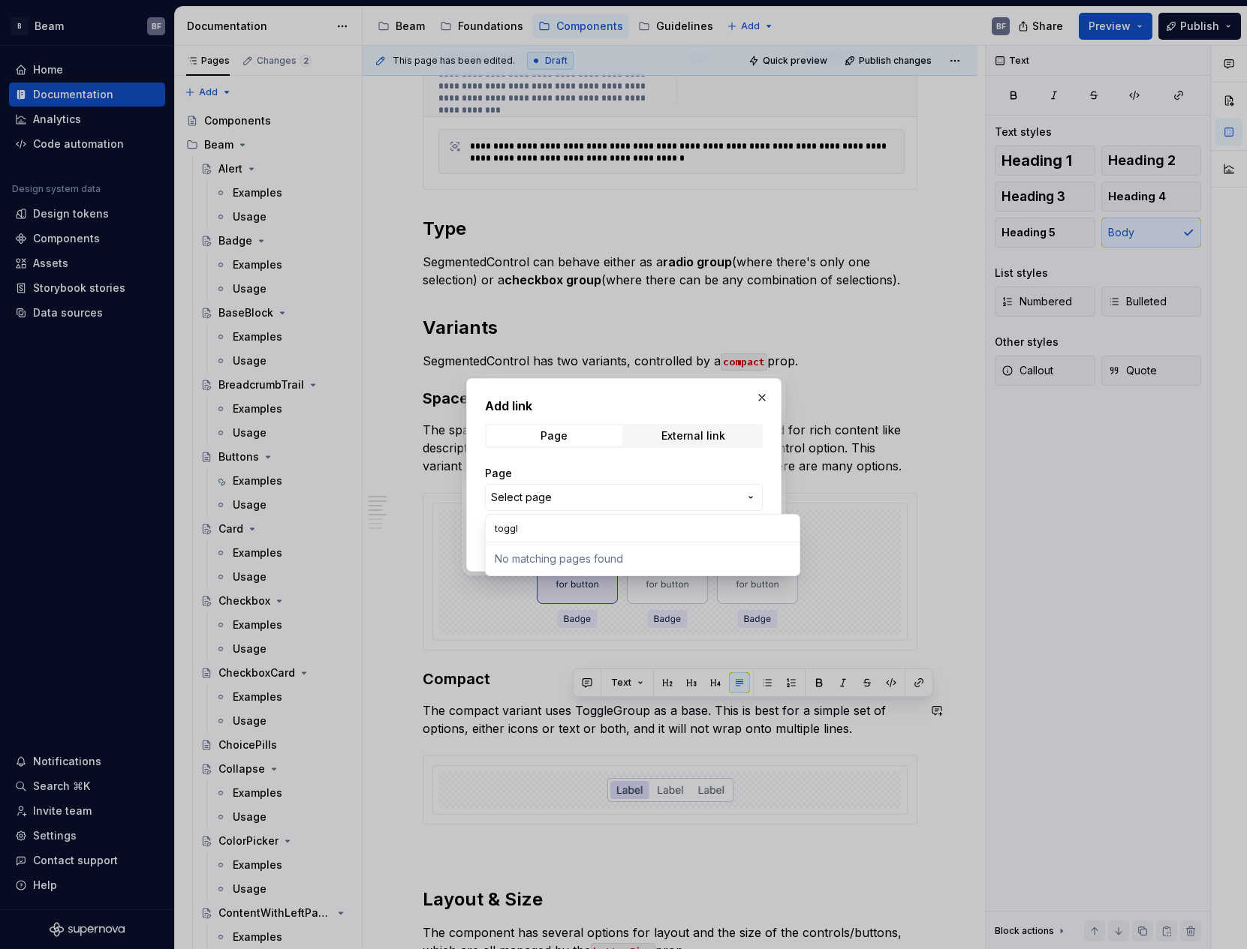
type input "toggle"
click at [630, 468] on div "Add link Page External link Page Select page Open in new tab Cancel Save" at bounding box center [623, 474] width 1247 height 949
click at [757, 400] on button "button" at bounding box center [761, 397] width 21 height 21
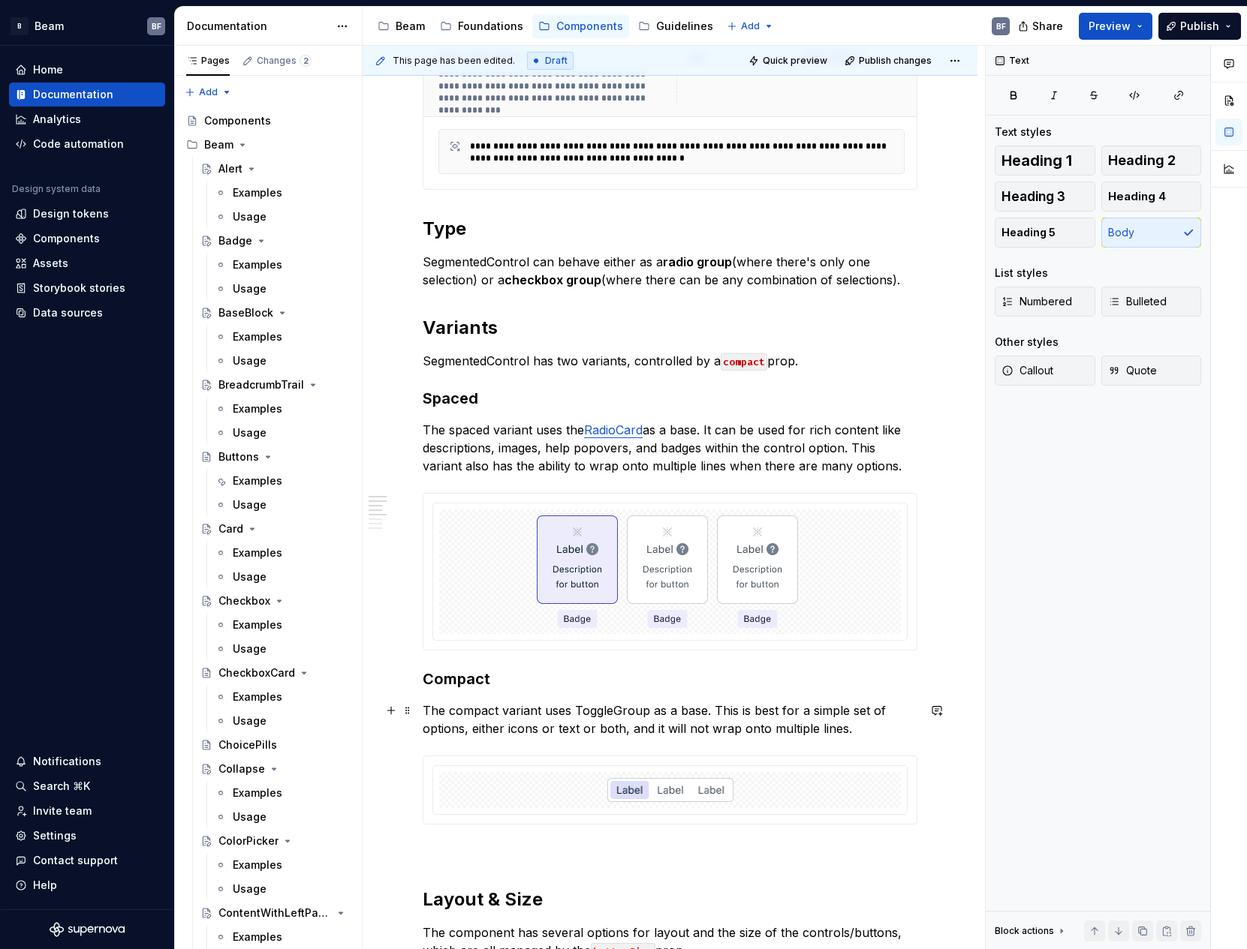
click at [890, 720] on p "The compact variant uses ToggleGroup as a base. This is best for a simple set o…" at bounding box center [670, 720] width 495 height 36
click at [1114, 23] on span "Preview" at bounding box center [1109, 26] width 42 height 15
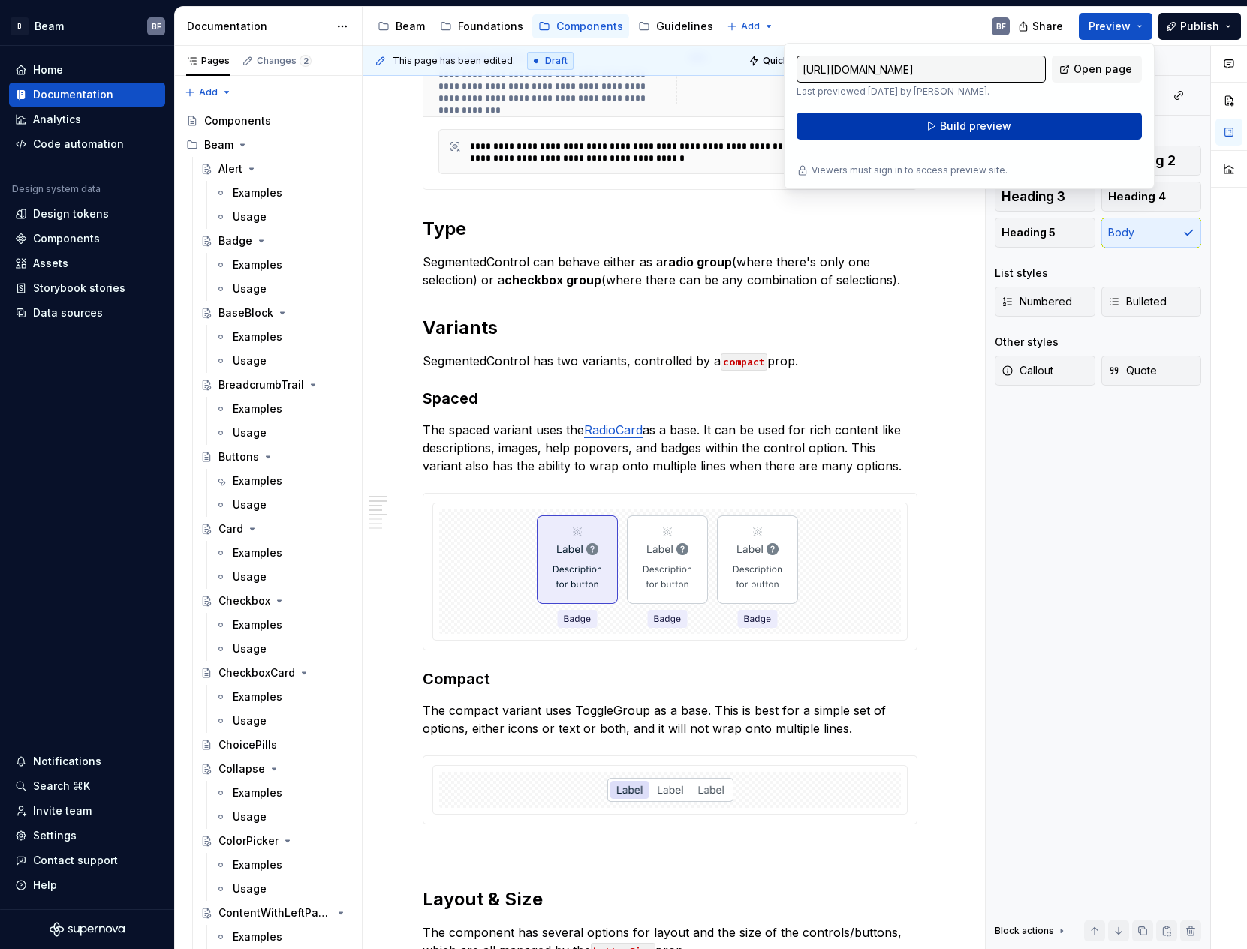
click at [1019, 129] on button "Build preview" at bounding box center [968, 126] width 345 height 27
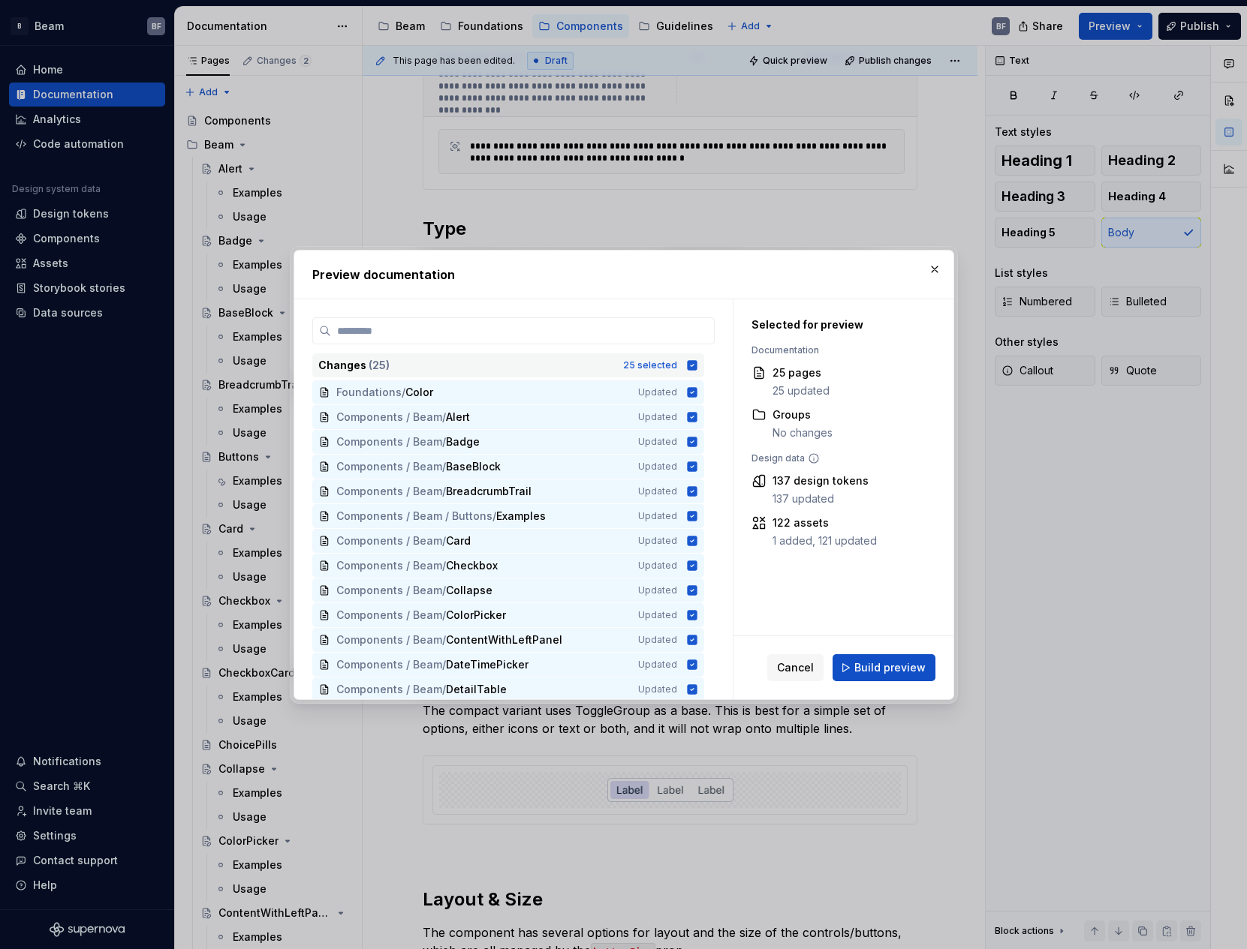
click at [691, 370] on icon at bounding box center [692, 366] width 12 height 12
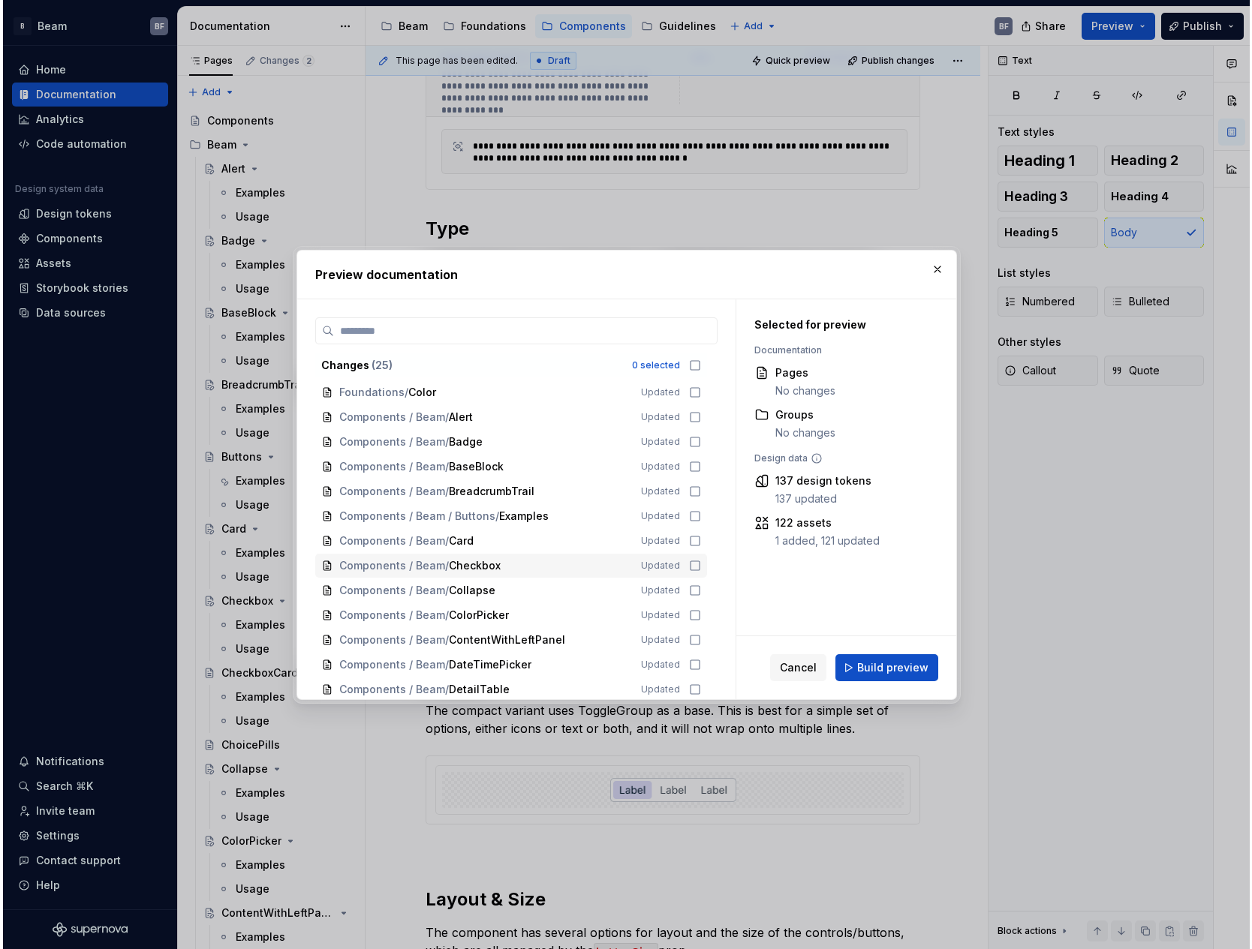
scroll to position [300, 0]
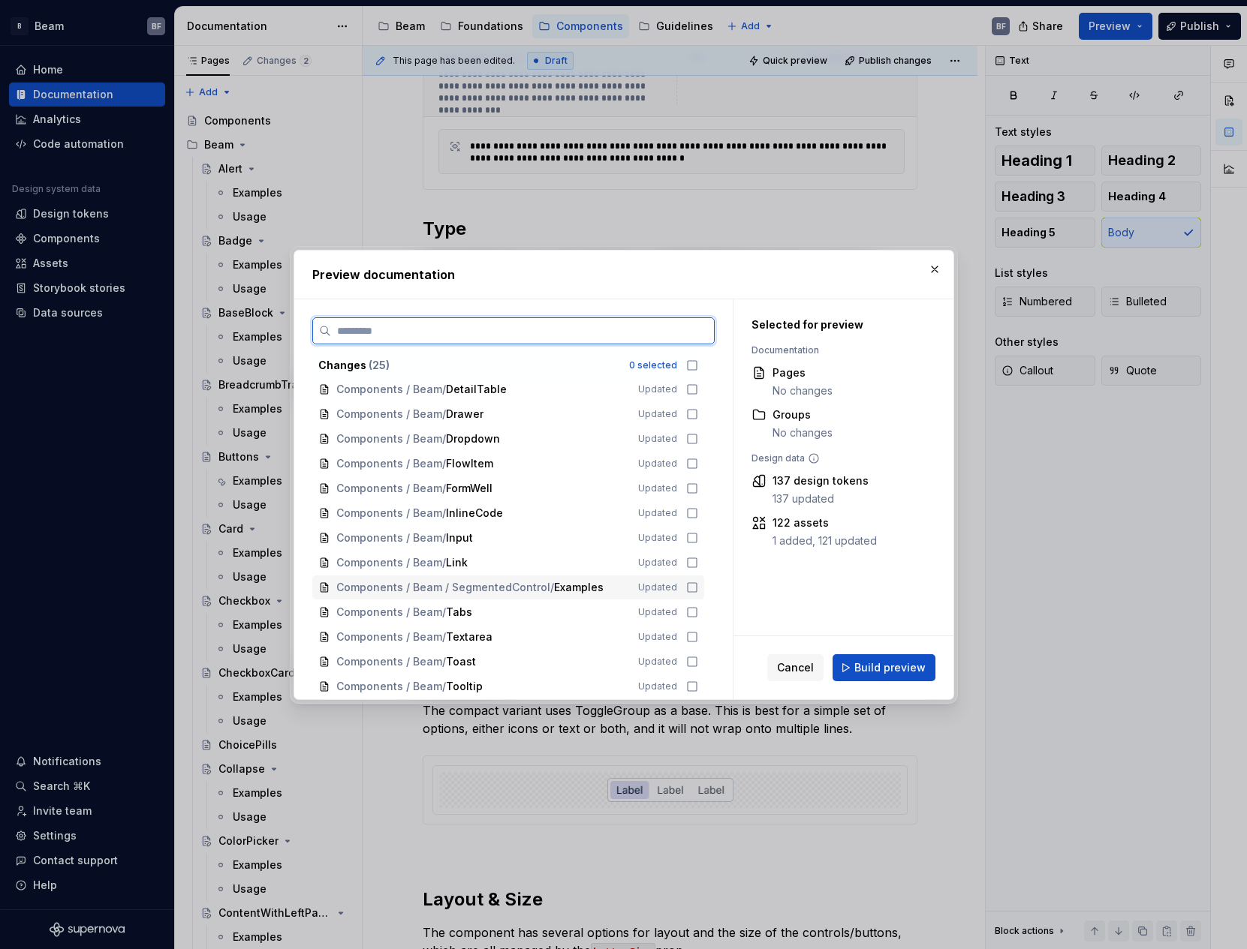
click at [693, 585] on icon at bounding box center [692, 588] width 12 height 12
click at [925, 661] on button "Build preview" at bounding box center [883, 668] width 103 height 27
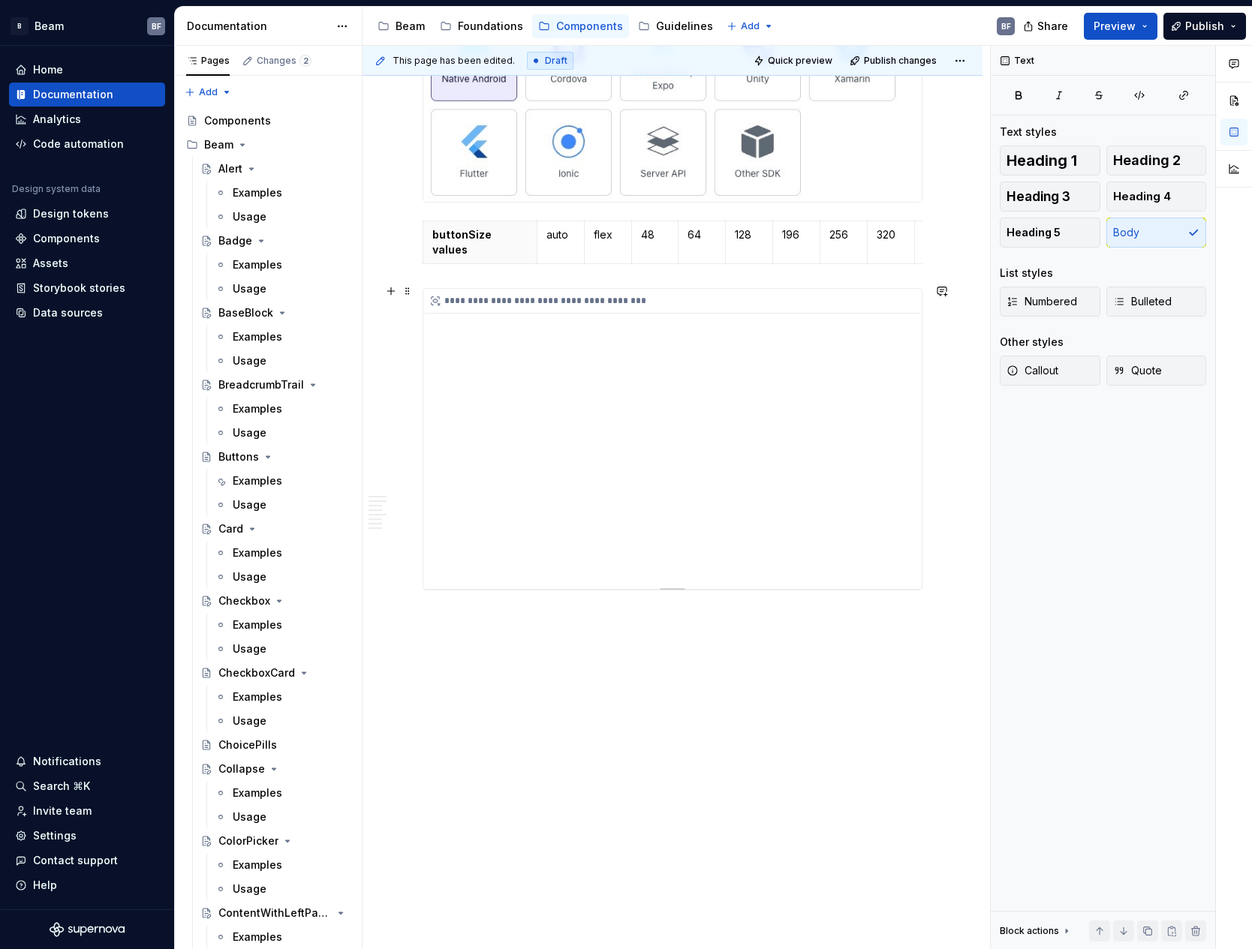
scroll to position [1777, 0]
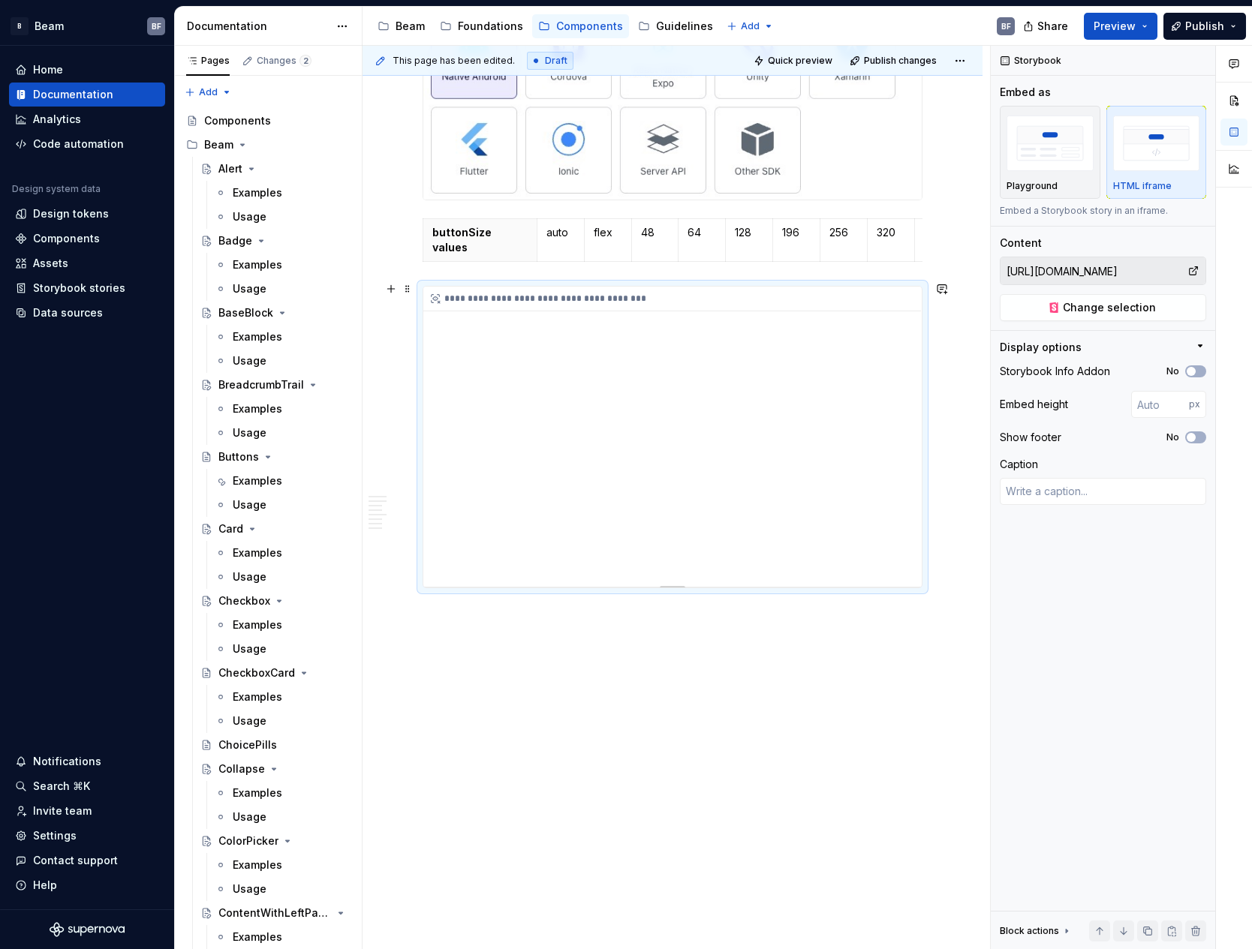
click at [877, 434] on div "**********" at bounding box center [672, 437] width 498 height 300
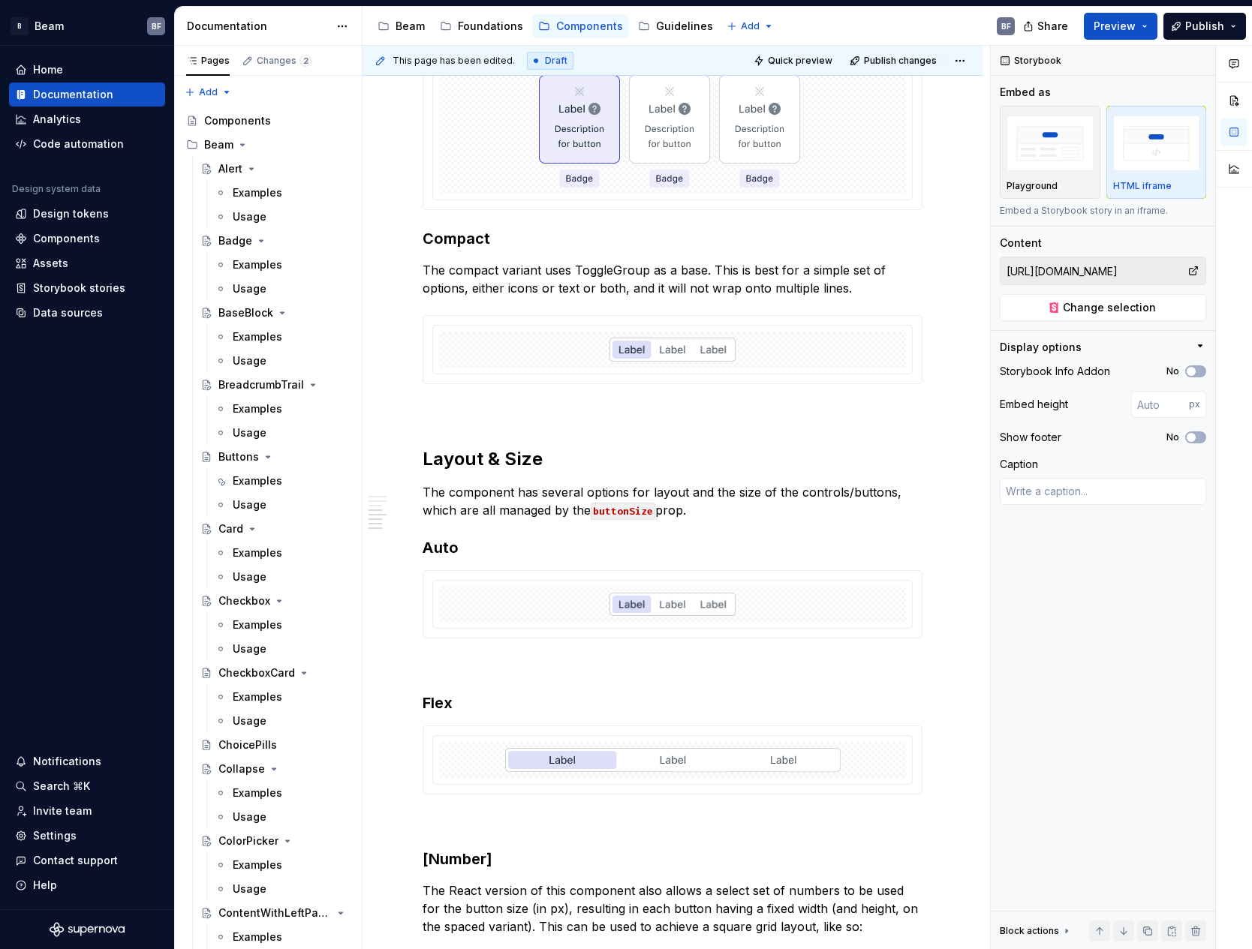
scroll to position [785, 0]
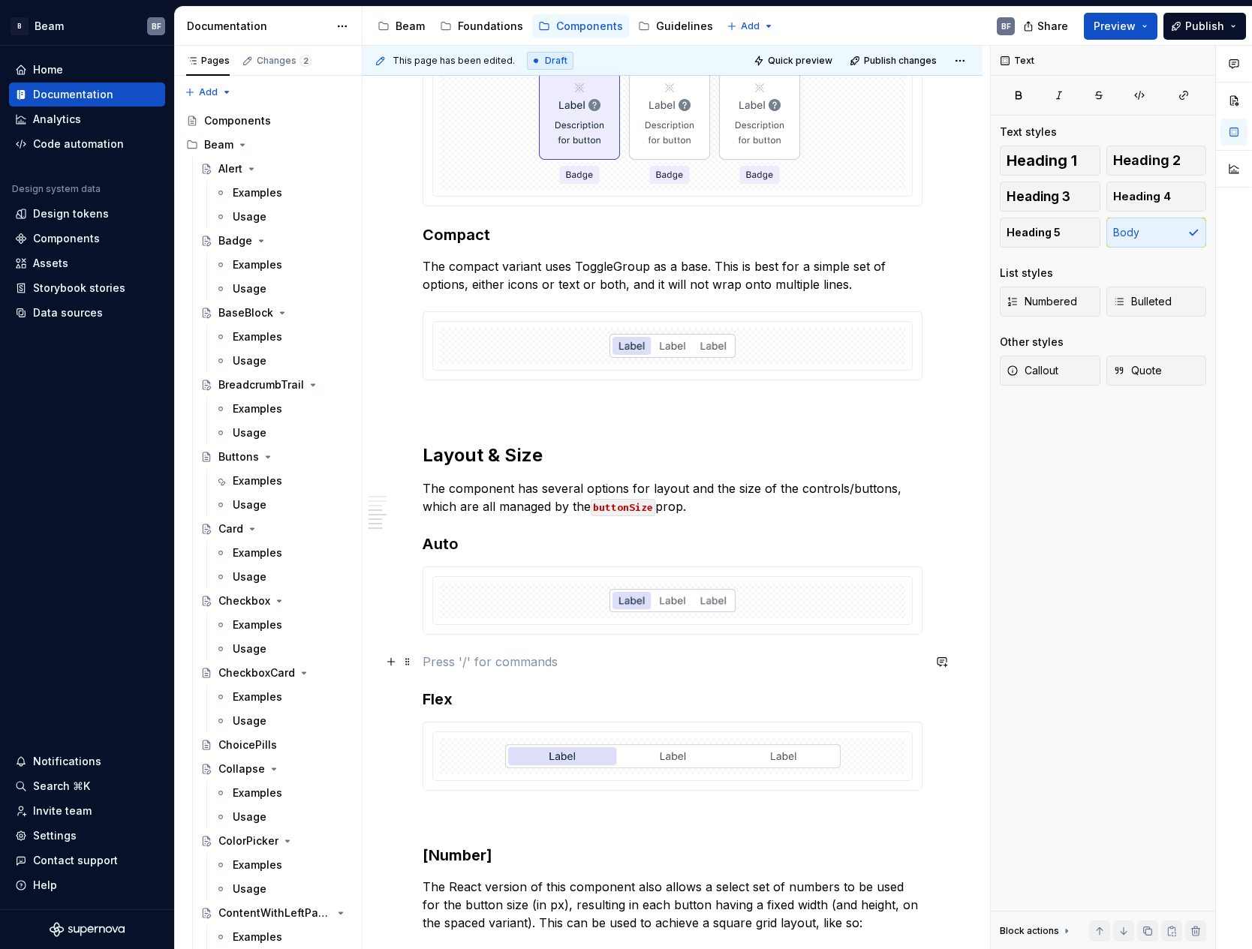
click at [499, 670] on p at bounding box center [673, 662] width 500 height 18
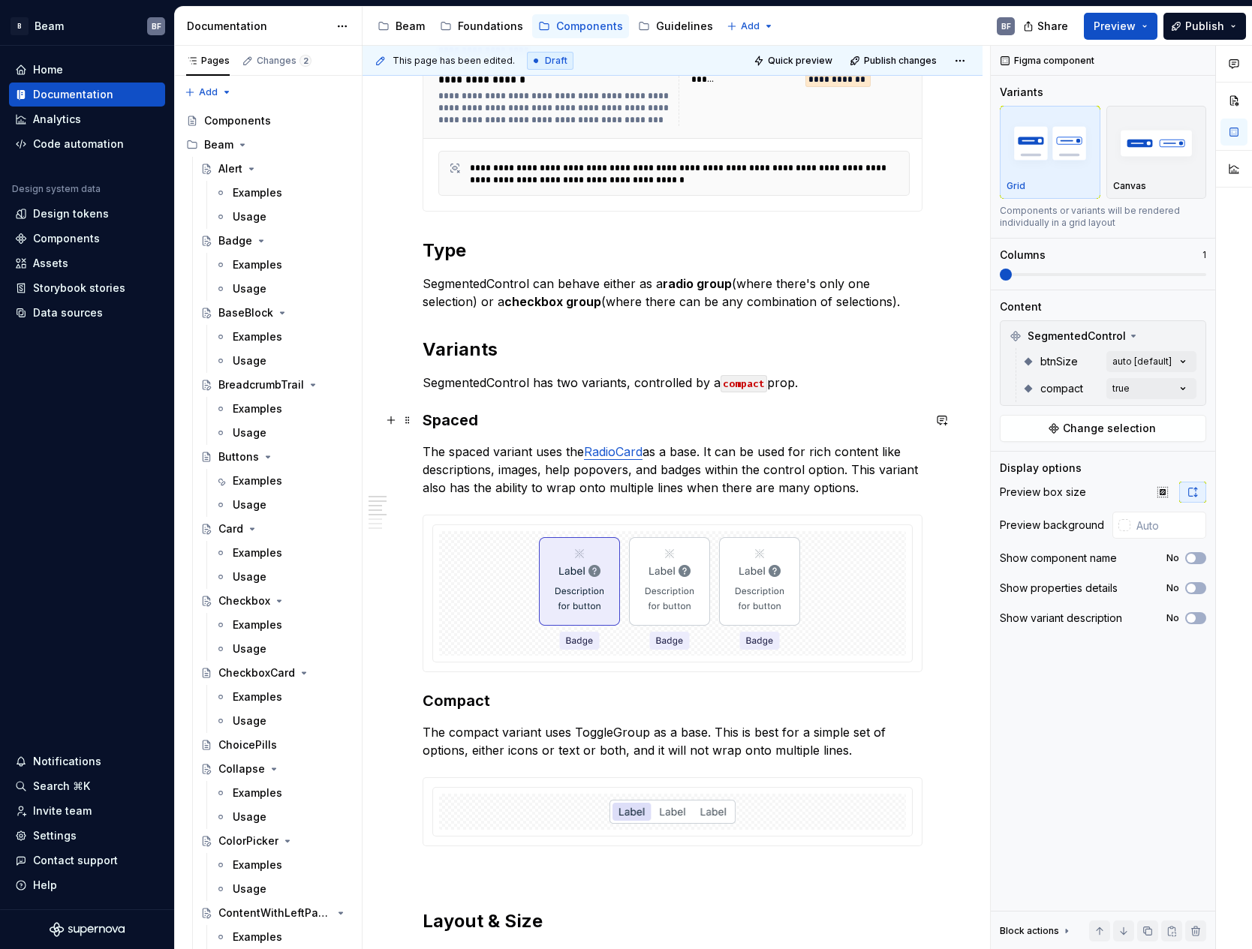
scroll to position [16, 0]
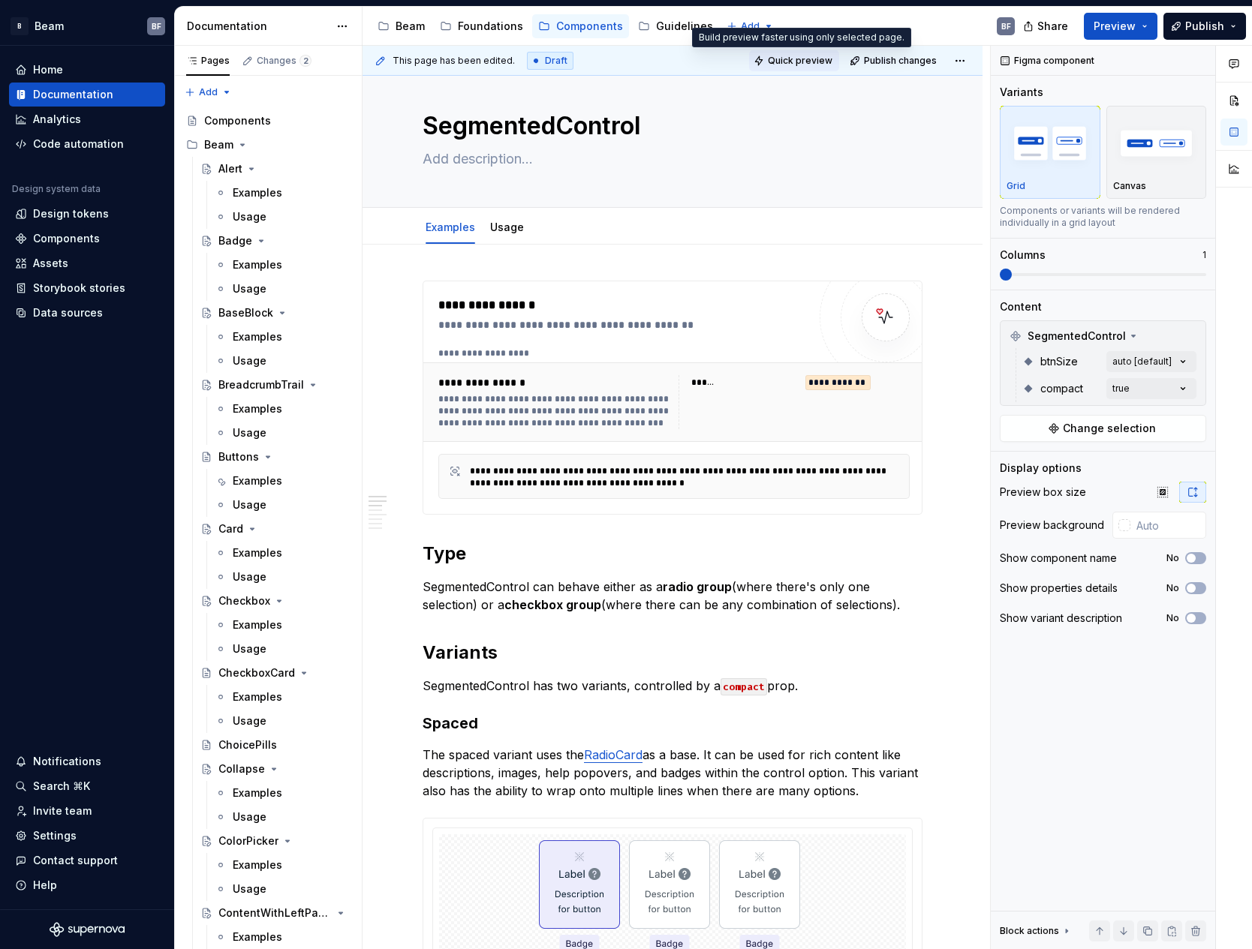
click at [793, 63] on span "Quick preview" at bounding box center [800, 61] width 65 height 12
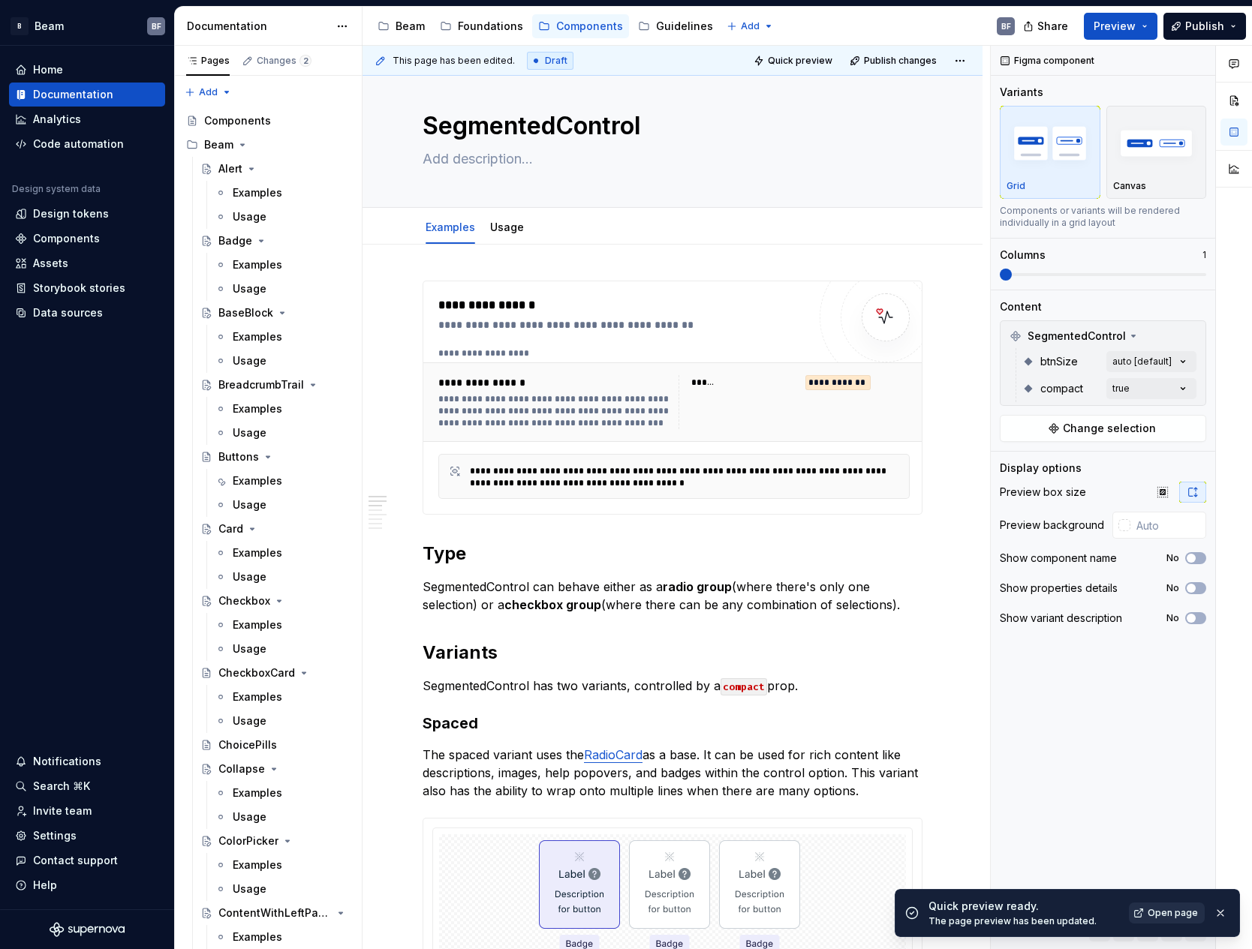
click at [1175, 912] on span "Open page" at bounding box center [1173, 913] width 50 height 12
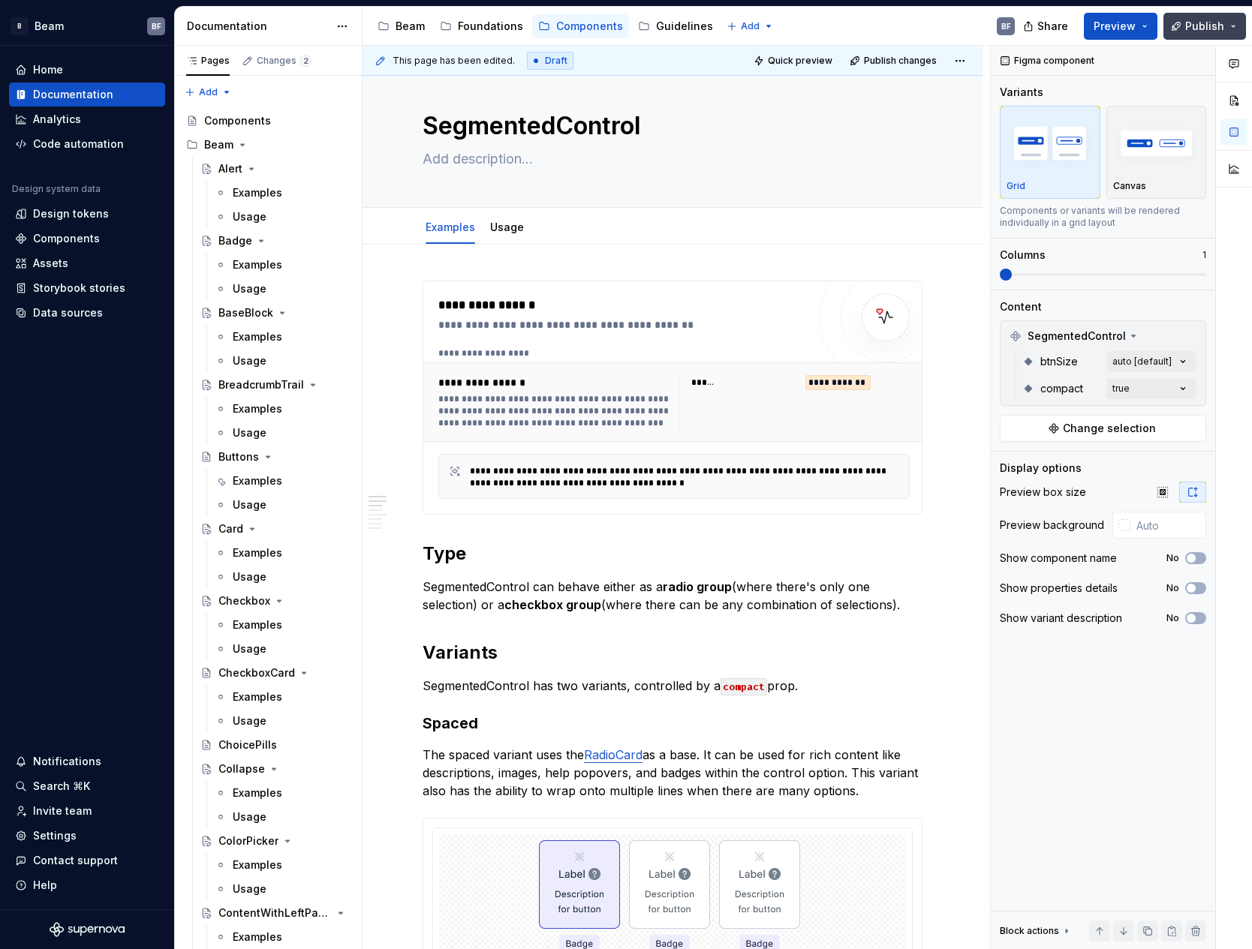
click at [1205, 29] on span "Publish" at bounding box center [1204, 26] width 39 height 15
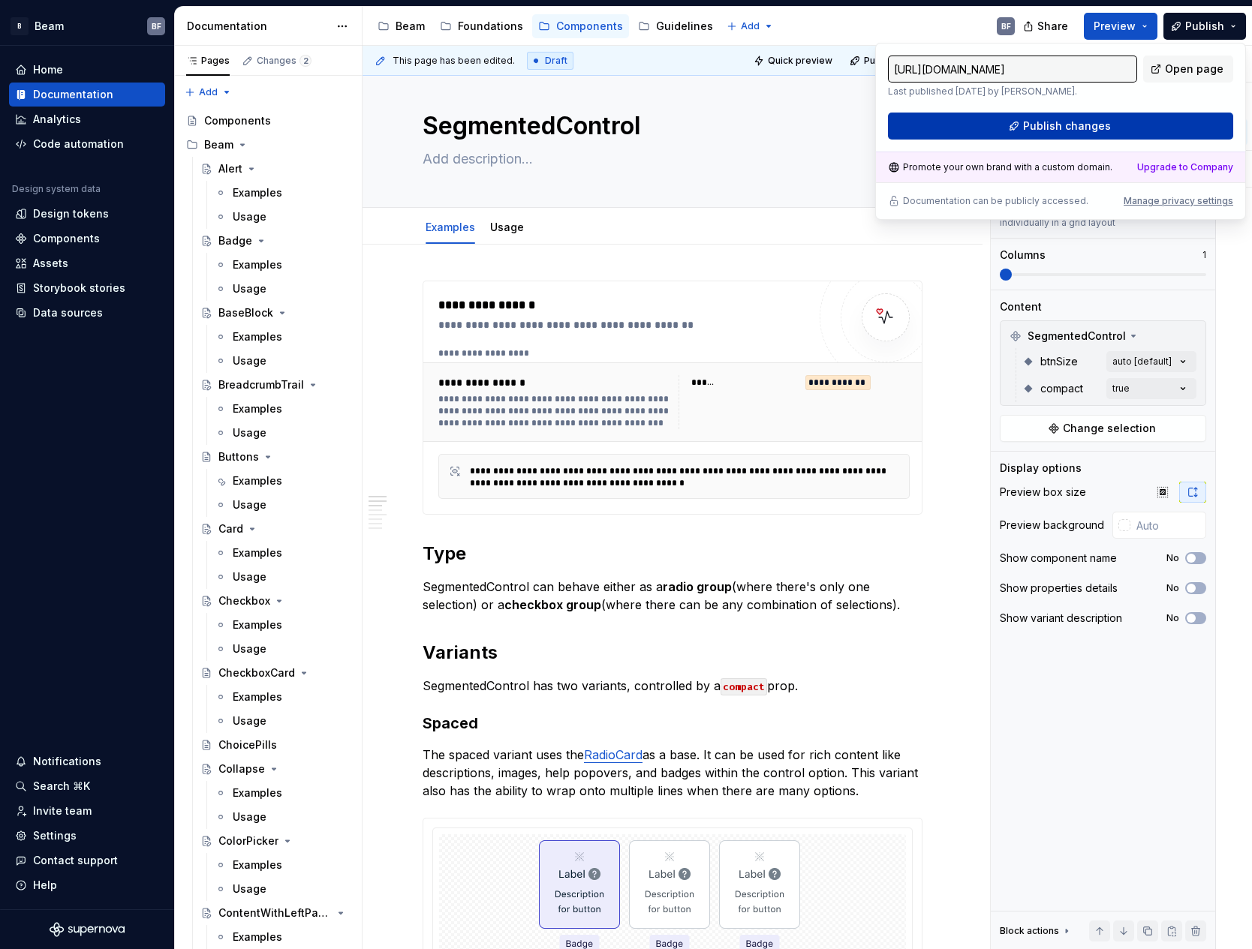
click at [1094, 120] on span "Publish changes" at bounding box center [1067, 126] width 88 height 15
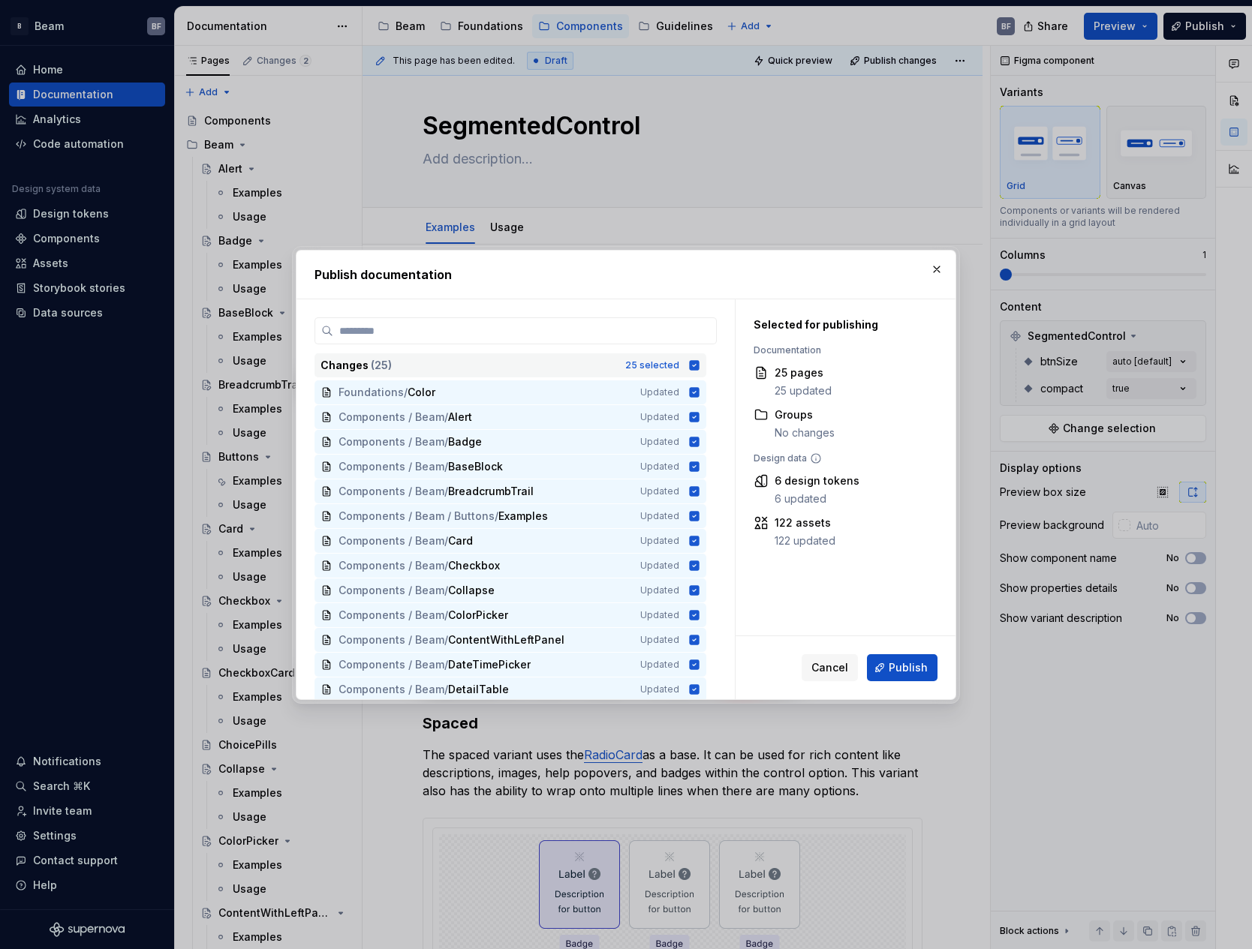
click at [697, 365] on icon at bounding box center [695, 365] width 10 height 10
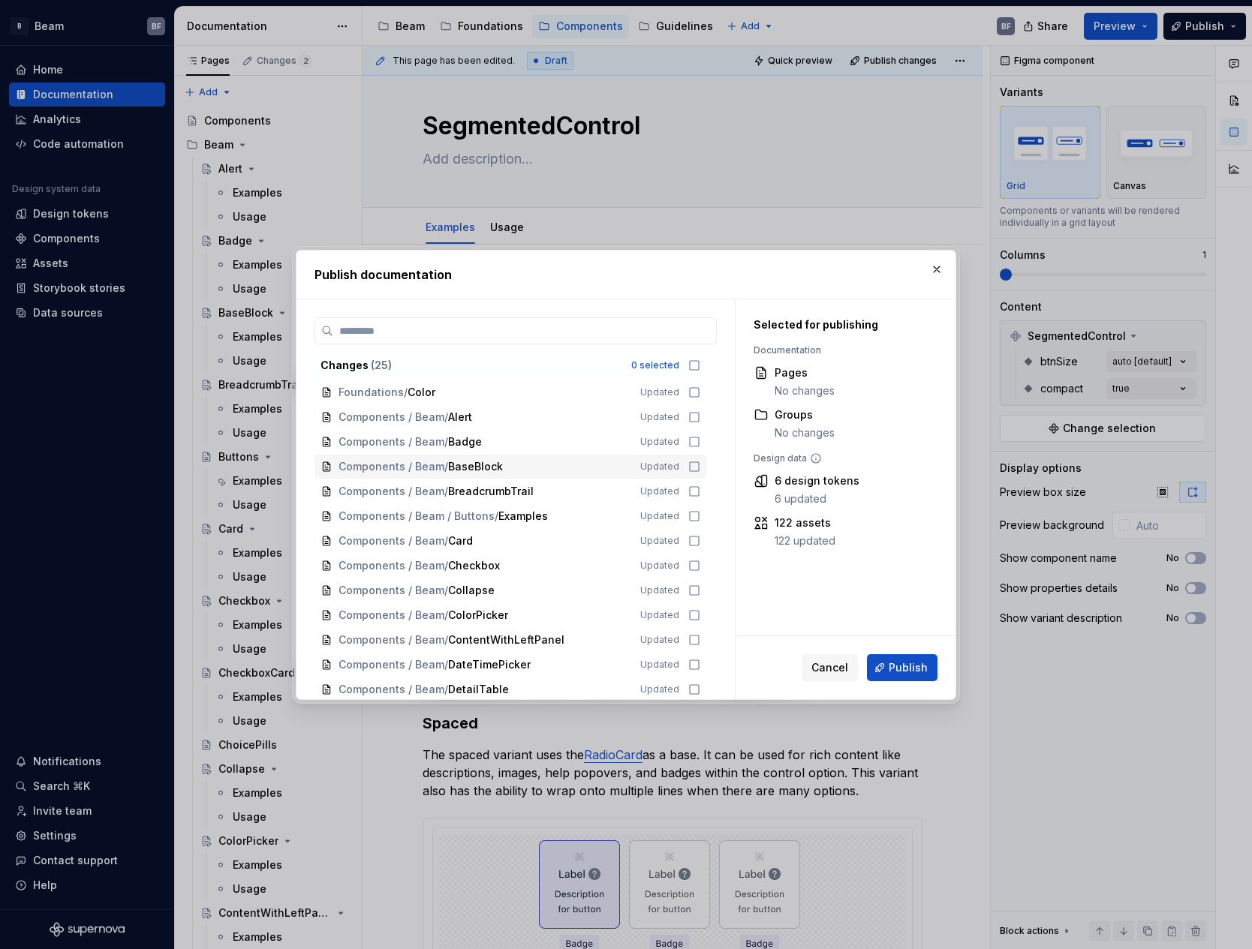
scroll to position [300, 0]
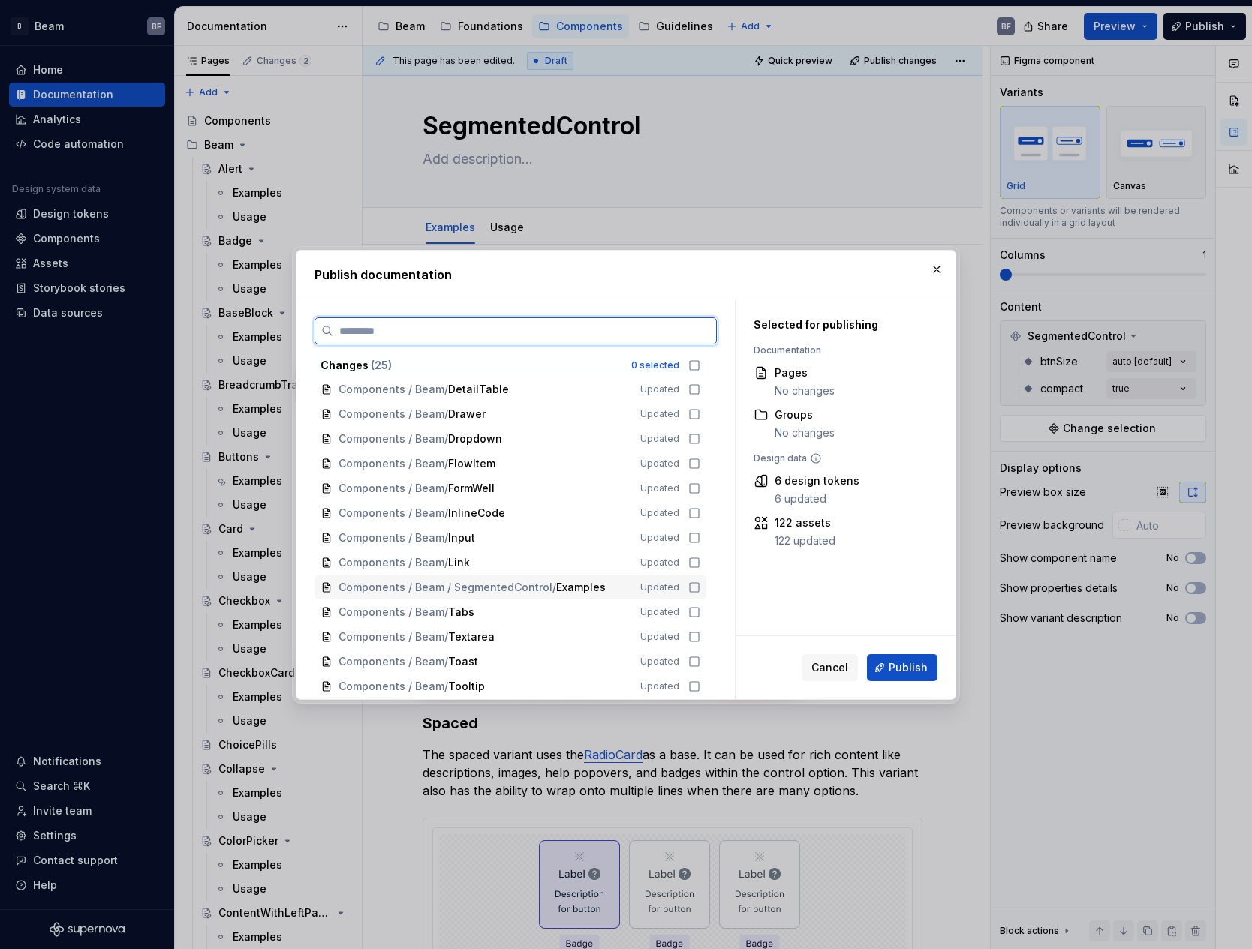
click at [697, 594] on div "Components / Beam / SegmentedControl / Examples Updated" at bounding box center [510, 588] width 392 height 24
click at [904, 669] on span "Publish" at bounding box center [908, 668] width 39 height 15
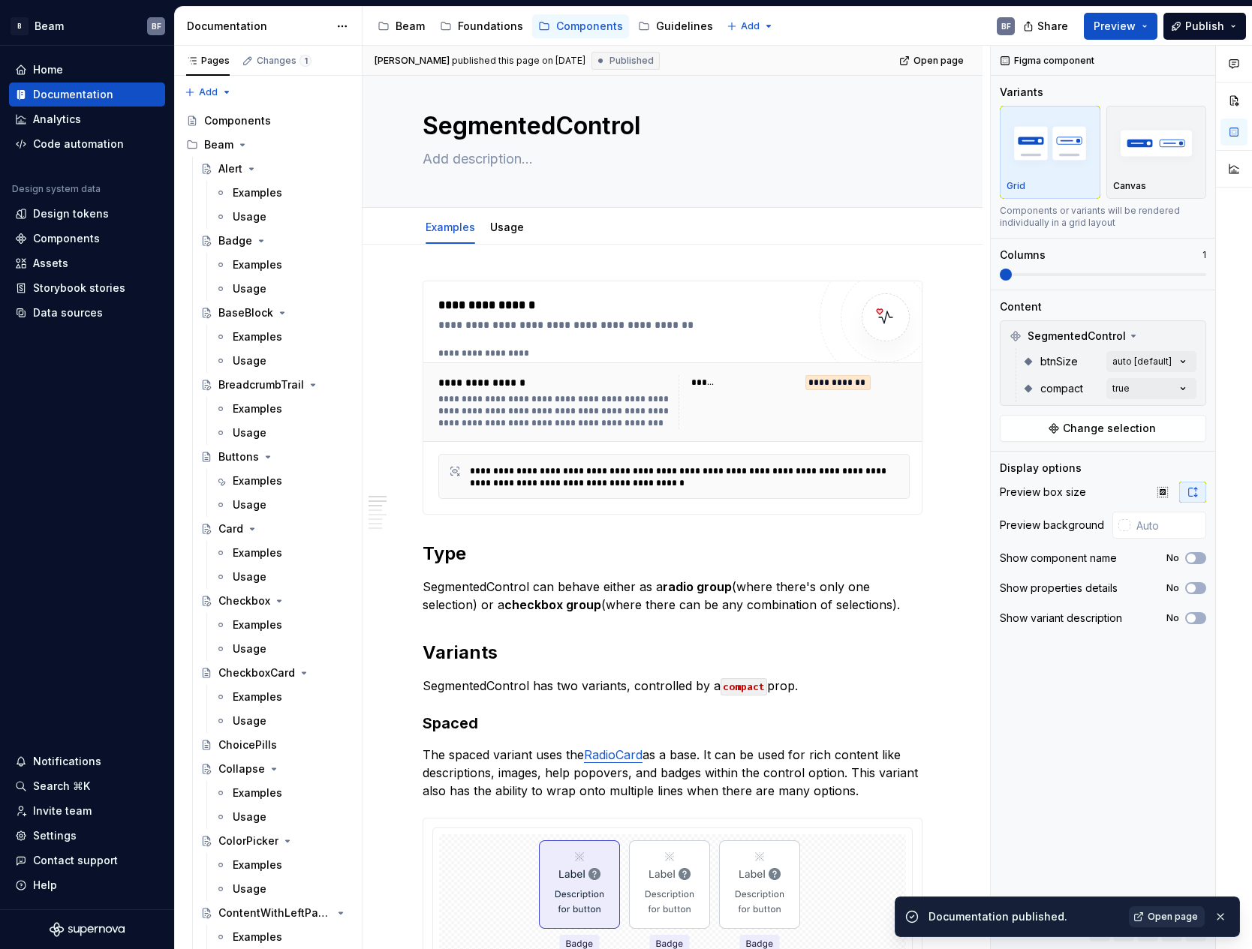
click at [1173, 914] on span "Open page" at bounding box center [1173, 917] width 50 height 12
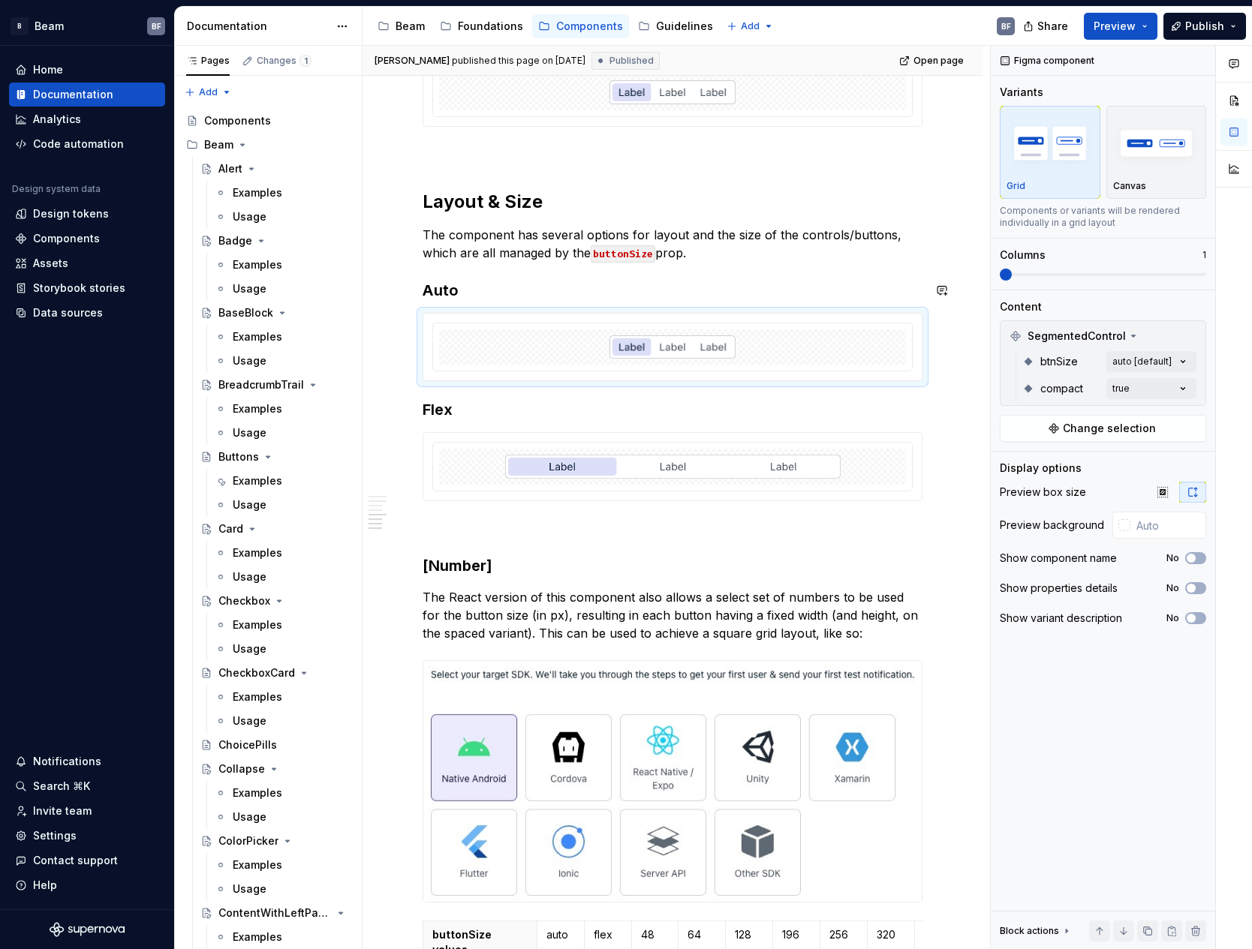
scroll to position [1040, 0]
click at [495, 527] on p at bounding box center [673, 527] width 500 height 18
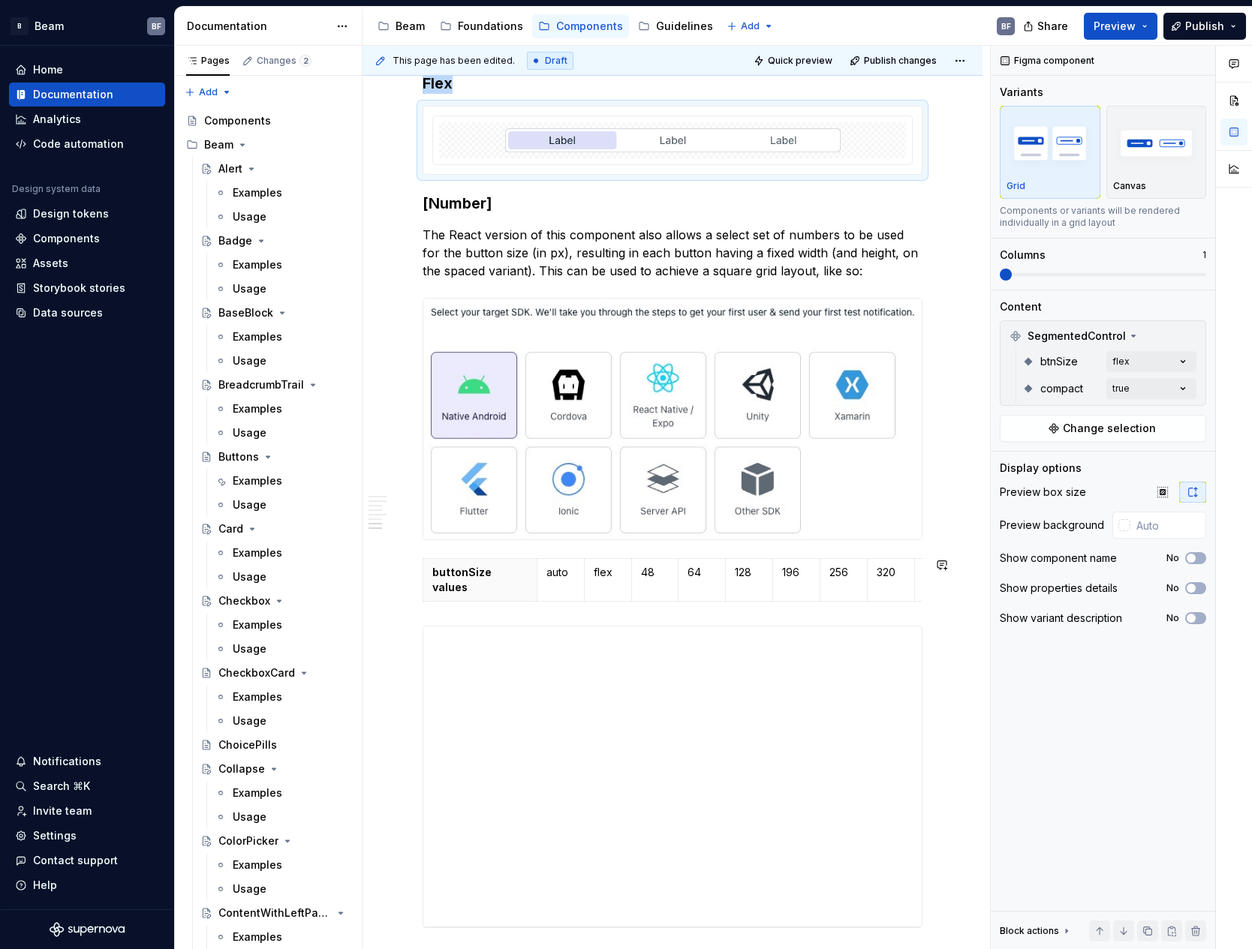
scroll to position [1366, 0]
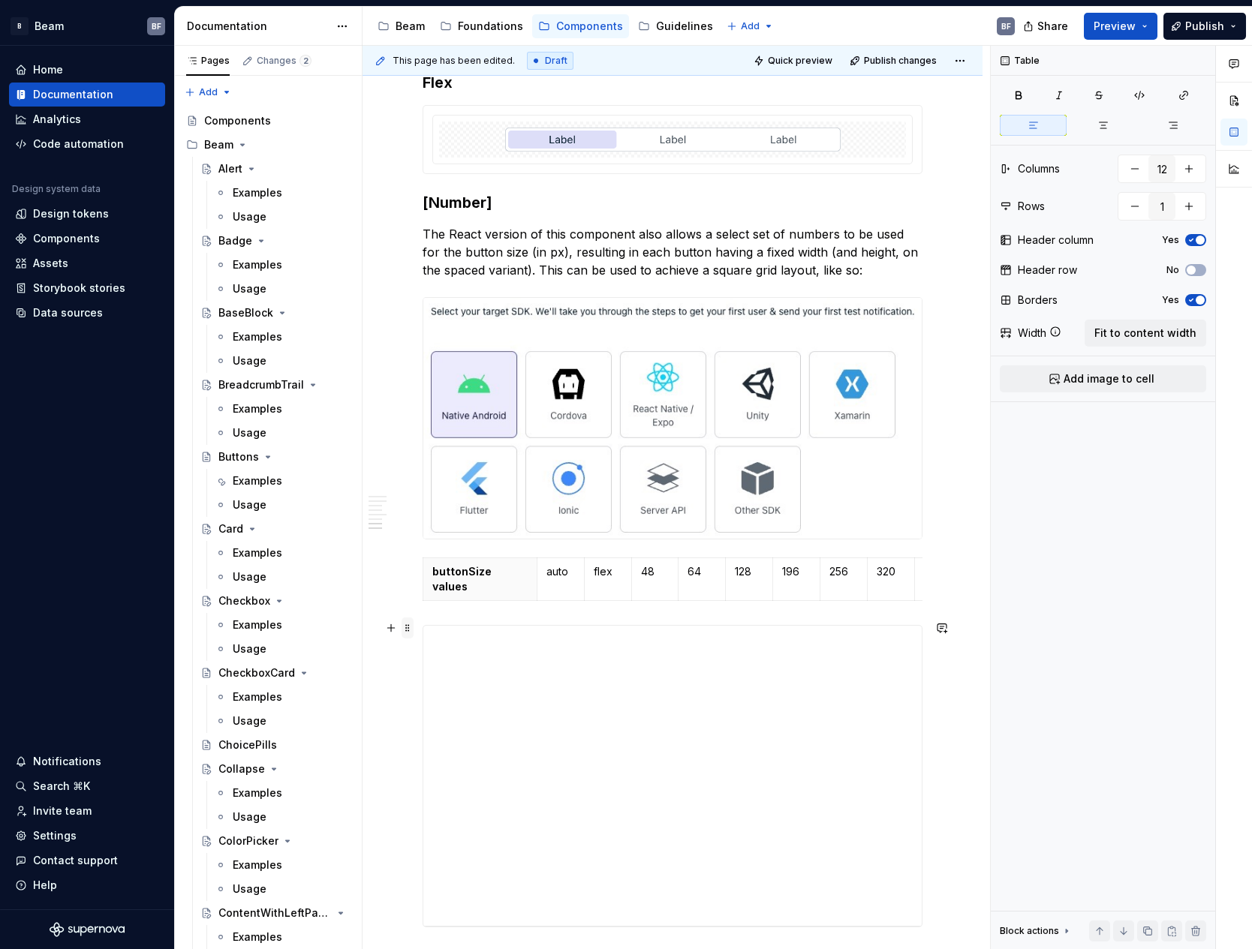
click at [411, 618] on span at bounding box center [408, 628] width 12 height 21
click at [393, 311] on button "button" at bounding box center [391, 304] width 21 height 21
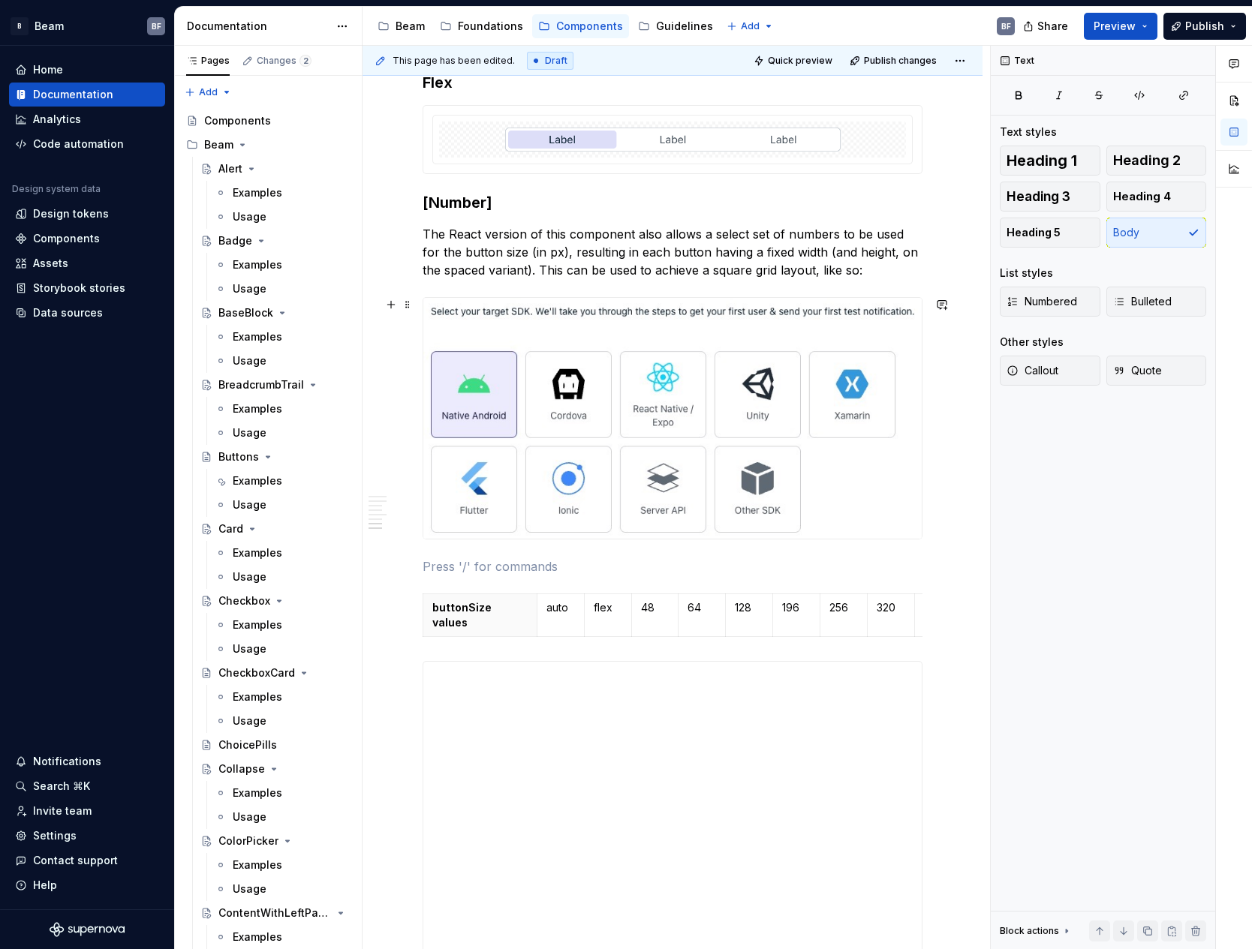
click at [549, 564] on p at bounding box center [673, 567] width 500 height 18
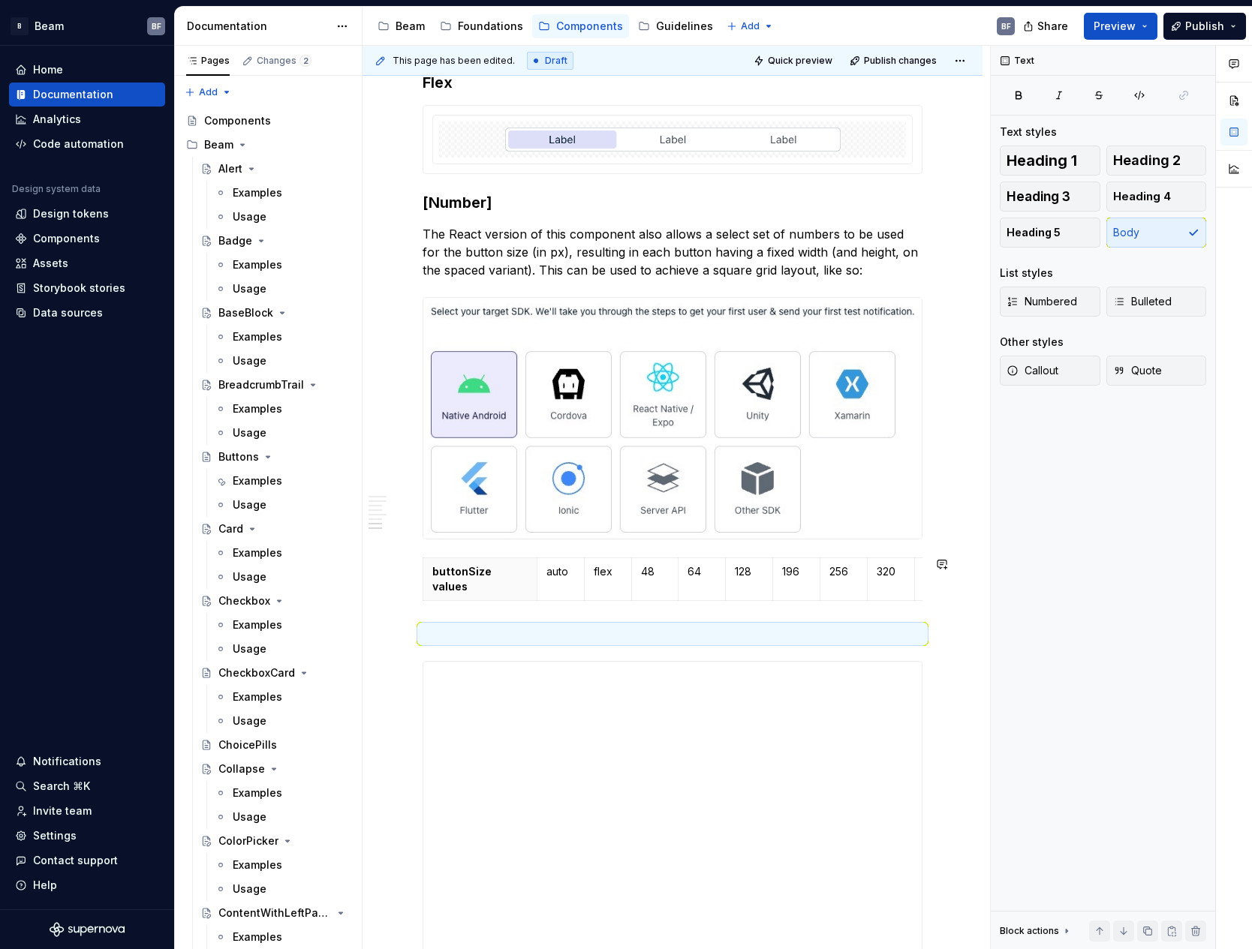
click at [963, 603] on div "**********" at bounding box center [673, 111] width 620 height 2435
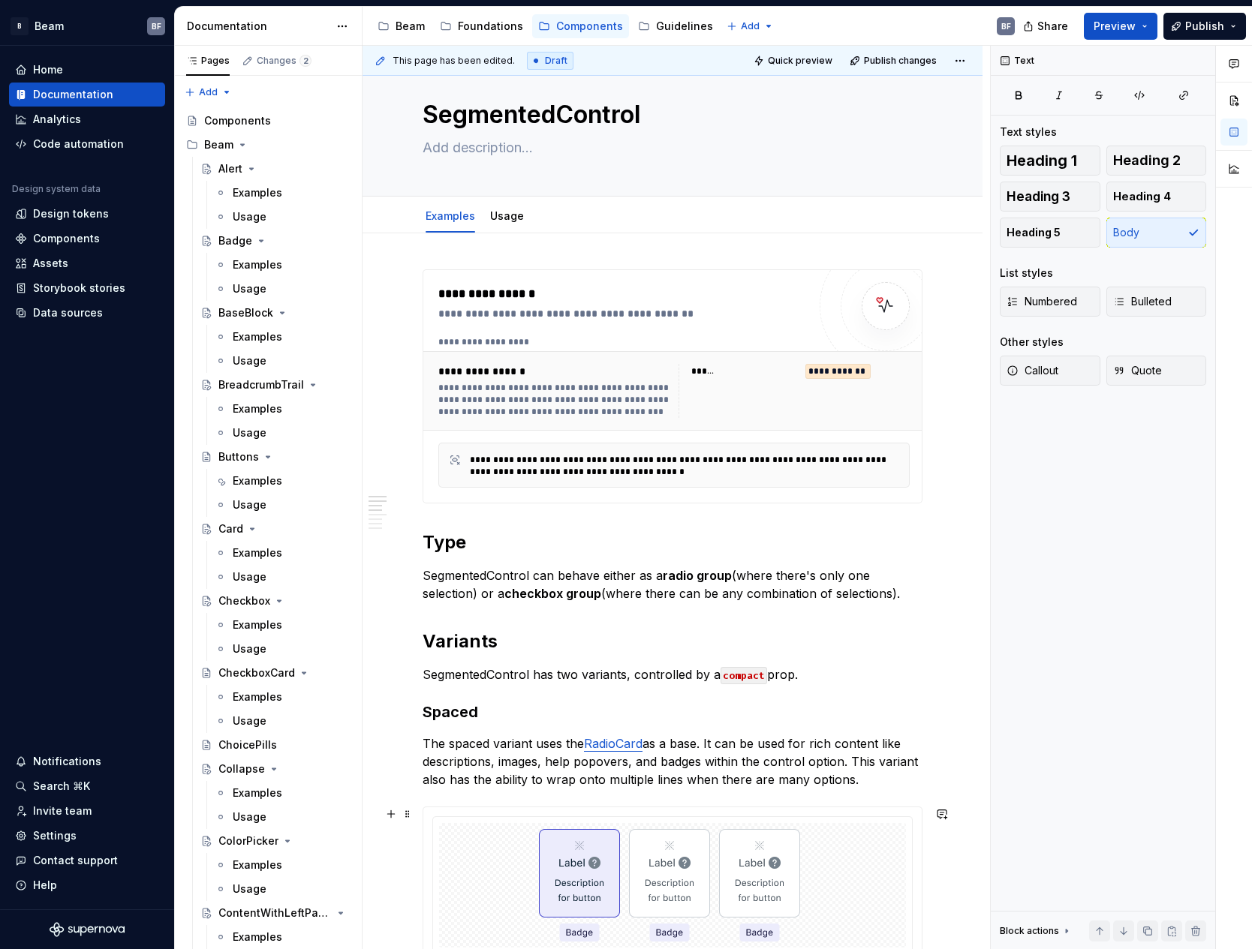
scroll to position [0, 0]
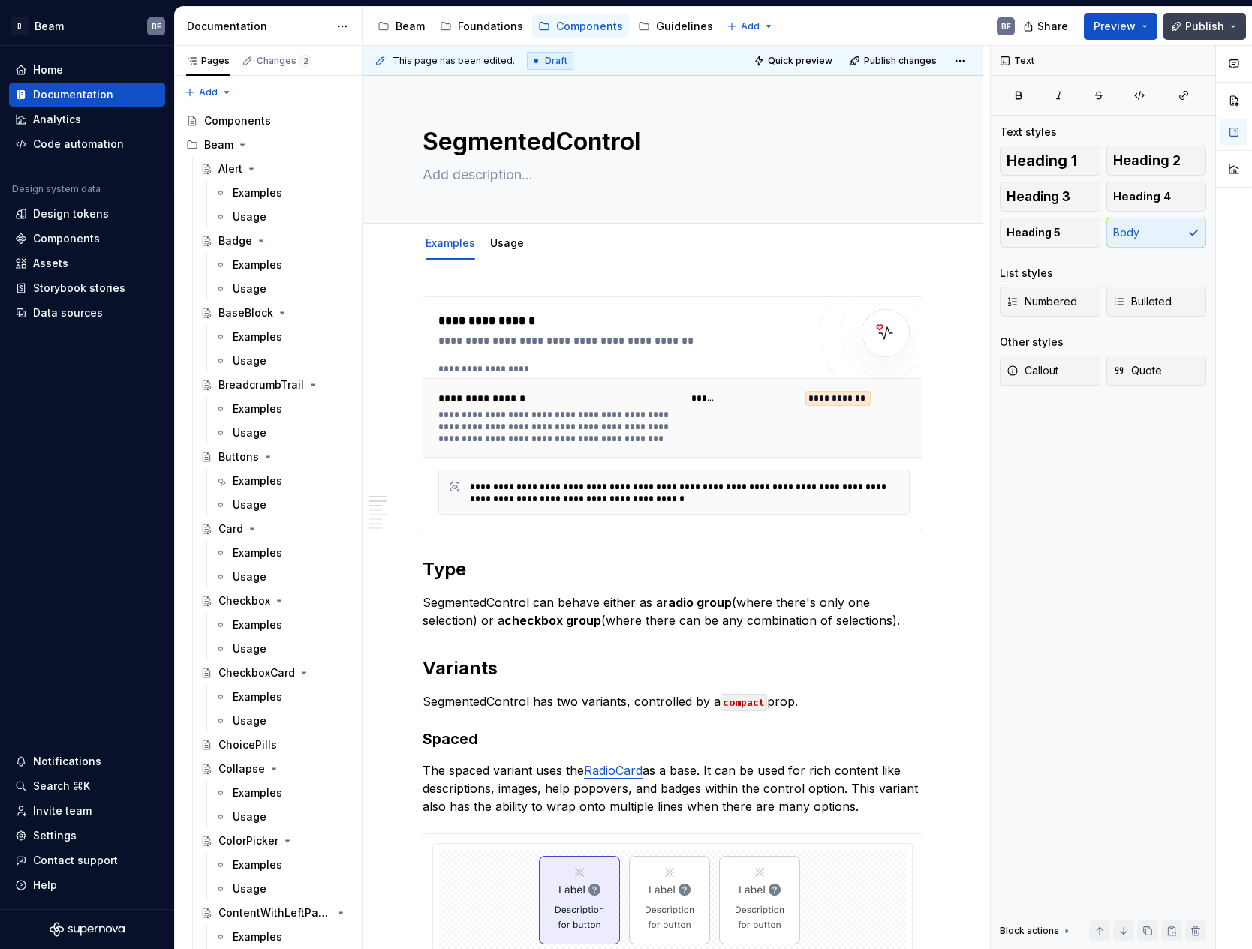
click at [1207, 24] on span "Publish" at bounding box center [1204, 26] width 39 height 15
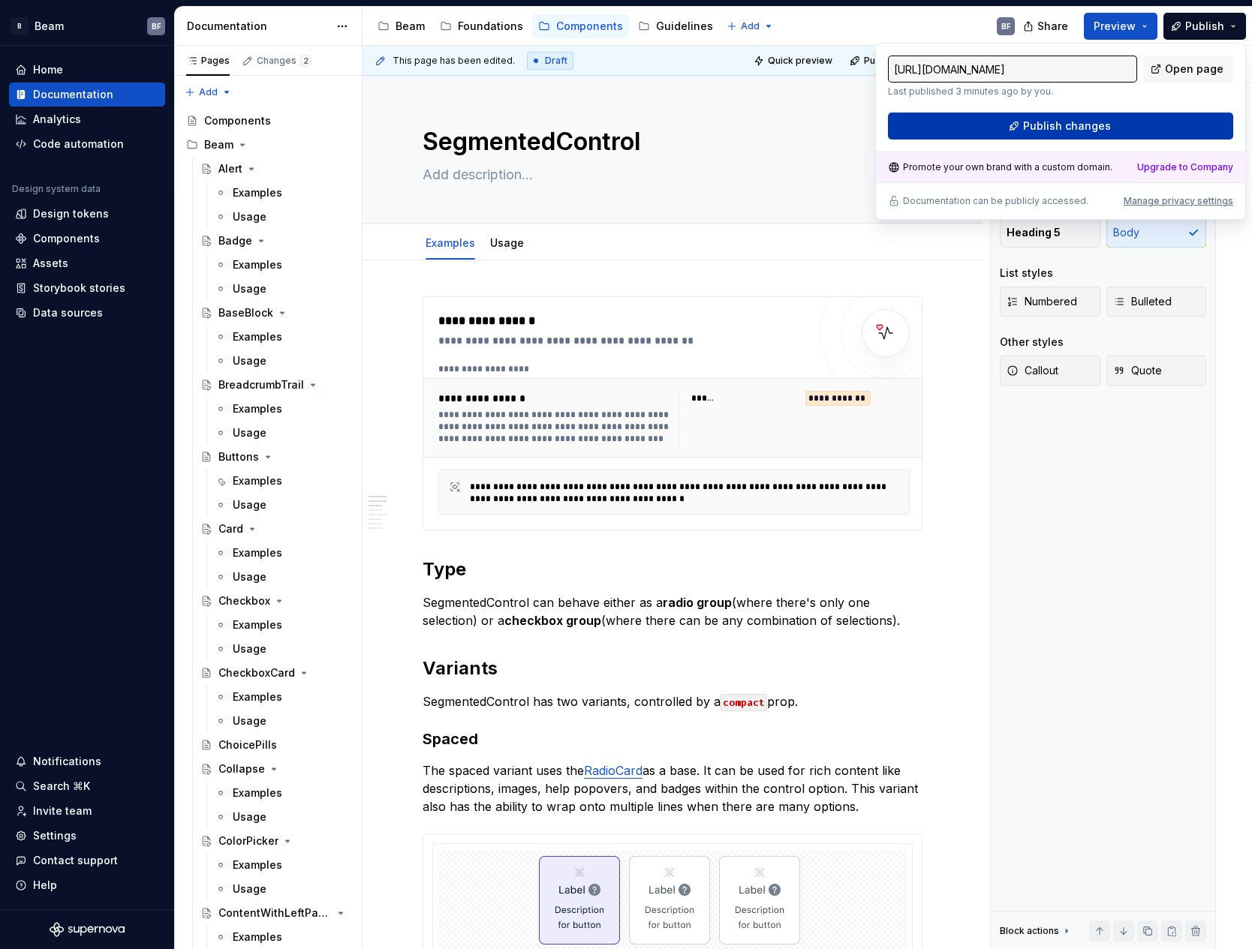
click at [1115, 128] on button "Publish changes" at bounding box center [1060, 126] width 345 height 27
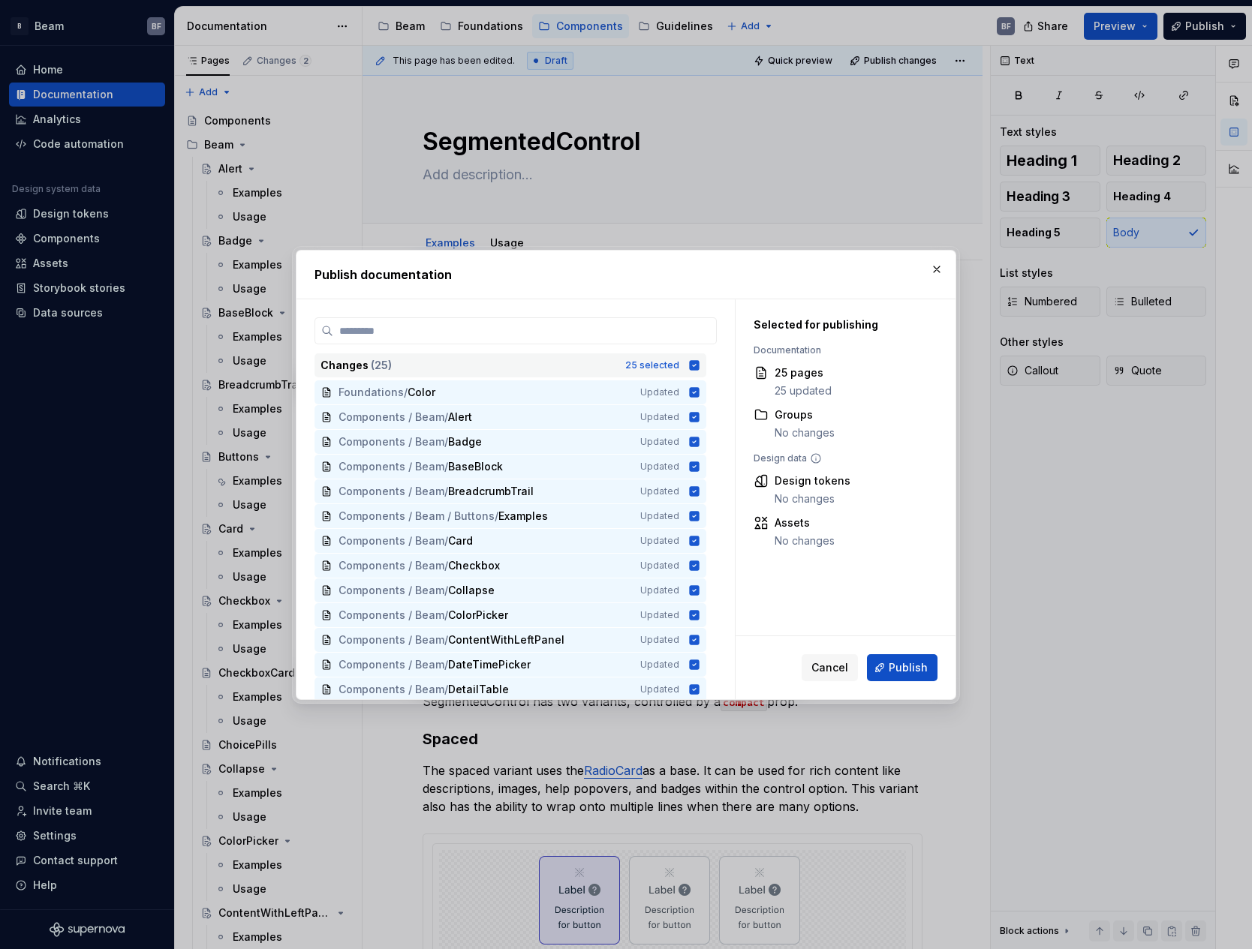
click at [694, 367] on icon at bounding box center [695, 365] width 10 height 10
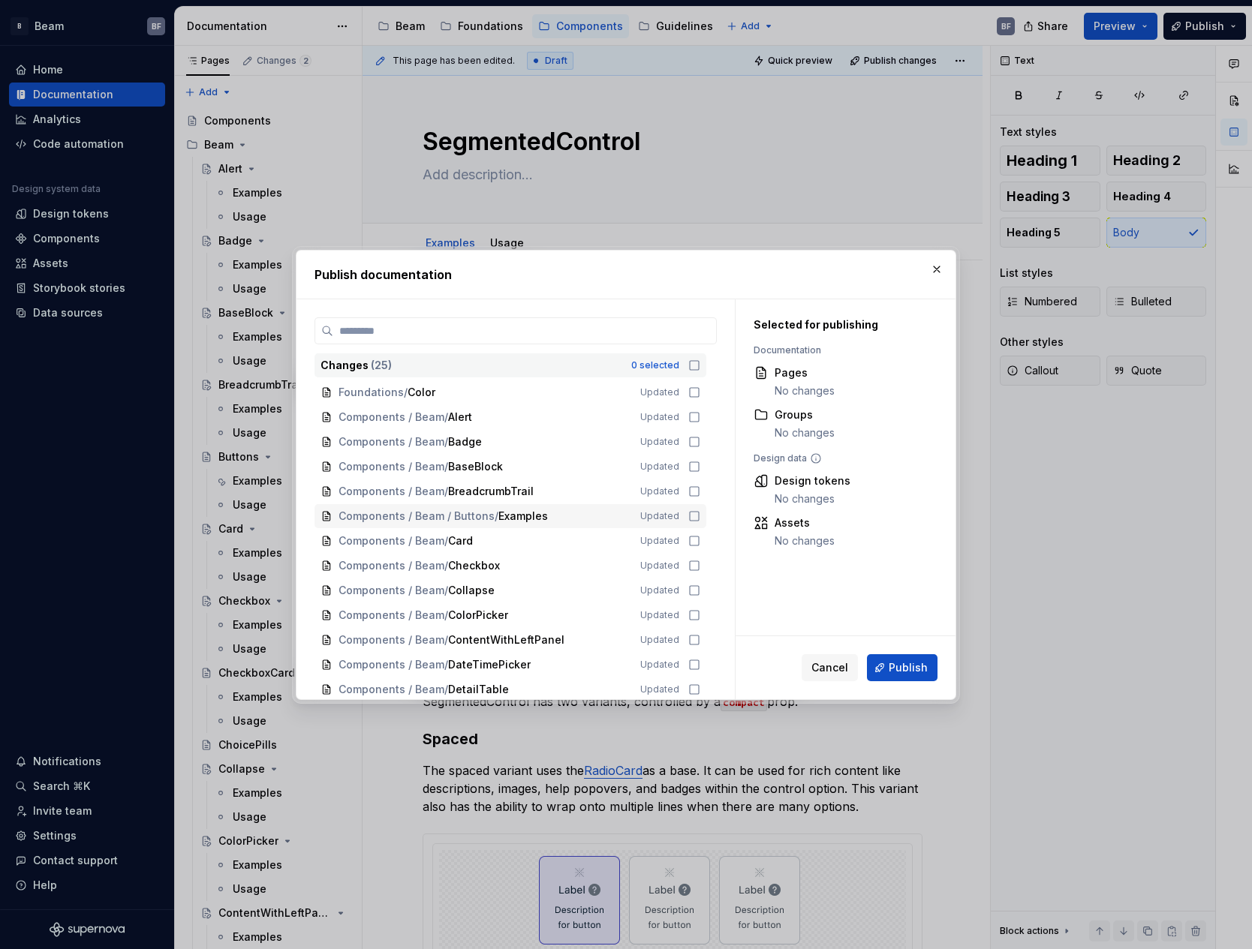
scroll to position [300, 0]
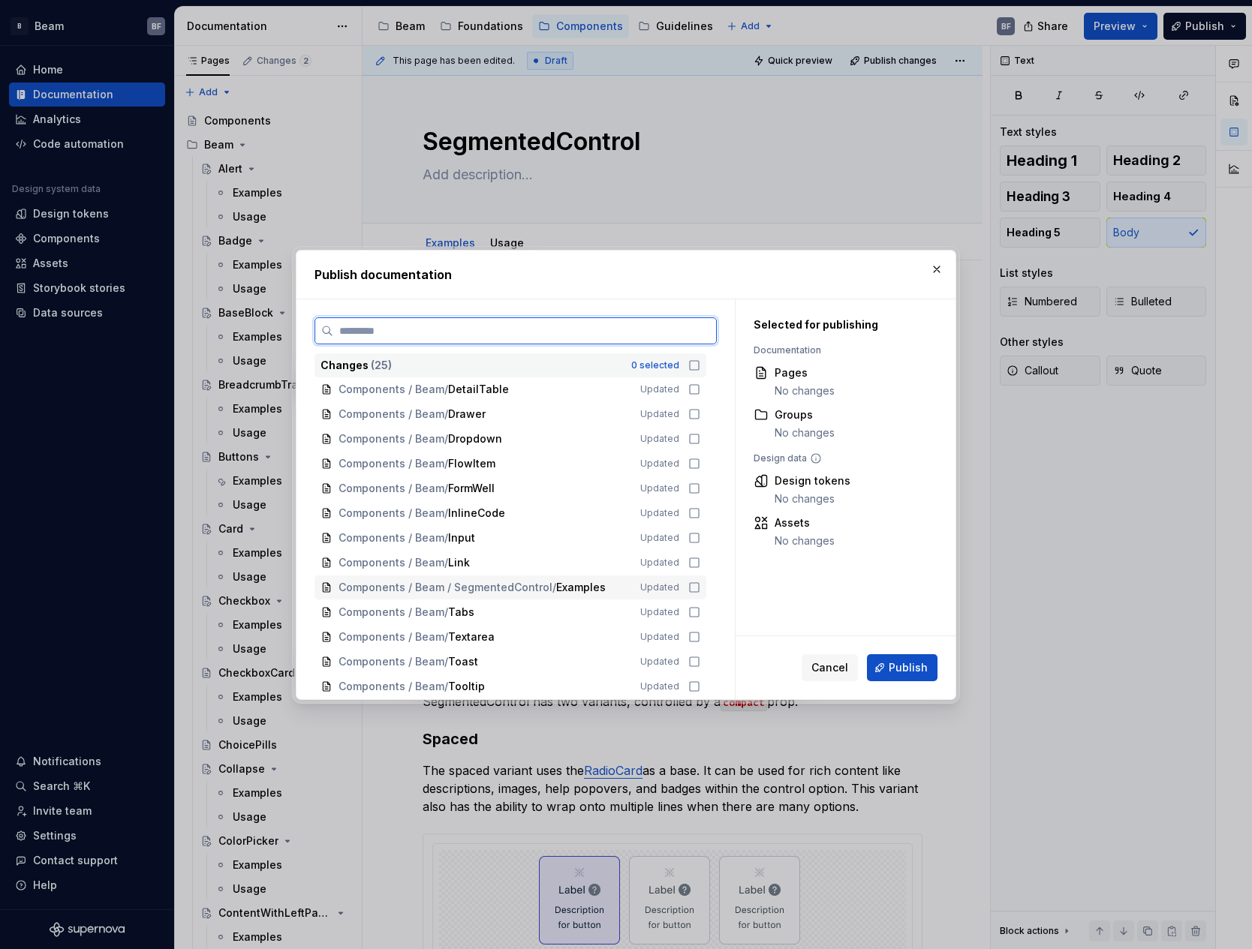
click at [691, 585] on icon at bounding box center [694, 588] width 12 height 12
click at [900, 670] on span "Publish" at bounding box center [908, 668] width 39 height 15
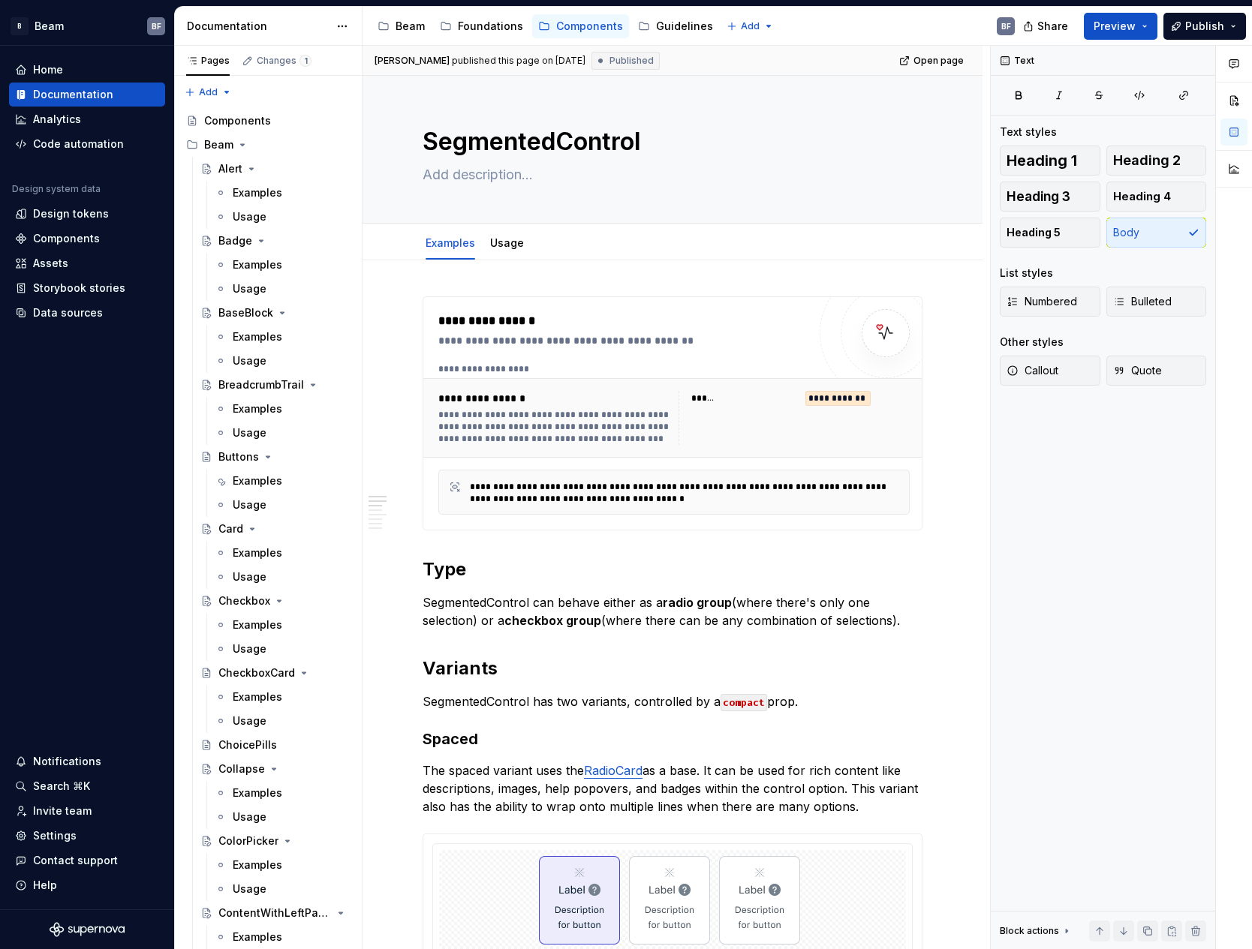
type textarea "*"
